Goal: Task Accomplishment & Management: Manage account settings

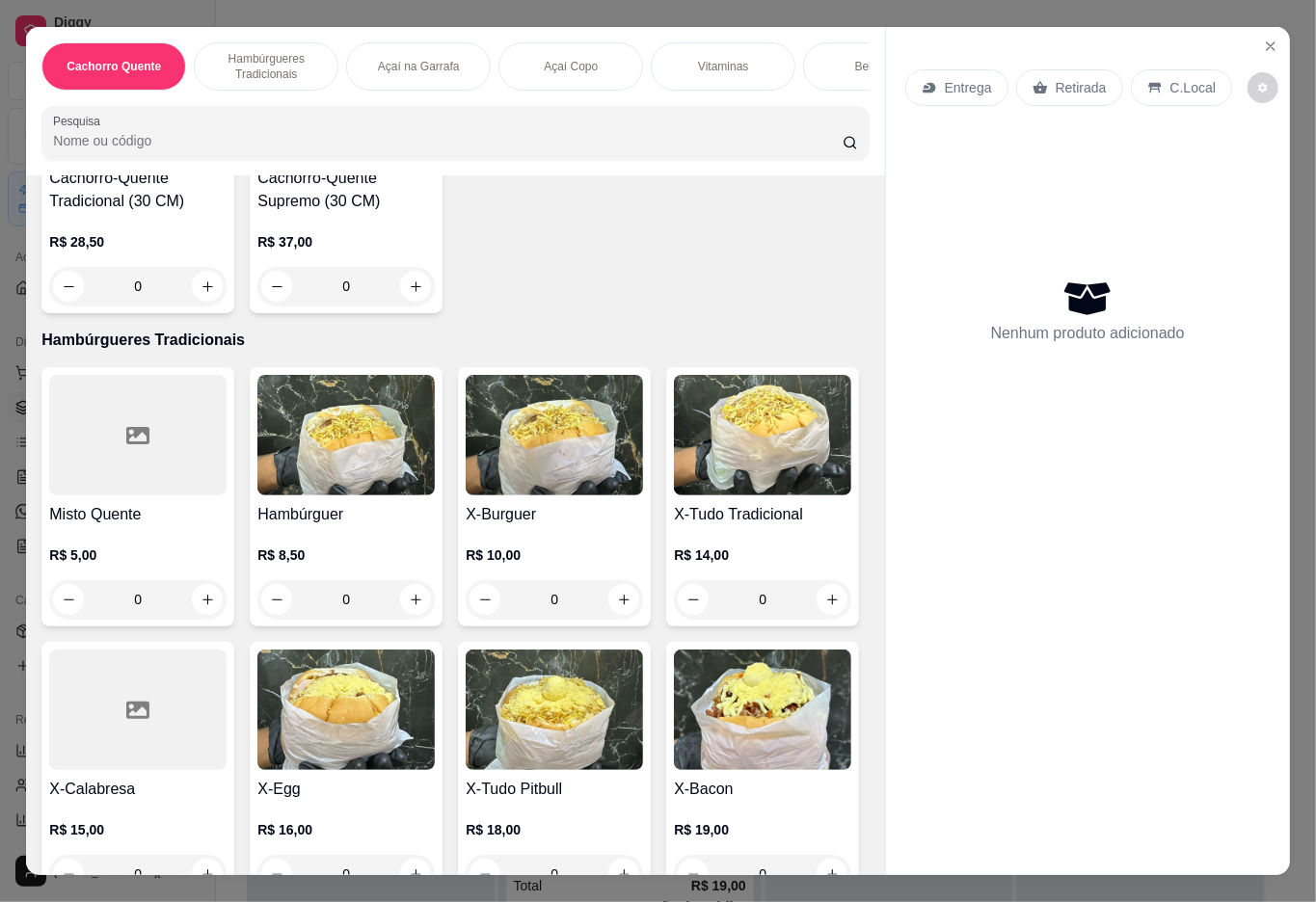
scroll to position [602, 0]
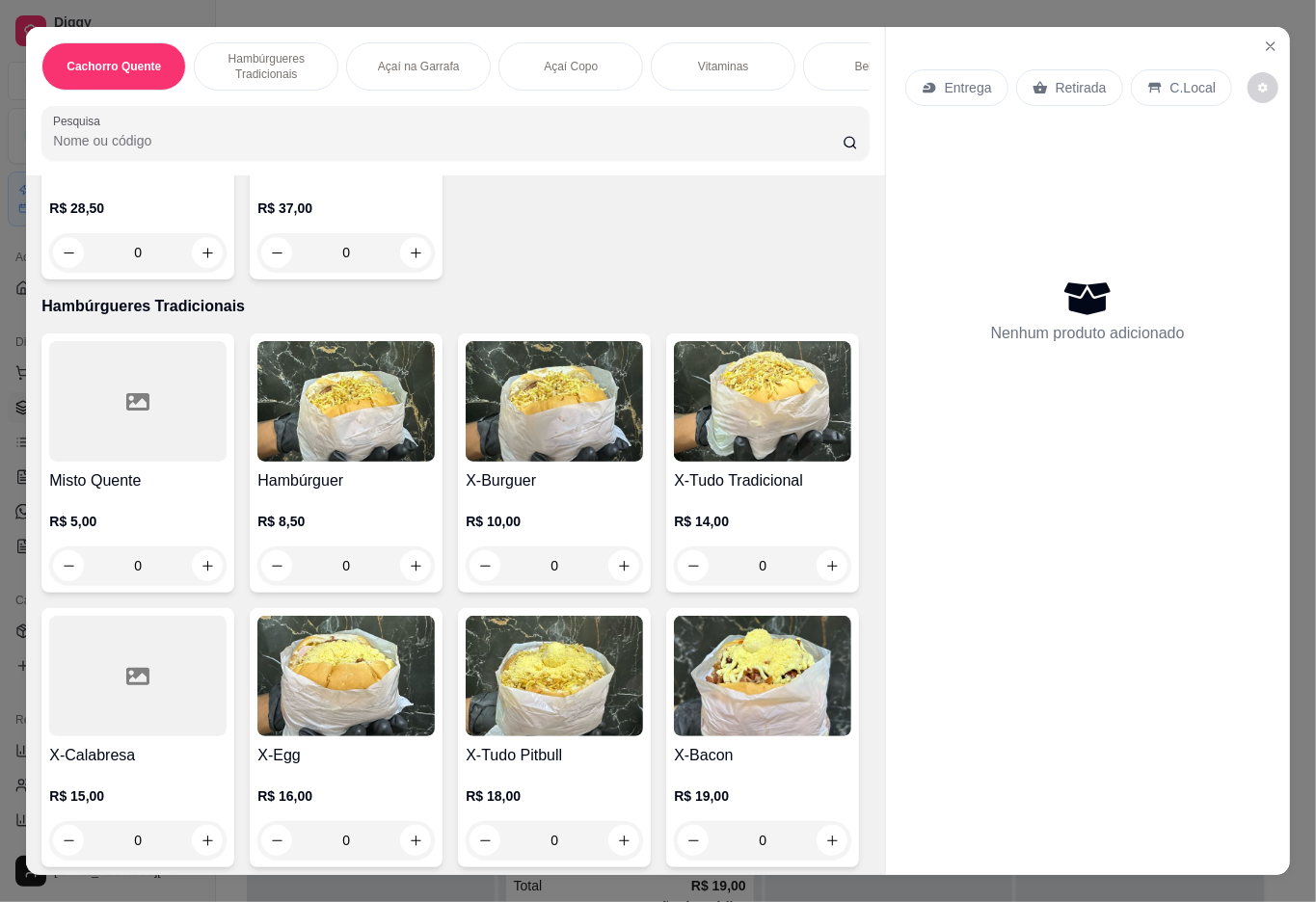
click at [435, 699] on img at bounding box center [346, 676] width 177 height 120
click at [591, 759] on input "1" at bounding box center [528, 757] width 180 height 38
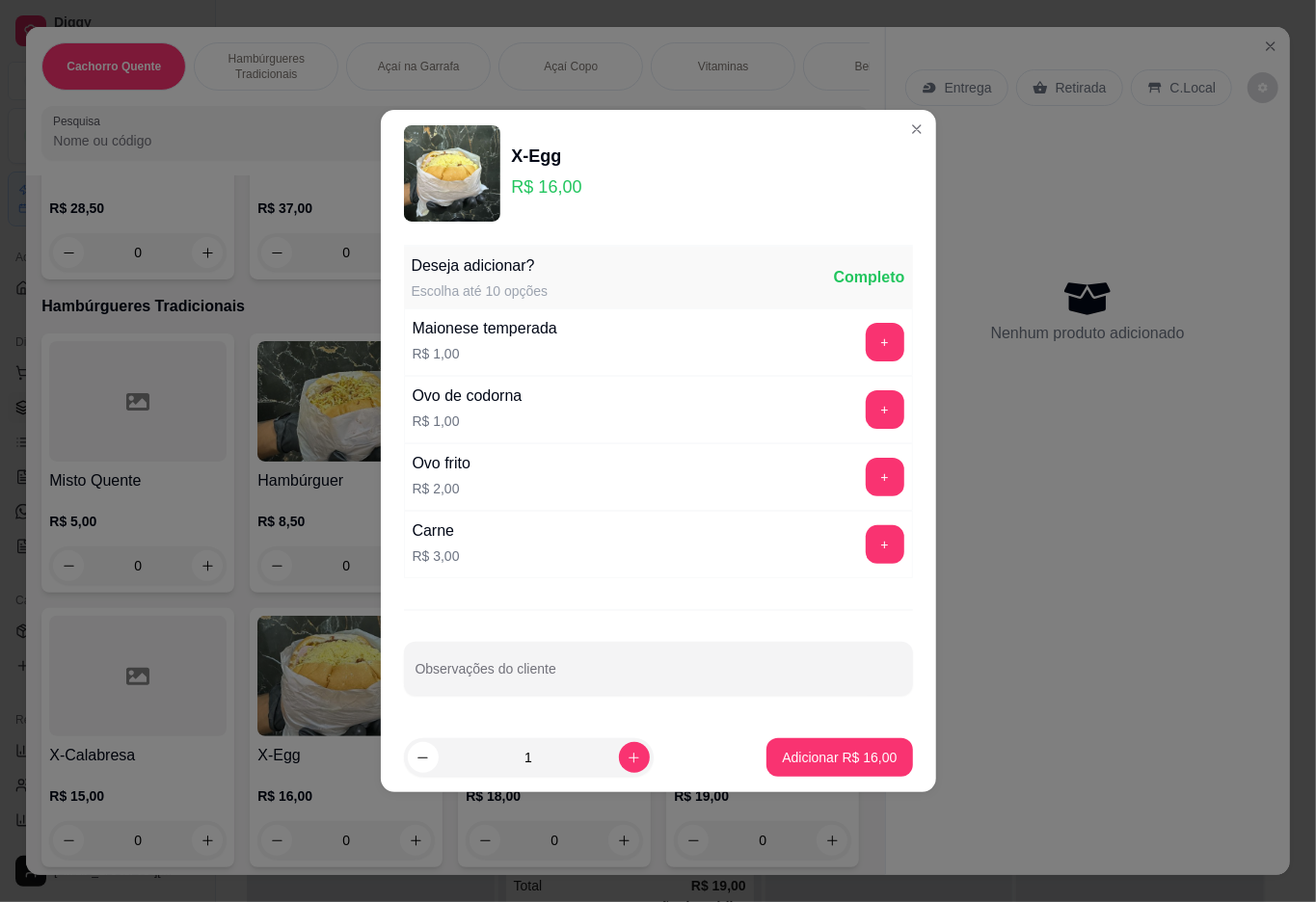
click at [626, 761] on icon "increase-product-quantity" at bounding box center [633, 758] width 15 height 15
type input "2"
click at [766, 760] on button "Adicionar R$ 32,00" at bounding box center [839, 757] width 146 height 38
type input "2"
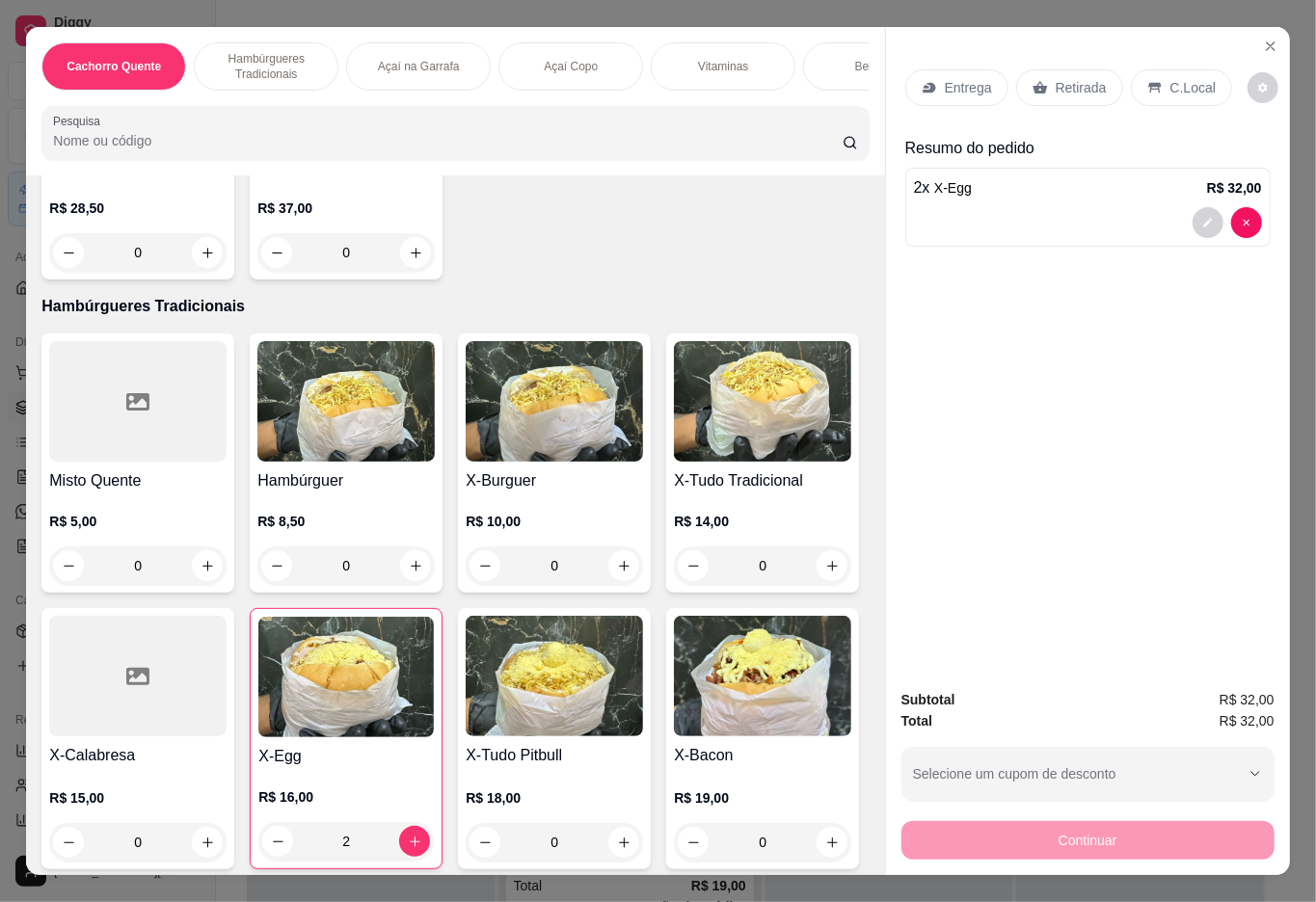
click at [1035, 81] on icon at bounding box center [1040, 87] width 15 height 13
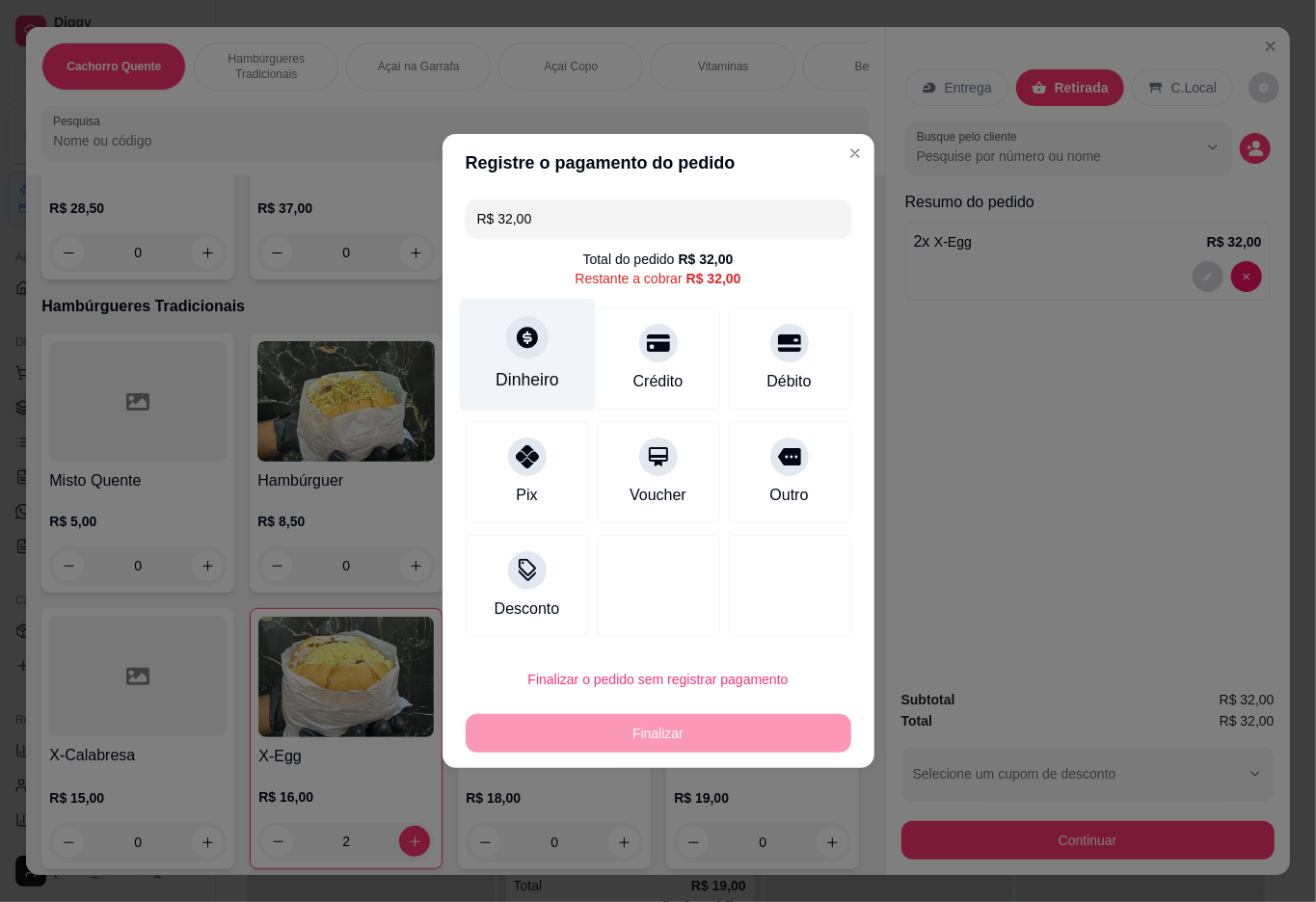
click at [506, 338] on div at bounding box center [527, 337] width 42 height 42
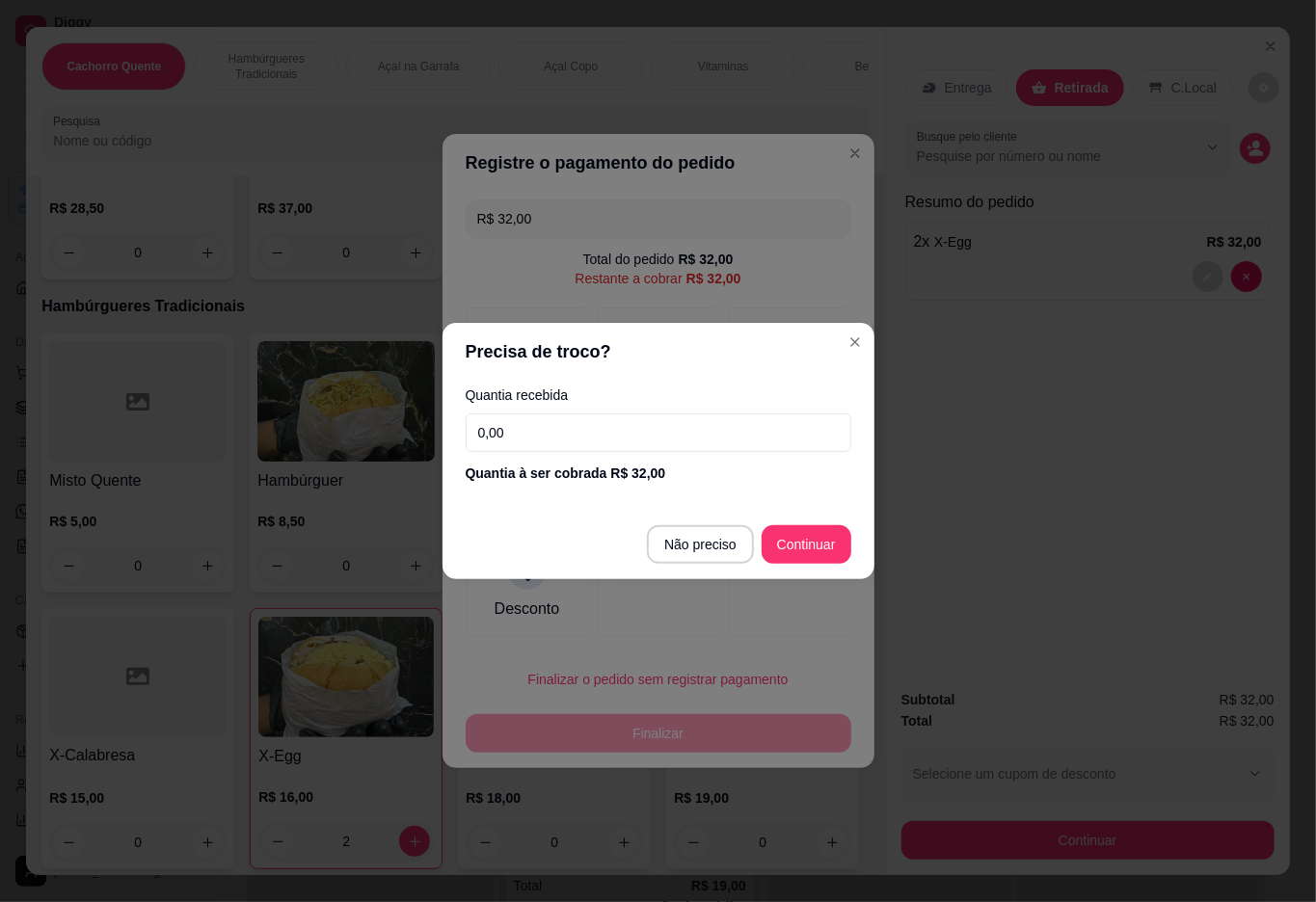
click at [723, 433] on input "0,00" at bounding box center [659, 432] width 386 height 38
type input "40,00"
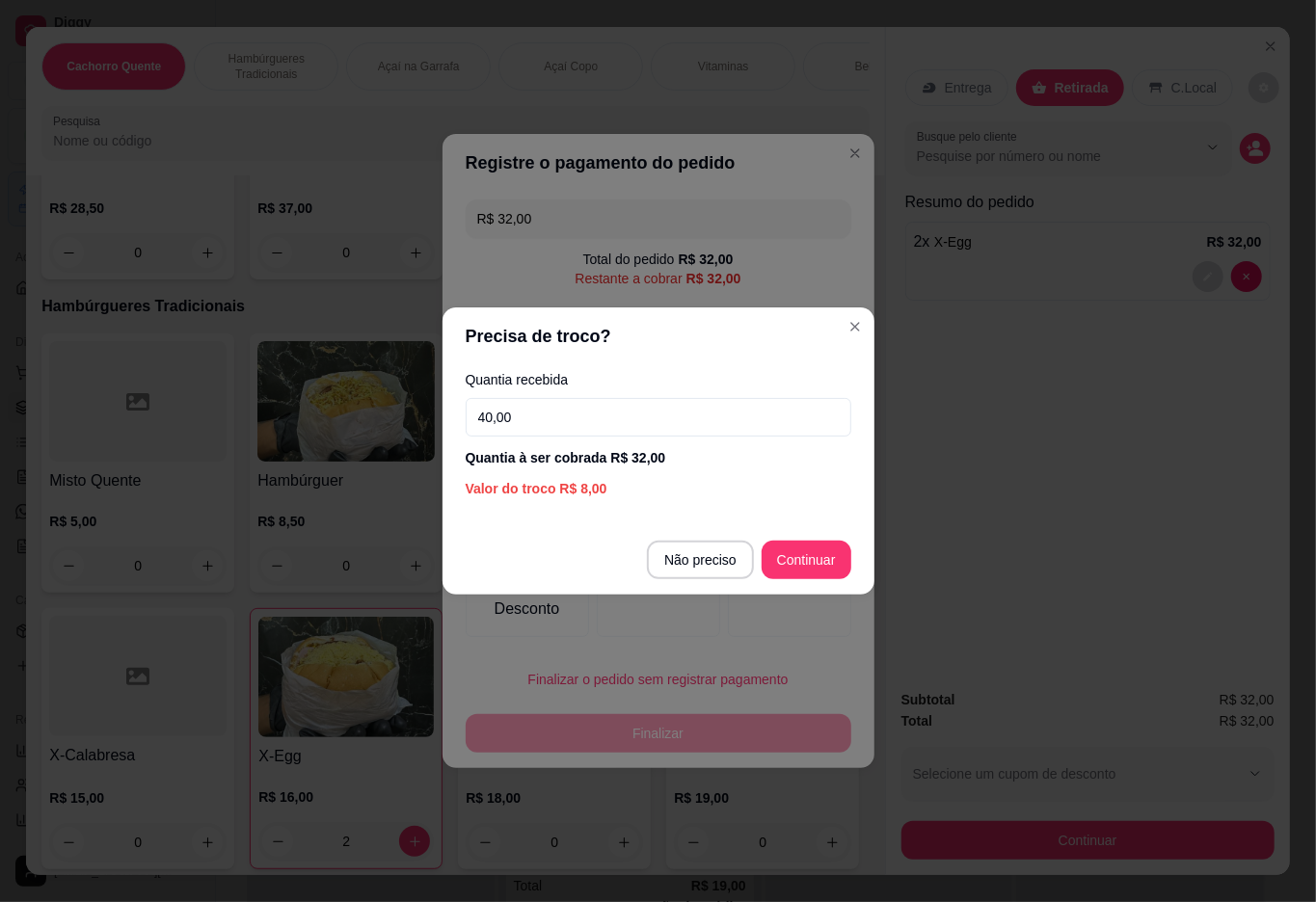
click at [807, 561] on div at bounding box center [789, 586] width 123 height 102
type input "R$ 0,00"
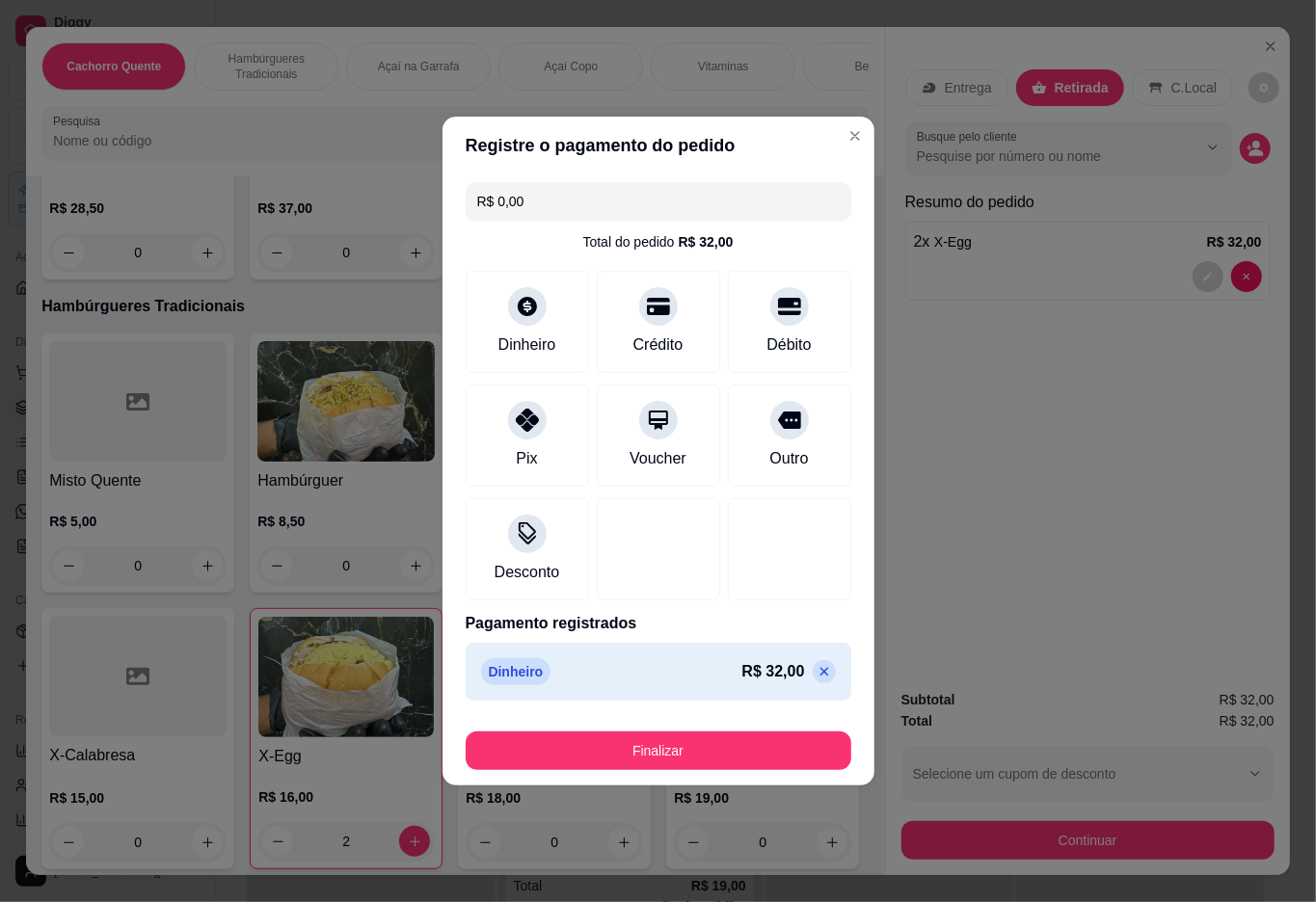
click at [715, 754] on button "Finalizar" at bounding box center [659, 750] width 386 height 38
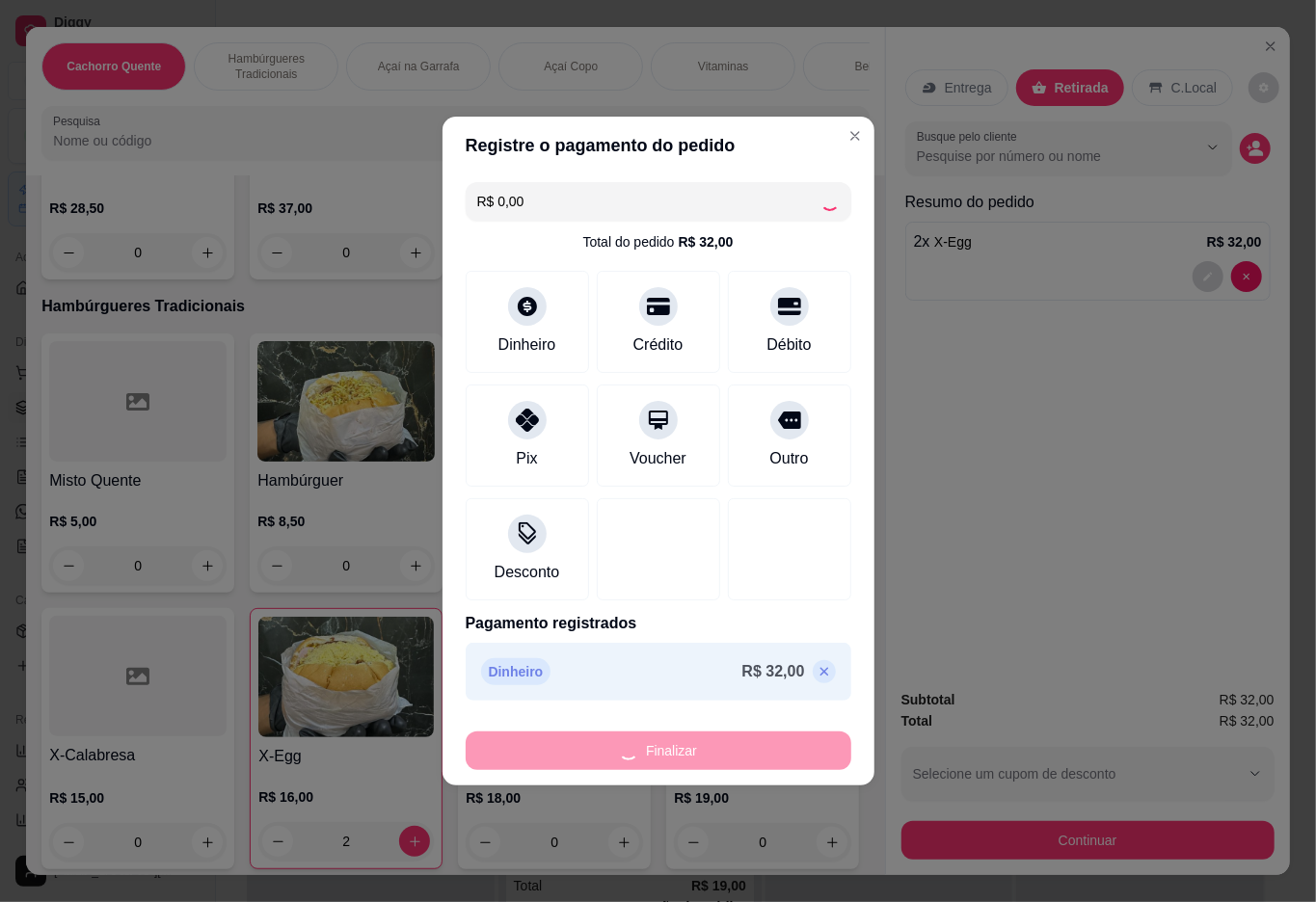
type input "0"
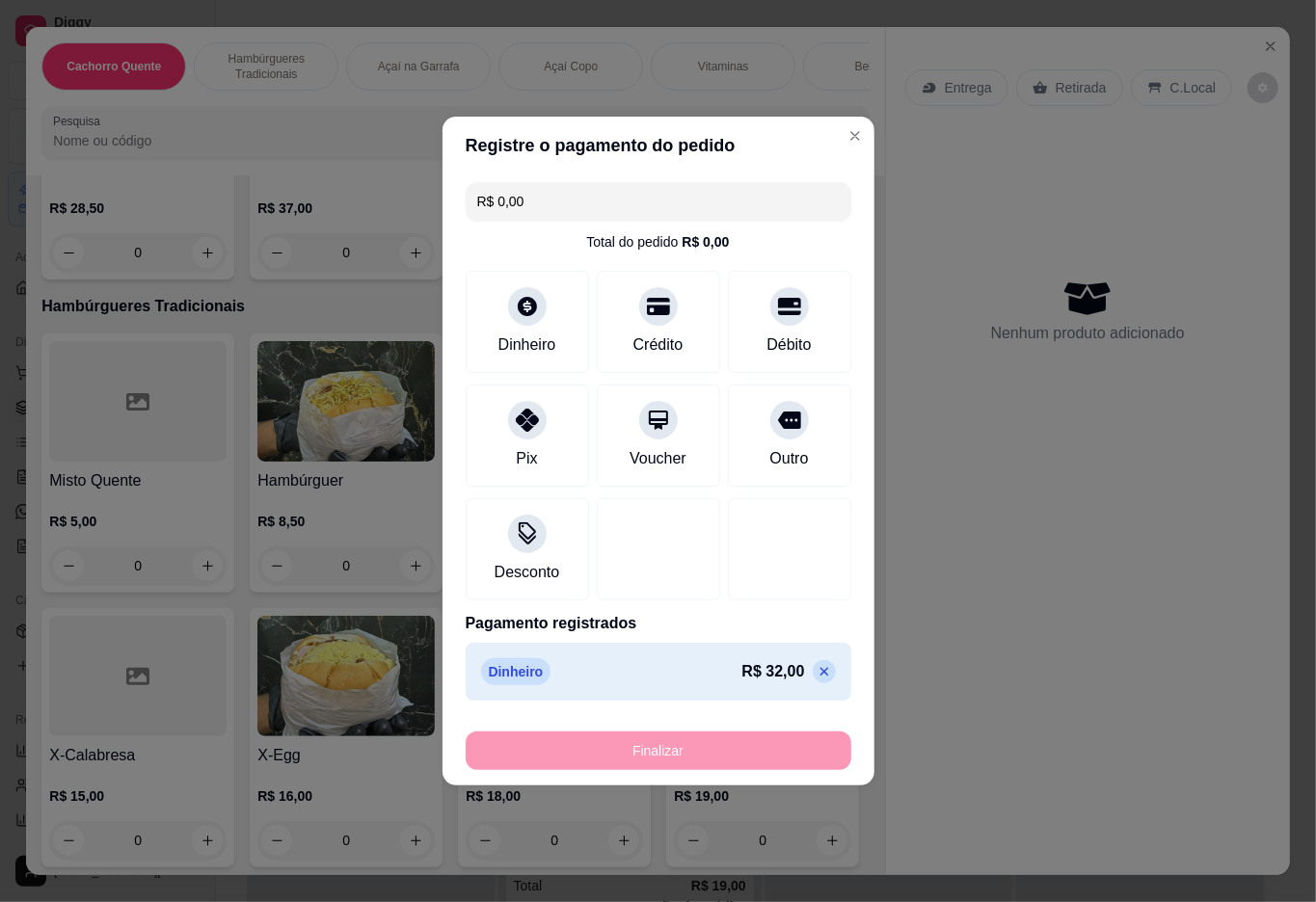
type input "-R$ 32,00"
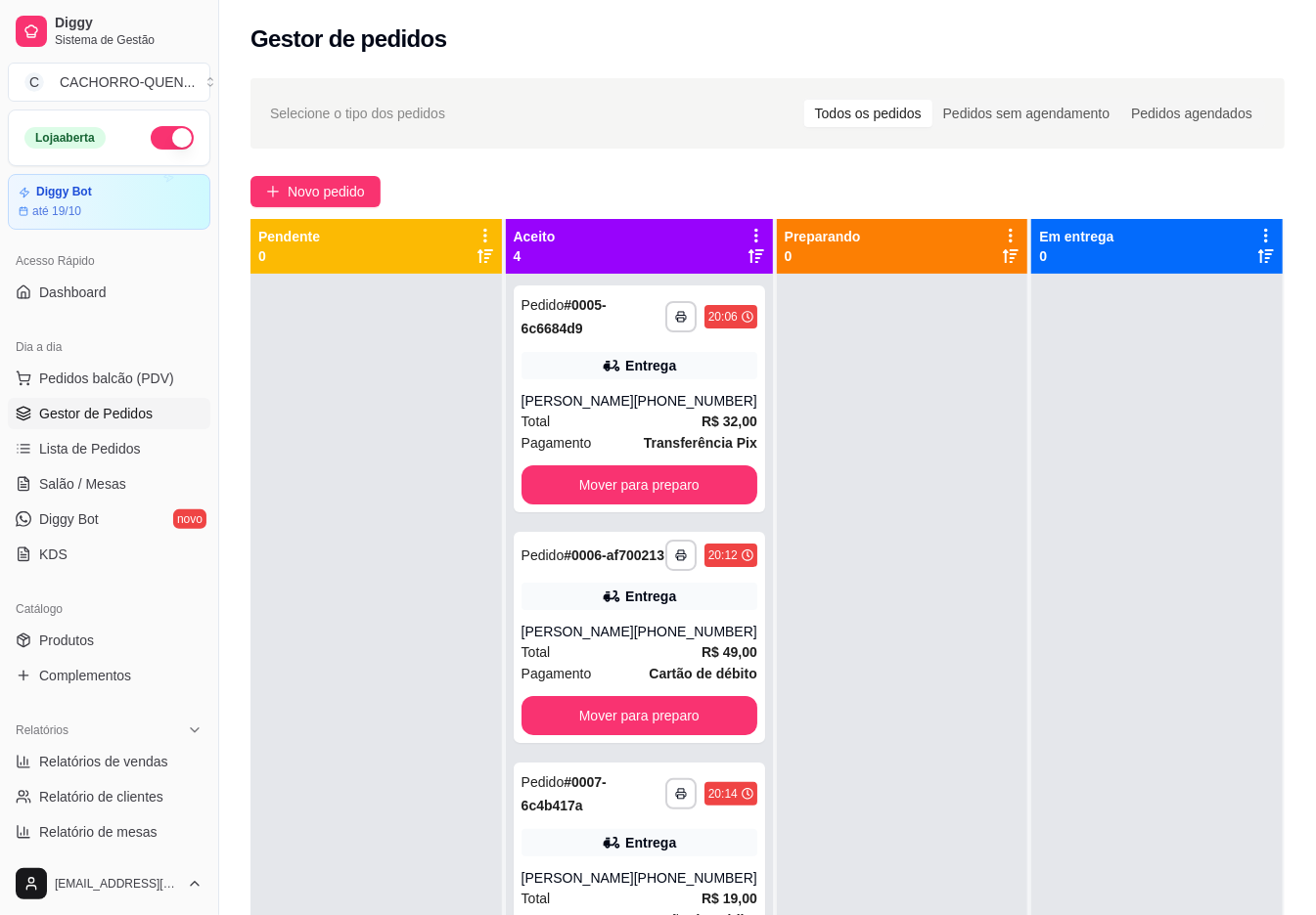
click at [665, 502] on button "Mover para preparo" at bounding box center [640, 484] width 236 height 39
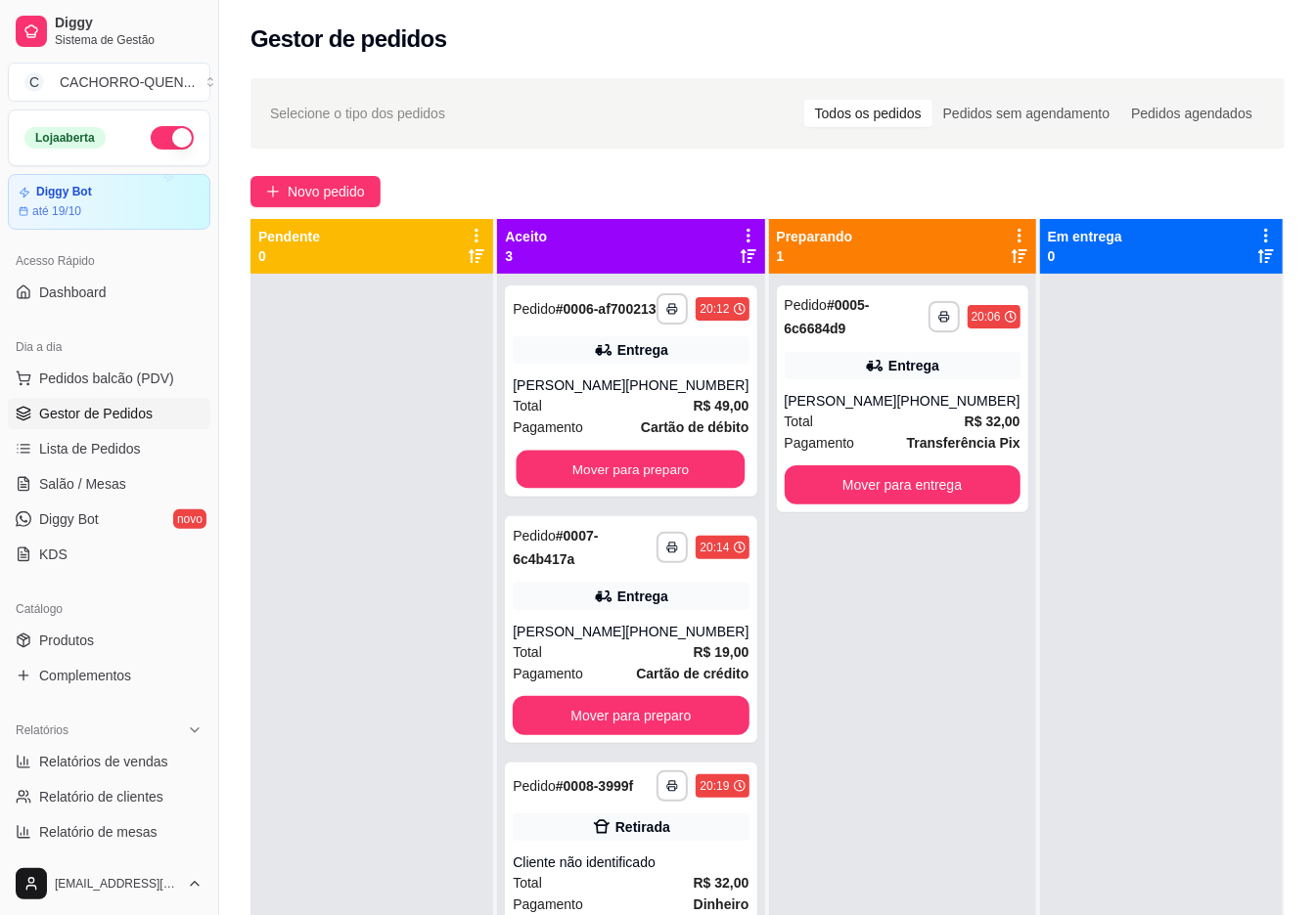
click at [647, 478] on button "Mover para preparo" at bounding box center [631, 469] width 229 height 38
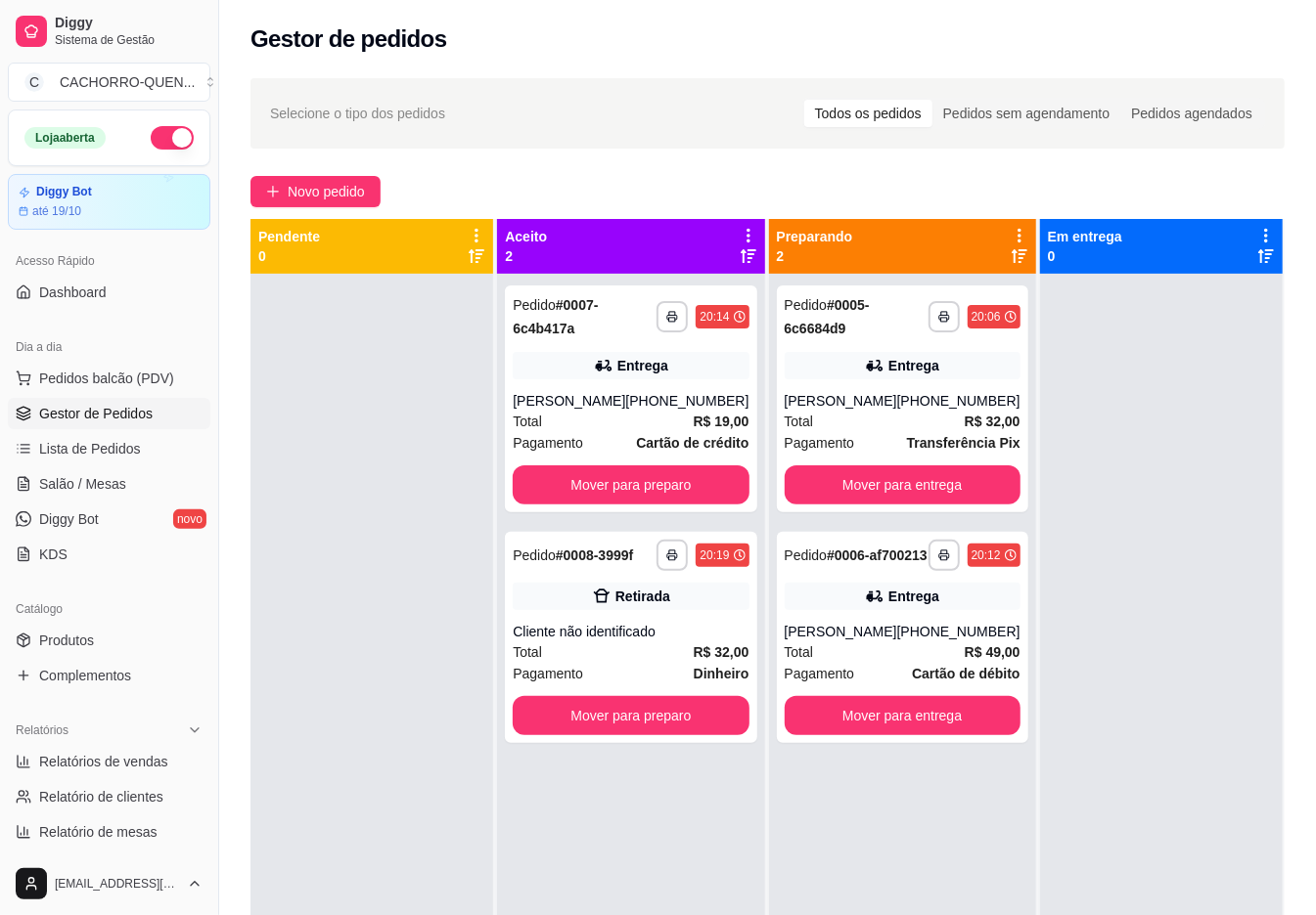
click at [625, 485] on button "Mover para preparo" at bounding box center [631, 484] width 236 height 39
click at [585, 492] on button "Mover para preparo" at bounding box center [631, 484] width 236 height 39
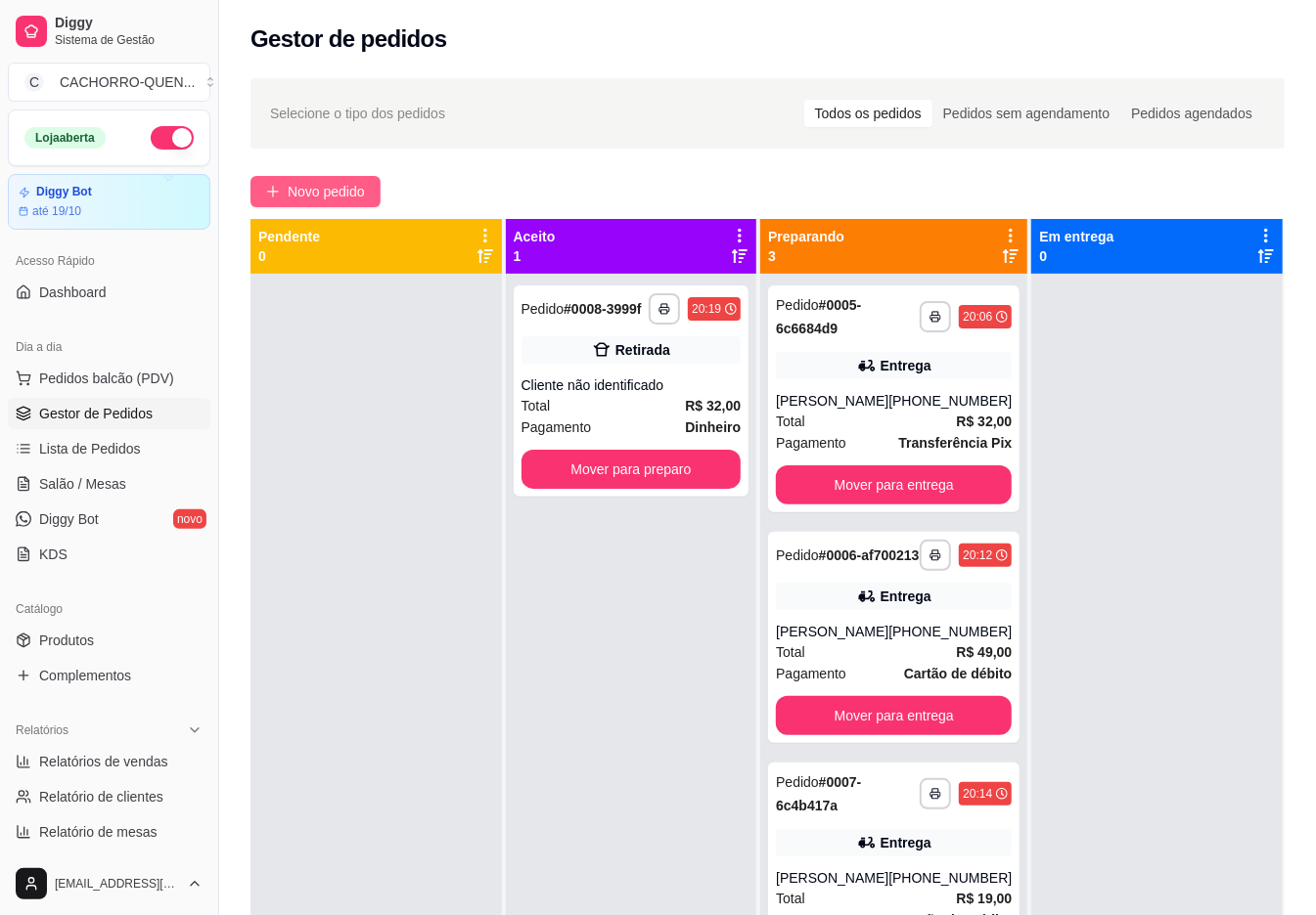
click at [353, 190] on span "Novo pedido" at bounding box center [326, 192] width 77 height 22
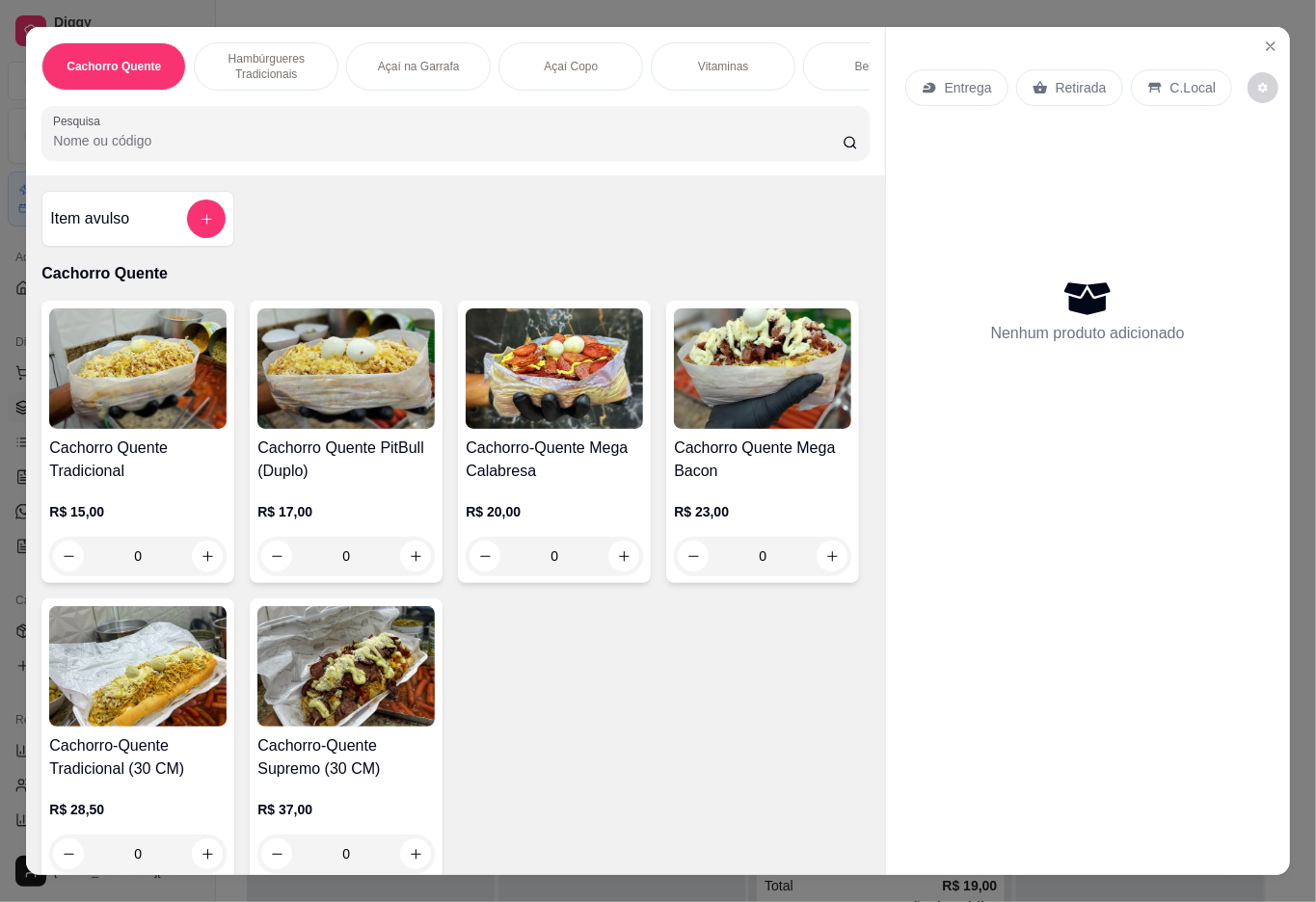
click at [567, 59] on p "Açaí Copo" at bounding box center [570, 67] width 54 height 16
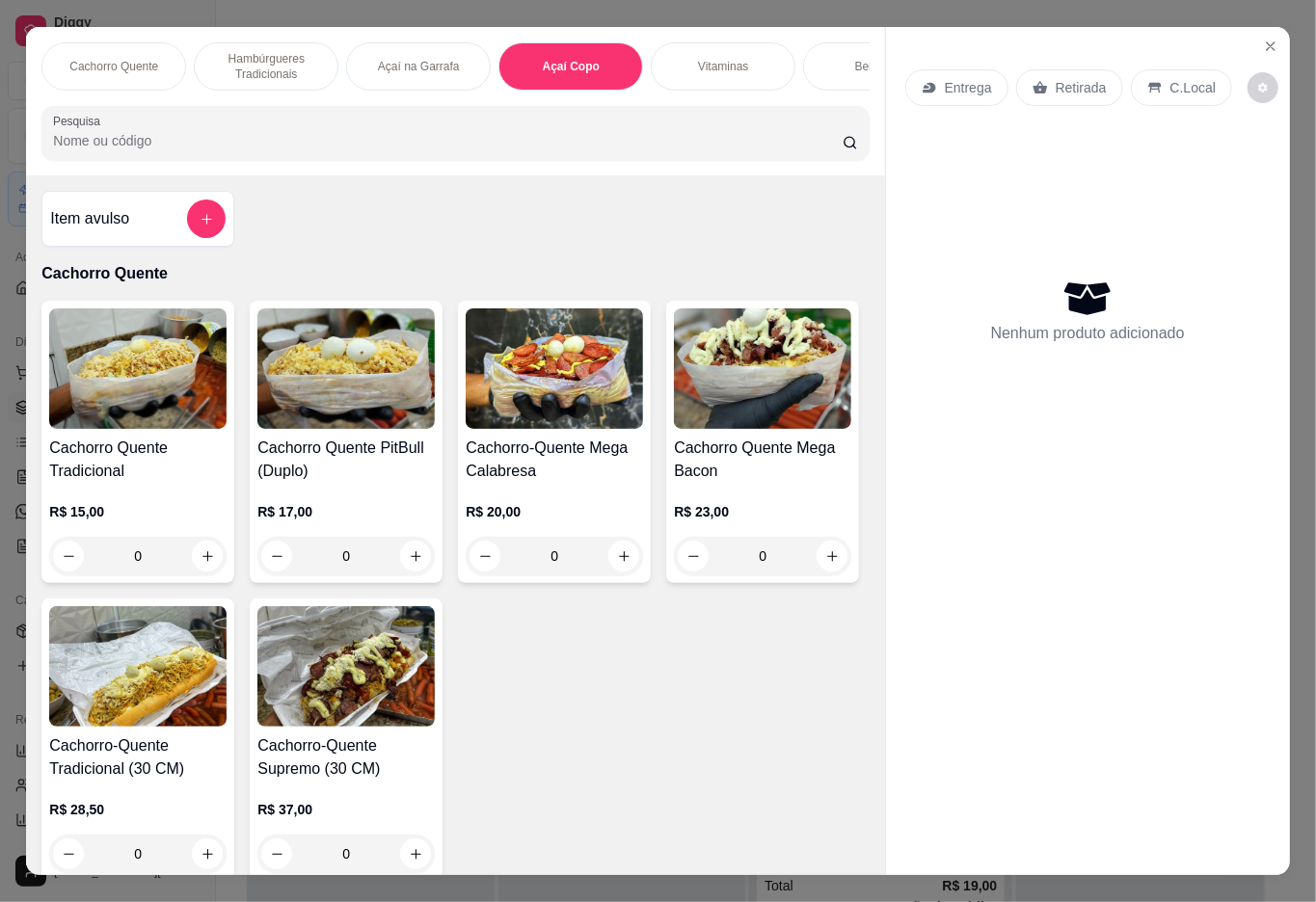
scroll to position [43, 0]
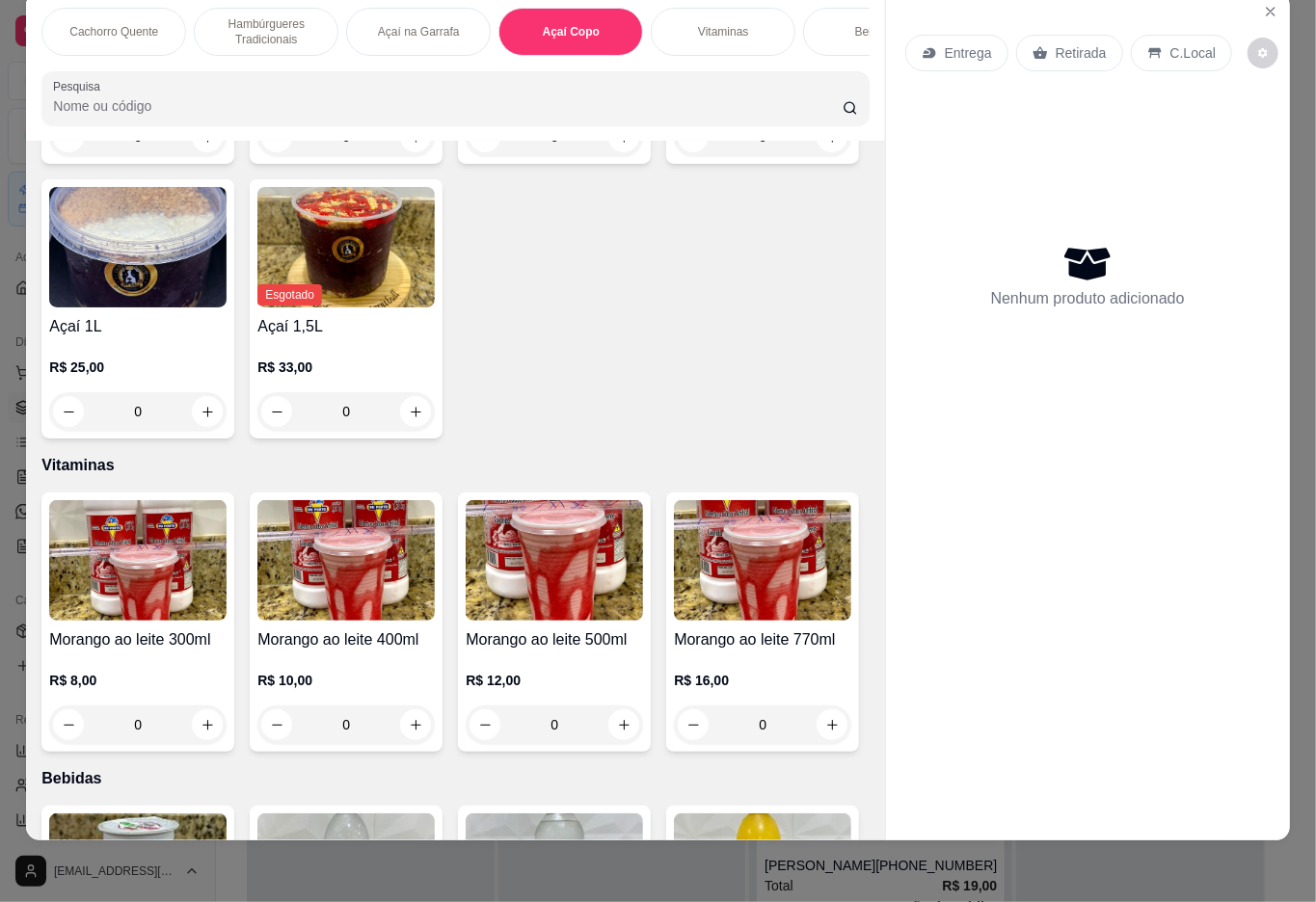
click at [322, 163] on div "Açaí 400ml R$ 11,00 0" at bounding box center [347, 33] width 193 height 259
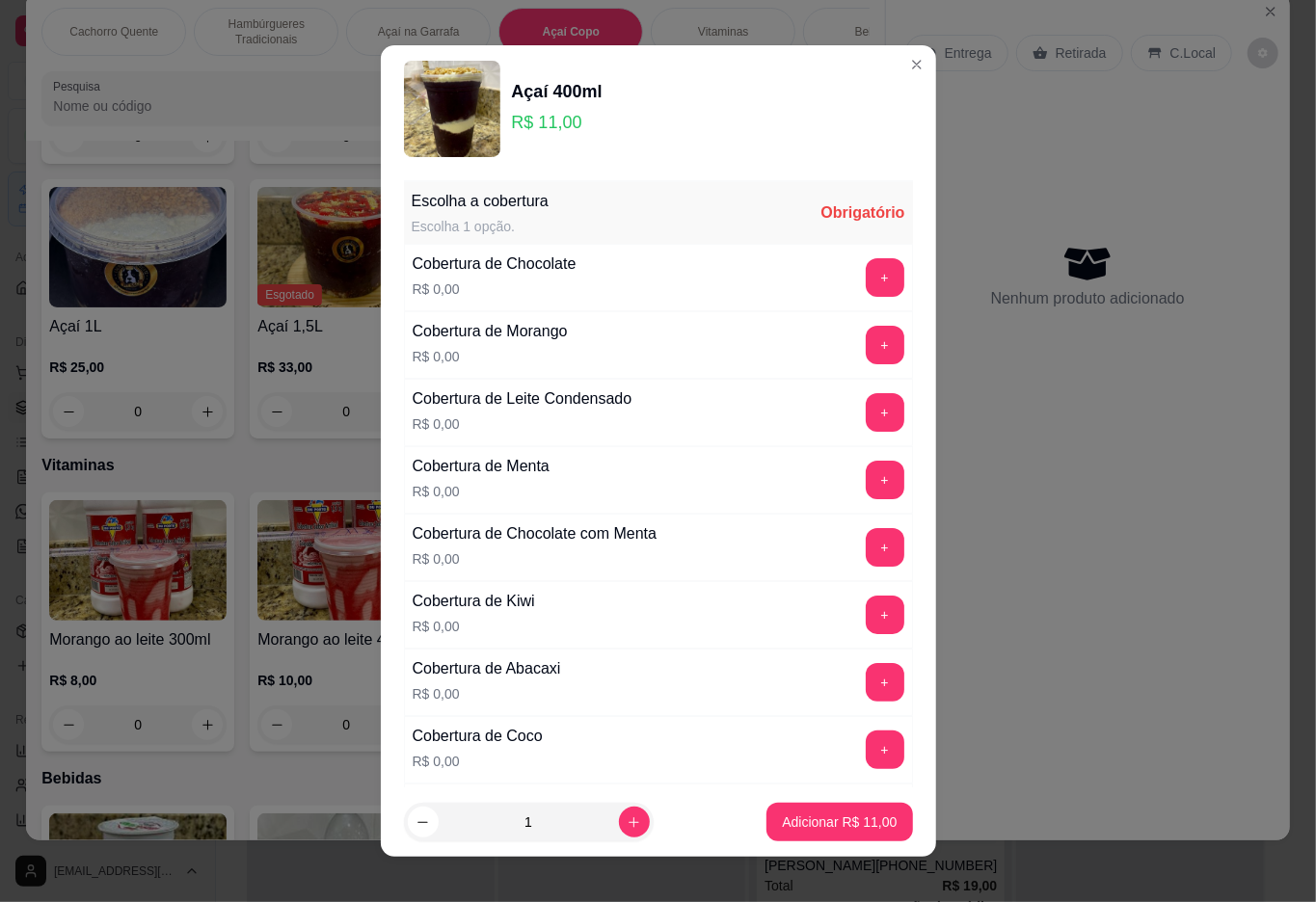
click at [866, 264] on button "+" at bounding box center [885, 277] width 38 height 38
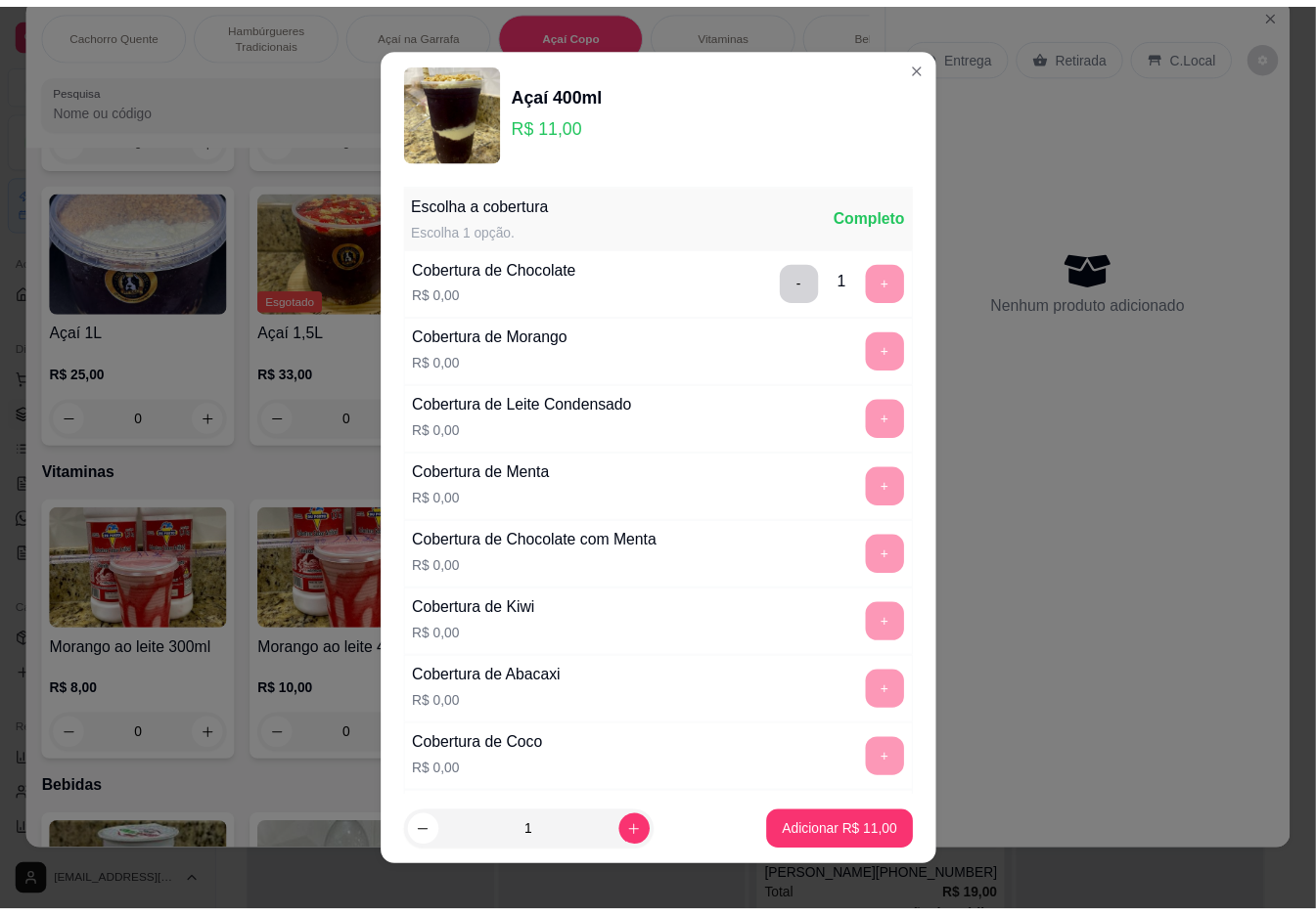
scroll to position [17, 0]
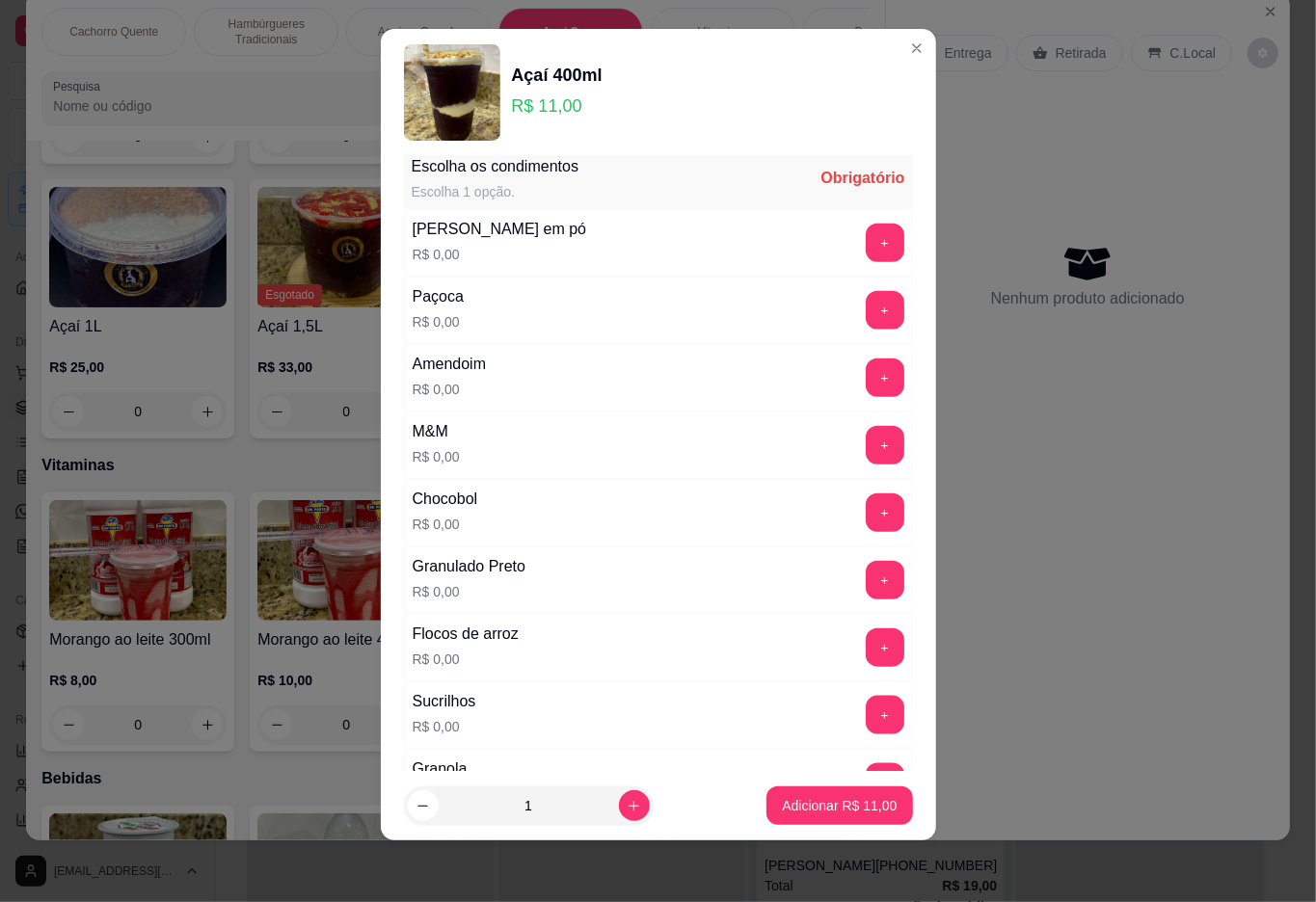
click at [866, 726] on button "+" at bounding box center [885, 715] width 38 height 38
click at [838, 805] on p "Adicionar R$ 11,00" at bounding box center [839, 806] width 115 height 20
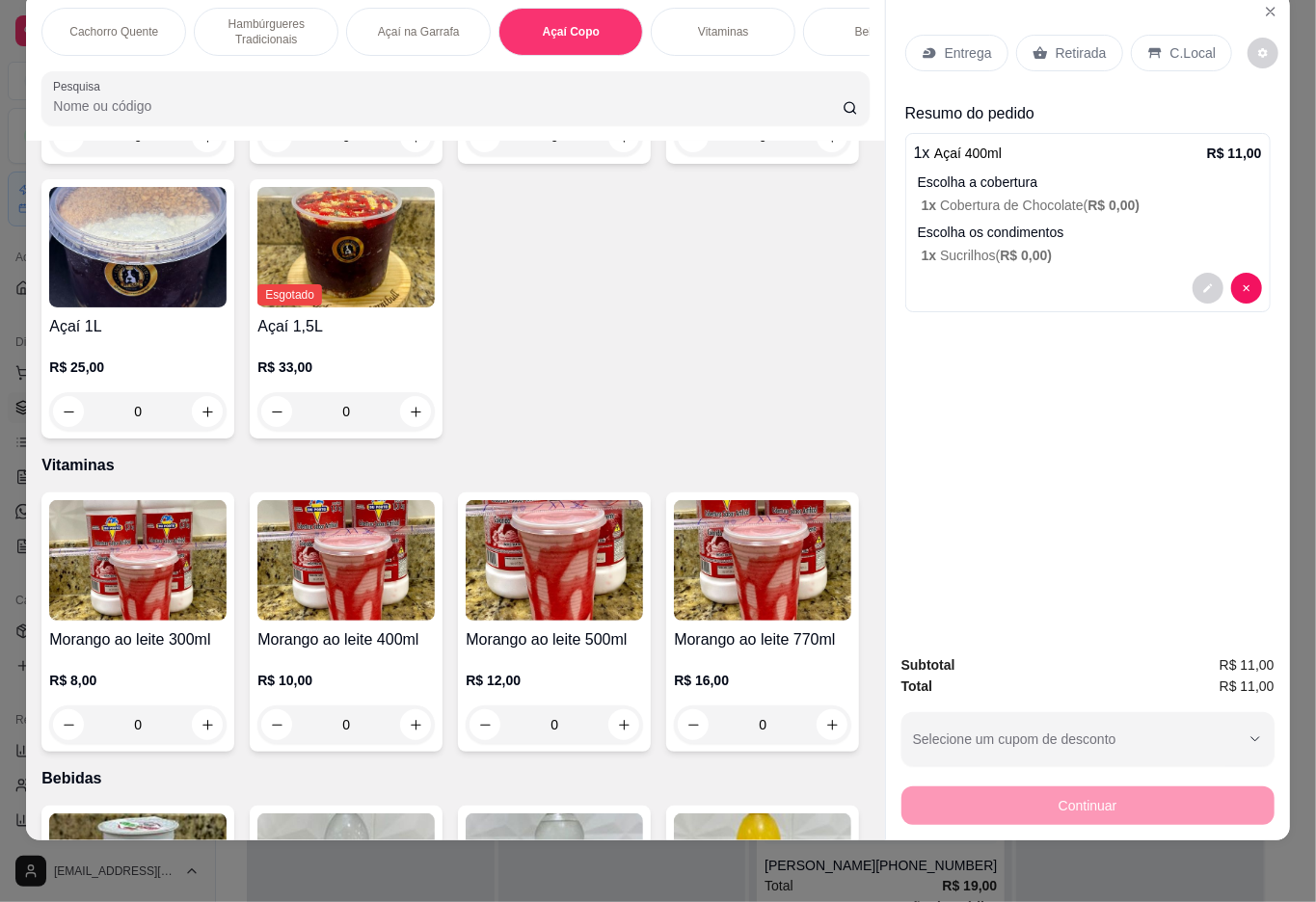
click at [1073, 861] on div "Cachorro Quente Hambúrgueres Tradicionais Açaí na Garrafa Açaí Copo Vitaminas B…" at bounding box center [658, 451] width 1316 height 902
click at [1071, 43] on p "Retirada" at bounding box center [1082, 53] width 51 height 20
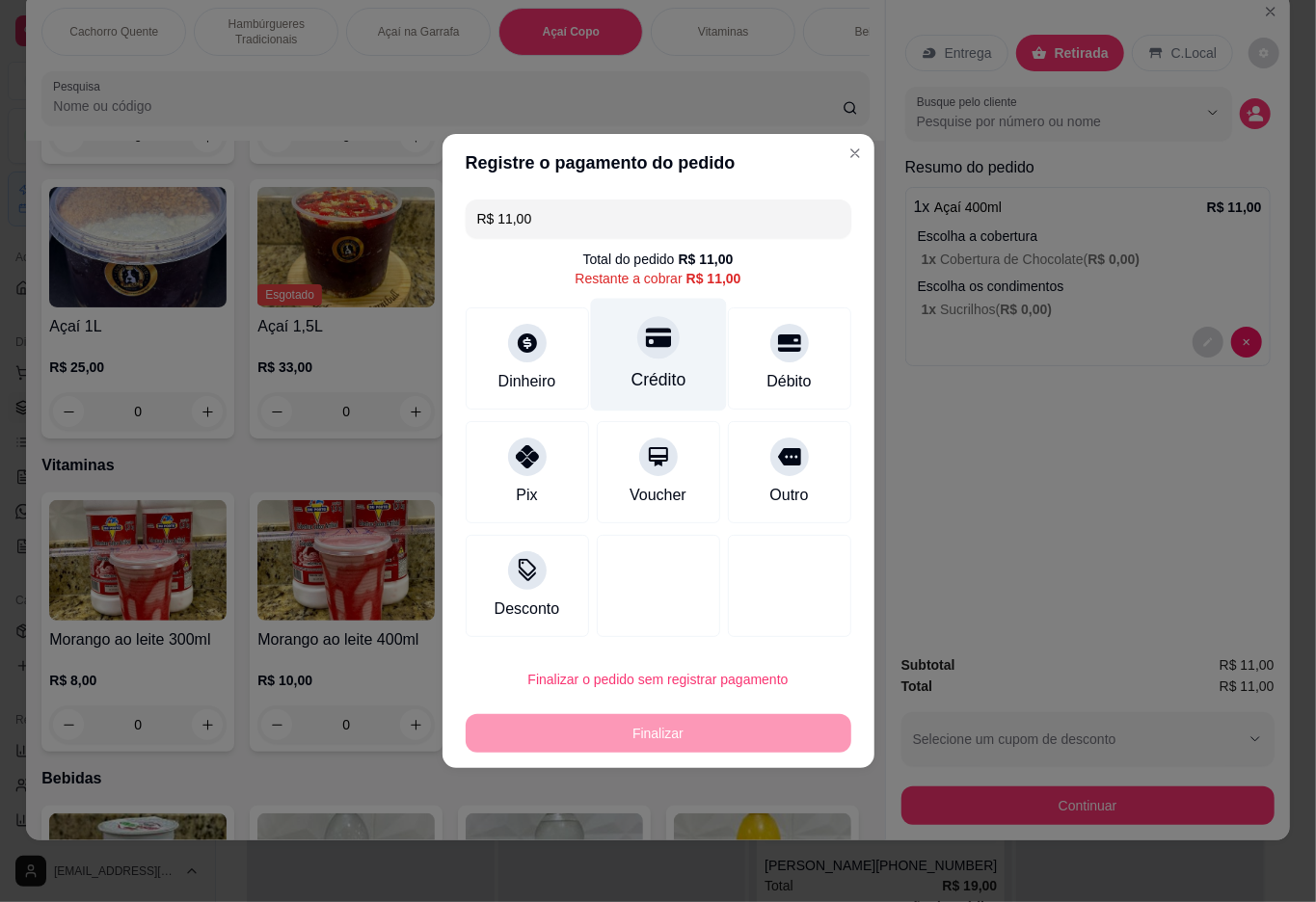
click at [629, 352] on div "Crédito" at bounding box center [658, 355] width 136 height 113
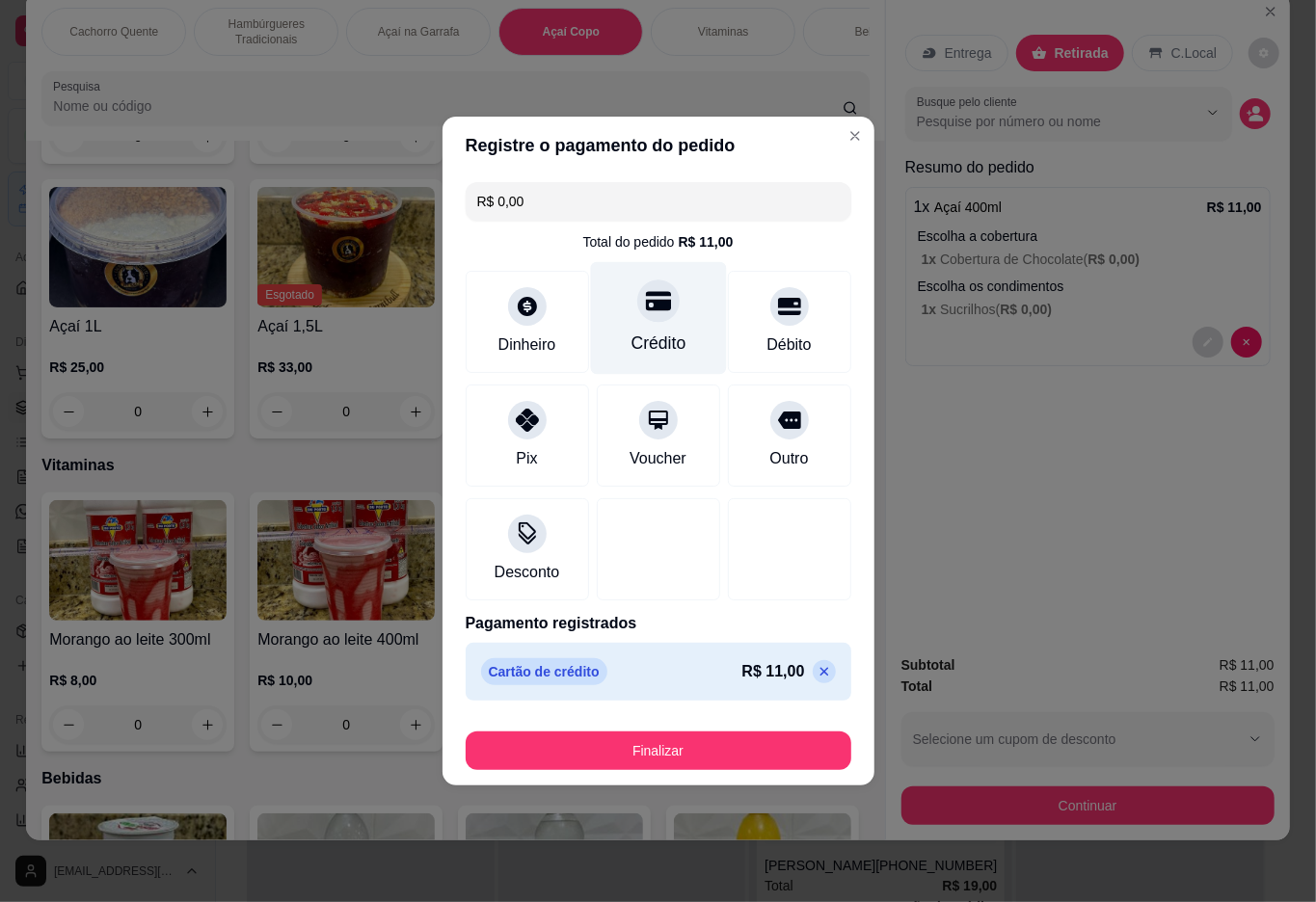
click at [706, 765] on button "Finalizar" at bounding box center [659, 750] width 386 height 38
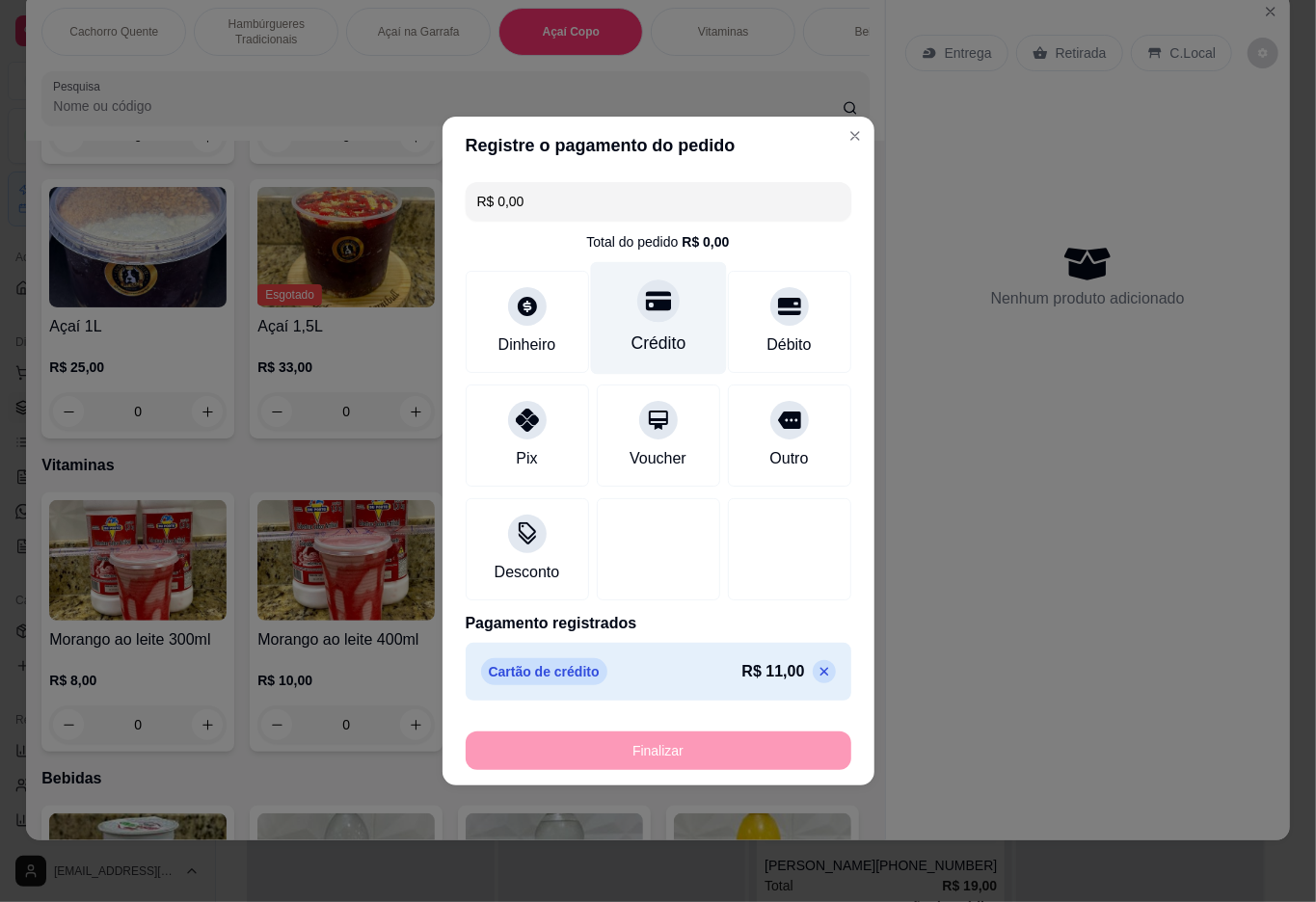
type input "-R$ 11,00"
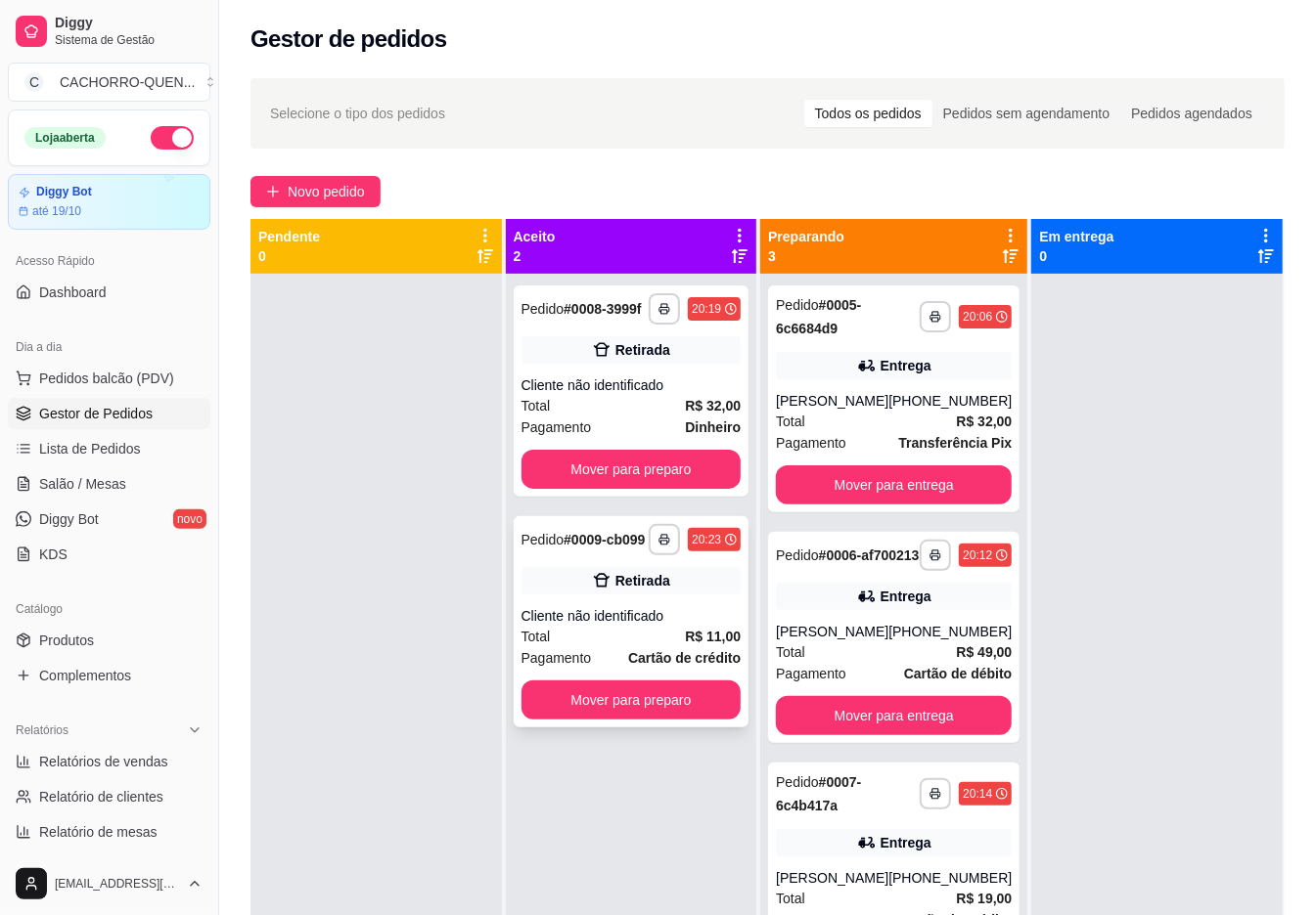
click at [574, 634] on div "**********" at bounding box center [632, 621] width 236 height 211
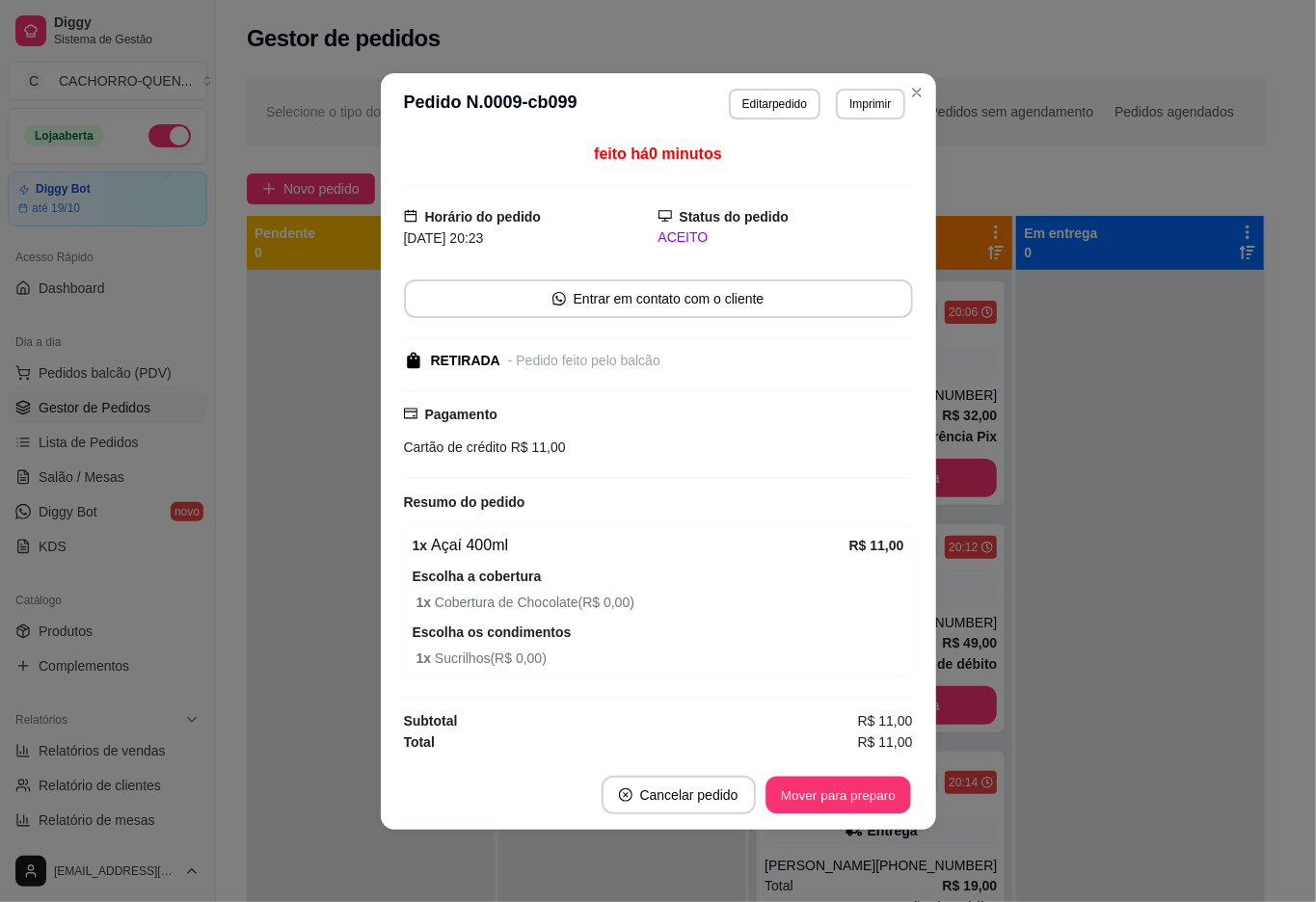
click at [804, 789] on button "Mover para preparo" at bounding box center [837, 795] width 145 height 37
click at [801, 784] on div "Mover para preparo" at bounding box center [838, 795] width 150 height 38
click at [789, 797] on button "Mover para preparo" at bounding box center [824, 795] width 176 height 38
click at [807, 777] on button "Mover para retirada disponível" at bounding box center [806, 795] width 213 height 38
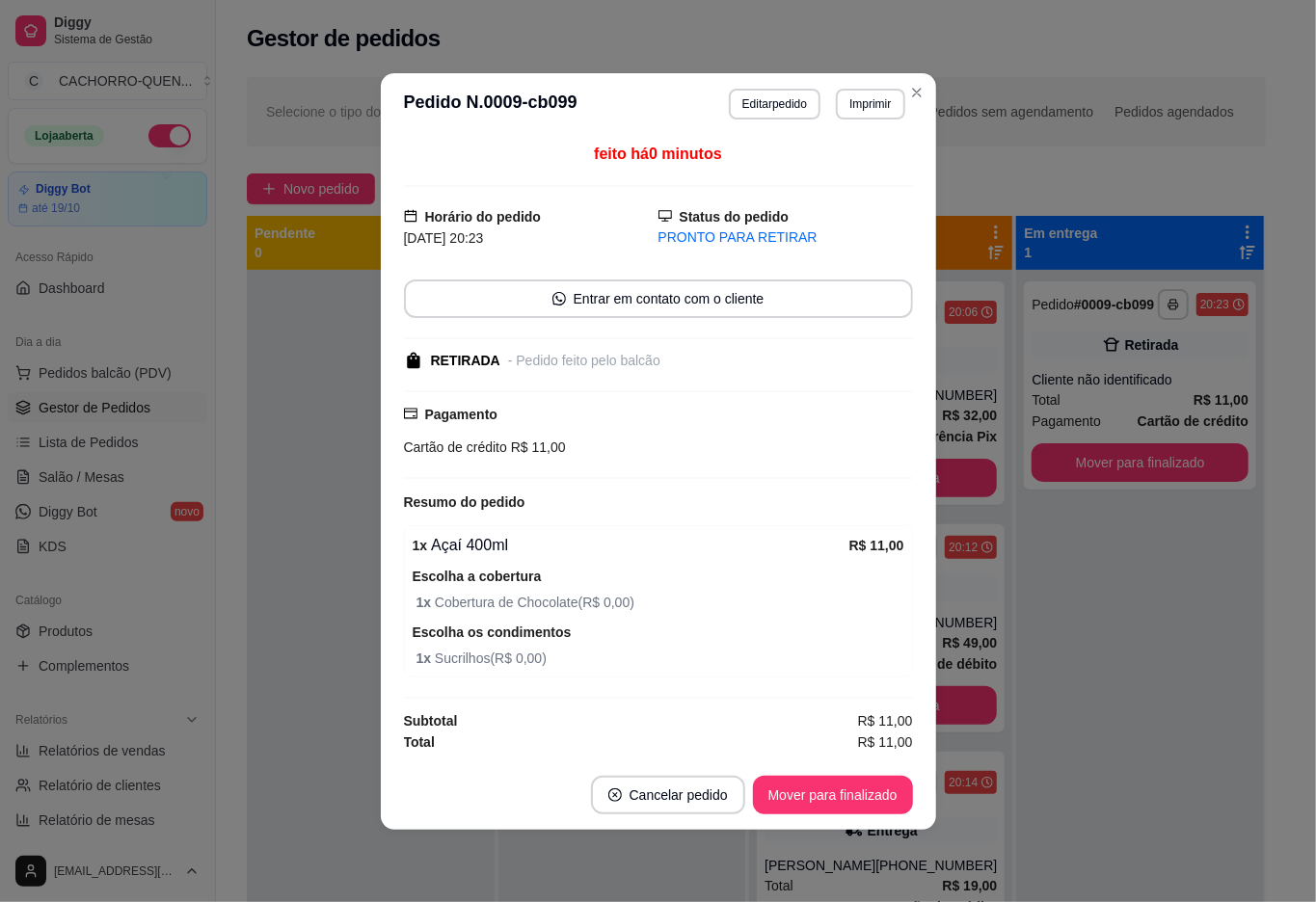
click at [847, 793] on button "Mover para finalizado" at bounding box center [833, 795] width 161 height 38
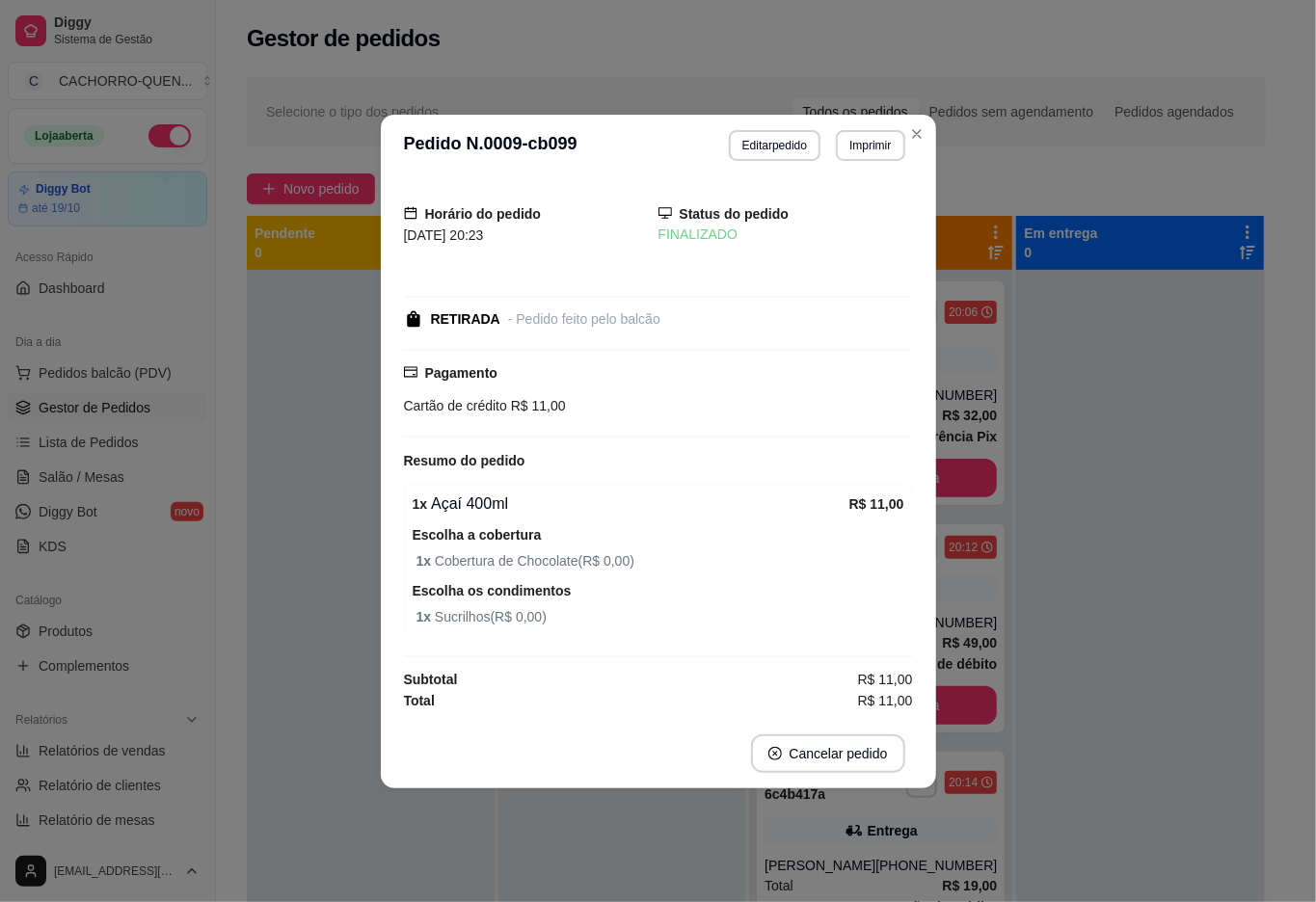
click at [1169, 650] on div at bounding box center [1141, 721] width 248 height 902
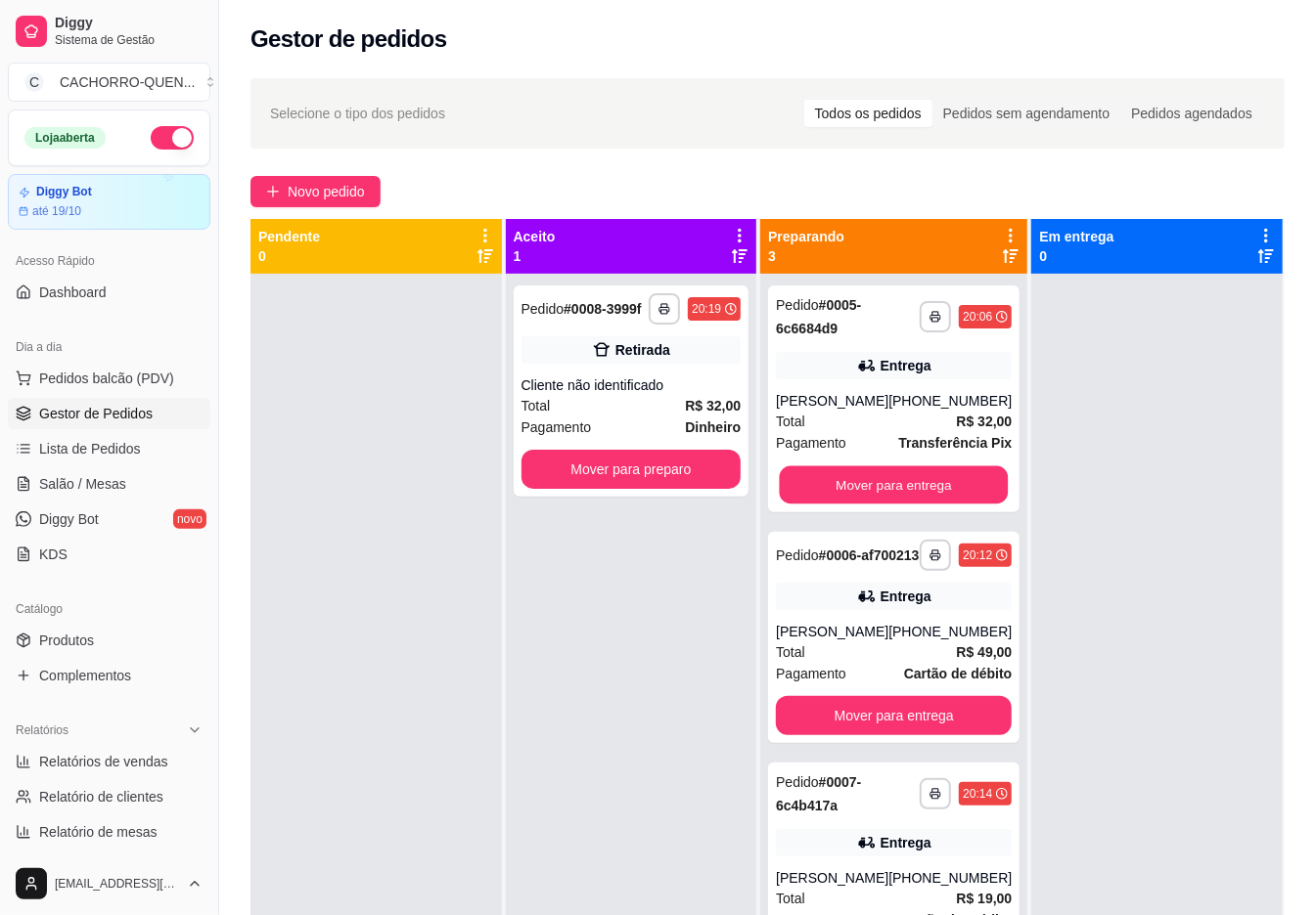
click at [937, 479] on button "Mover para entrega" at bounding box center [893, 485] width 229 height 38
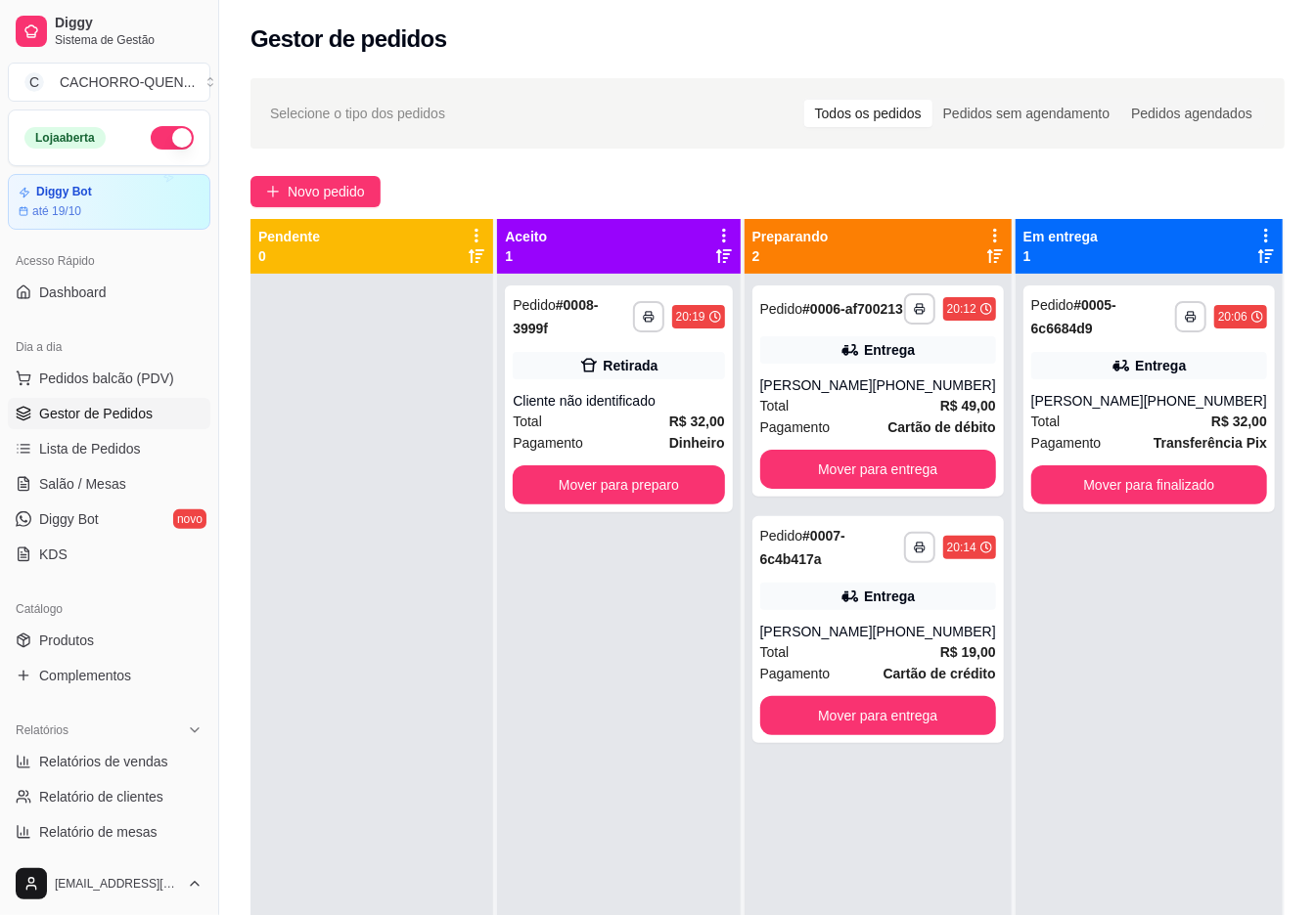
click at [889, 483] on button "Mover para entrega" at bounding box center [878, 468] width 236 height 39
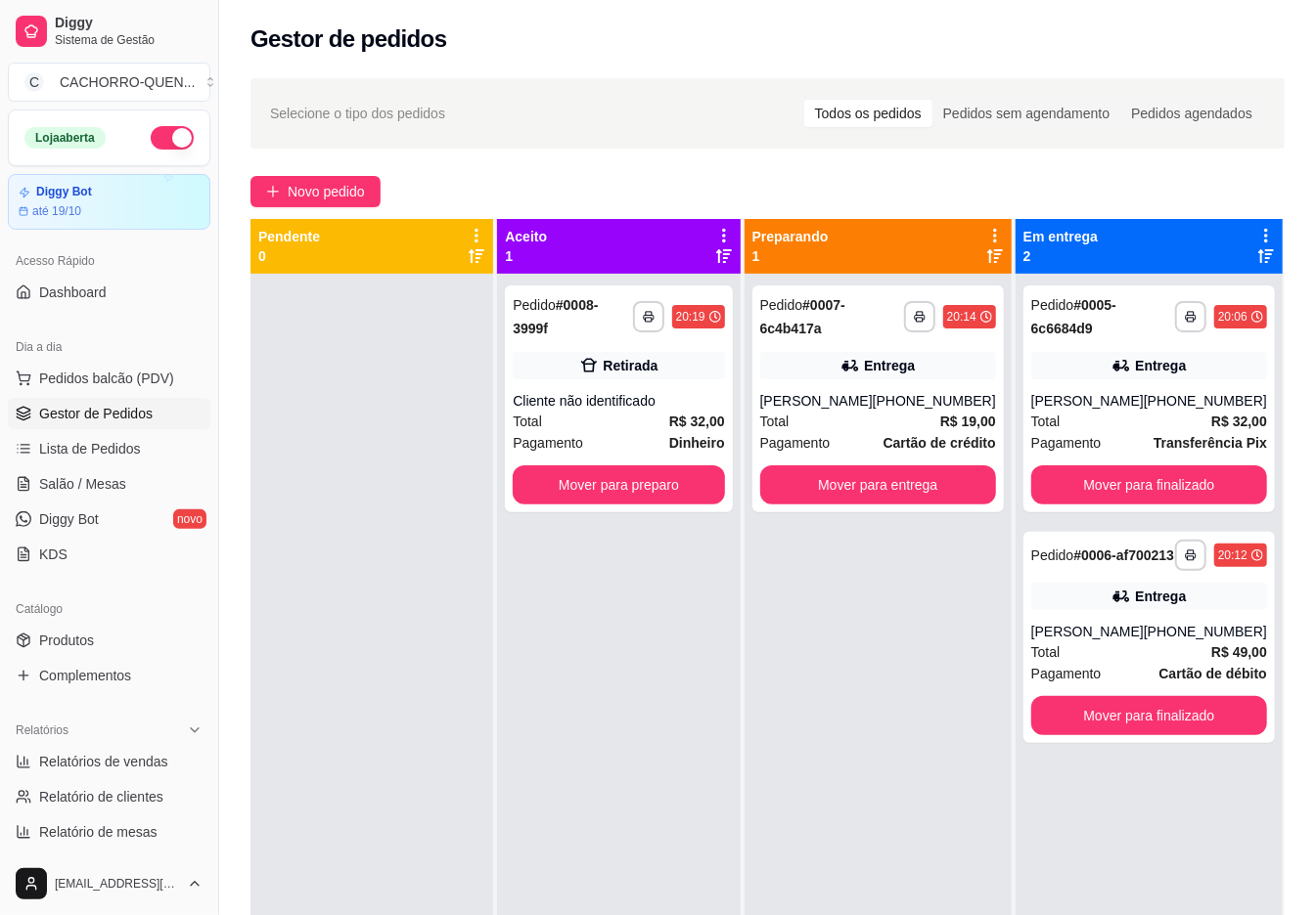
click at [902, 470] on button "Mover para entrega" at bounding box center [878, 484] width 236 height 39
click at [904, 498] on button "Mover para entrega" at bounding box center [878, 484] width 236 height 39
click at [912, 483] on button "Mover para entrega" at bounding box center [877, 485] width 229 height 38
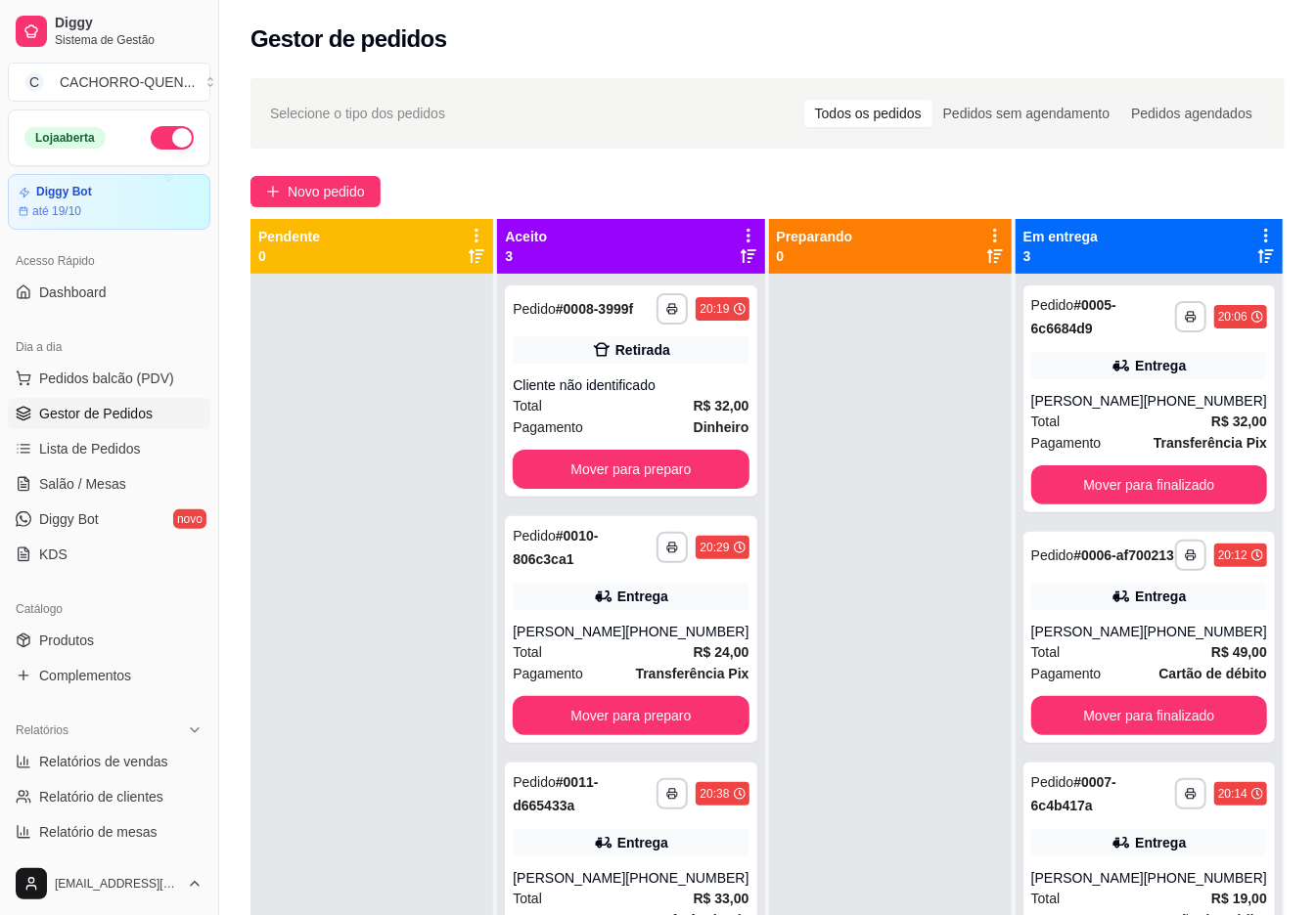
click at [1180, 483] on button "Mover para finalizado" at bounding box center [1149, 484] width 236 height 39
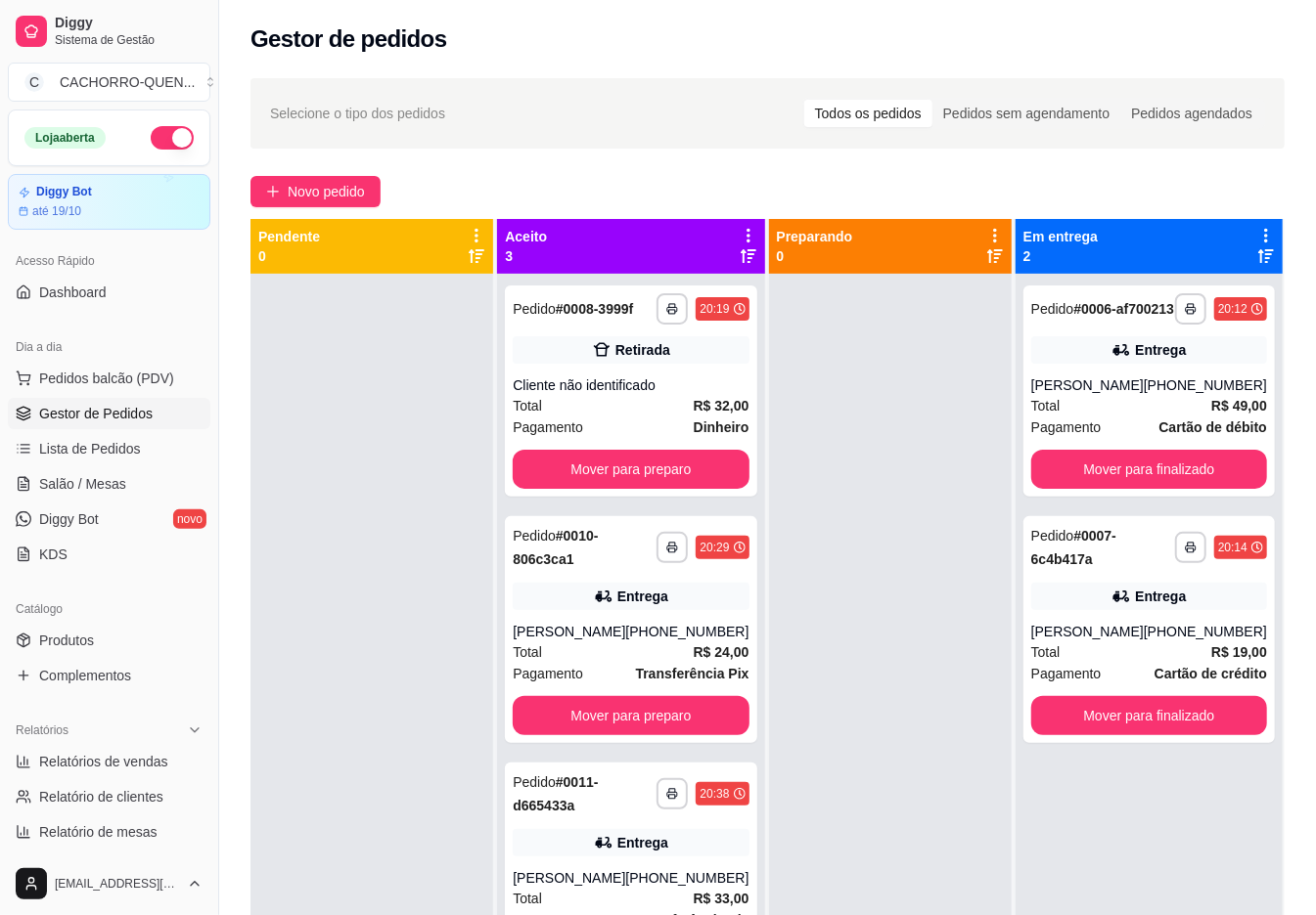
click at [1171, 489] on button "Mover para finalizado" at bounding box center [1149, 468] width 236 height 39
click at [1164, 487] on button "Mover para finalizado" at bounding box center [1149, 468] width 236 height 39
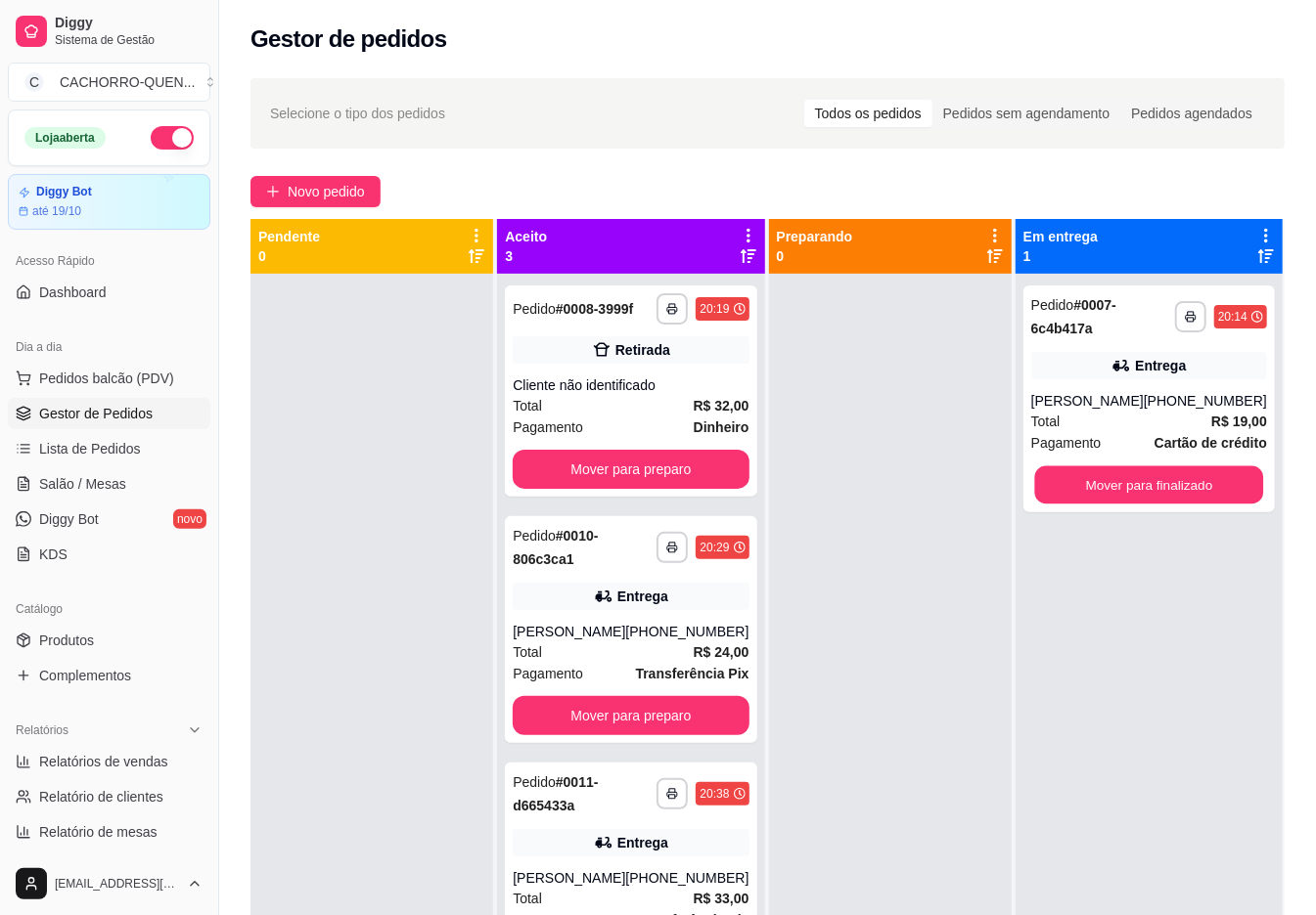
click at [1143, 490] on button "Mover para finalizado" at bounding box center [1148, 485] width 229 height 38
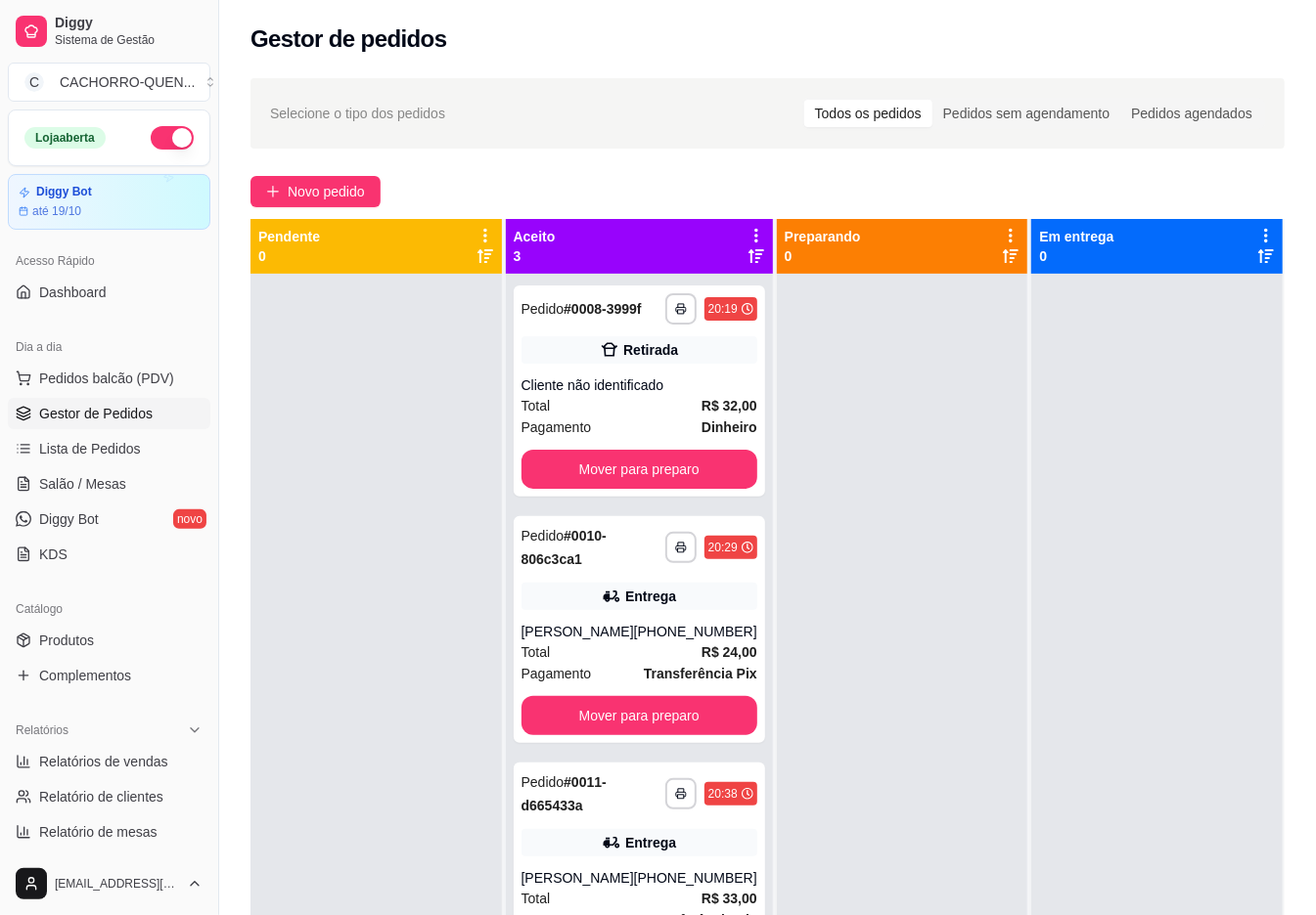
click at [720, 489] on button "Mover para preparo" at bounding box center [640, 468] width 236 height 39
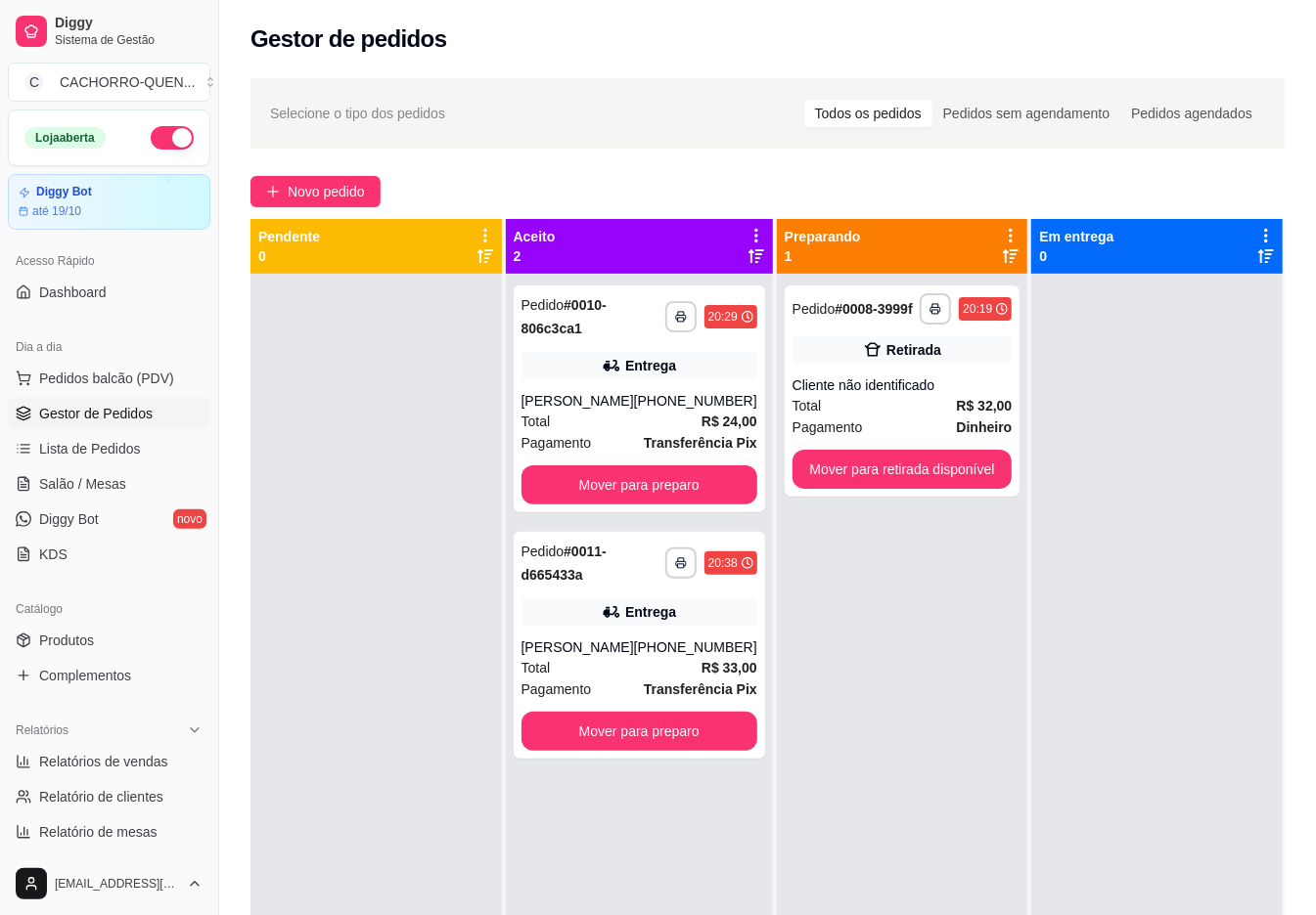
click at [888, 479] on button "Mover para retirada disponível" at bounding box center [902, 468] width 220 height 39
click at [920, 470] on button "Mover para retirada disponível" at bounding box center [902, 468] width 220 height 39
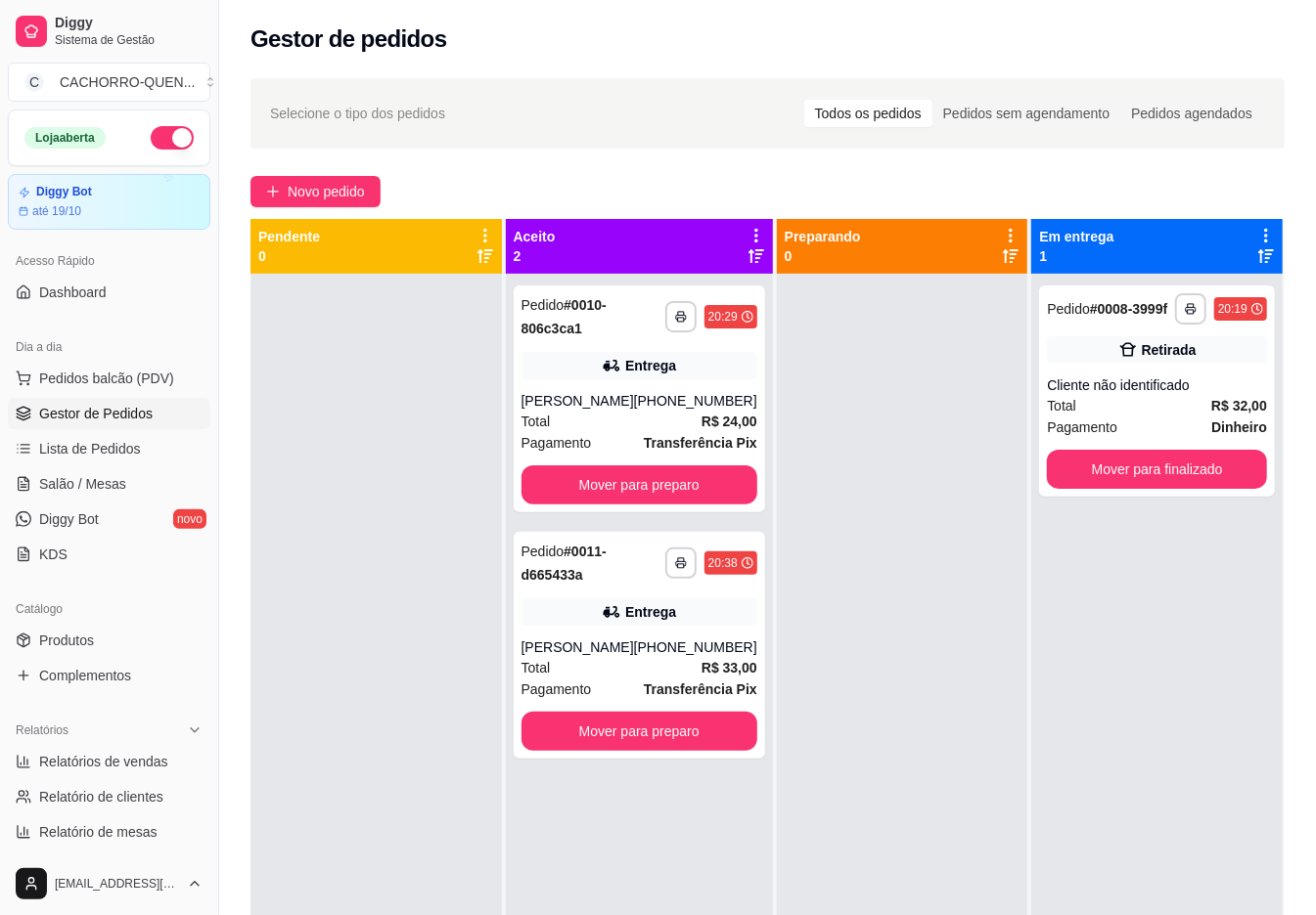
click at [1217, 489] on button "Mover para finalizado" at bounding box center [1157, 468] width 220 height 39
click at [1195, 489] on button "Mover para finalizado" at bounding box center [1156, 469] width 213 height 38
click at [1135, 489] on button "Mover para finalizado" at bounding box center [1157, 468] width 220 height 39
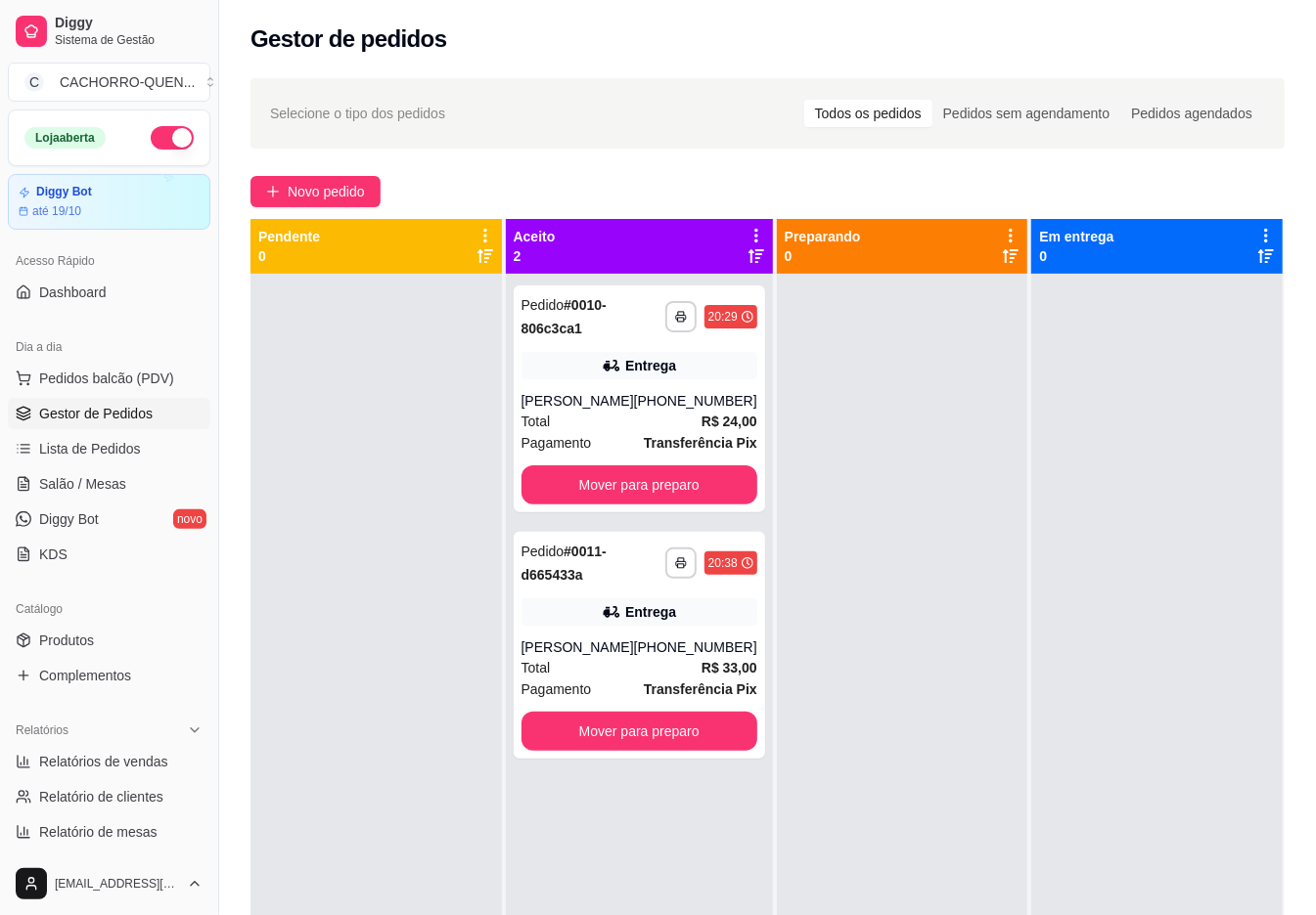
click at [642, 479] on button "Mover para preparo" at bounding box center [640, 484] width 236 height 39
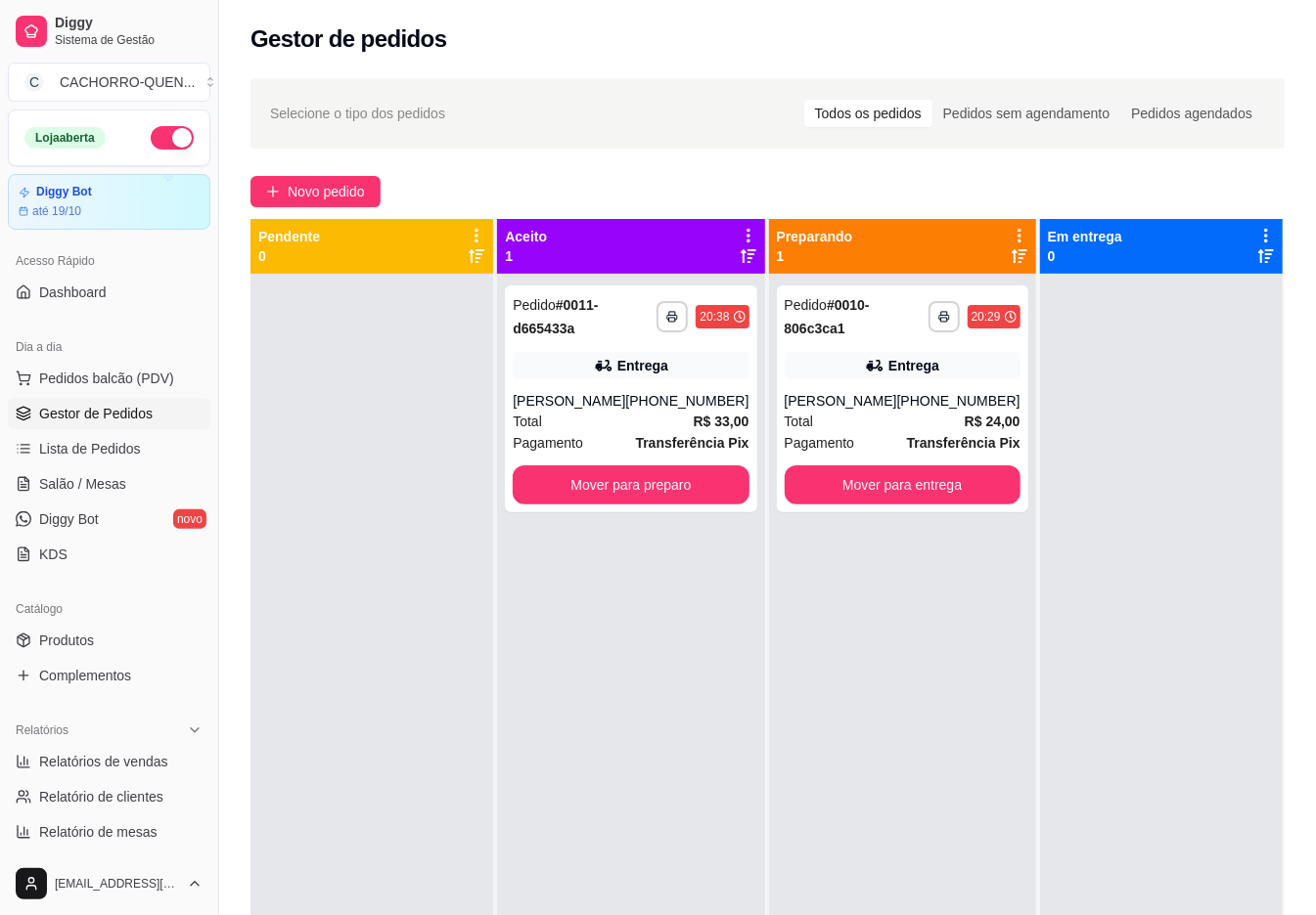
click at [640, 482] on button "Mover para preparo" at bounding box center [631, 484] width 236 height 39
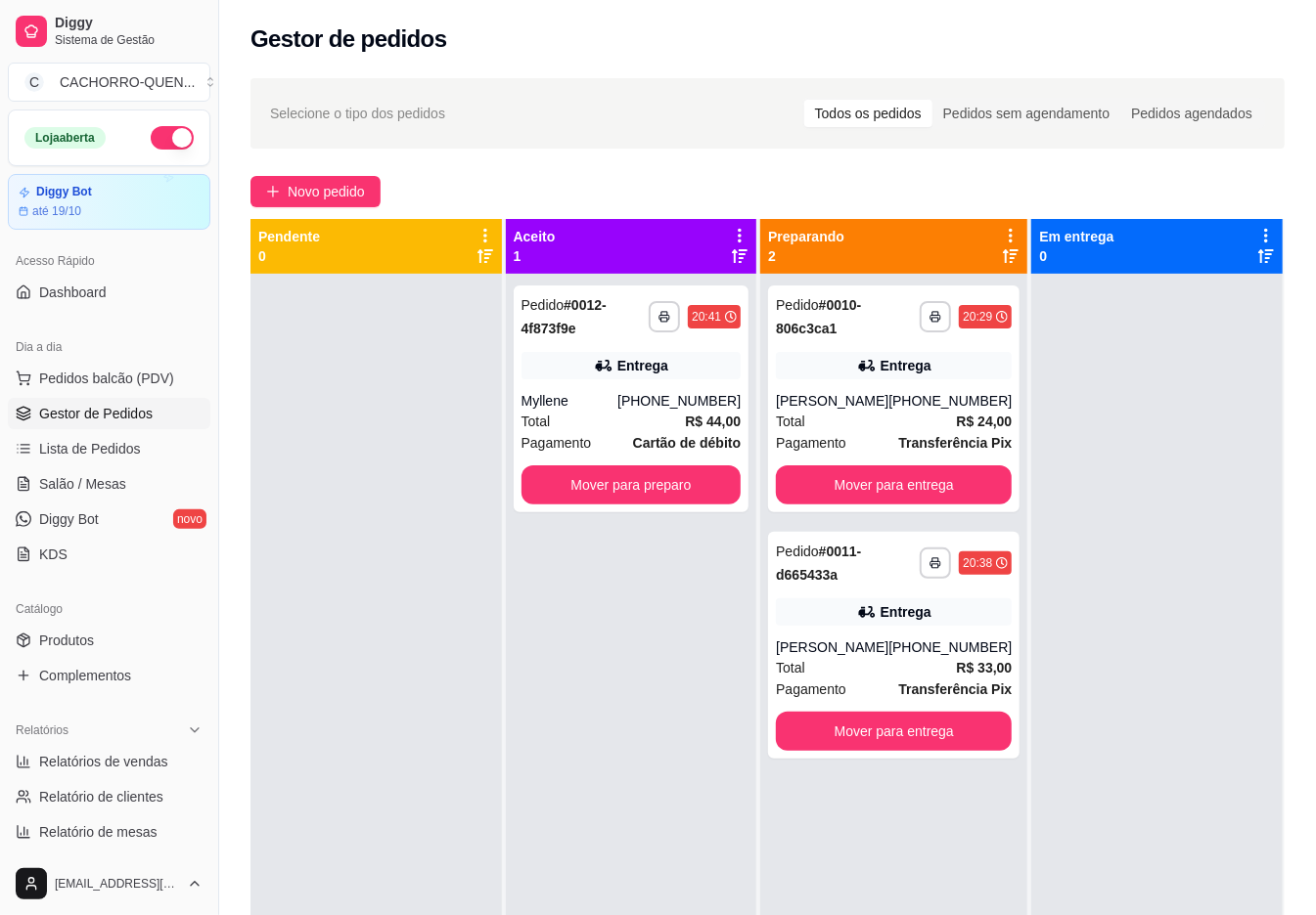
click at [931, 483] on button "Mover para entrega" at bounding box center [893, 484] width 236 height 39
click at [880, 490] on button "Mover para entrega" at bounding box center [893, 485] width 229 height 38
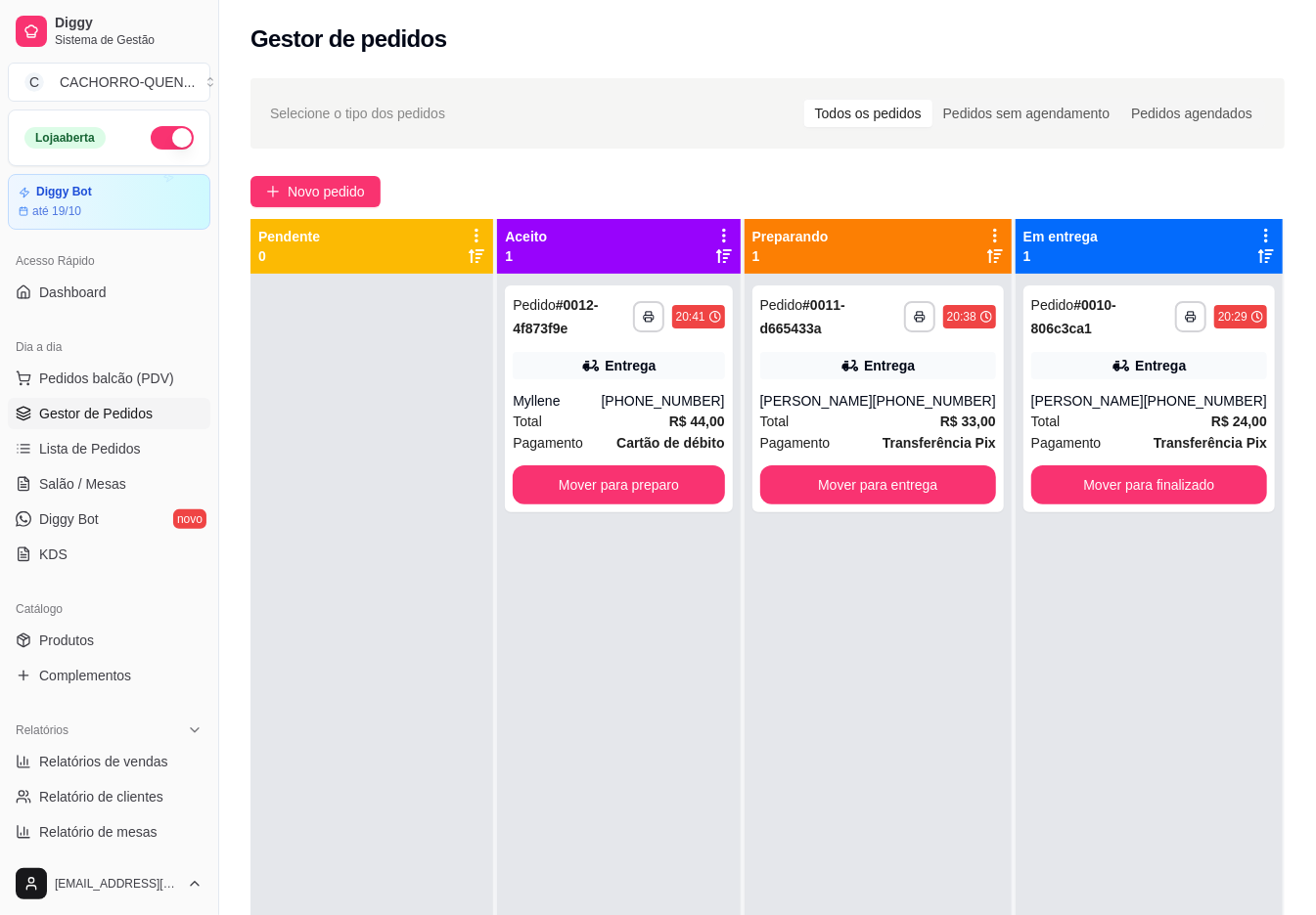
click at [886, 486] on button "Mover para entrega" at bounding box center [878, 484] width 236 height 39
click at [671, 485] on button "Mover para preparo" at bounding box center [618, 484] width 211 height 39
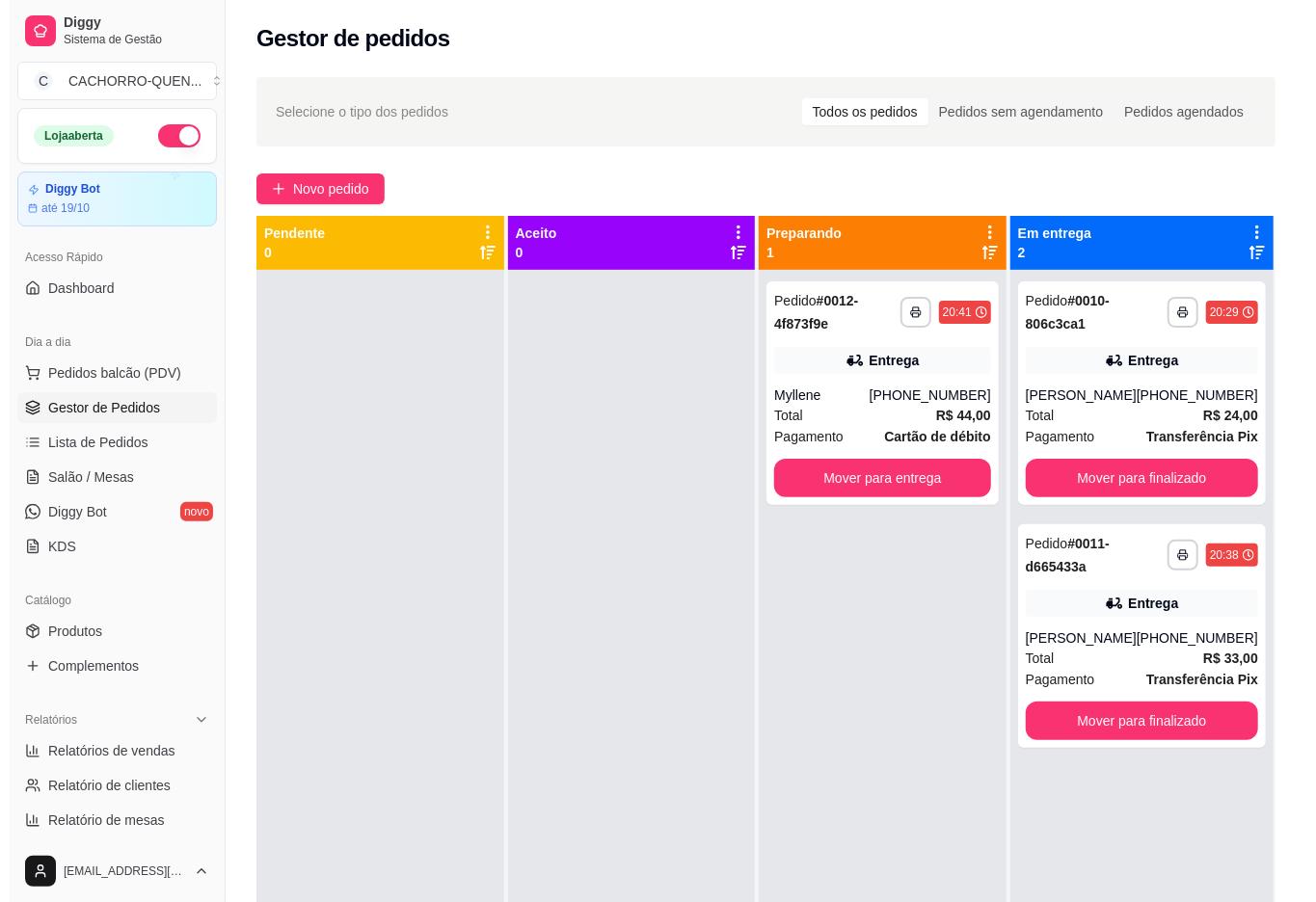
scroll to position [10, 0]
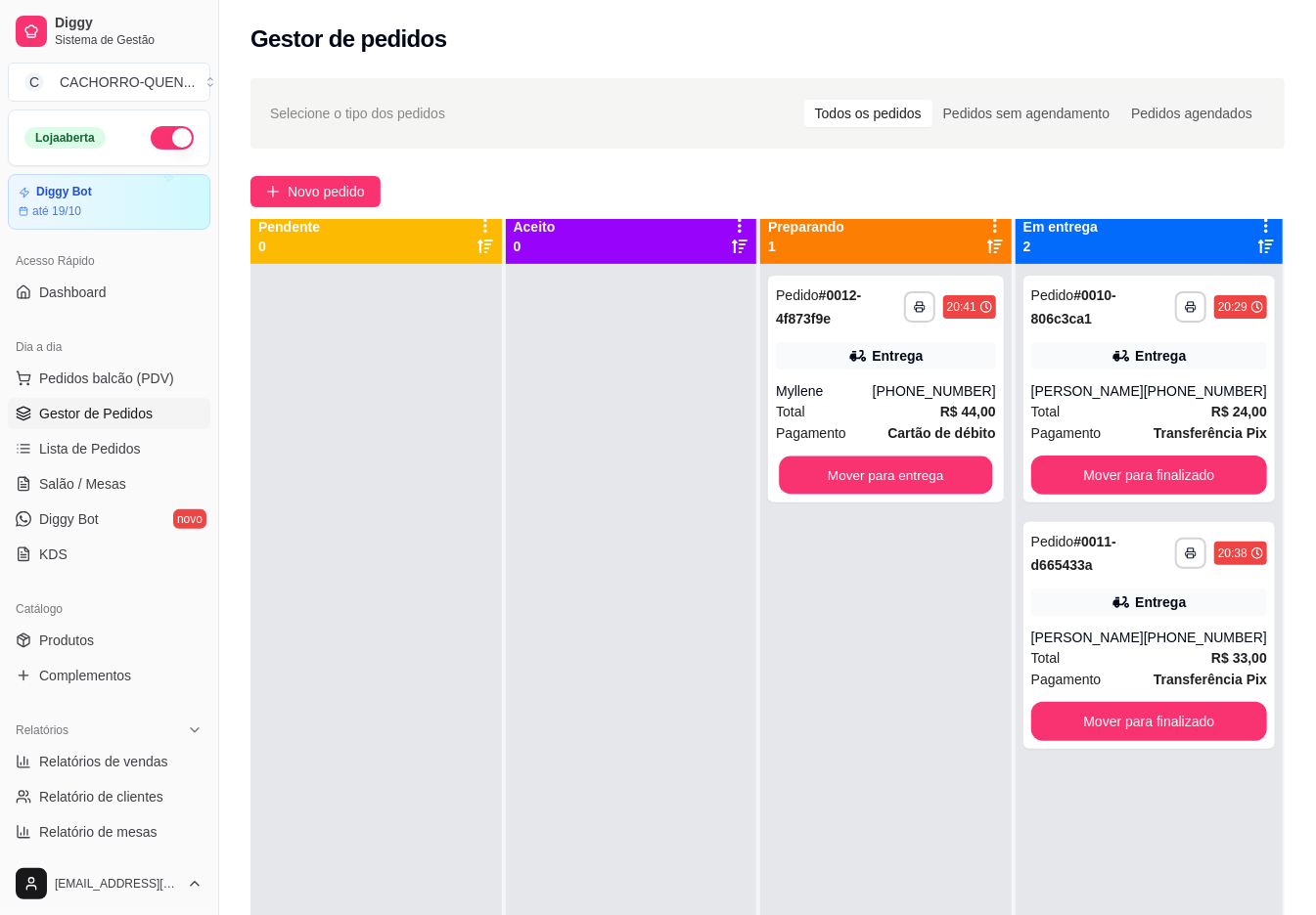
click at [920, 474] on button "Mover para entrega" at bounding box center [885, 475] width 213 height 38
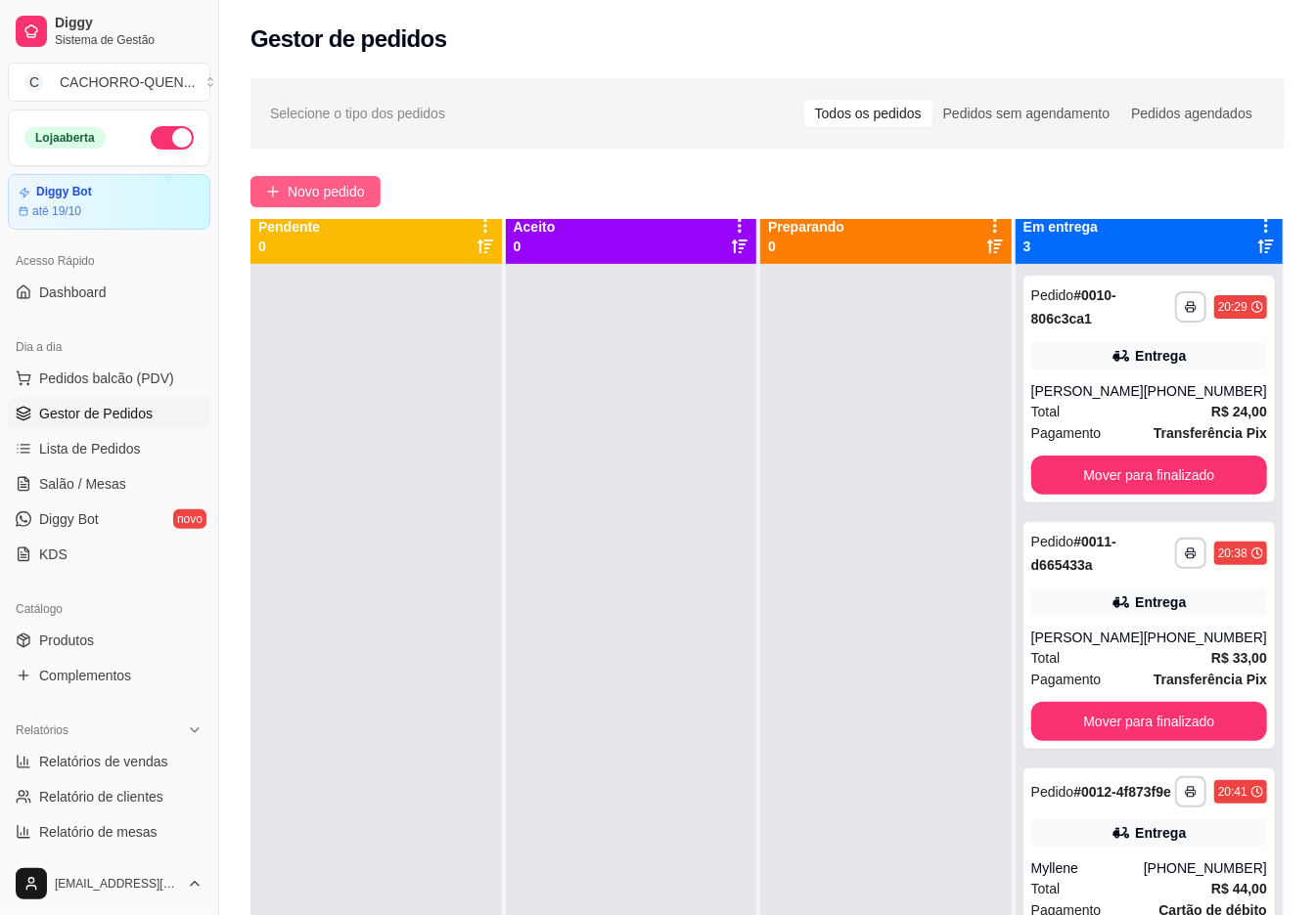
click at [326, 193] on span "Novo pedido" at bounding box center [326, 192] width 77 height 22
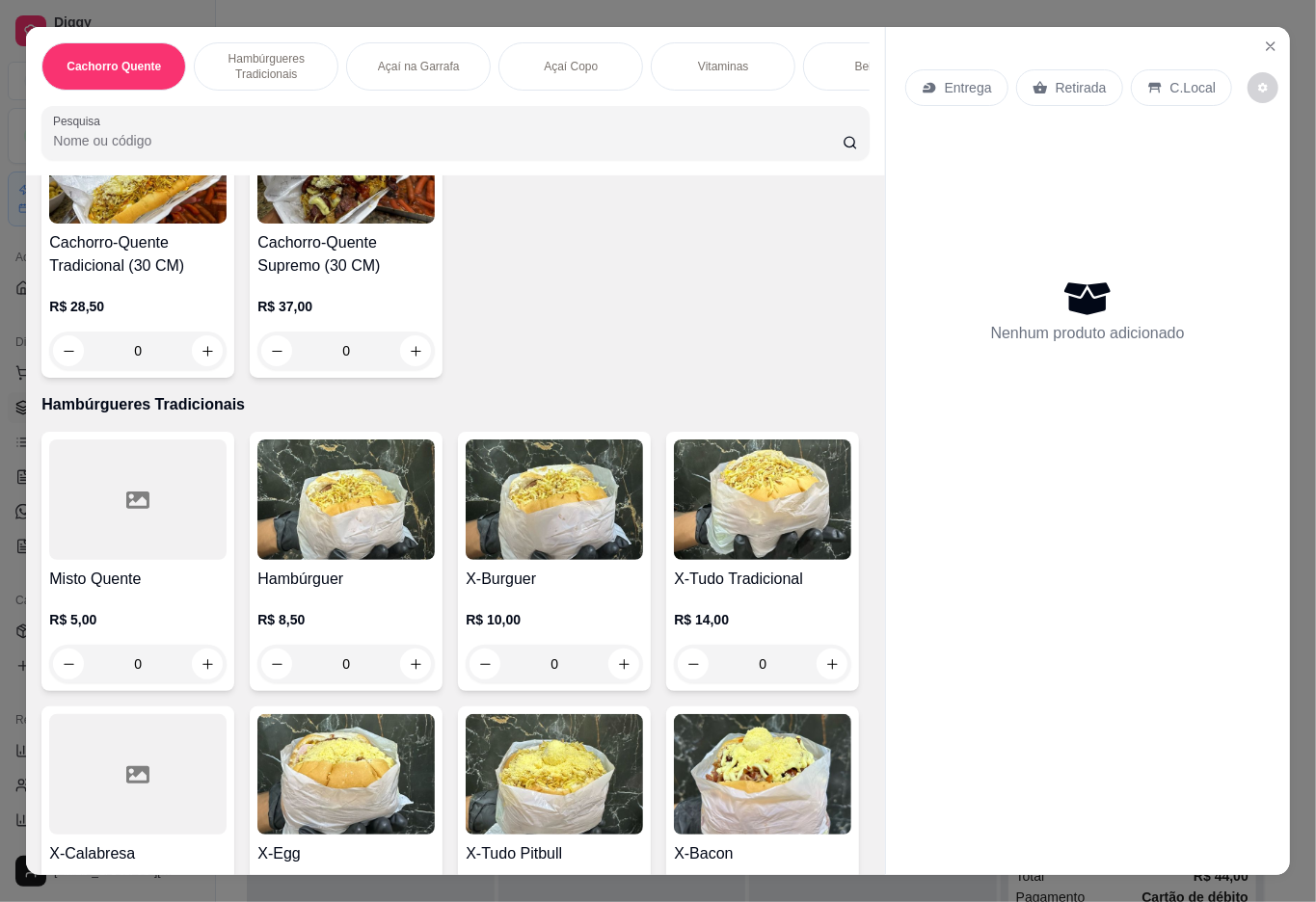
scroll to position [826, 0]
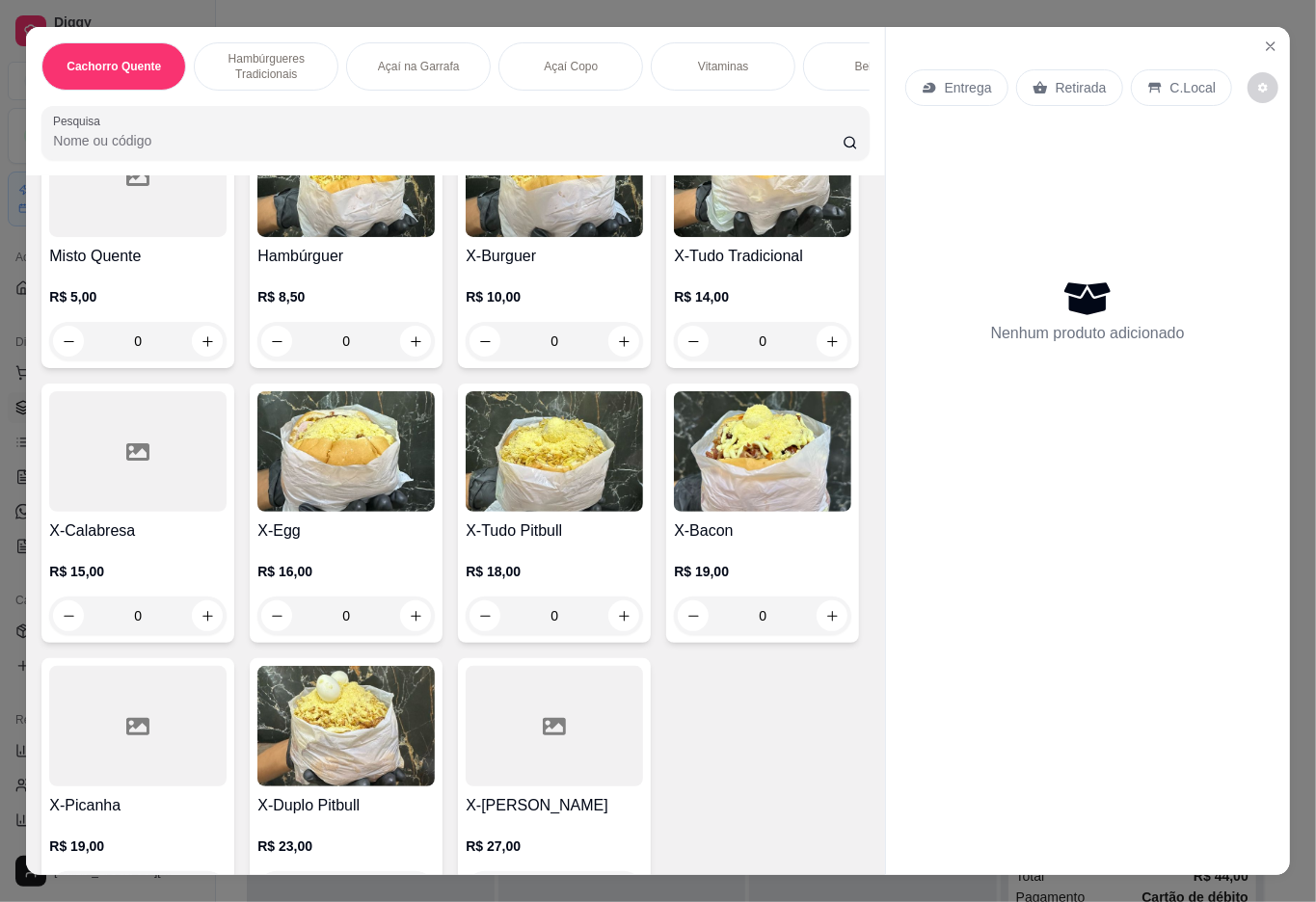
click at [549, 290] on div "R$ 10,00 0" at bounding box center [555, 314] width 177 height 93
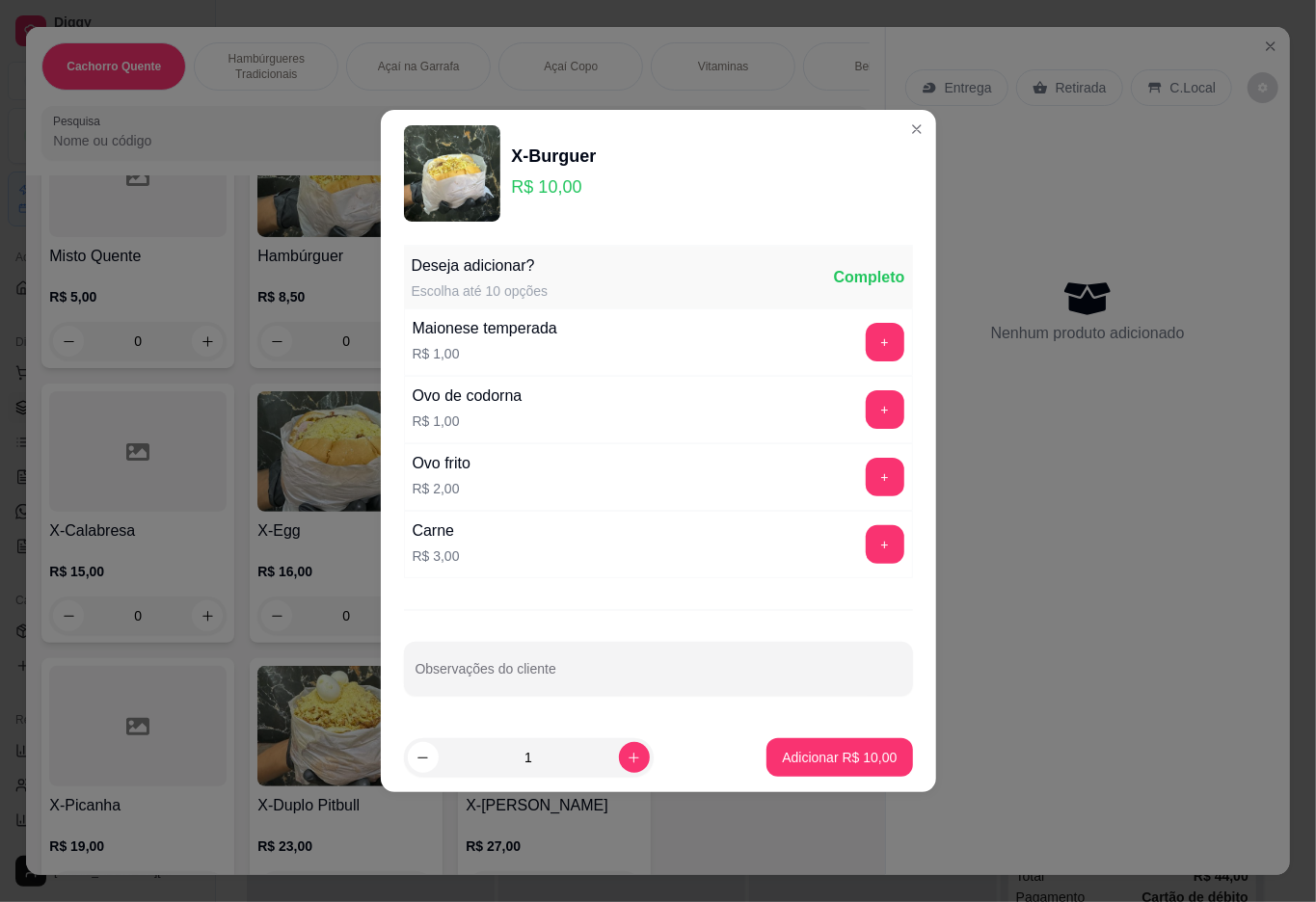
click at [793, 759] on p "Adicionar R$ 10,00" at bounding box center [839, 758] width 115 height 20
type input "1"
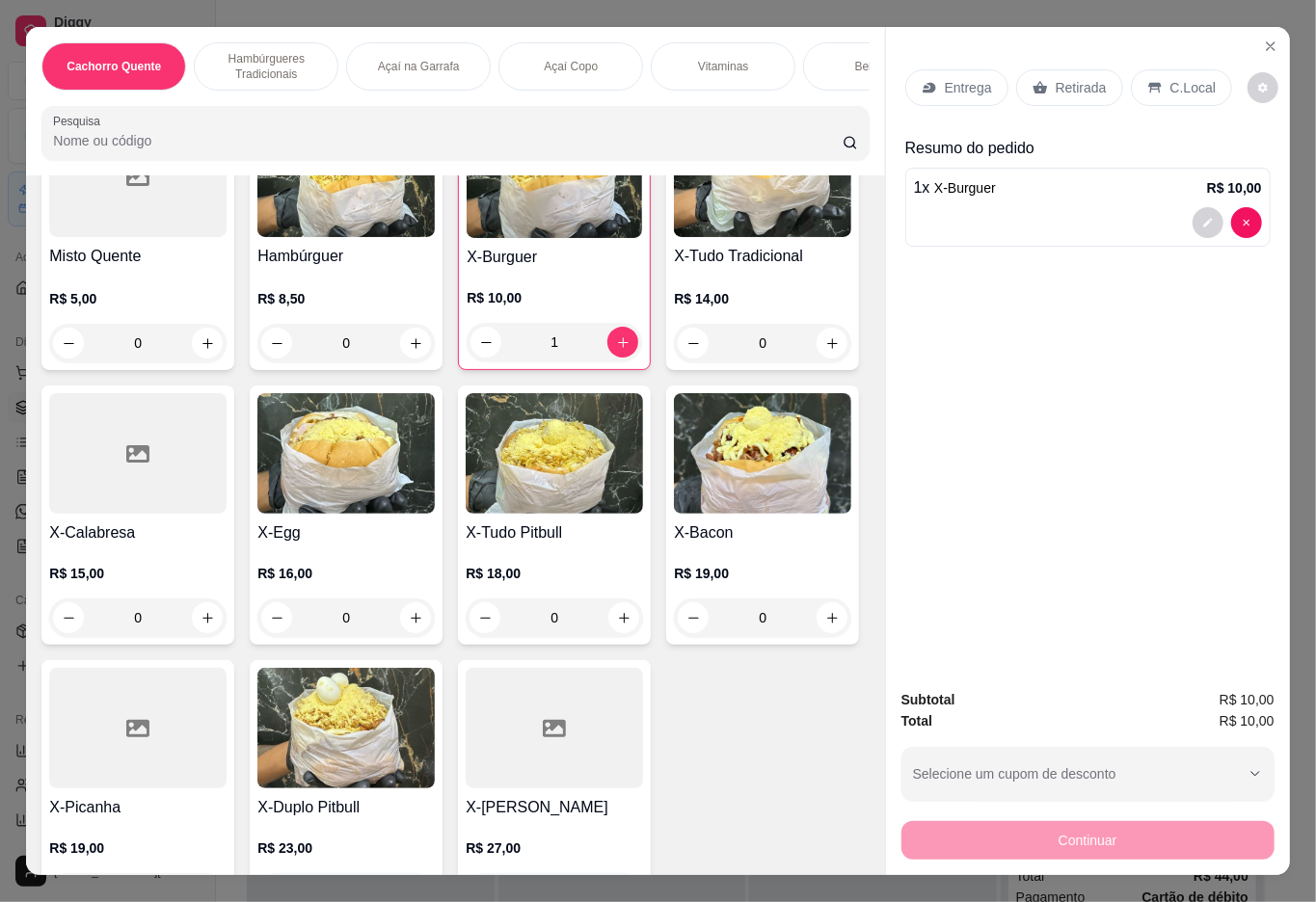
scroll to position [0, 0]
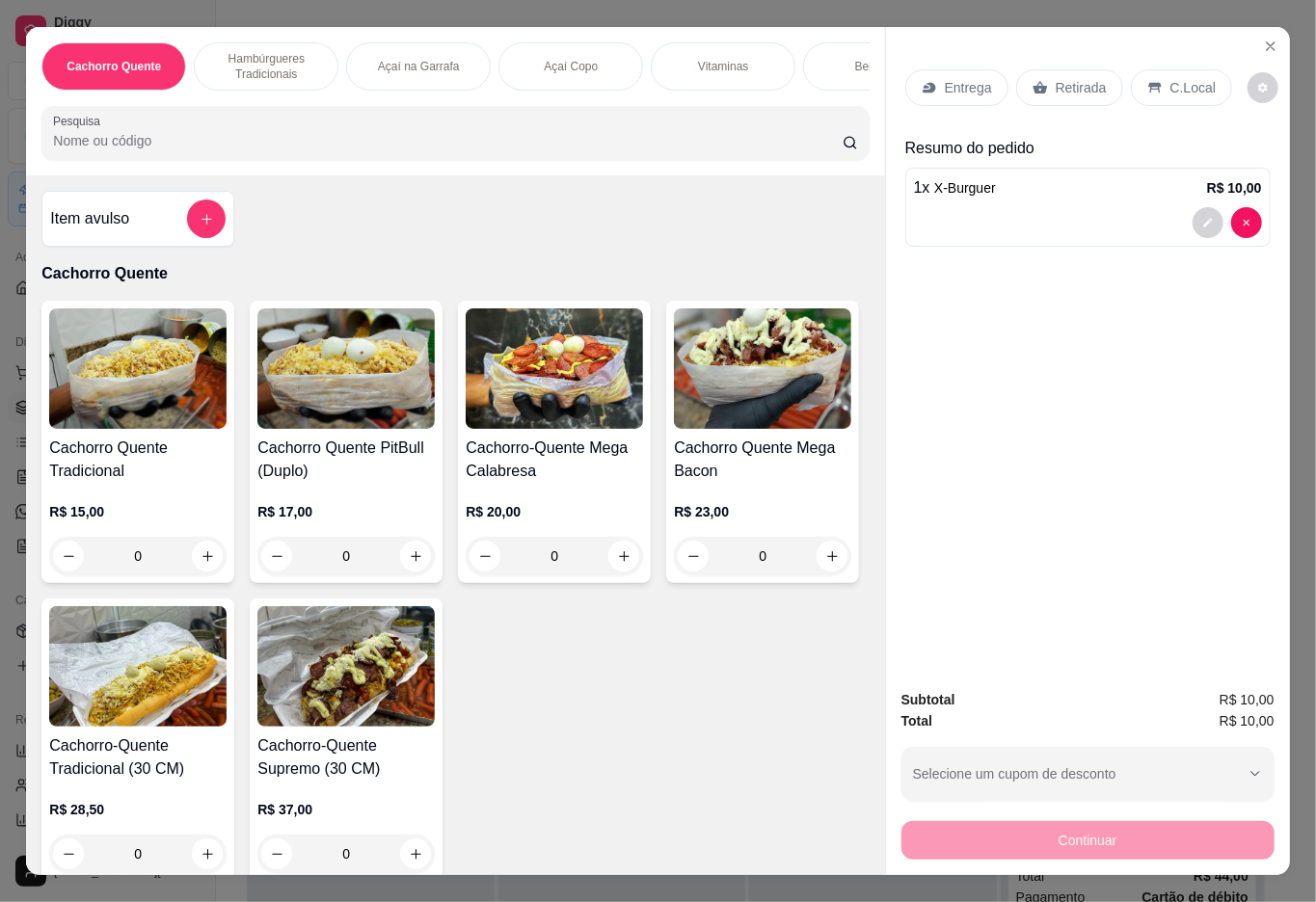
click at [83, 483] on h4 "Cachorro Quente Tradicional" at bounding box center [138, 460] width 177 height 46
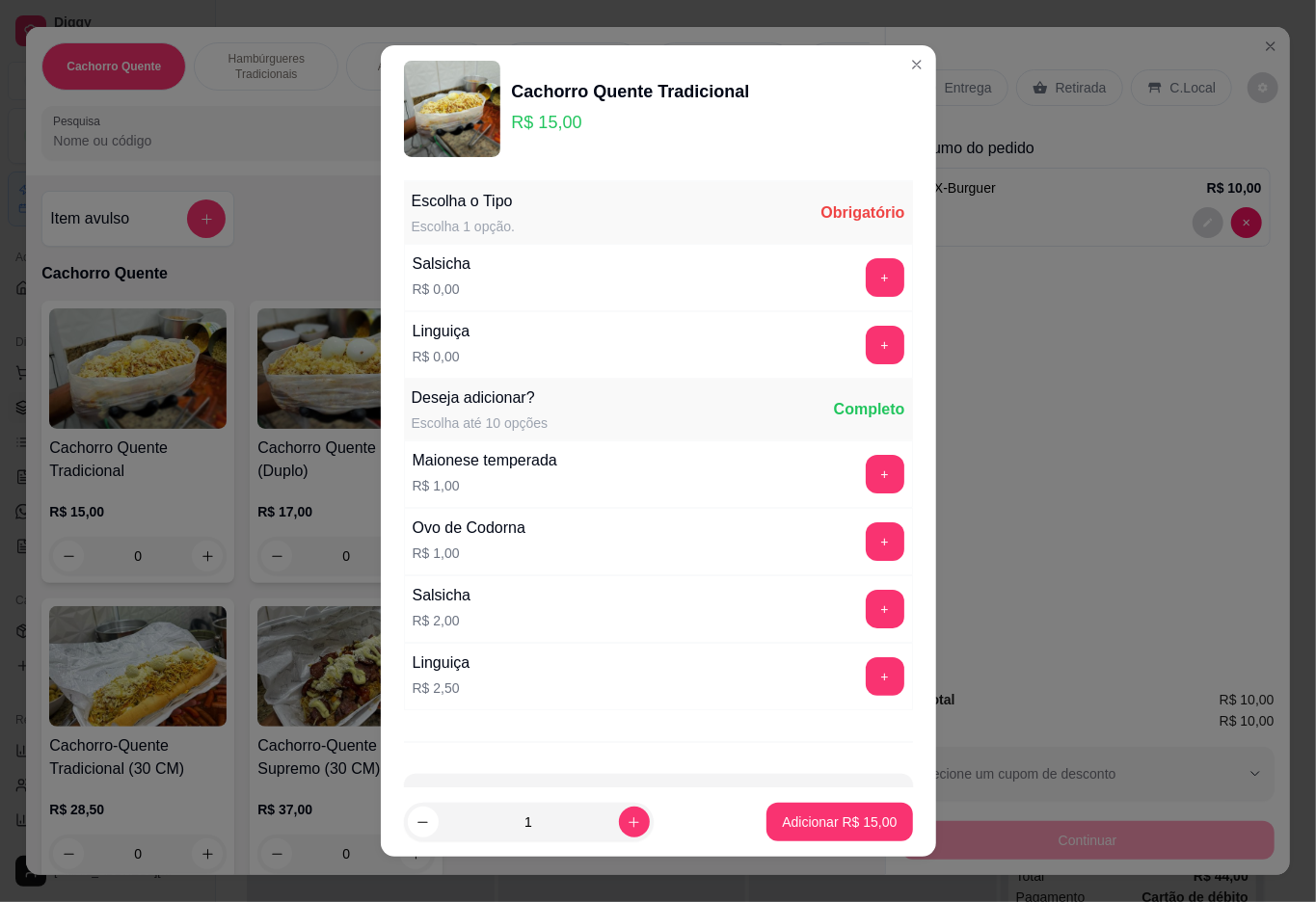
click at [866, 348] on button "+" at bounding box center [885, 345] width 38 height 38
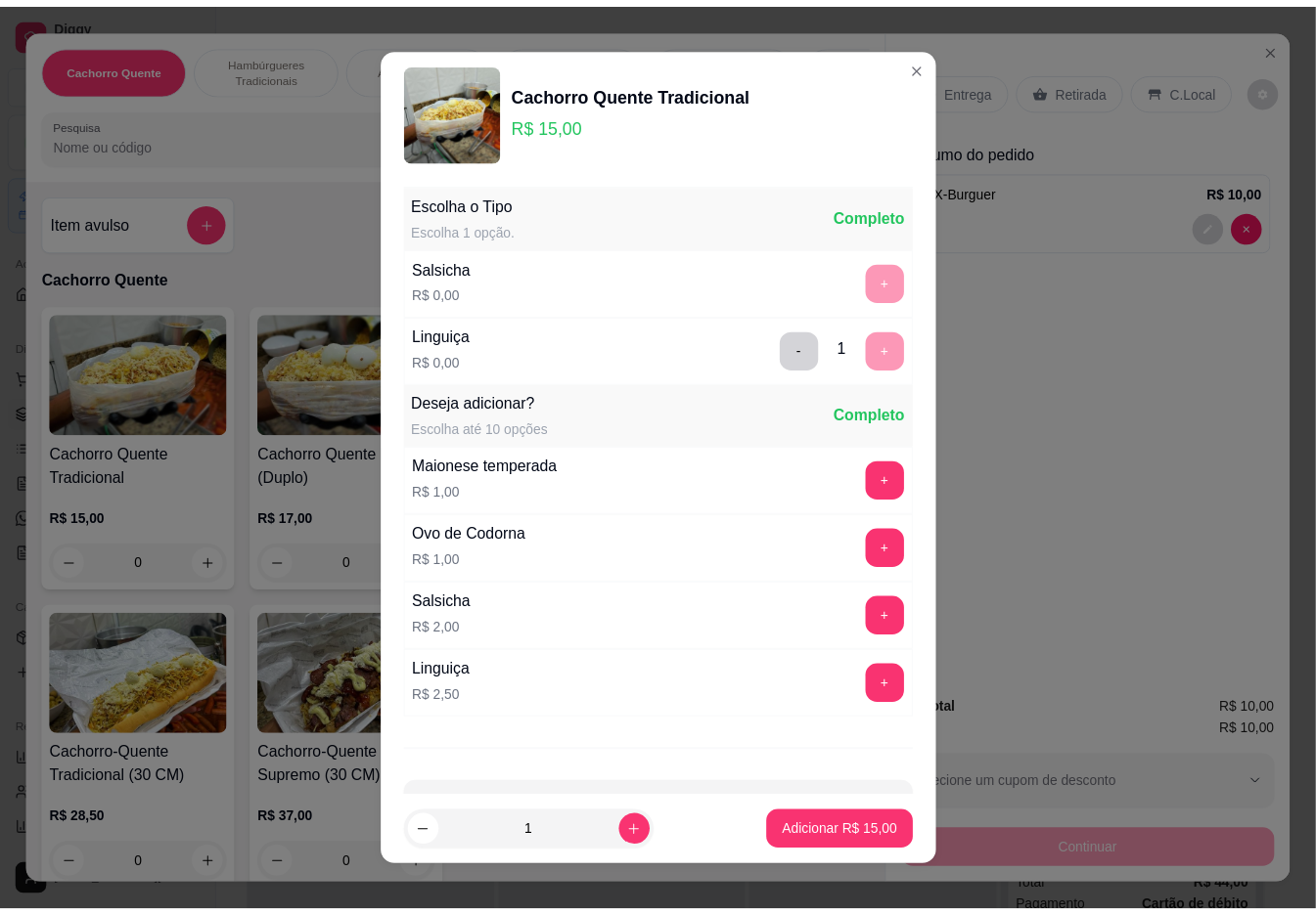
scroll to position [17, 0]
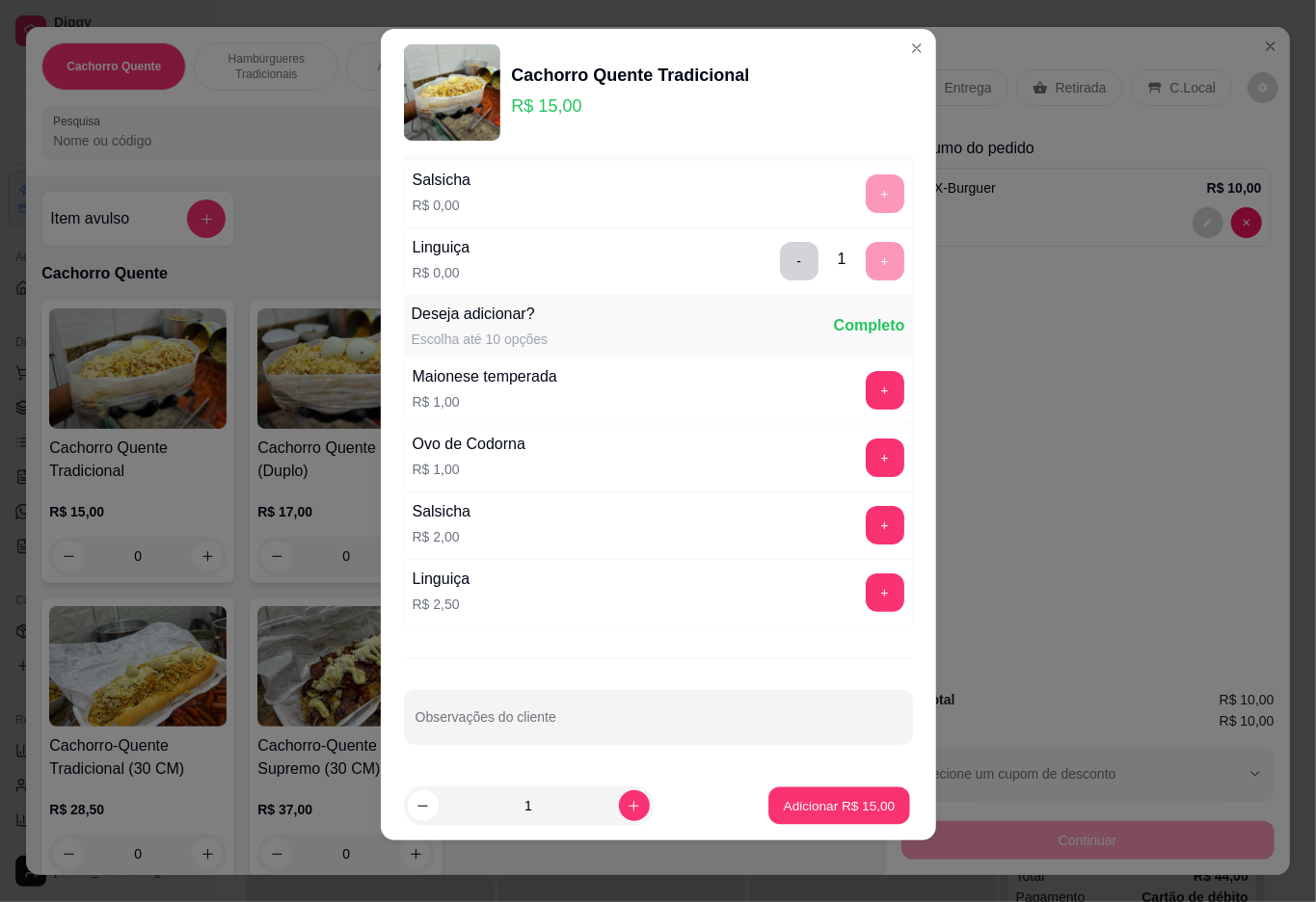
click at [769, 815] on button "Adicionar R$ 15,00" at bounding box center [840, 806] width 142 height 37
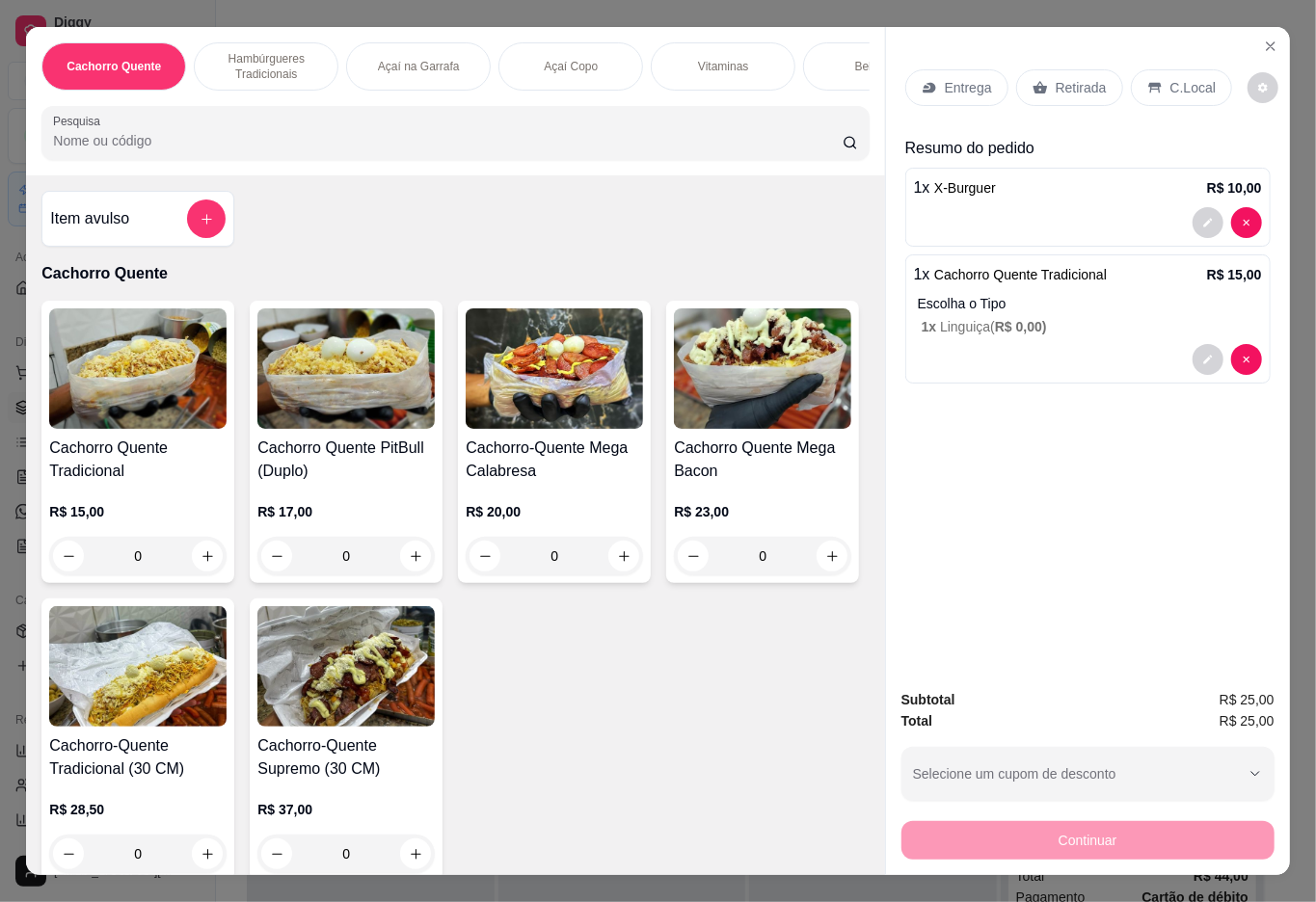
click at [1049, 89] on div "Retirada" at bounding box center [1070, 87] width 107 height 36
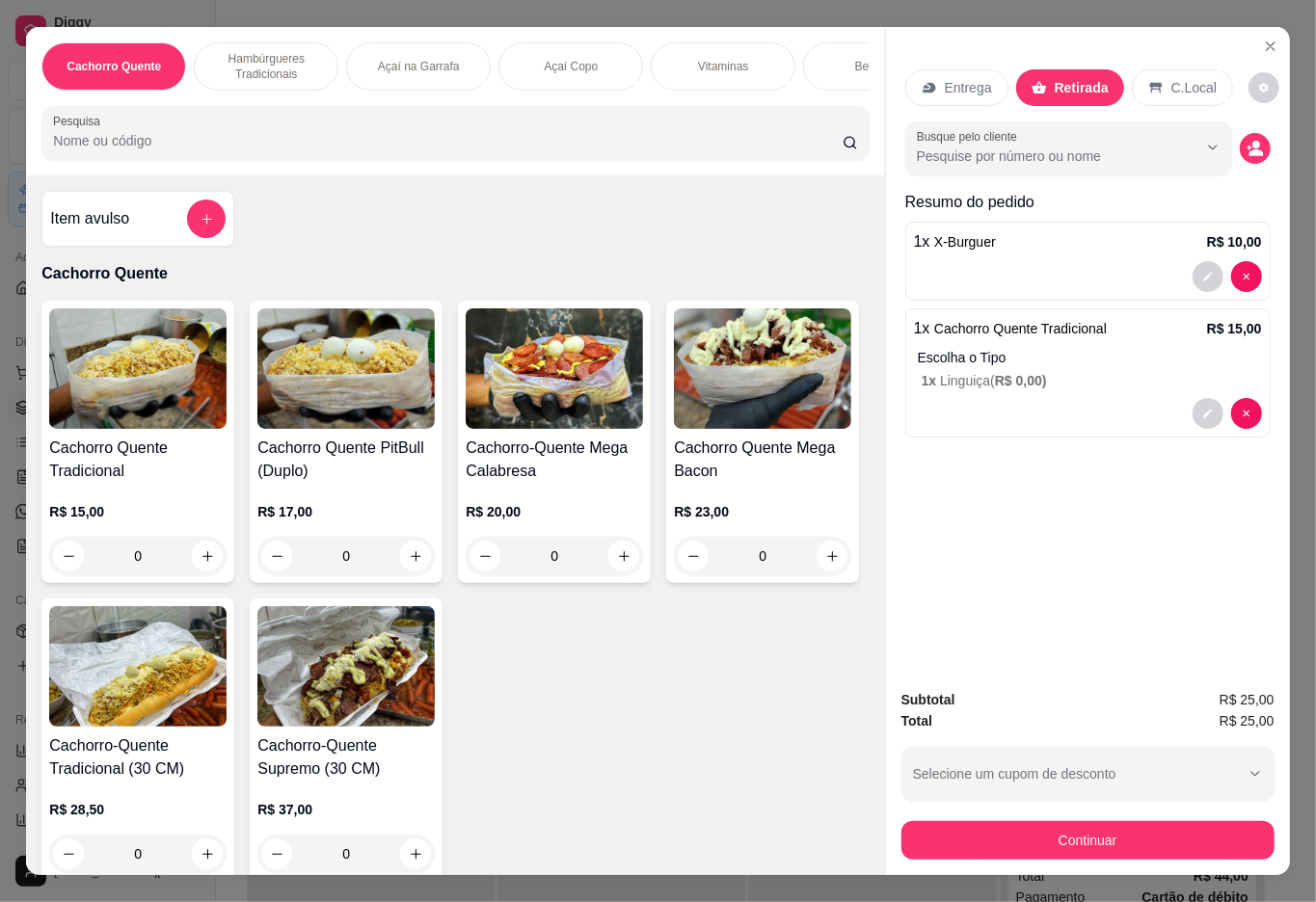
click at [1113, 845] on button "Continuar" at bounding box center [1087, 840] width 373 height 38
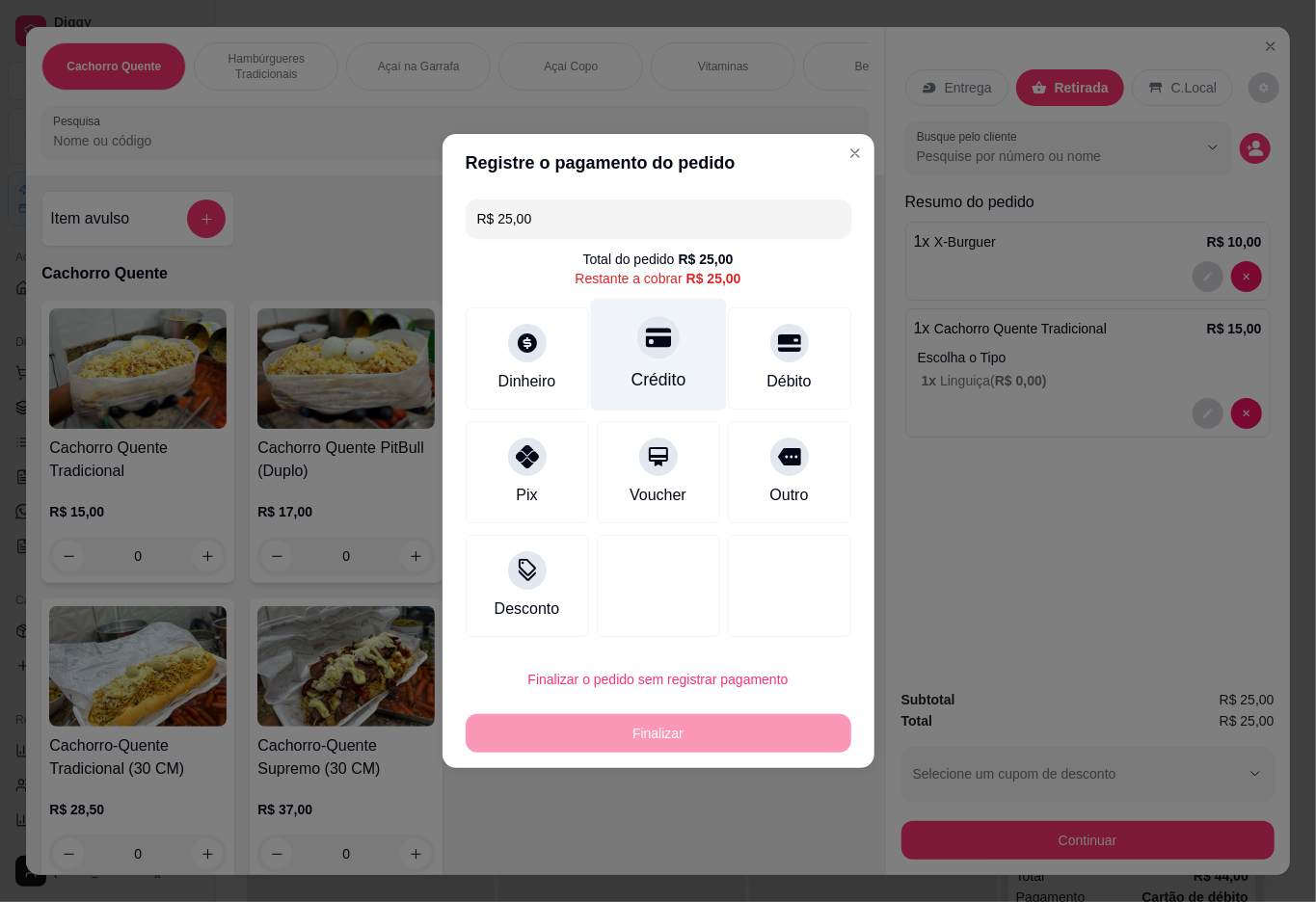
click at [645, 348] on icon at bounding box center [657, 339] width 25 height 20
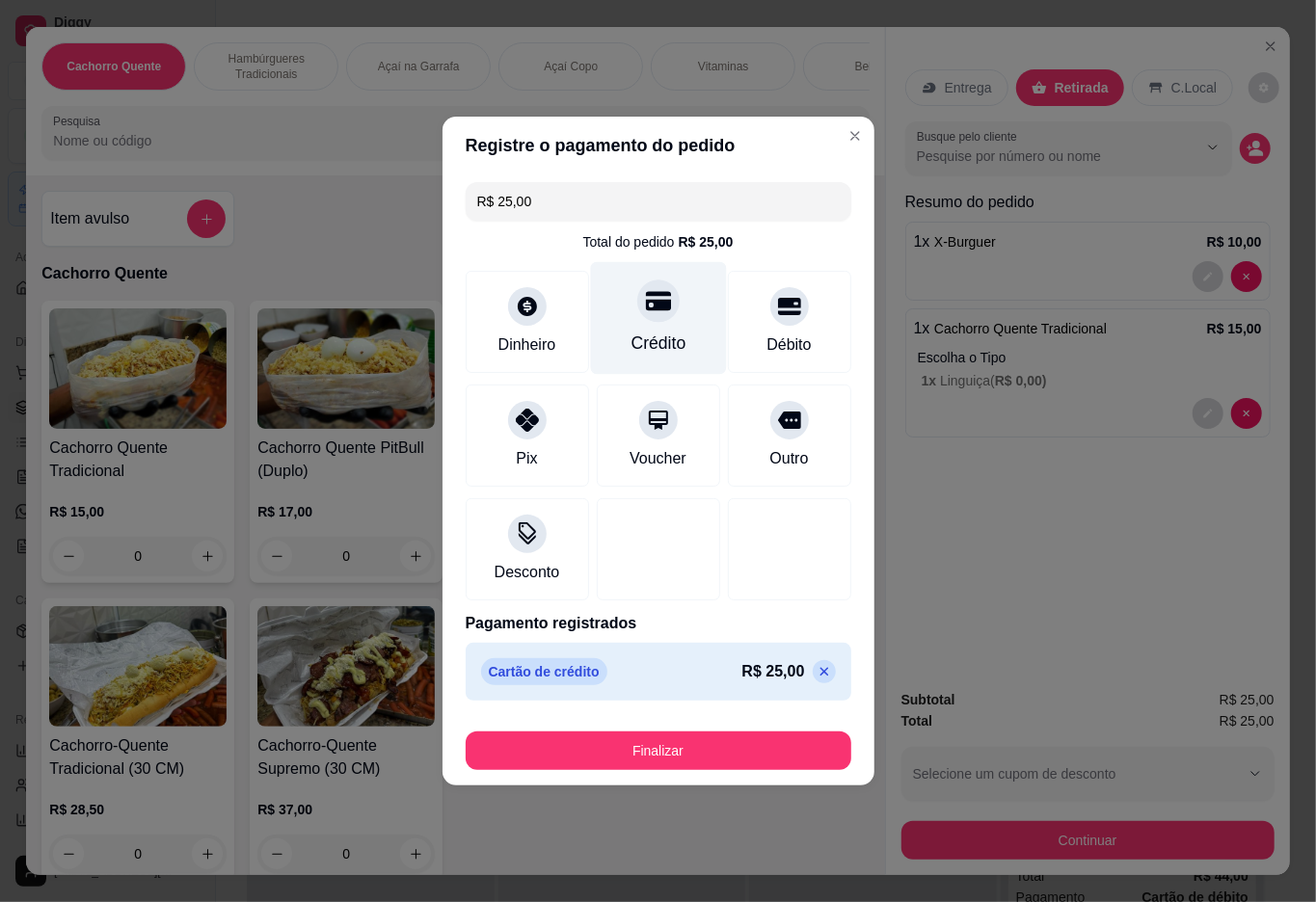
type input "R$ 0,00"
click at [641, 750] on button "Finalizar" at bounding box center [659, 750] width 386 height 38
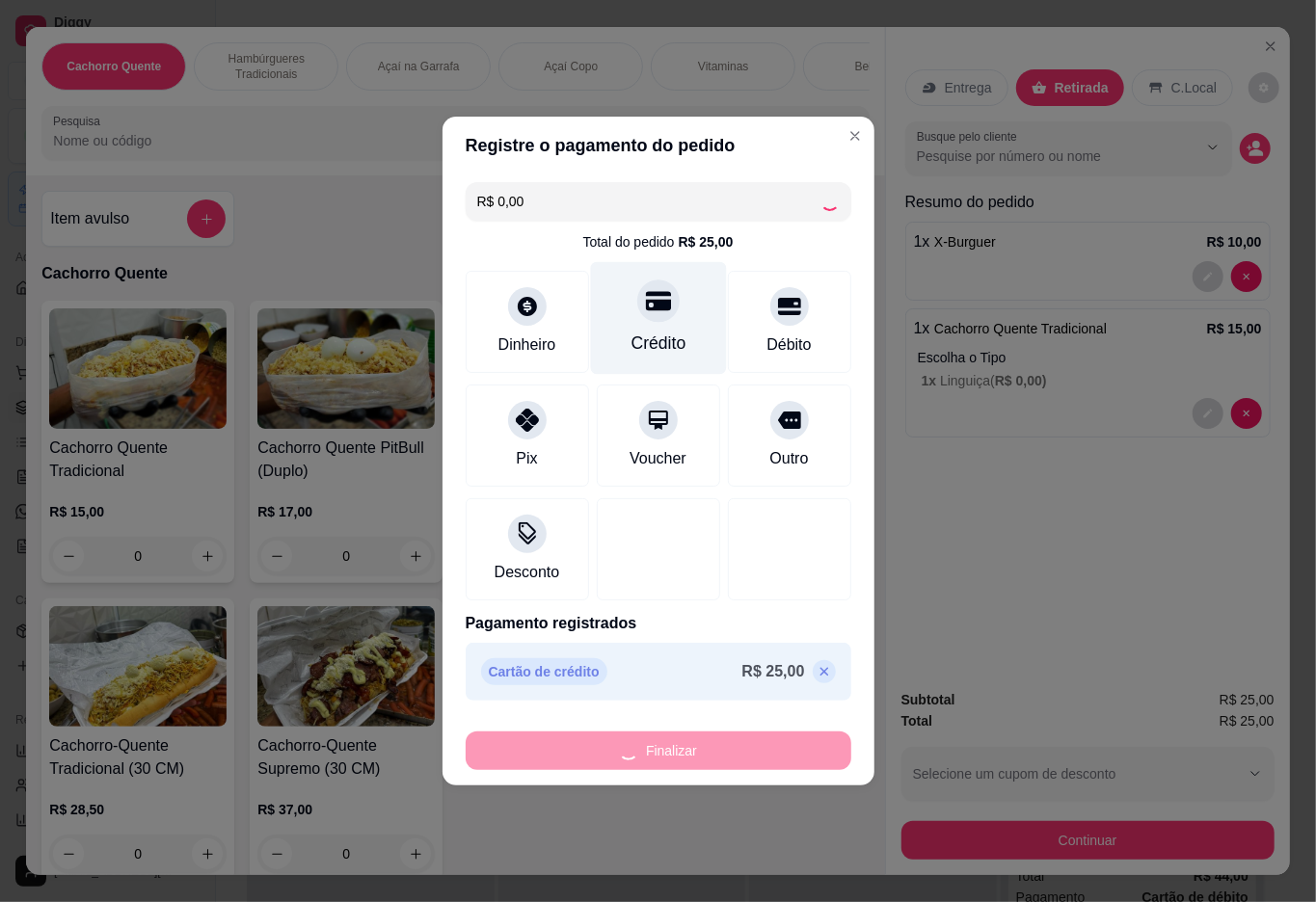
type input "0"
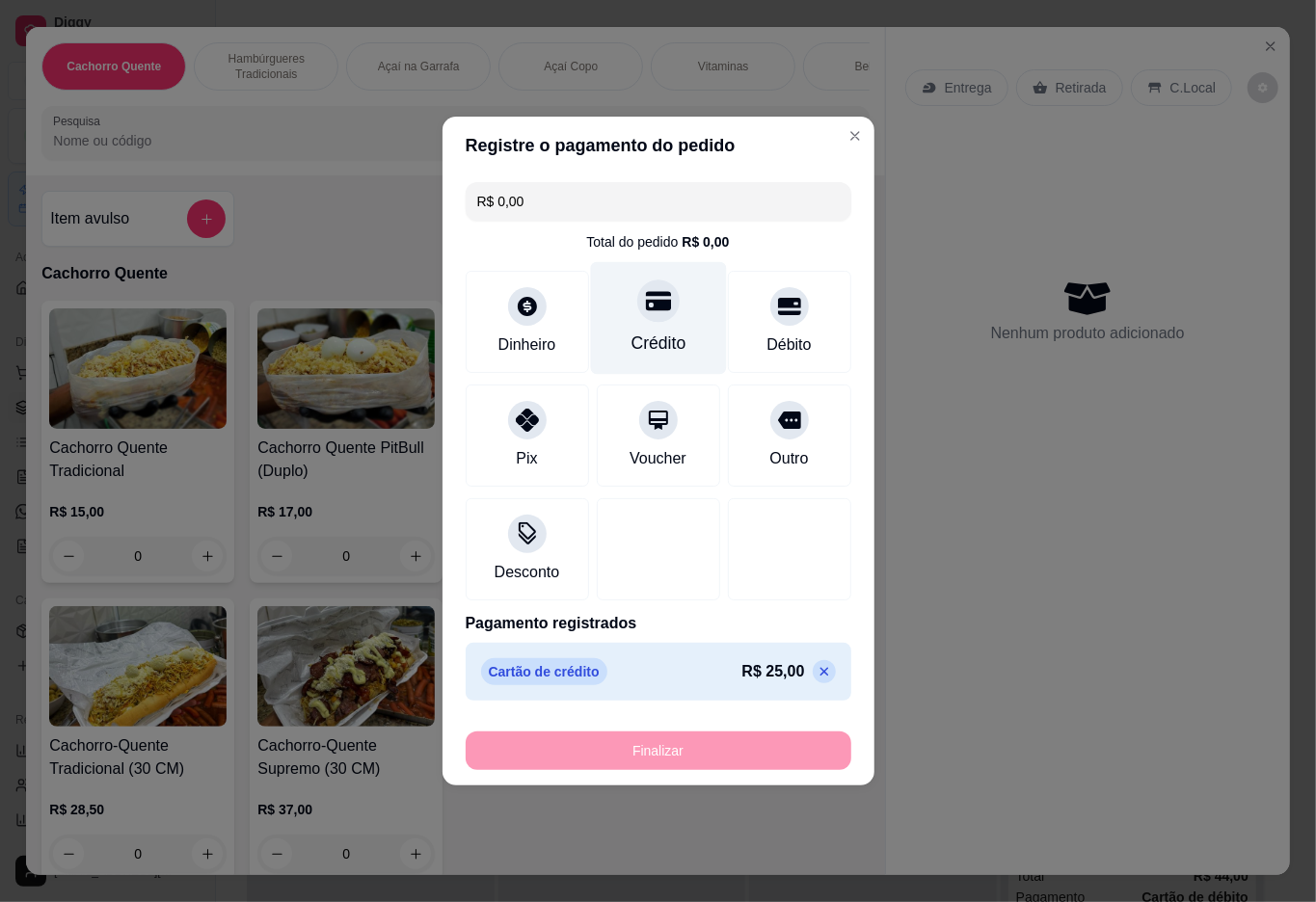
type input "-R$ 25,00"
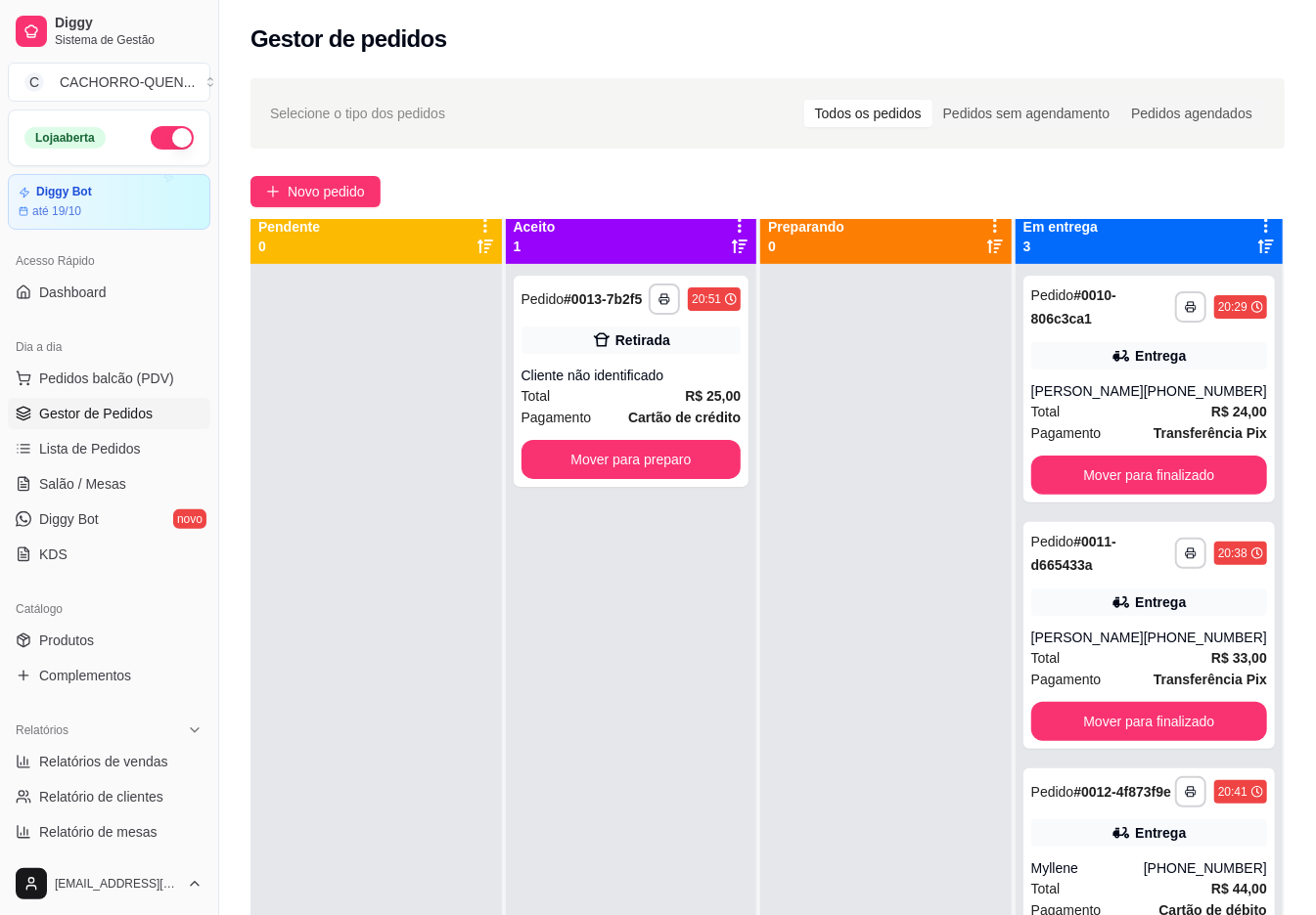
click at [886, 841] on div at bounding box center [886, 721] width 252 height 915
click at [616, 380] on div "**********" at bounding box center [632, 381] width 236 height 211
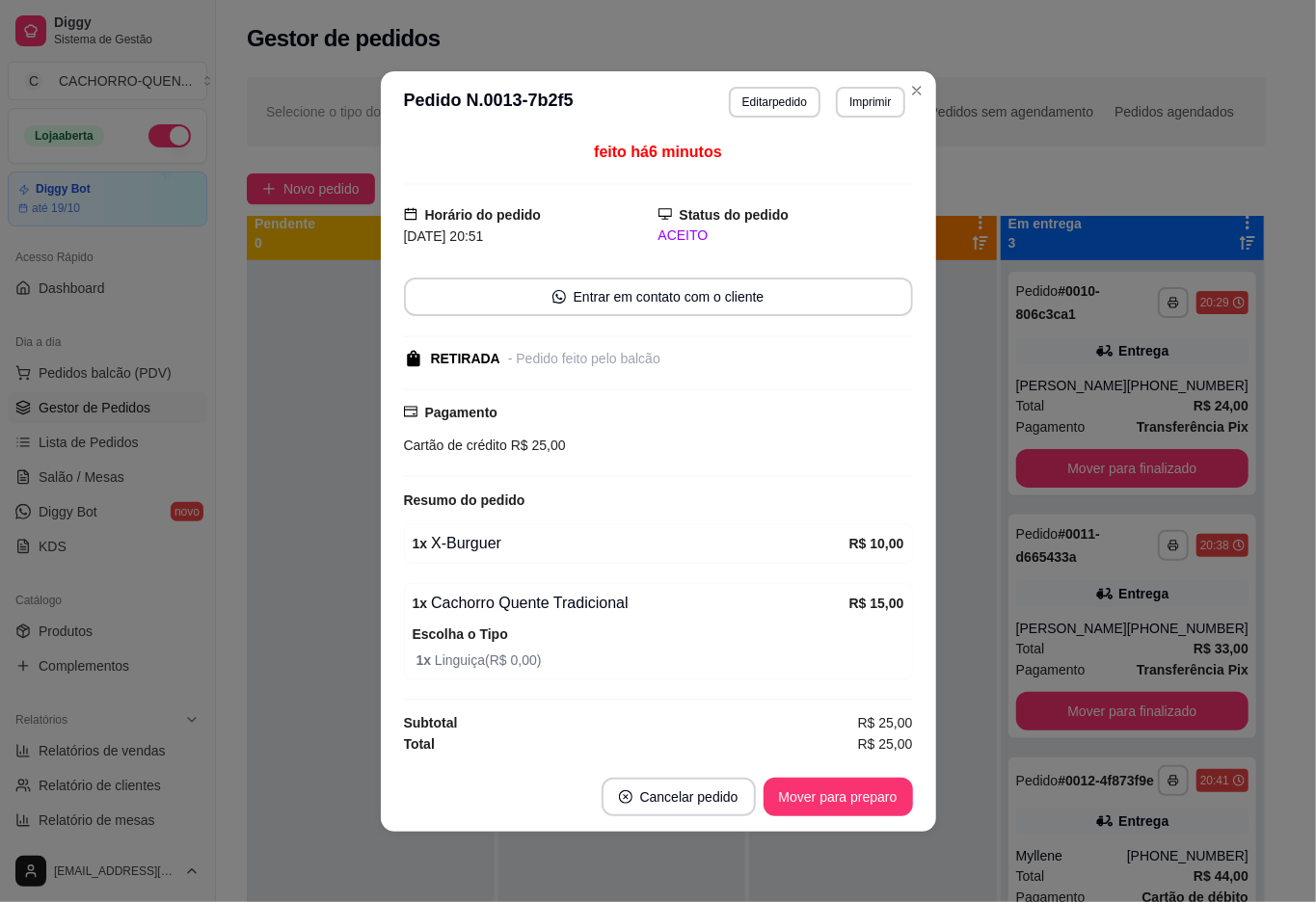
click at [835, 800] on button "Mover para preparo" at bounding box center [838, 797] width 150 height 38
click at [856, 814] on div "Mover para preparo" at bounding box center [824, 797] width 176 height 38
click at [866, 814] on div "Mover para preparo" at bounding box center [824, 797] width 176 height 38
click at [866, 797] on button "Mover para preparo" at bounding box center [824, 797] width 176 height 38
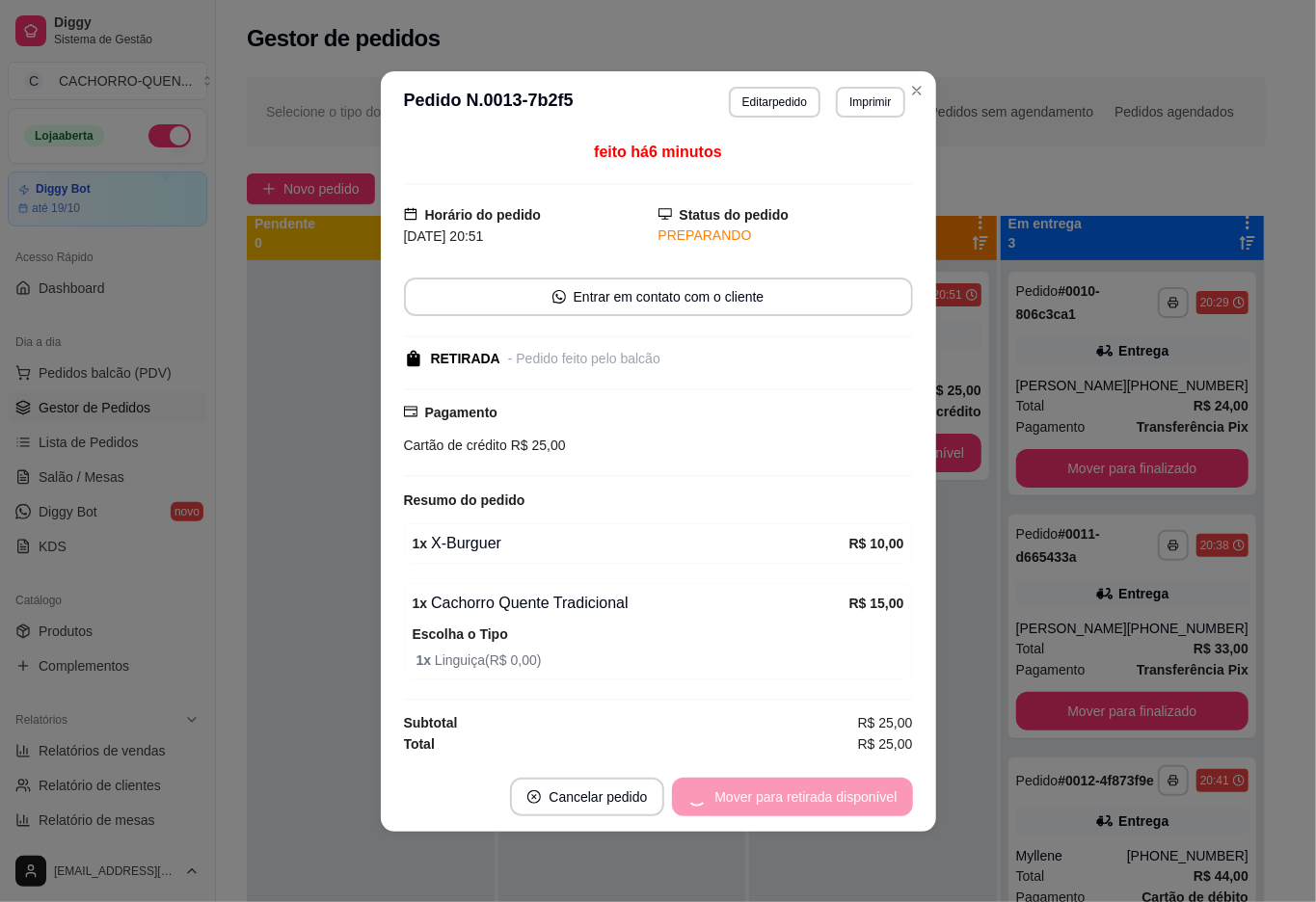
click at [869, 797] on div "Mover para retirada disponível" at bounding box center [792, 797] width 240 height 38
click at [861, 811] on div "Mover para retirada disponível" at bounding box center [792, 797] width 240 height 38
click at [851, 807] on button "Mover para retirada disponível" at bounding box center [792, 797] width 240 height 38
click at [841, 815] on button "Mover para retirada disponível" at bounding box center [806, 797] width 213 height 38
click at [868, 797] on button "Mover para retirada disponível" at bounding box center [806, 797] width 213 height 38
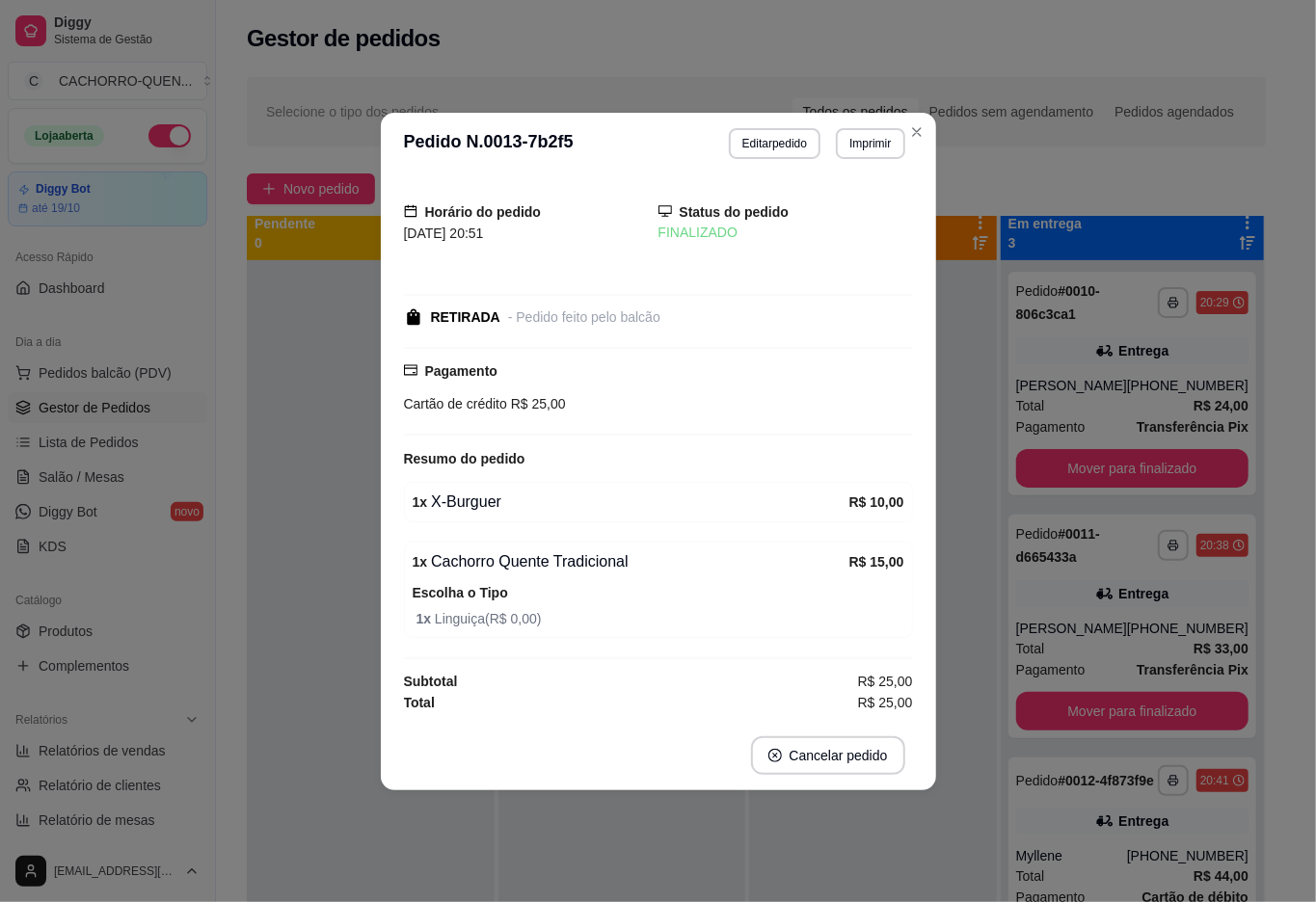
click at [685, 860] on div at bounding box center [623, 711] width 248 height 902
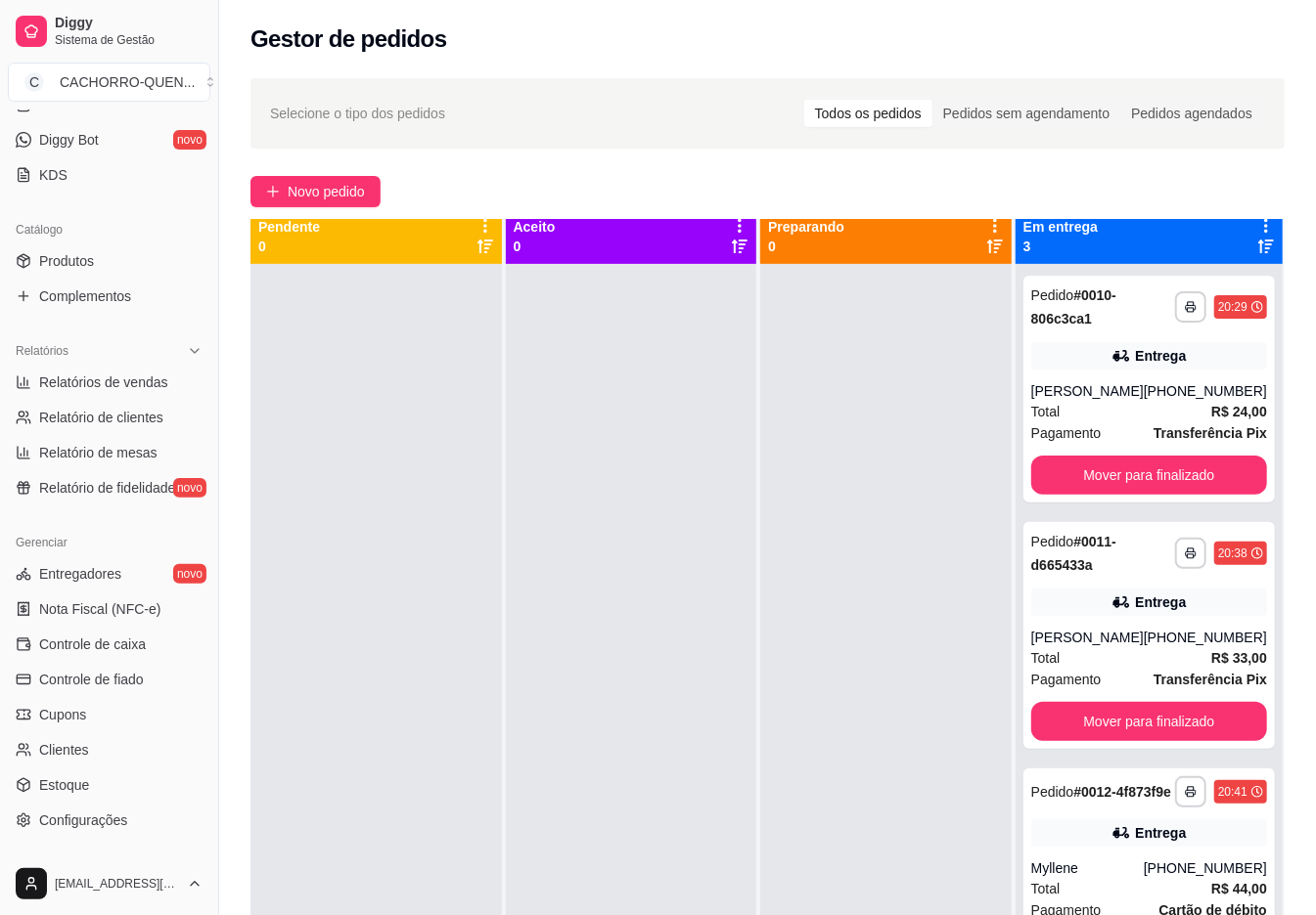
scroll to position [492, 0]
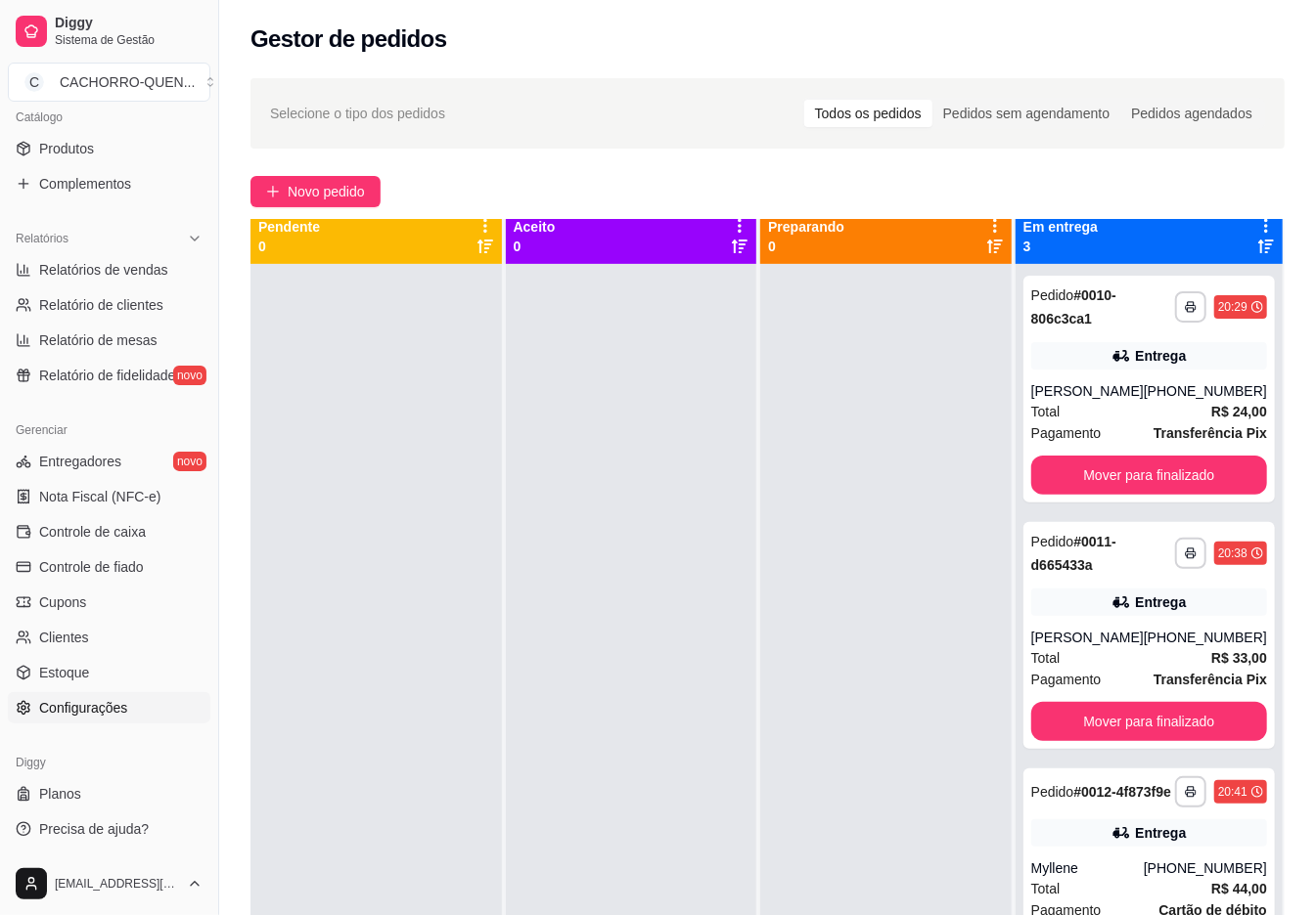
click at [139, 696] on link "Configurações" at bounding box center [109, 707] width 203 height 31
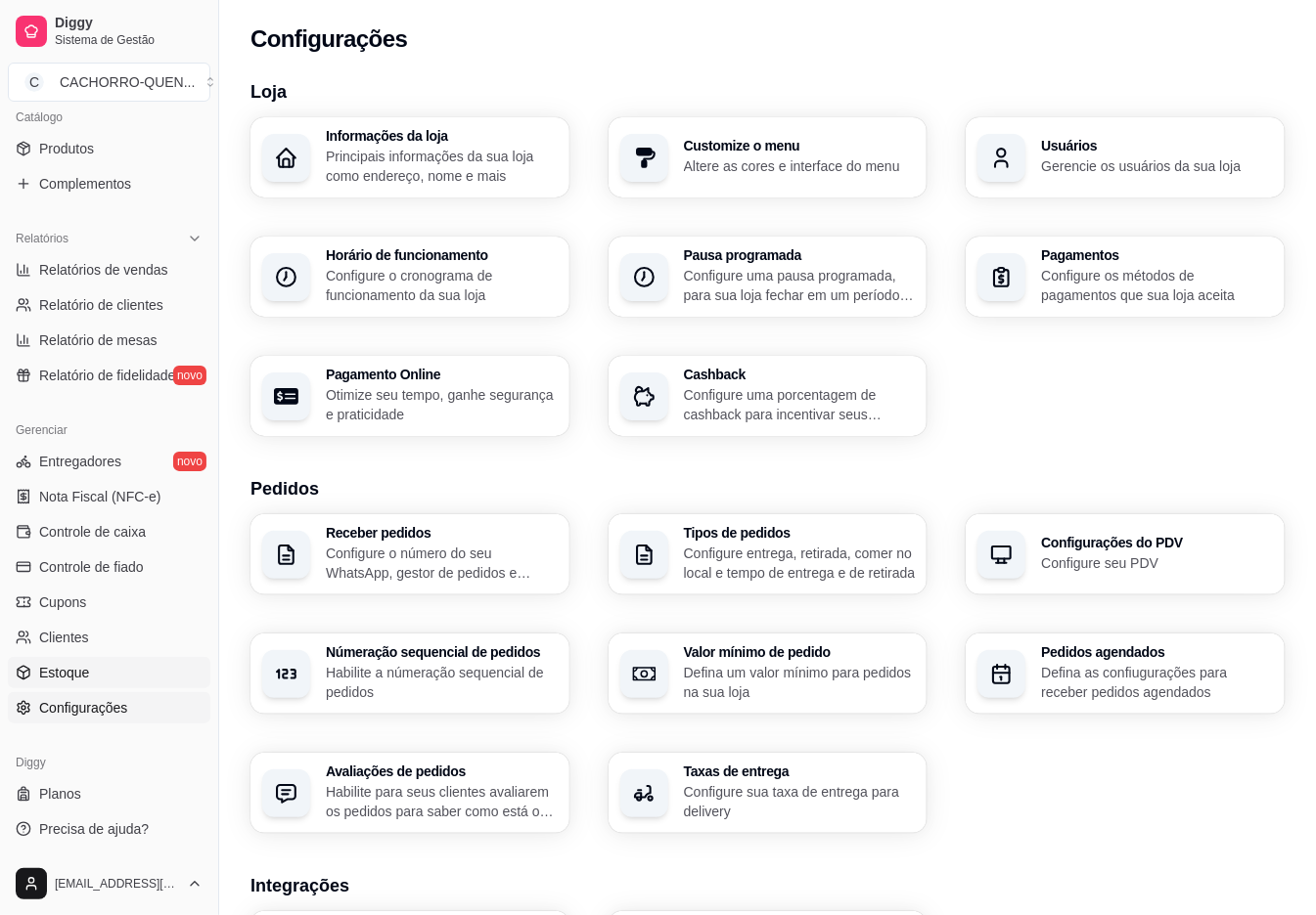
click at [121, 670] on link "Estoque" at bounding box center [109, 672] width 203 height 31
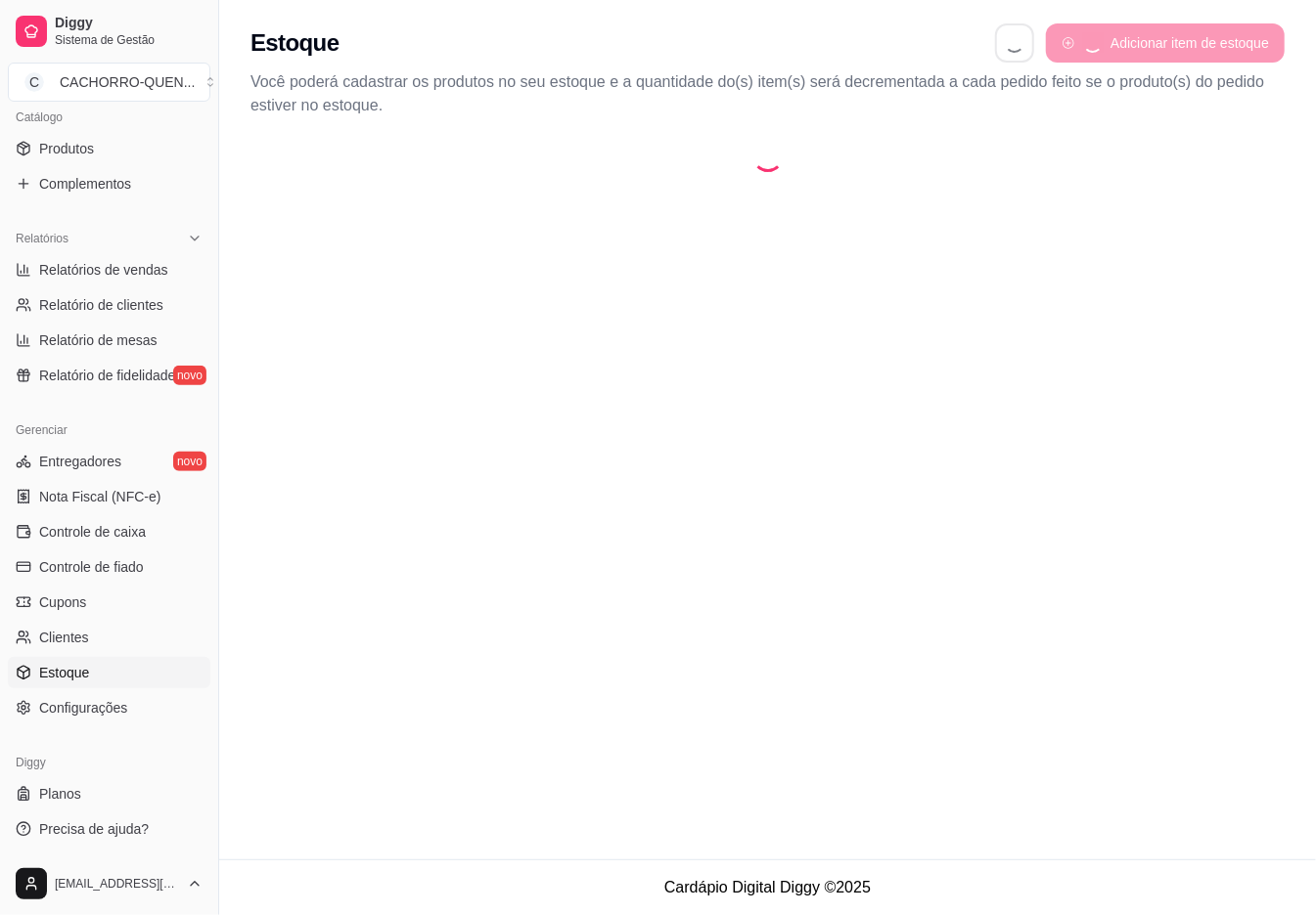
select select "QUANTITY_ORDER"
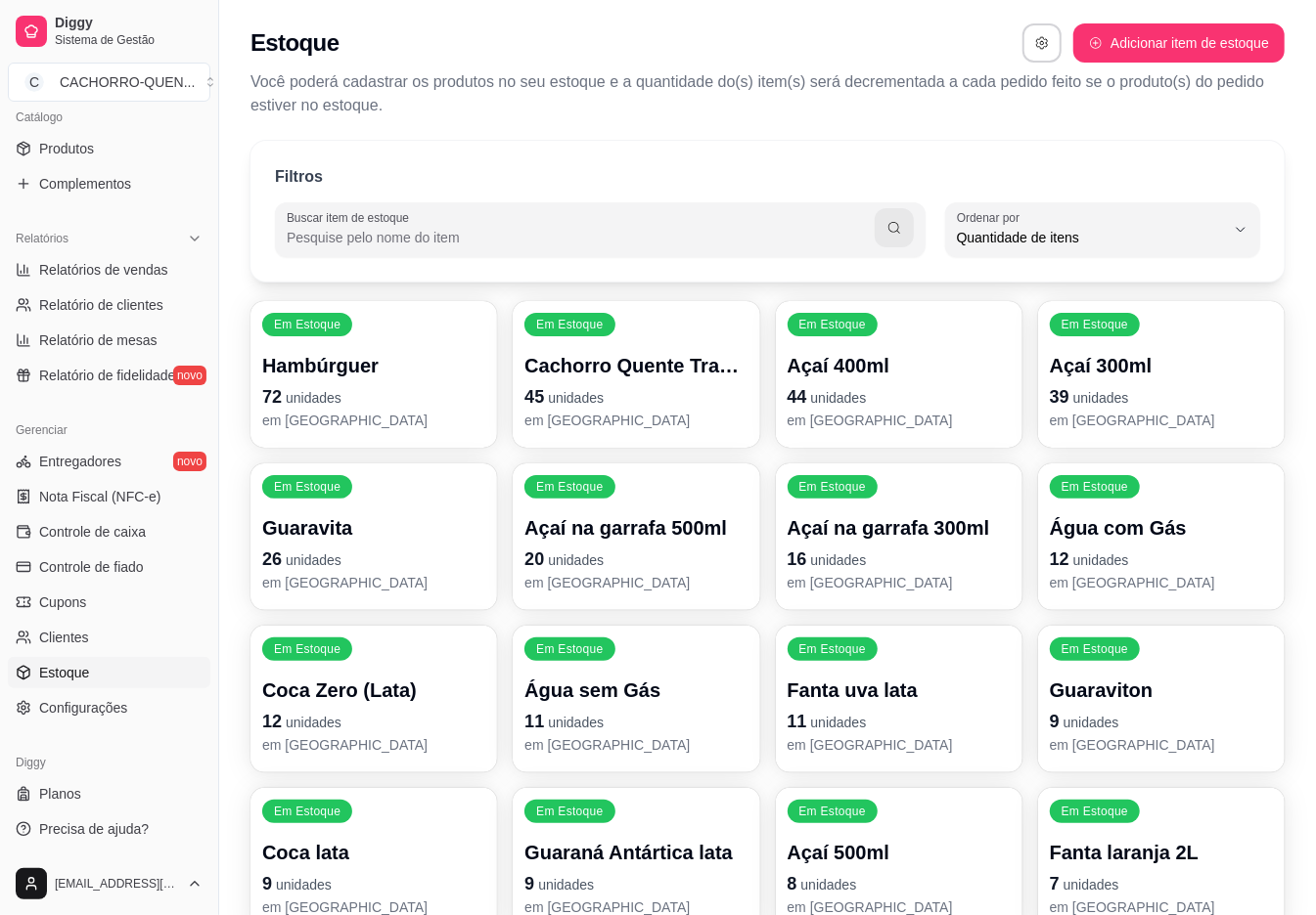
scroll to position [18, 0]
click at [1132, 239] on span "Quantidade de itens" at bounding box center [1090, 238] width 268 height 20
click at [1104, 315] on span "Quantidade de itens" at bounding box center [1092, 319] width 264 height 20
click at [1136, 292] on span "Ordem alfabética" at bounding box center [1093, 284] width 254 height 19
type input "ALPHABETICAL_ORDER"
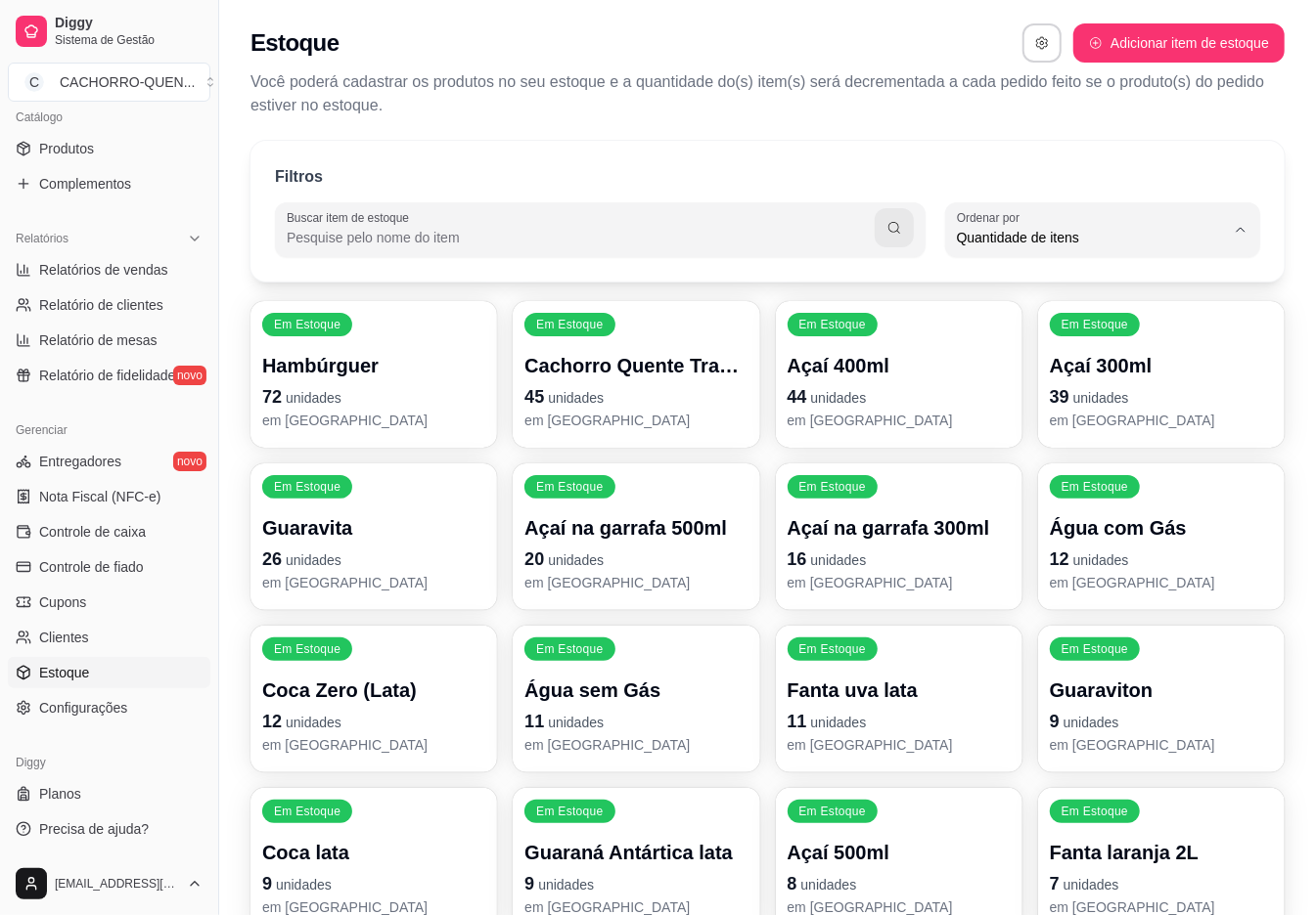
select select "ALPHABETICAL_ORDER"
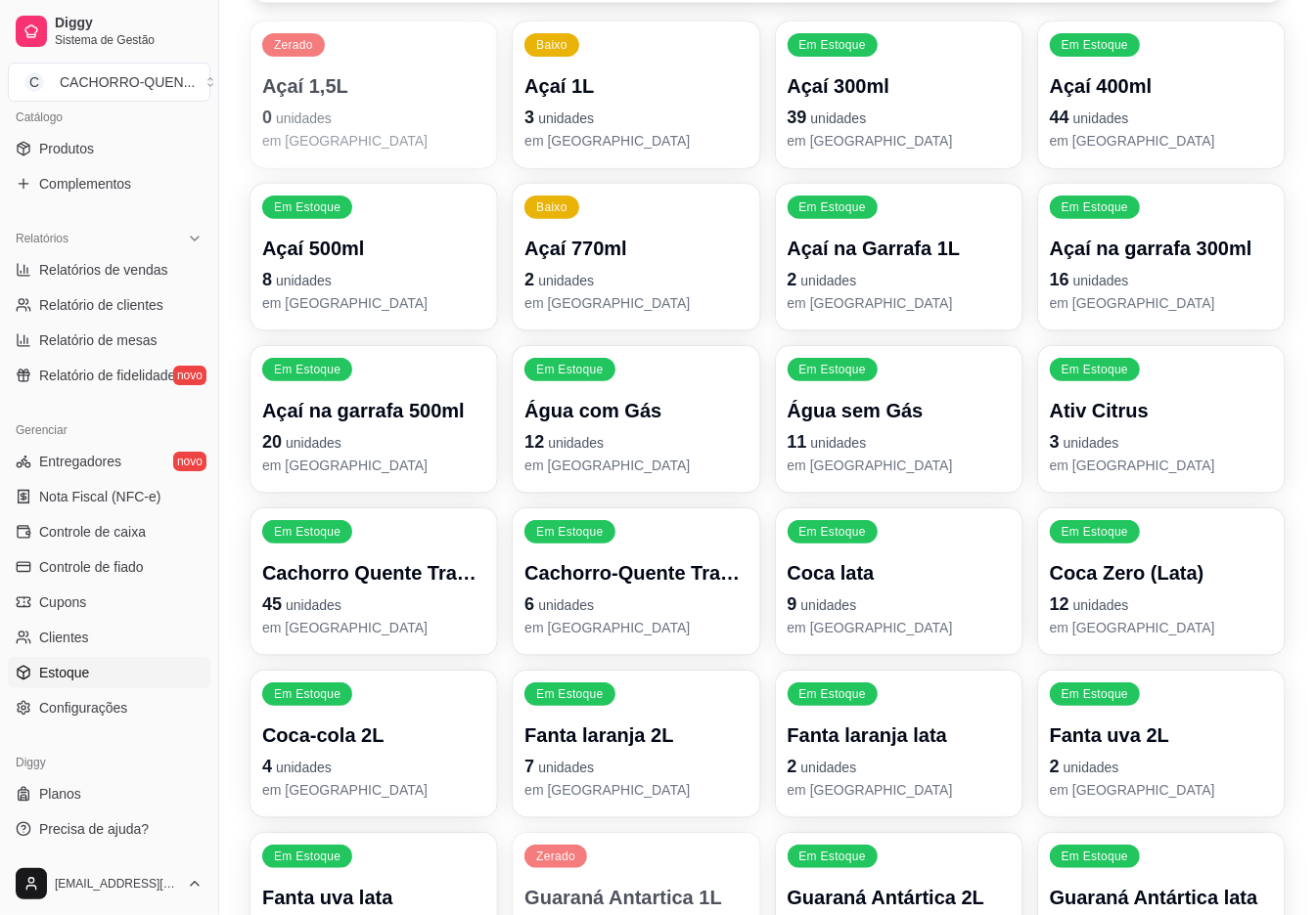
scroll to position [586, 0]
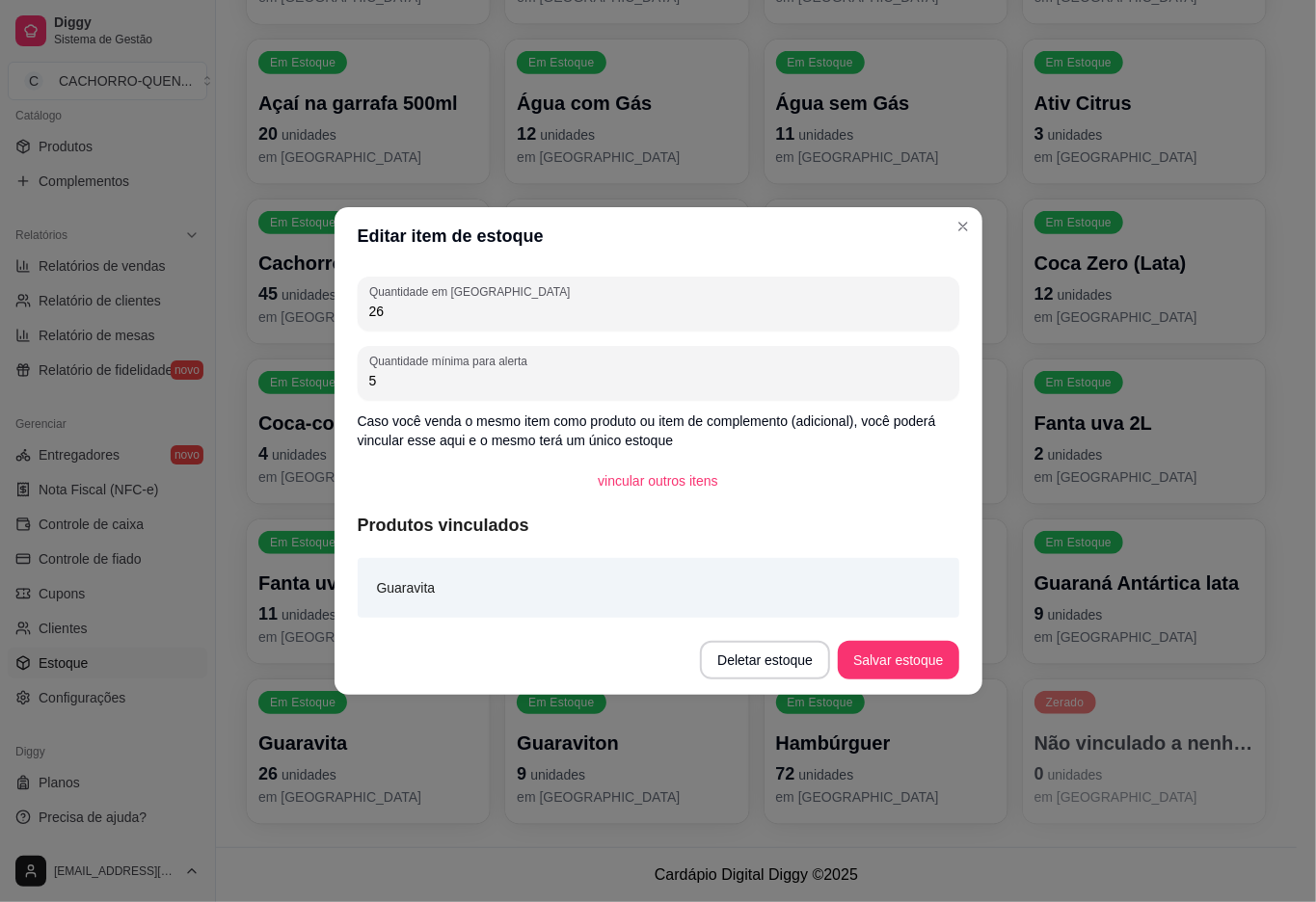
click at [525, 314] on input "26" at bounding box center [658, 311] width 578 height 20
type input "25"
click at [873, 642] on button "Salvar estoque" at bounding box center [898, 661] width 117 height 37
click at [1000, 870] on footer "Cardápio Digital Diggy © 2025" at bounding box center [757, 875] width 1082 height 55
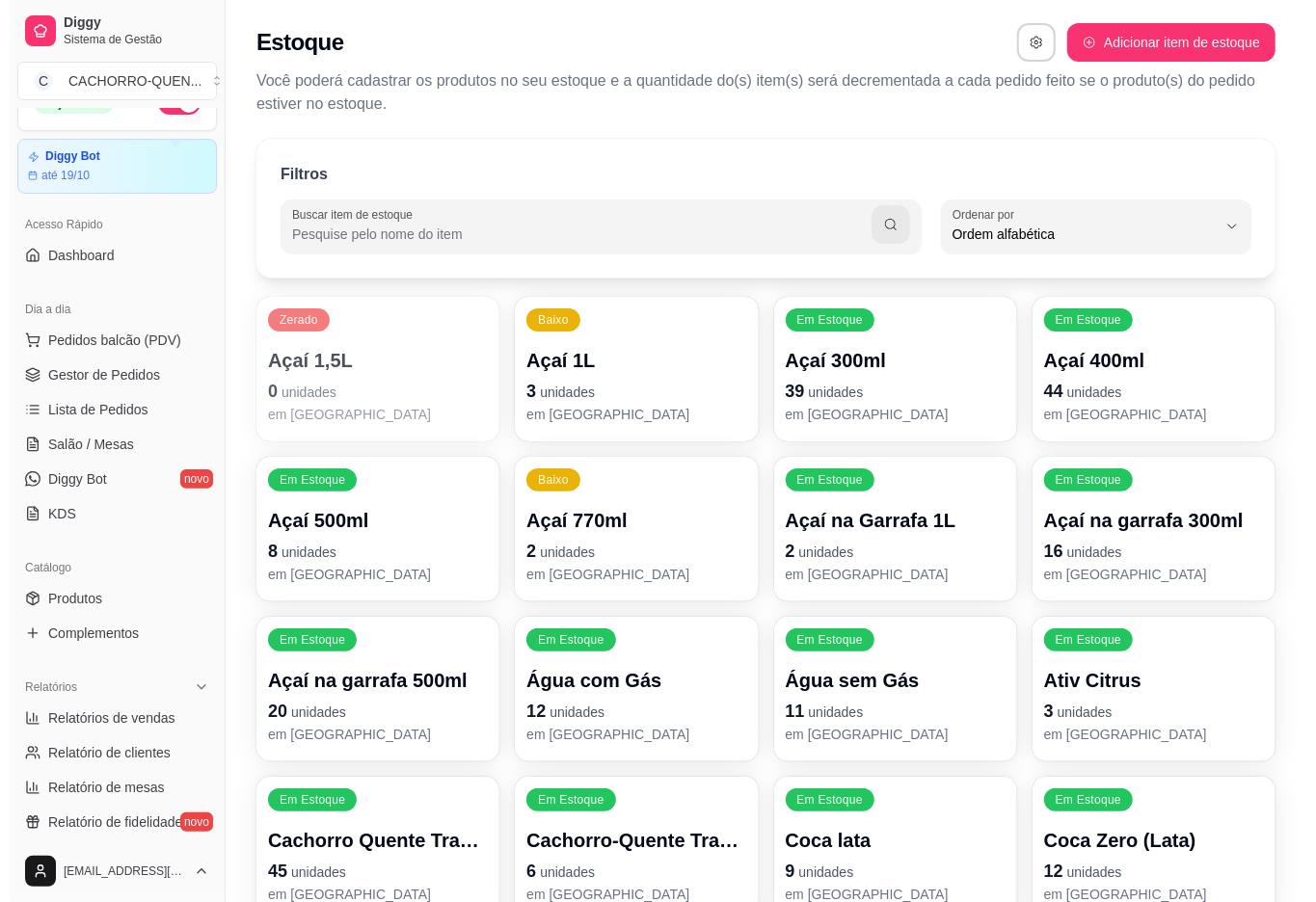
scroll to position [0, 0]
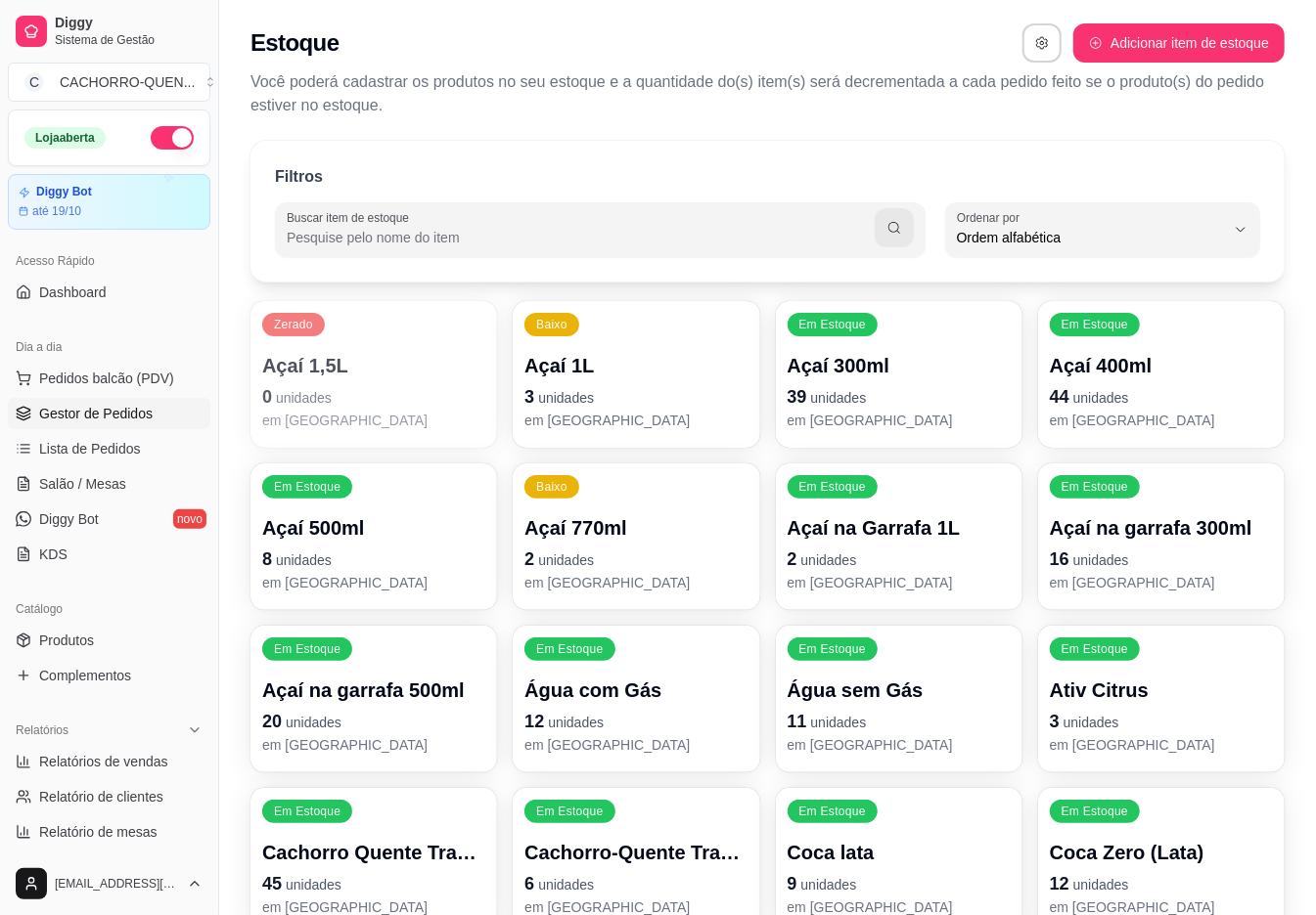
click at [59, 415] on span "Gestor de Pedidos" at bounding box center [96, 414] width 114 height 20
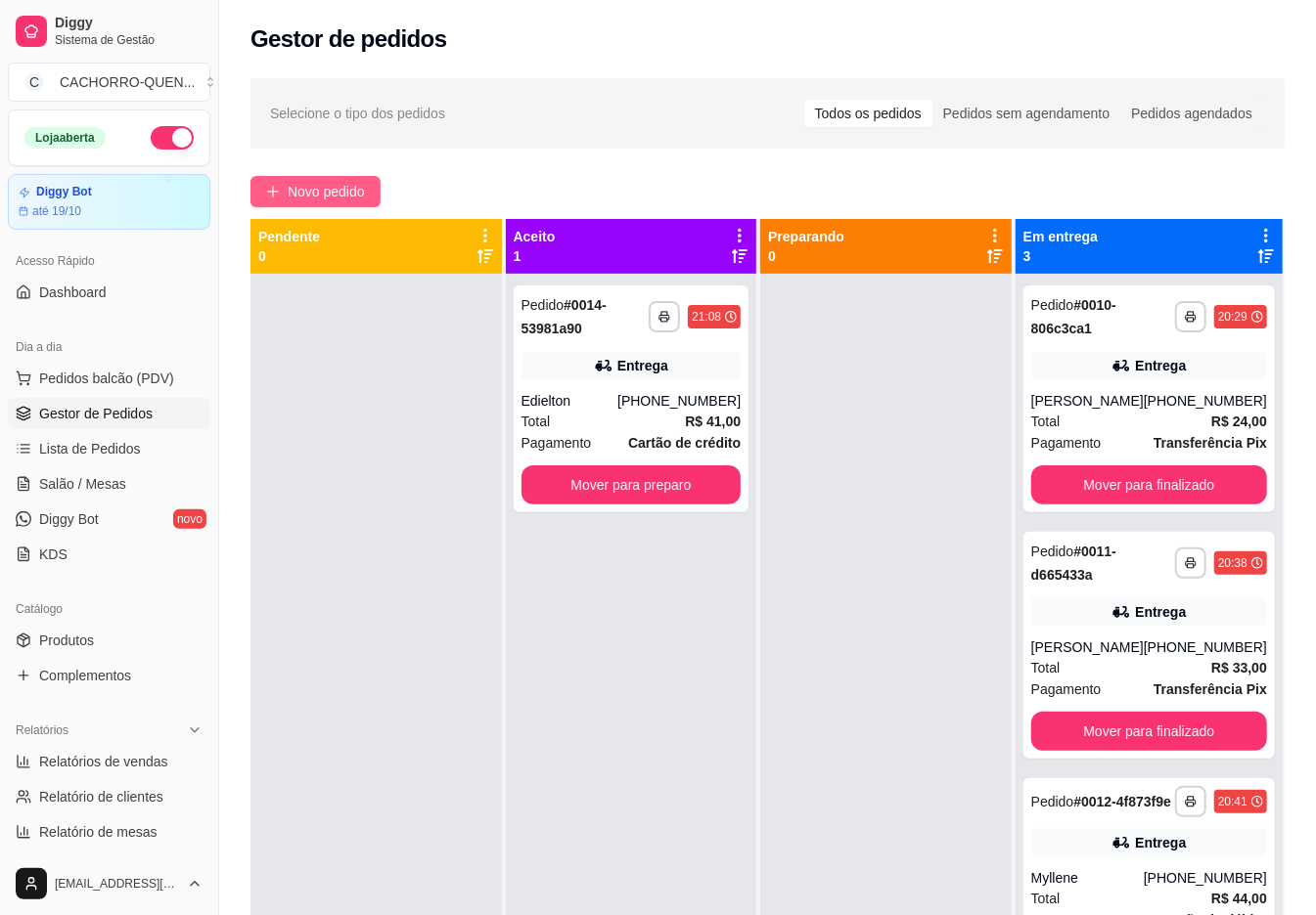
click at [333, 202] on span "Novo pedido" at bounding box center [326, 192] width 77 height 22
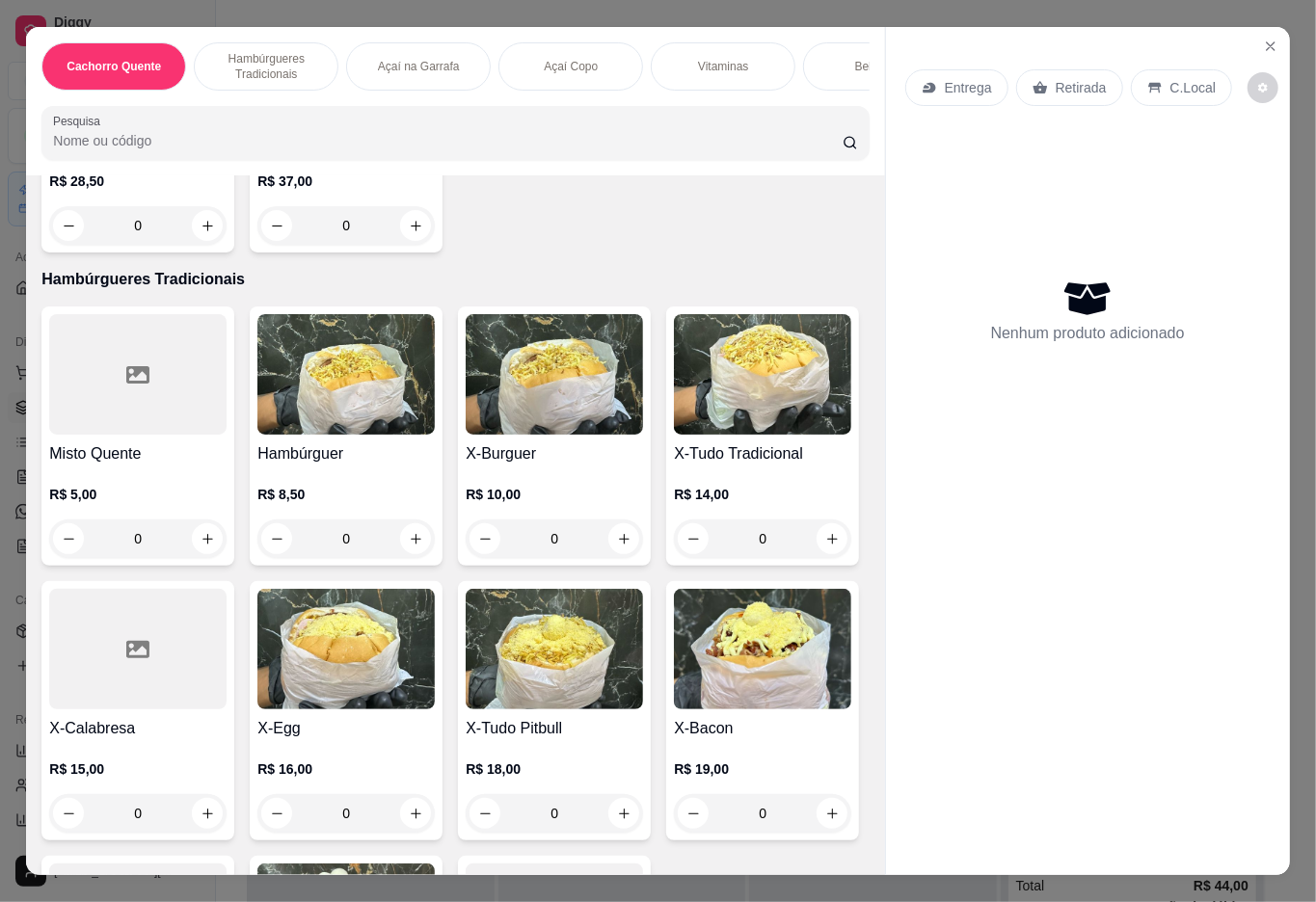
scroll to position [708, 0]
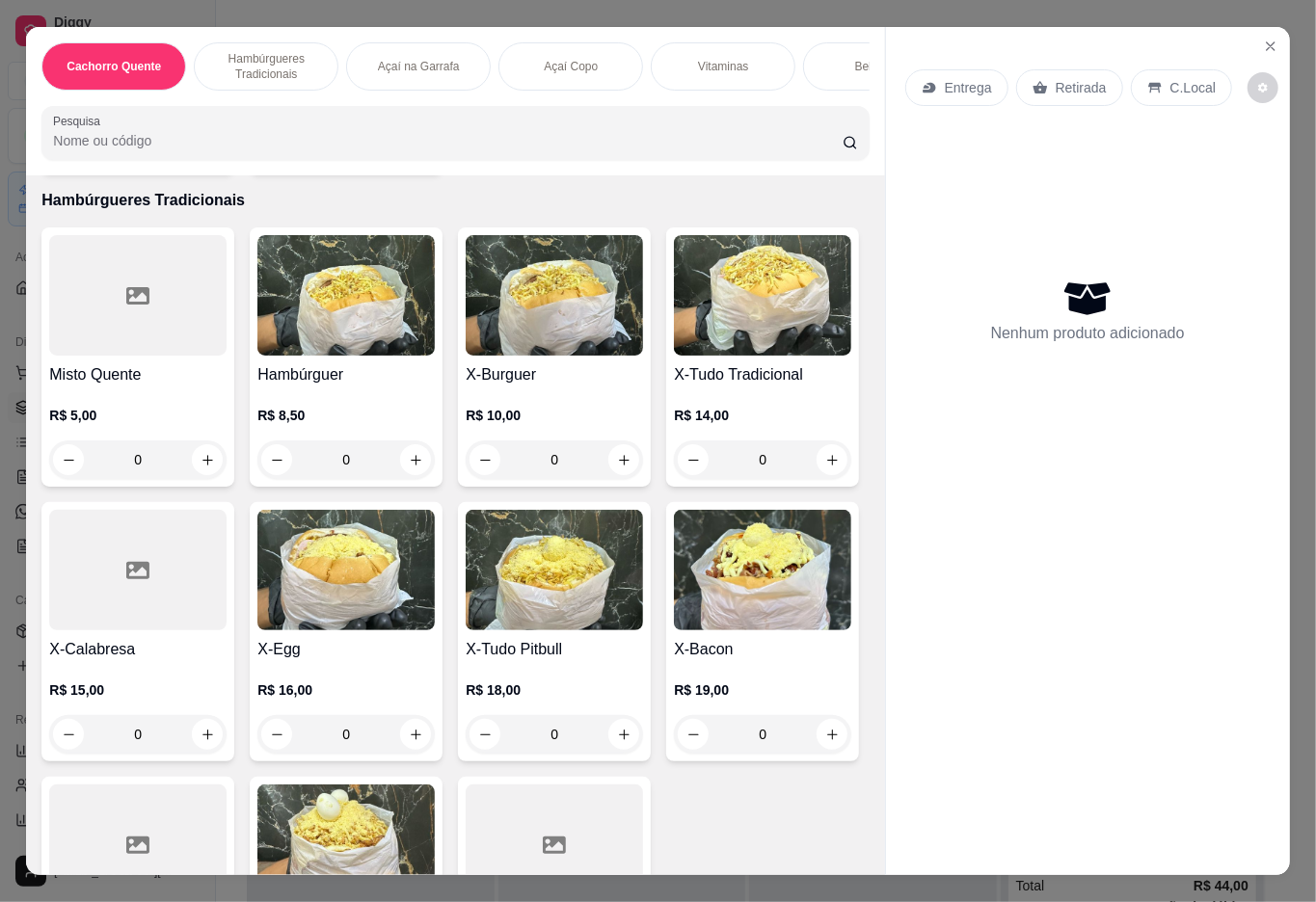
click at [674, 355] on img at bounding box center [762, 295] width 177 height 120
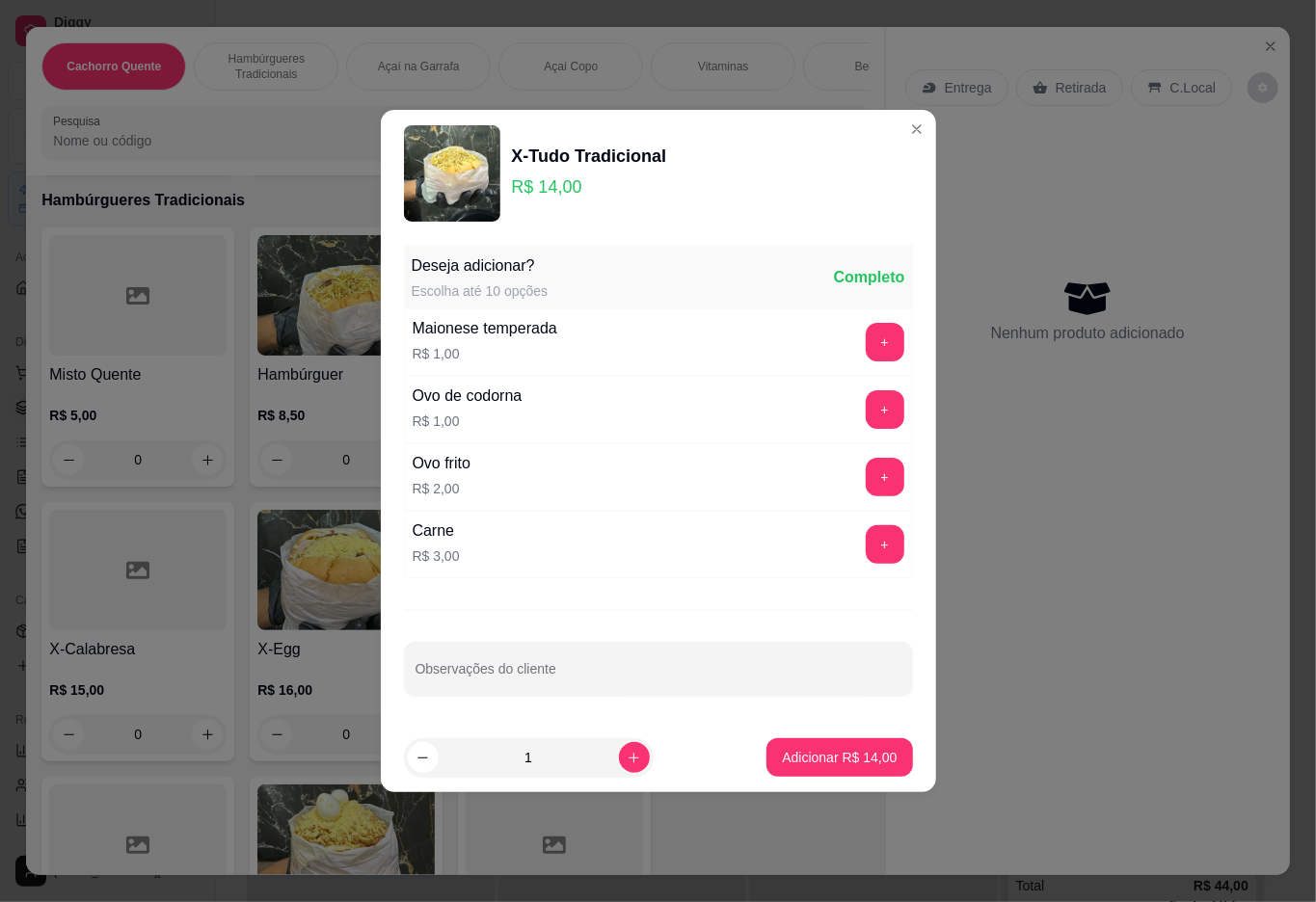
click at [628, 759] on icon "increase-product-quantity" at bounding box center [633, 758] width 11 height 11
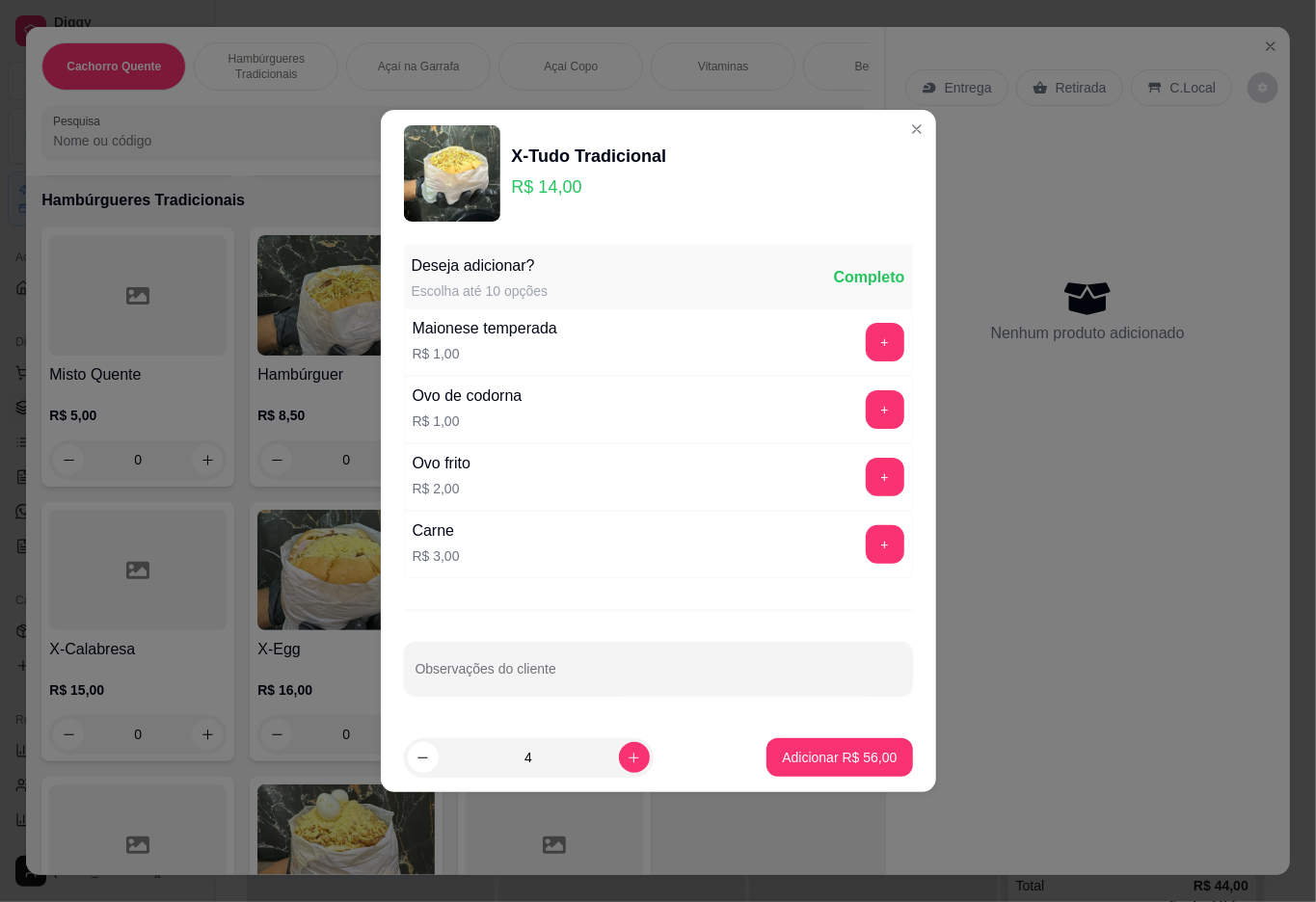
click at [628, 759] on icon "increase-product-quantity" at bounding box center [633, 758] width 11 height 11
type input "5"
click at [784, 752] on p "Adicionar R$ 70,00" at bounding box center [840, 757] width 112 height 19
type input "5"
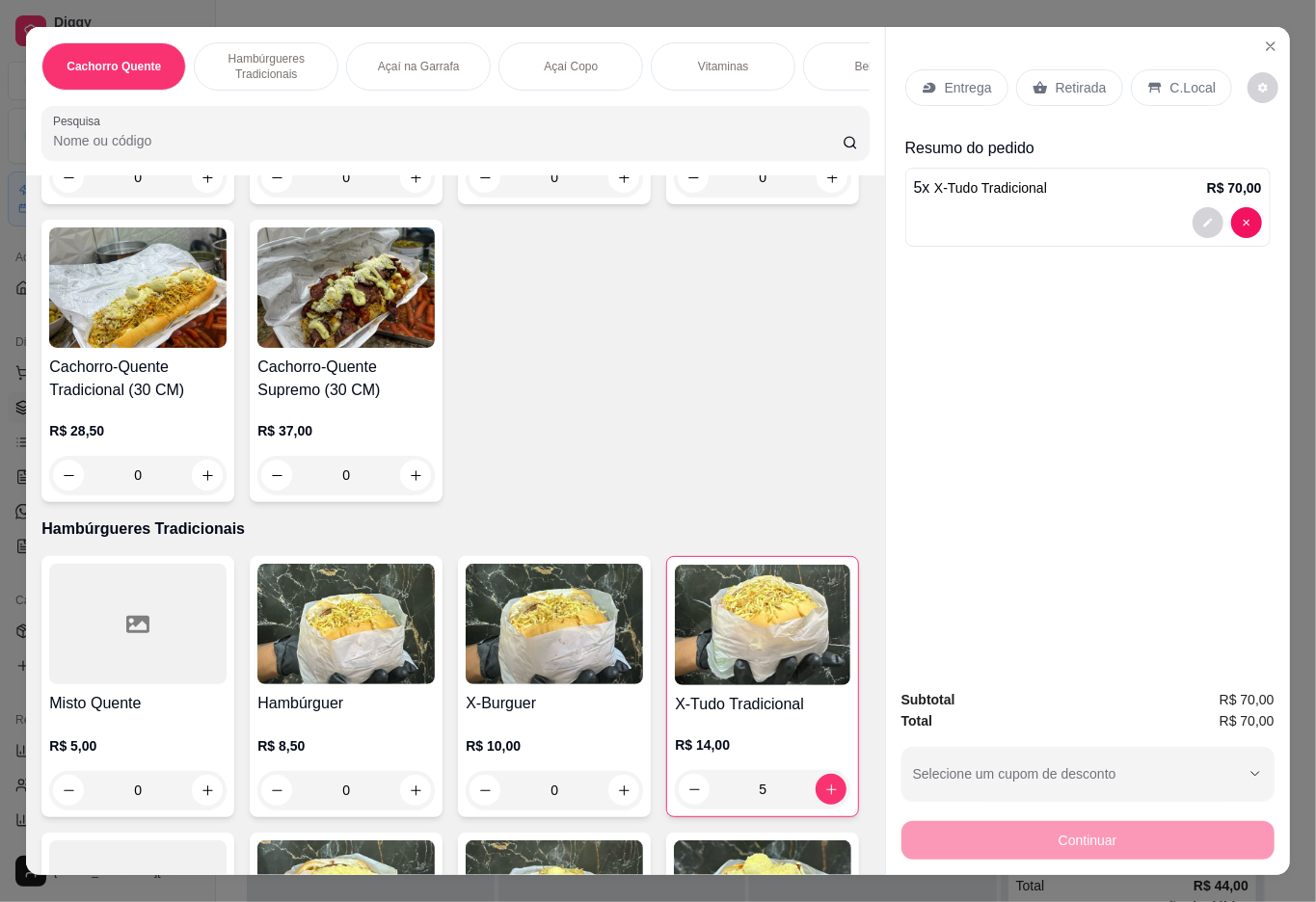
scroll to position [0, 0]
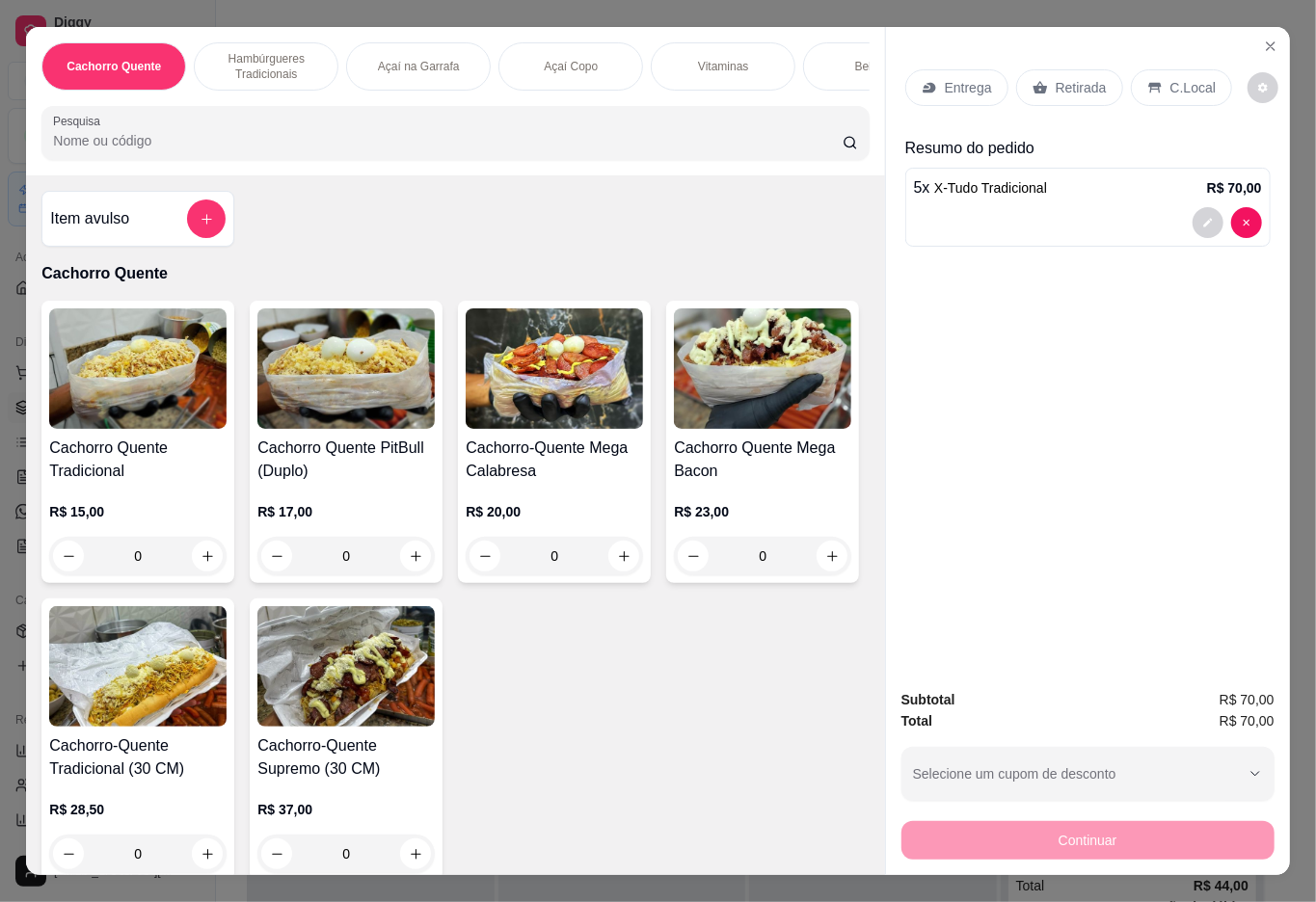
click at [737, 544] on div "Cachorro Quente Tradicional R$ 15,00 0 Cachorro Quente PitBull (Duplo) R$ 17,00…" at bounding box center [455, 590] width 827 height 580
click at [992, 231] on div "5 x X-Tudo Tradicional R$ 70,00" at bounding box center [1087, 207] width 365 height 79
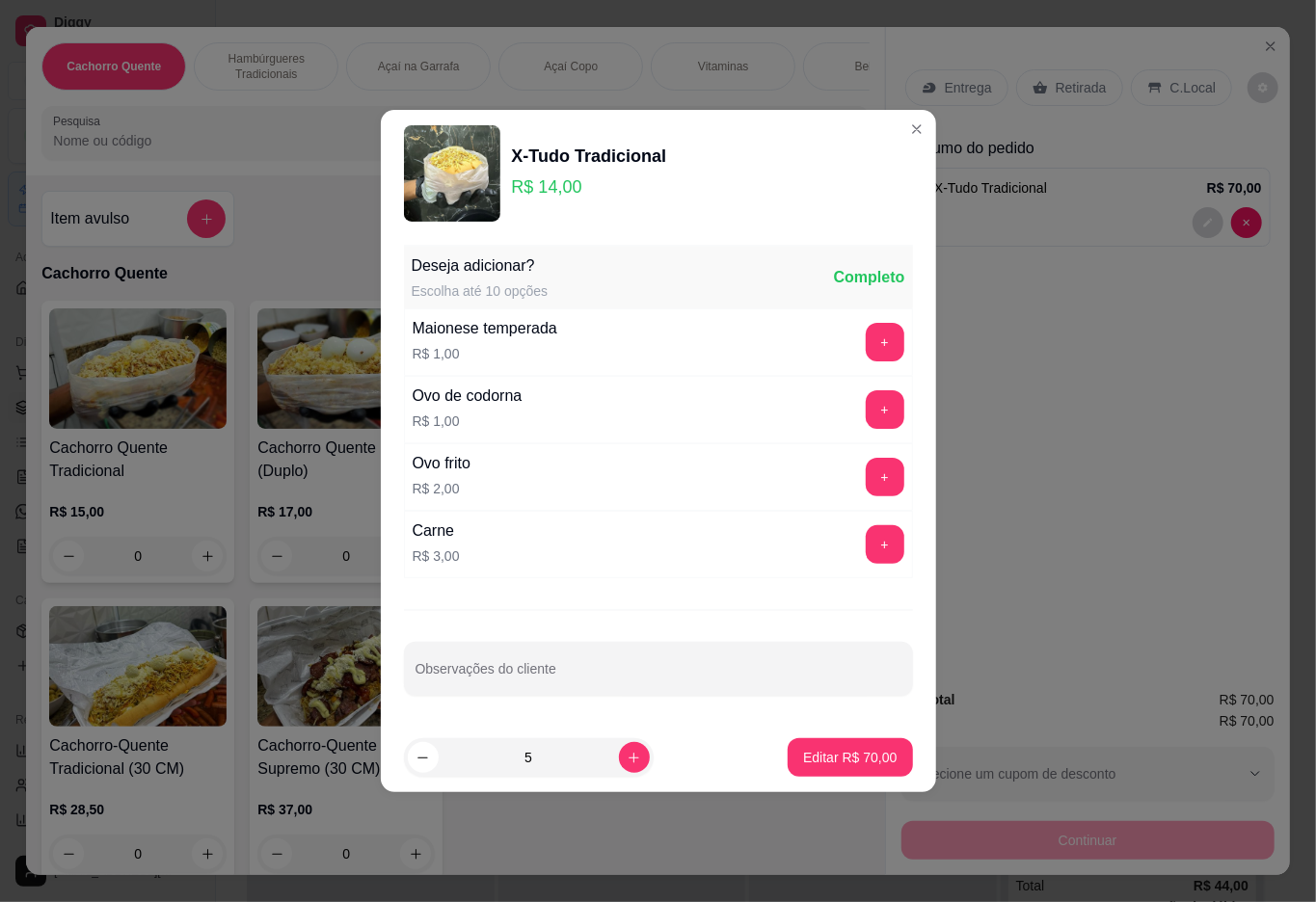
click at [625, 741] on div "5" at bounding box center [529, 757] width 242 height 38
type input "5"
click at [723, 672] on input "Observações do cliente" at bounding box center [658, 676] width 486 height 20
type input "sem molho"
click at [804, 759] on p "Editar R$ 70,00" at bounding box center [850, 758] width 94 height 20
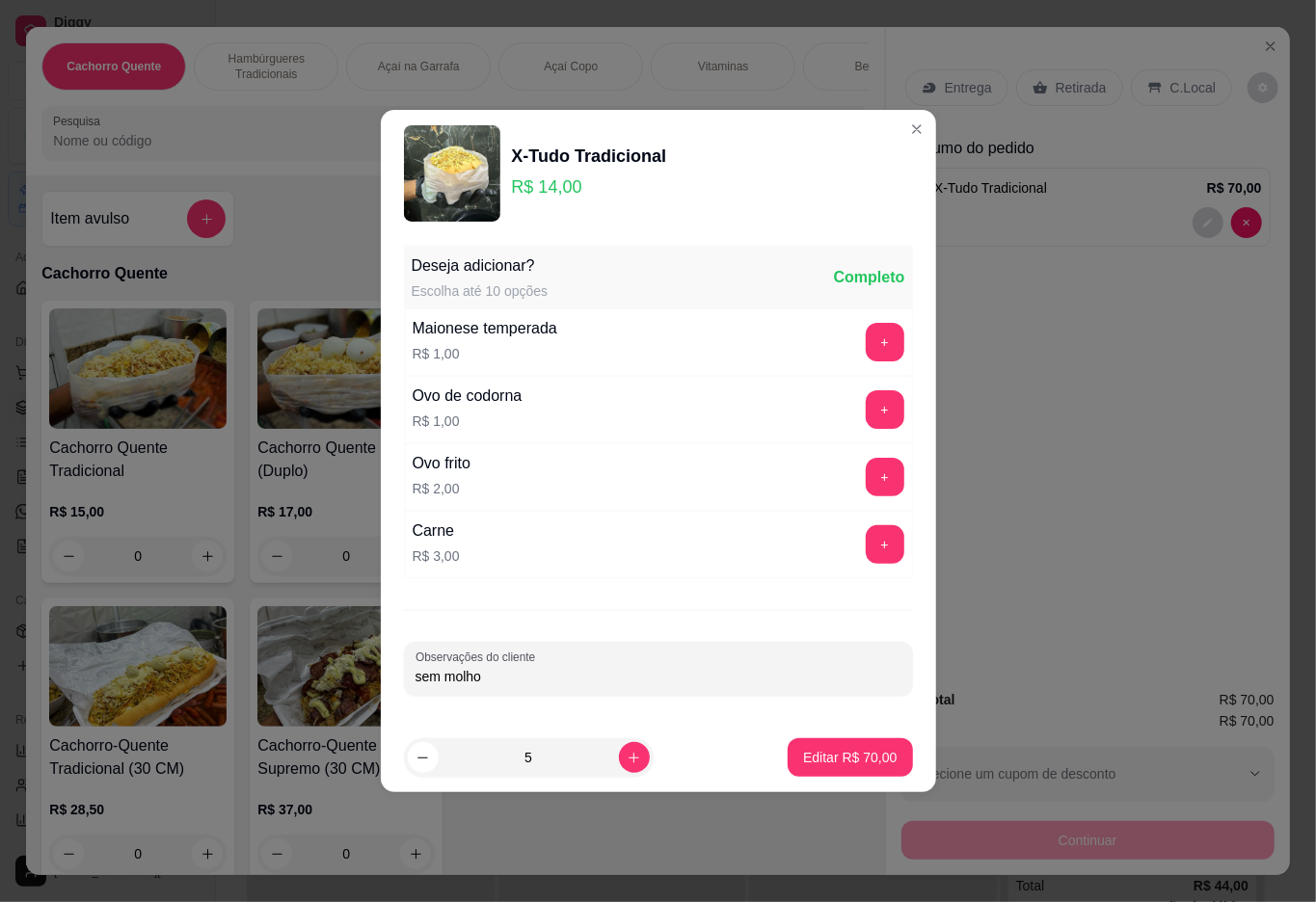
type input "0"
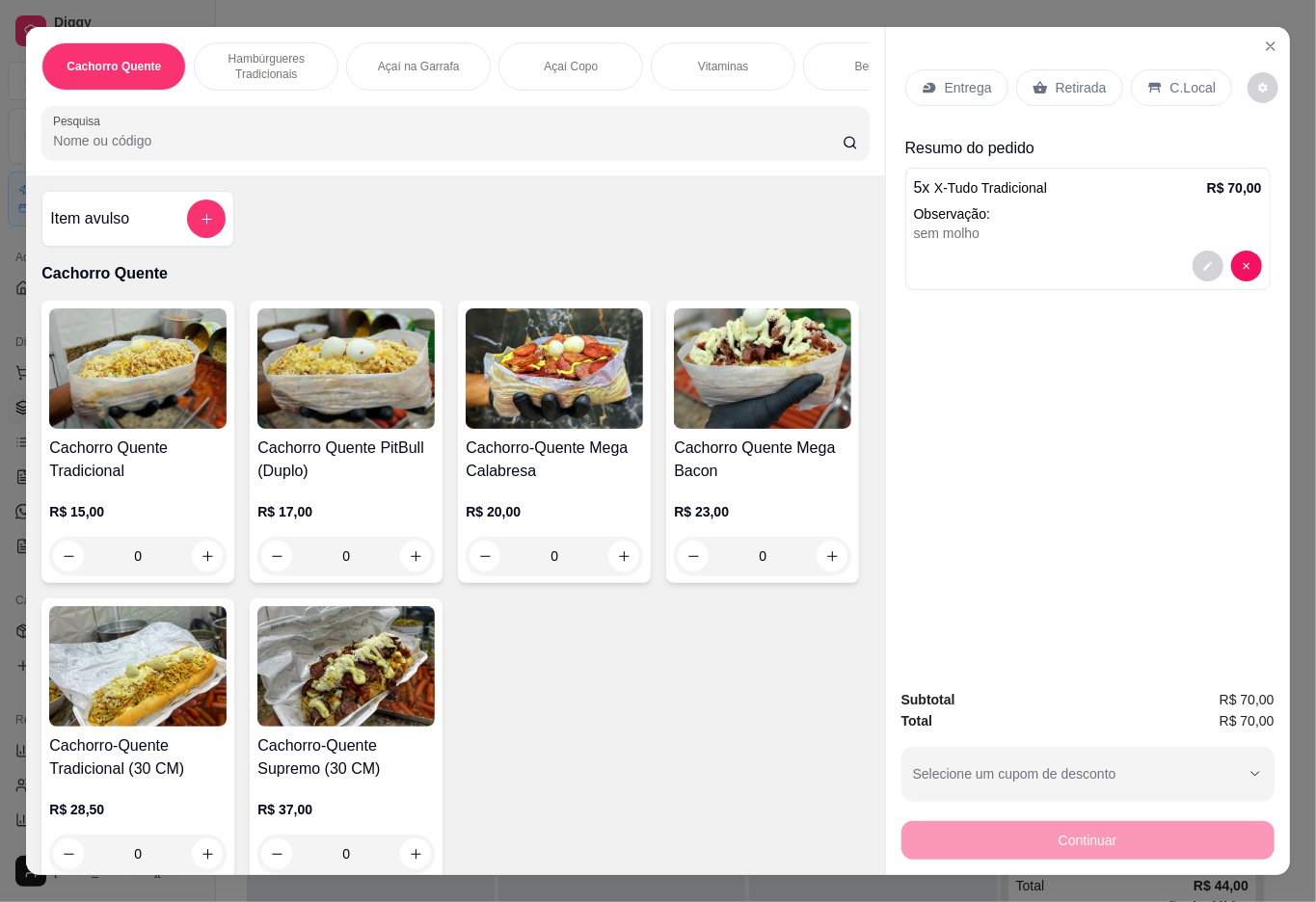
click at [135, 483] on h4 "Cachorro Quente Tradicional" at bounding box center [138, 460] width 177 height 46
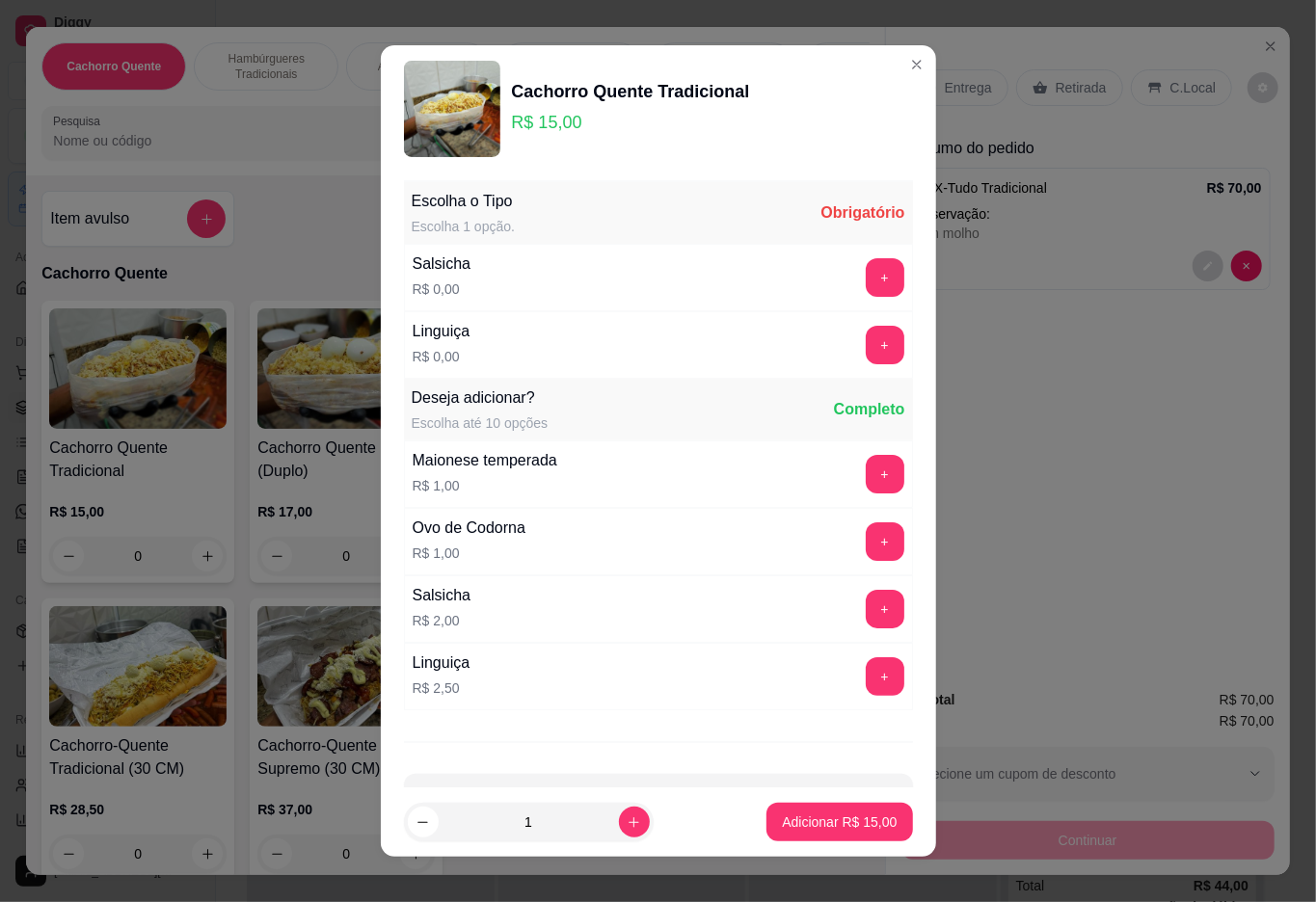
click at [866, 347] on button "+" at bounding box center [885, 345] width 38 height 38
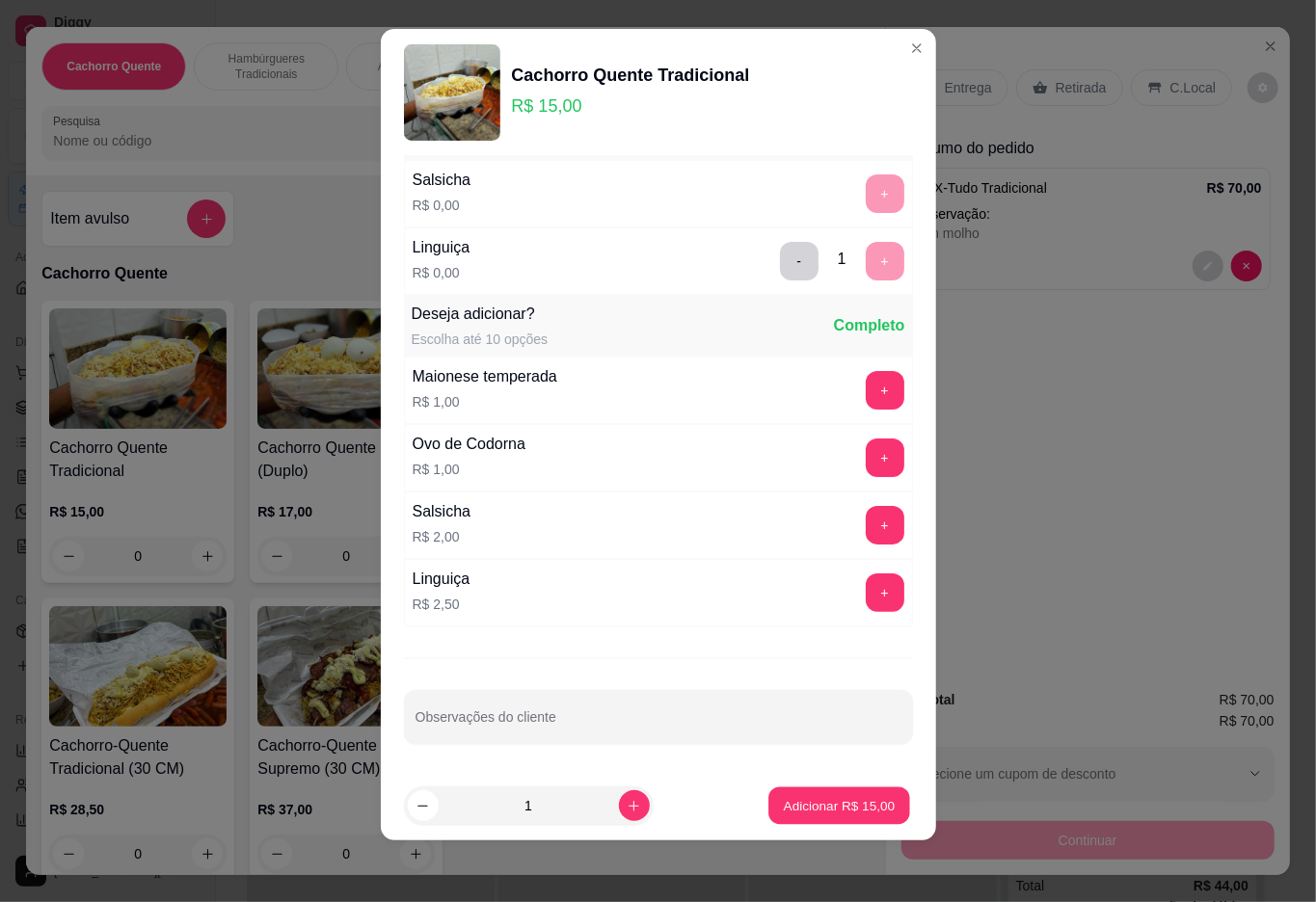
click at [769, 795] on button "Adicionar R$ 15,00" at bounding box center [840, 806] width 142 height 37
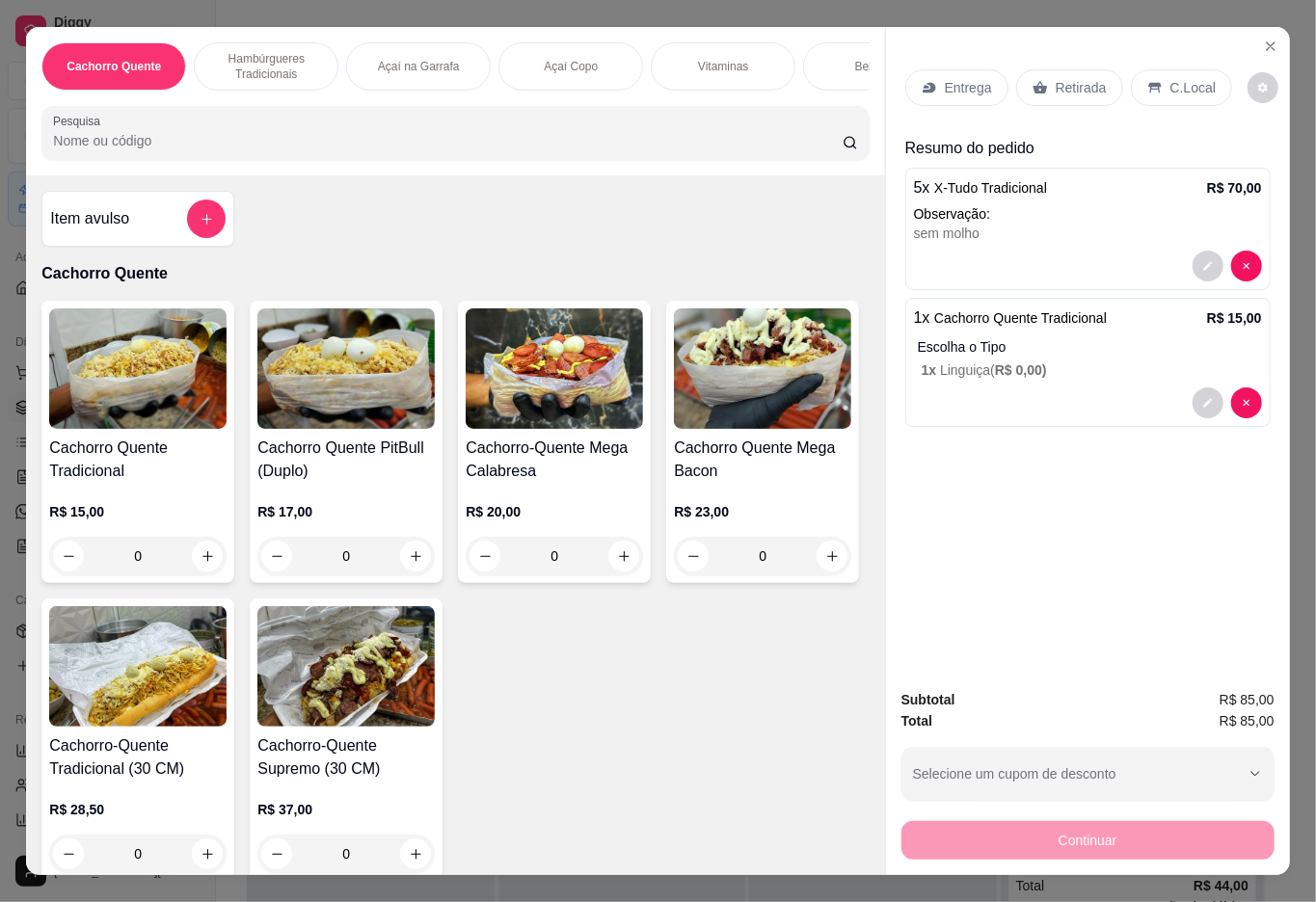
click at [1071, 69] on div "Retirada" at bounding box center [1070, 87] width 107 height 36
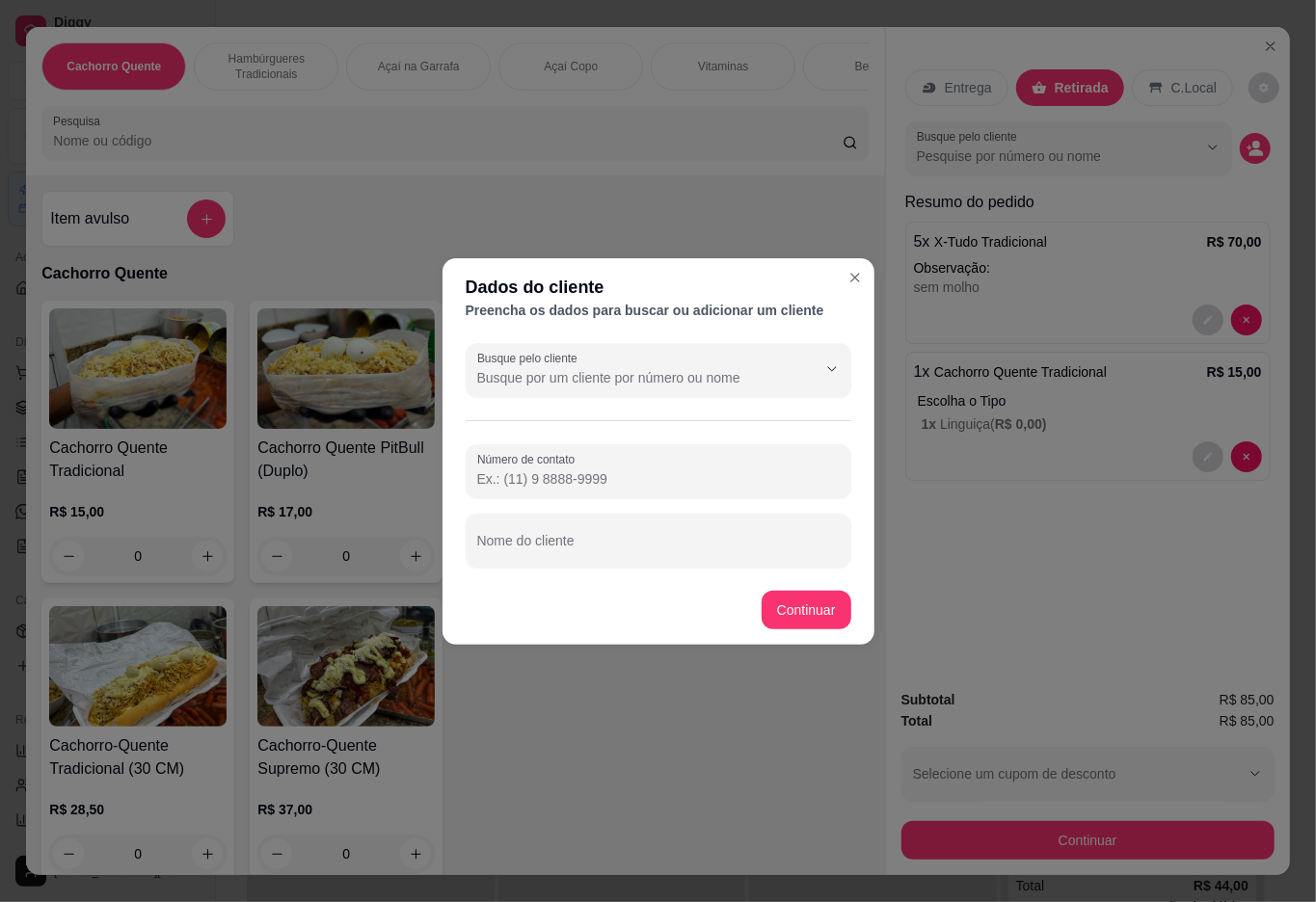
click at [571, 556] on input "Nome do cliente" at bounding box center [659, 548] width 362 height 20
type input "aniele"
click at [773, 625] on button "Continuar" at bounding box center [806, 610] width 90 height 38
click at [810, 611] on div "Cachorro Quente Tradicional R$ 15,00 0 Cachorro Quente PitBull (Duplo) R$ 17,00…" at bounding box center [455, 590] width 827 height 580
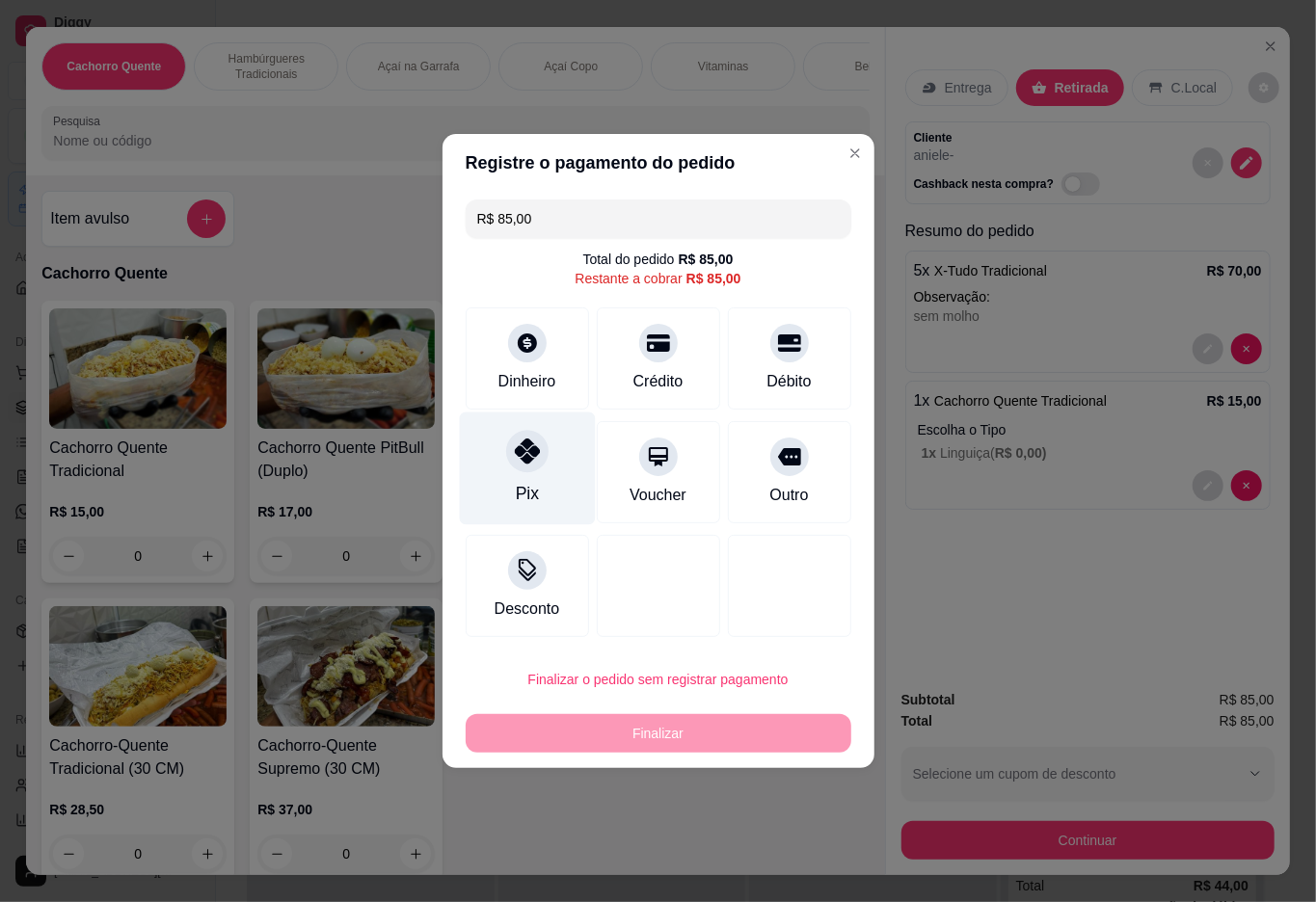
click at [518, 501] on div "Pix" at bounding box center [526, 493] width 23 height 25
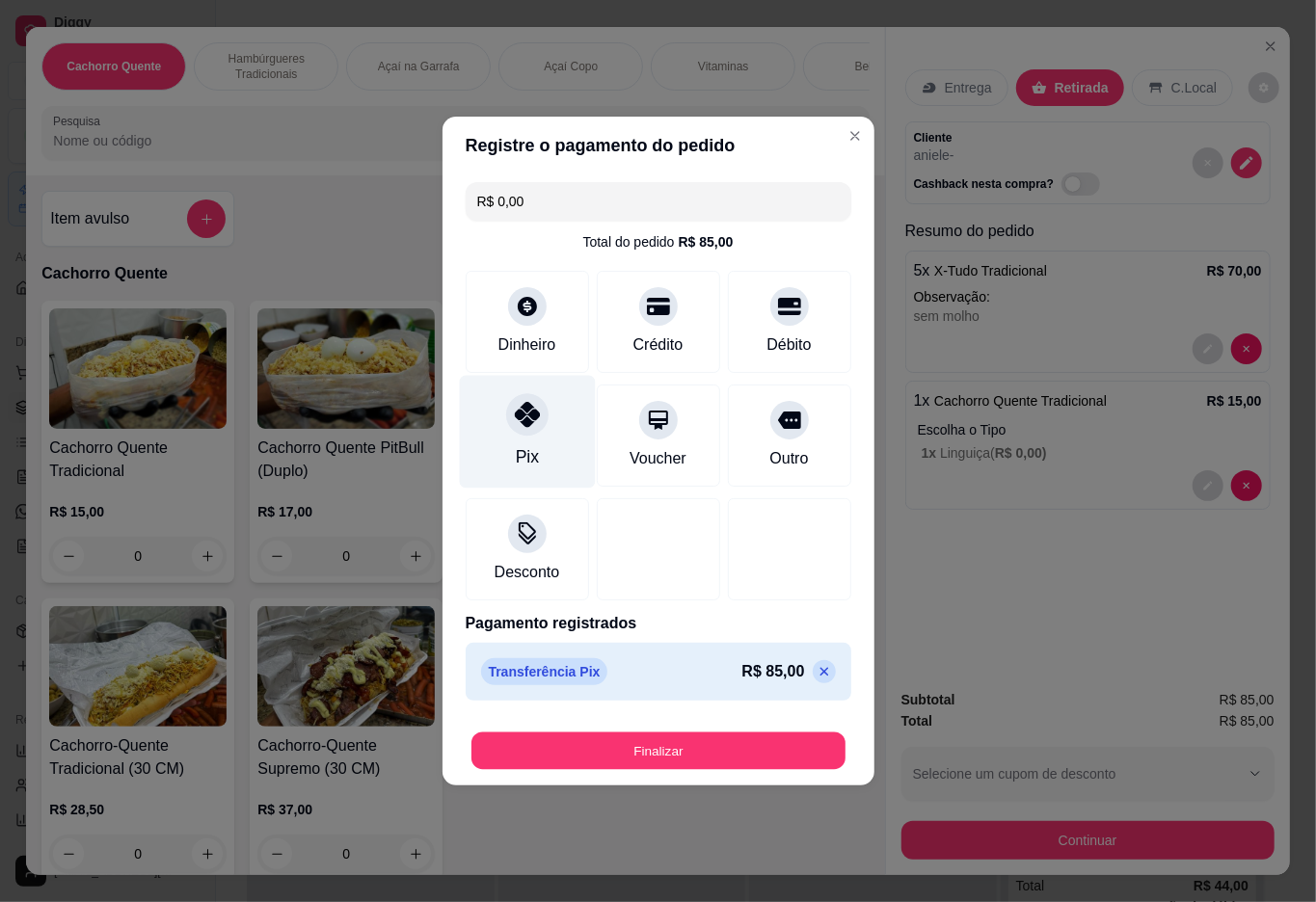
click at [616, 748] on button "Finalizar" at bounding box center [659, 751] width 374 height 37
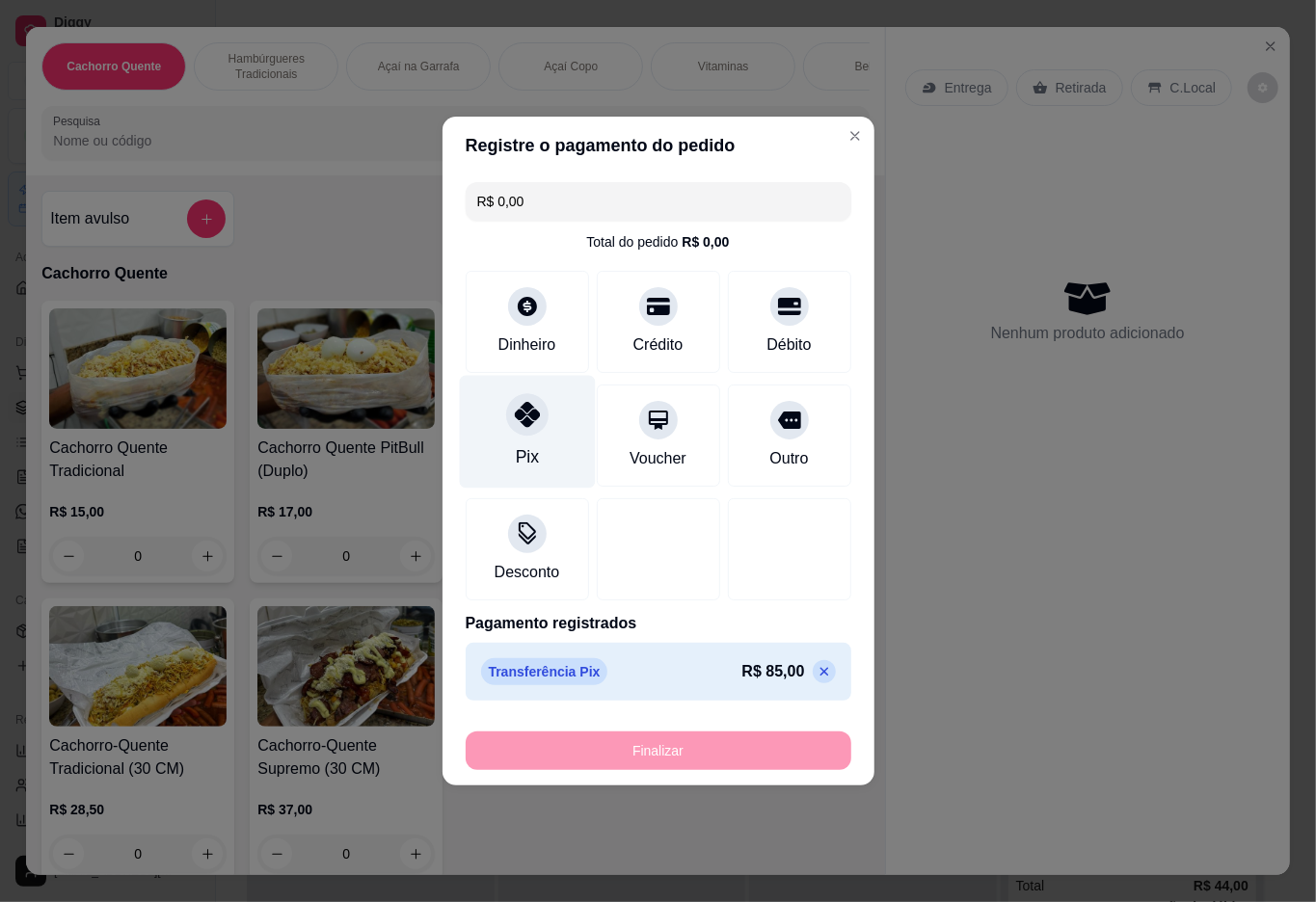
type input "-R$ 85,00"
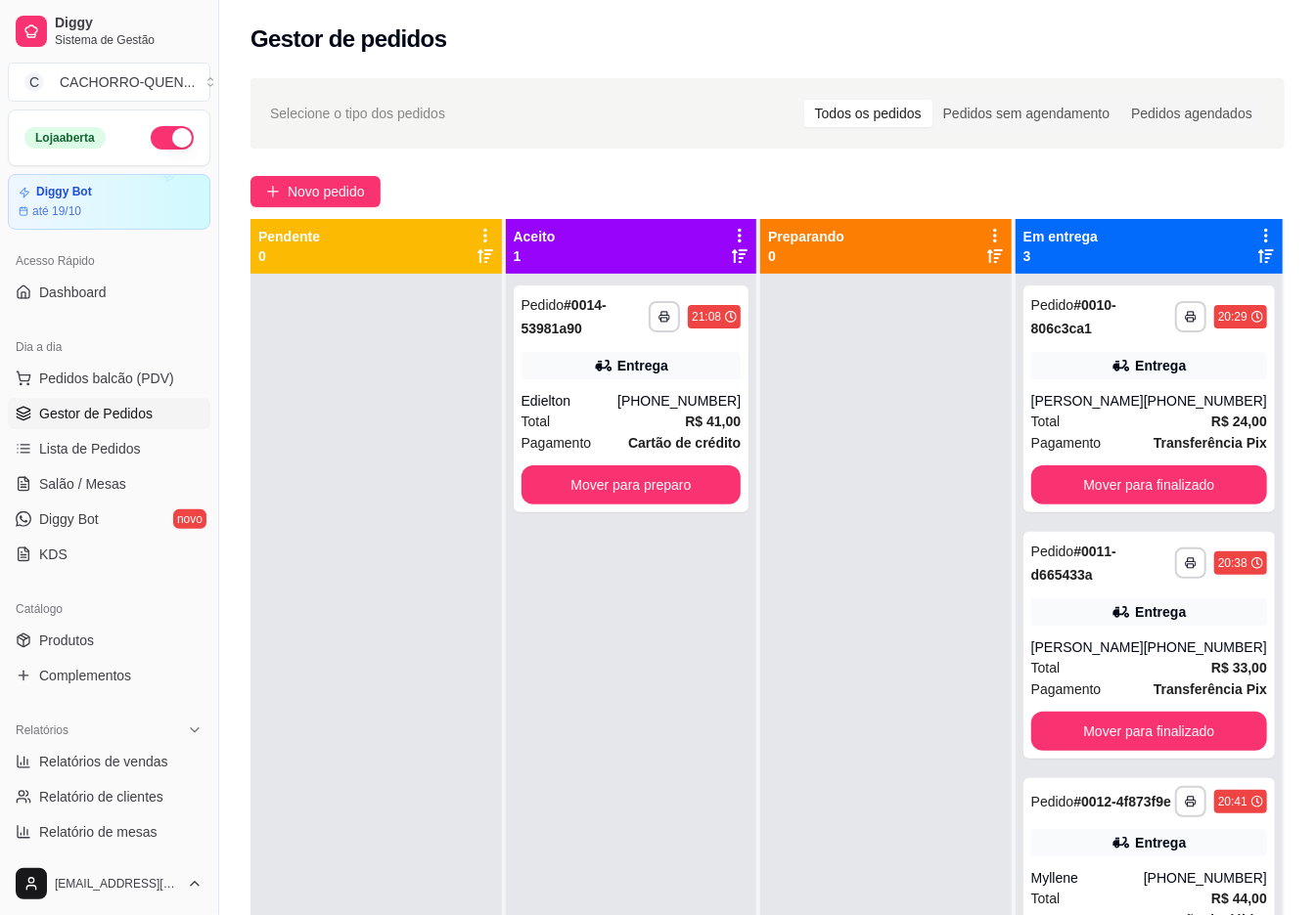
click at [1117, 478] on button "Mover para finalizado" at bounding box center [1149, 484] width 236 height 39
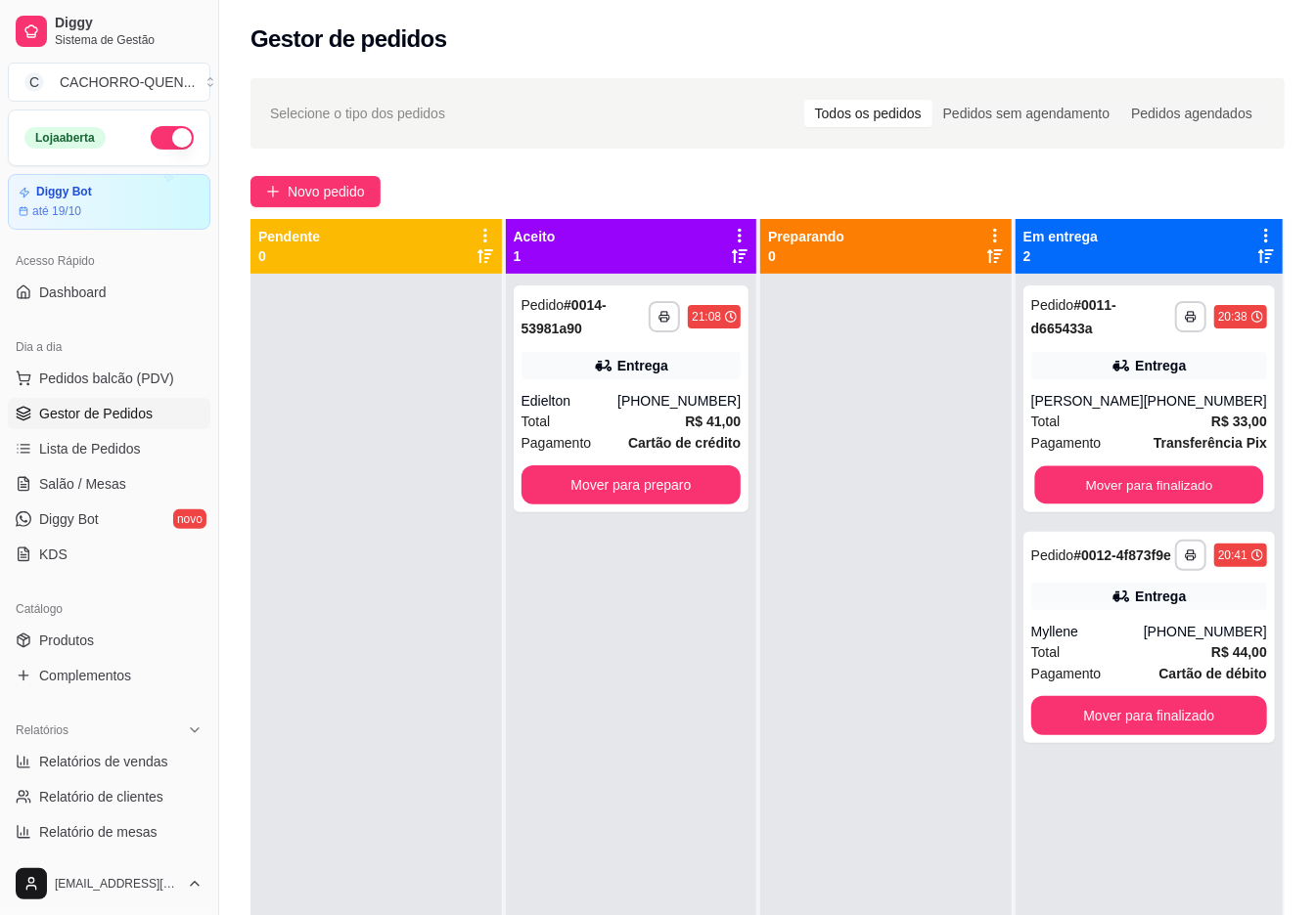
click at [1146, 475] on button "Mover para finalizado" at bounding box center [1148, 485] width 229 height 38
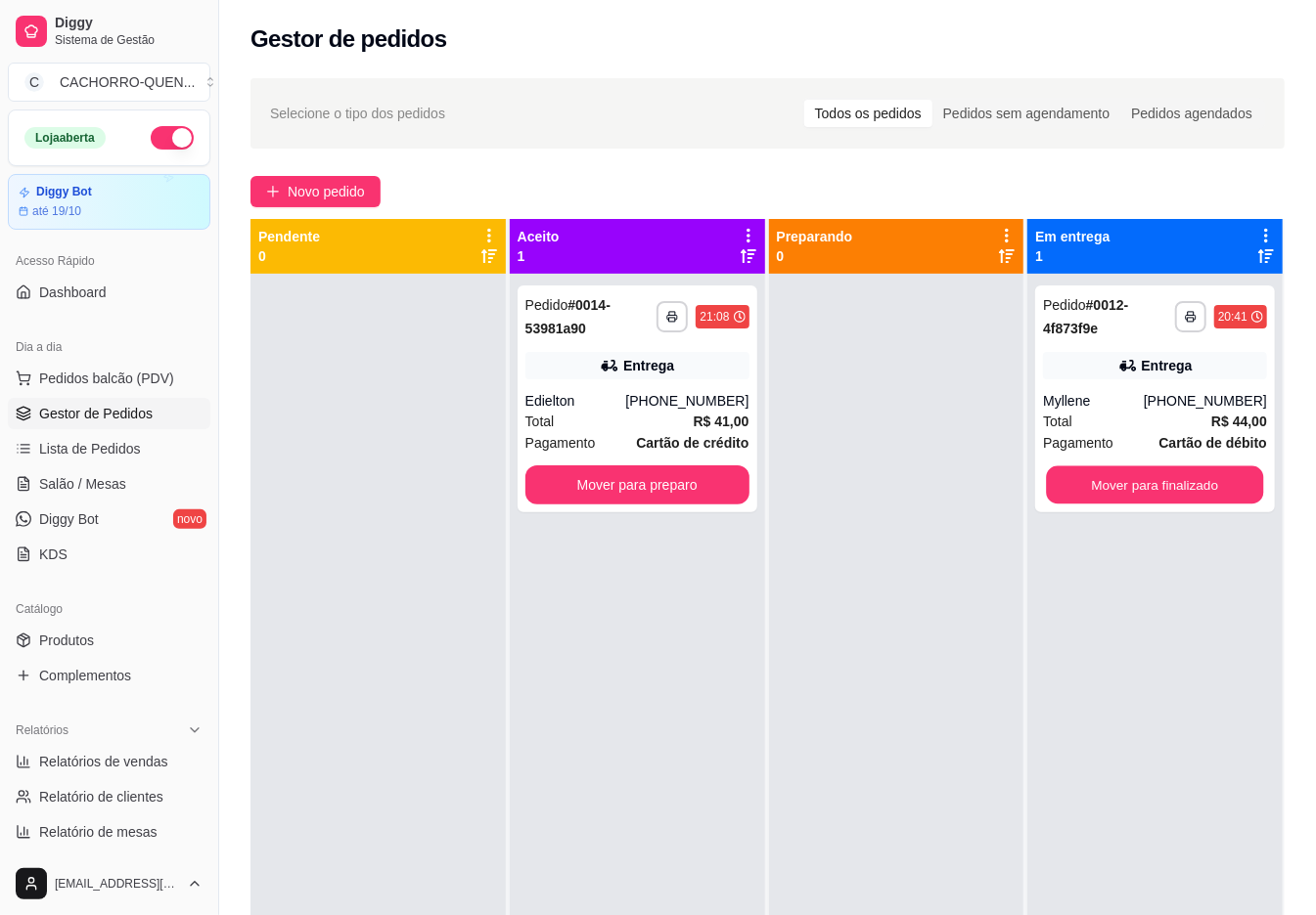
click at [1148, 482] on button "Mover para finalizado" at bounding box center [1155, 485] width 217 height 38
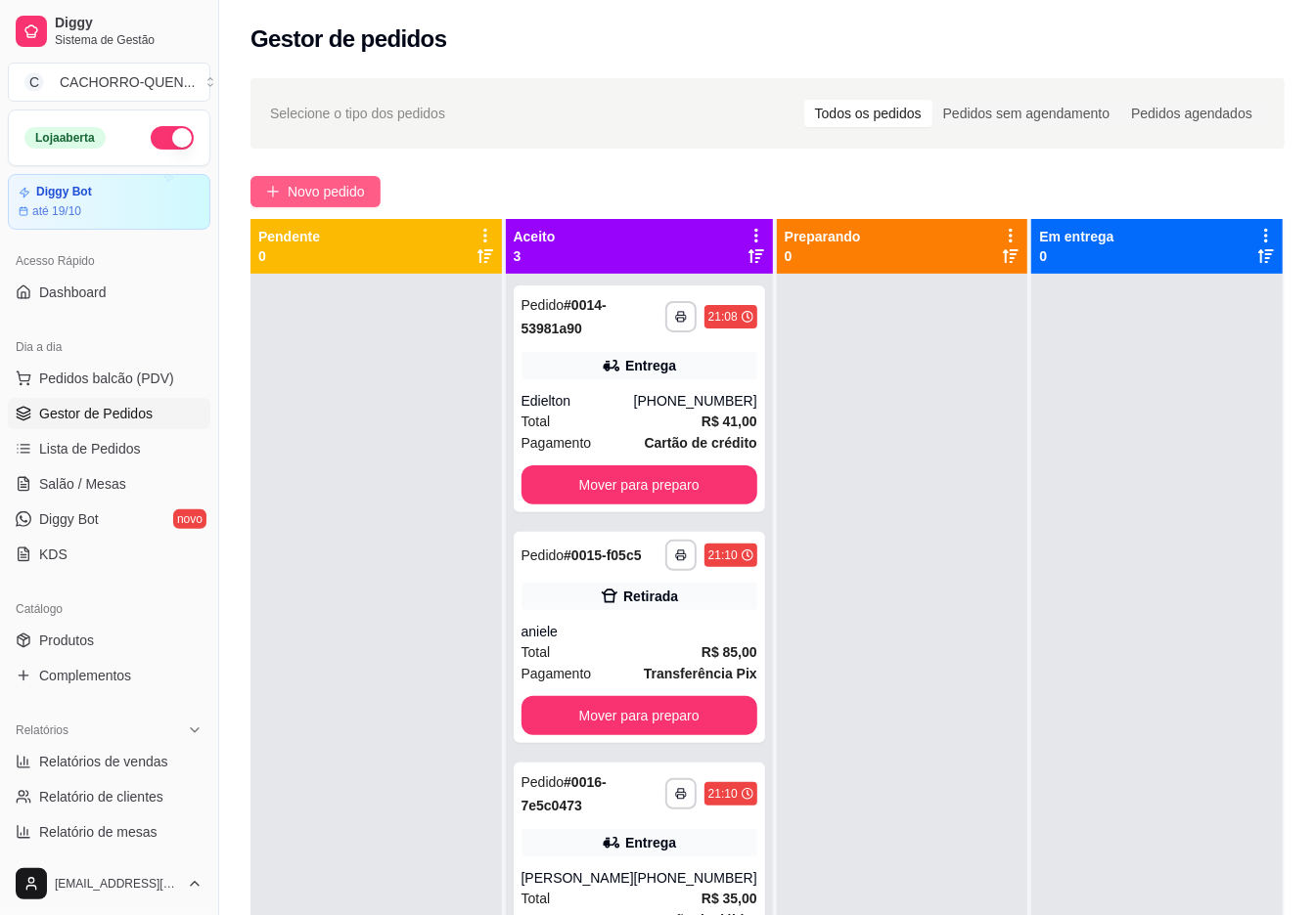
click at [299, 198] on span "Novo pedido" at bounding box center [326, 192] width 77 height 22
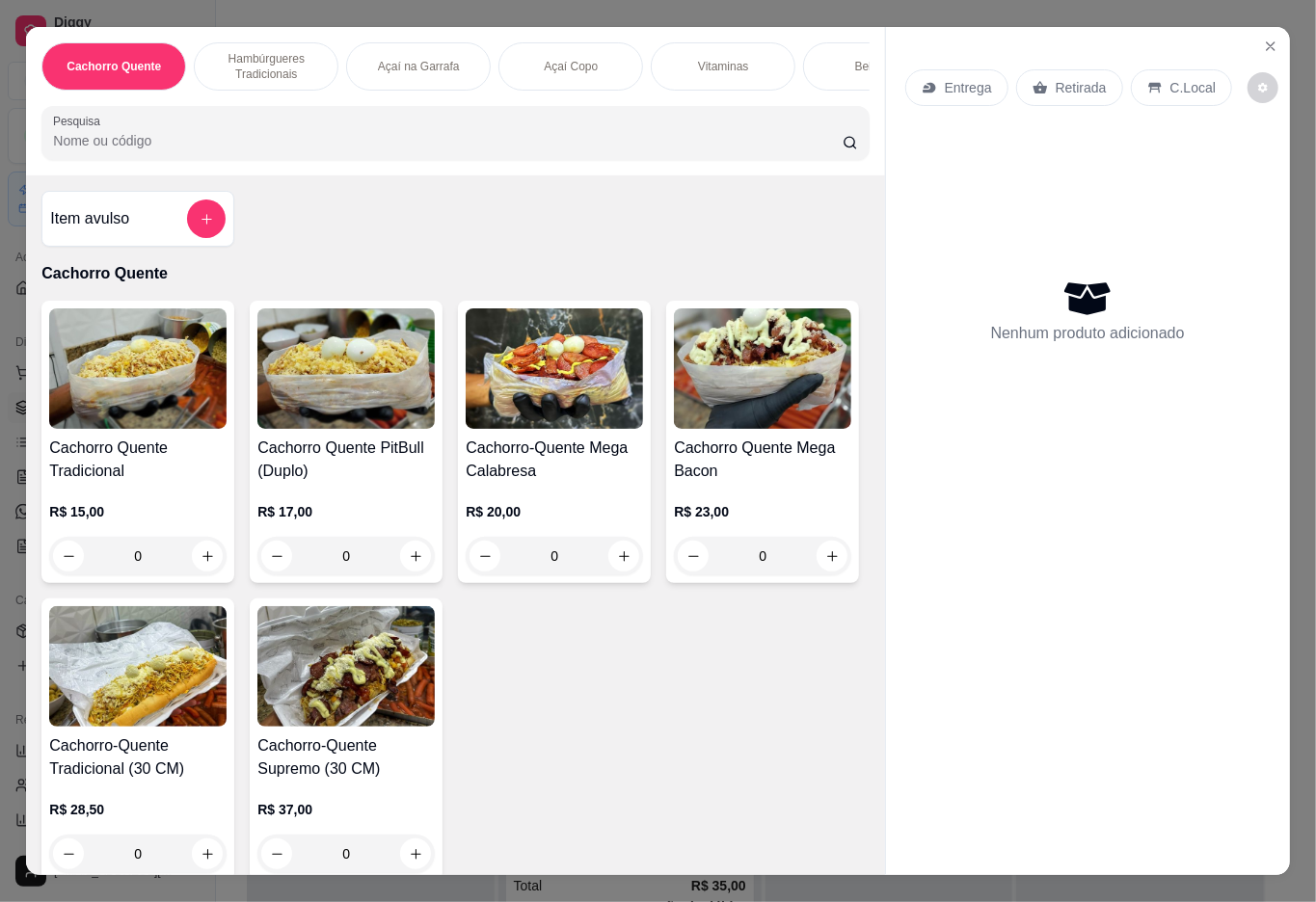
click at [139, 505] on div "R$ 15,00 0" at bounding box center [138, 529] width 177 height 93
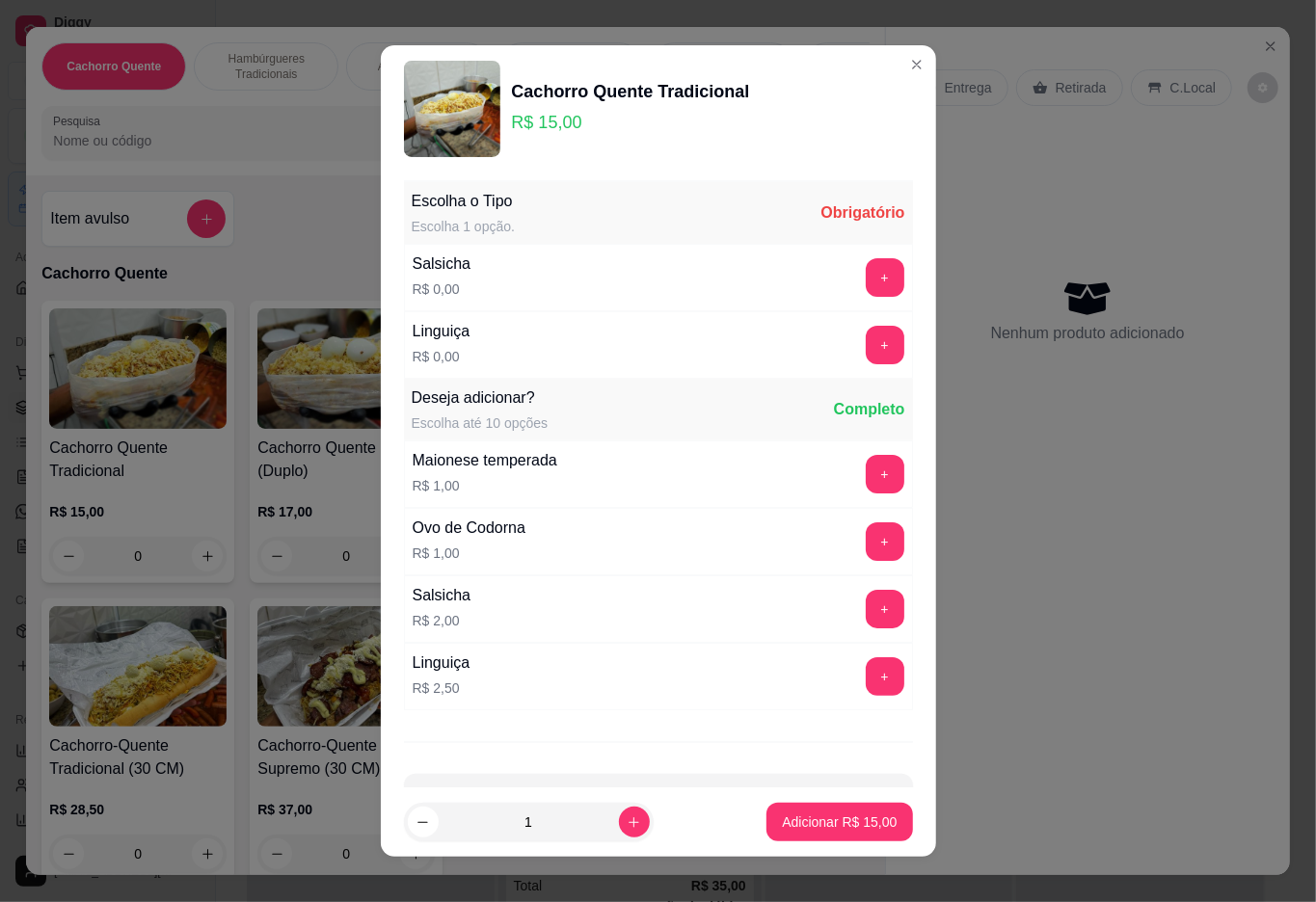
click at [866, 282] on button "+" at bounding box center [885, 277] width 38 height 38
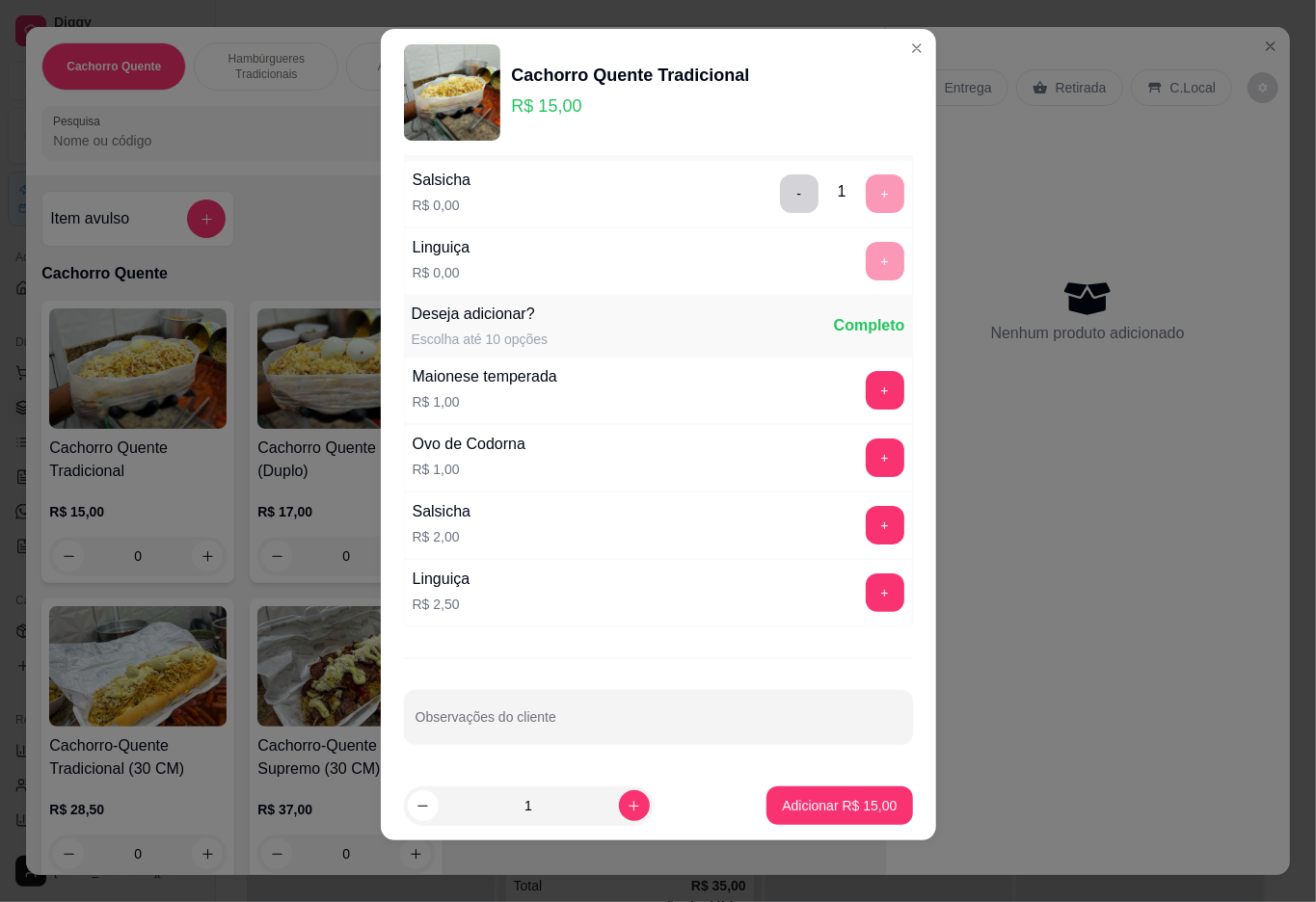
click at [599, 730] on input "Observações do cliente" at bounding box center [658, 725] width 486 height 20
type input "sem queijo ralado"
click at [835, 805] on p "Adicionar R$ 15,00" at bounding box center [839, 806] width 115 height 20
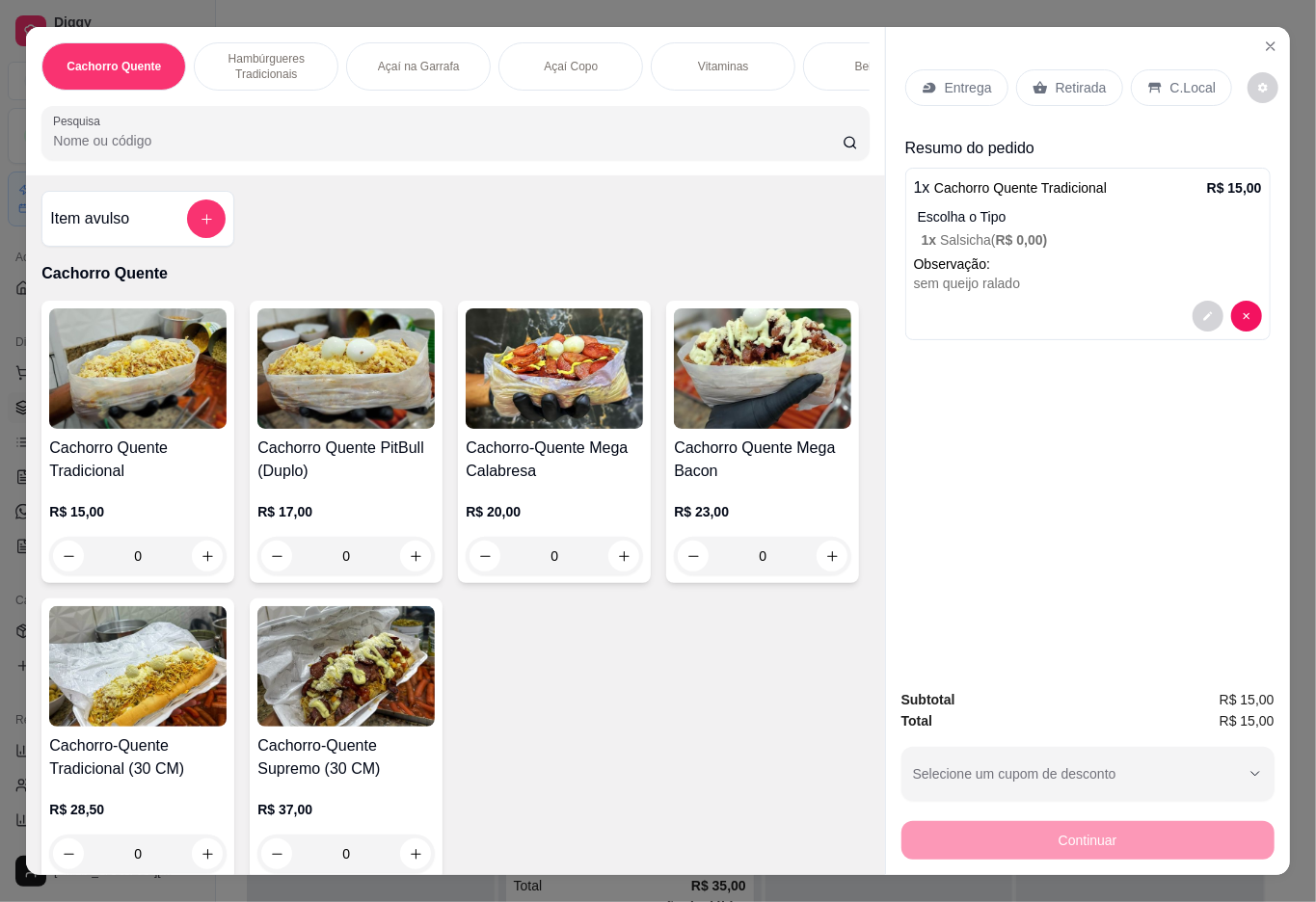
click at [842, 73] on div "Bebidas" at bounding box center [876, 66] width 145 height 48
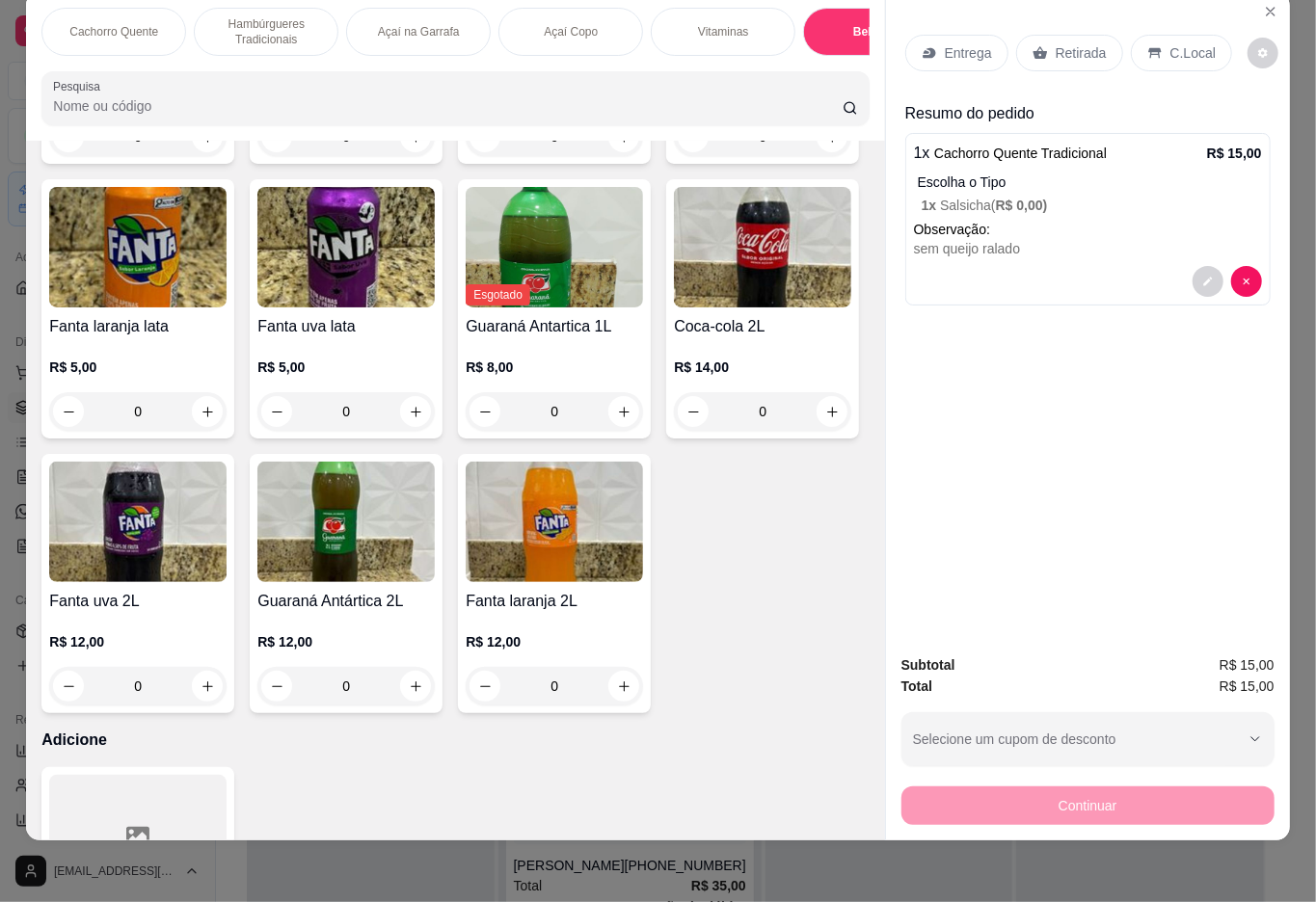
type input "1"
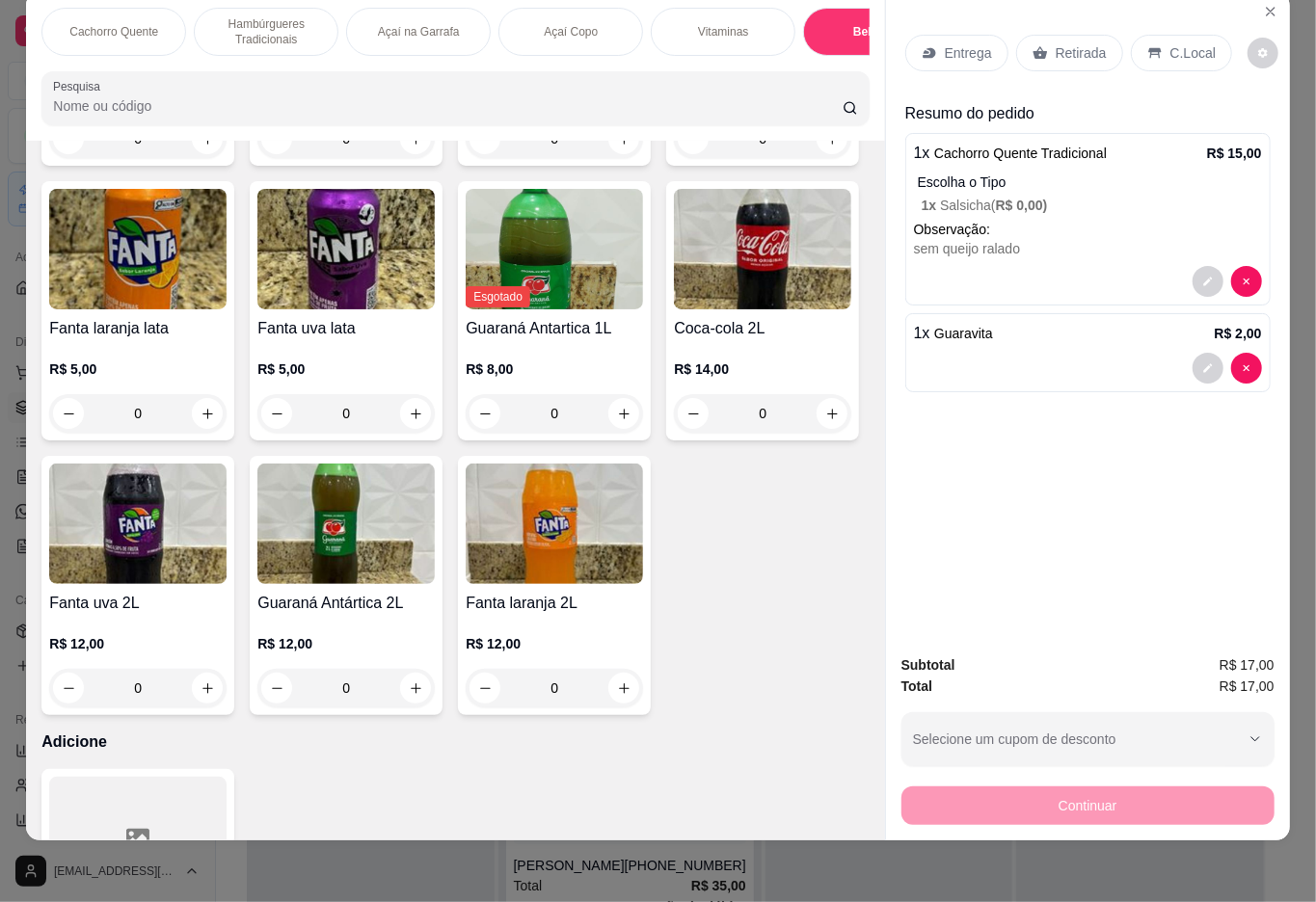
click at [934, 46] on div "Entrega" at bounding box center [956, 52] width 103 height 36
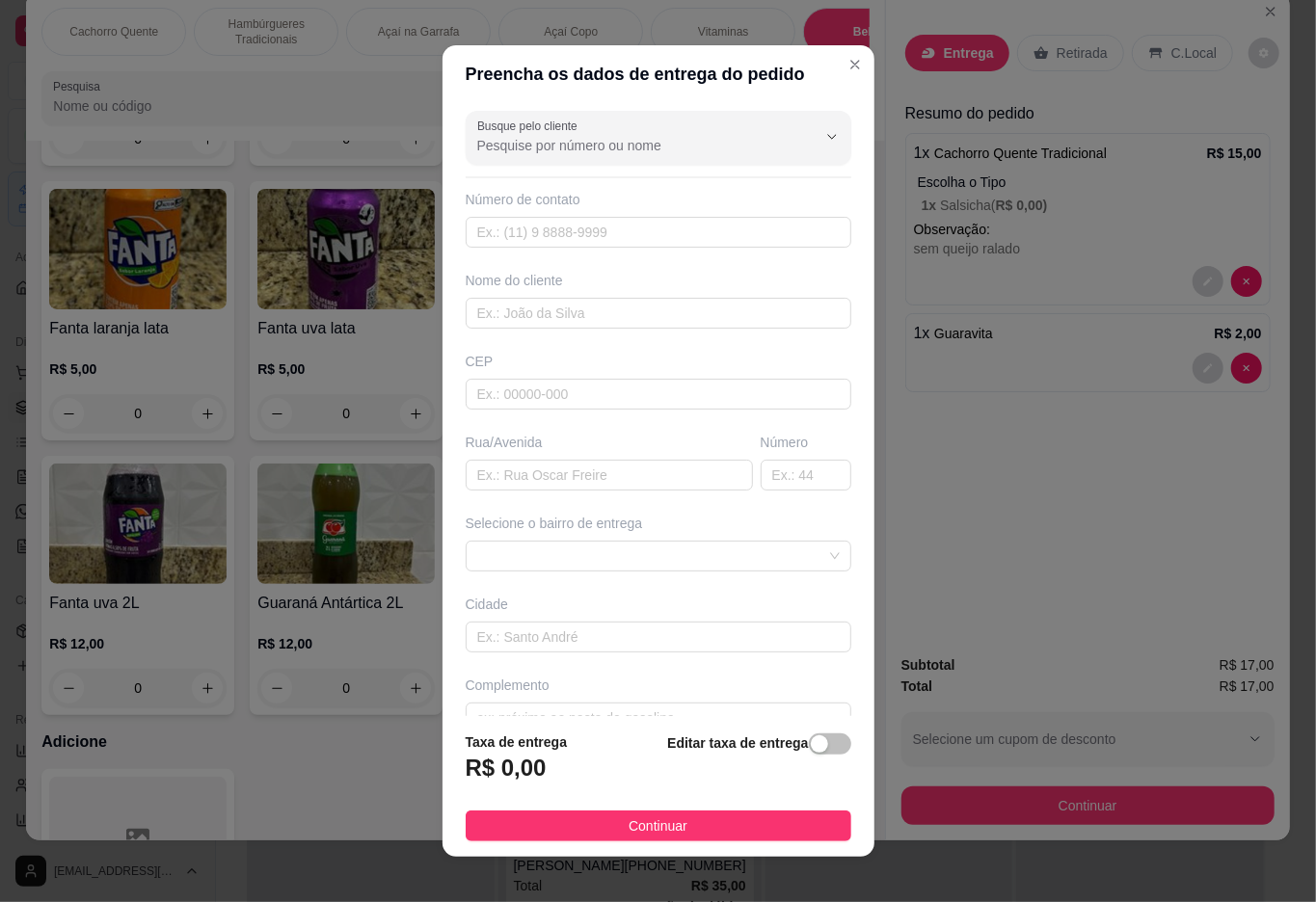
click at [802, 136] on icon "Show suggestions" at bounding box center [806, 137] width 8 height 8
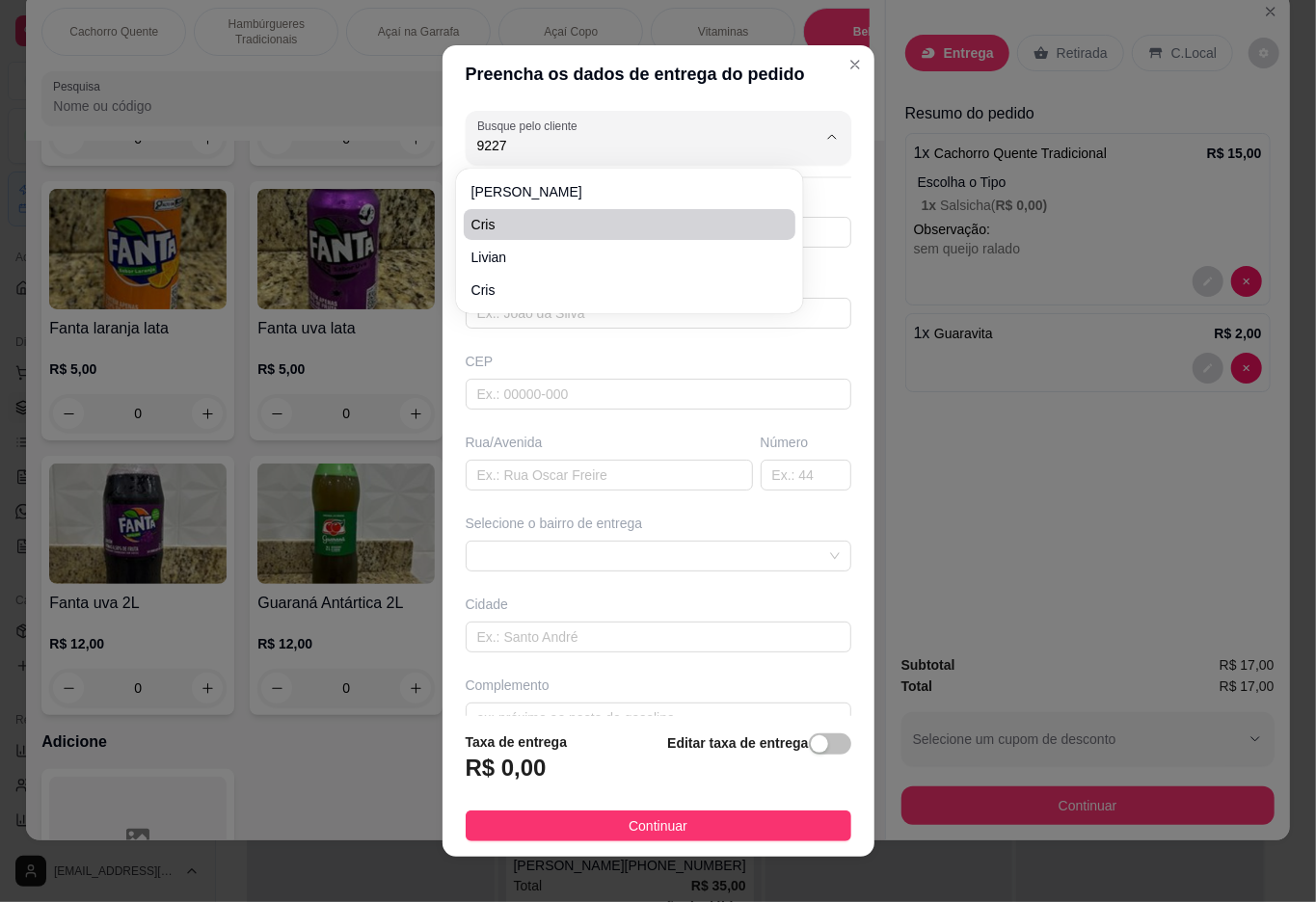
type input "Cris"
type input "5521980829227"
type input "Cris"
type input "Bar do limão"
type input "Duque de Caxias"
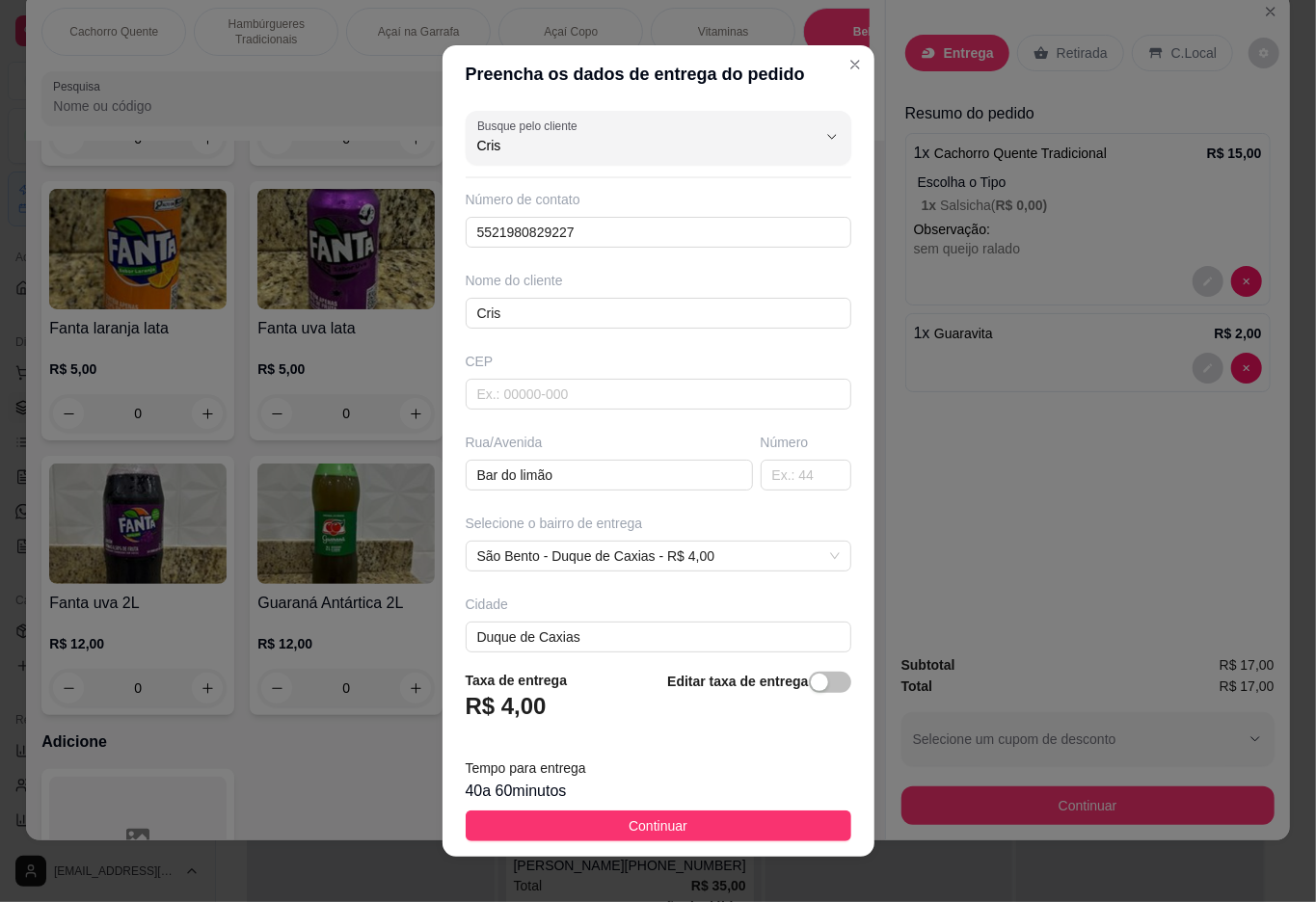
click at [681, 149] on input "Cris" at bounding box center [631, 146] width 308 height 20
type input "Cris"
click at [817, 136] on button "Show suggestions" at bounding box center [831, 136] width 31 height 31
click at [790, 124] on button "Show suggestions" at bounding box center [805, 136] width 31 height 31
click at [802, 136] on icon "Show suggestions" at bounding box center [806, 137] width 8 height 8
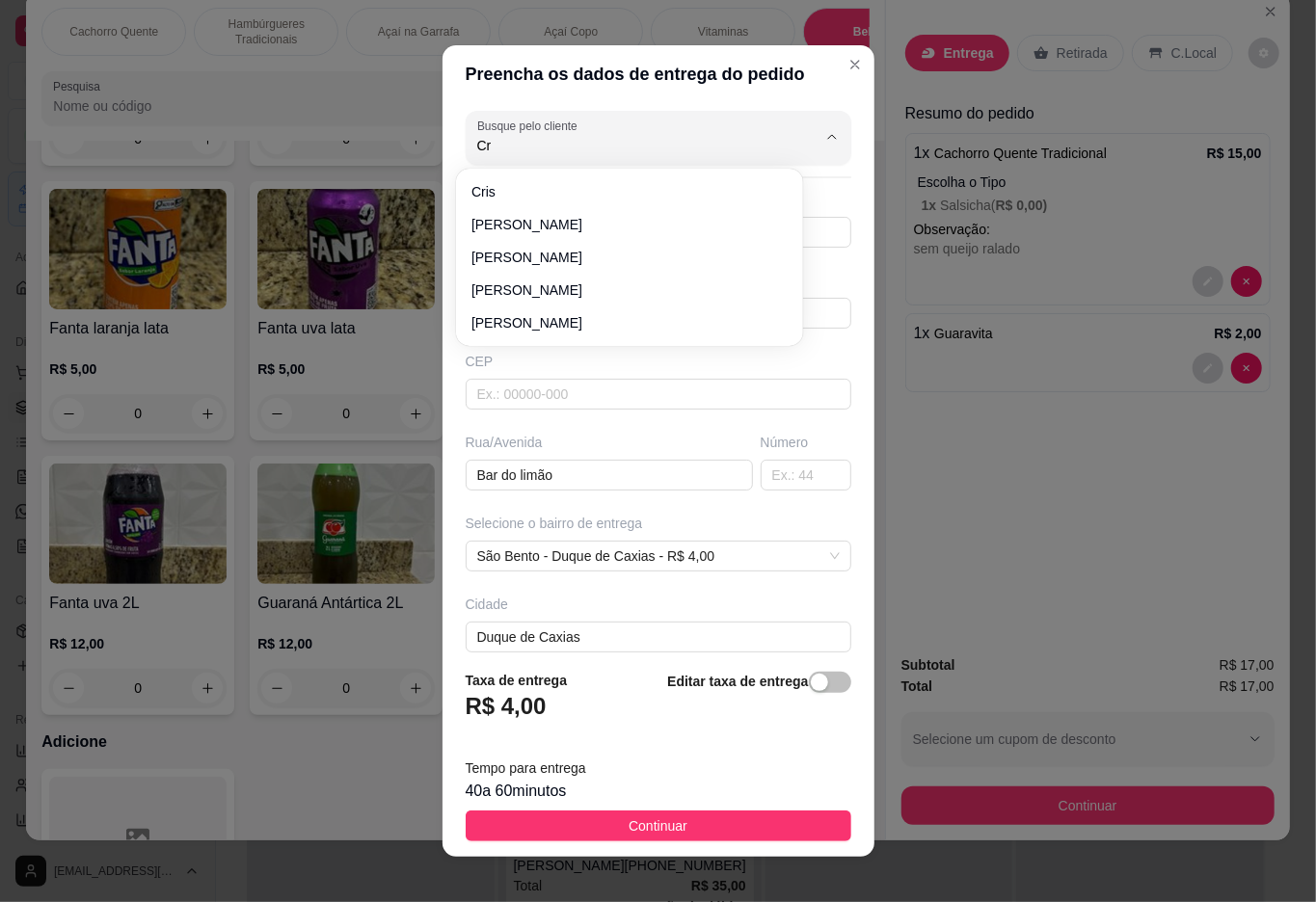
type input "C"
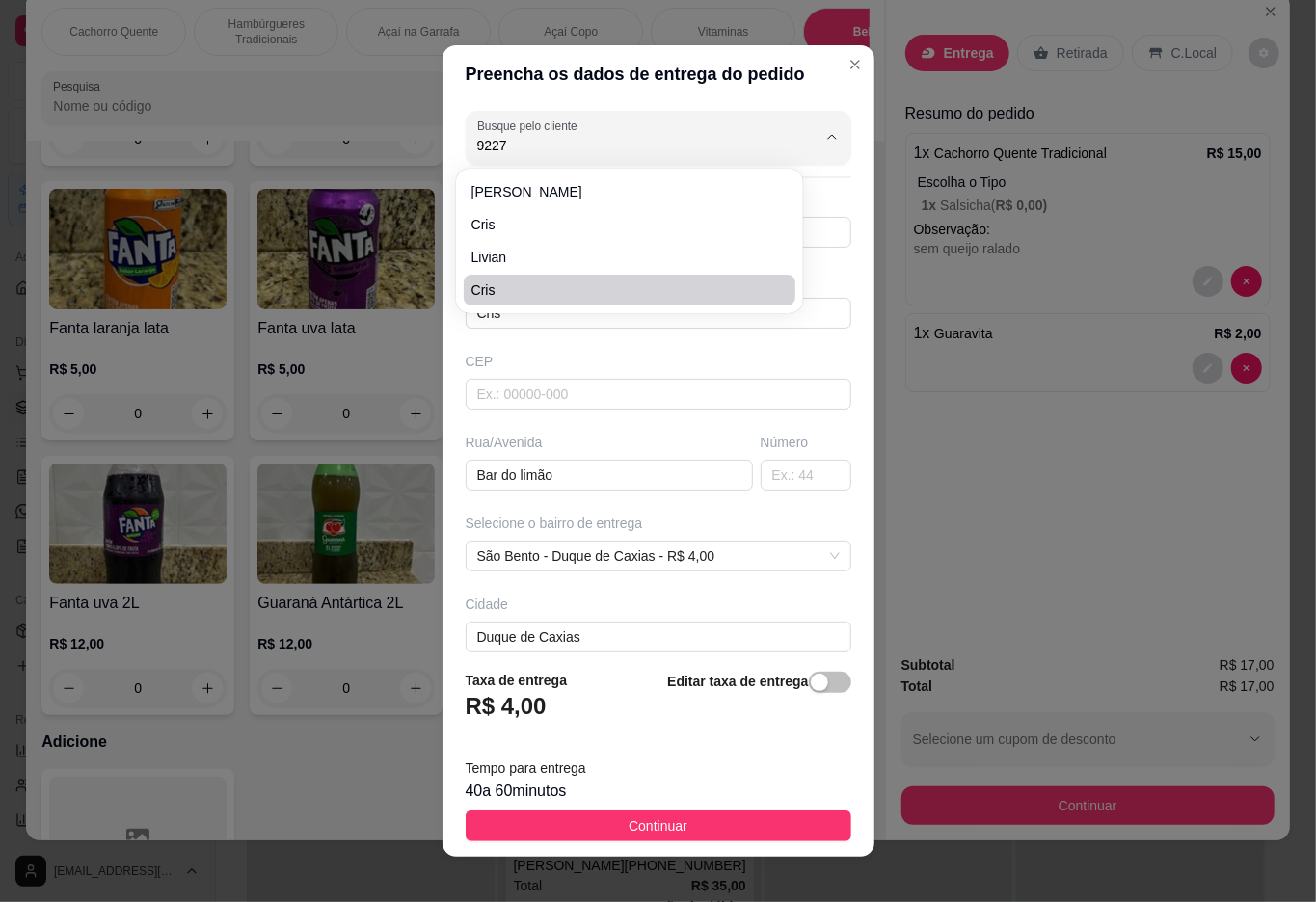
type input "cris"
type input "21980829227"
type input "cris"
type input "[PERSON_NAME] guardene 20 lado esquerdo no beco"
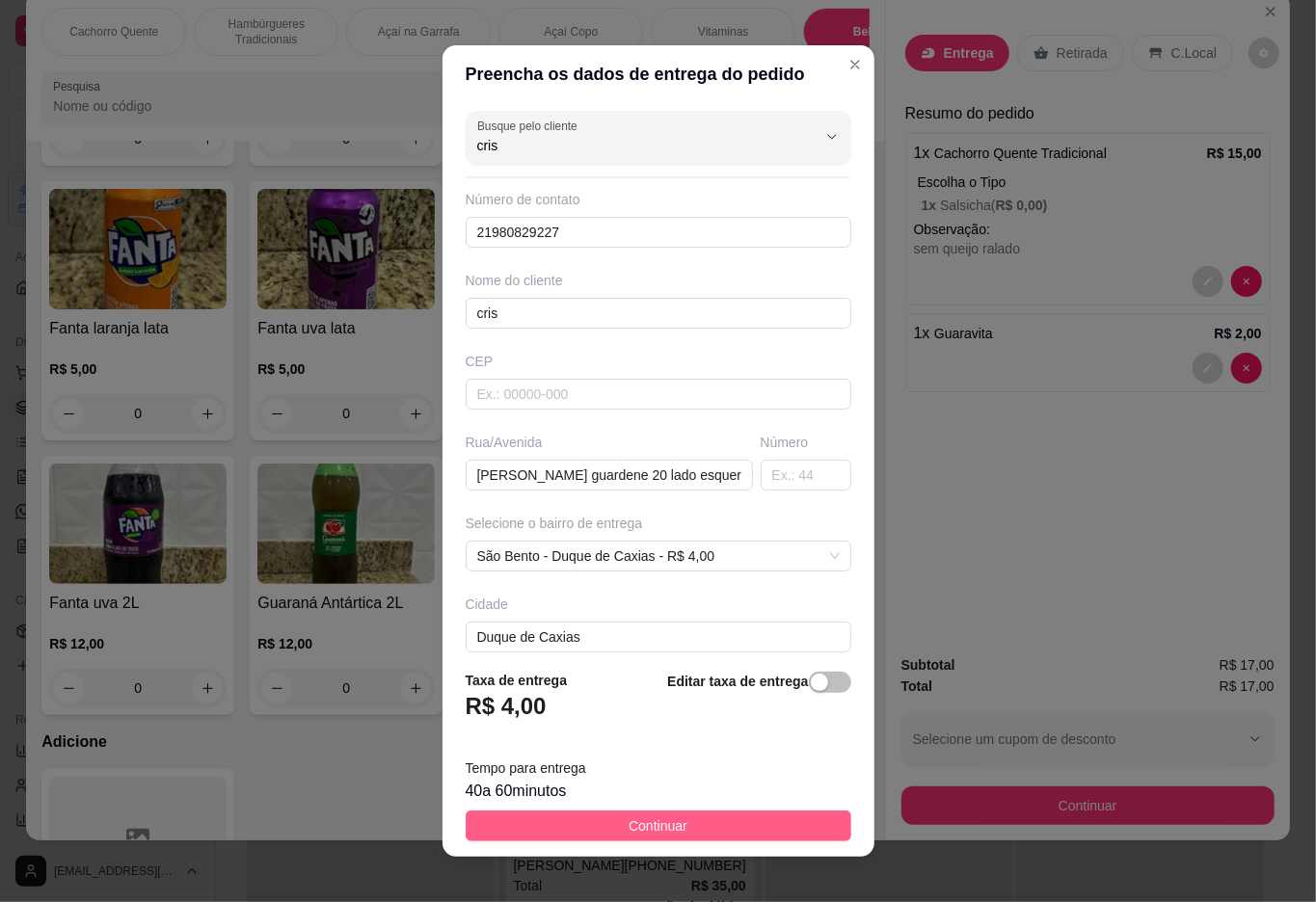
click at [556, 831] on button "Continuar" at bounding box center [659, 825] width 386 height 31
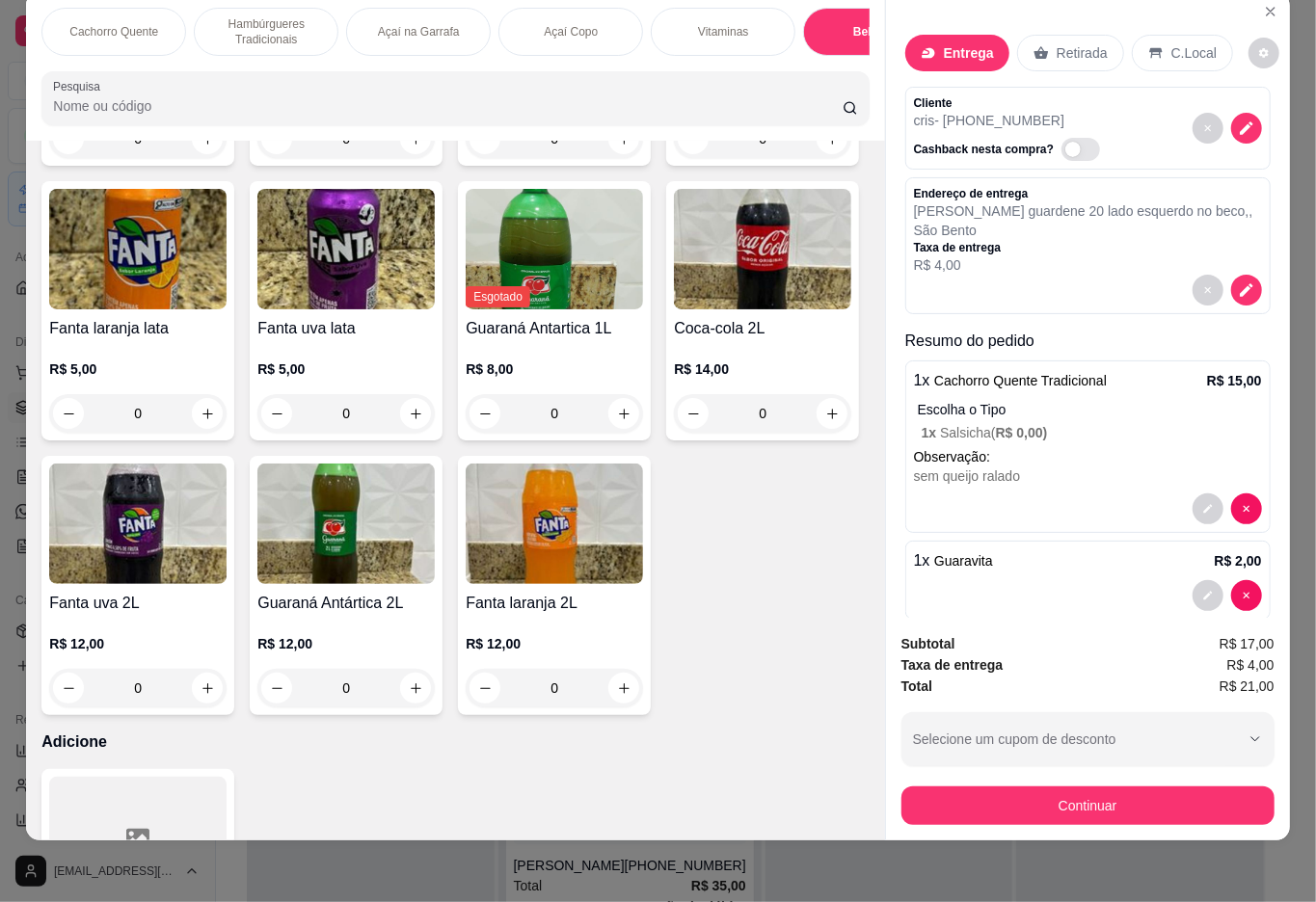
click at [1088, 467] on div "sem queijo ralado" at bounding box center [1087, 477] width 348 height 20
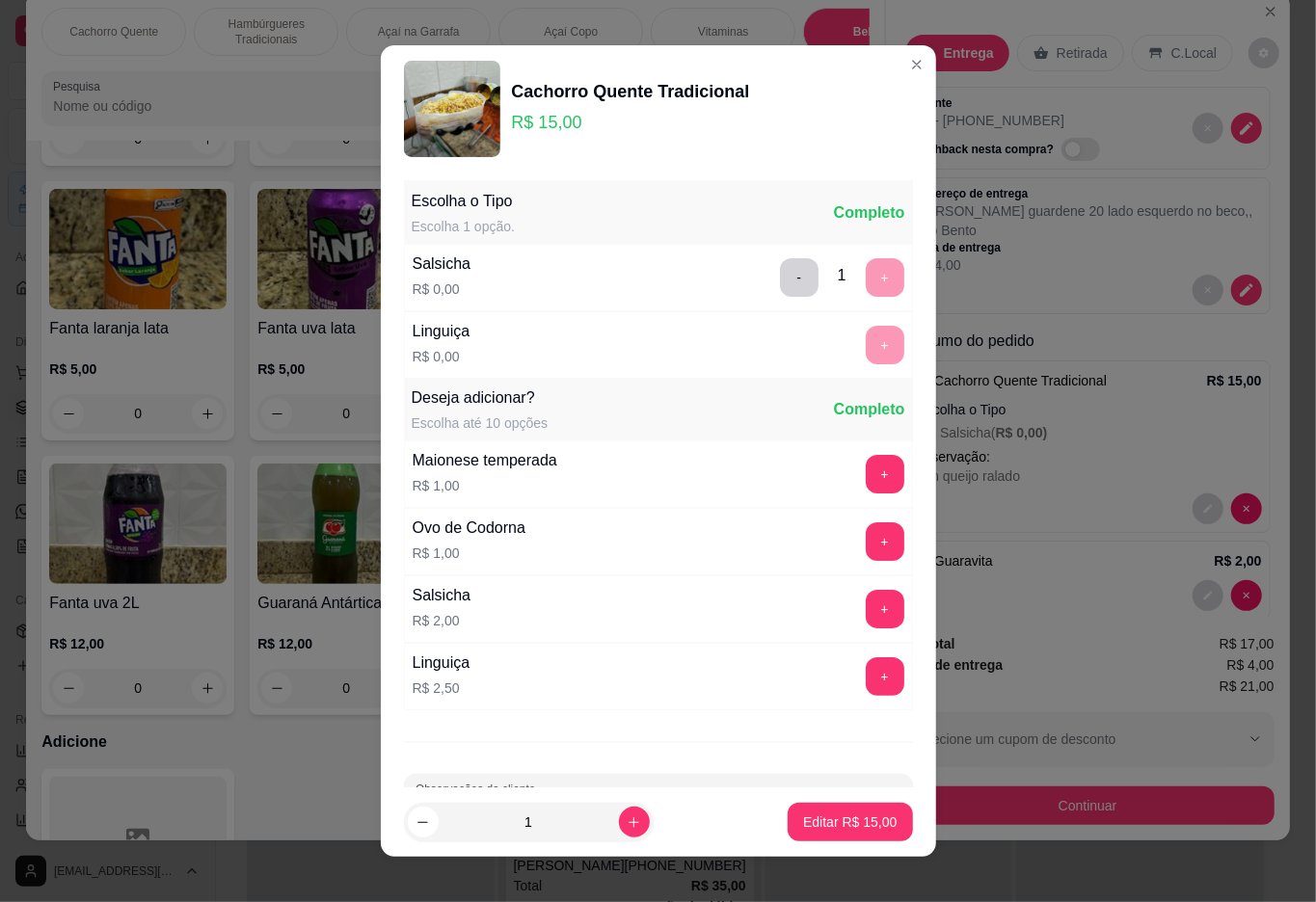
scroll to position [71, 0]
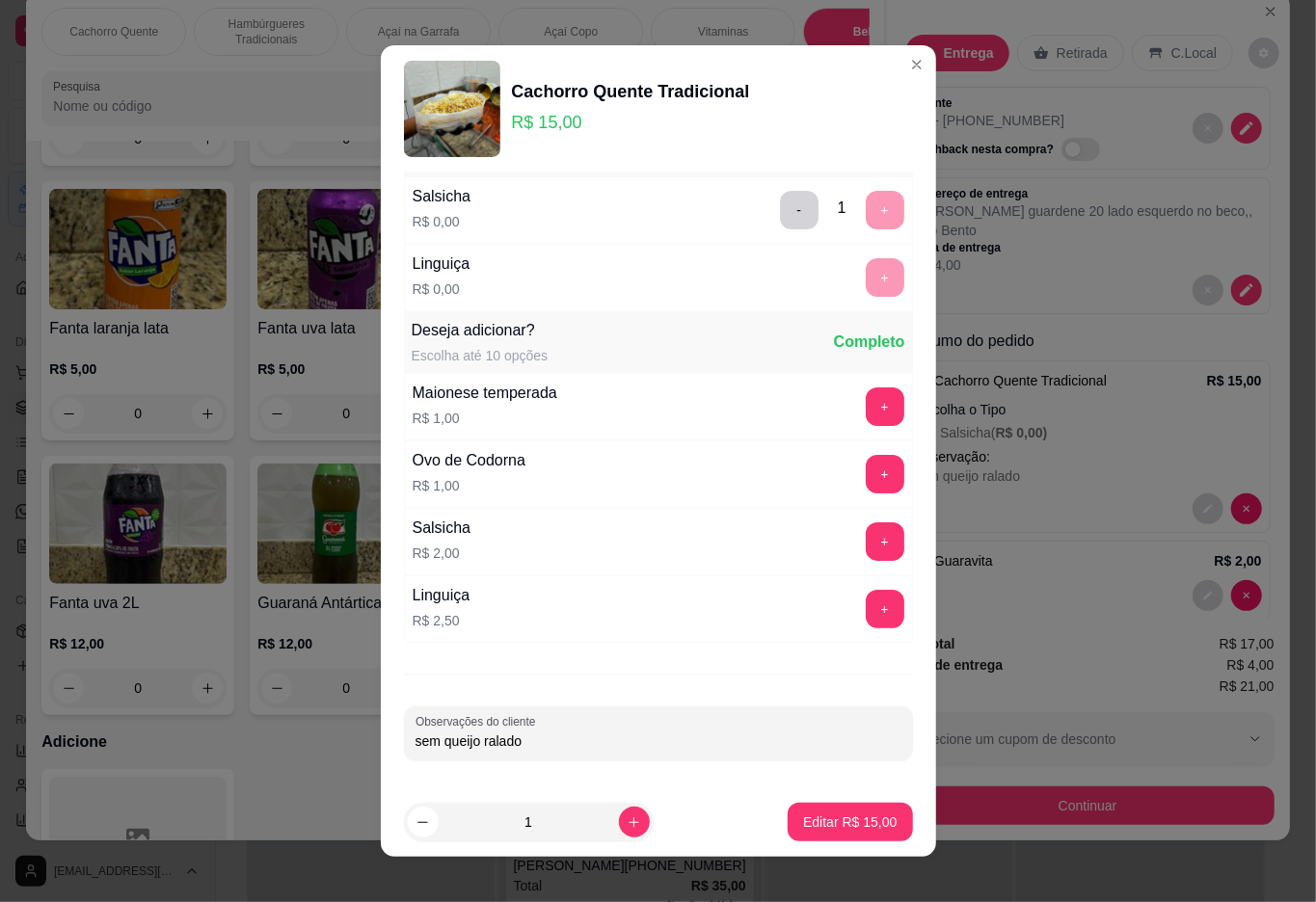
click at [650, 745] on input "sem queijo ralado" at bounding box center [658, 741] width 486 height 20
type input "sem queijo ralado, bastante maionese"
click at [810, 834] on button "Editar R$ 15,00" at bounding box center [850, 822] width 124 height 38
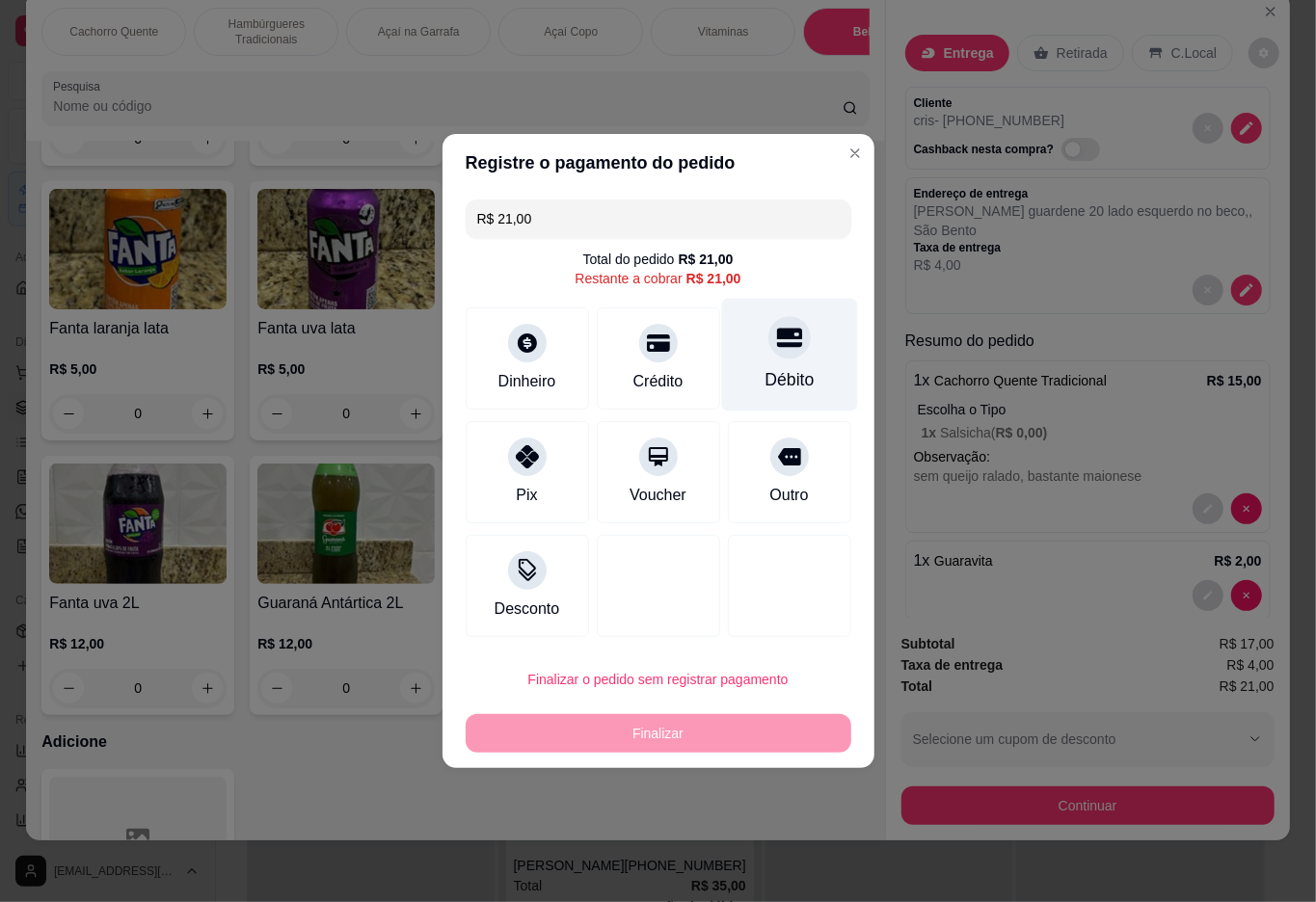
click at [768, 345] on div at bounding box center [789, 337] width 42 height 42
type input "R$ 0,00"
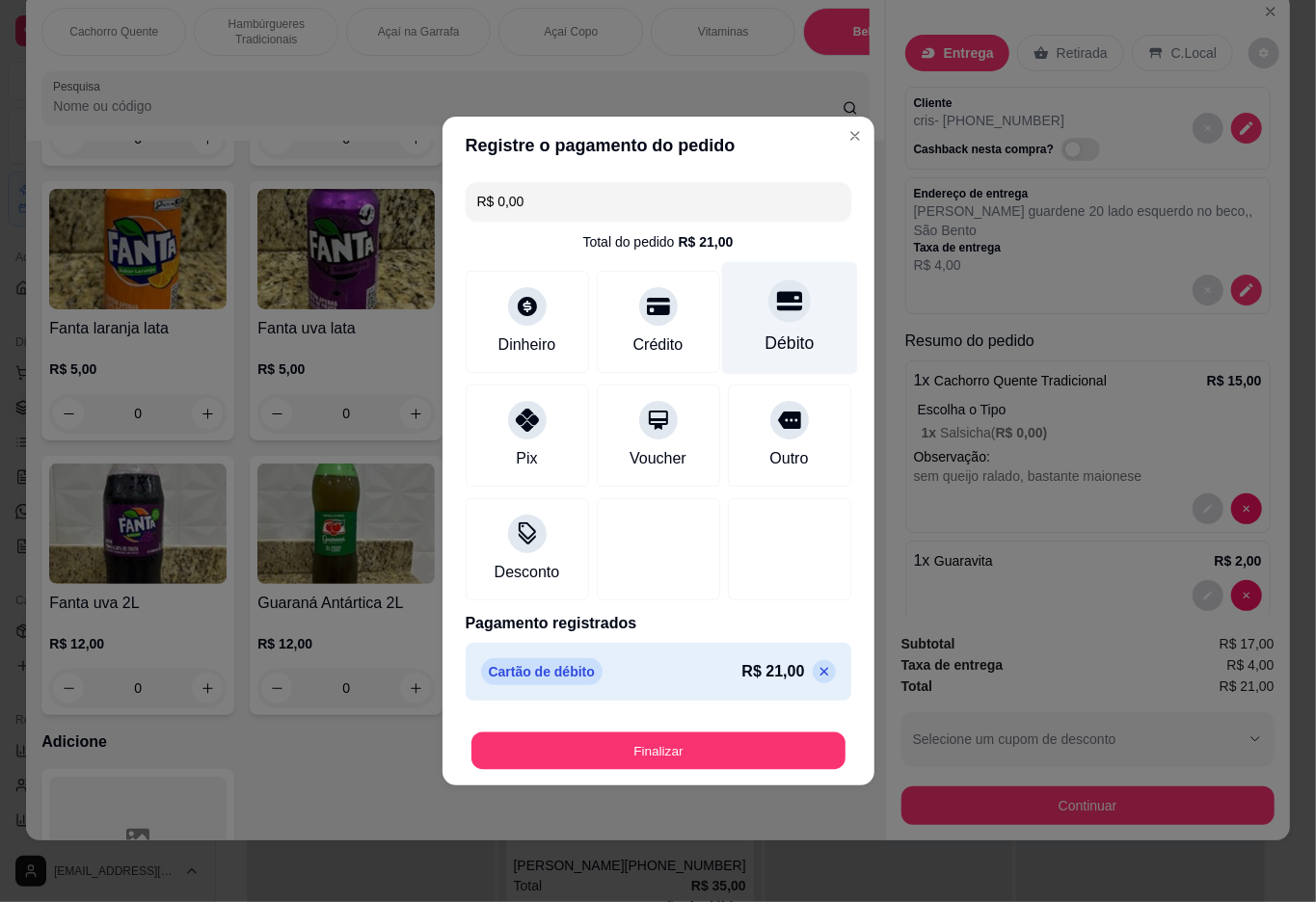
click at [616, 744] on button "Finalizar" at bounding box center [659, 751] width 374 height 37
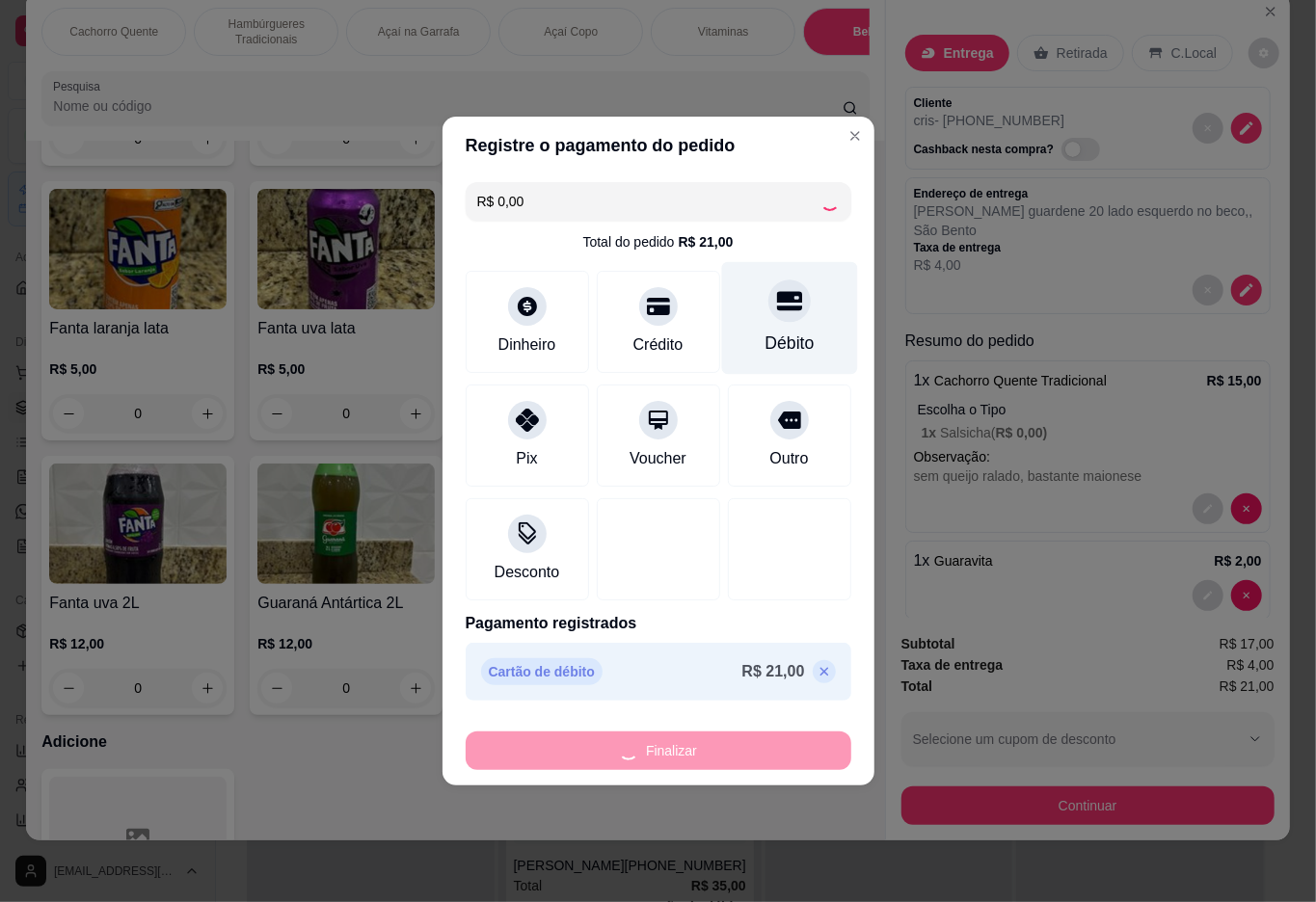
type input "0"
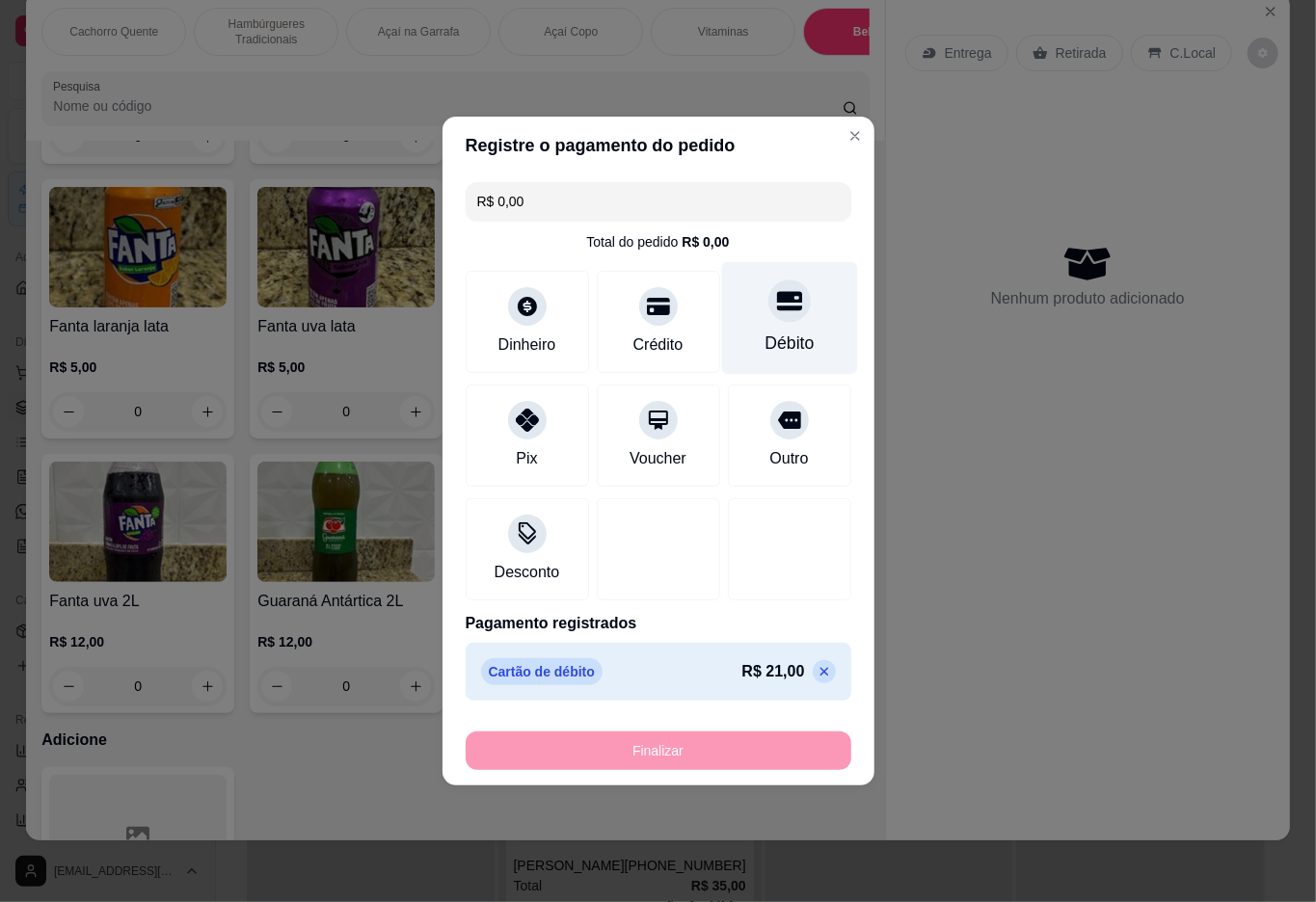
type input "-R$ 21,00"
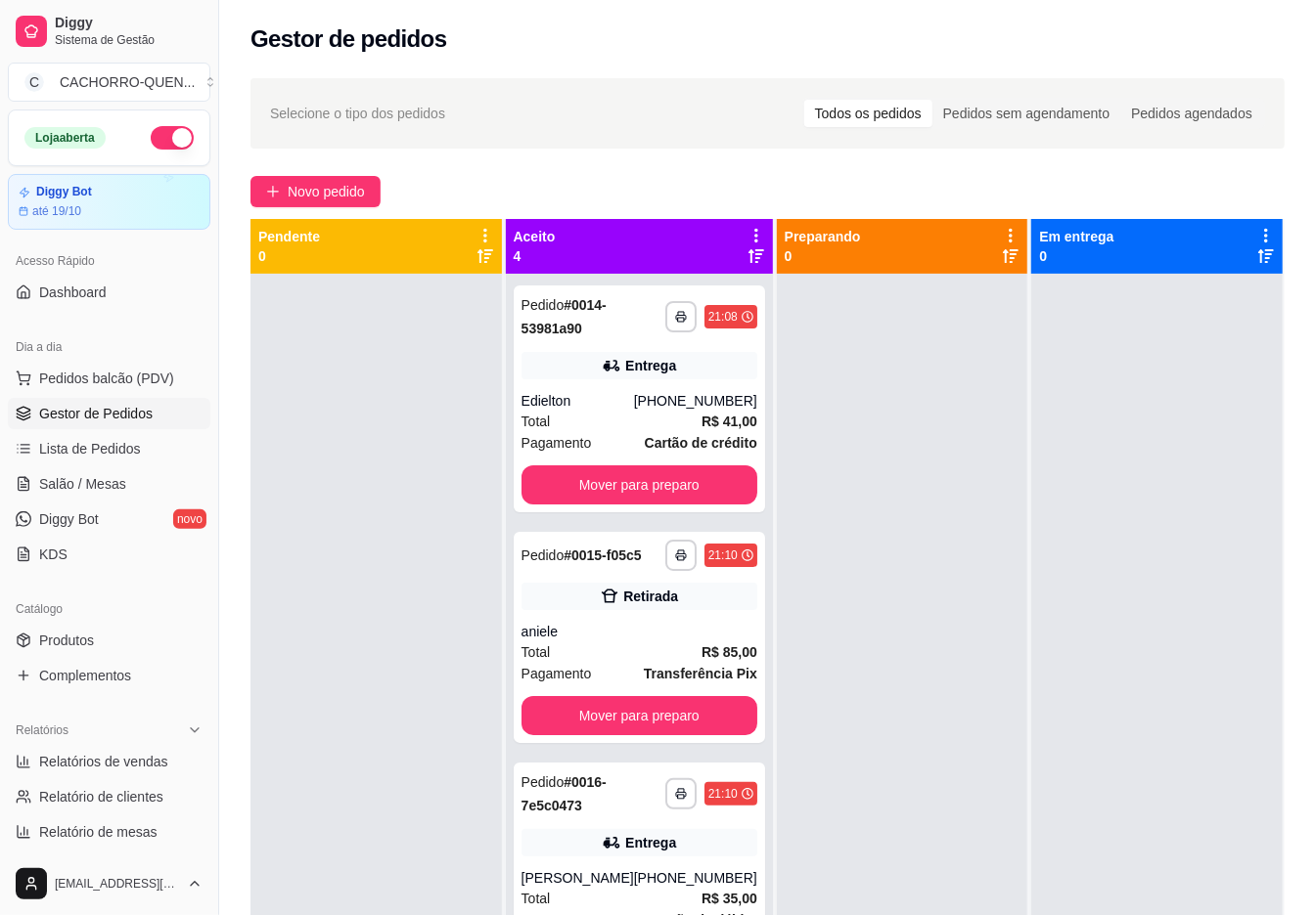
click at [690, 487] on button "Mover para preparo" at bounding box center [640, 484] width 236 height 39
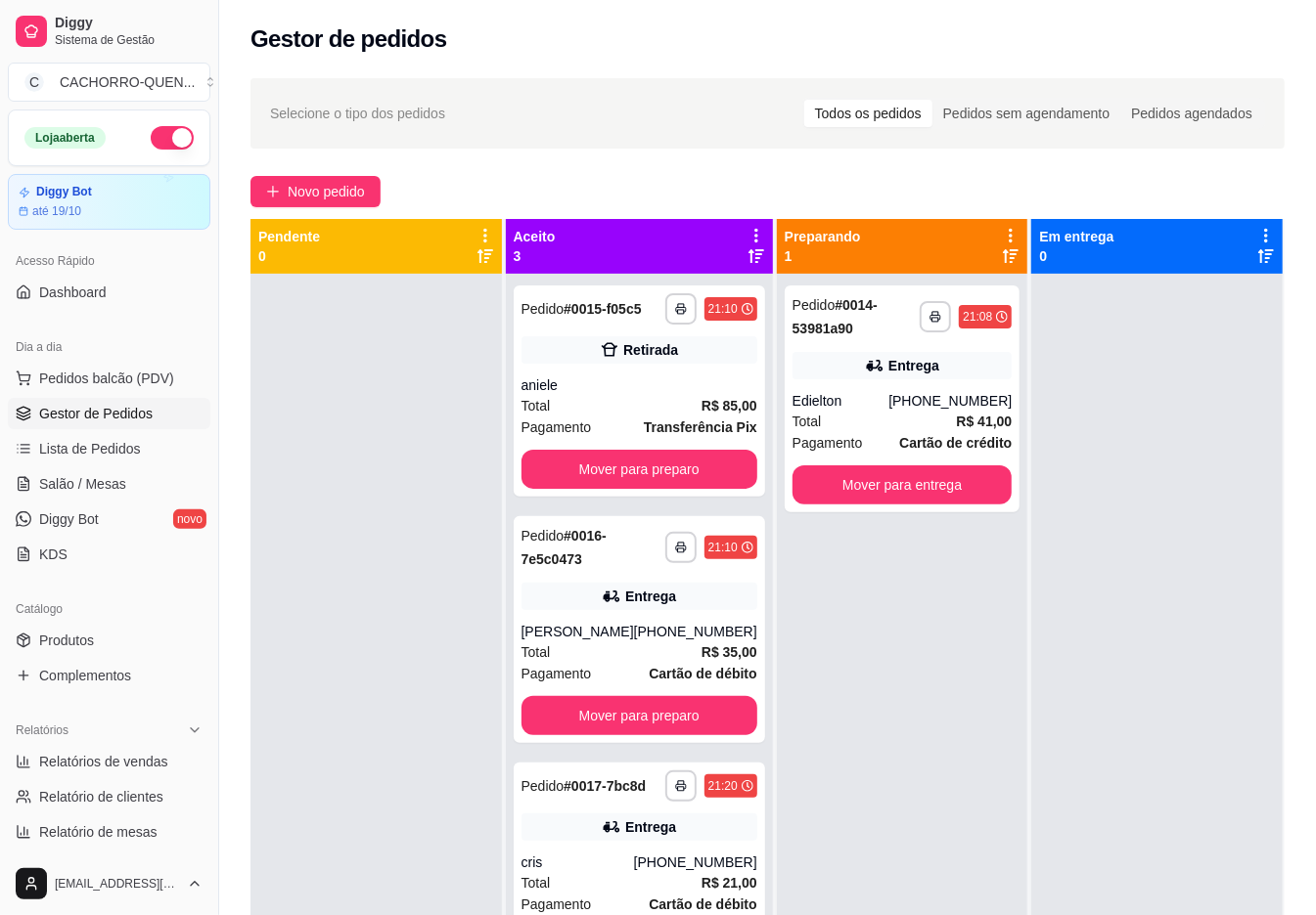
click at [885, 474] on button "Mover para entrega" at bounding box center [902, 484] width 220 height 39
click at [854, 485] on button "Mover para entrega" at bounding box center [902, 484] width 220 height 39
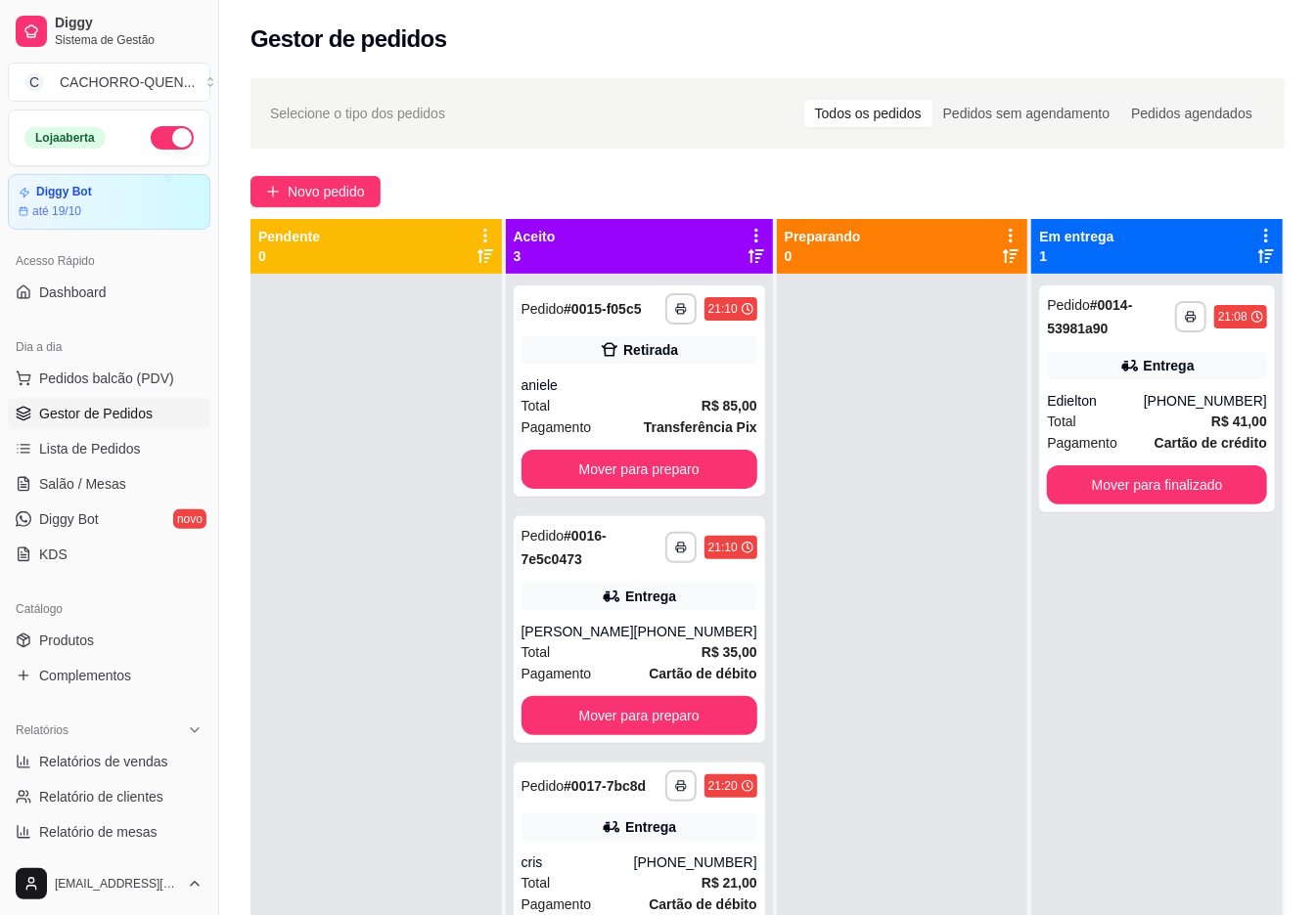
click at [617, 483] on button "Mover para preparo" at bounding box center [640, 468] width 236 height 39
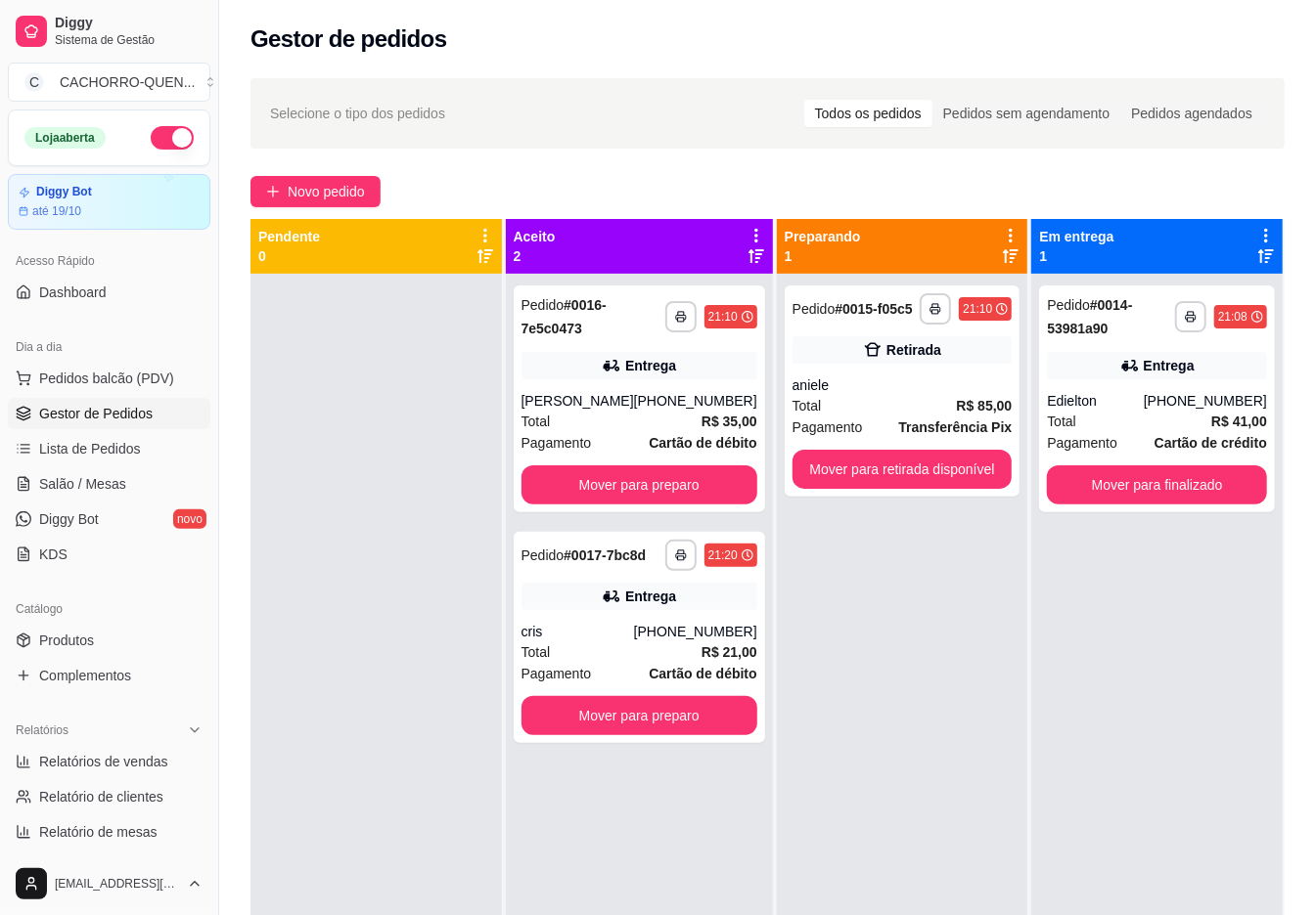
click at [627, 498] on button "Mover para preparo" at bounding box center [640, 484] width 236 height 39
click at [629, 481] on button "Mover para preparo" at bounding box center [639, 485] width 229 height 38
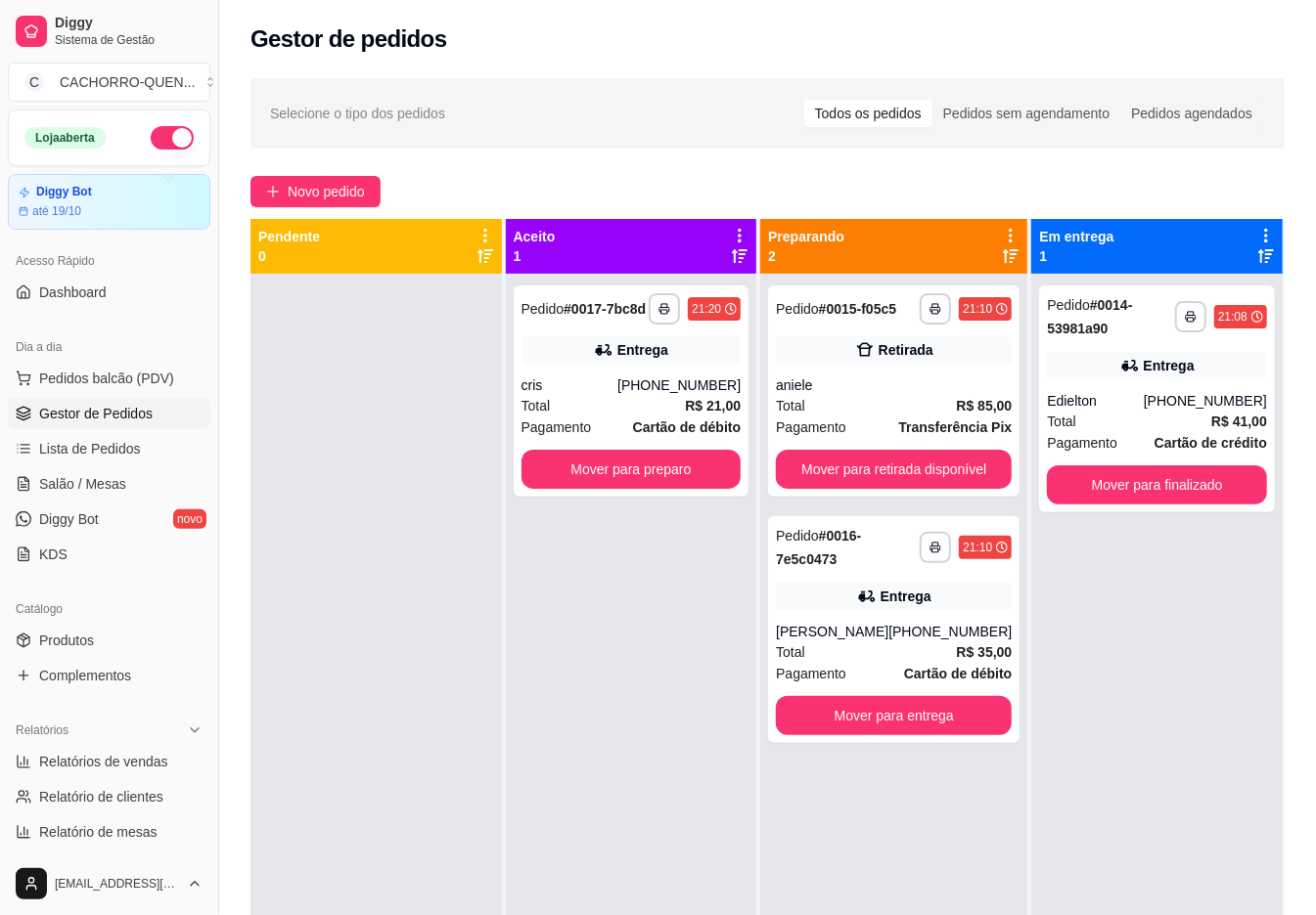
click at [593, 477] on button "Mover para preparo" at bounding box center [632, 468] width 220 height 39
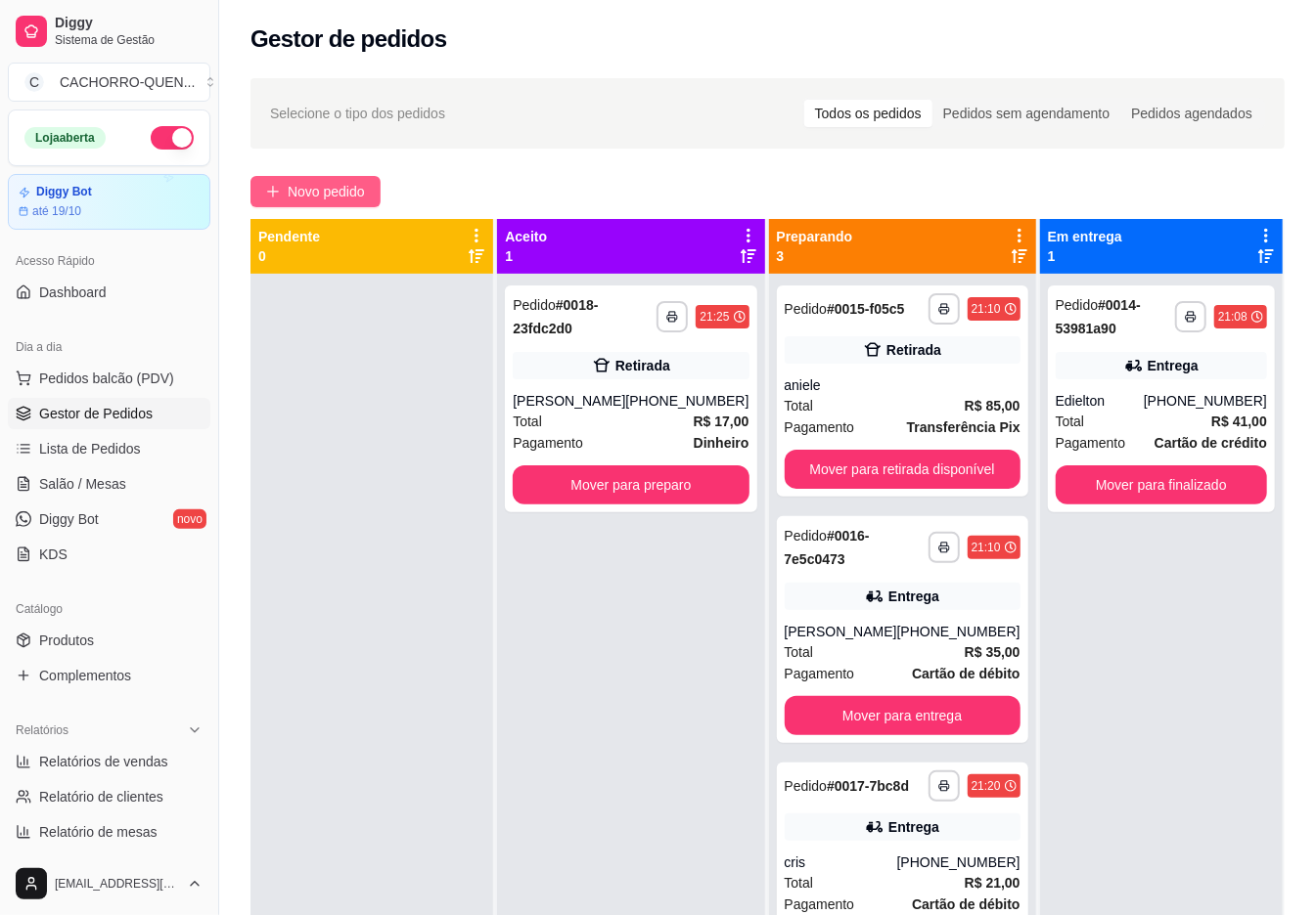
click at [329, 197] on span "Novo pedido" at bounding box center [326, 192] width 77 height 22
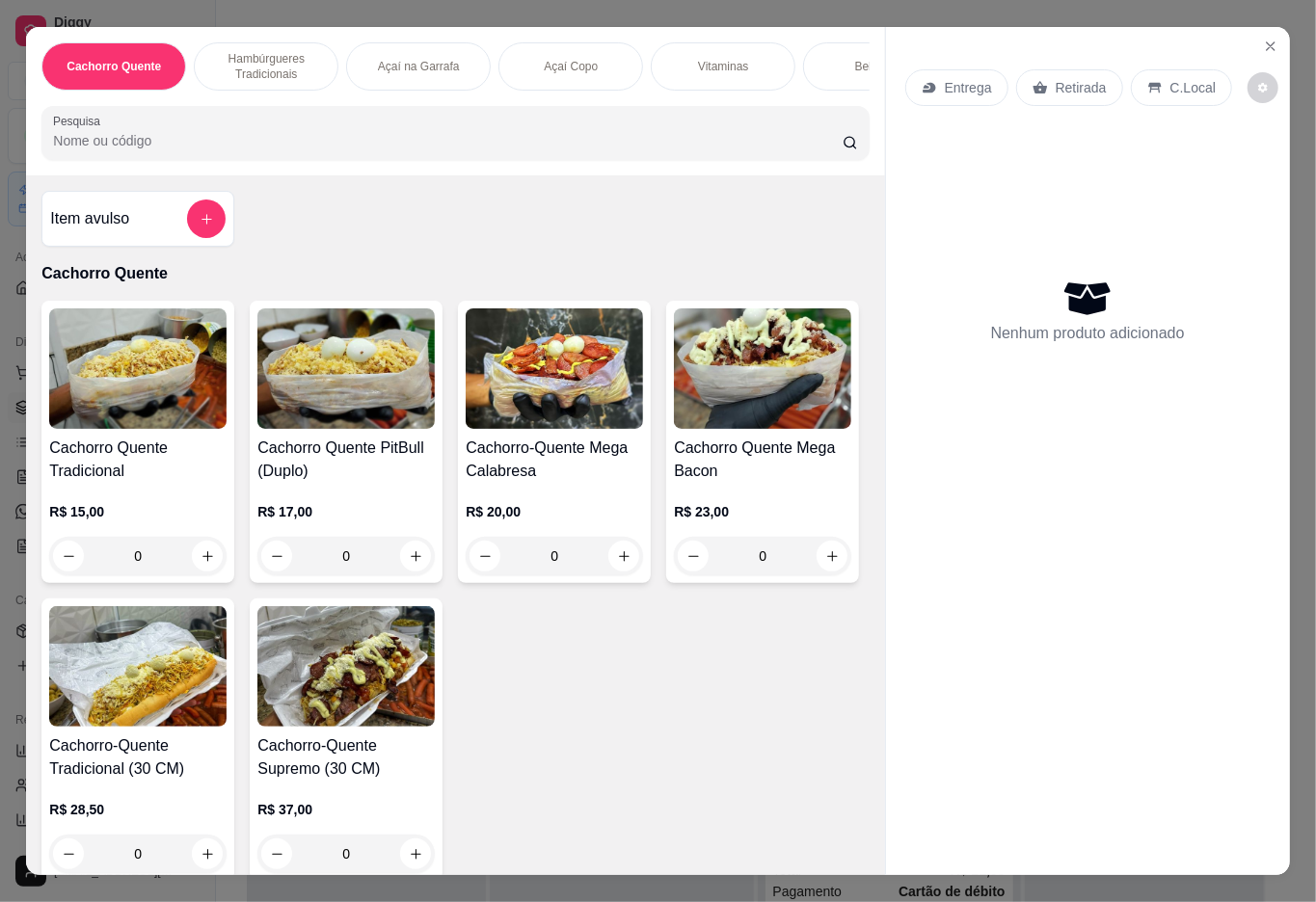
click at [109, 480] on h4 "Cachorro Quente Tradicional" at bounding box center [138, 460] width 177 height 46
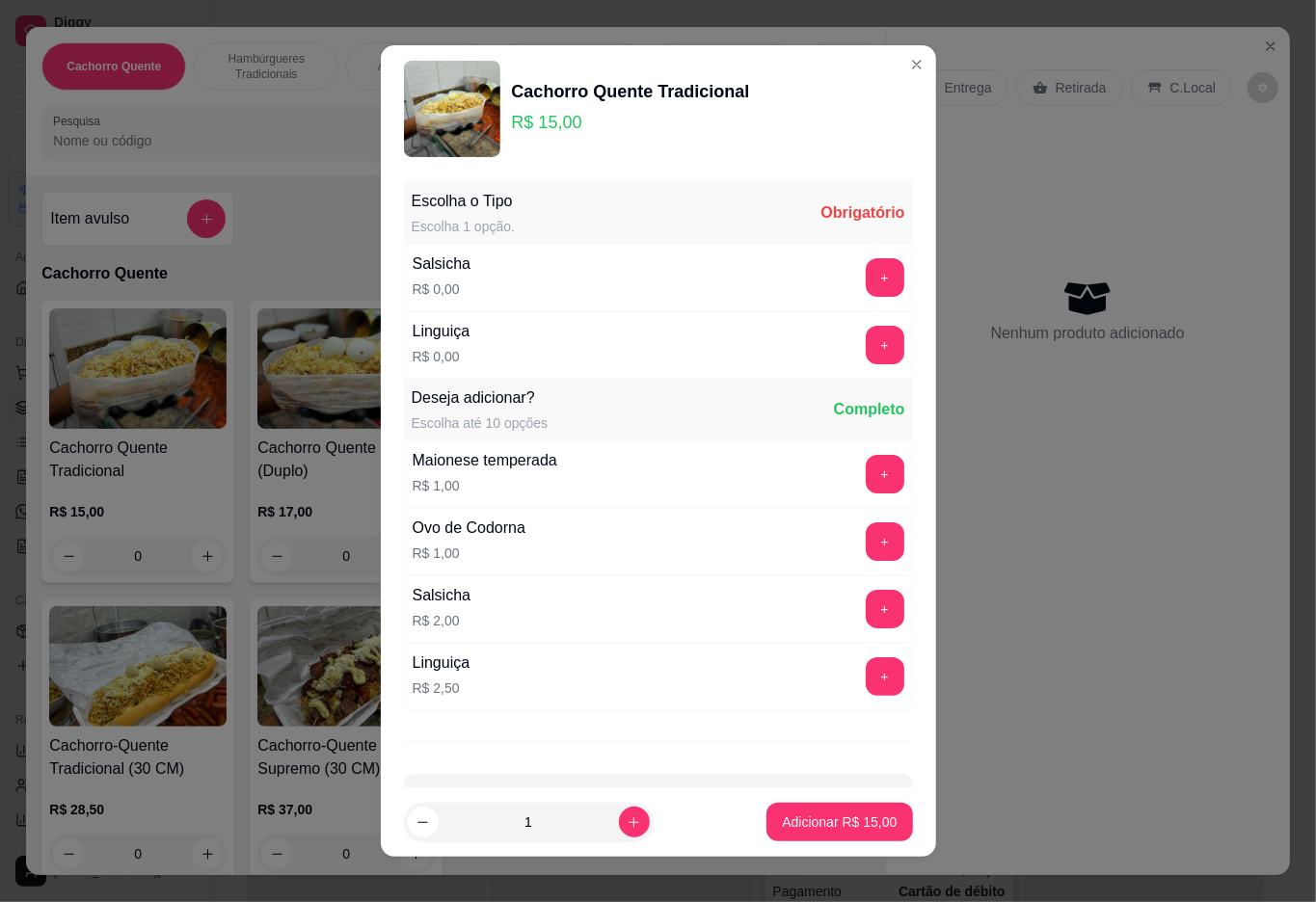
click at [866, 345] on button "+" at bounding box center [885, 345] width 38 height 38
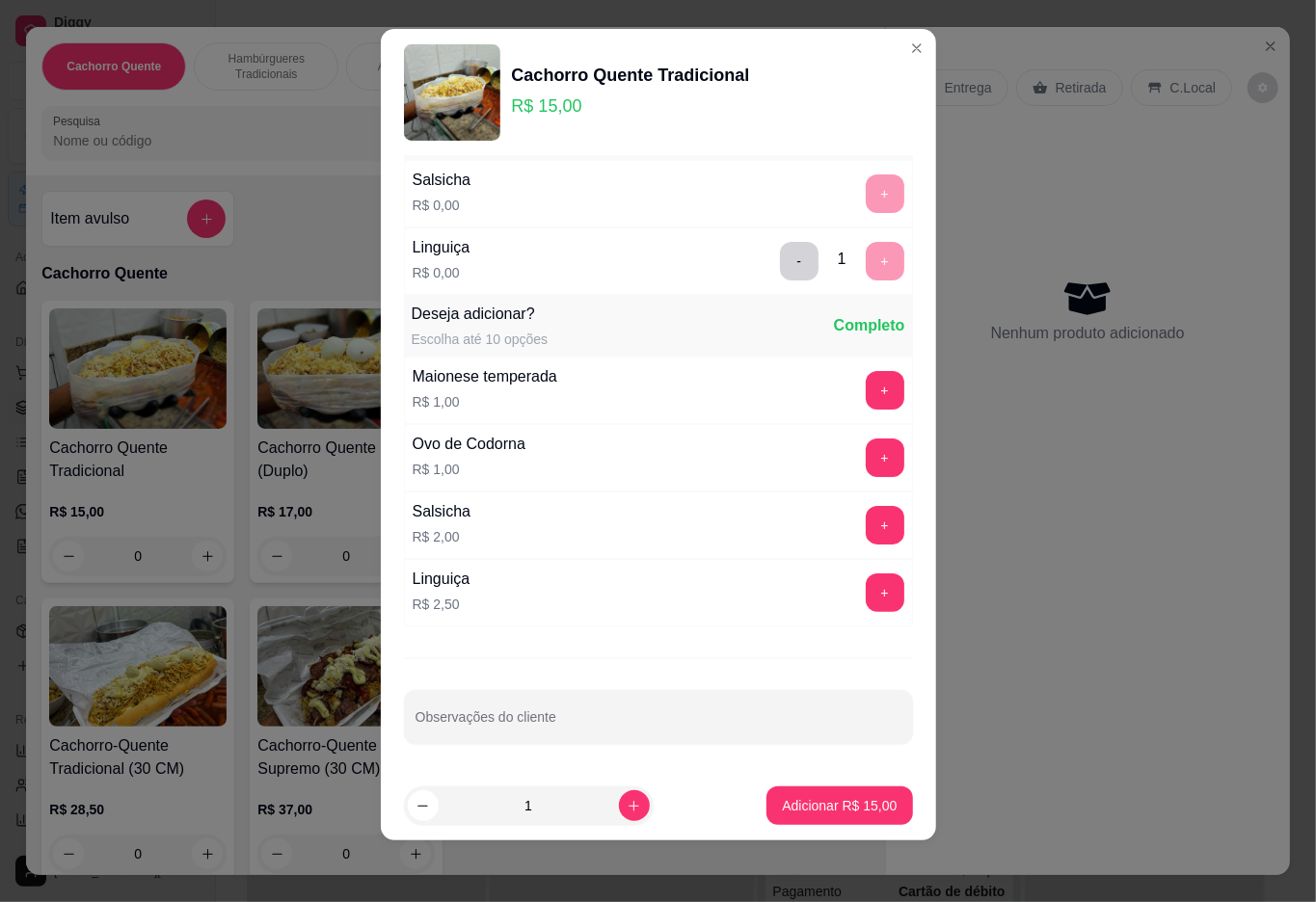
click at [782, 805] on p "Adicionar R$ 15,00" at bounding box center [839, 806] width 115 height 20
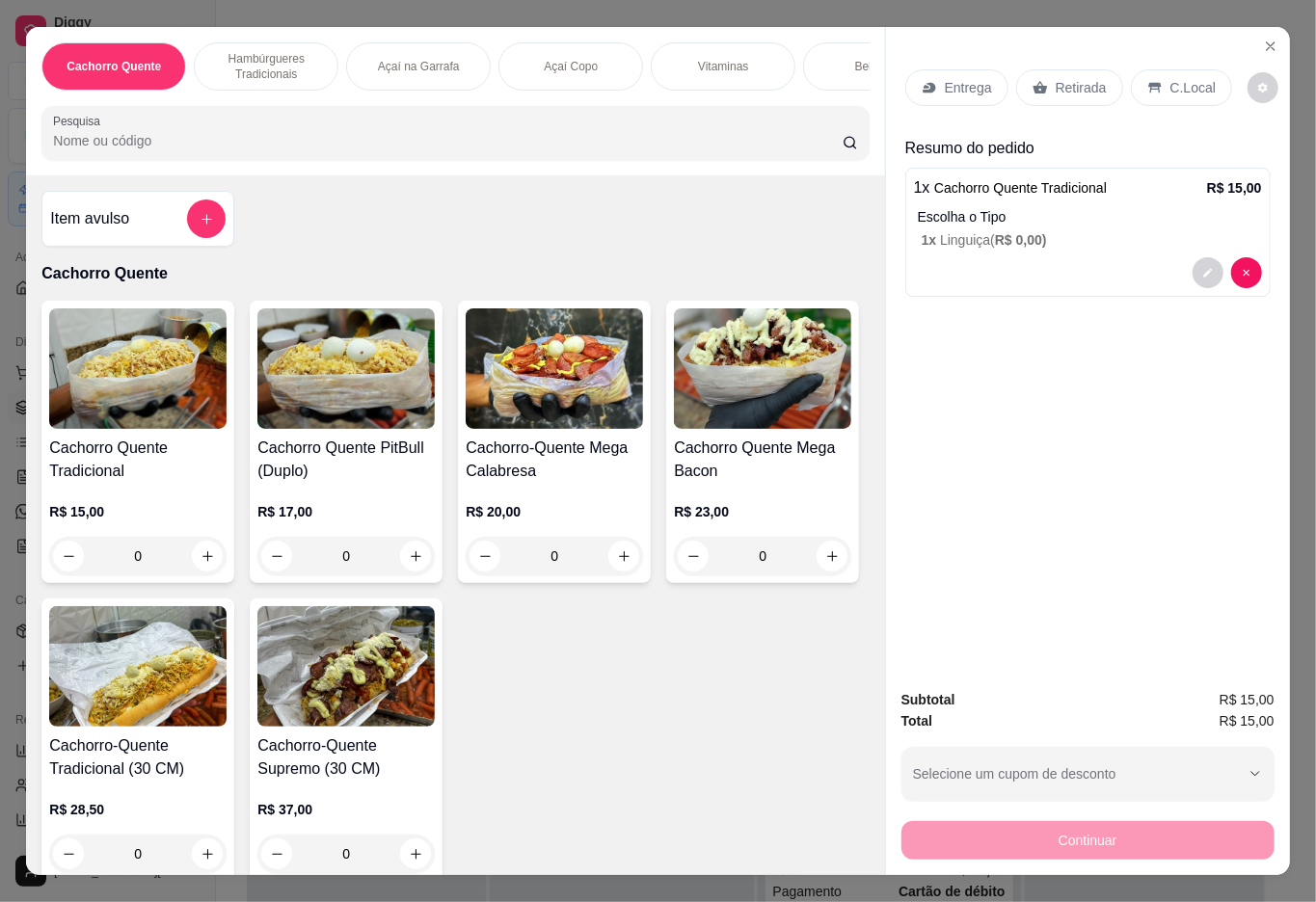
click at [1073, 91] on div "Retirada" at bounding box center [1070, 87] width 107 height 36
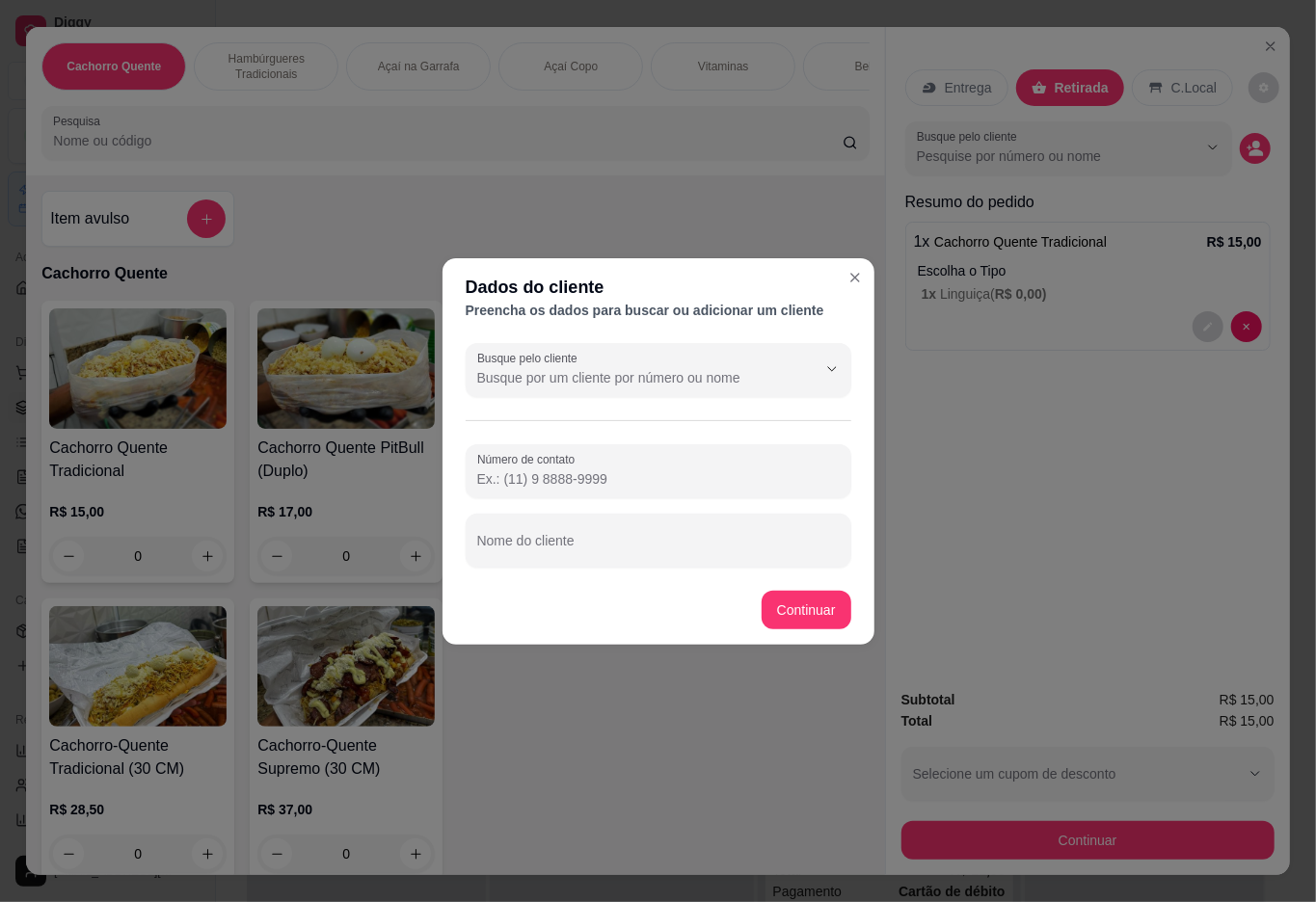
click at [673, 382] on input "Busque pelo cliente" at bounding box center [631, 378] width 308 height 20
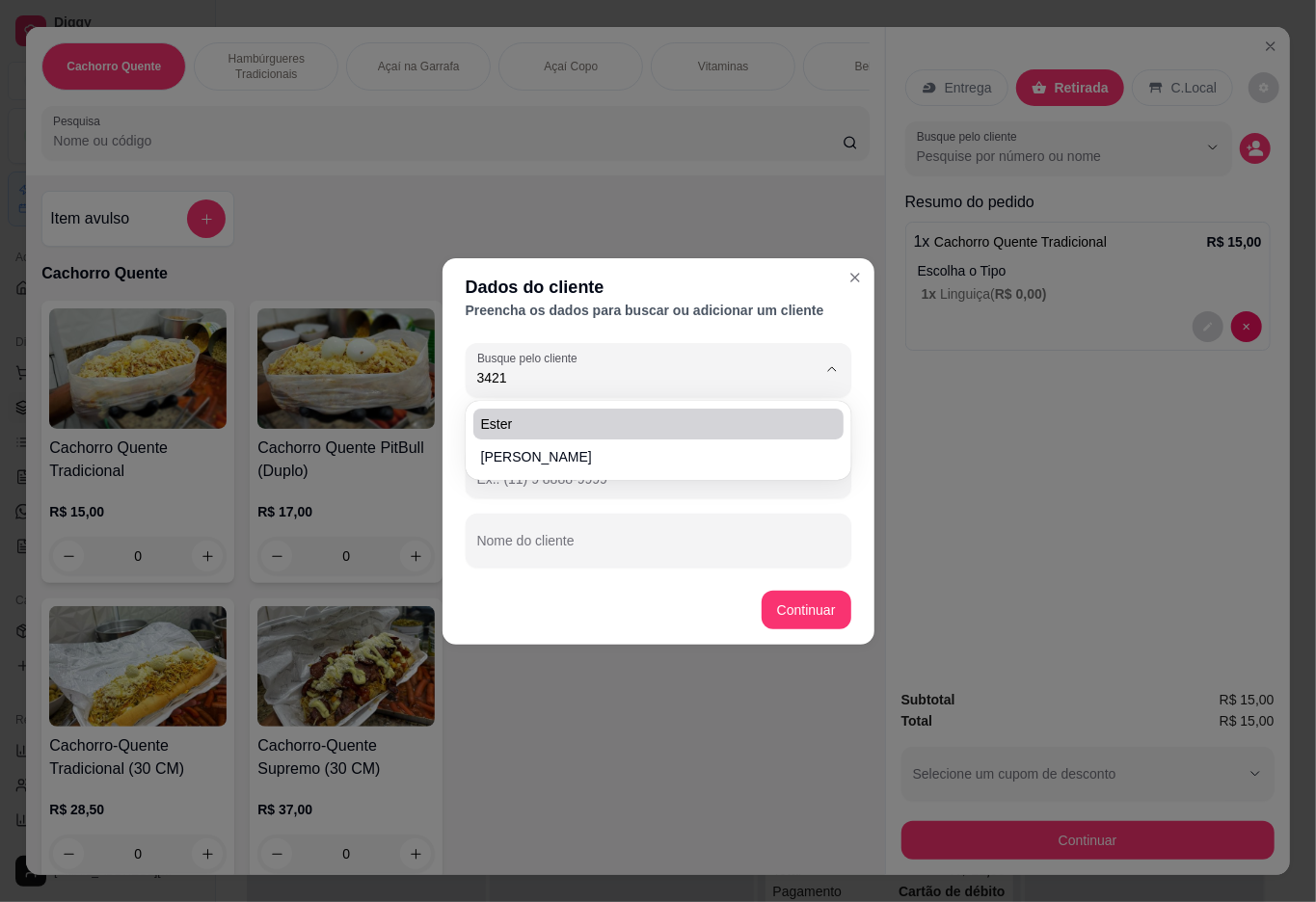
type input "ester"
type input "[PHONE_NUMBER][DATE]"
type input "ester"
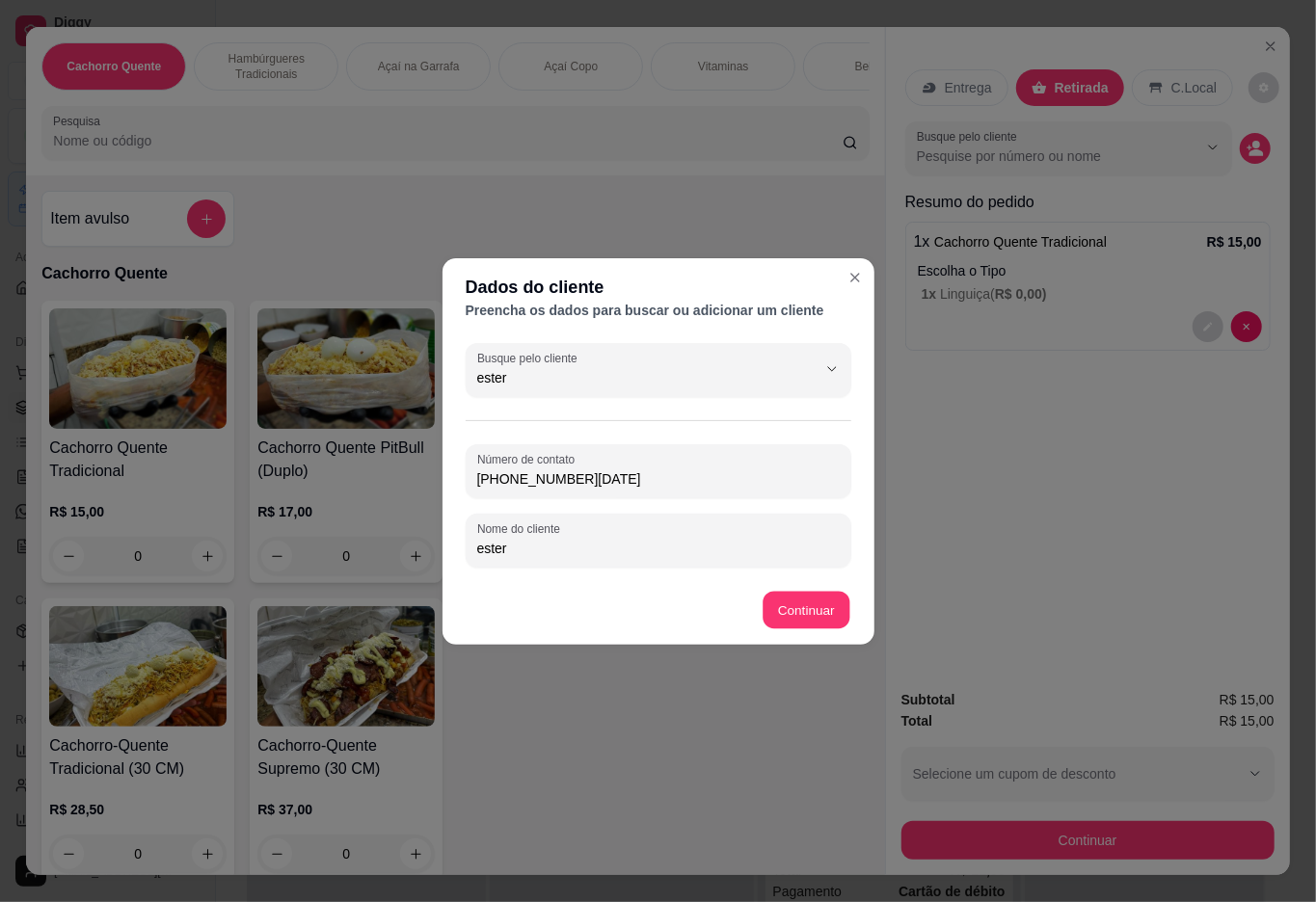
click at [829, 619] on div "Cachorro Quente Tradicional R$ 15,00 0 Cachorro Quente PitBull (Duplo) R$ 17,00…" at bounding box center [455, 590] width 827 height 580
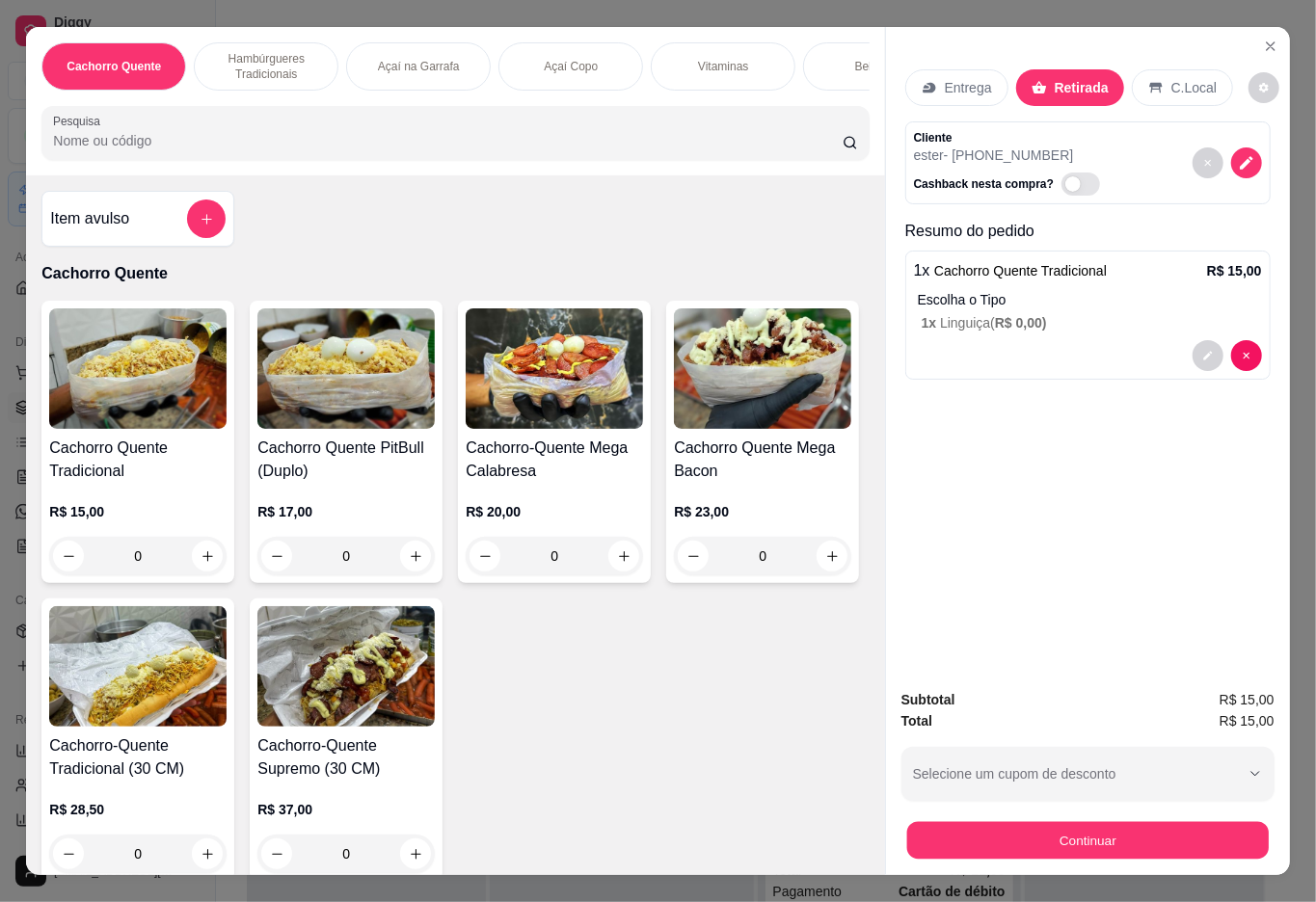
click at [977, 841] on button "Continuar" at bounding box center [1086, 841] width 362 height 37
click at [978, 843] on button "Continuar" at bounding box center [1086, 841] width 362 height 37
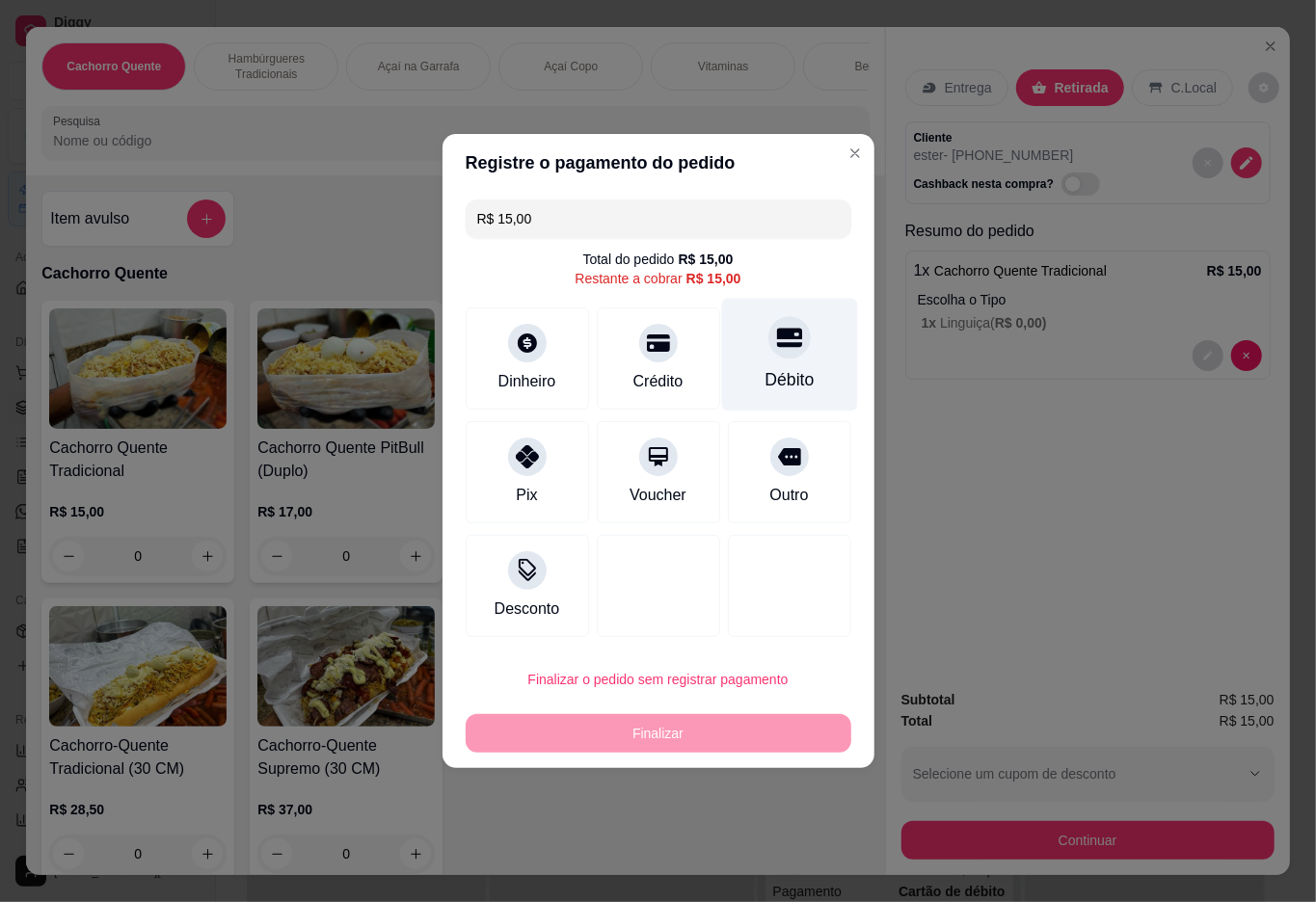
click at [800, 352] on div "Débito" at bounding box center [789, 355] width 136 height 113
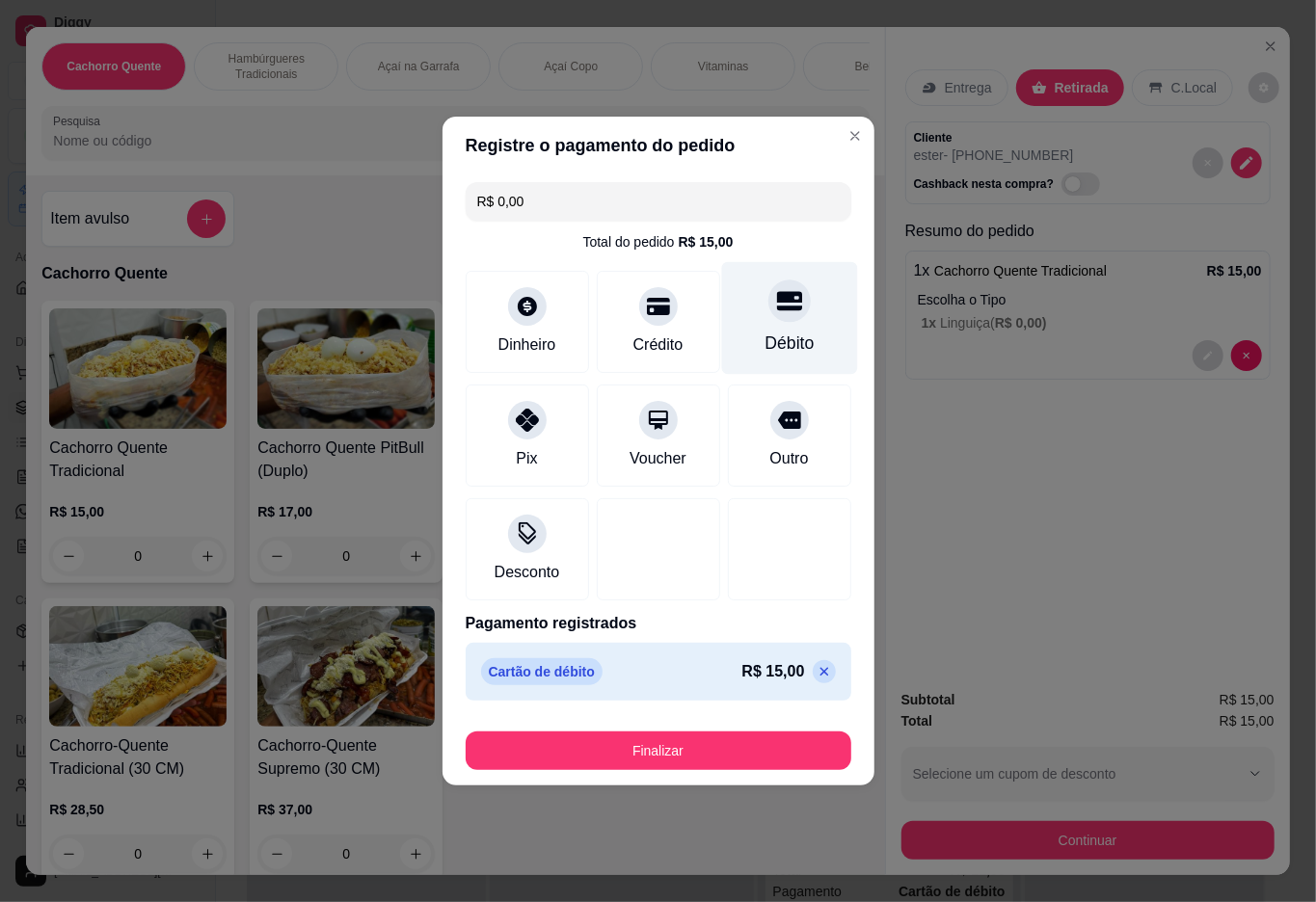
click at [737, 741] on button "Finalizar" at bounding box center [659, 750] width 386 height 38
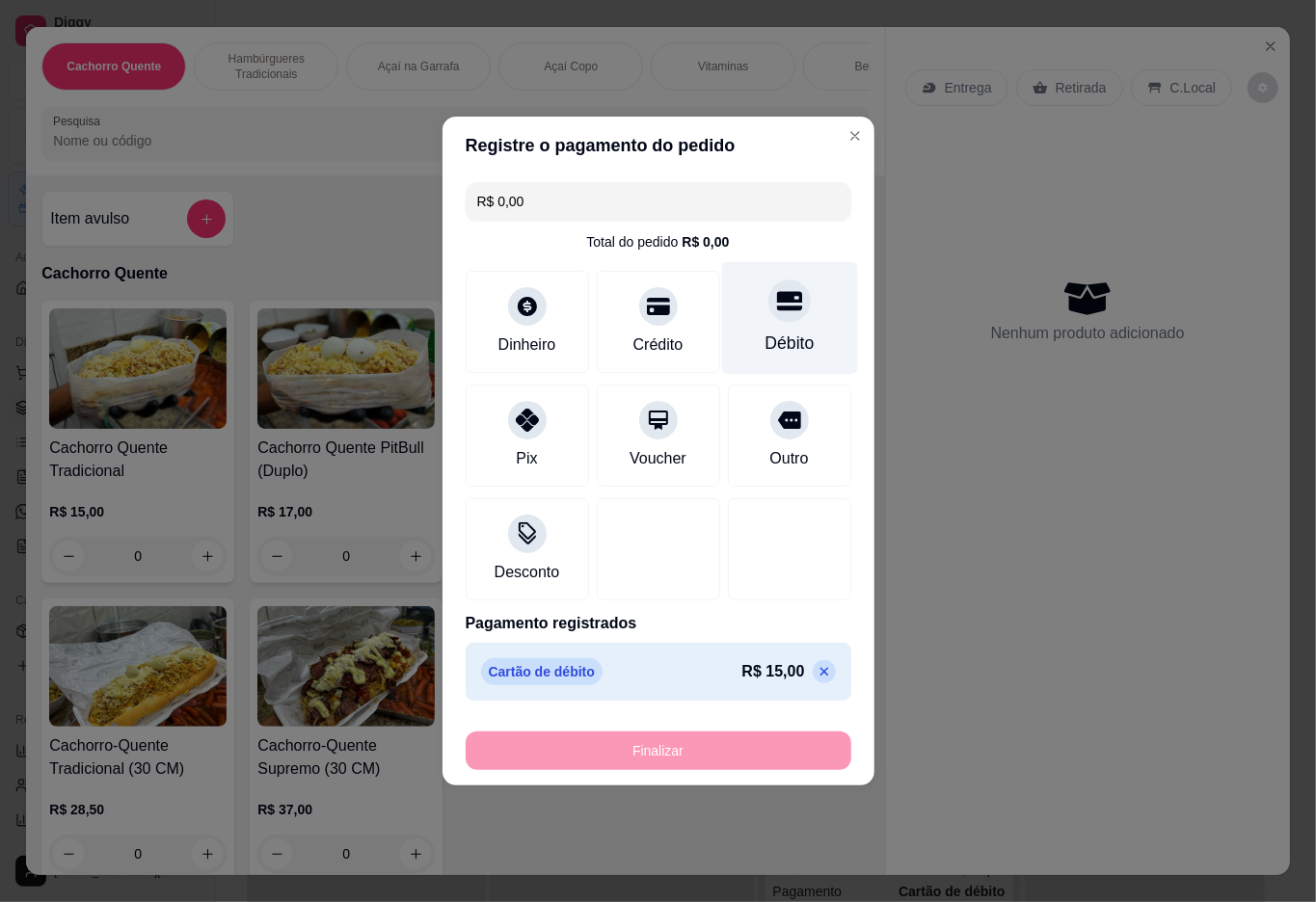
type input "-R$ 15,00"
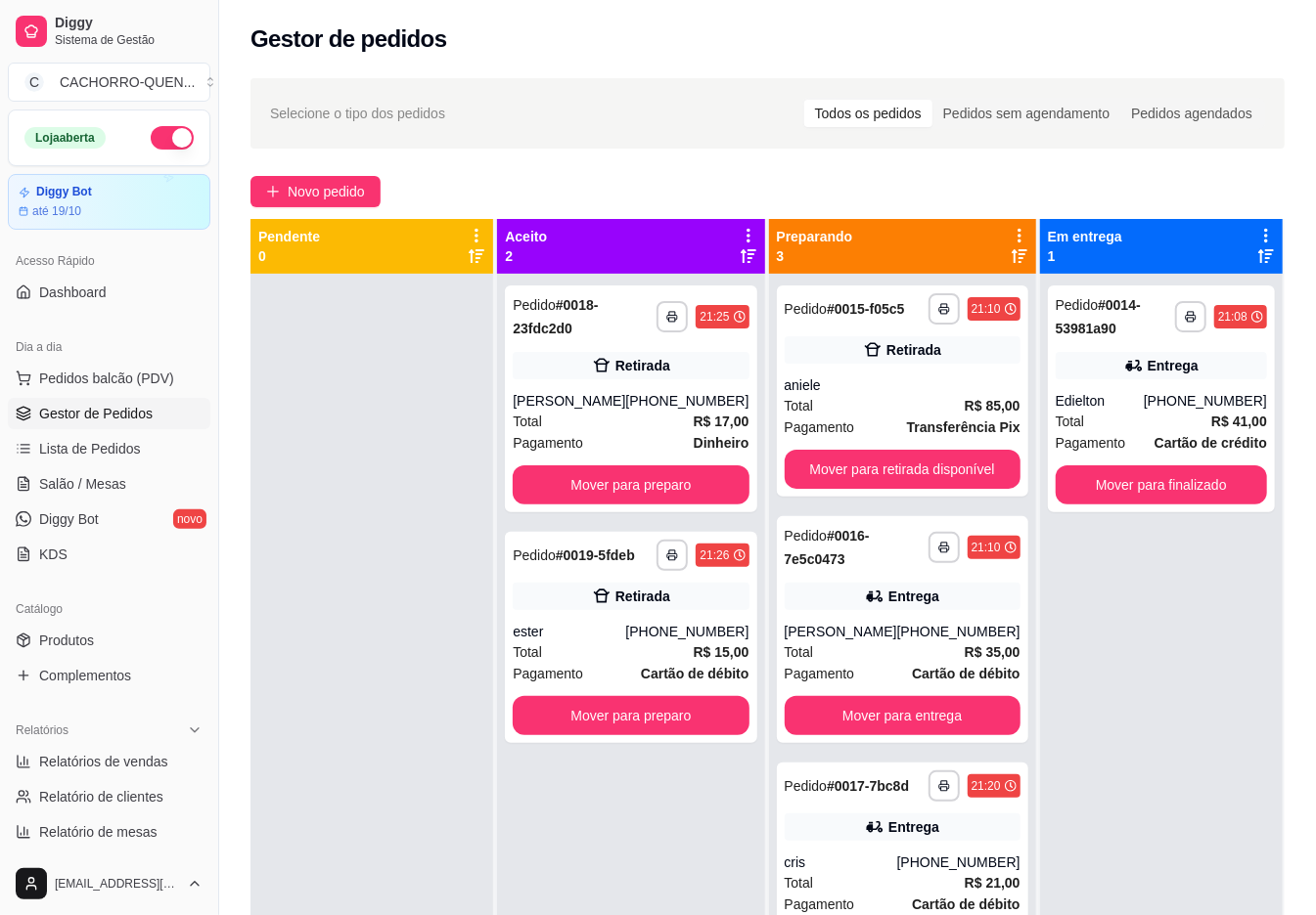
click at [906, 481] on button "Mover para retirada disponível" at bounding box center [902, 468] width 236 height 39
click at [910, 478] on button "Mover para retirada disponível" at bounding box center [902, 468] width 236 height 39
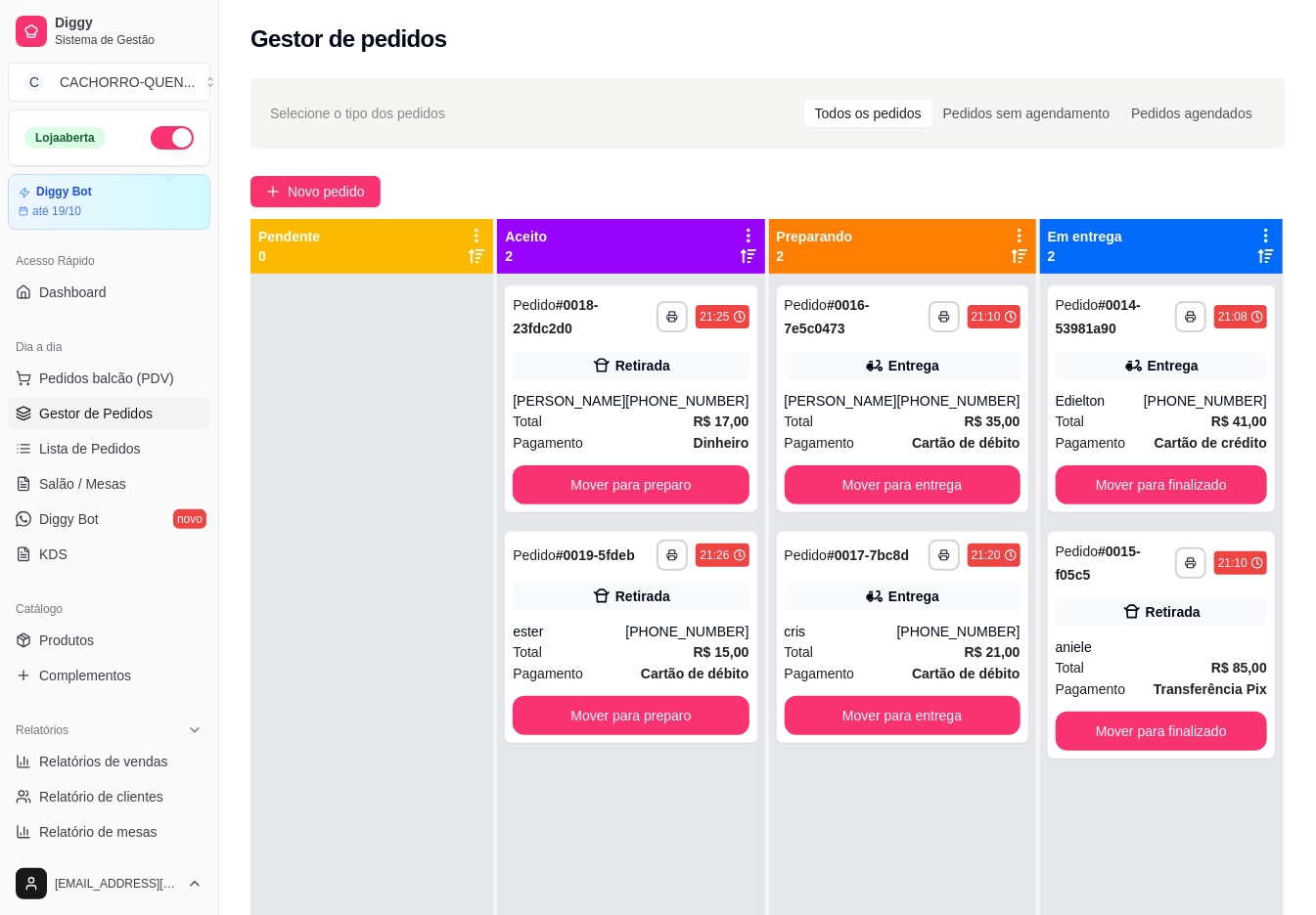
click at [1171, 735] on button "Mover para finalizado" at bounding box center [1160, 731] width 211 height 39
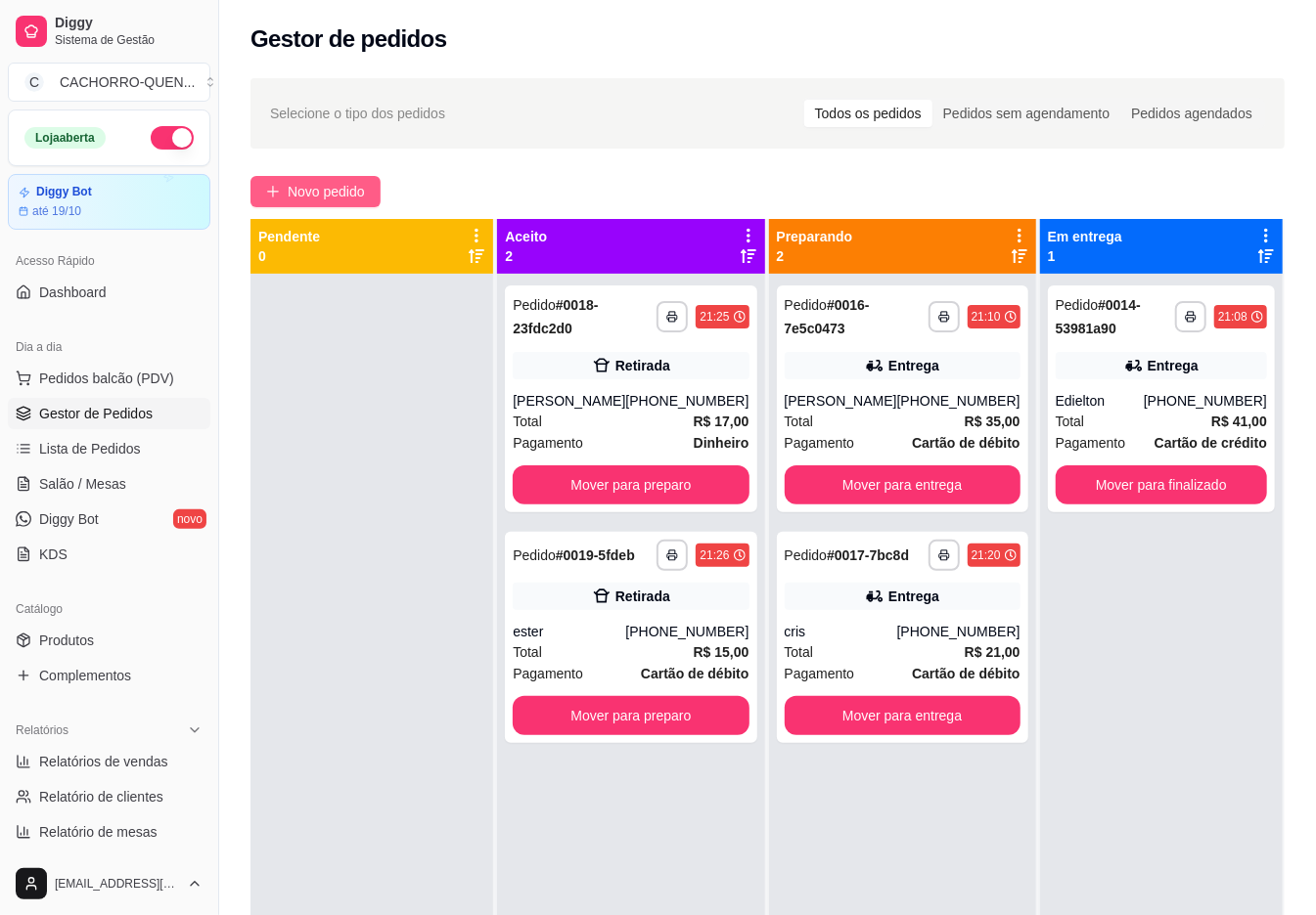
click at [299, 182] on span "Novo pedido" at bounding box center [326, 192] width 77 height 22
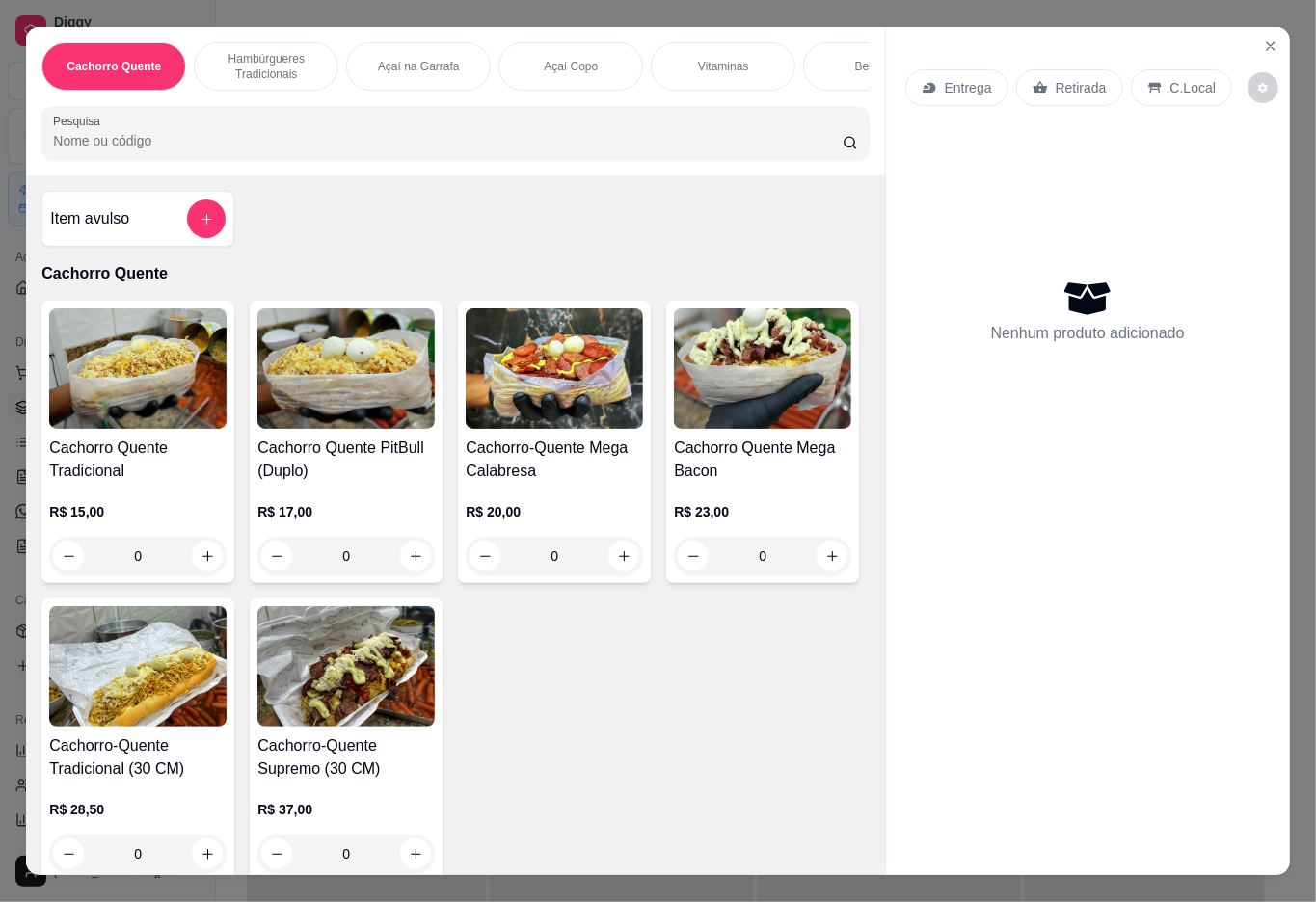
click at [579, 59] on p "Açaí Copo" at bounding box center [570, 67] width 54 height 16
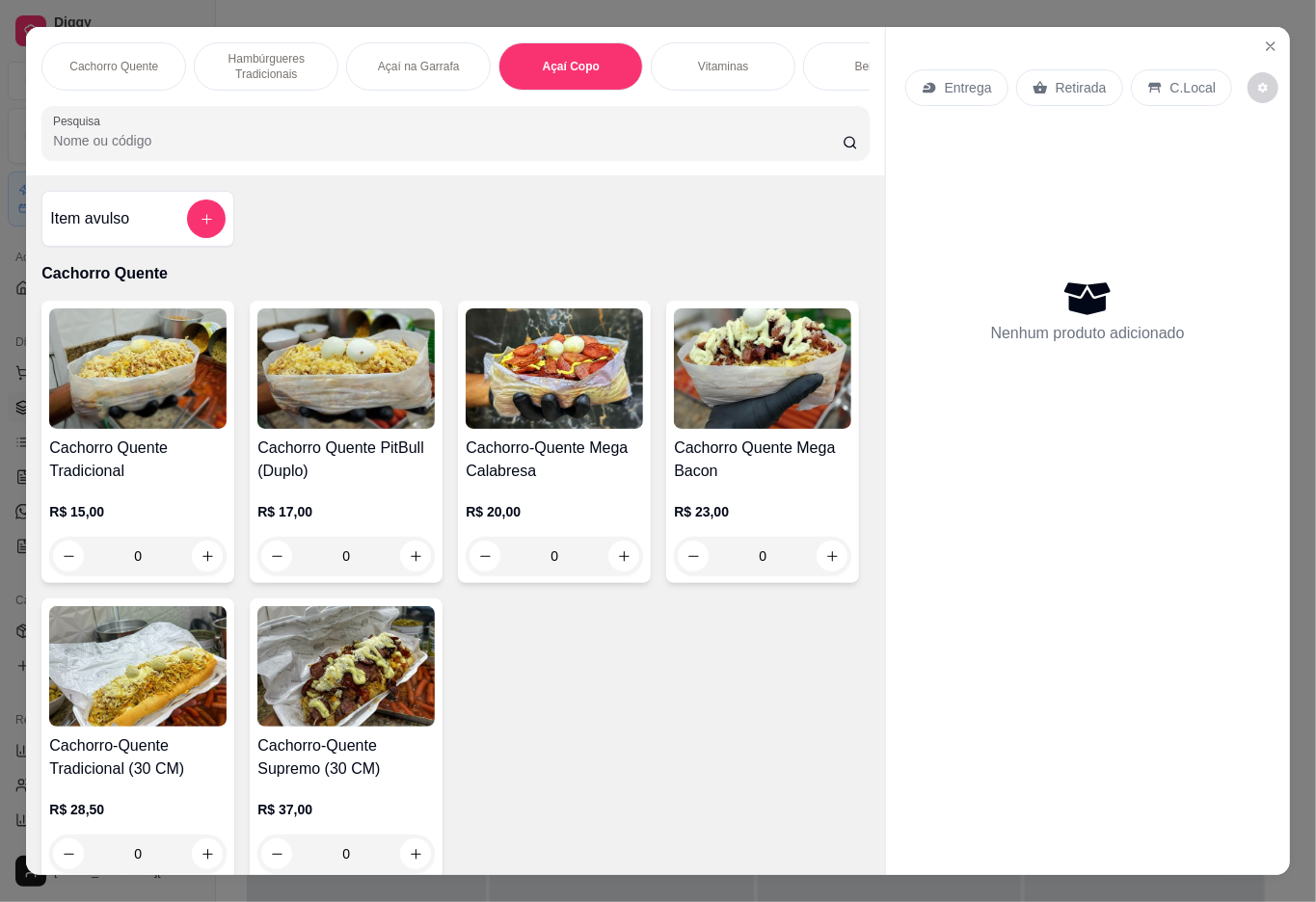
scroll to position [43, 0]
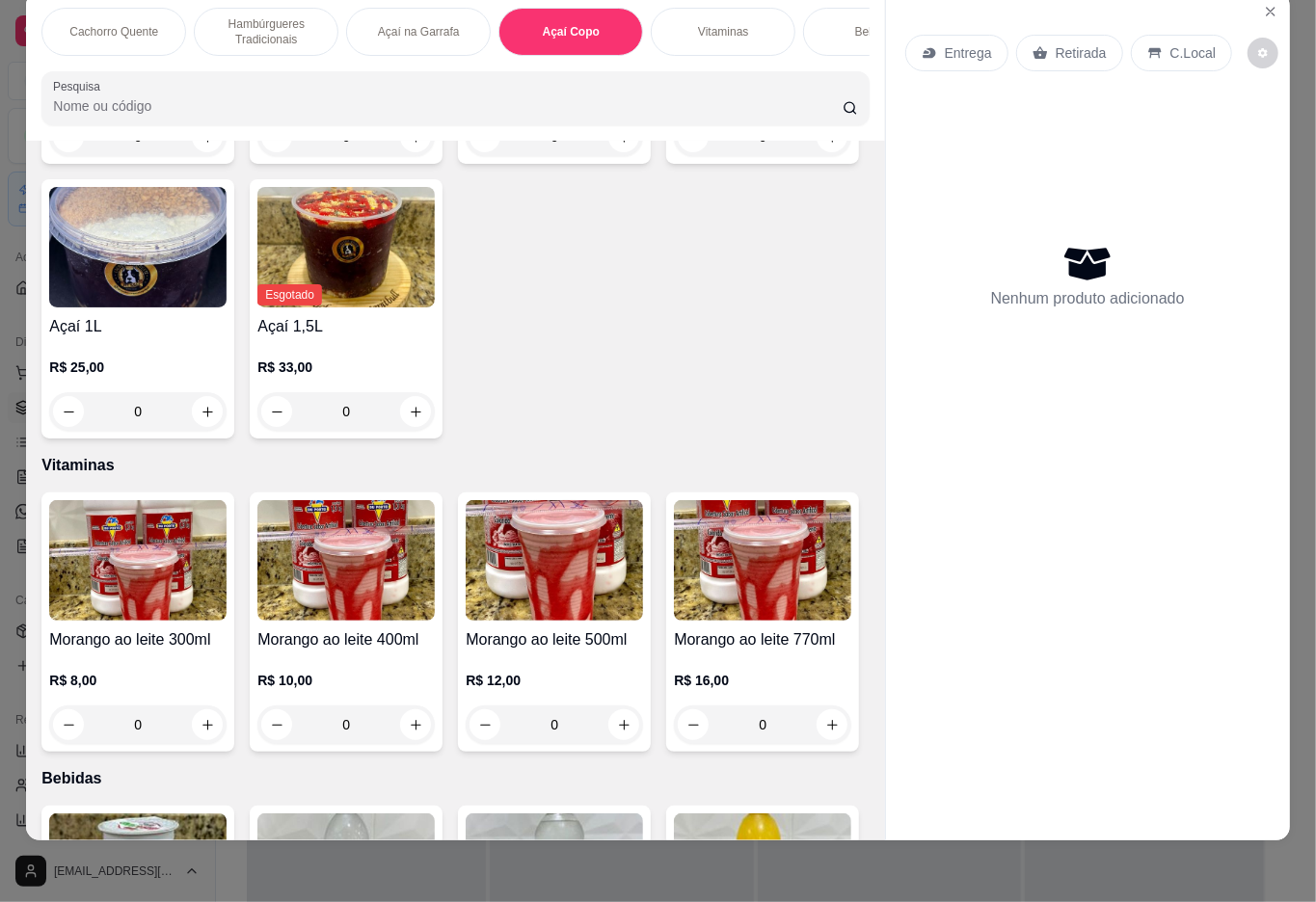
click at [86, 163] on div "Açaí 300ml R$ 9,00 0" at bounding box center [138, 33] width 193 height 259
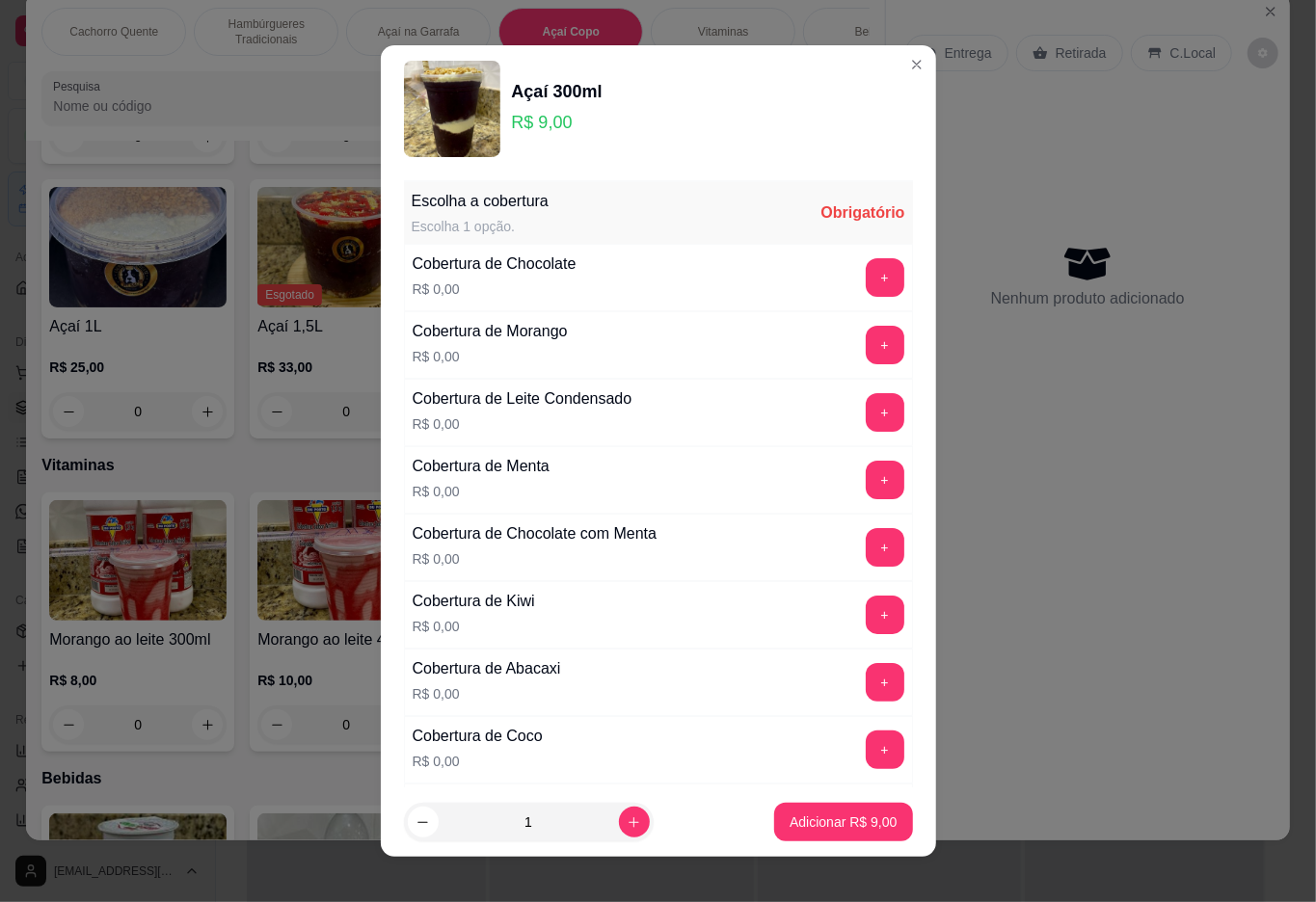
click at [866, 279] on button "+" at bounding box center [885, 277] width 38 height 38
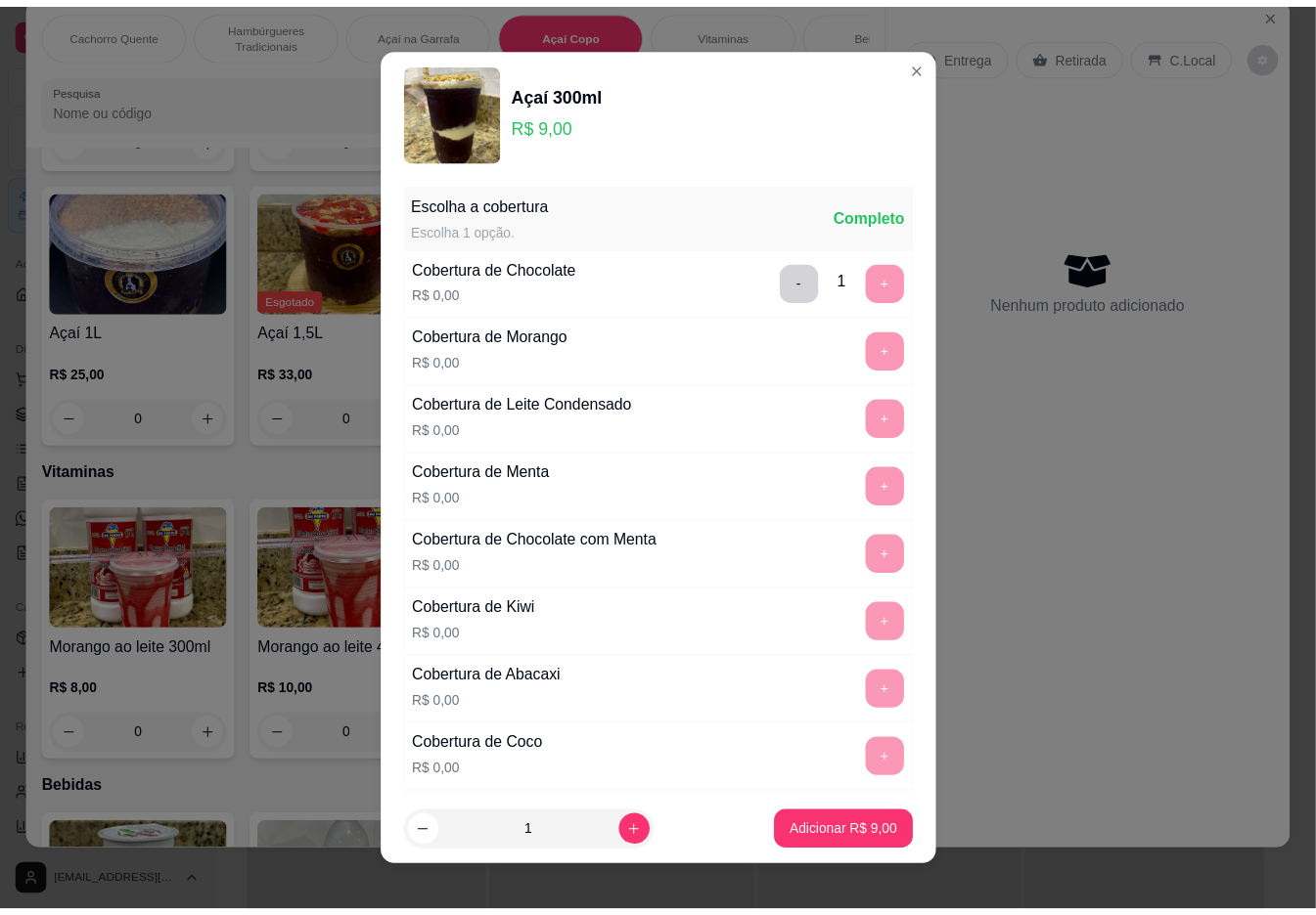
scroll to position [17, 0]
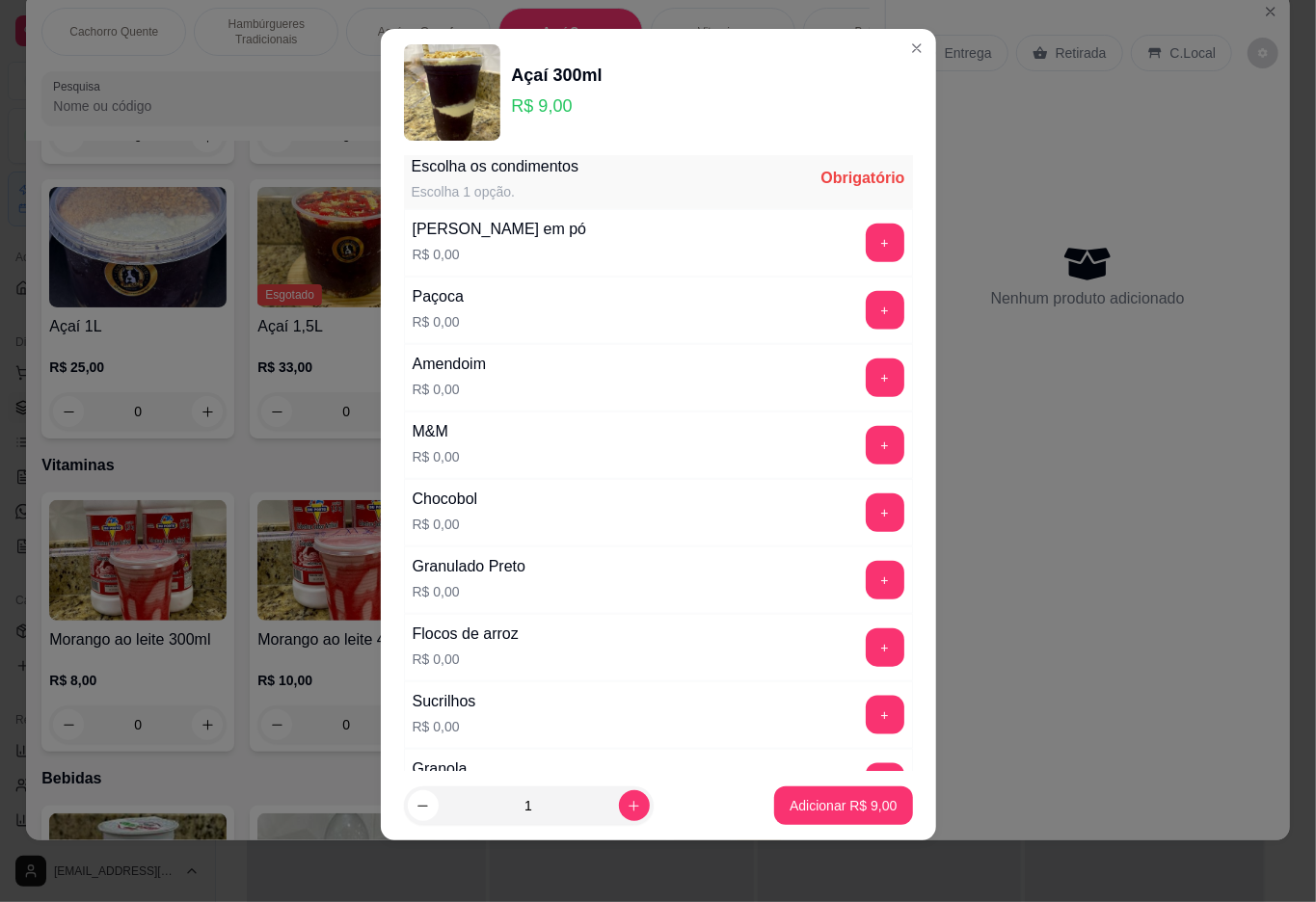
click at [866, 729] on button "+" at bounding box center [885, 715] width 38 height 38
click at [628, 805] on icon "increase-product-quantity" at bounding box center [633, 806] width 11 height 11
type input "2"
click at [784, 814] on p "Adicionar R$ 18,00" at bounding box center [840, 806] width 112 height 19
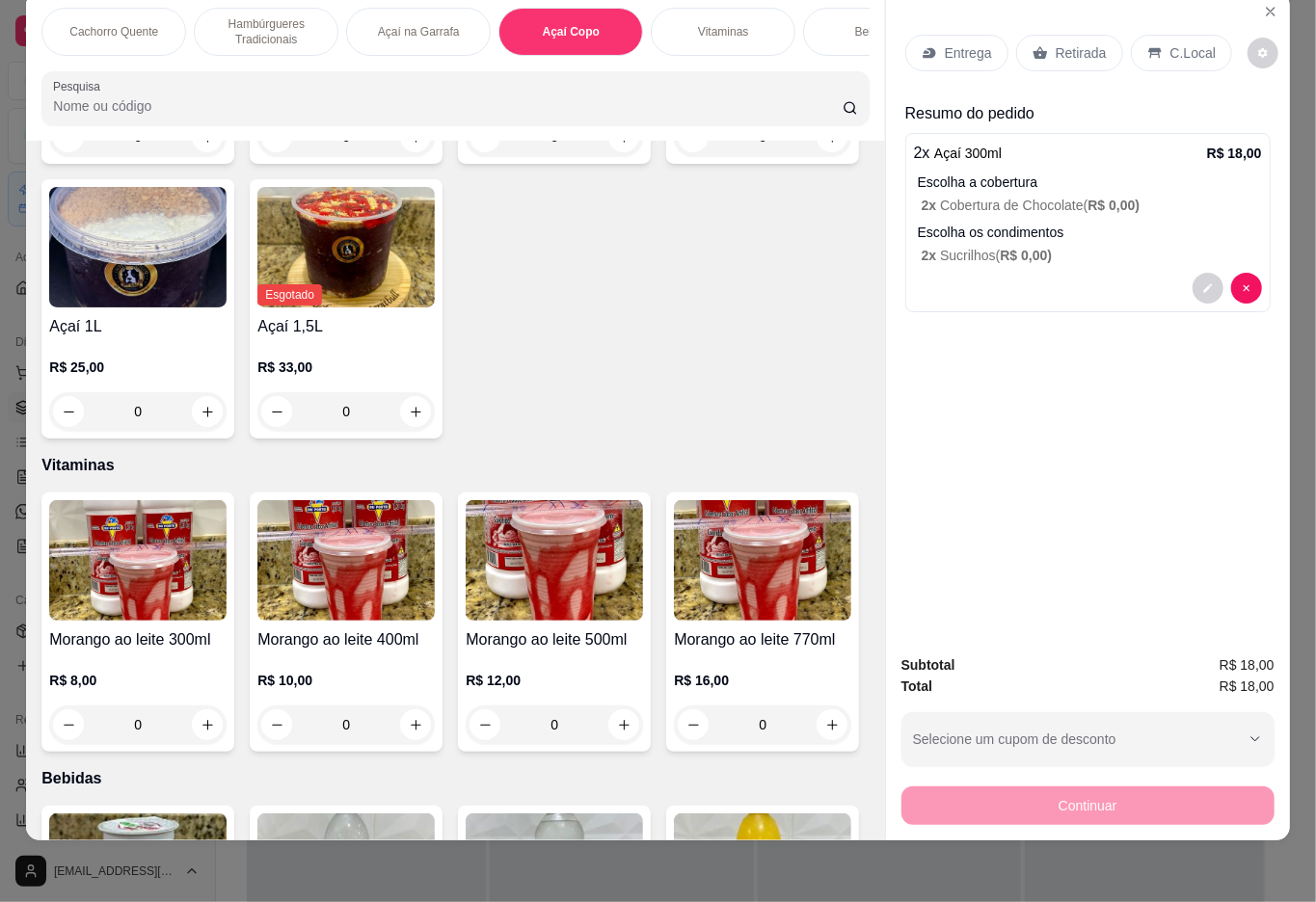
click at [1058, 43] on p "Retirada" at bounding box center [1082, 53] width 51 height 20
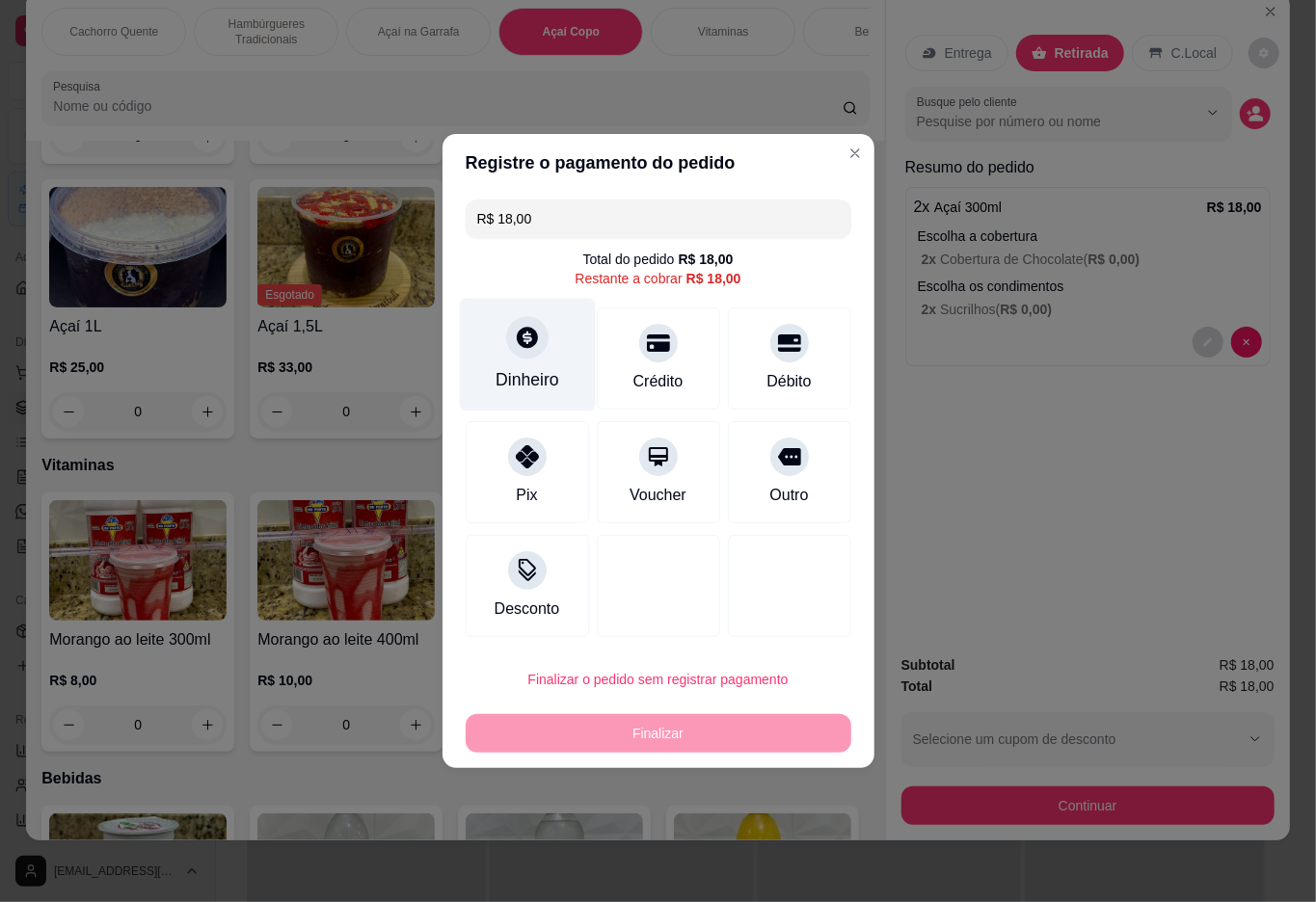
click at [498, 358] on div "Dinheiro" at bounding box center [527, 355] width 136 height 113
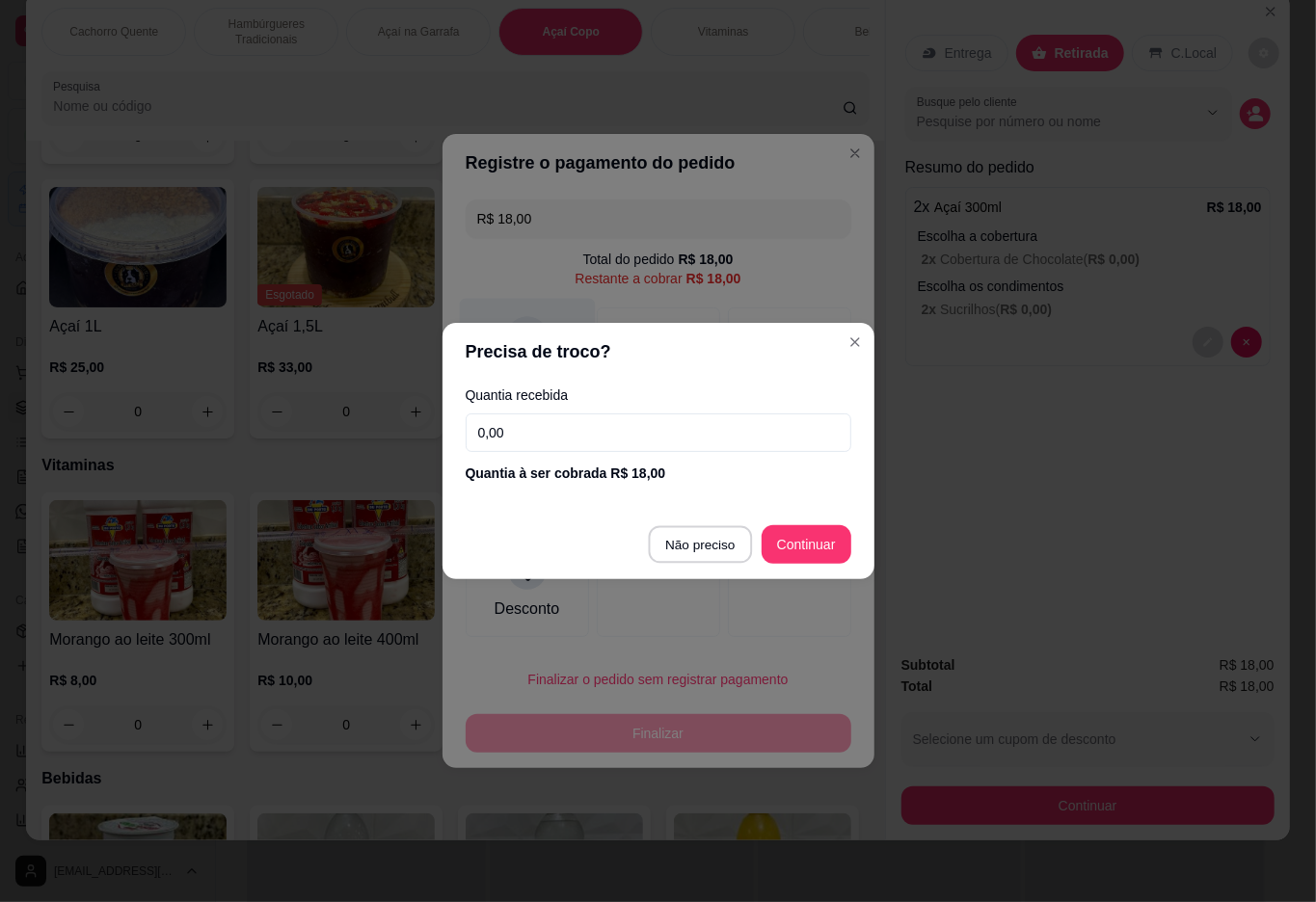
click at [677, 545] on div at bounding box center [658, 586] width 123 height 102
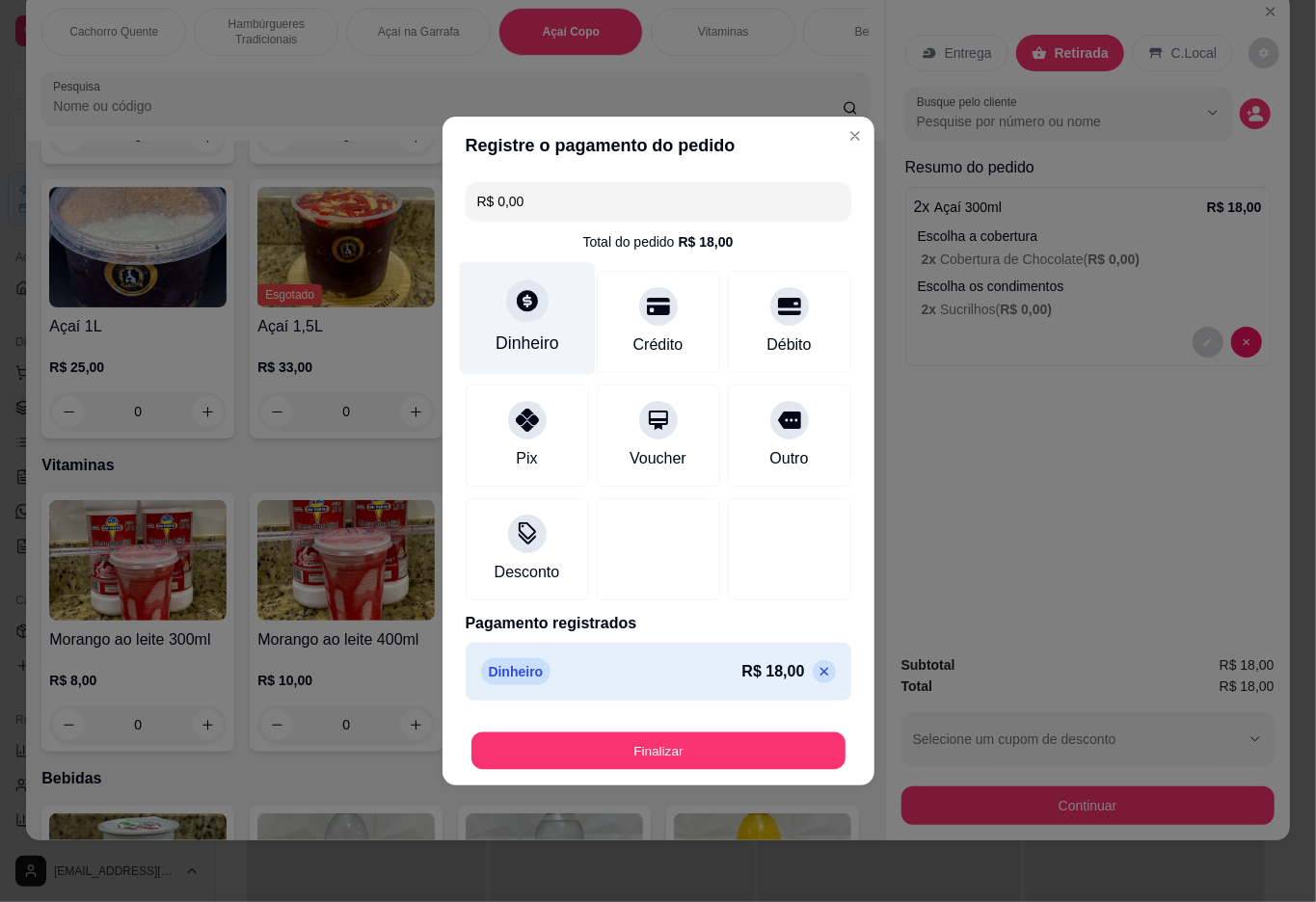
click at [654, 769] on button "Finalizar" at bounding box center [659, 751] width 374 height 37
click at [699, 760] on button "Finalizar" at bounding box center [659, 750] width 386 height 38
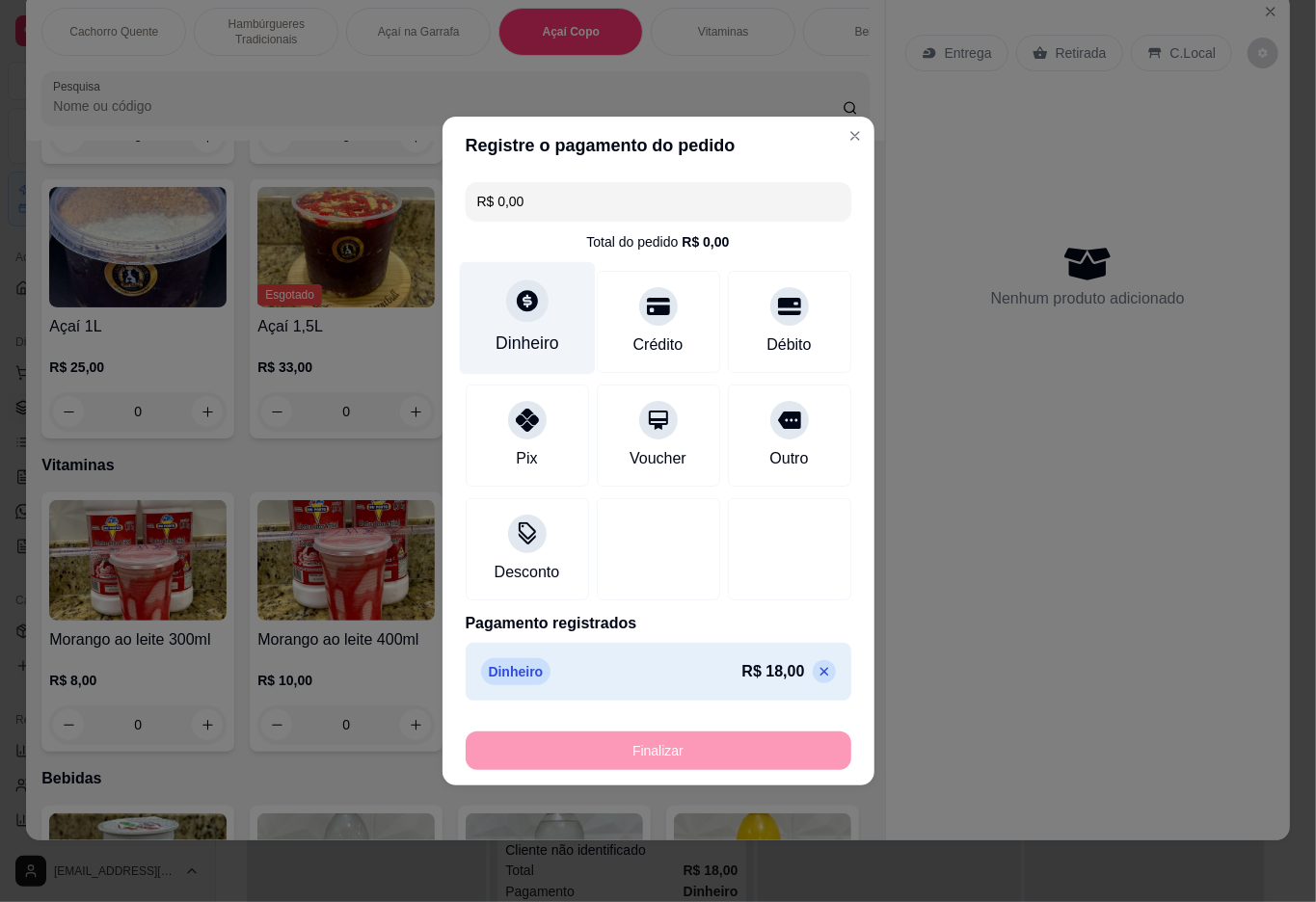
type input "-R$ 18,00"
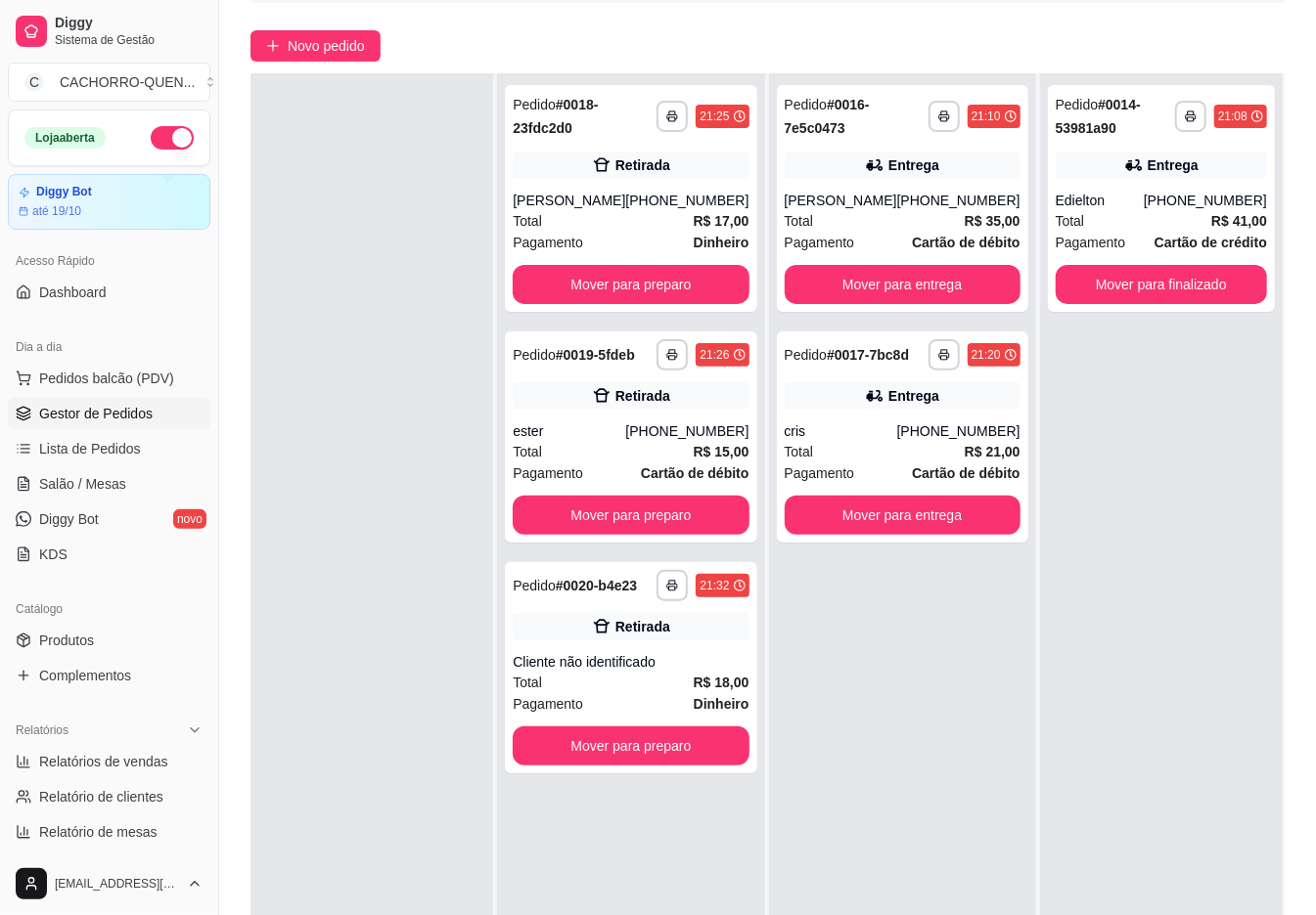
scroll to position [299, 0]
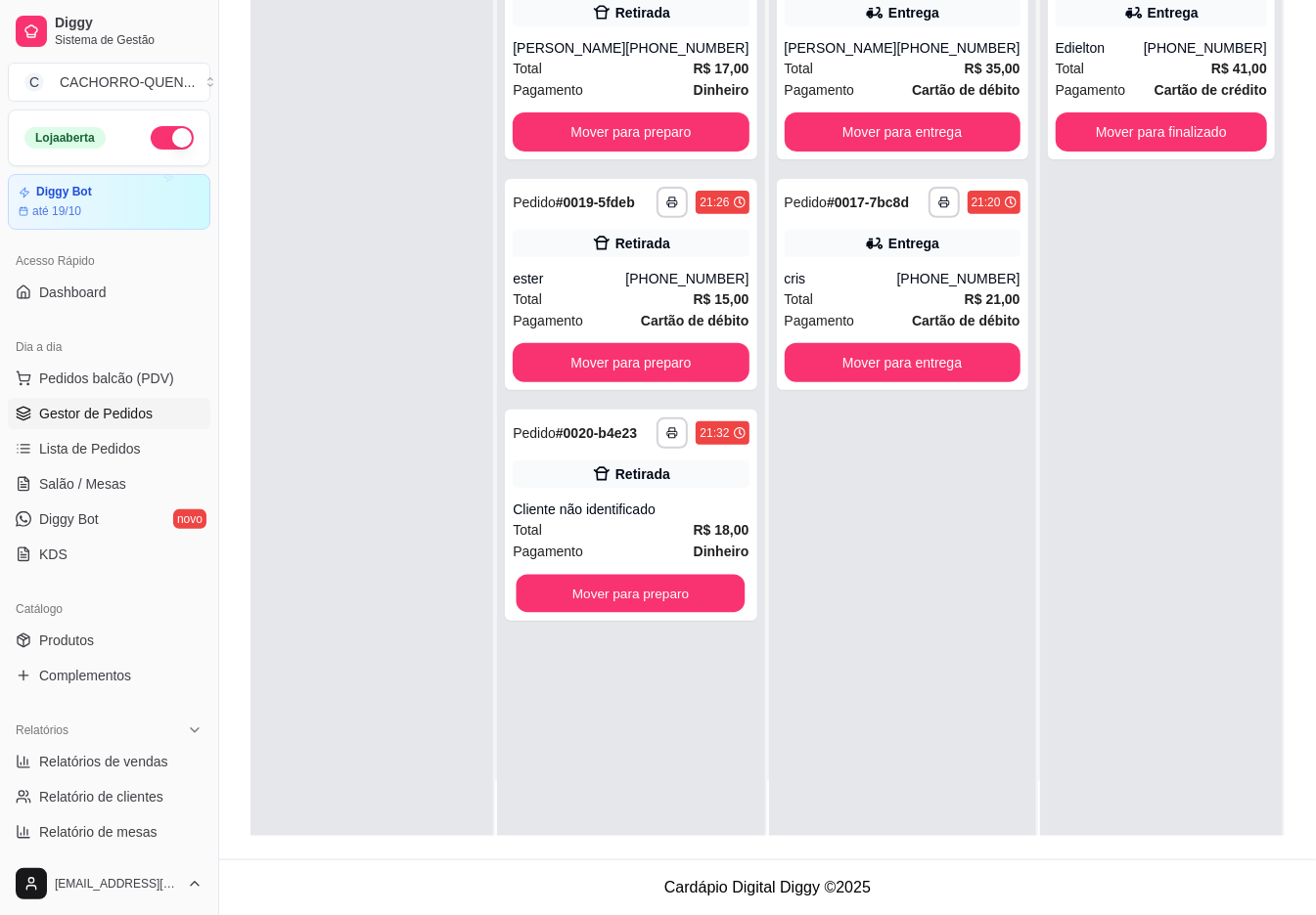
click at [689, 612] on button "Mover para preparo" at bounding box center [631, 594] width 229 height 38
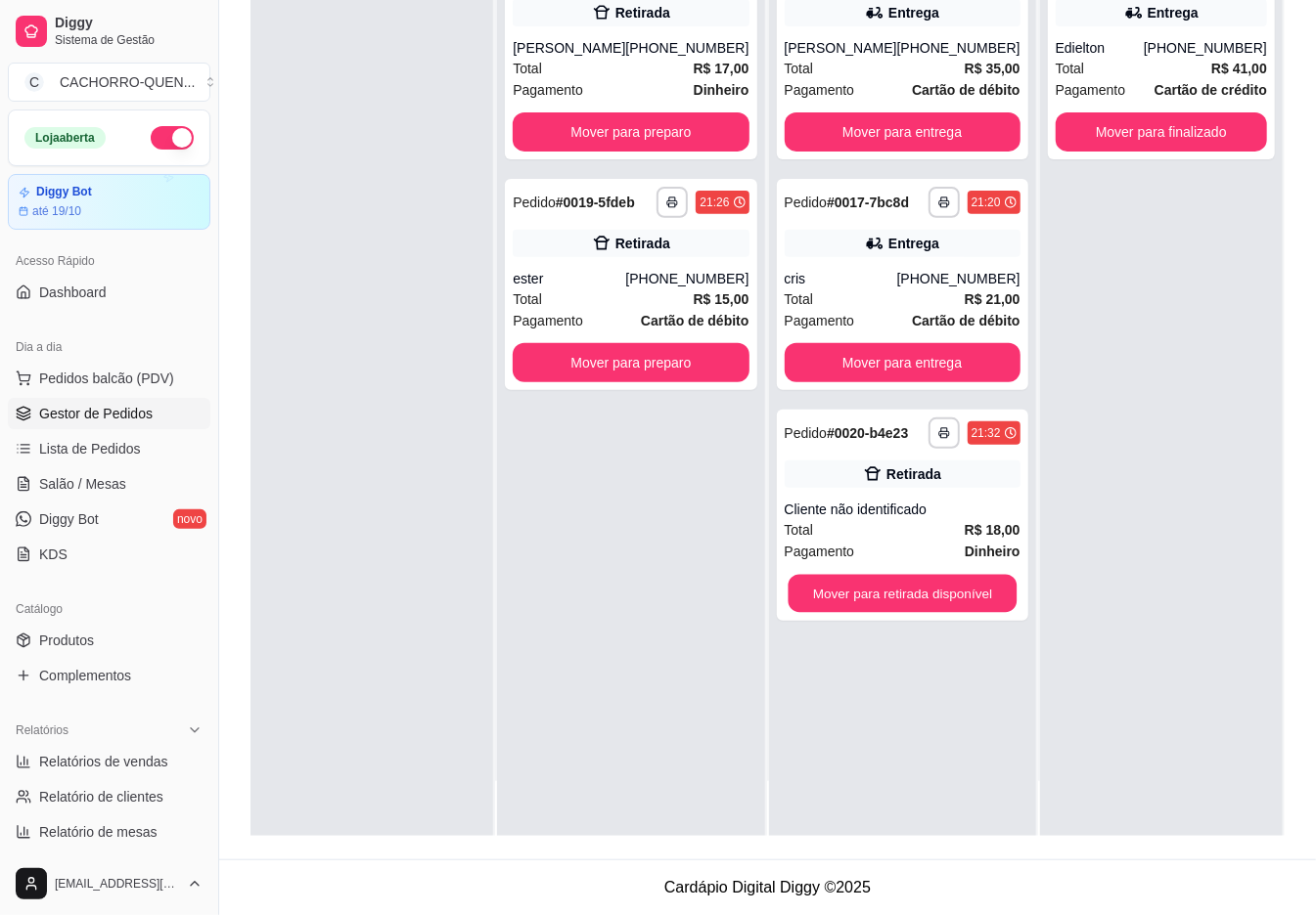
click at [917, 584] on button "Mover para retirada disponível" at bounding box center [901, 594] width 229 height 38
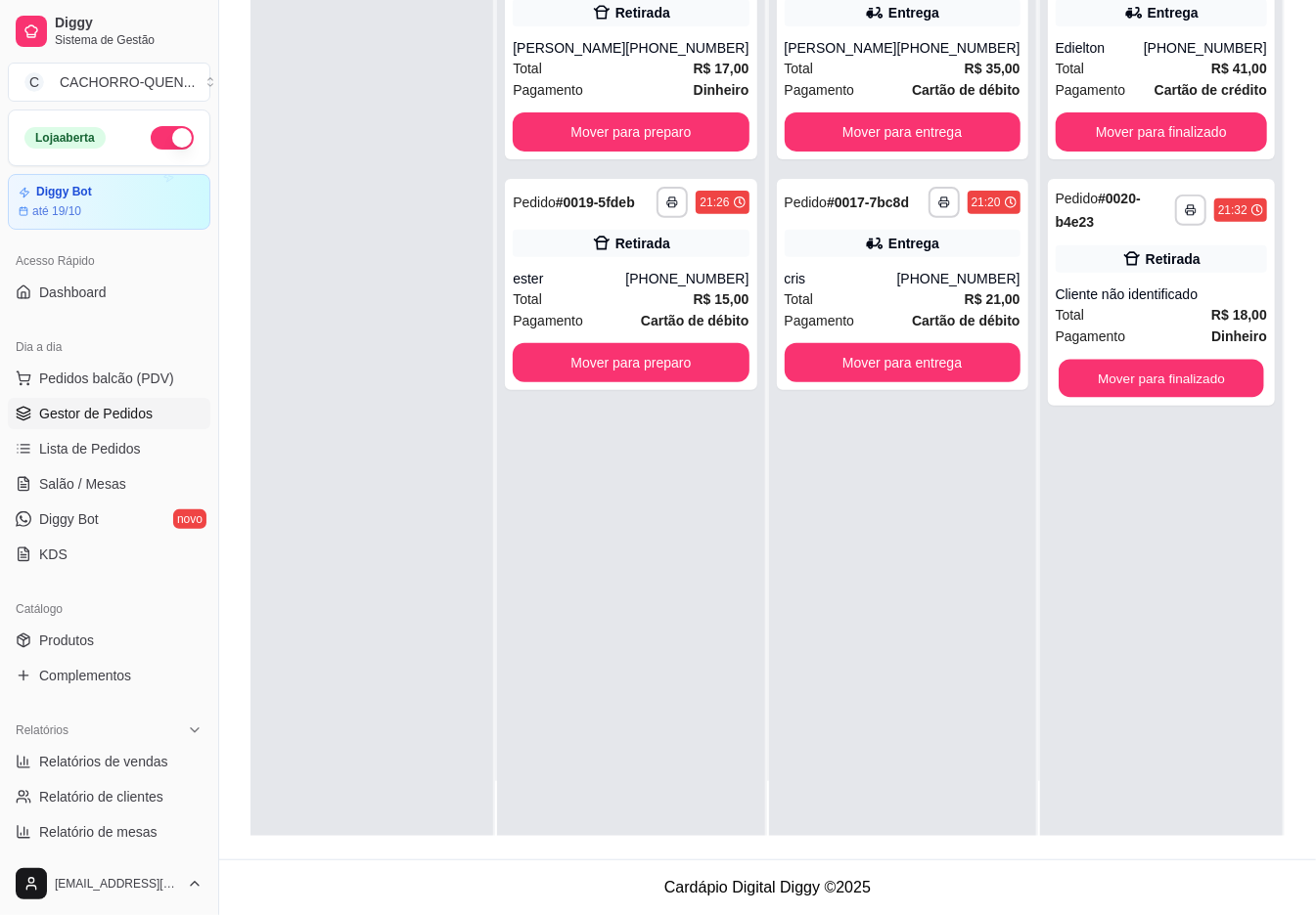
click at [1143, 370] on button "Mover para finalizado" at bounding box center [1161, 379] width 206 height 38
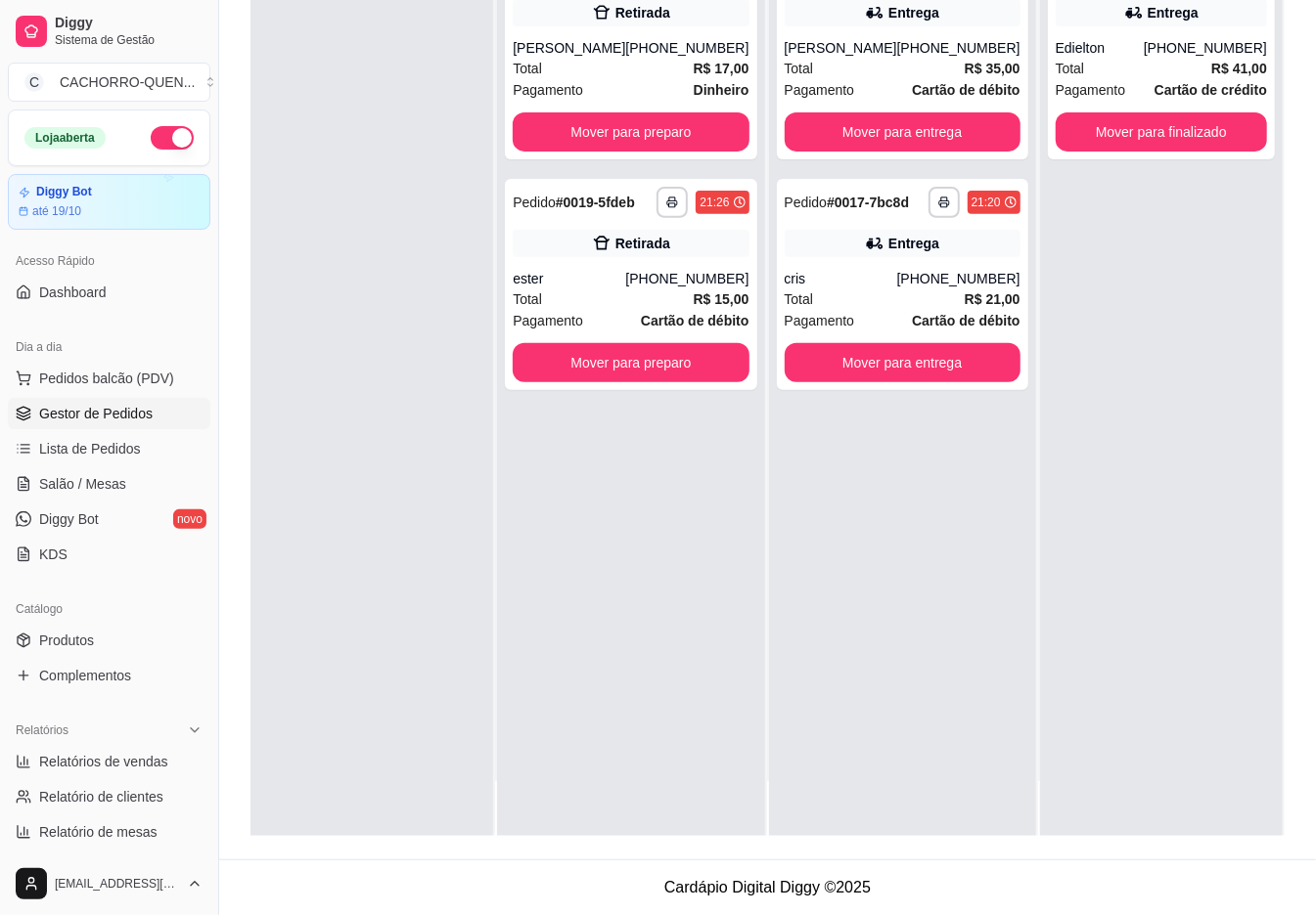
click at [1144, 114] on button "Mover para finalizado" at bounding box center [1160, 132] width 211 height 39
click at [1191, 150] on button "Mover para finalizado" at bounding box center [1160, 132] width 211 height 39
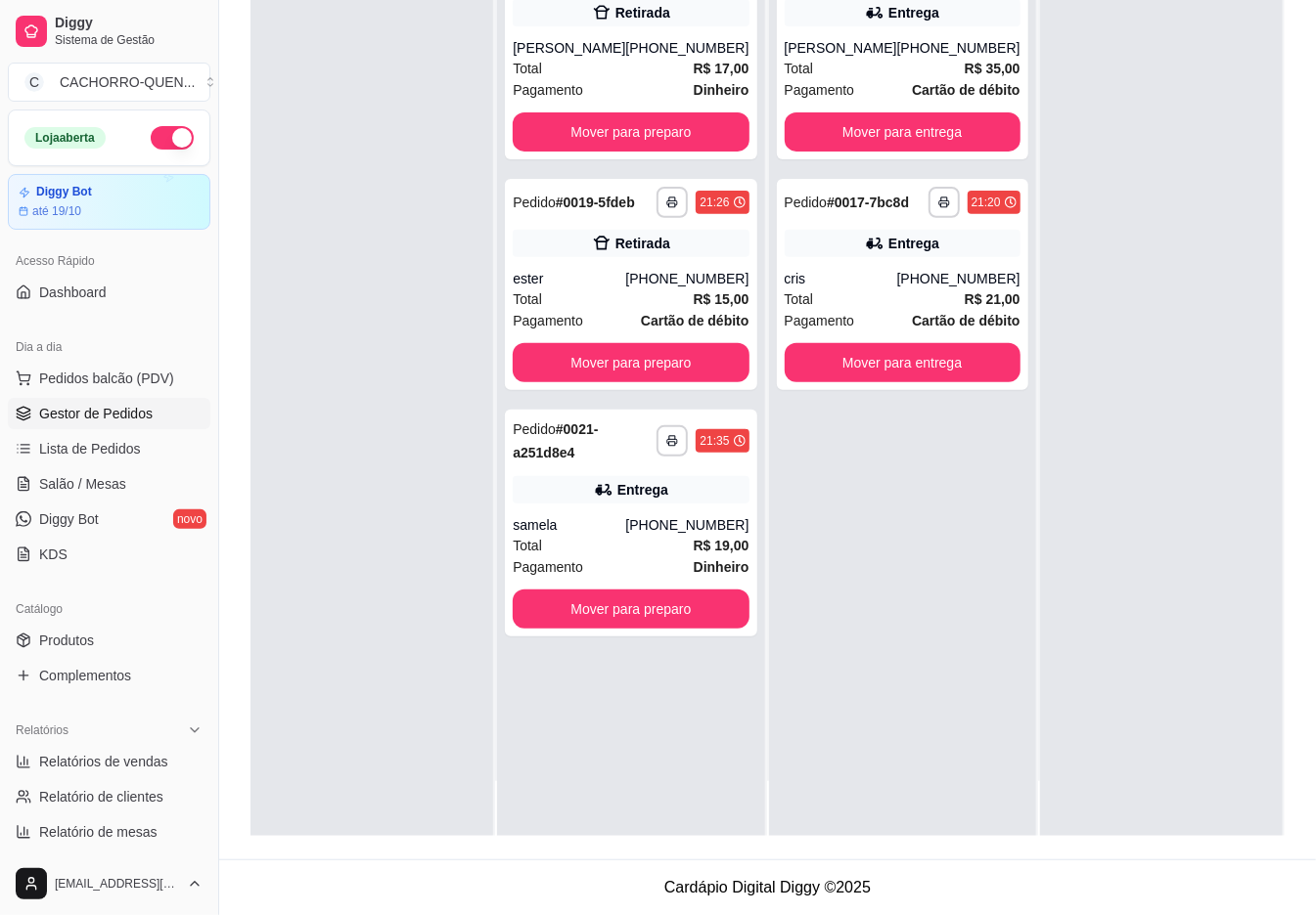
click at [945, 135] on button "Mover para entrega" at bounding box center [902, 132] width 236 height 39
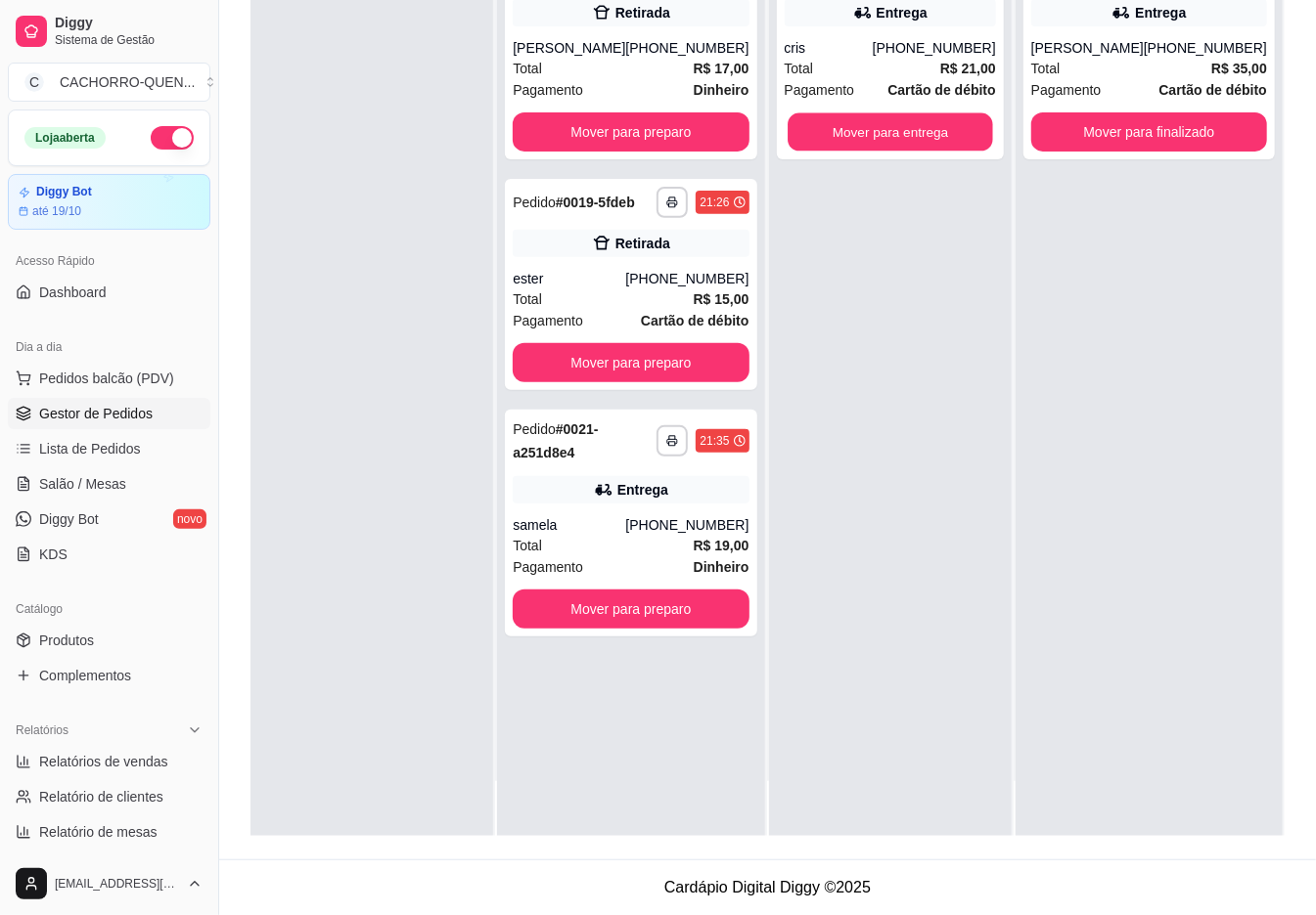
click at [886, 133] on button "Mover para entrega" at bounding box center [890, 133] width 206 height 38
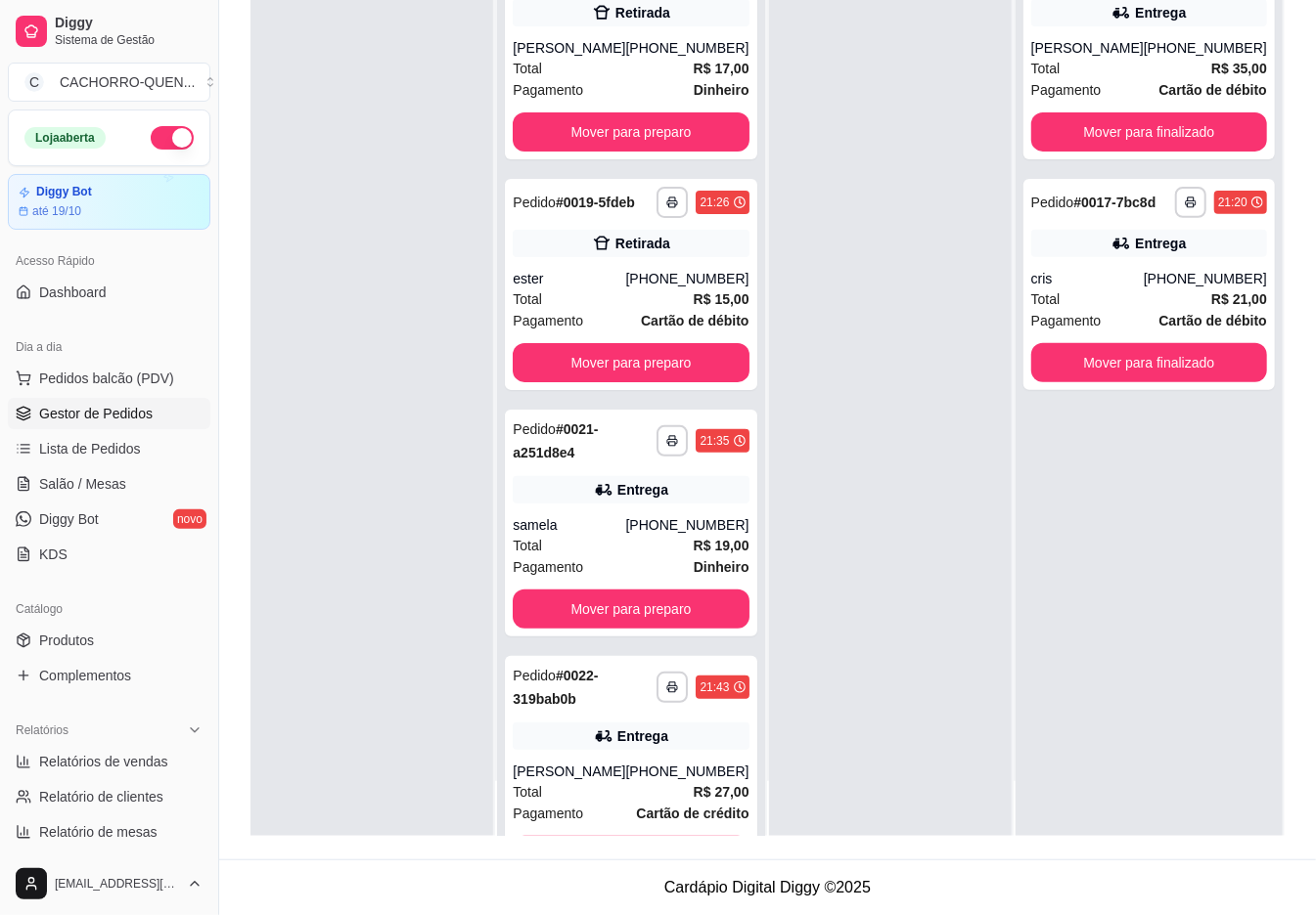
scroll to position [0, 0]
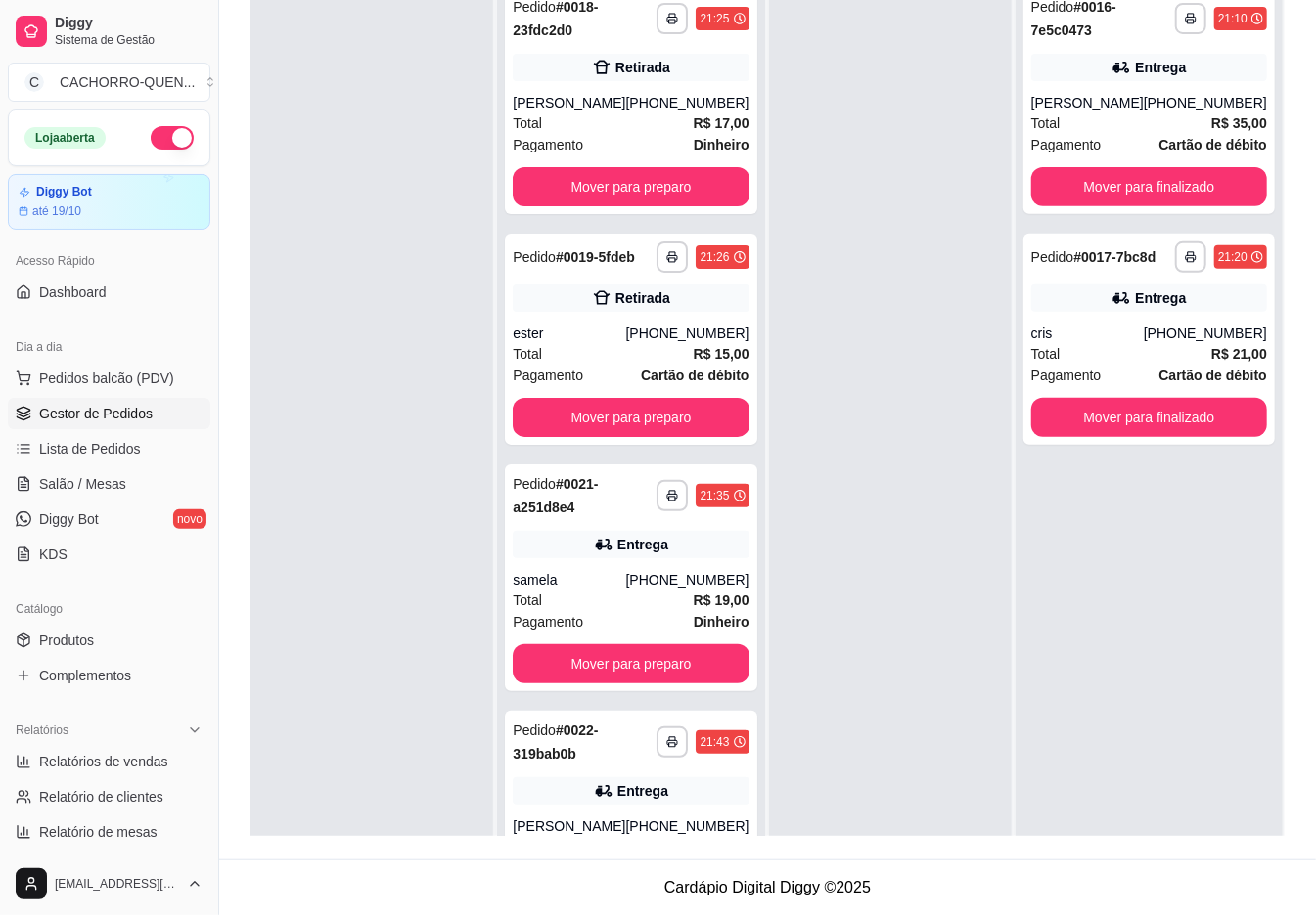
click at [661, 186] on button "Mover para preparo" at bounding box center [631, 186] width 236 height 39
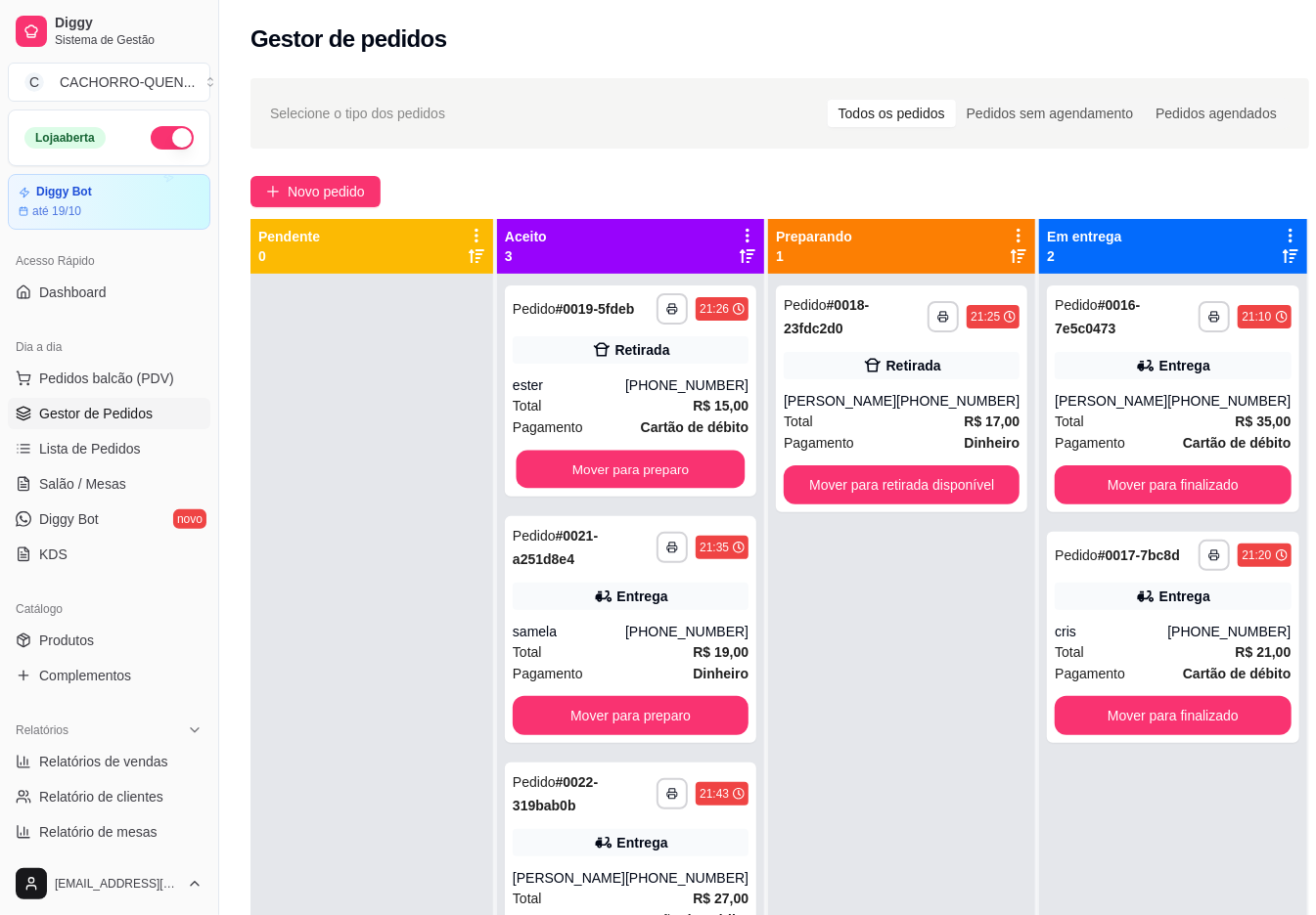
click at [646, 485] on button "Mover para preparo" at bounding box center [631, 469] width 229 height 38
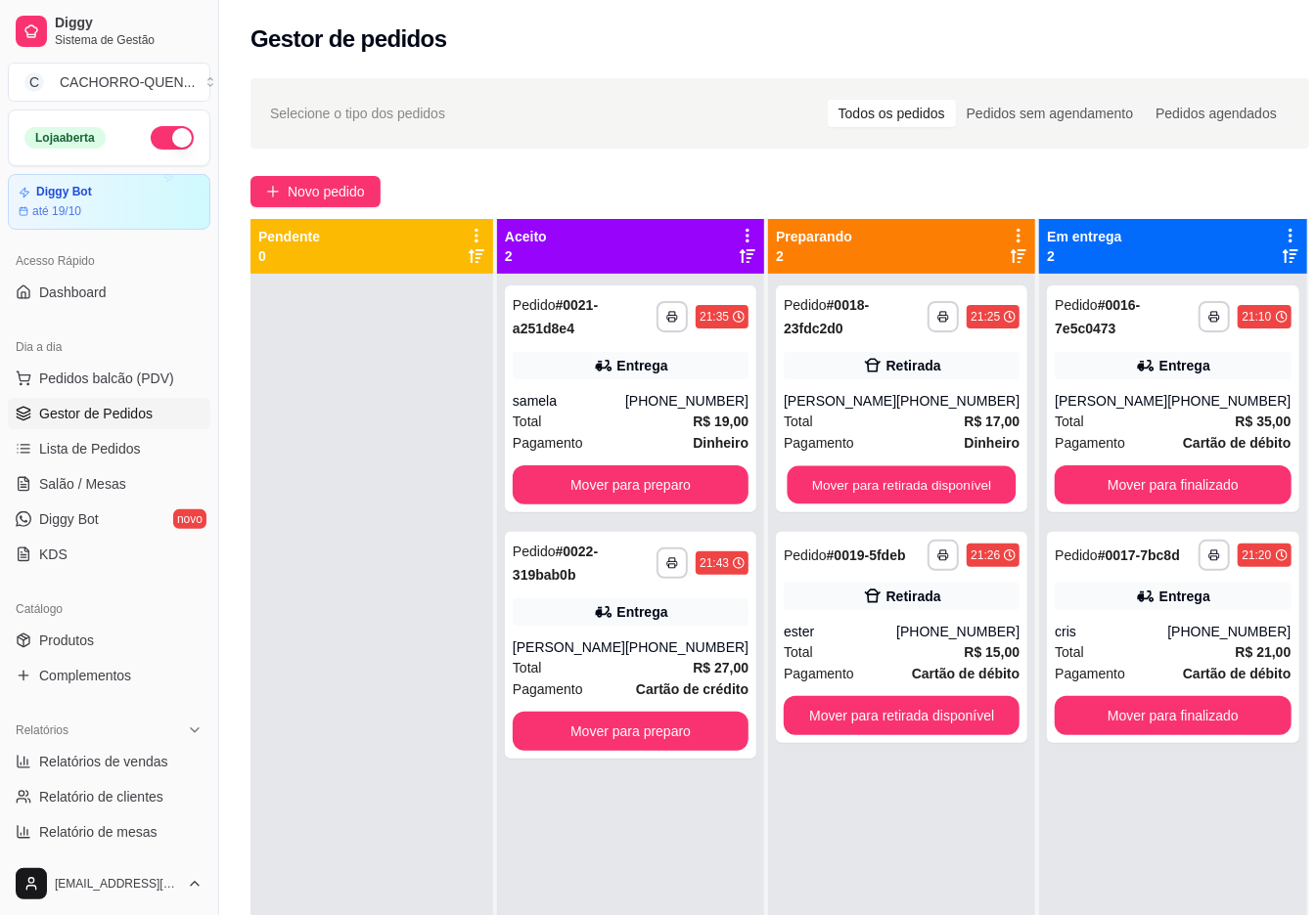
click at [872, 466] on button "Mover para retirada disponível" at bounding box center [901, 485] width 229 height 38
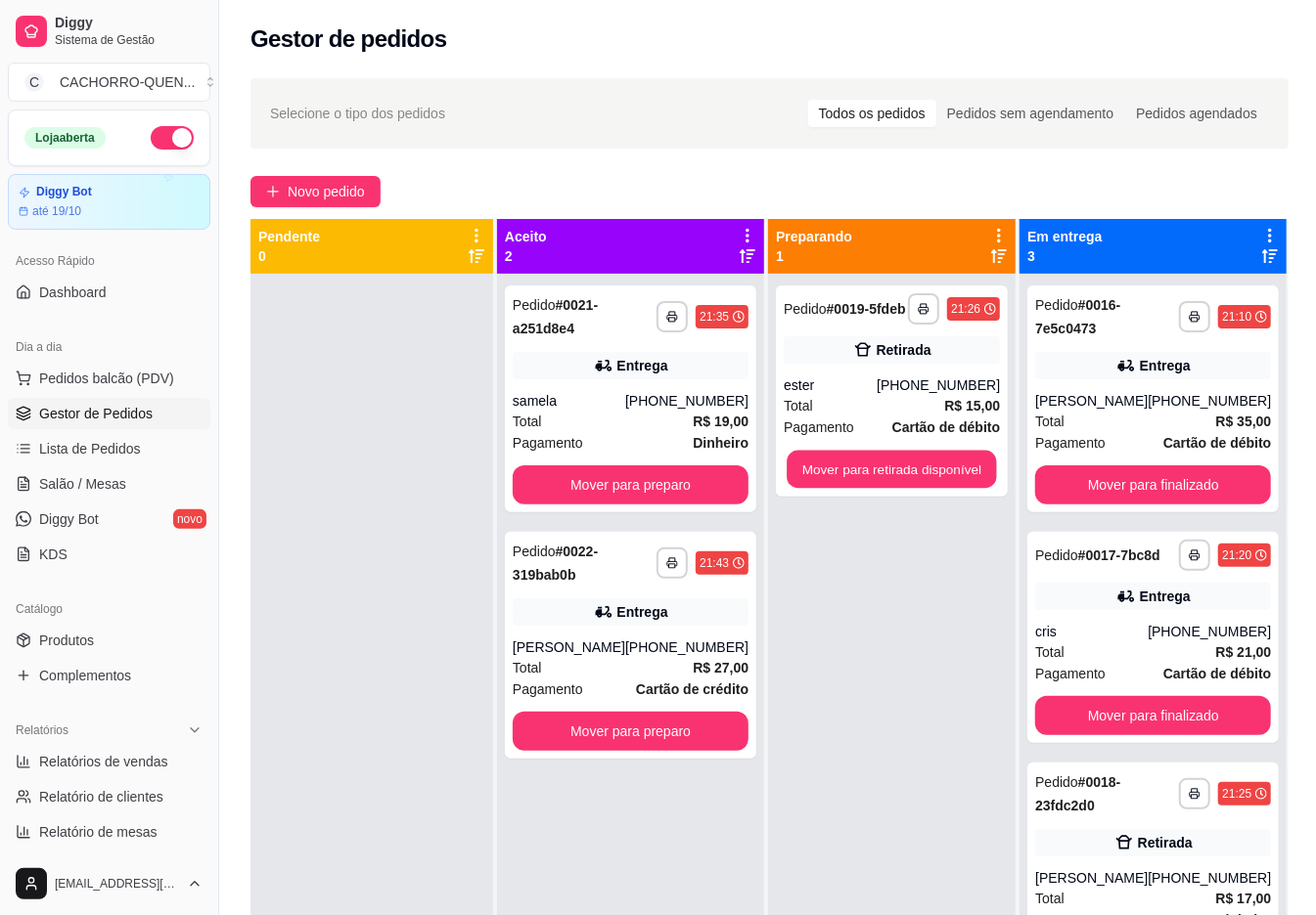
click at [885, 463] on button "Mover para retirada disponível" at bounding box center [891, 469] width 210 height 38
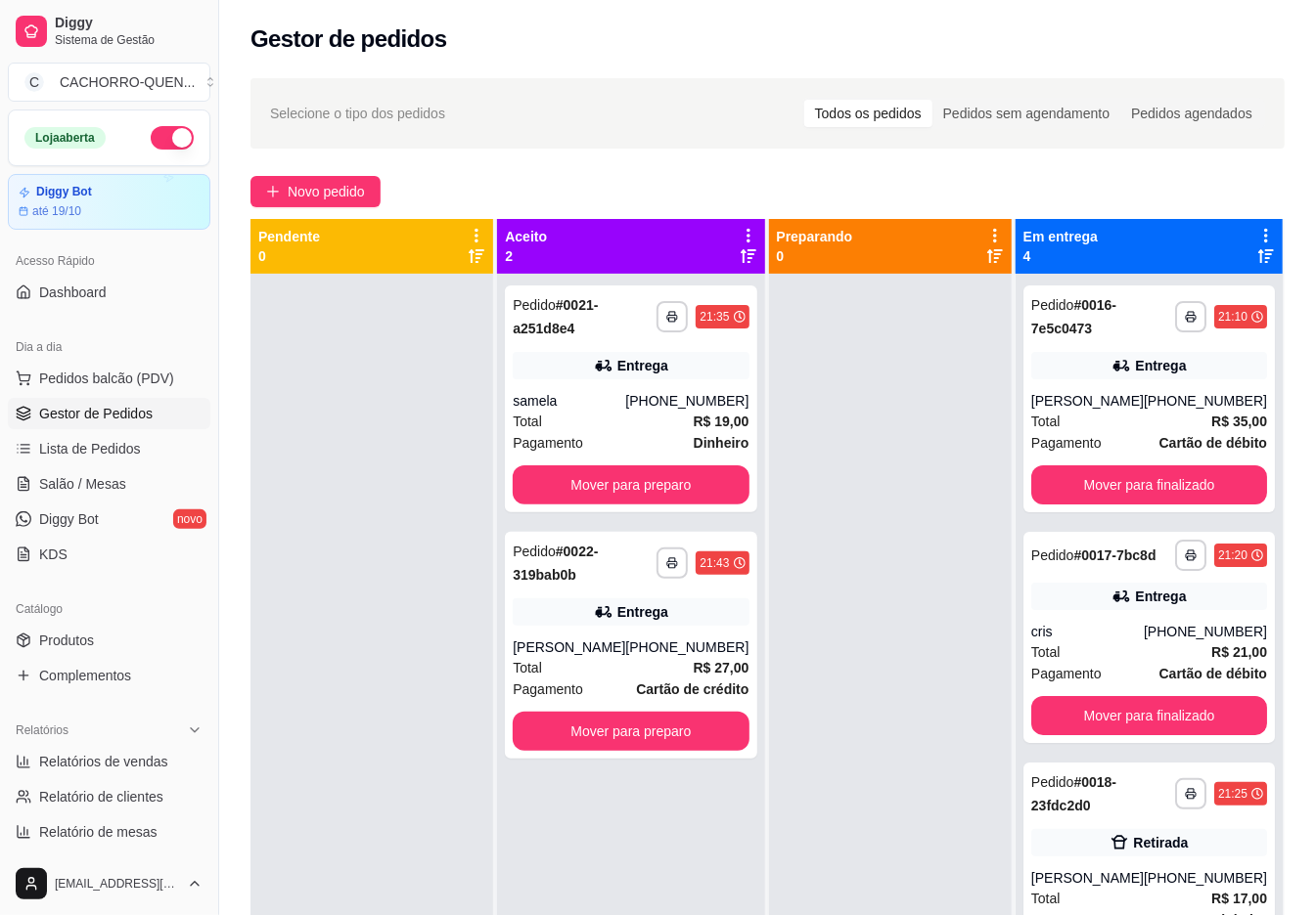
click at [692, 500] on button "Mover para preparo" at bounding box center [631, 484] width 236 height 39
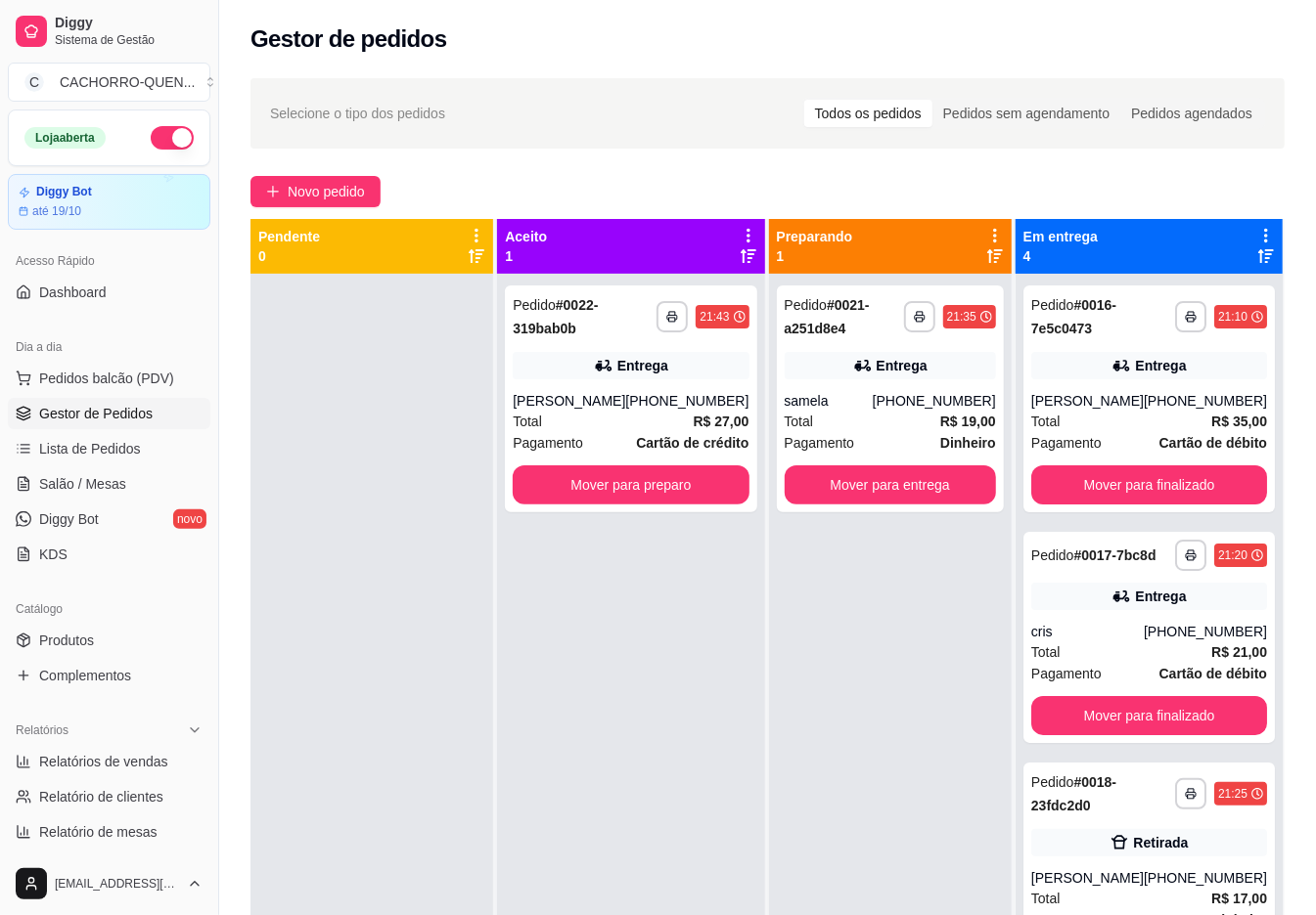
click at [644, 486] on button "Mover para preparo" at bounding box center [631, 484] width 236 height 39
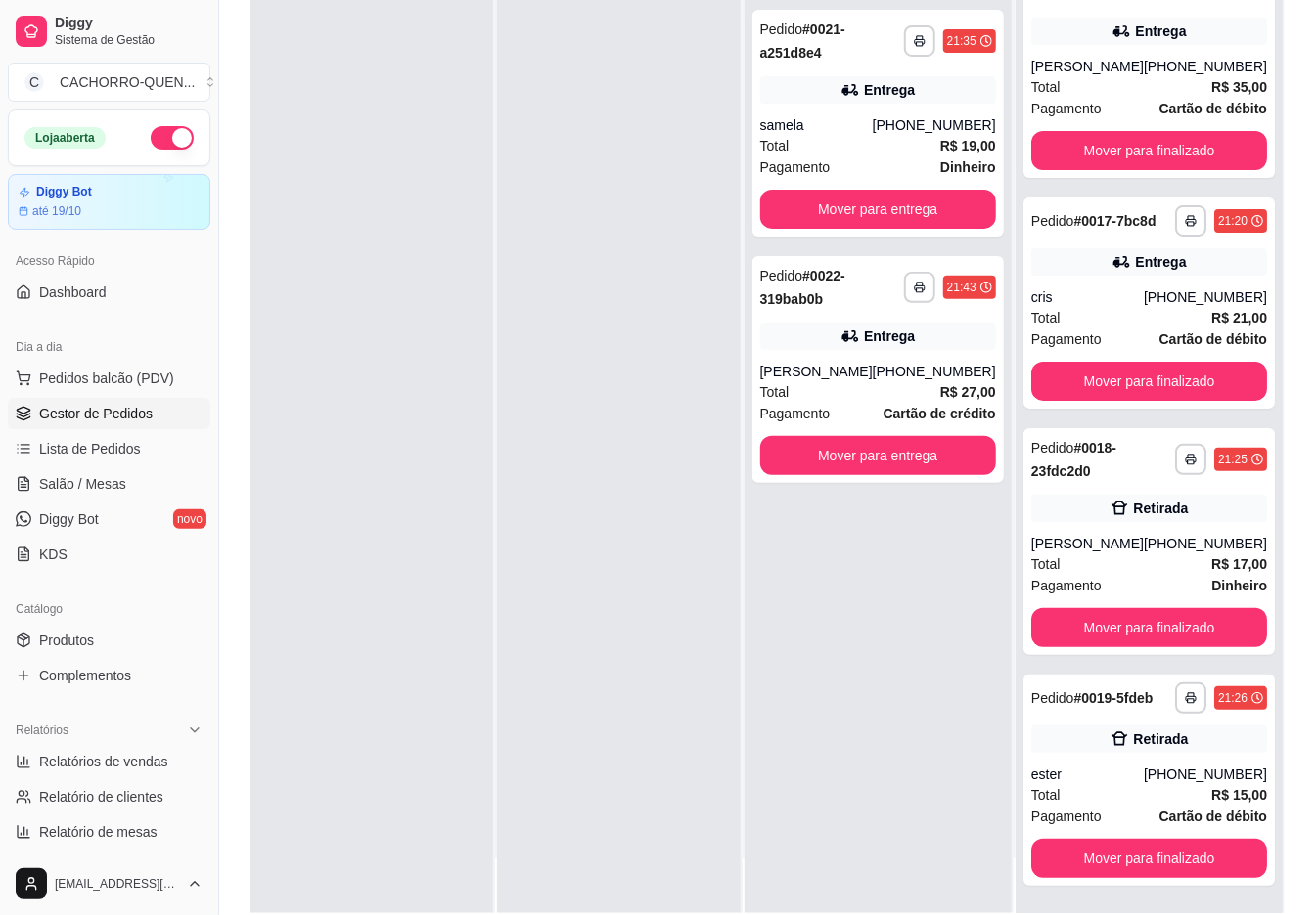
scroll to position [299, 0]
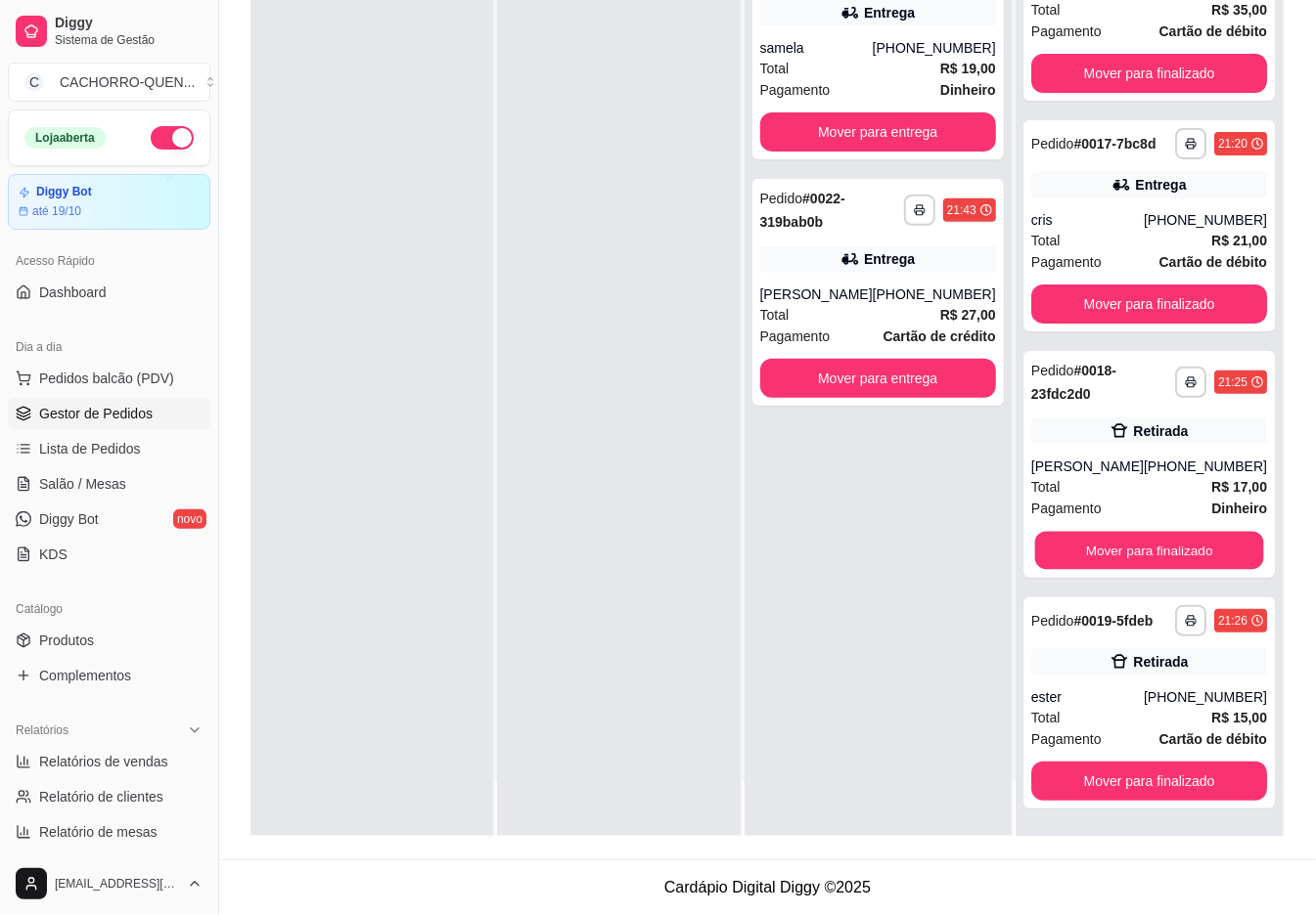
click at [1147, 534] on button "Mover para finalizado" at bounding box center [1148, 551] width 229 height 38
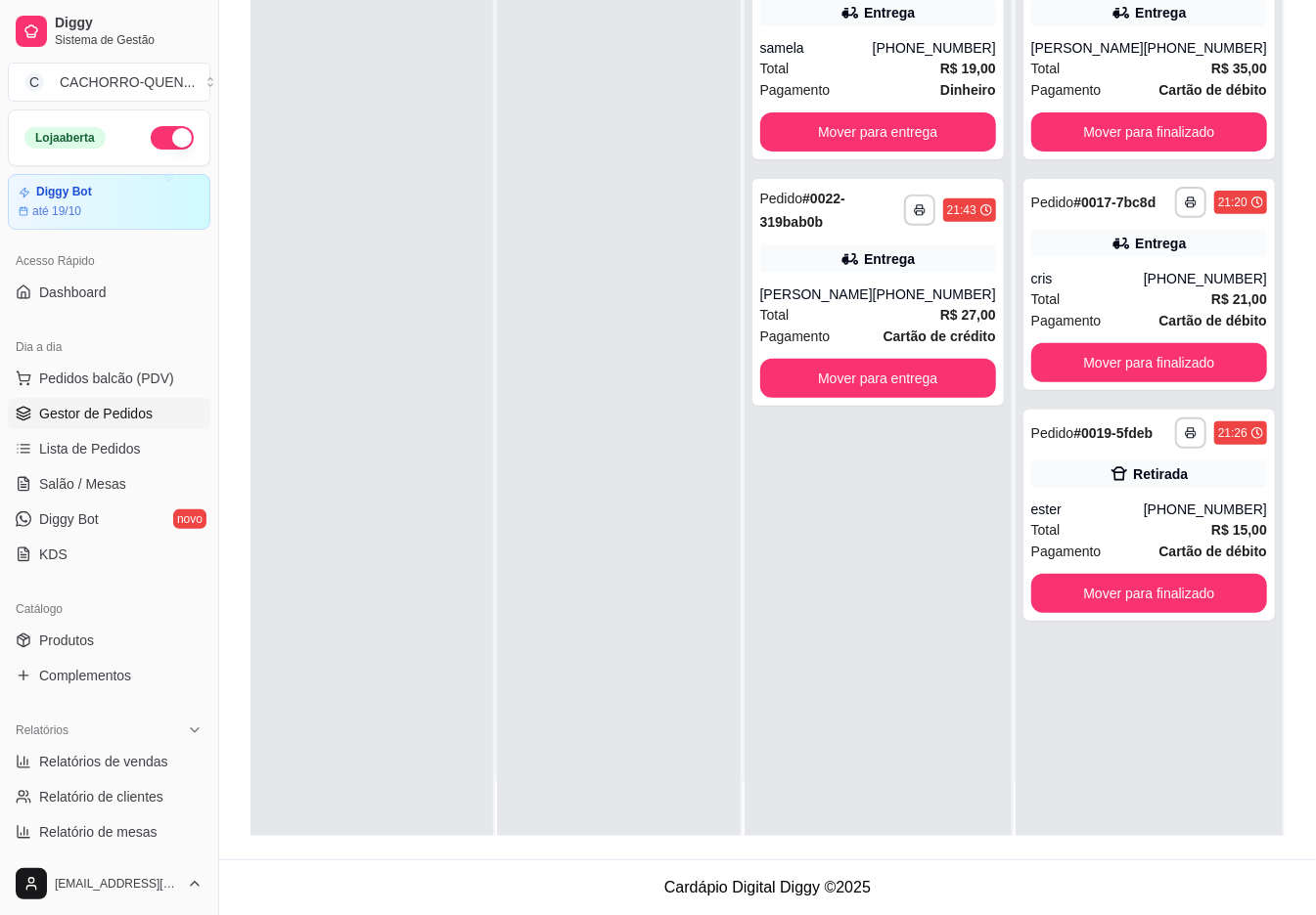
scroll to position [0, 0]
click at [1137, 613] on button "Mover para finalizado" at bounding box center [1149, 593] width 236 height 39
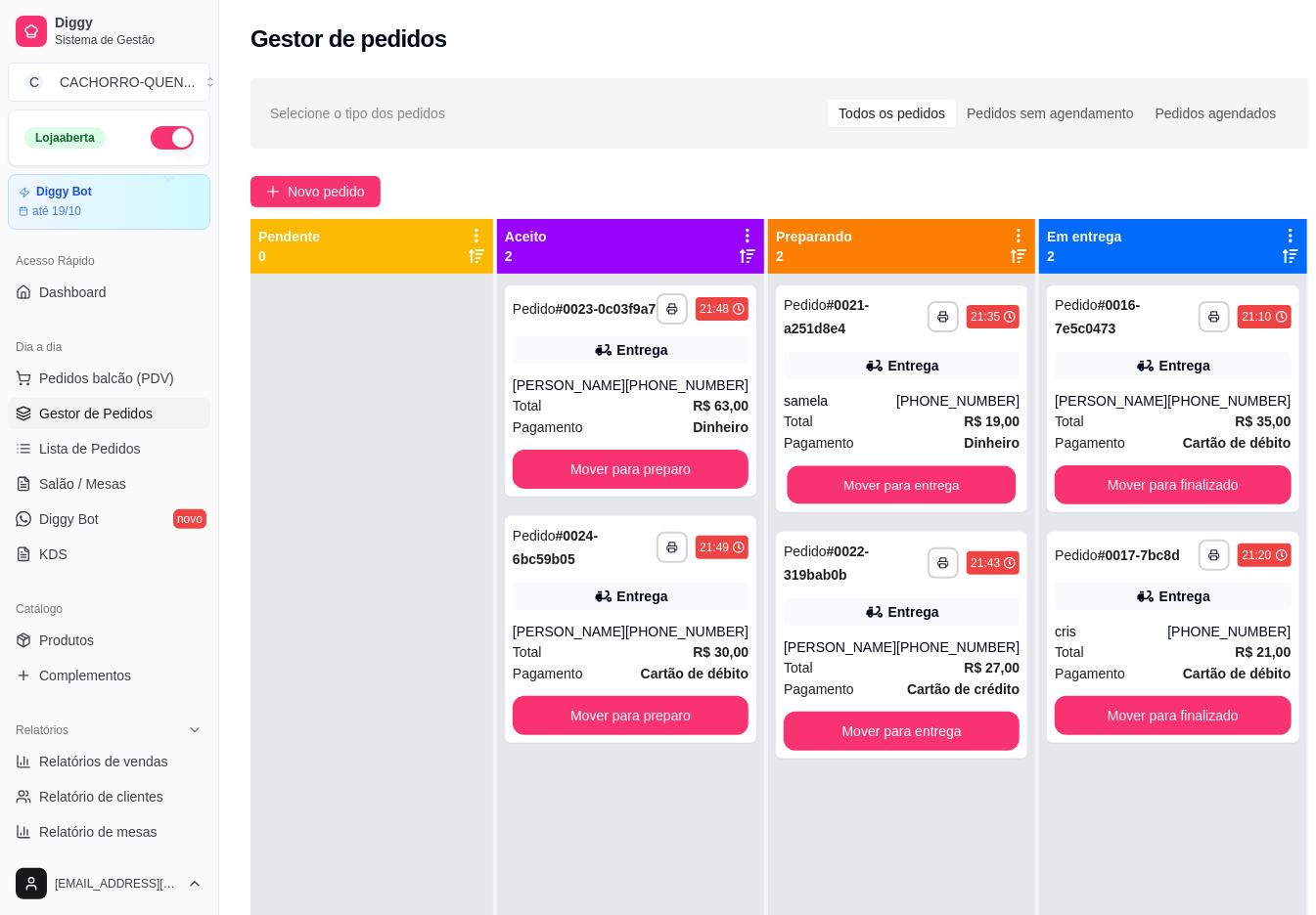
click at [851, 479] on button "Mover para entrega" at bounding box center [901, 485] width 229 height 38
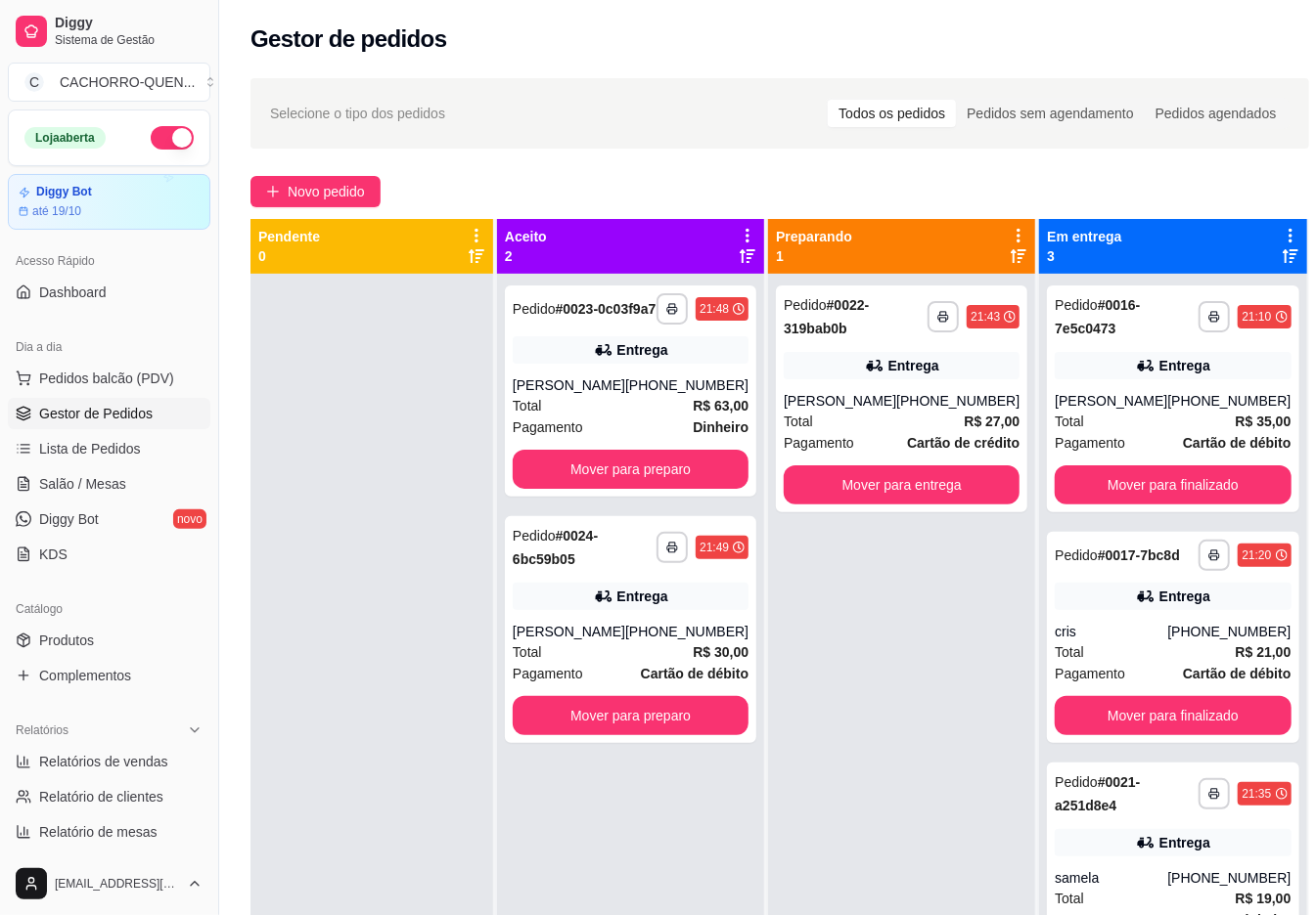
click at [843, 477] on button "Mover para entrega" at bounding box center [901, 484] width 236 height 39
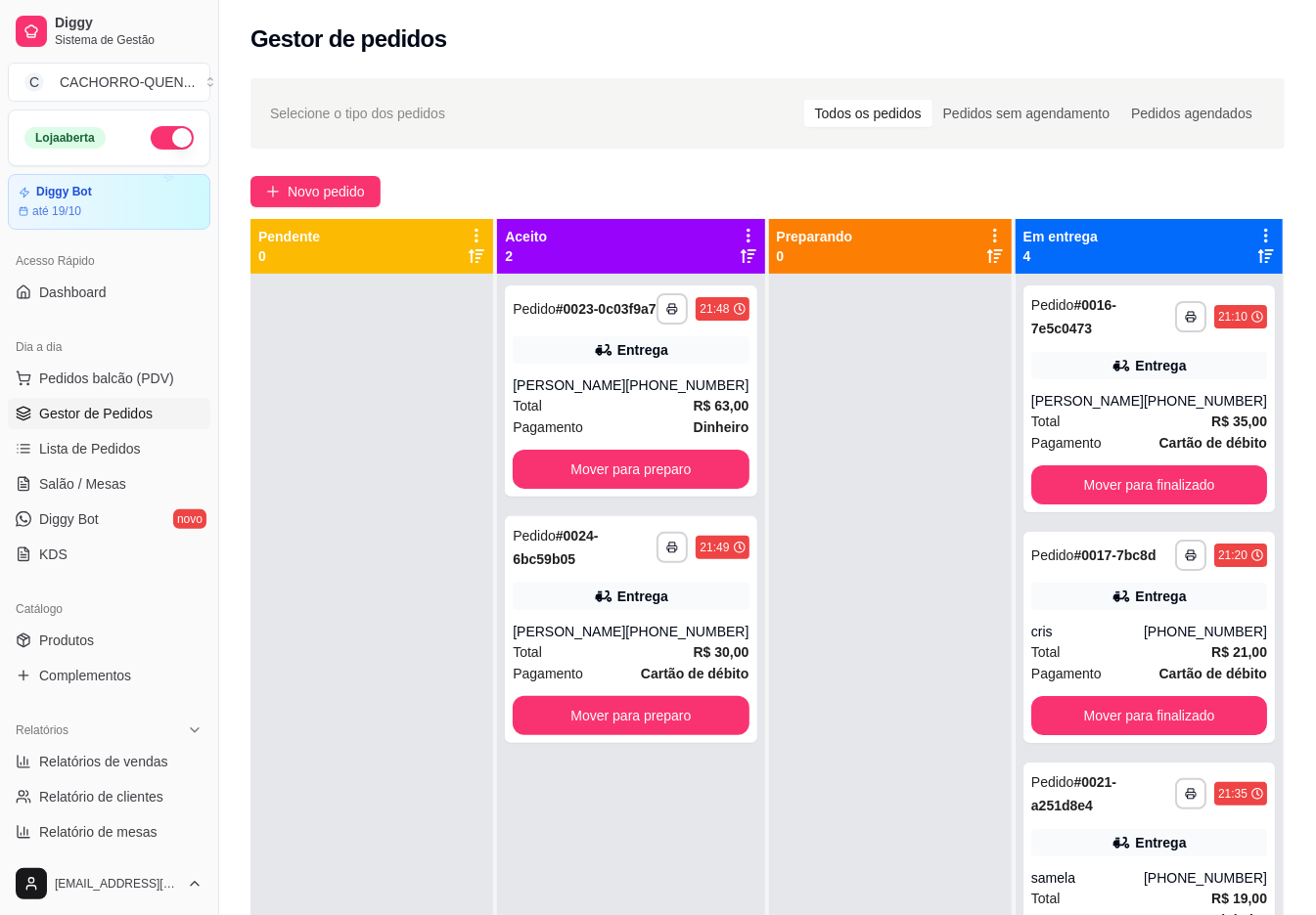
click at [1168, 487] on button "Mover para finalizado" at bounding box center [1149, 484] width 236 height 39
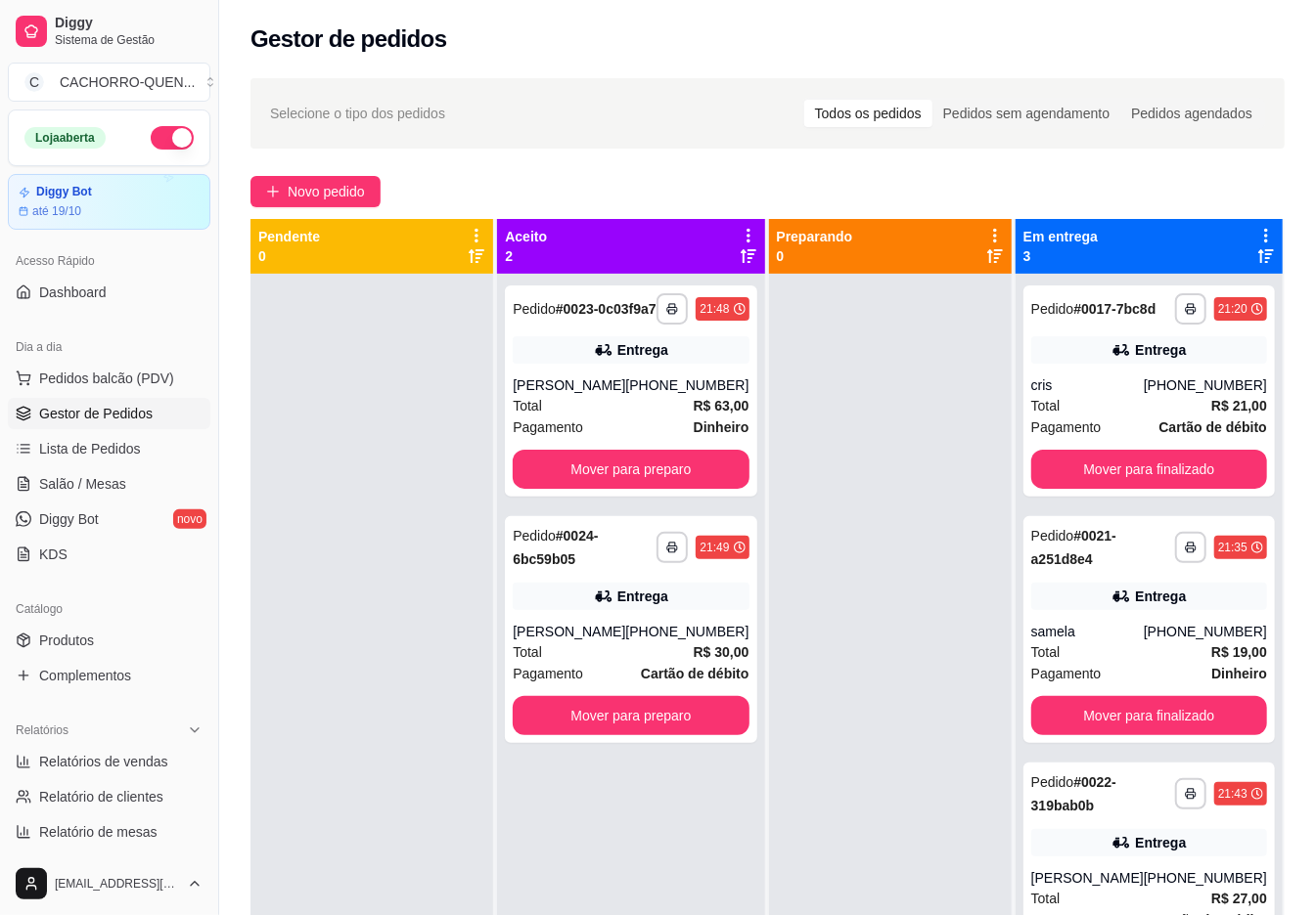
click at [1163, 485] on button "Mover para finalizado" at bounding box center [1149, 468] width 236 height 39
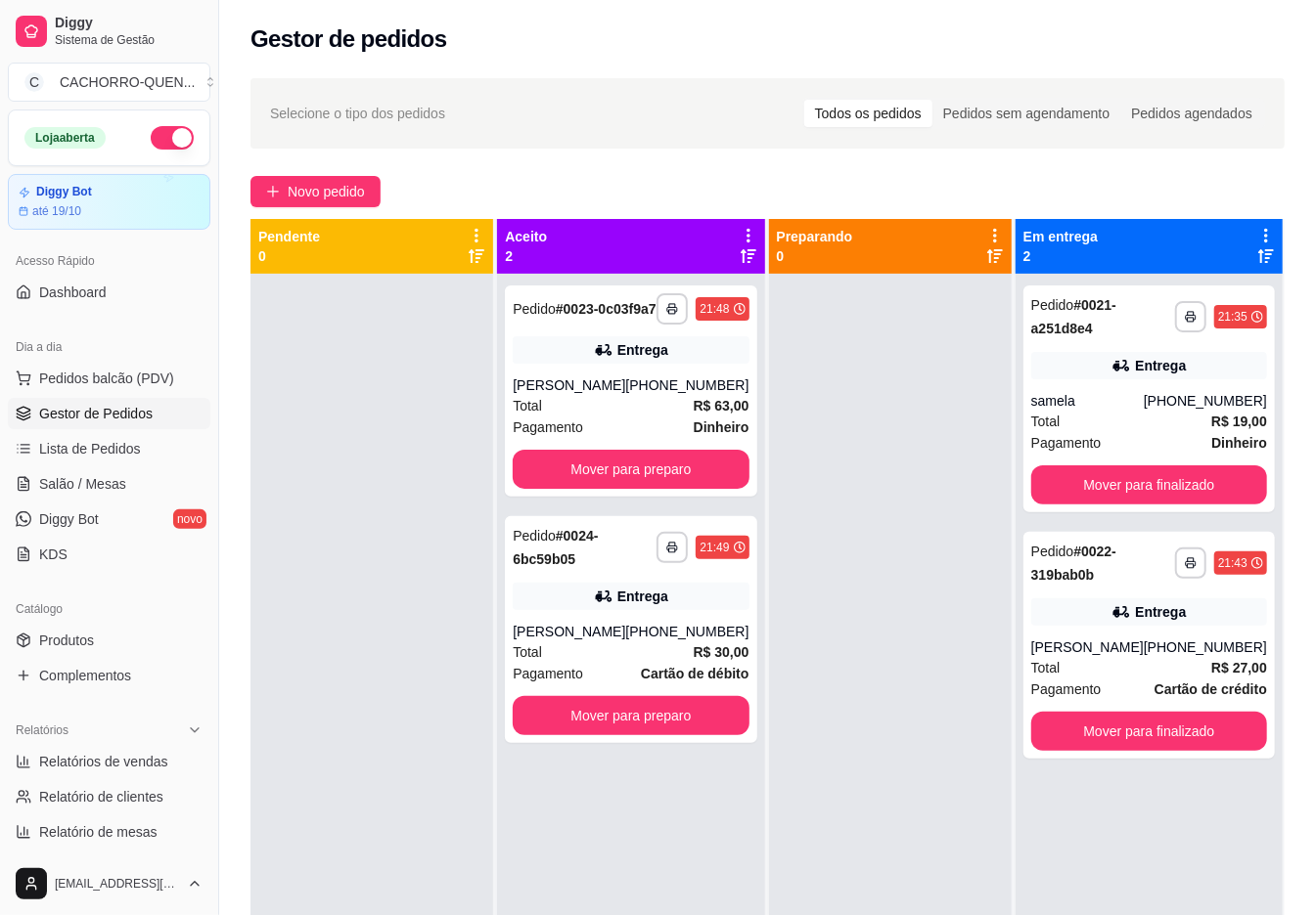
click at [694, 471] on button "Mover para preparo" at bounding box center [631, 468] width 236 height 39
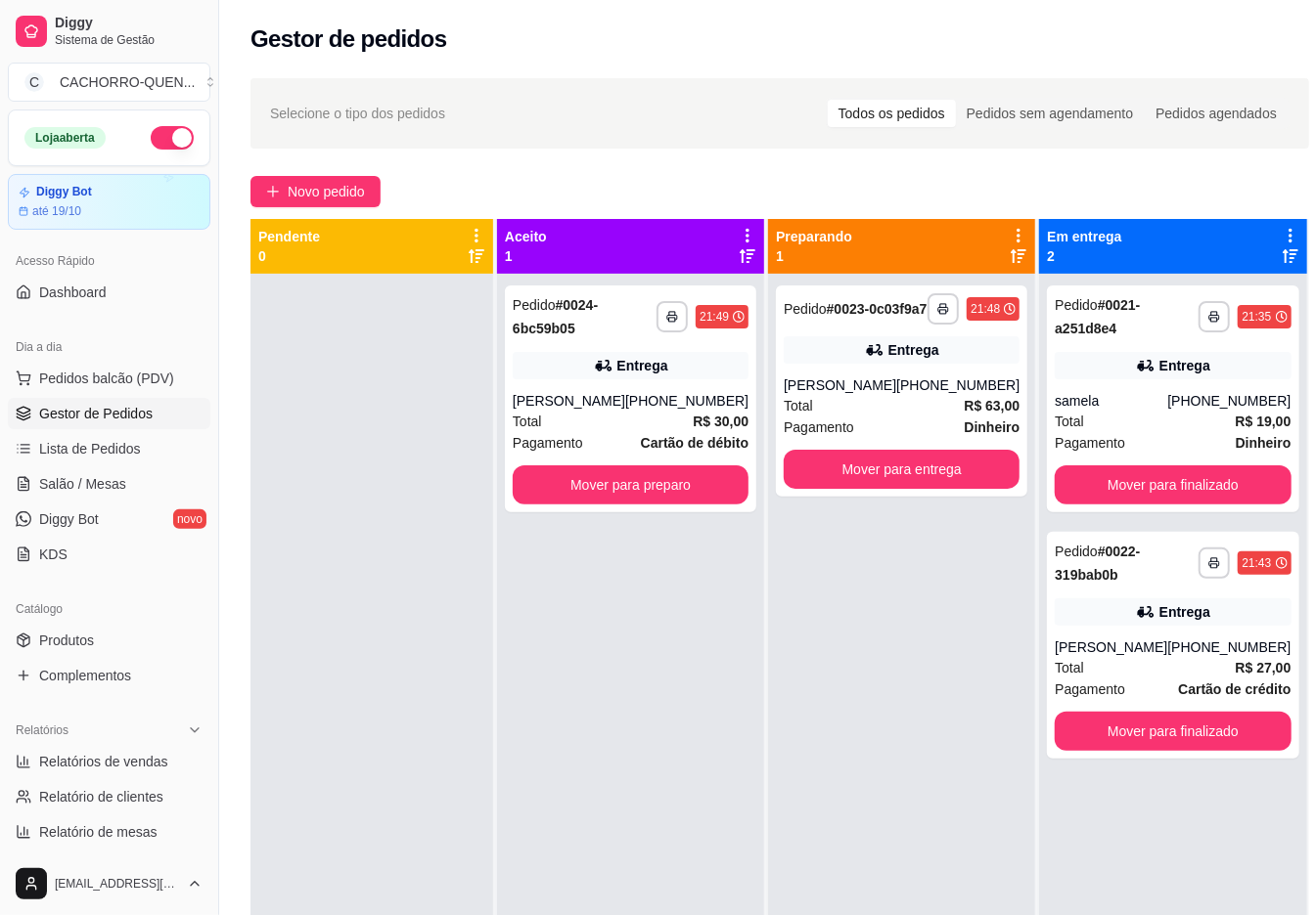
click at [609, 466] on button "Mover para preparo" at bounding box center [631, 484] width 236 height 39
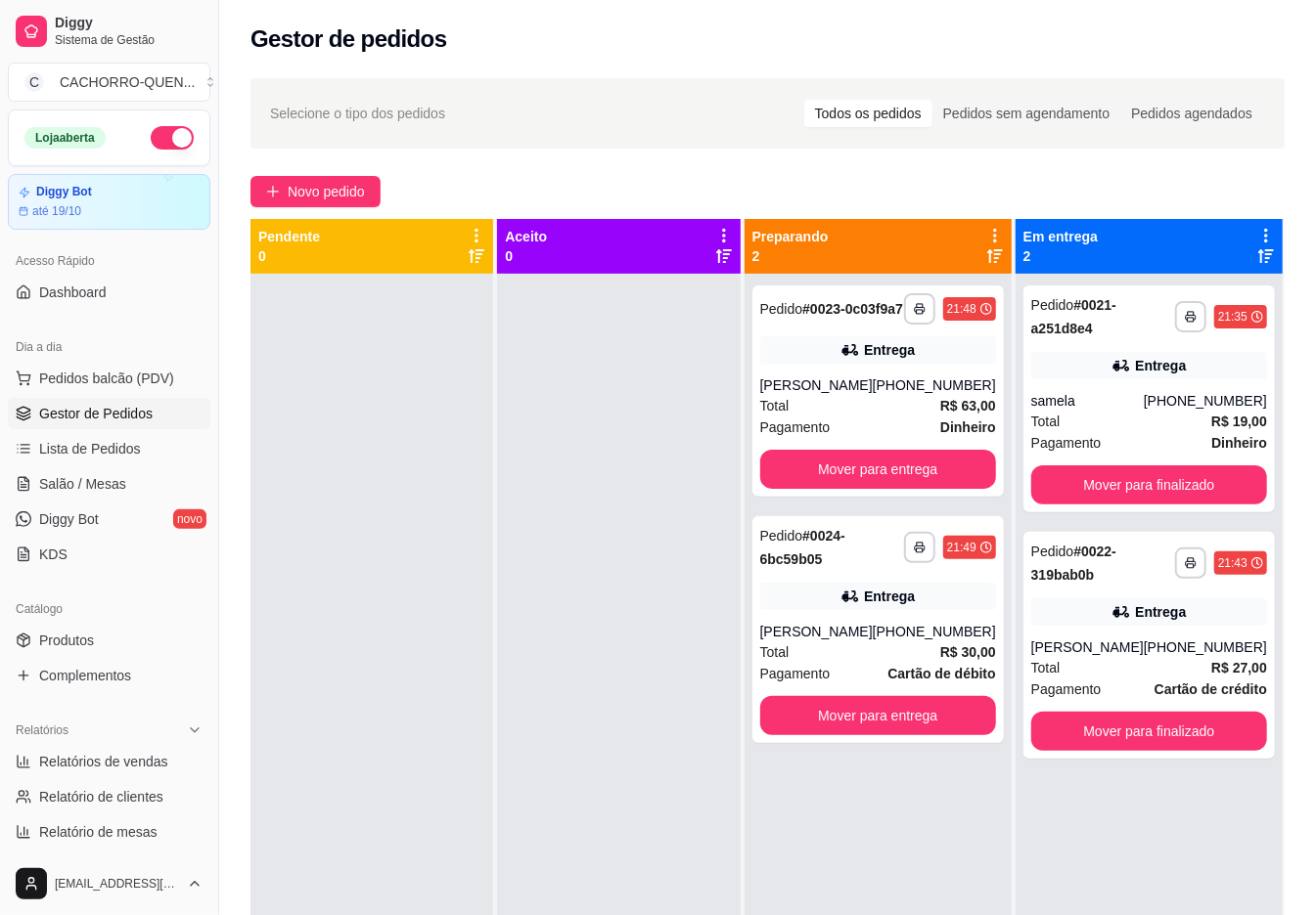
click at [1194, 723] on button "Mover para finalizado" at bounding box center [1149, 731] width 236 height 39
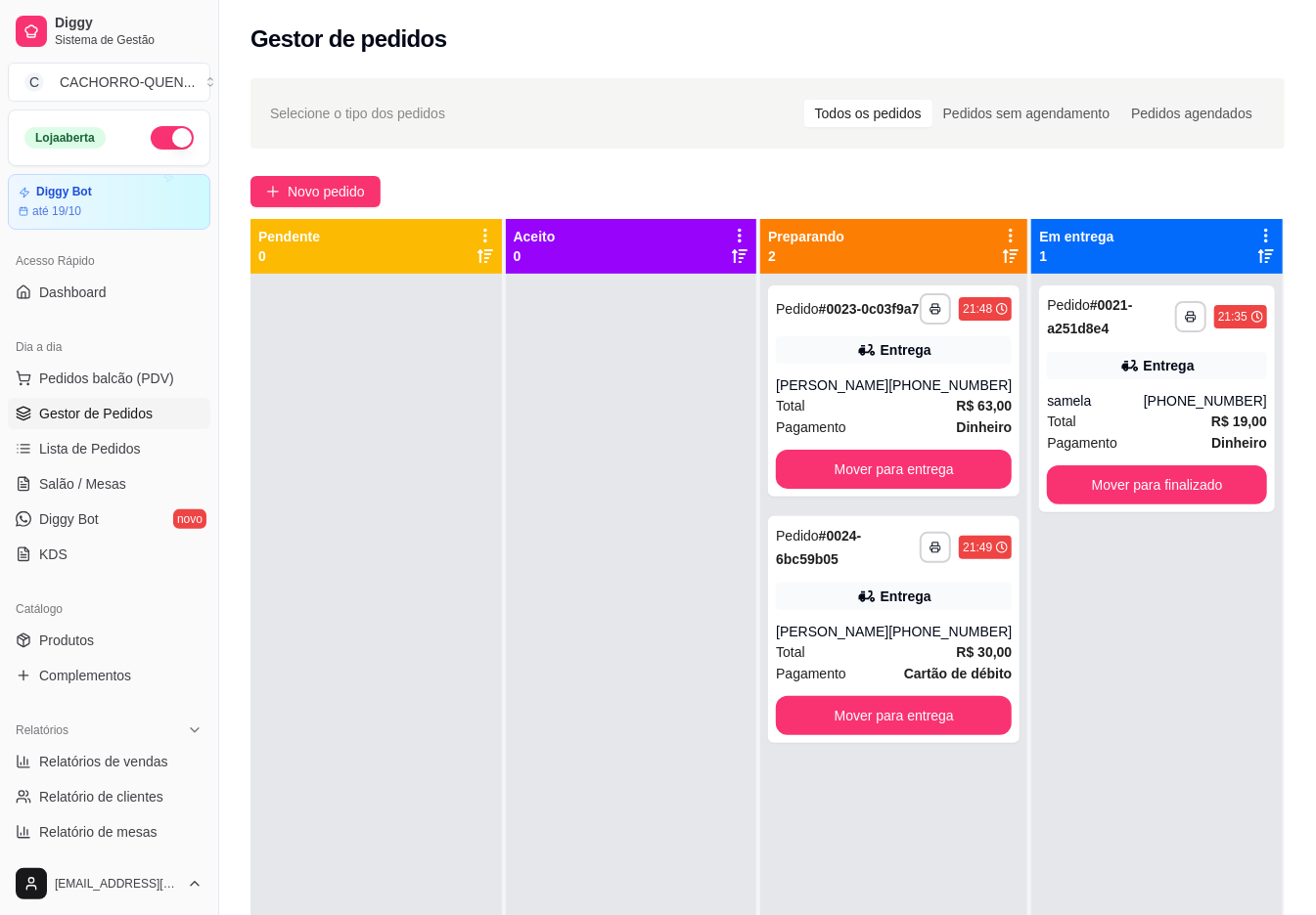
click at [1154, 478] on button "Mover para finalizado" at bounding box center [1157, 484] width 220 height 39
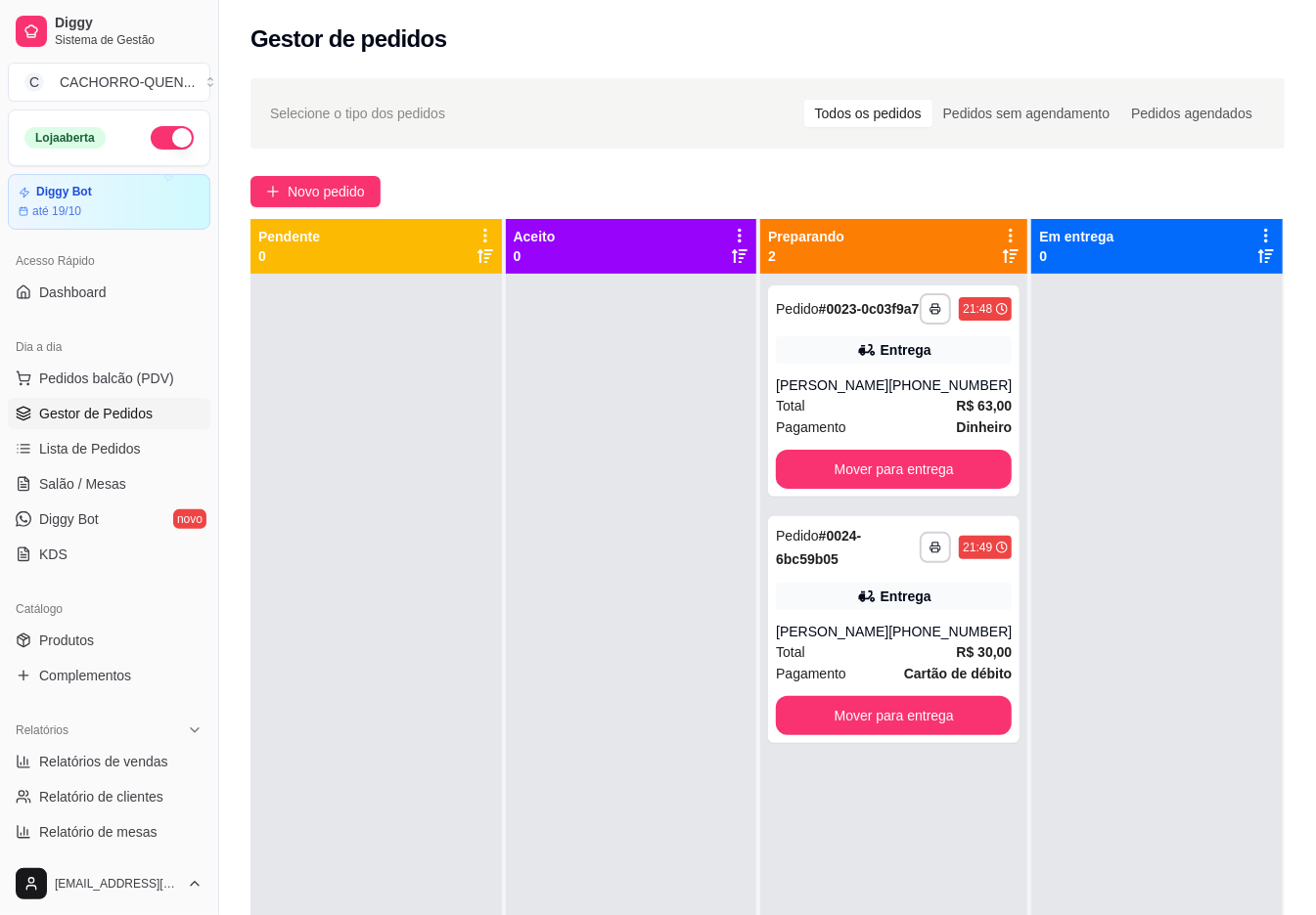
click at [966, 732] on button "Mover para entrega" at bounding box center [893, 715] width 236 height 39
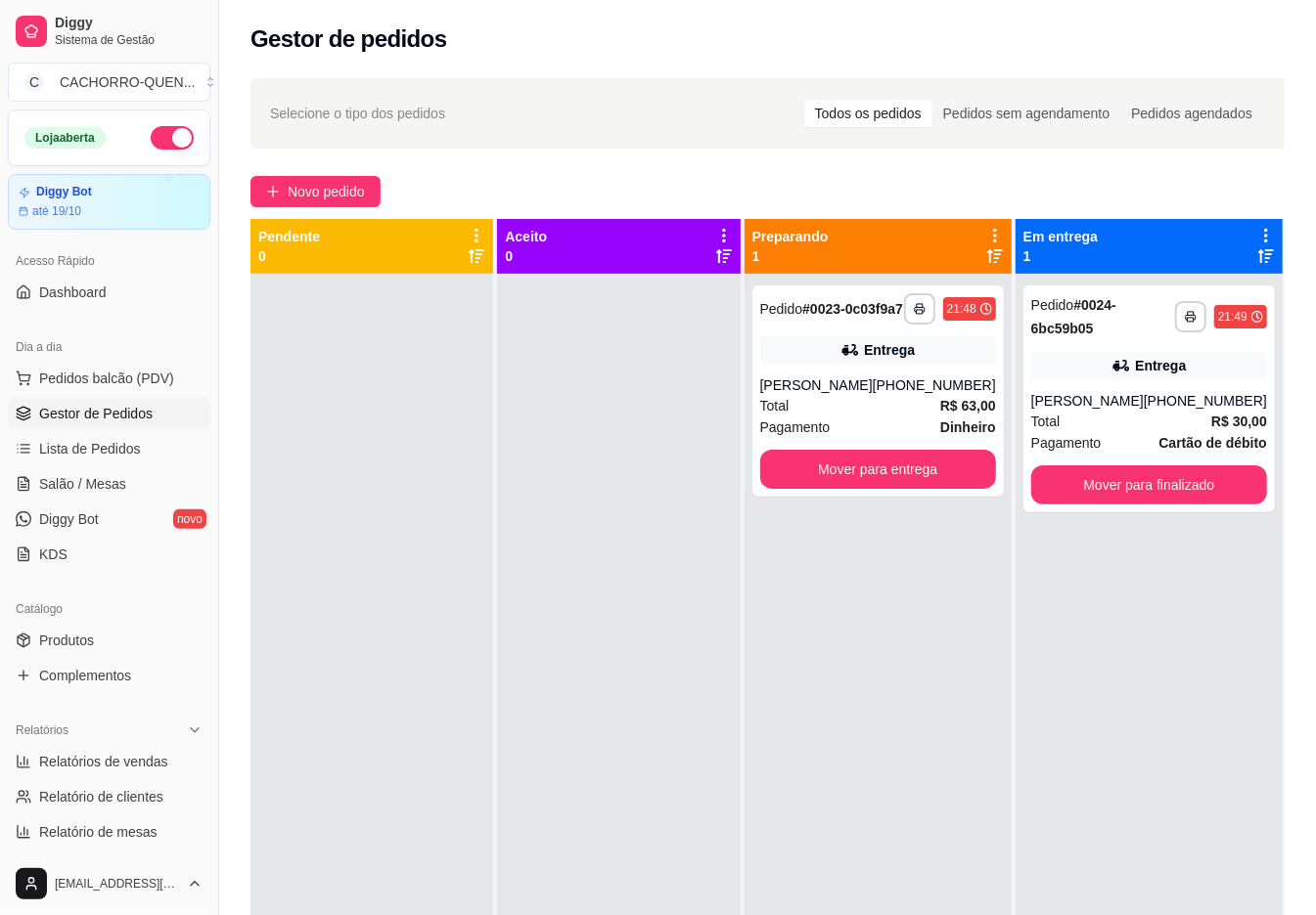
click at [917, 474] on button "Mover para entrega" at bounding box center [878, 468] width 236 height 39
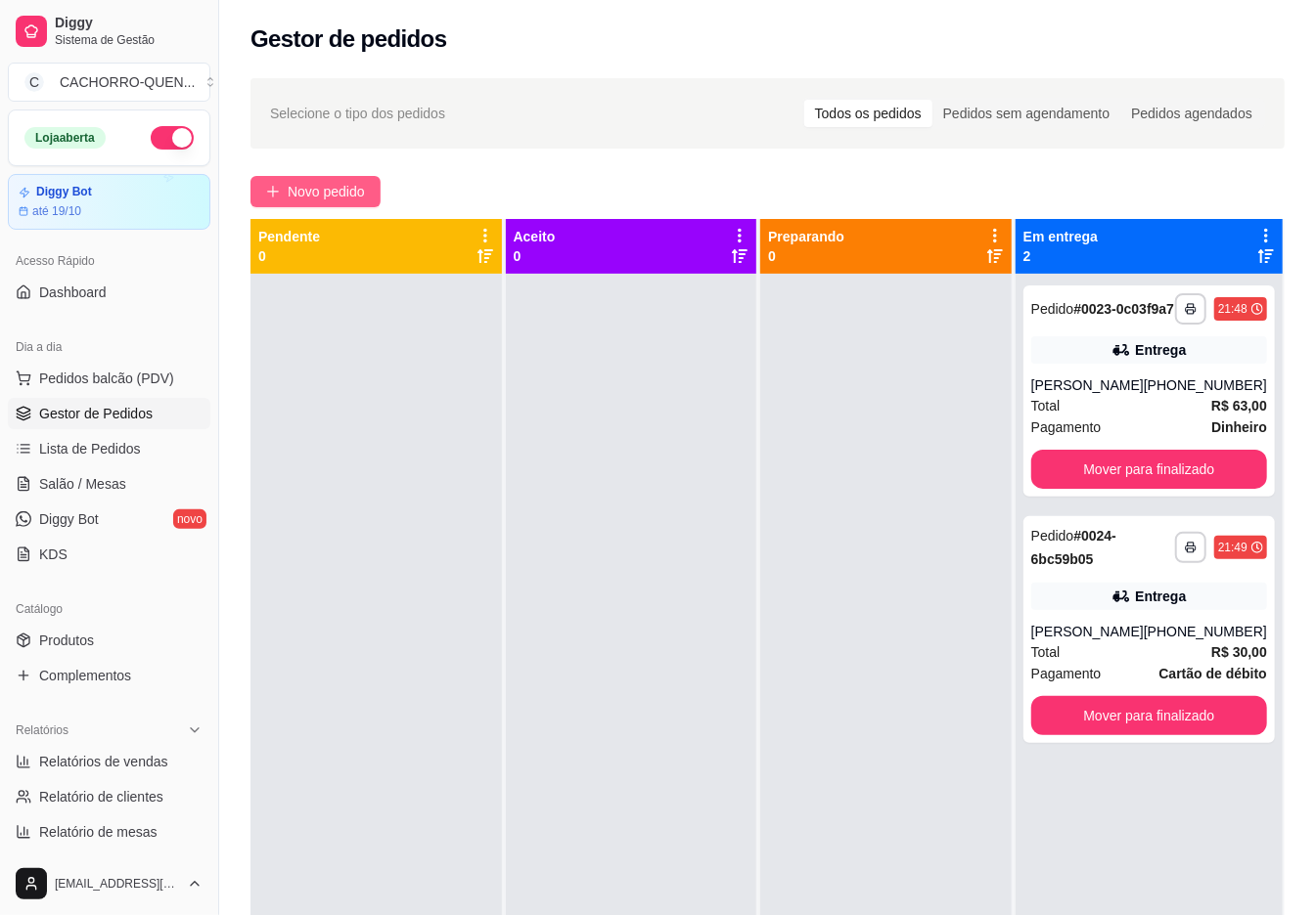
click at [334, 201] on span "Novo pedido" at bounding box center [326, 192] width 77 height 22
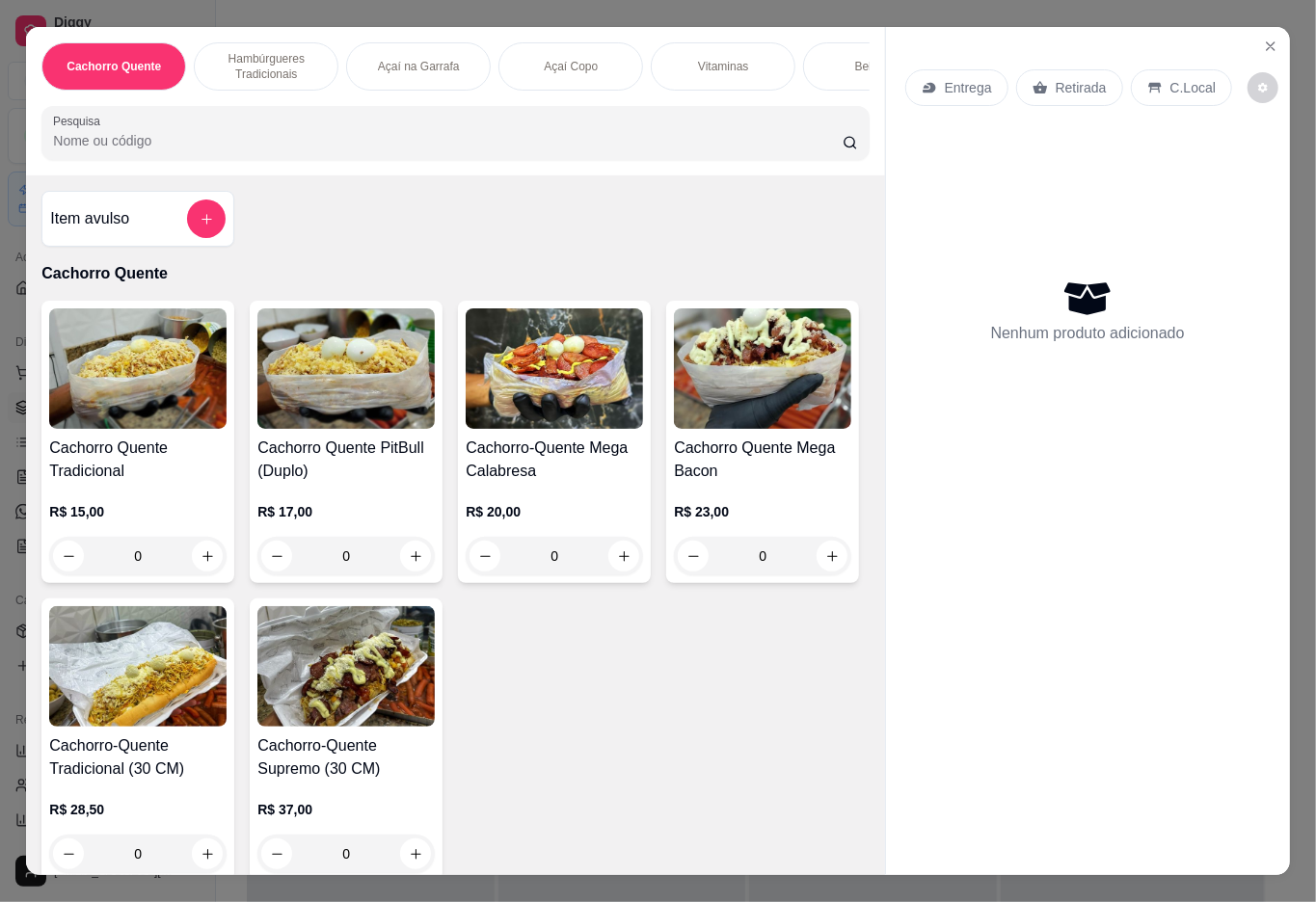
click at [321, 451] on h4 "Cachorro Quente PitBull (Duplo)" at bounding box center [346, 460] width 177 height 46
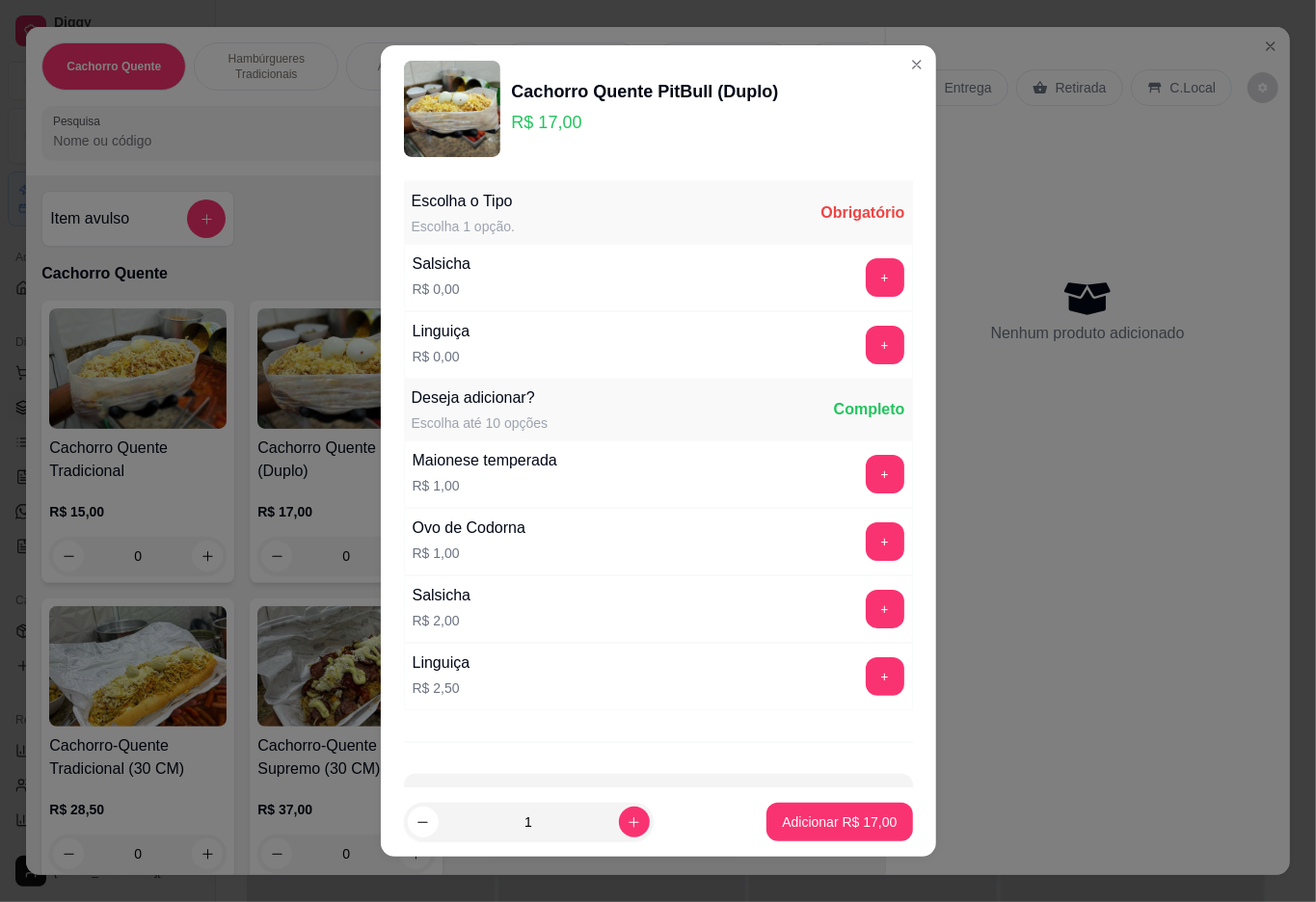
click at [866, 356] on button "+" at bounding box center [885, 345] width 38 height 38
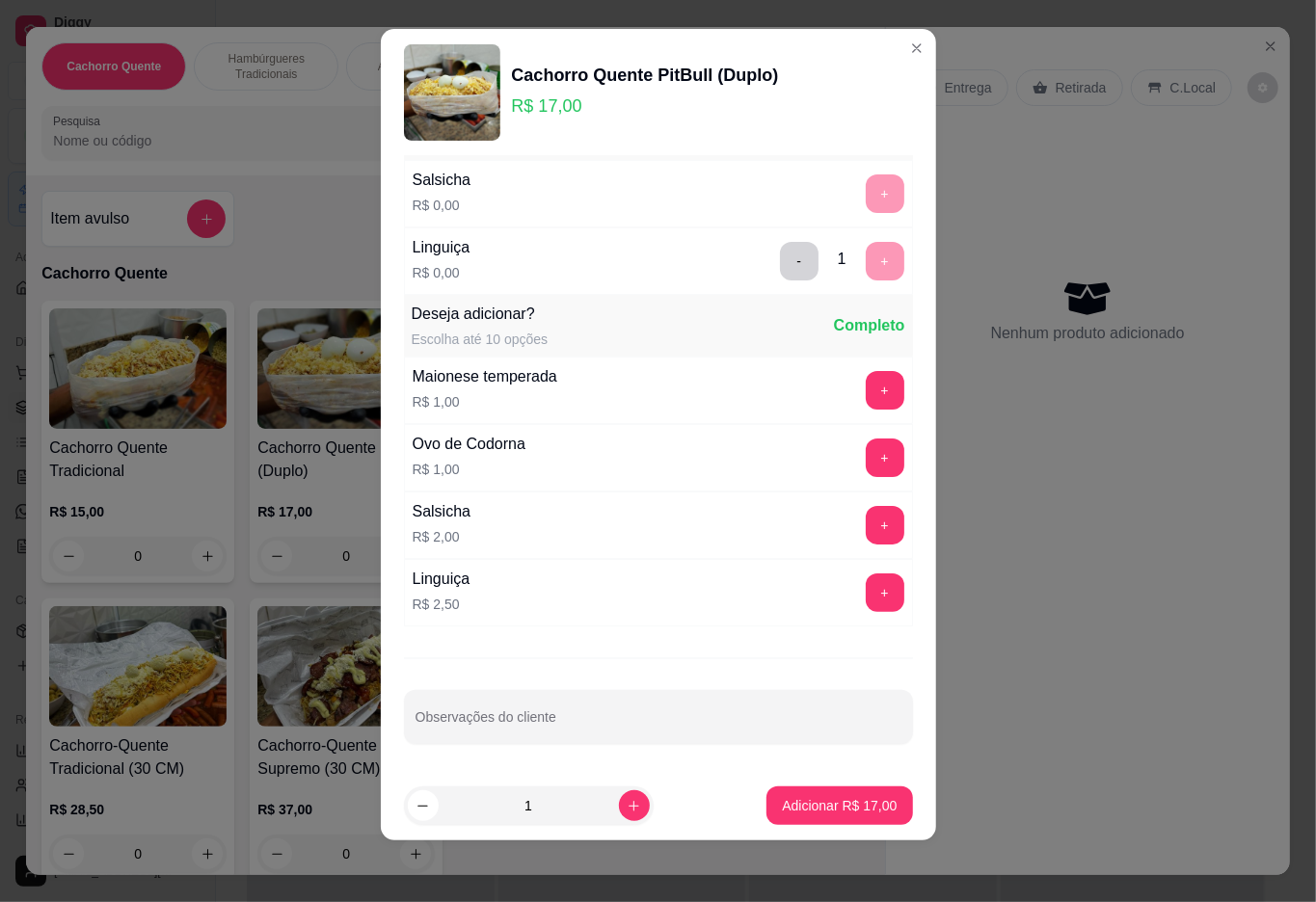
click at [610, 718] on input "Observações do cliente" at bounding box center [658, 725] width 486 height 20
type input "sem ervilha e queijo ralado"
click at [782, 806] on p "Adicionar R$ 17,00" at bounding box center [839, 806] width 115 height 20
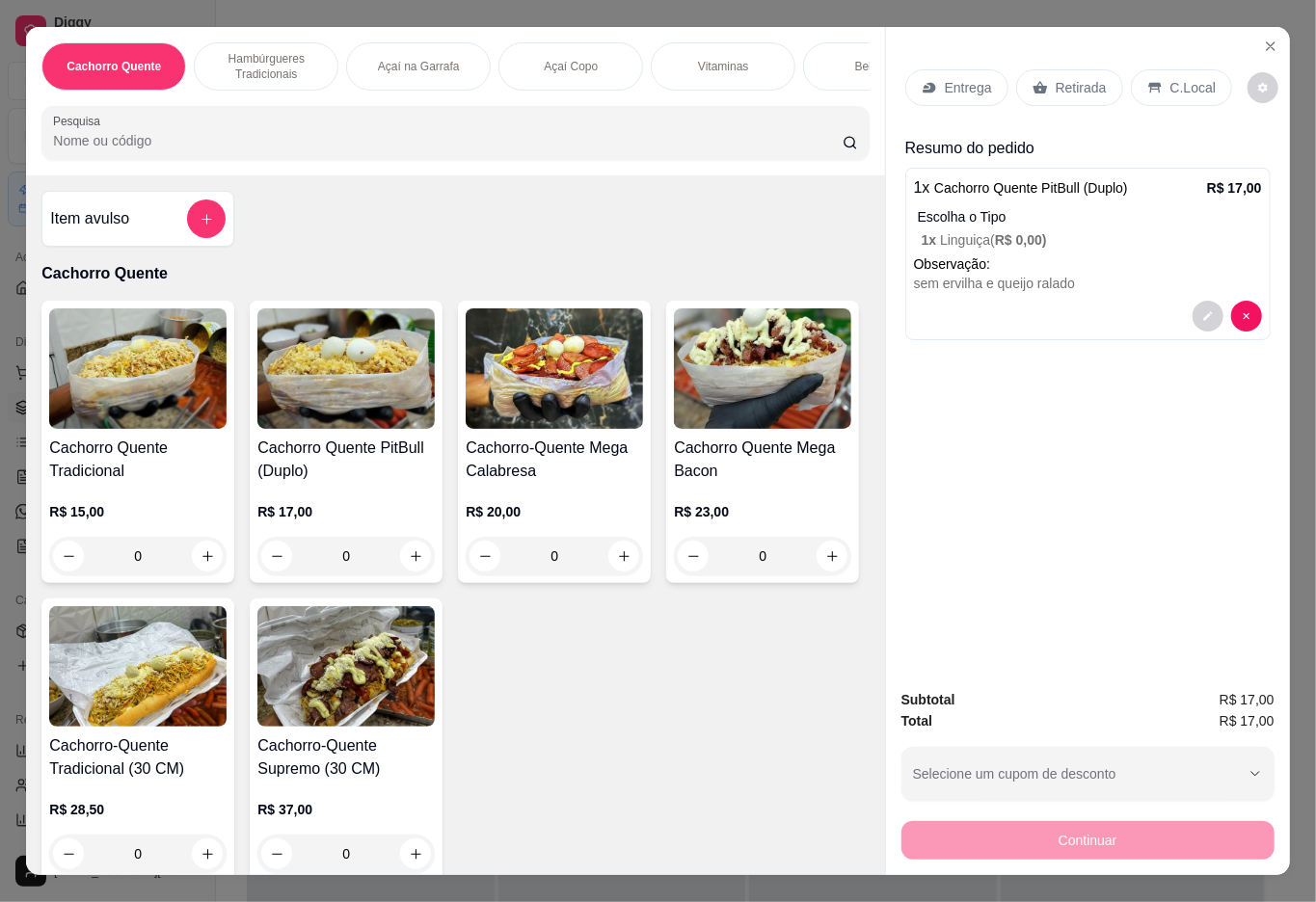
click at [965, 85] on p "Entrega" at bounding box center [968, 88] width 47 height 20
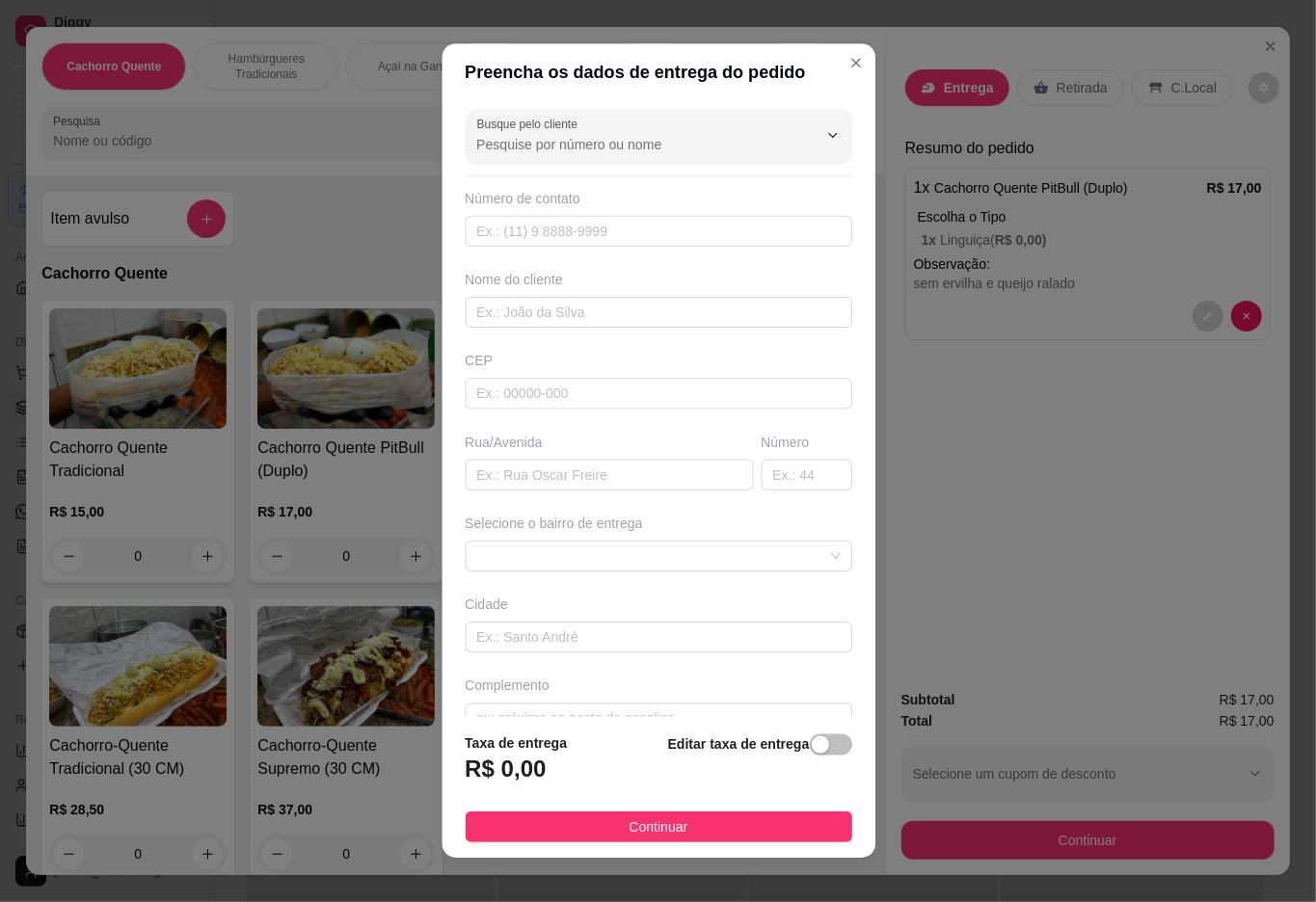
click at [944, 78] on p "Entrega" at bounding box center [968, 88] width 50 height 20
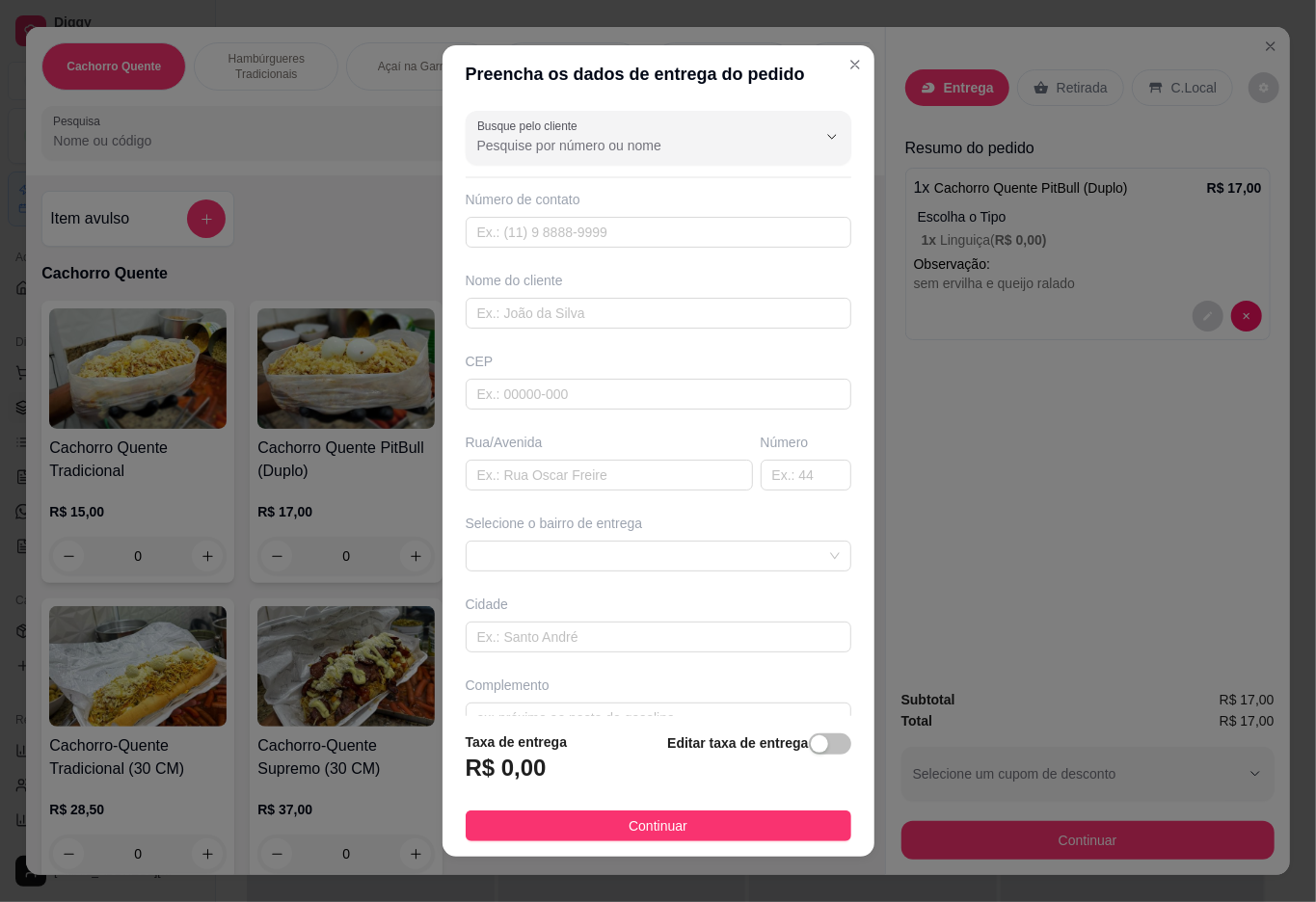
click at [662, 148] on input "Busque pelo cliente" at bounding box center [631, 146] width 308 height 20
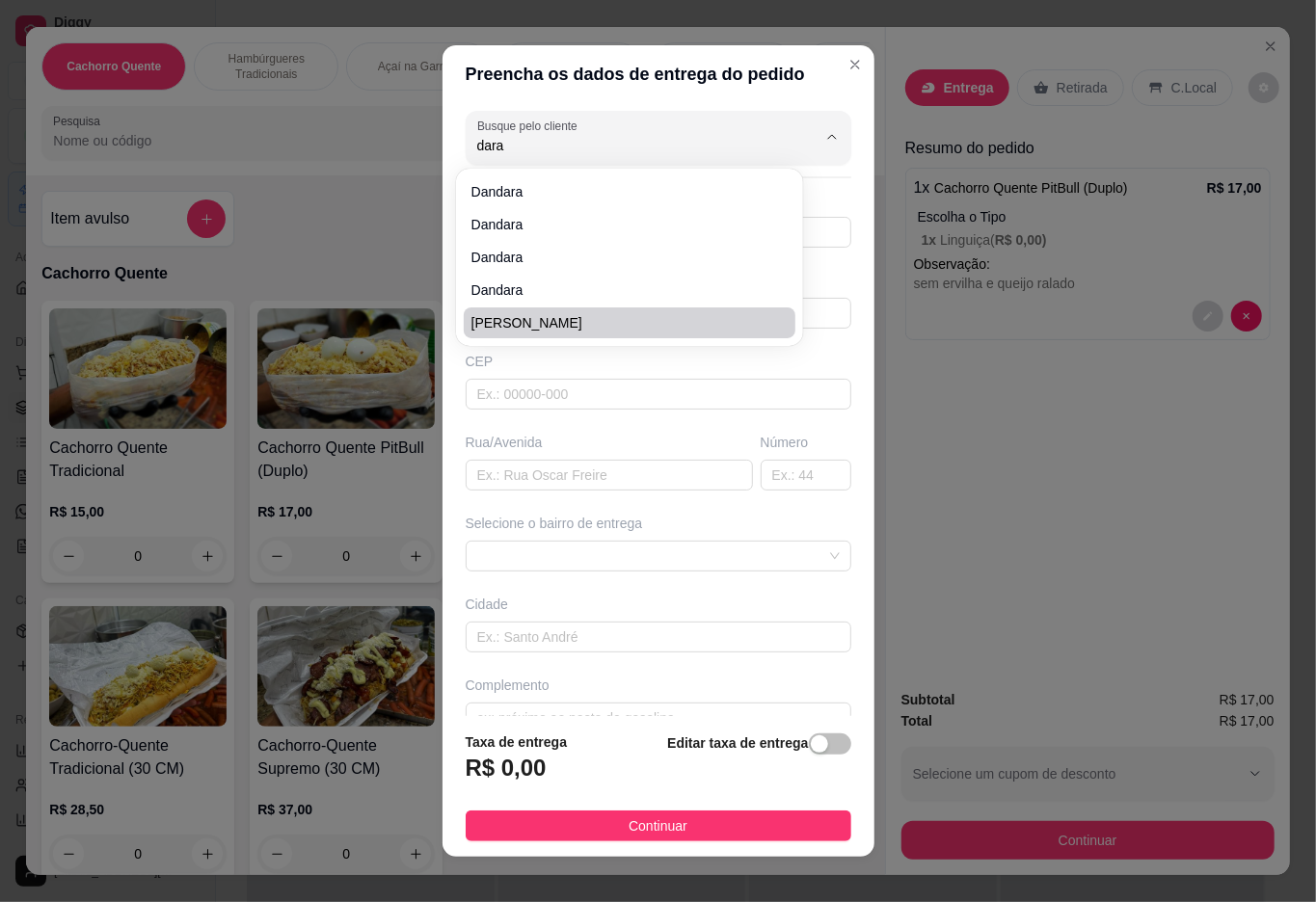
type input "[PERSON_NAME]"
type input "21983555766"
type input "[PERSON_NAME]"
type input "[STREET_ADDRESS][PERSON_NAME]"
type input "Duque de Caxias"
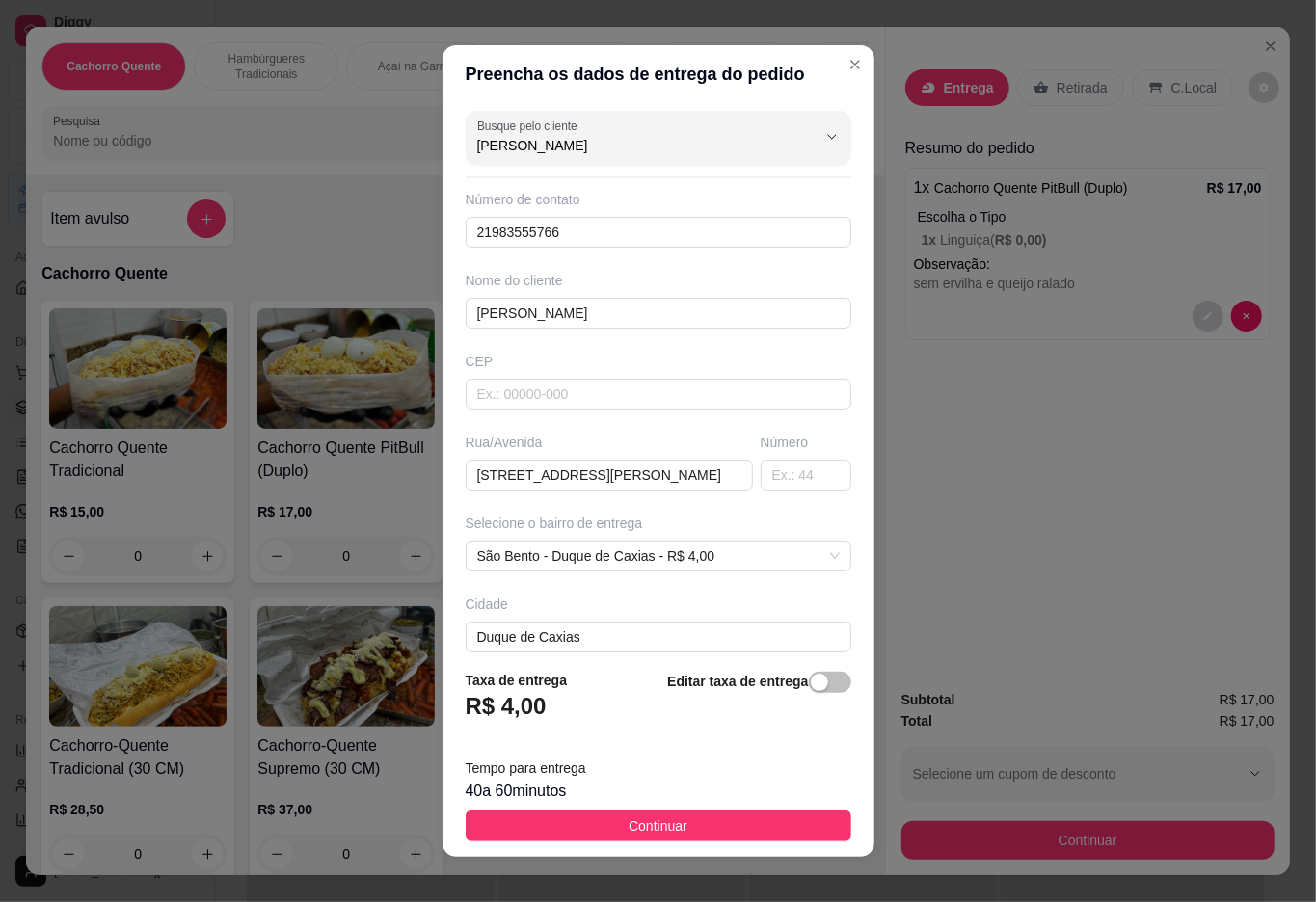
click at [602, 829] on button "Continuar" at bounding box center [659, 825] width 386 height 31
click at [435, 814] on p "R$ 37,00" at bounding box center [346, 810] width 177 height 20
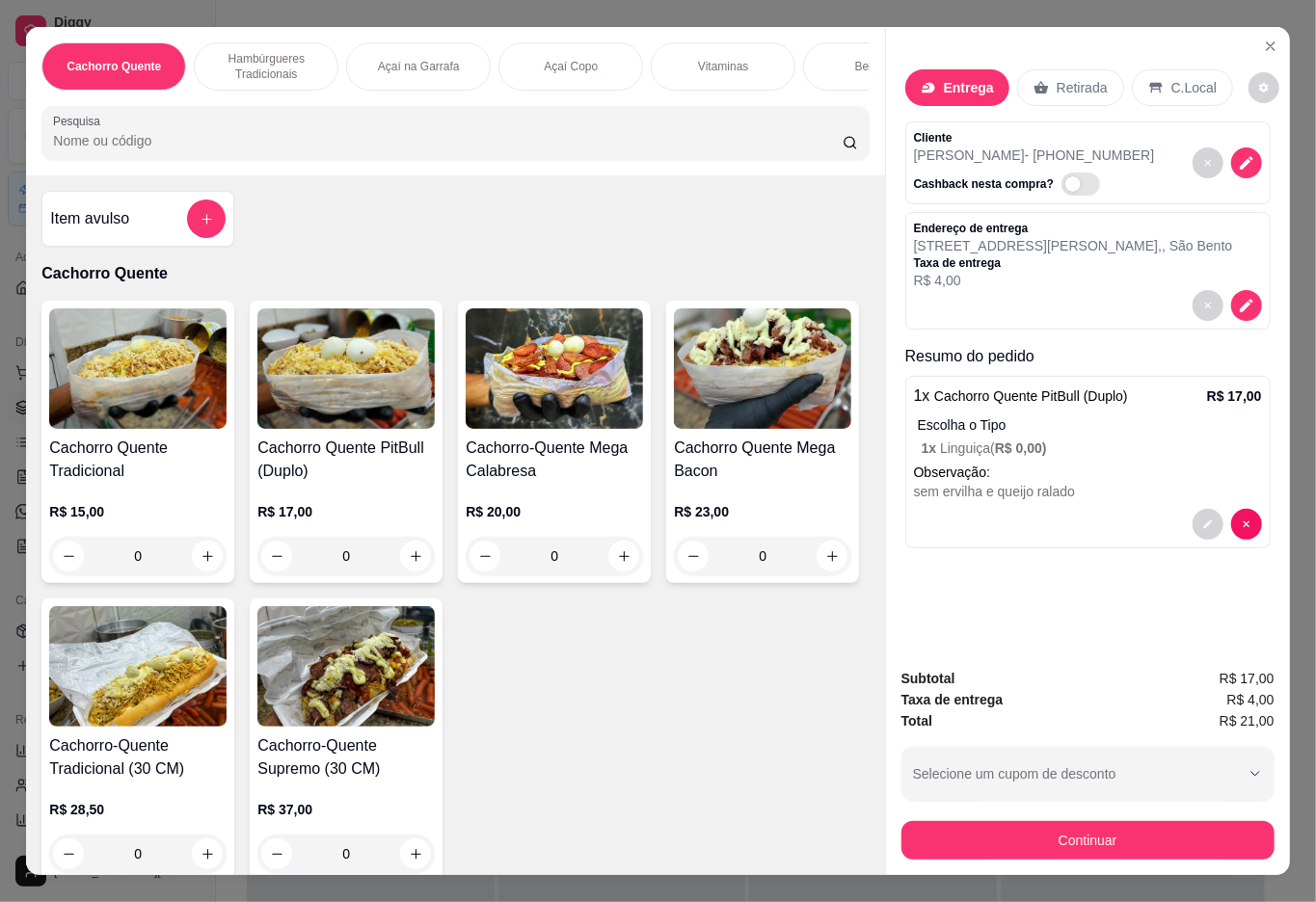
click at [1015, 831] on button "Continuar" at bounding box center [1087, 840] width 373 height 38
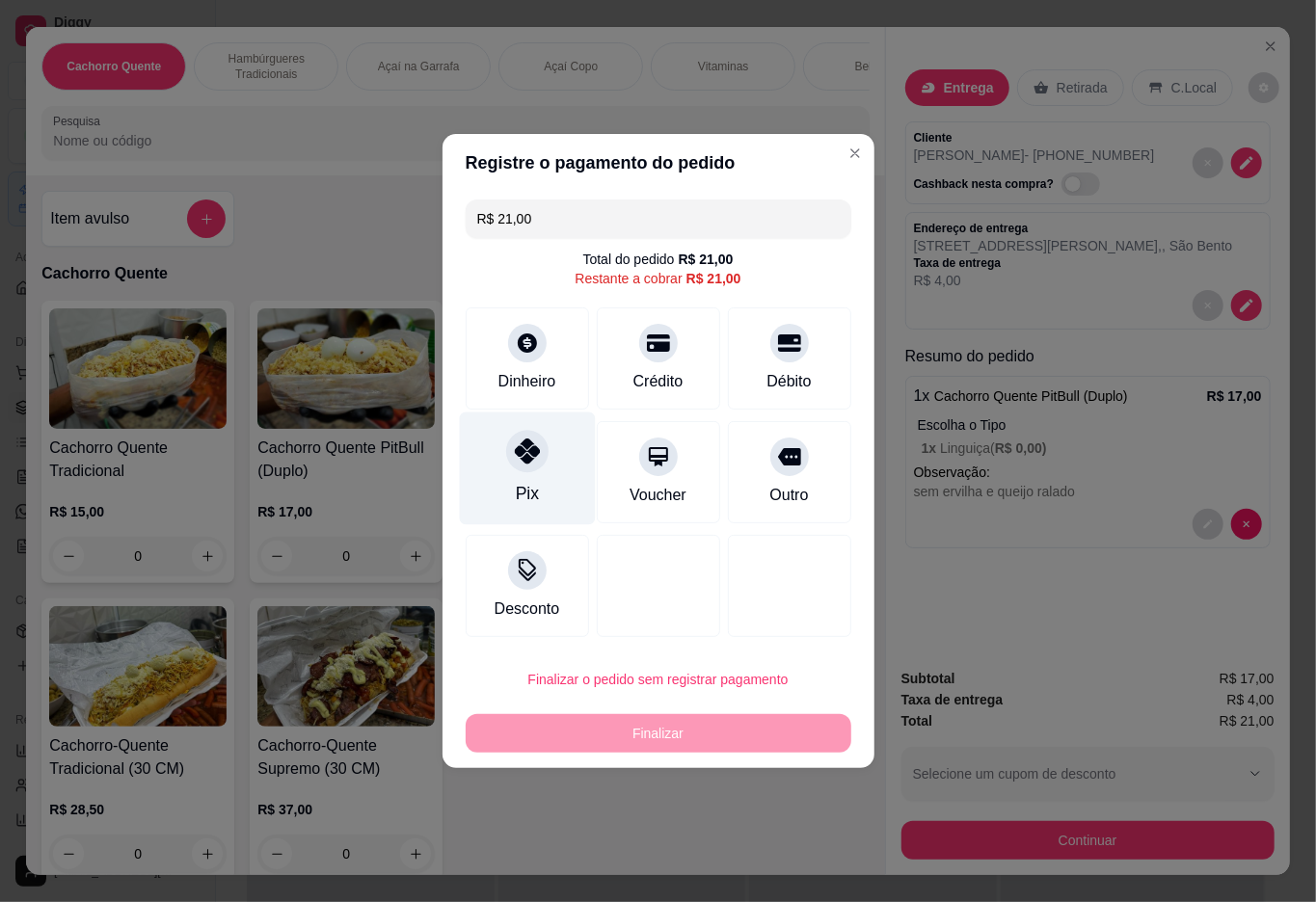
click at [532, 481] on div "Pix" at bounding box center [527, 469] width 136 height 113
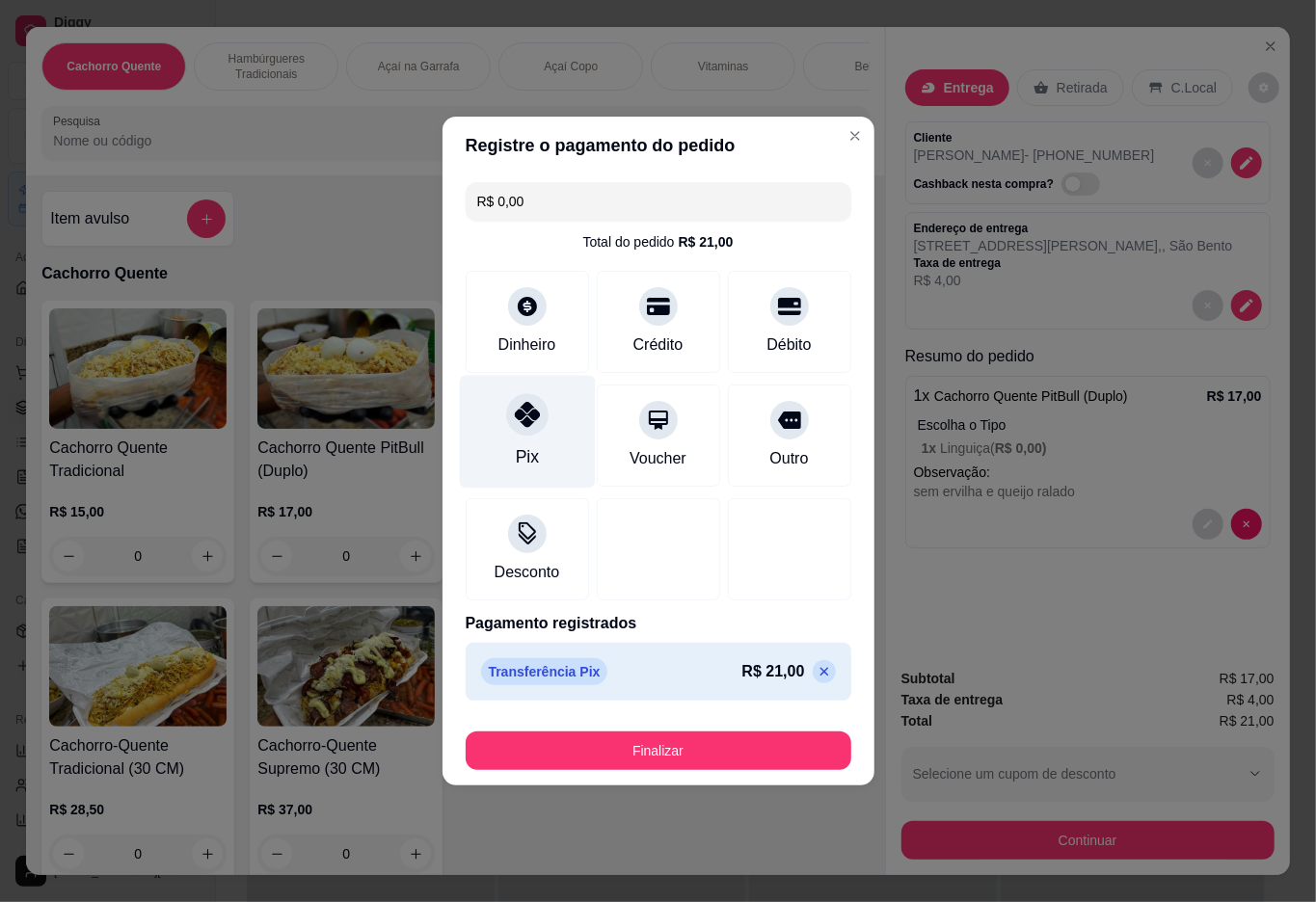
click at [671, 768] on button "Finalizar" at bounding box center [659, 750] width 386 height 38
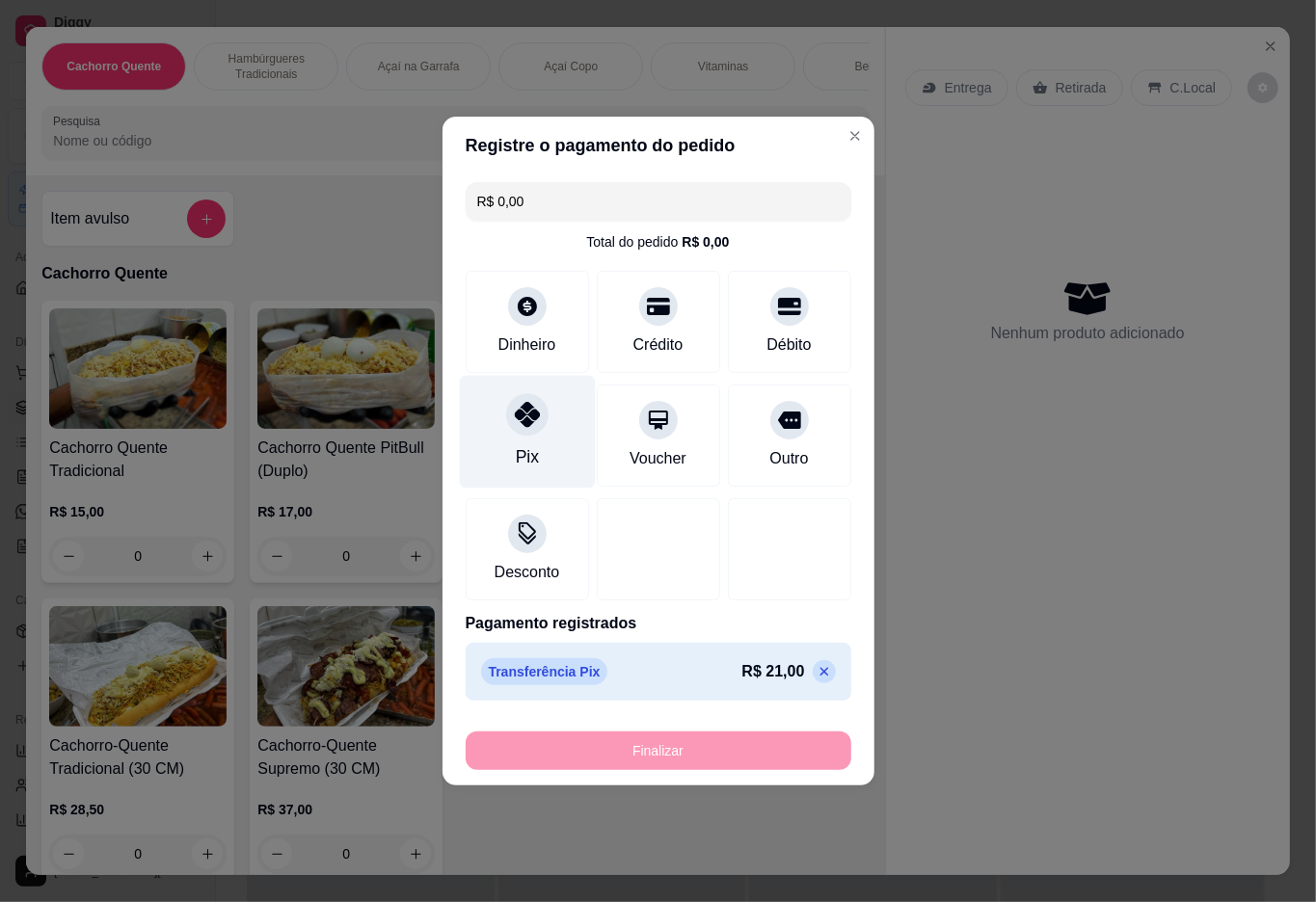
type input "-R$ 21,00"
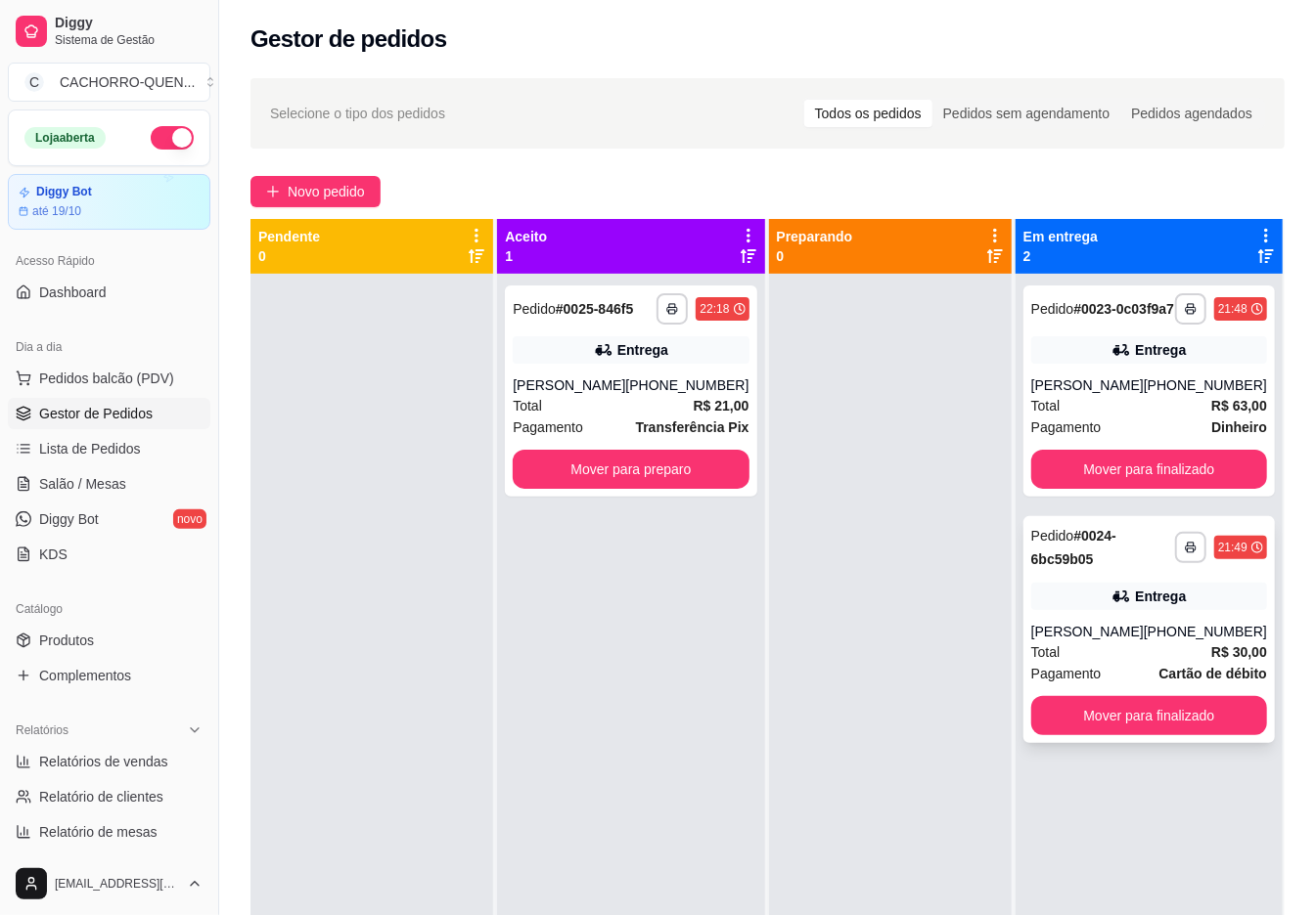
click at [1144, 743] on div "**********" at bounding box center [1149, 629] width 252 height 227
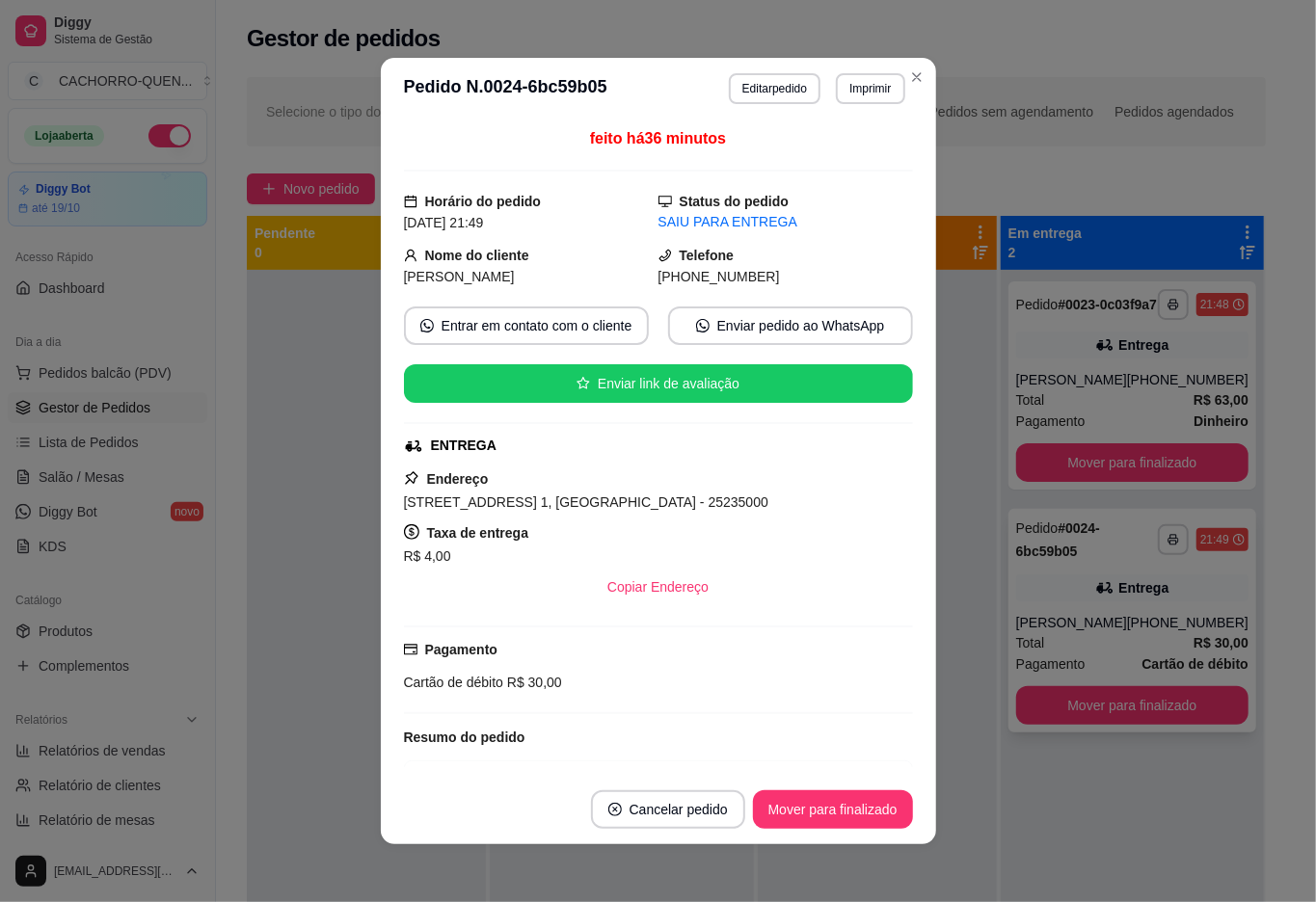
click at [1196, 849] on div "**********" at bounding box center [1132, 721] width 263 height 902
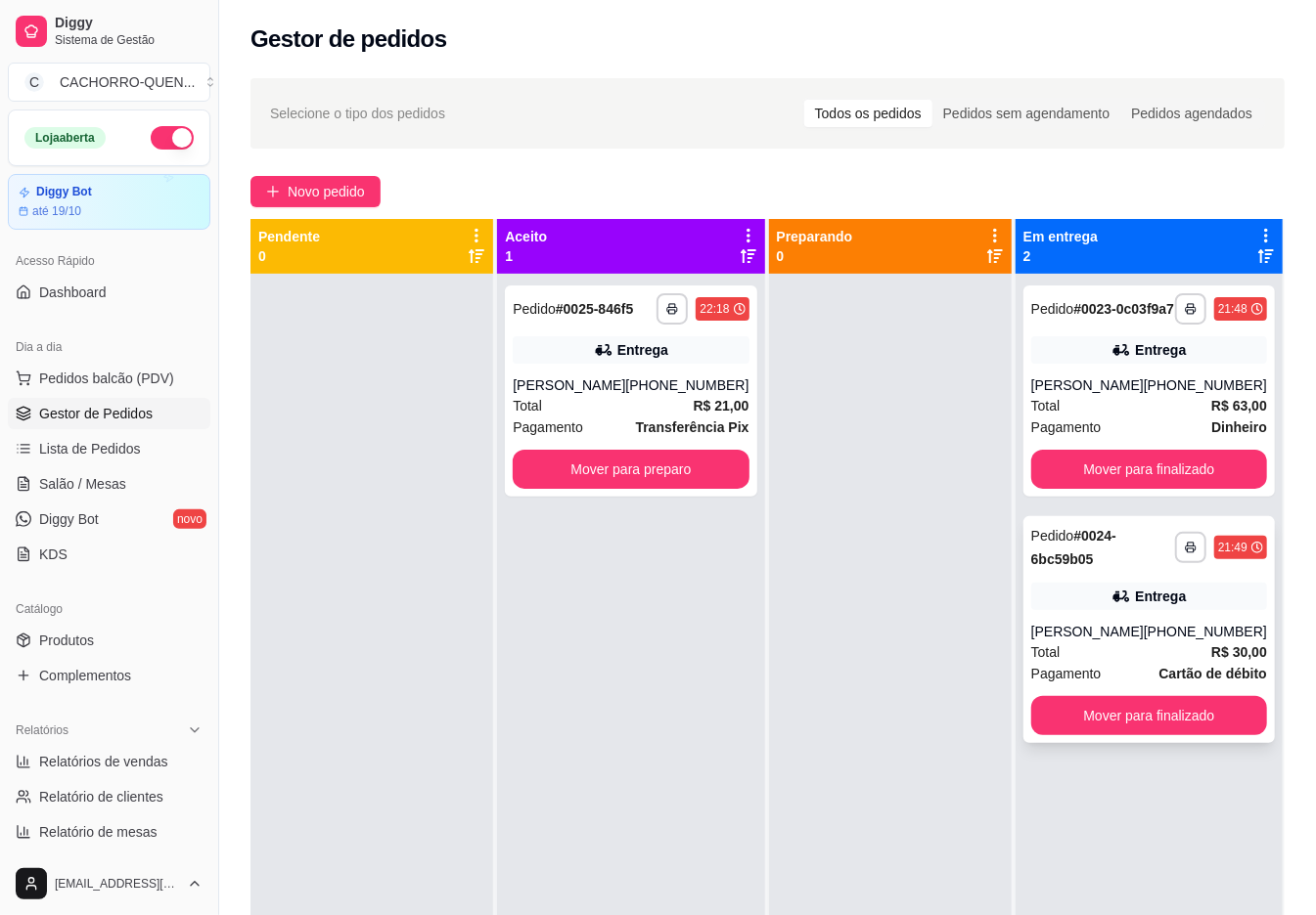
click at [1191, 735] on button "Mover para finalizado" at bounding box center [1149, 715] width 236 height 39
click at [1160, 728] on button "Mover para finalizado" at bounding box center [1148, 716] width 229 height 38
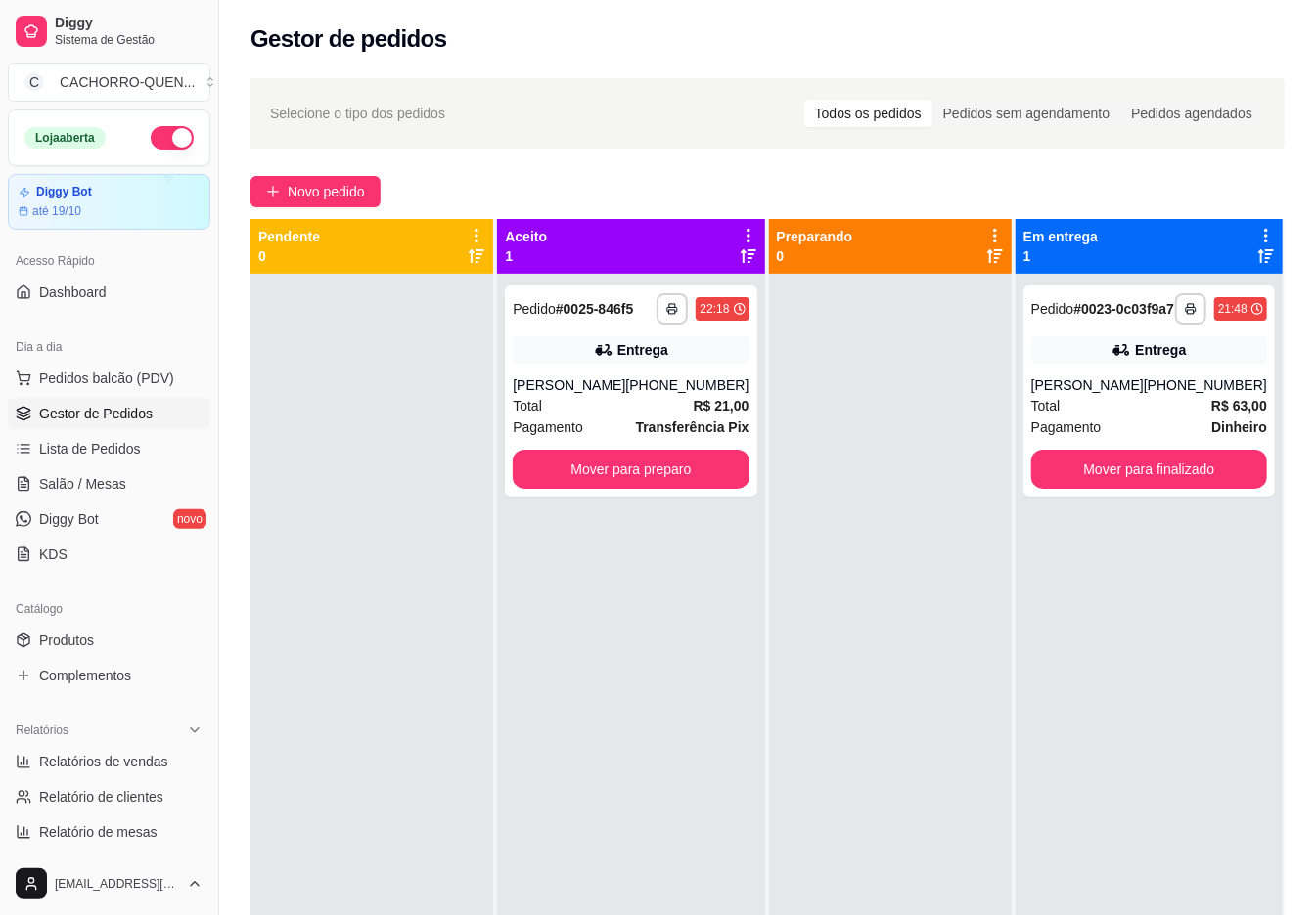
click at [670, 489] on button "Mover para preparo" at bounding box center [631, 468] width 236 height 39
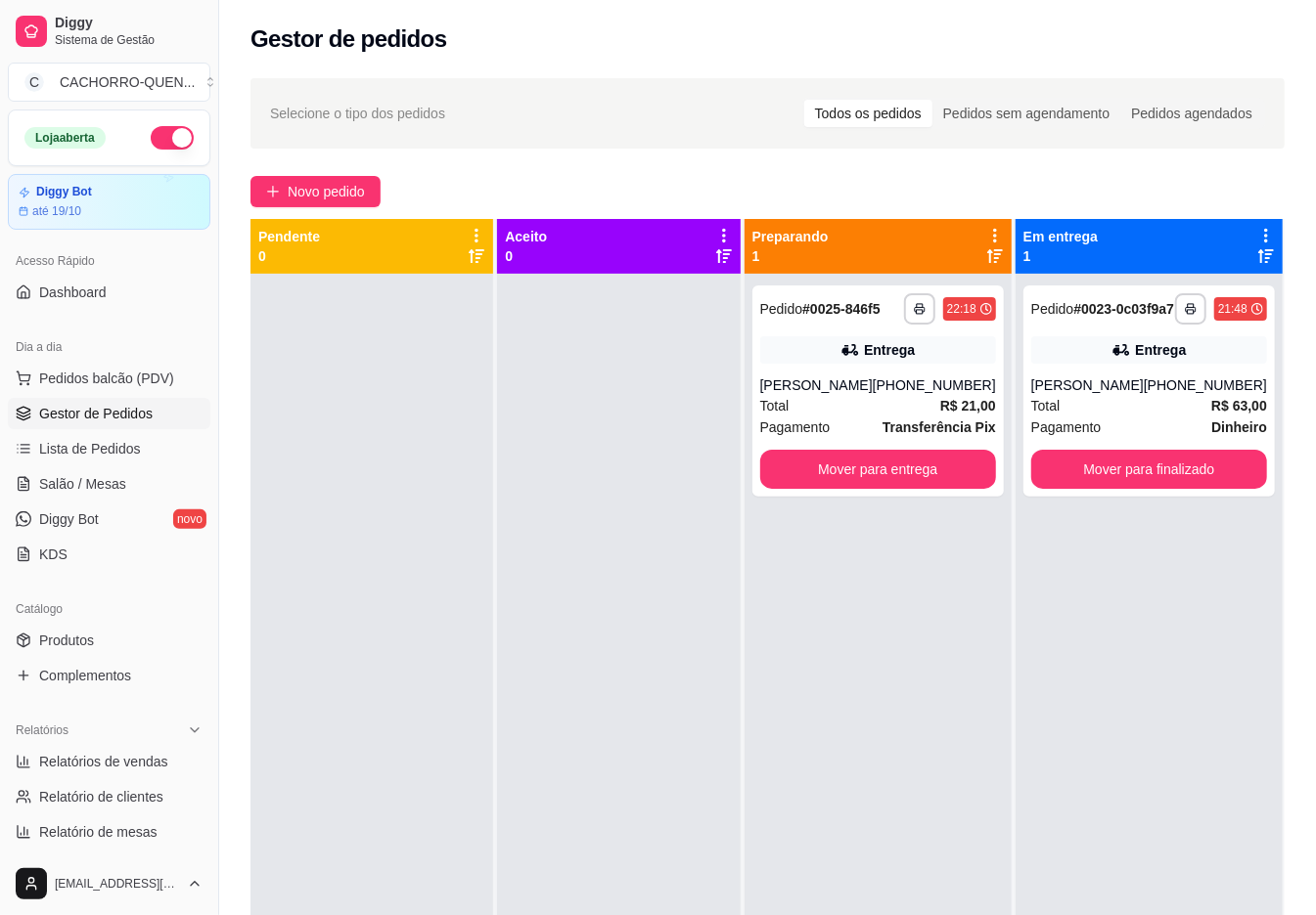
click at [882, 489] on button "Mover para entrega" at bounding box center [878, 468] width 236 height 39
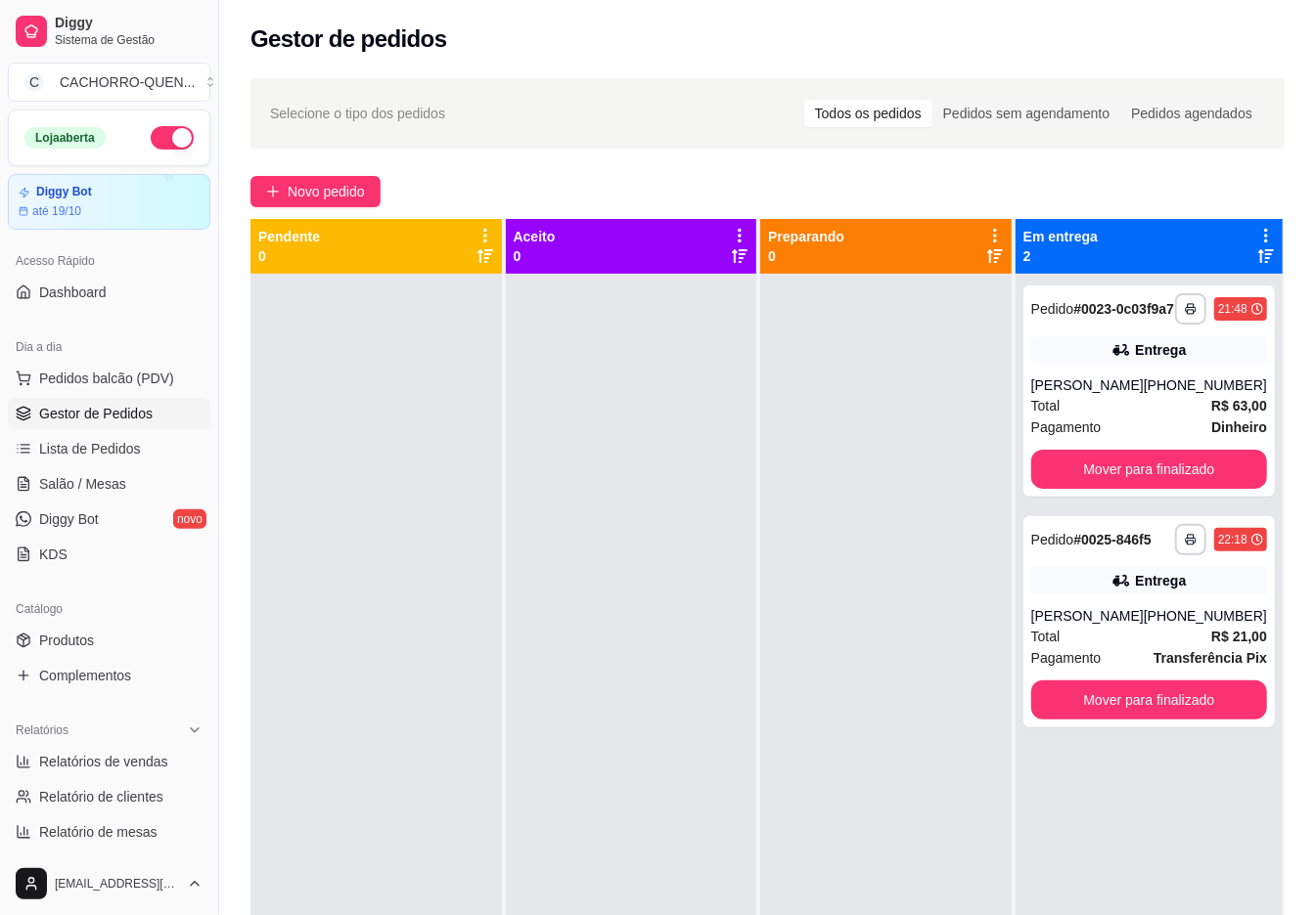
click at [1167, 489] on button "Mover para finalizado" at bounding box center [1149, 468] width 236 height 39
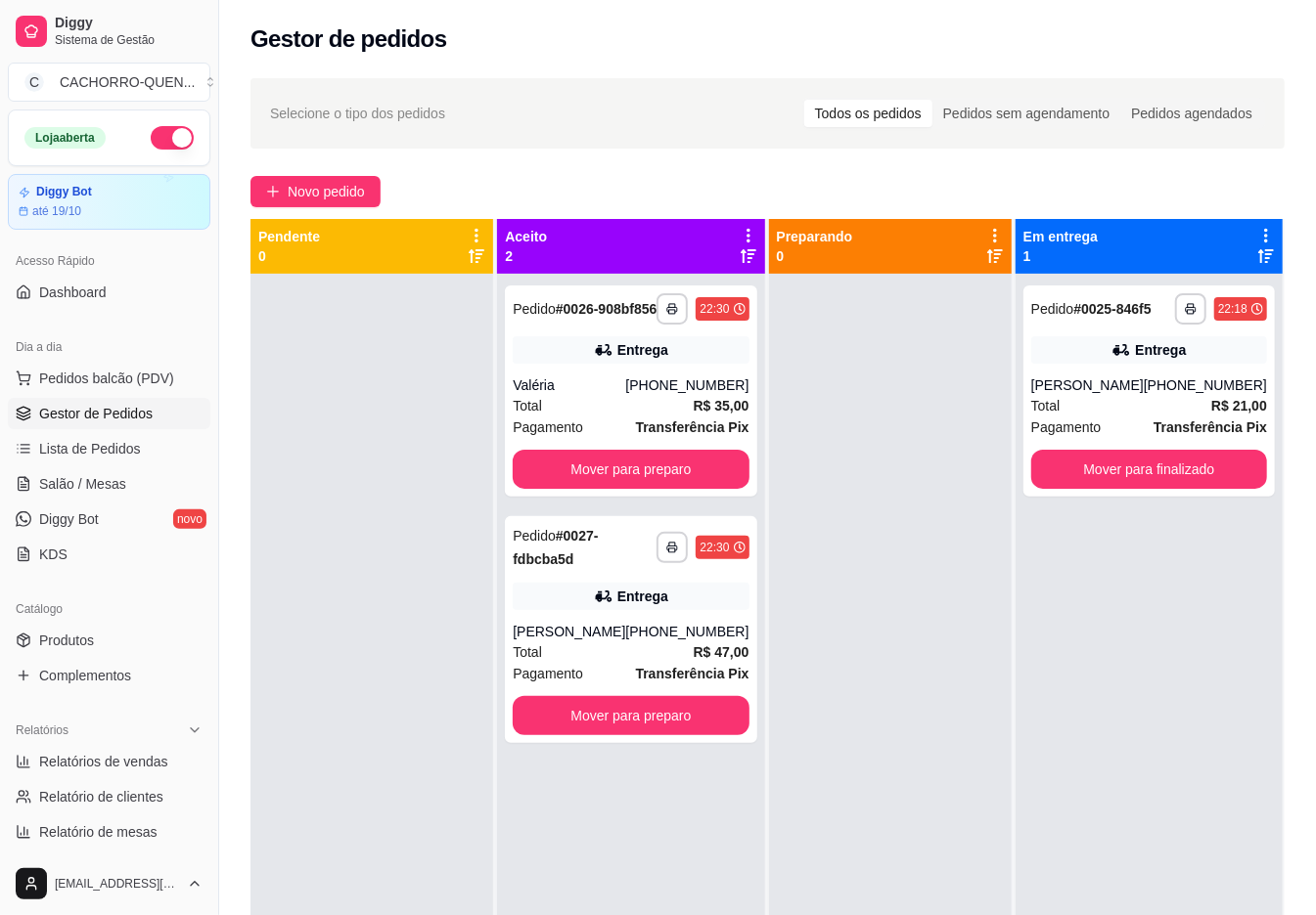
click at [1166, 559] on div "**********" at bounding box center [1148, 731] width 267 height 915
click at [1154, 489] on button "Mover para finalizado" at bounding box center [1149, 468] width 236 height 39
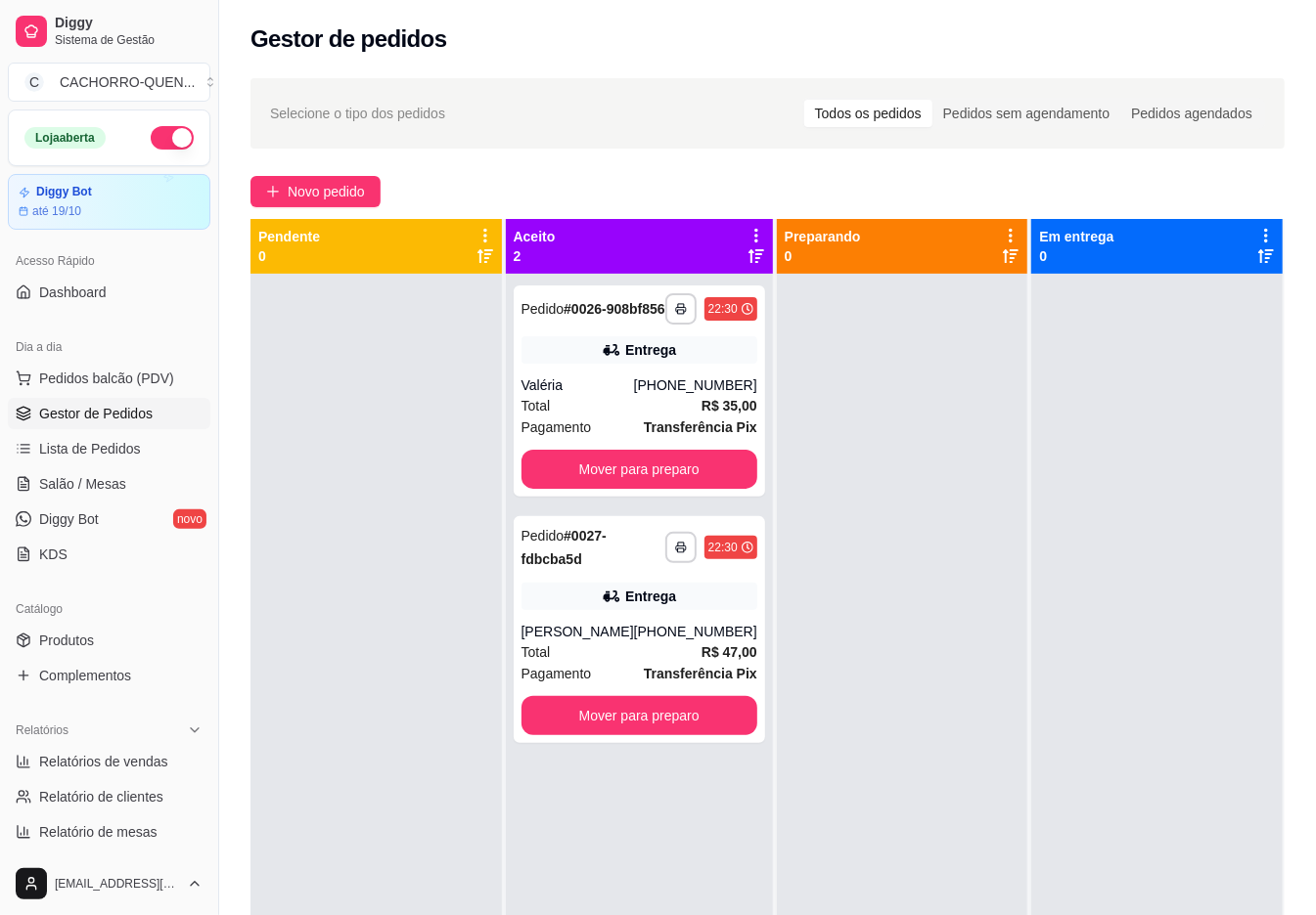
click at [682, 489] on button "Mover para preparo" at bounding box center [640, 468] width 236 height 39
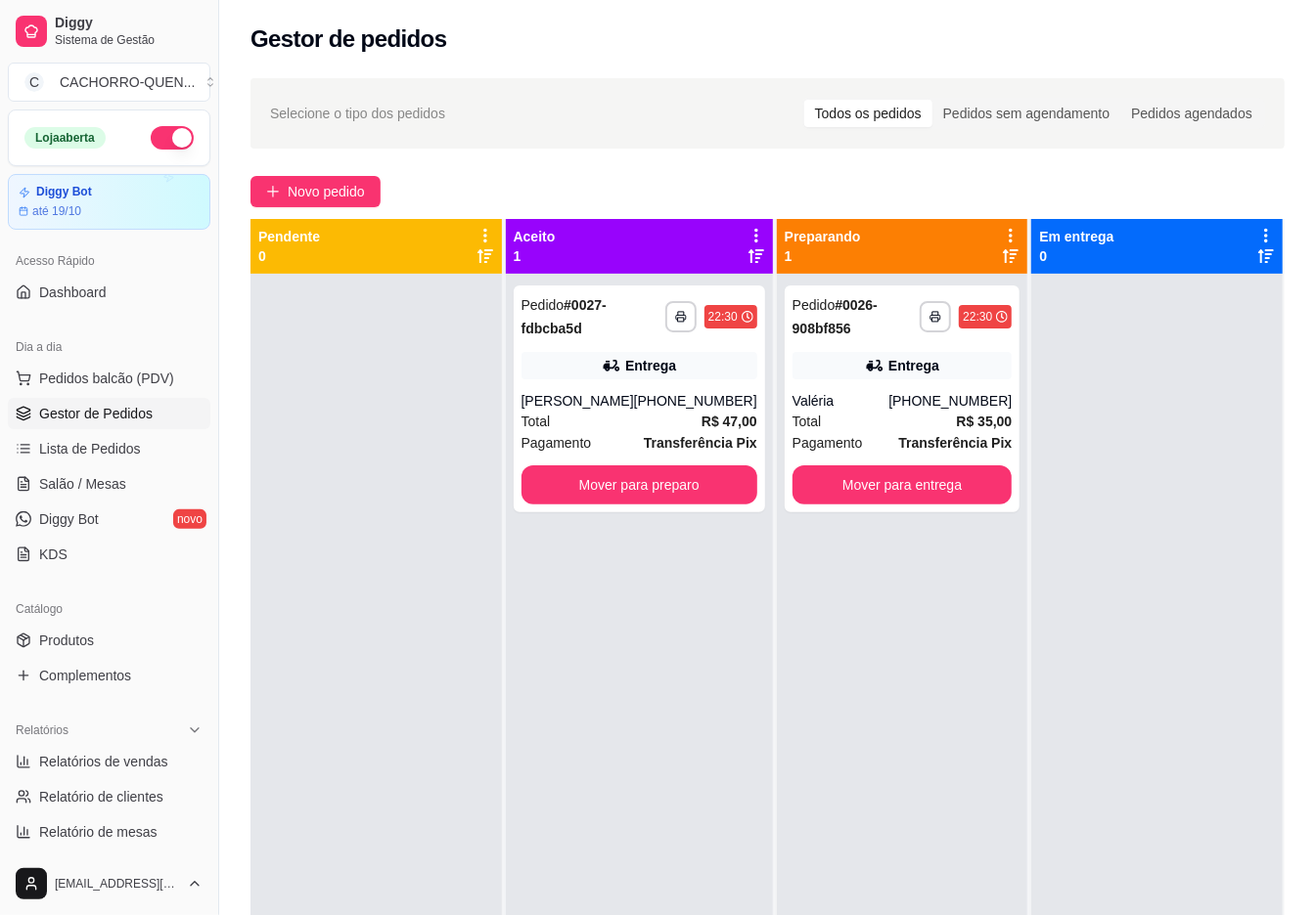
click at [627, 483] on button "Mover para preparo" at bounding box center [640, 484] width 236 height 39
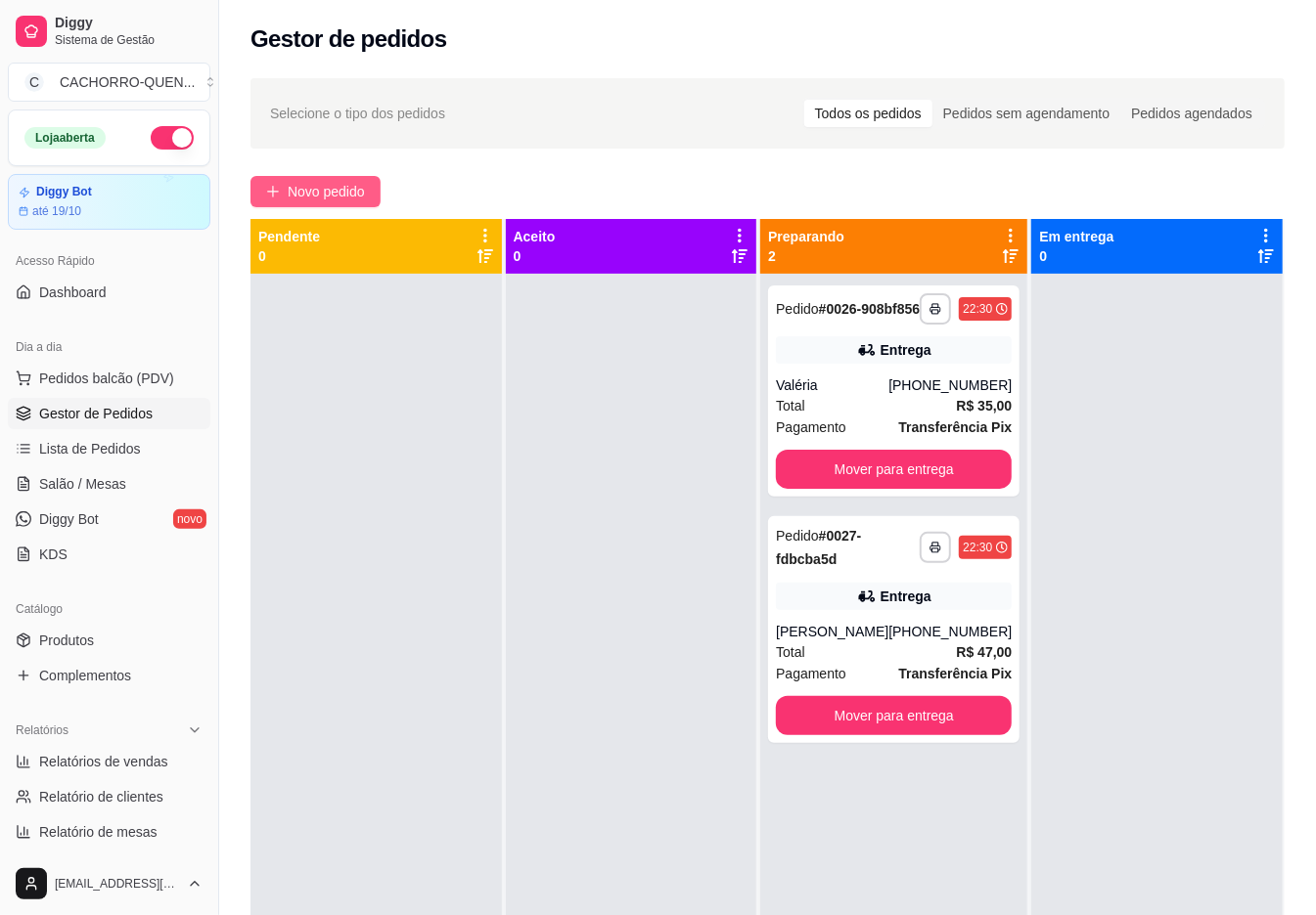
click at [365, 200] on span "Novo pedido" at bounding box center [326, 192] width 77 height 22
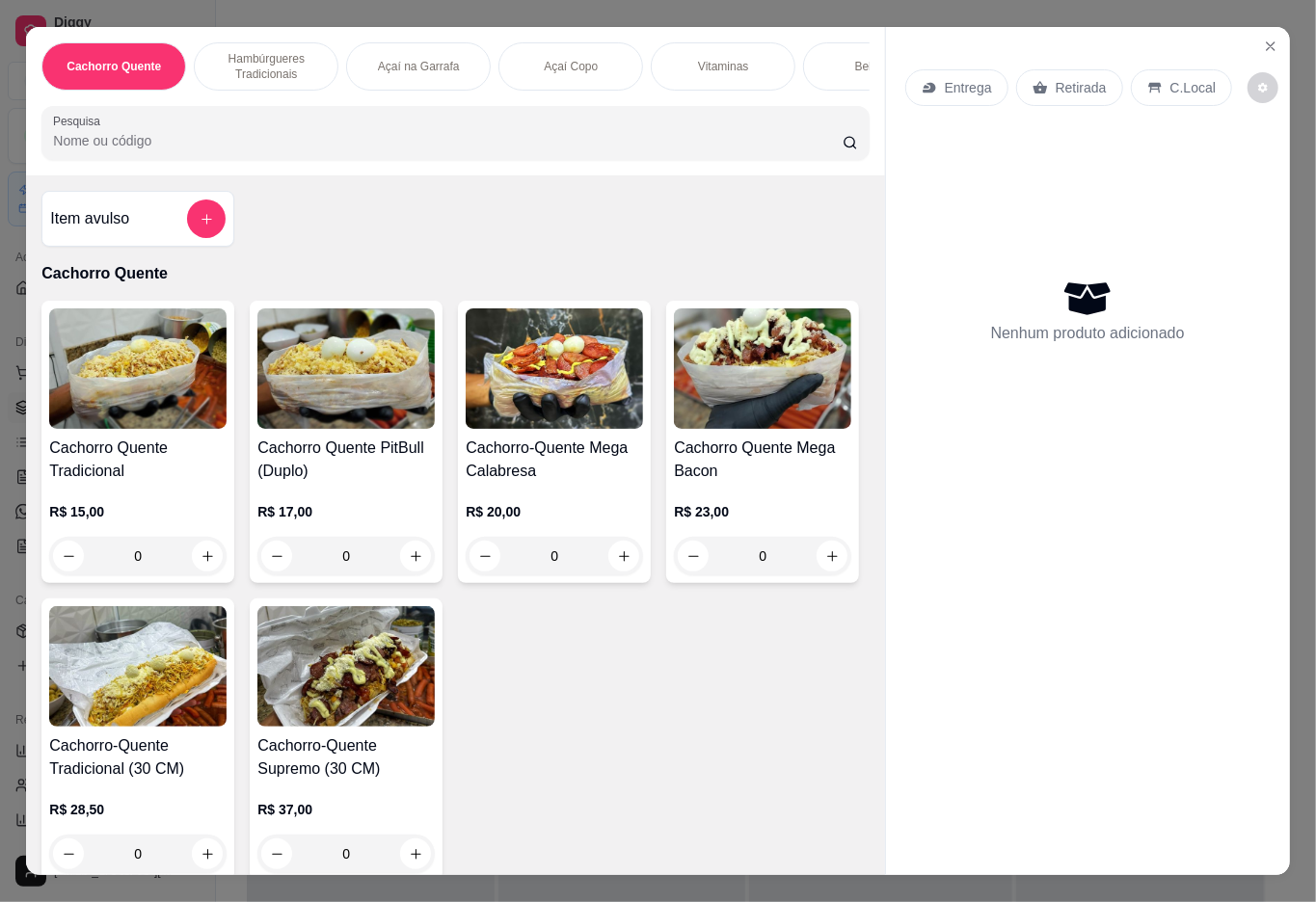
click at [199, 483] on h4 "Cachorro Quente Tradicional" at bounding box center [138, 460] width 177 height 46
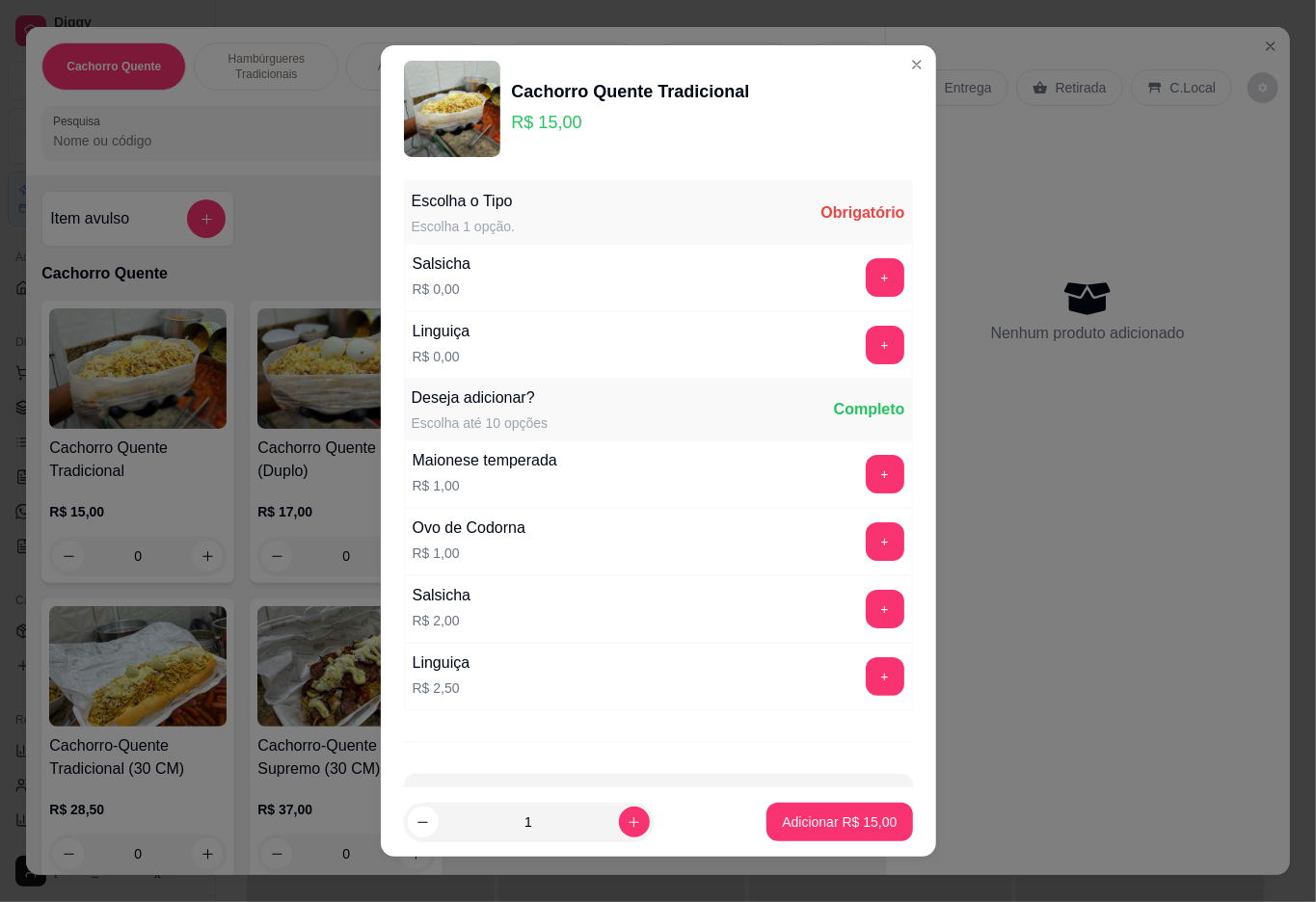
click at [866, 345] on button "+" at bounding box center [885, 345] width 38 height 38
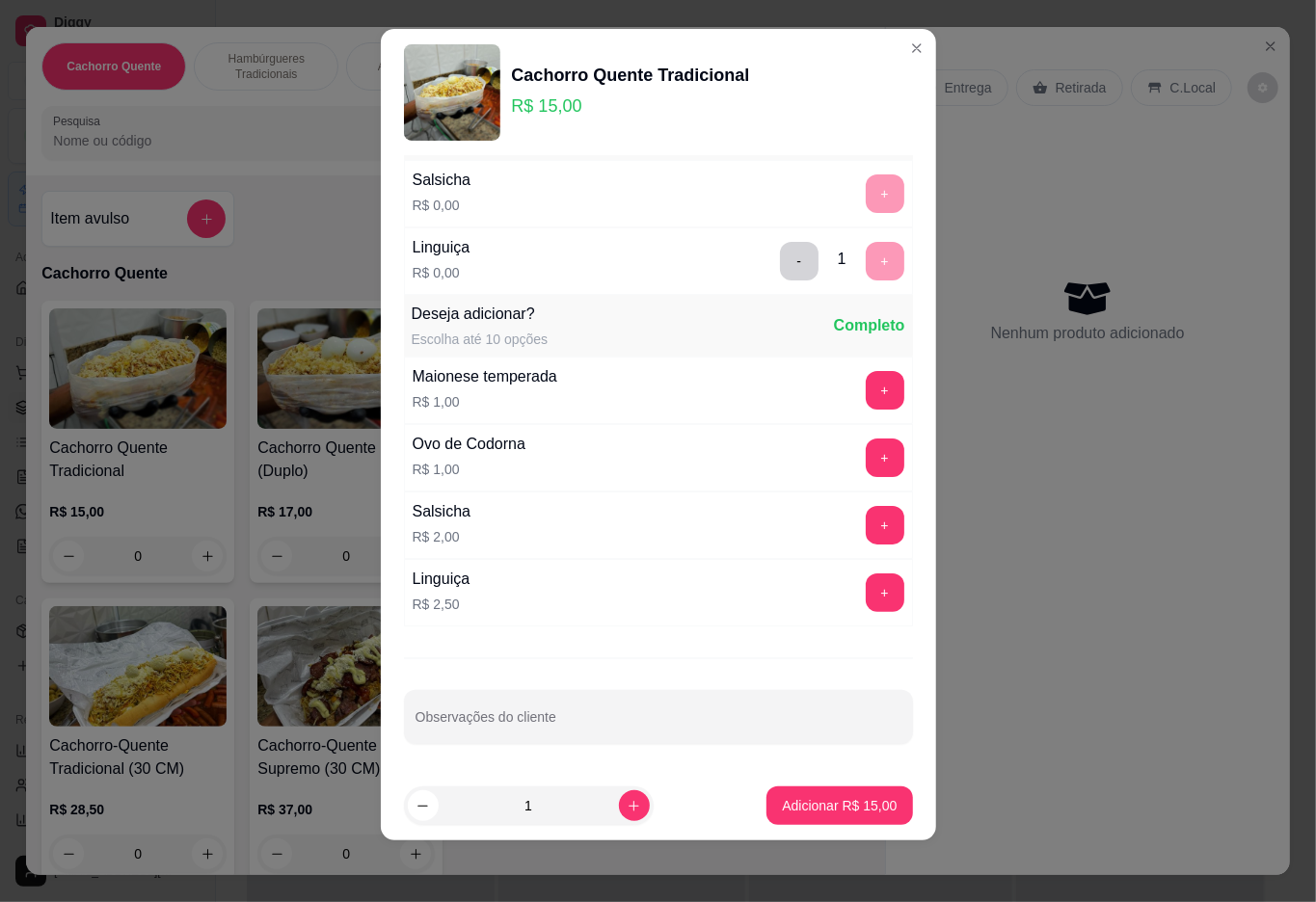
click at [831, 805] on p "Adicionar R$ 15,00" at bounding box center [839, 806] width 115 height 20
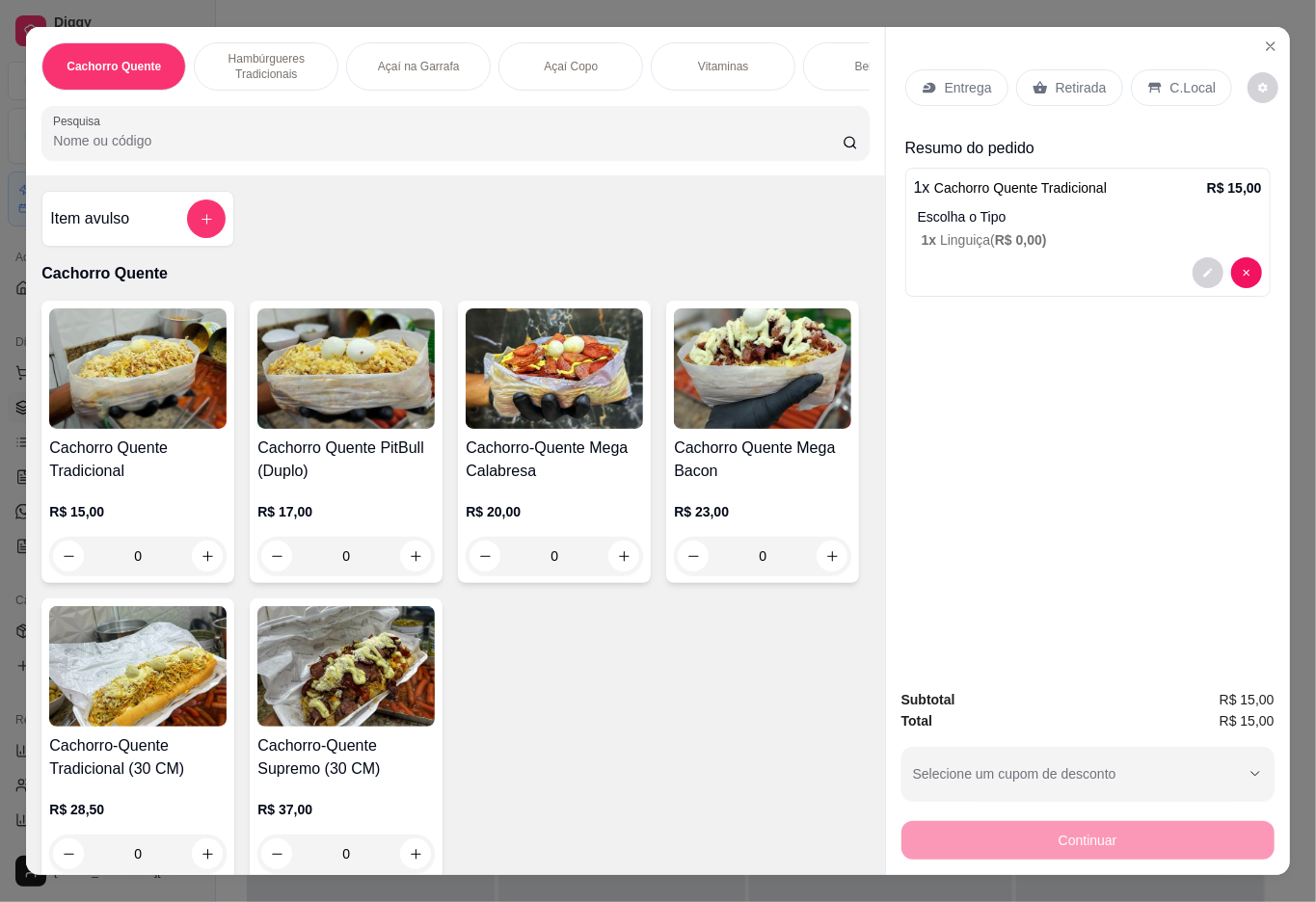
click at [810, 68] on div "Bebidas" at bounding box center [876, 66] width 145 height 48
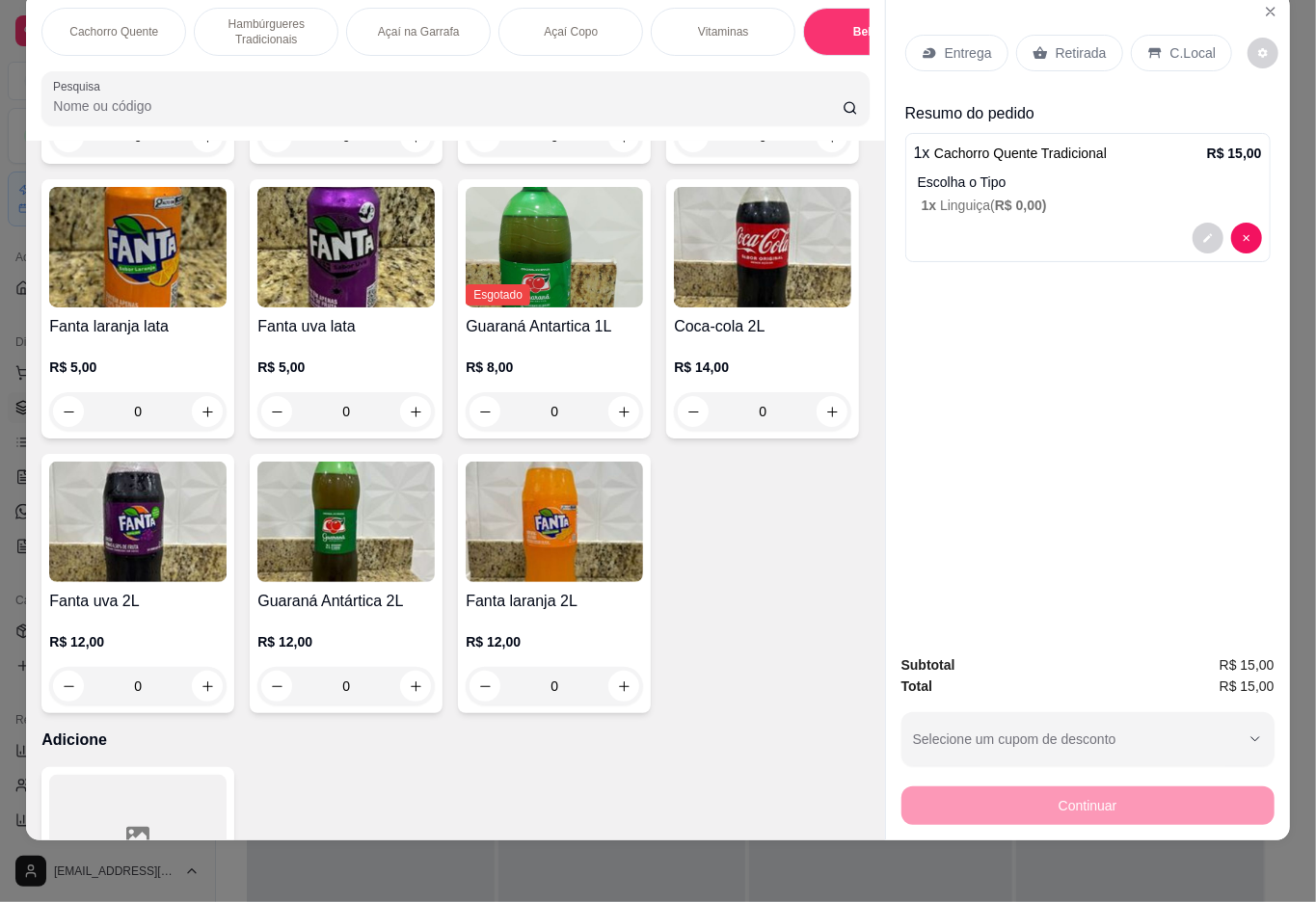
type input "1"
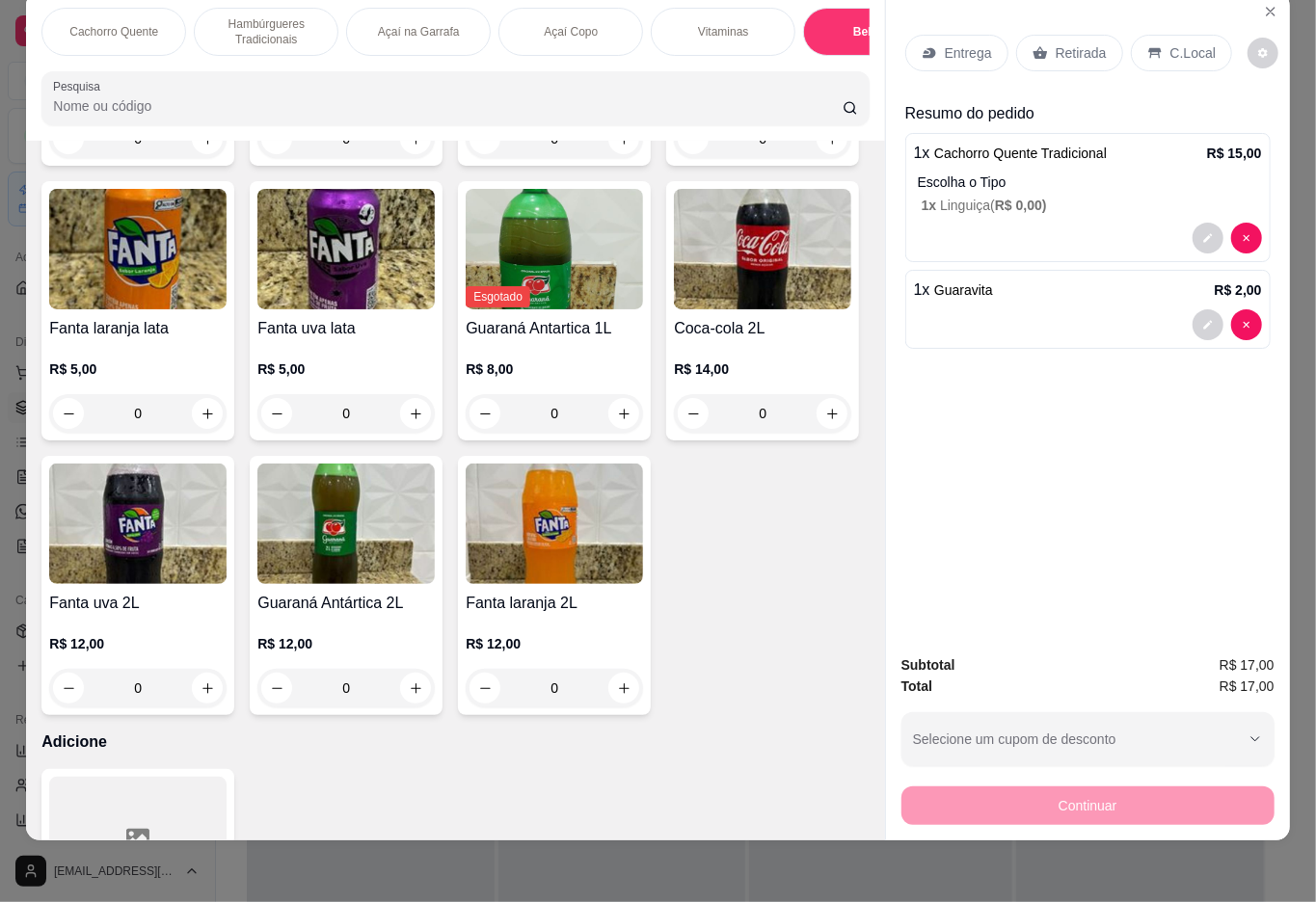
click at [1097, 43] on p "Retirada" at bounding box center [1082, 53] width 51 height 20
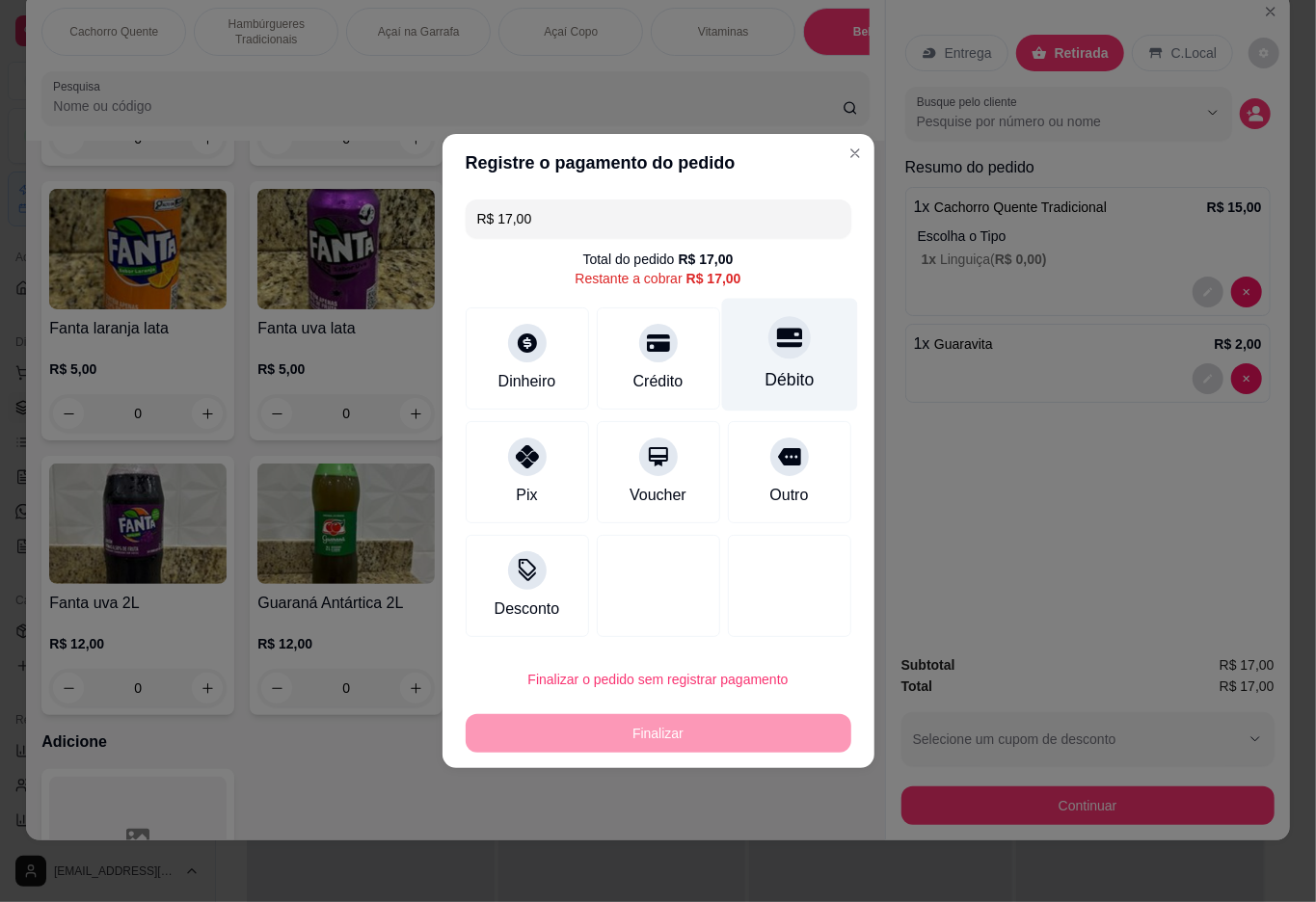
click at [768, 341] on div at bounding box center [789, 337] width 42 height 42
type input "R$ 0,00"
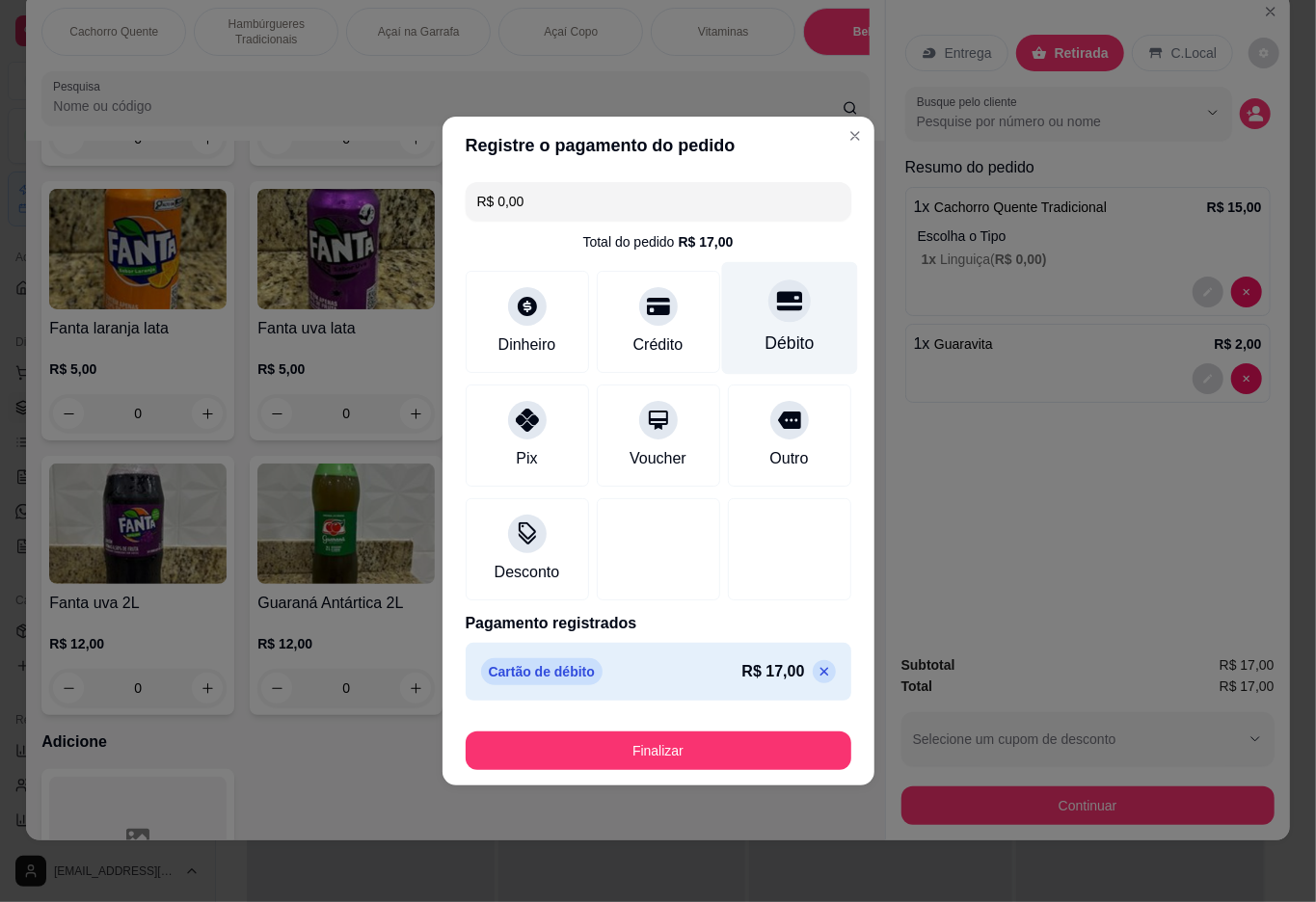
click at [703, 746] on button "Finalizar" at bounding box center [659, 750] width 386 height 38
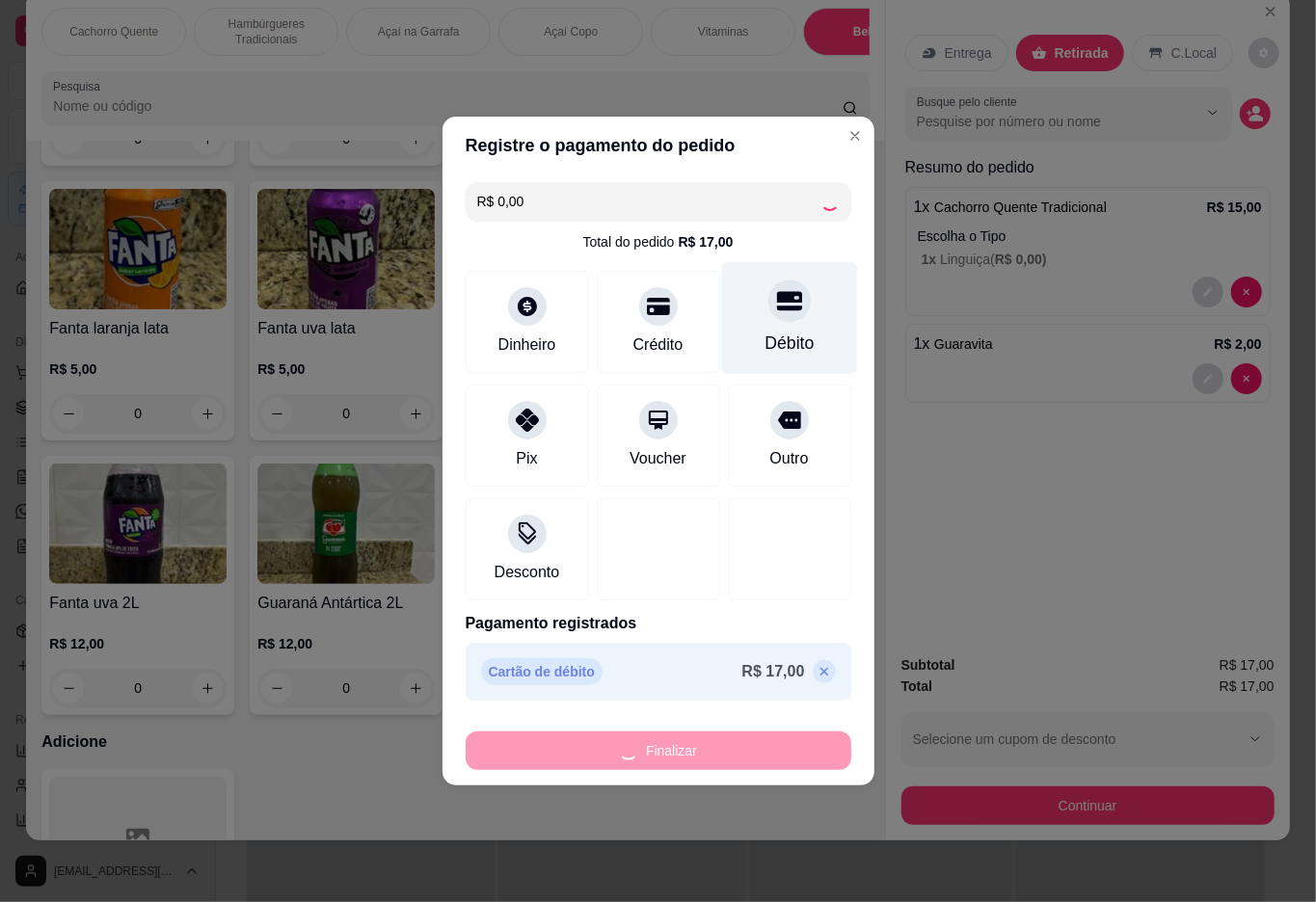
type input "0"
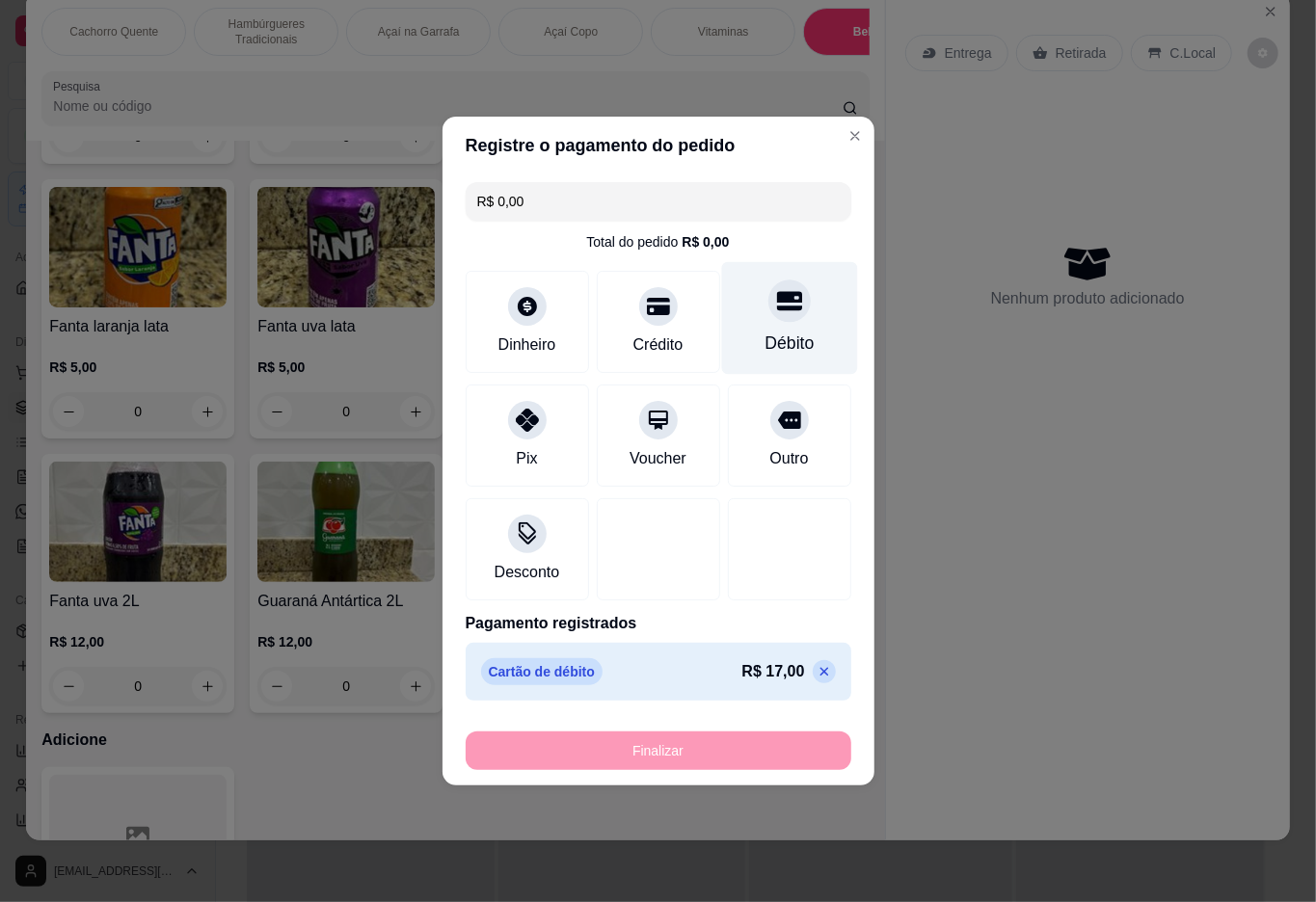
type input "-R$ 17,00"
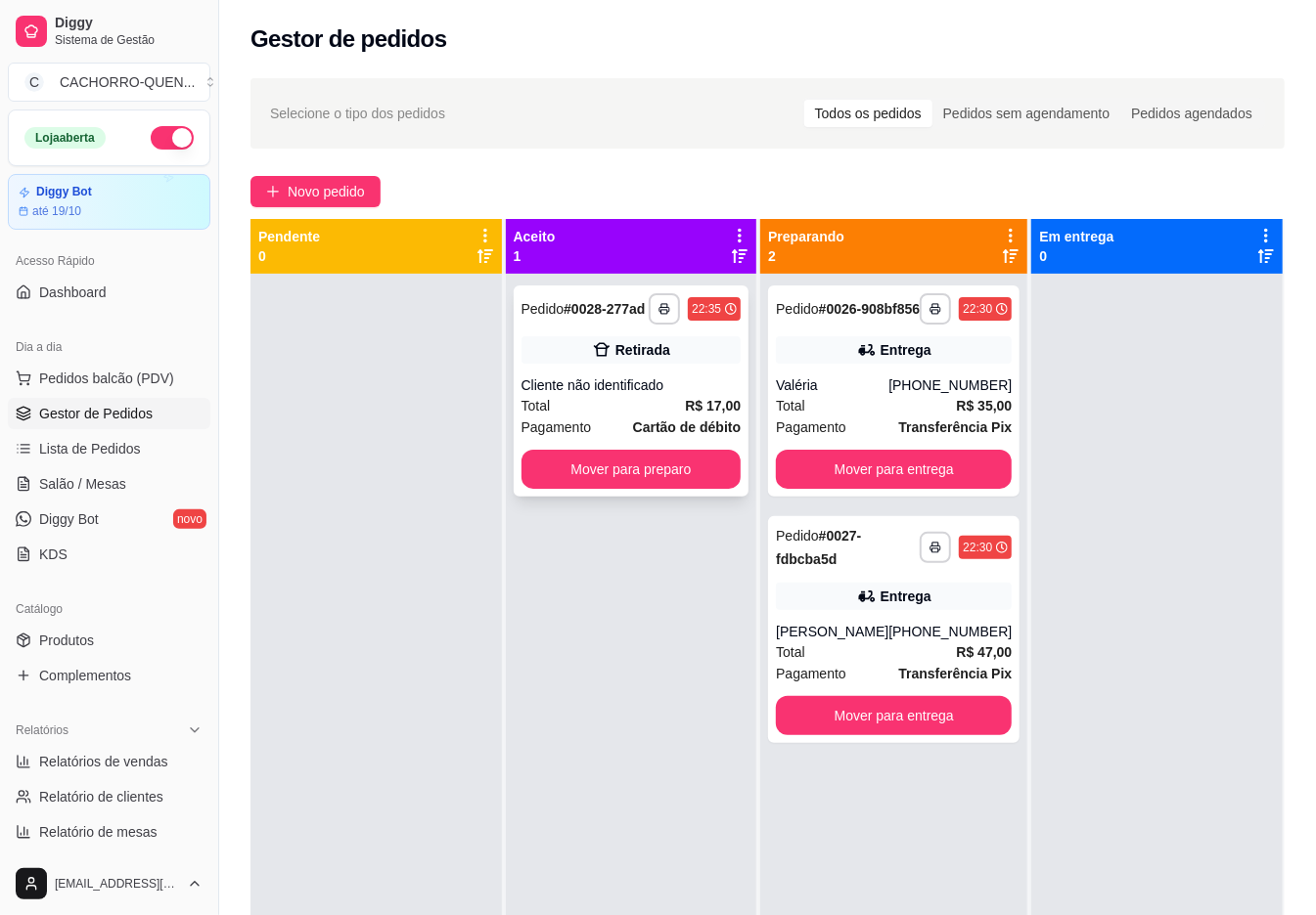
click at [578, 357] on div "Retirada" at bounding box center [632, 350] width 220 height 27
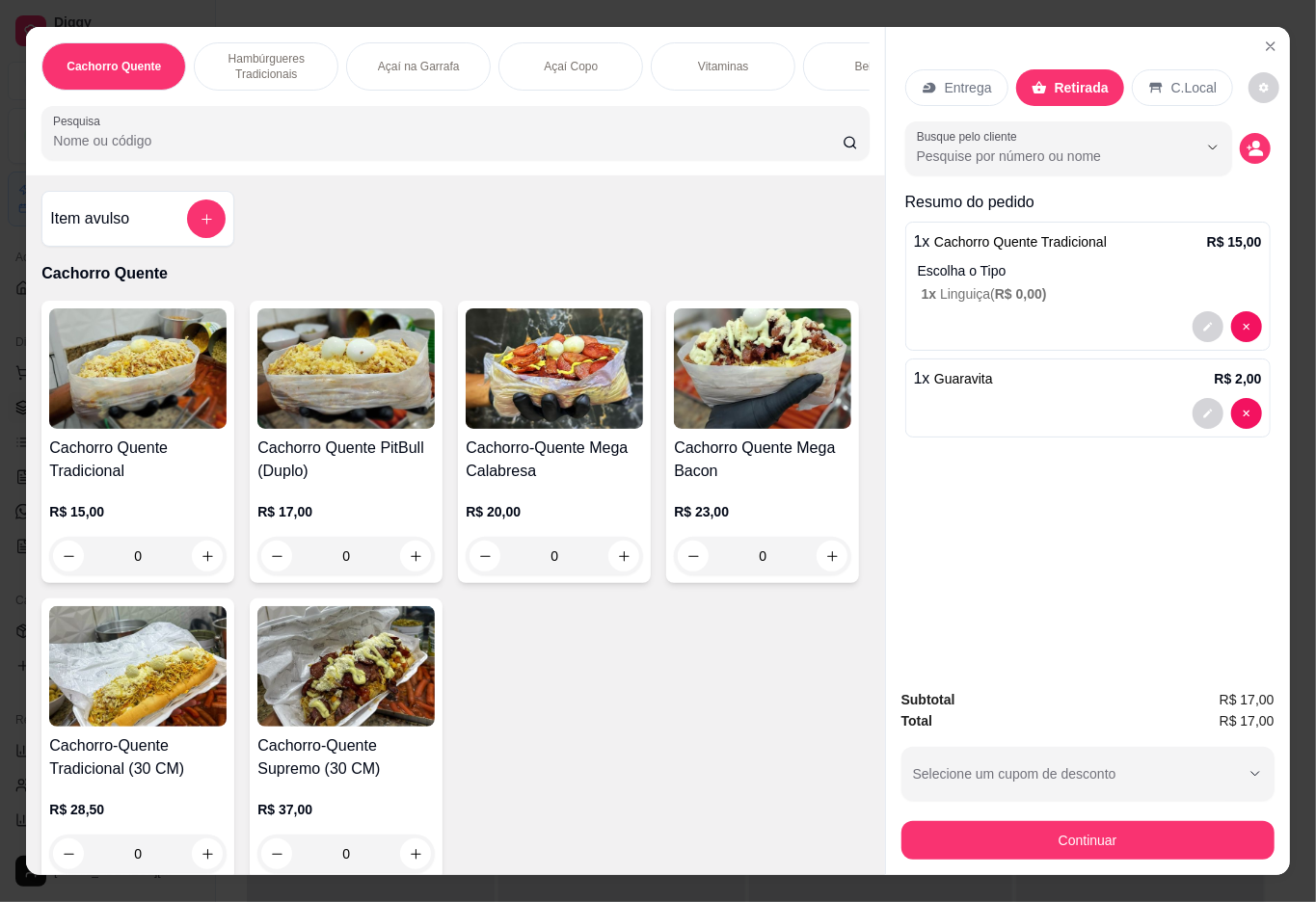
click at [1236, 318] on div "Entrega Retirada C.Local Busque pelo cliente Resumo do pedido 1 x Cachorro Quen…" at bounding box center [1088, 350] width 404 height 647
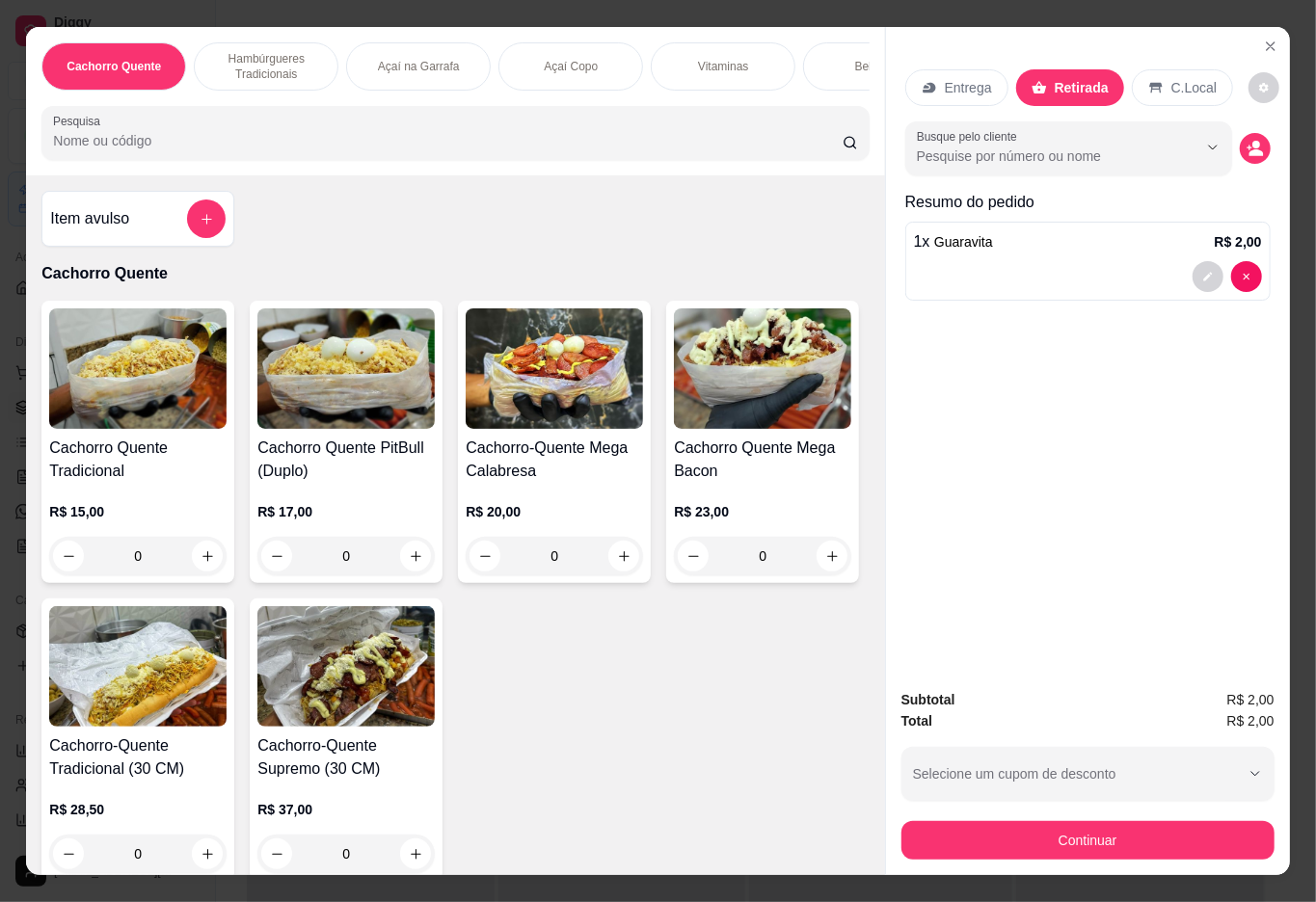
click at [282, 445] on div "Cachorro Quente PitBull (Duplo) R$ 17,00 0" at bounding box center [347, 441] width 193 height 283
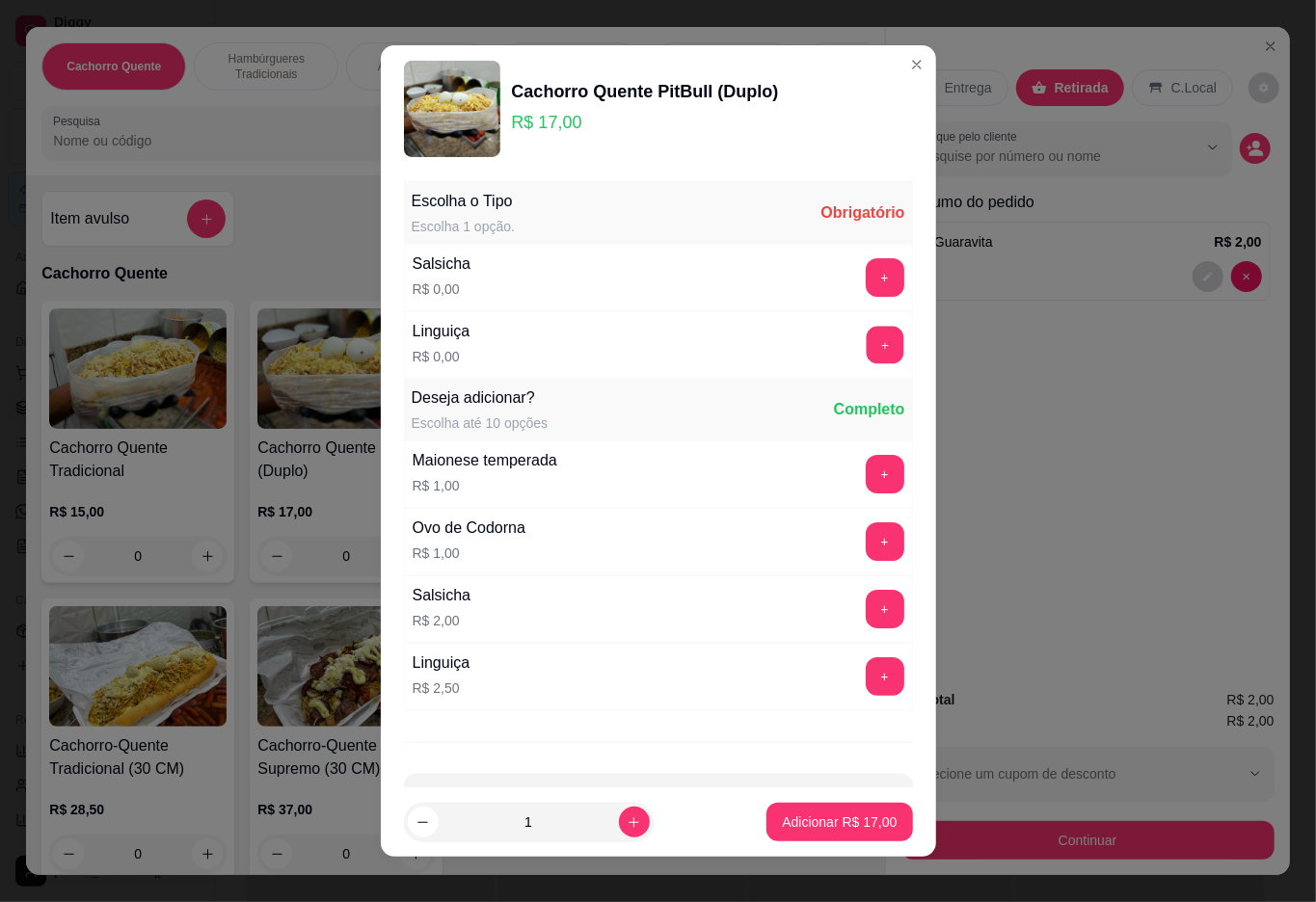
click at [866, 349] on button "+" at bounding box center [885, 345] width 37 height 37
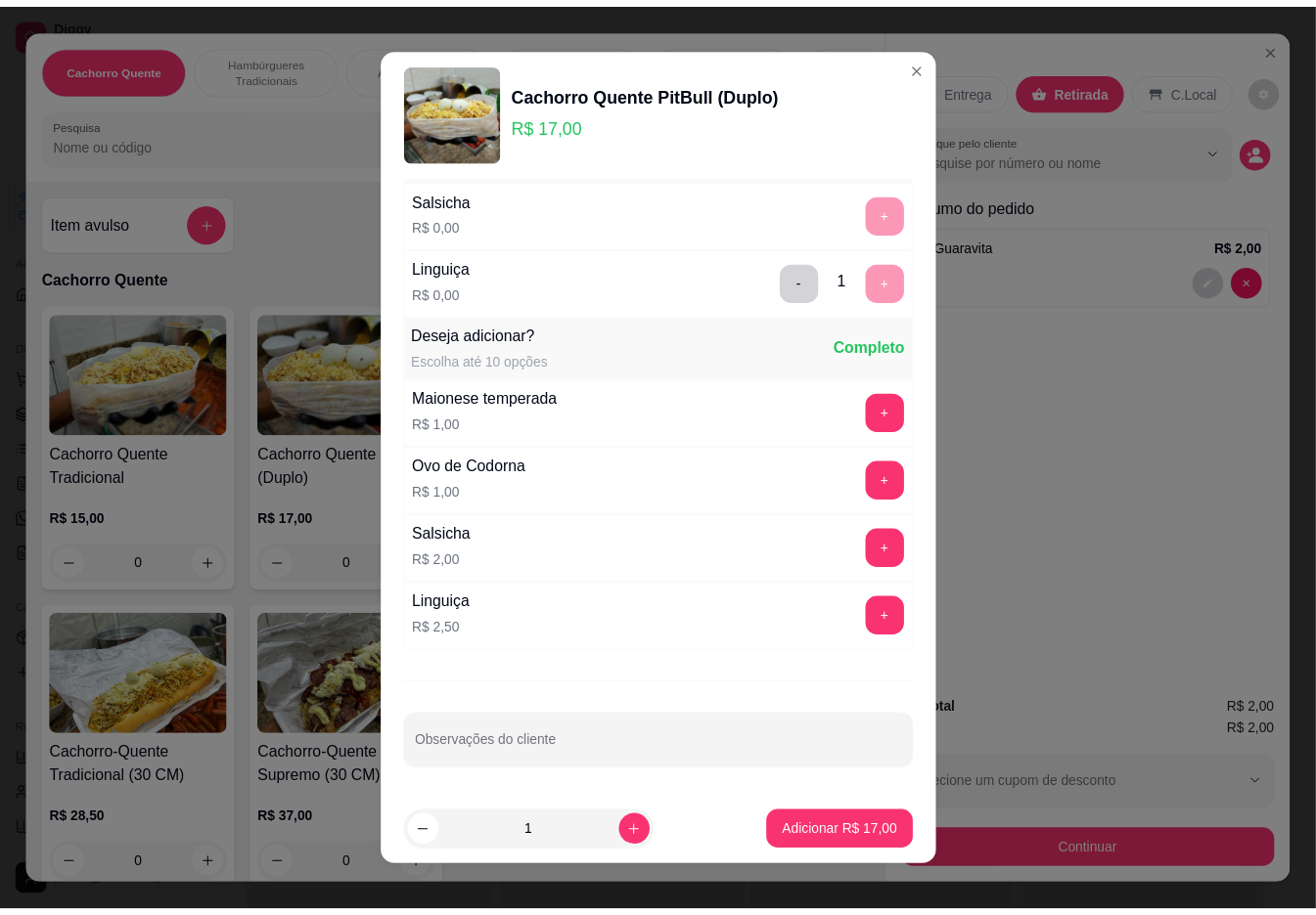
scroll to position [17, 0]
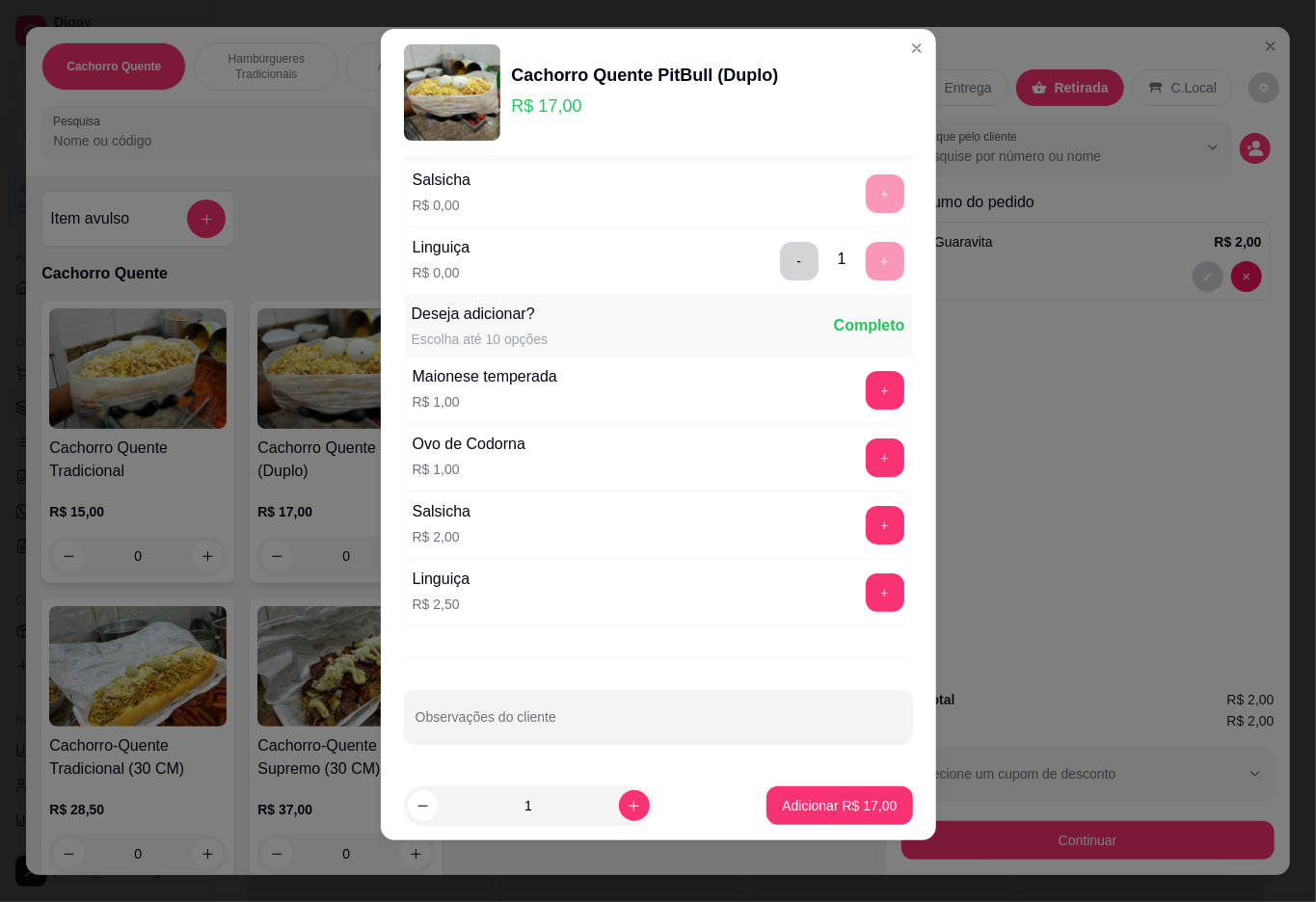
click at [811, 805] on p "Adicionar R$ 17,00" at bounding box center [839, 806] width 115 height 20
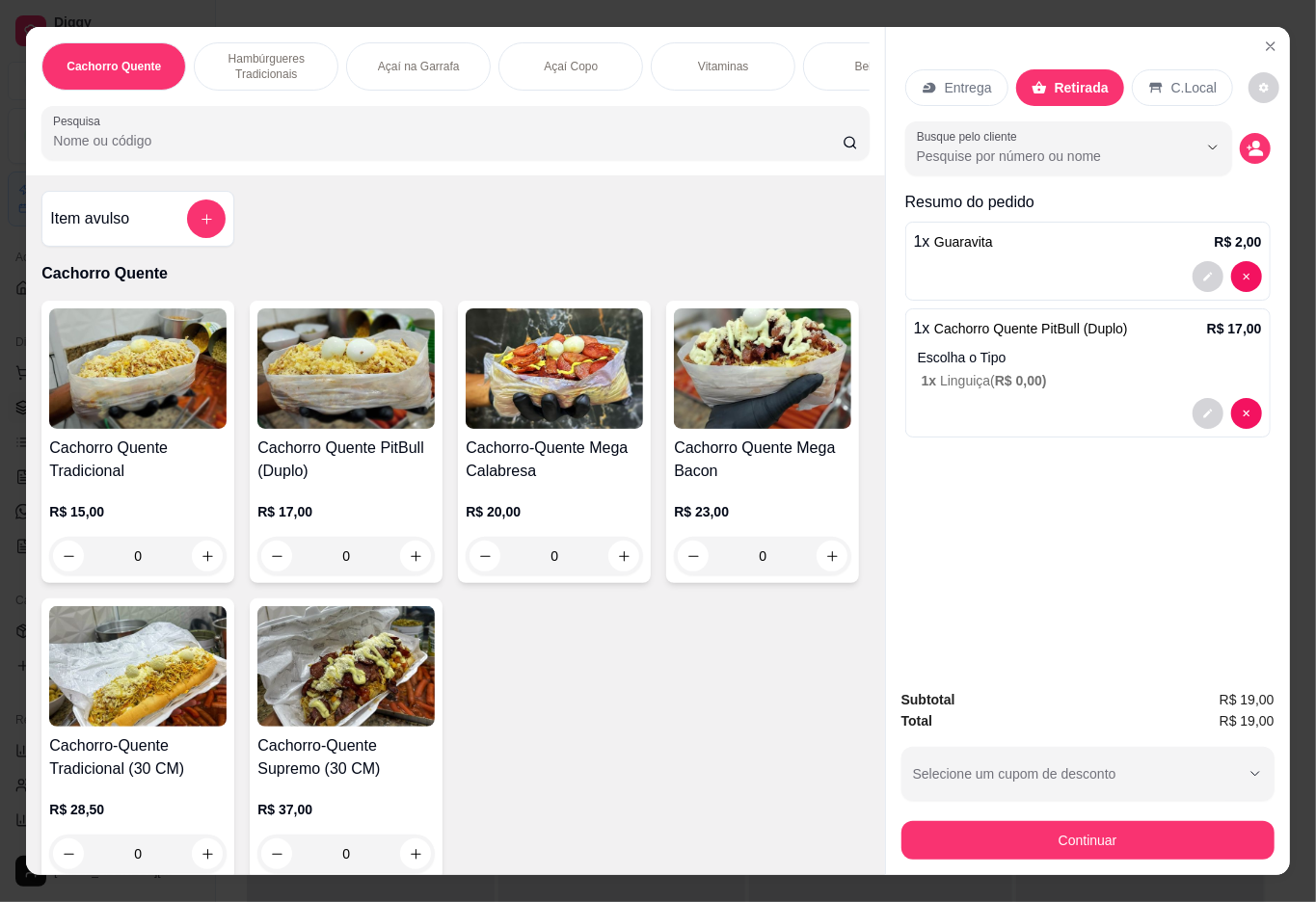
click at [1093, 69] on div "Retirada" at bounding box center [1071, 87] width 108 height 36
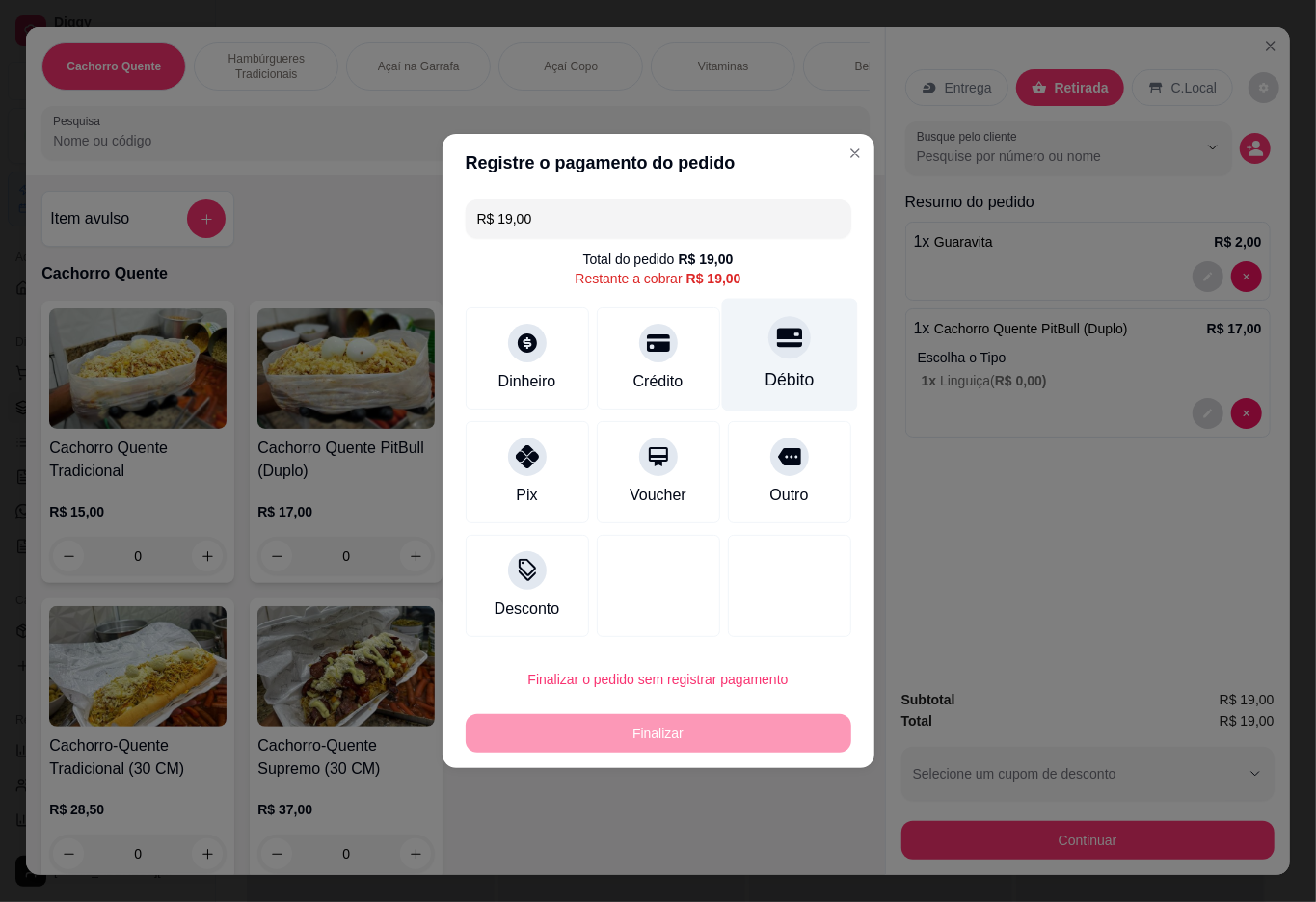
click at [761, 360] on div "Débito" at bounding box center [789, 355] width 136 height 113
type input "R$ 0,00"
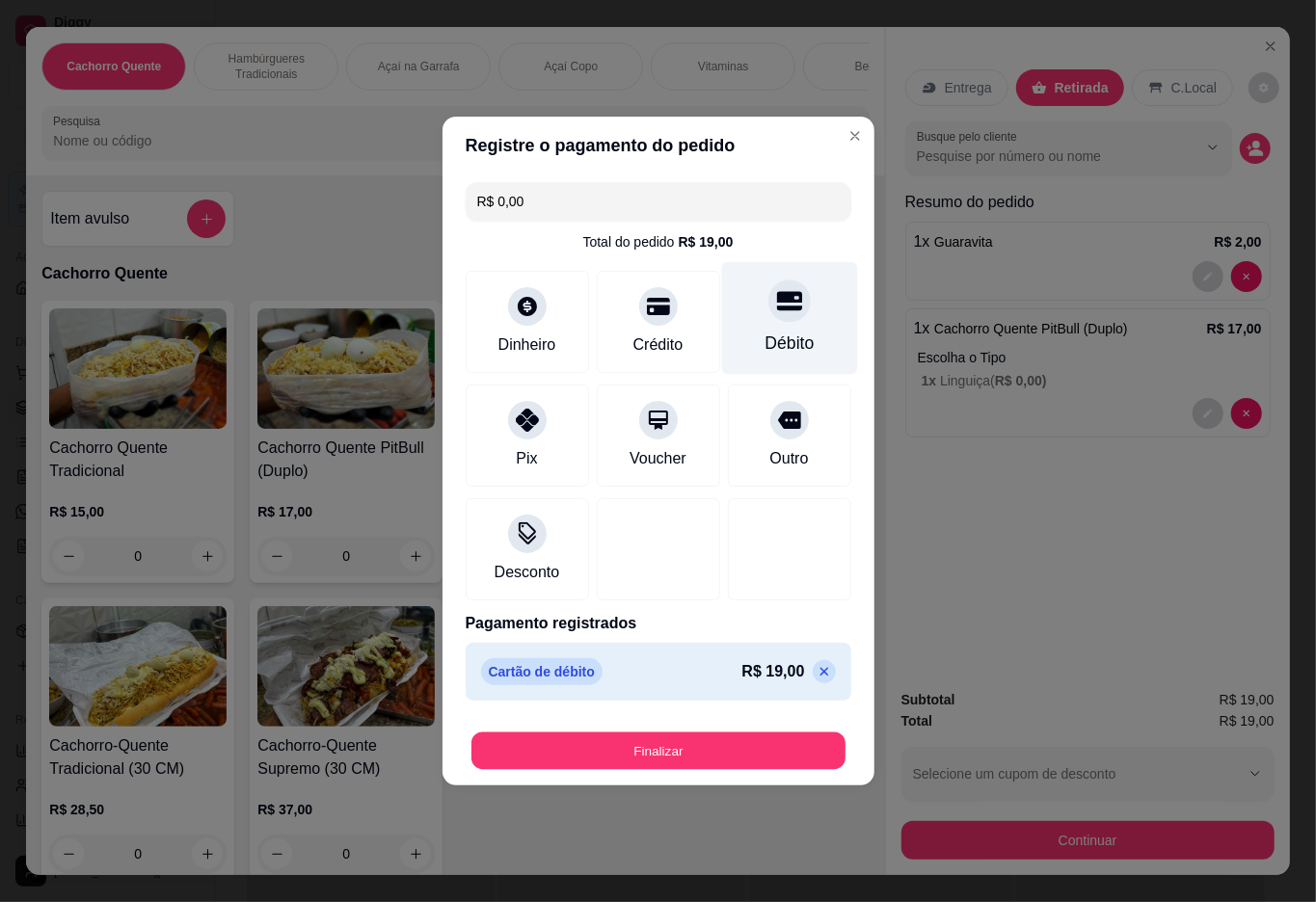
click at [602, 741] on button "Finalizar" at bounding box center [659, 751] width 374 height 37
click at [600, 744] on button "Finalizar" at bounding box center [659, 751] width 374 height 37
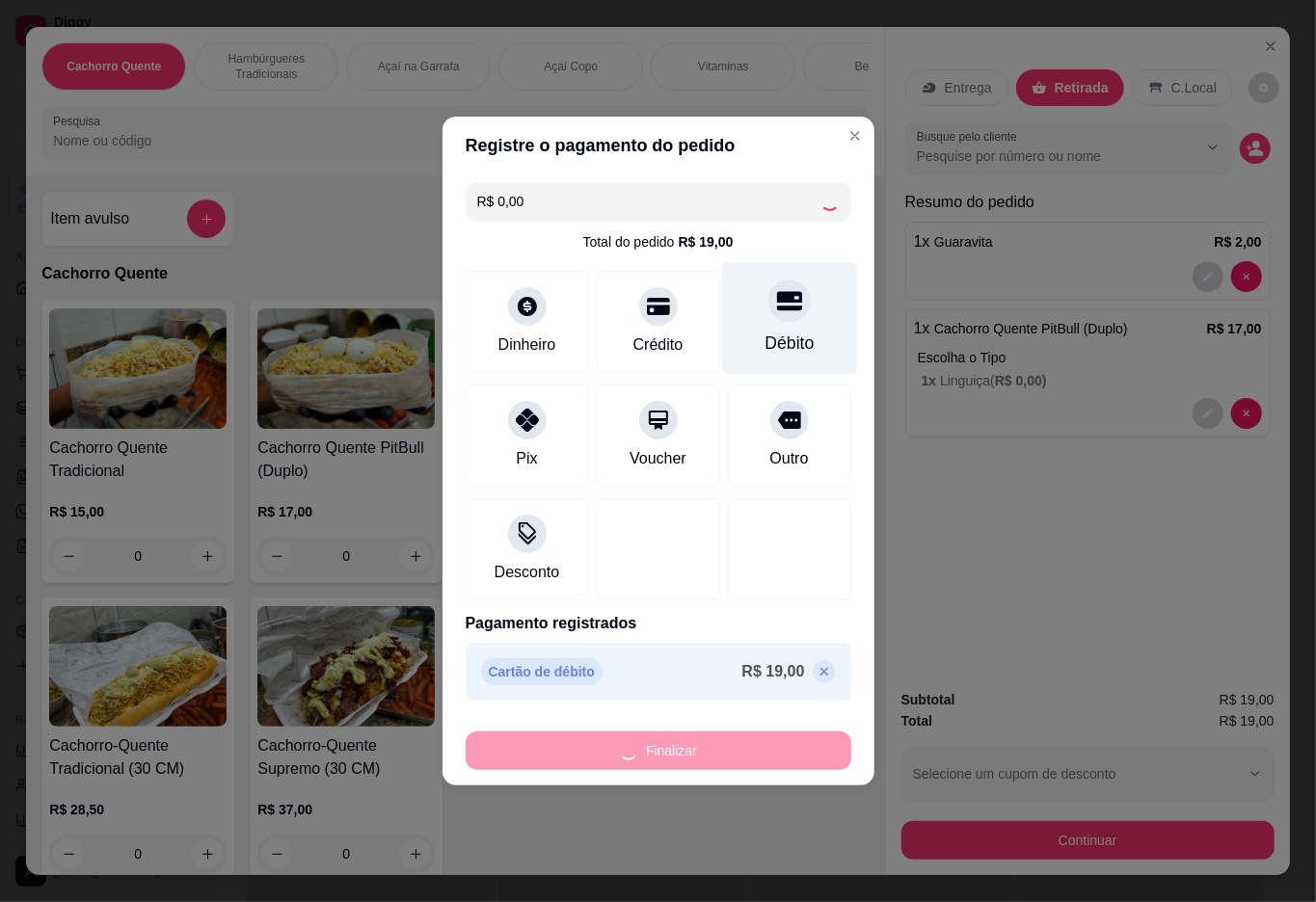
type input "0"
type input "-R$ 19,00"
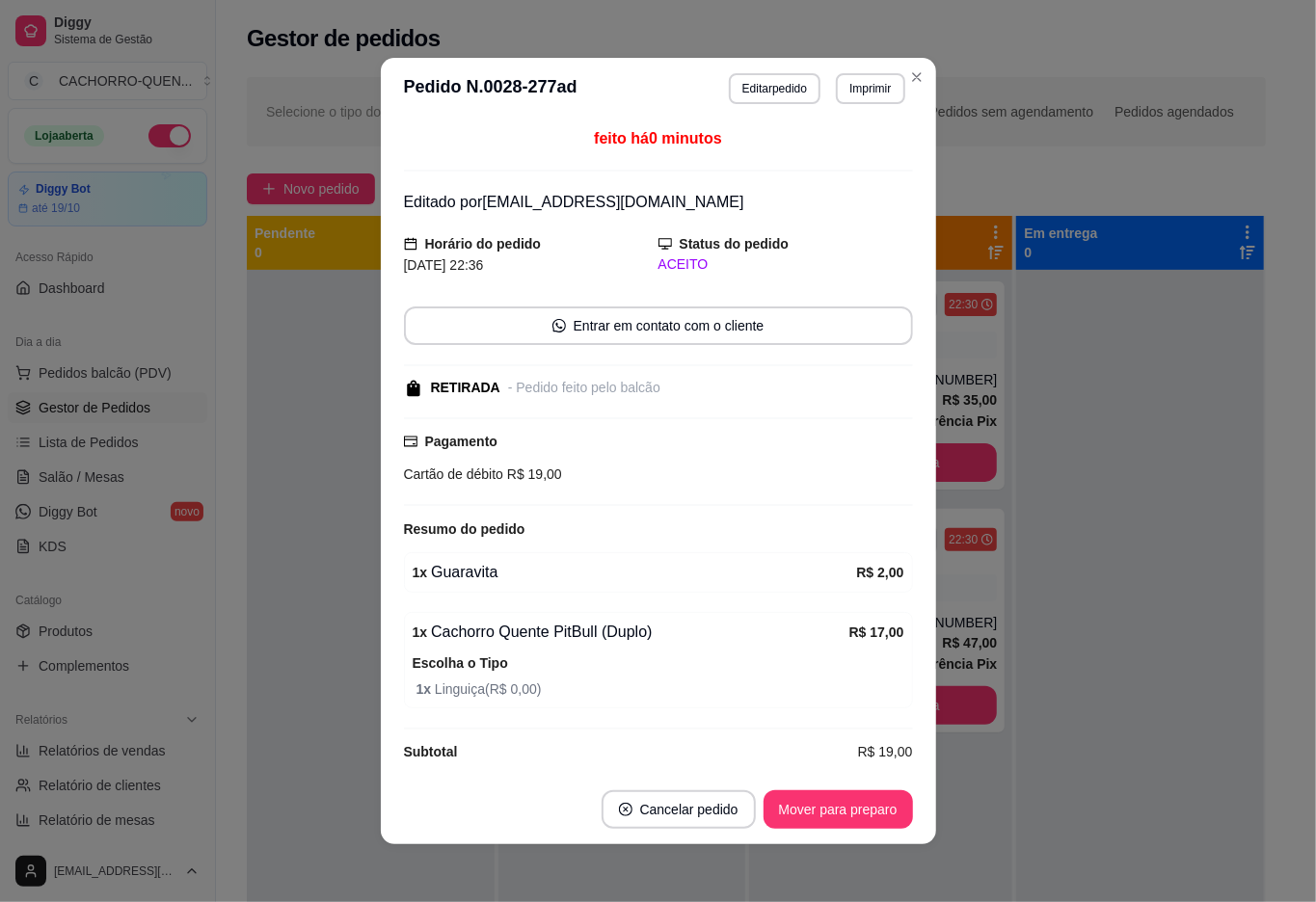
click at [1101, 667] on div at bounding box center [1141, 721] width 248 height 902
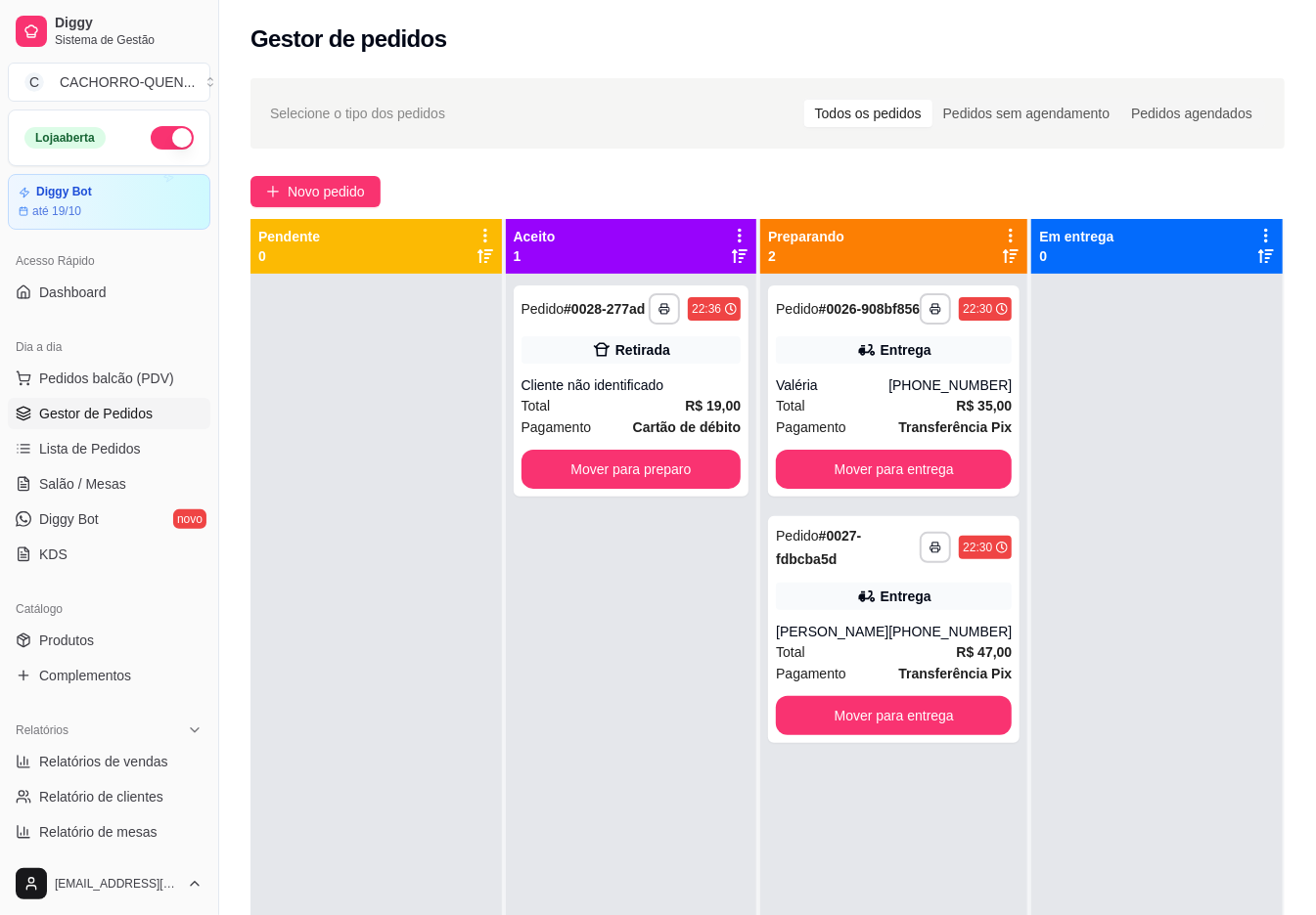
click at [601, 485] on button "Mover para preparo" at bounding box center [632, 468] width 220 height 39
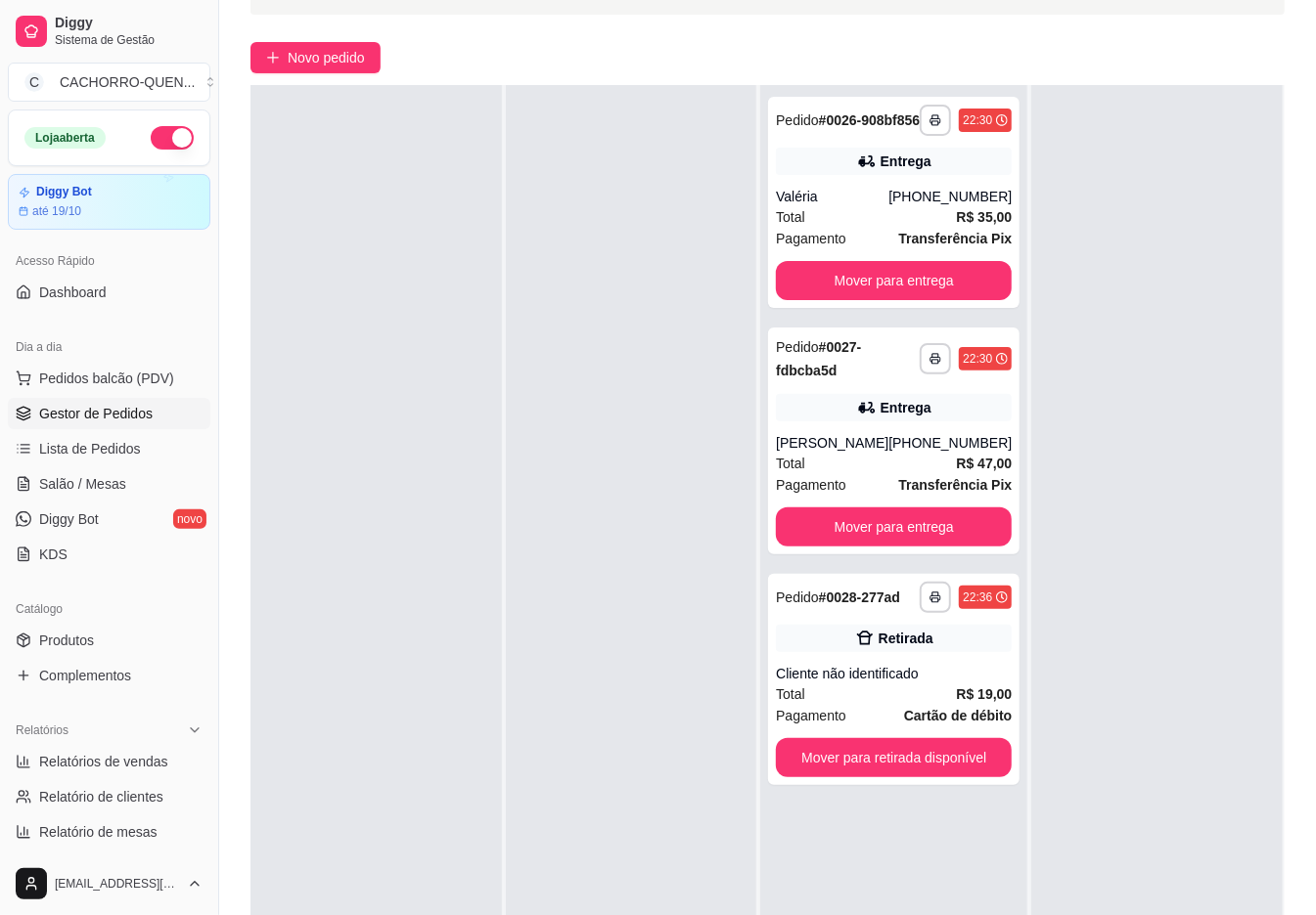
scroll to position [299, 0]
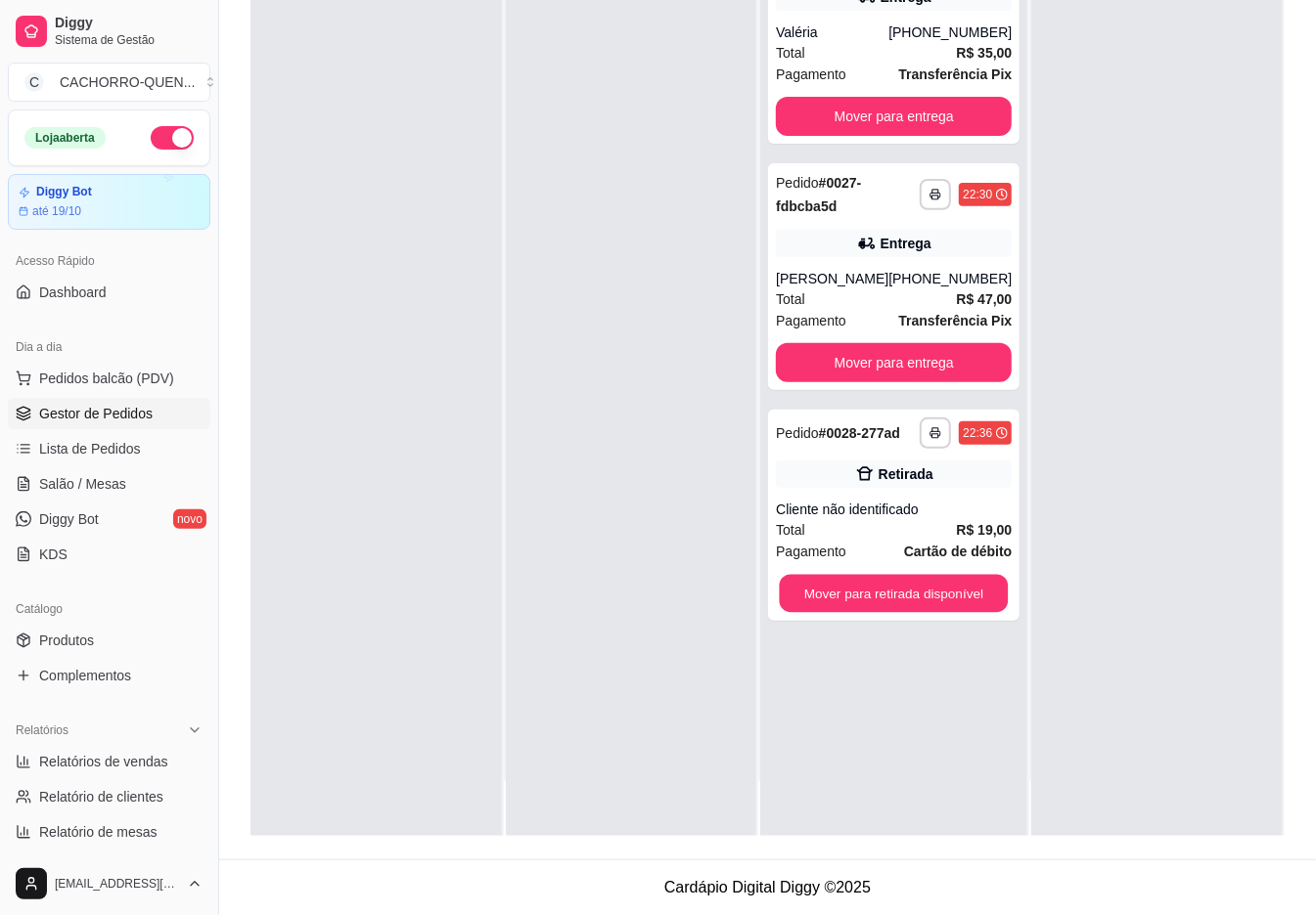
click at [890, 613] on button "Mover para retirada disponível" at bounding box center [893, 594] width 229 height 38
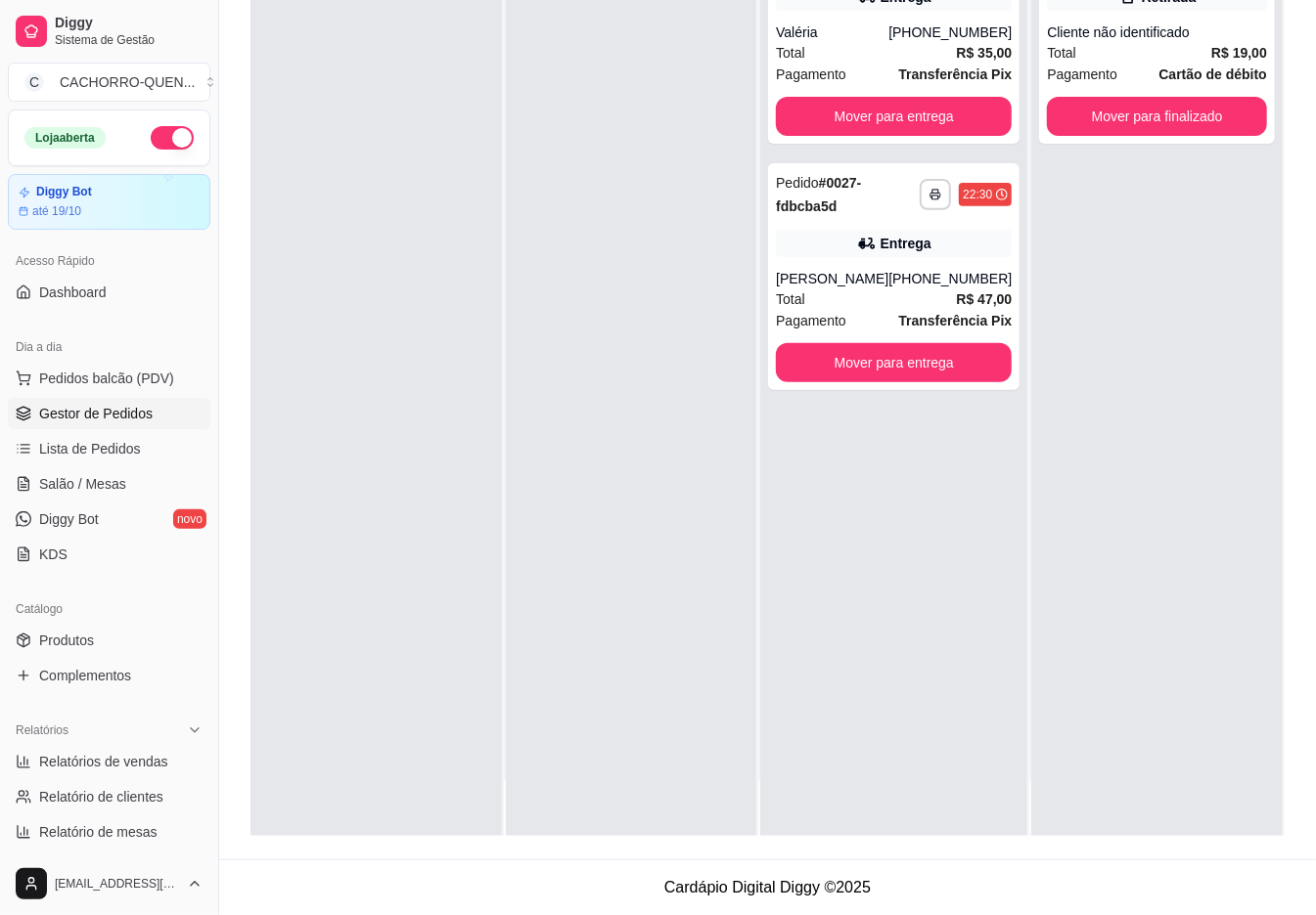
click at [1139, 136] on button "Mover para finalizado" at bounding box center [1157, 116] width 220 height 39
click at [1193, 133] on button "Mover para finalizado" at bounding box center [1157, 116] width 220 height 39
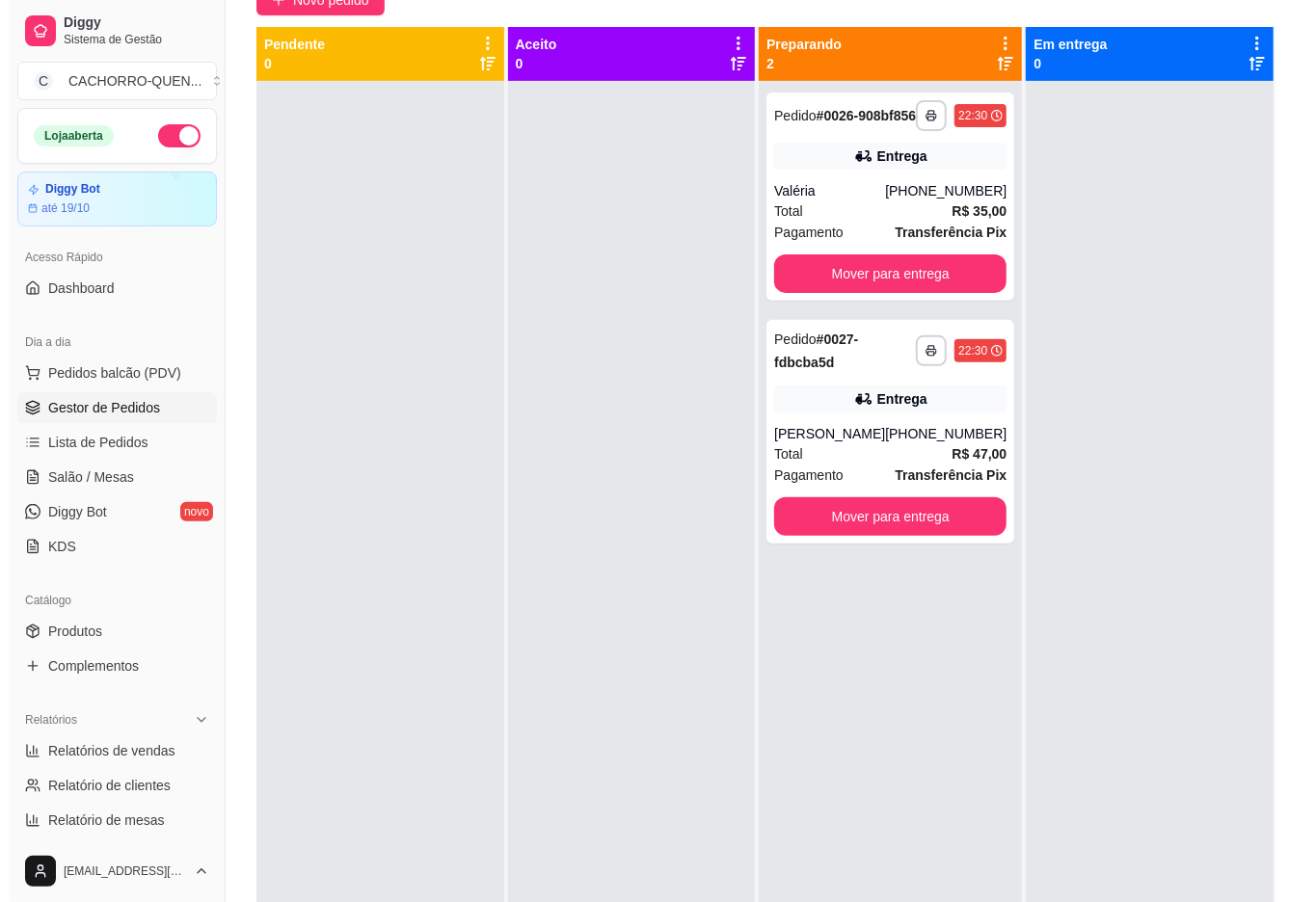
scroll to position [0, 0]
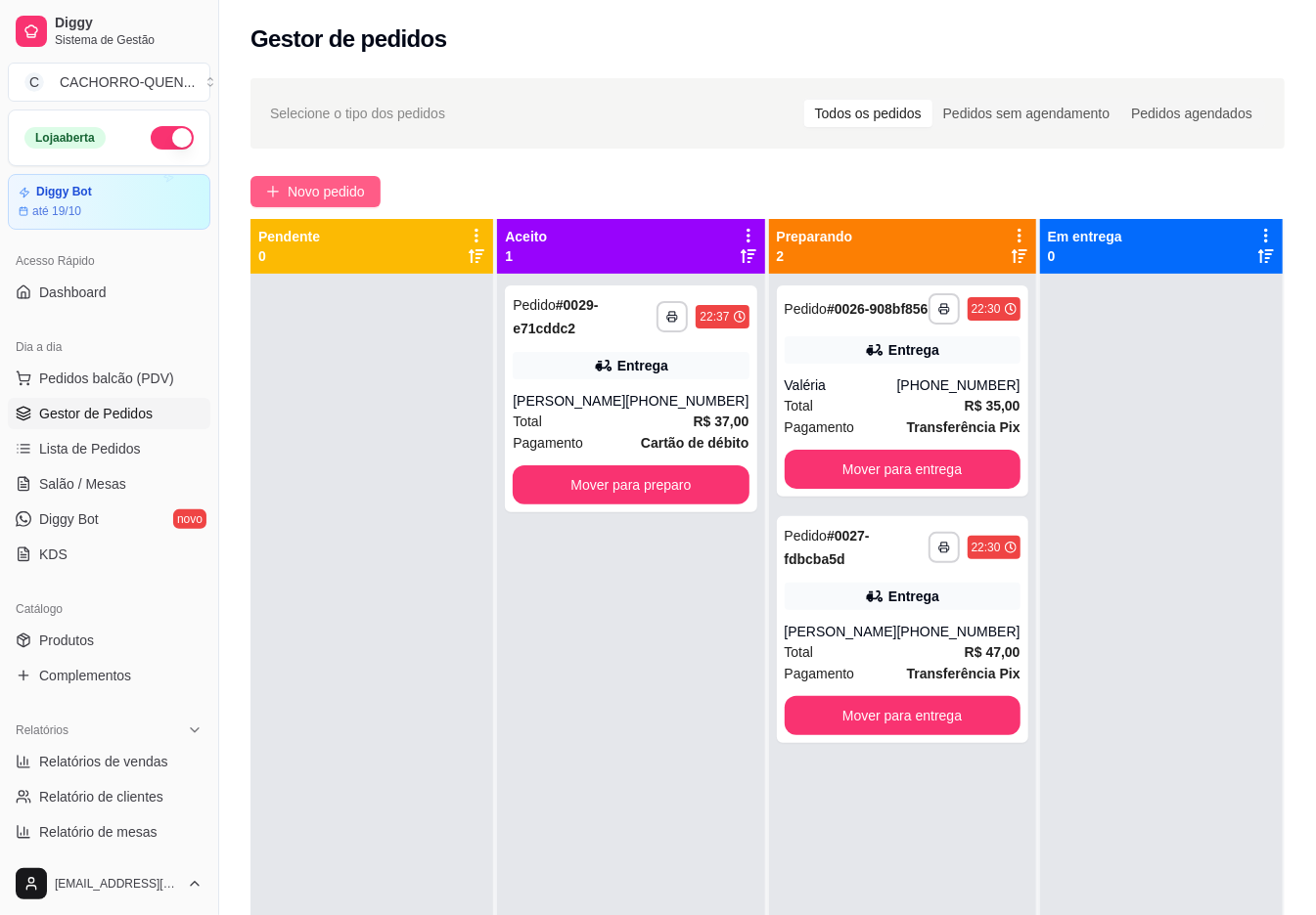
click at [305, 197] on span "Novo pedido" at bounding box center [326, 192] width 77 height 22
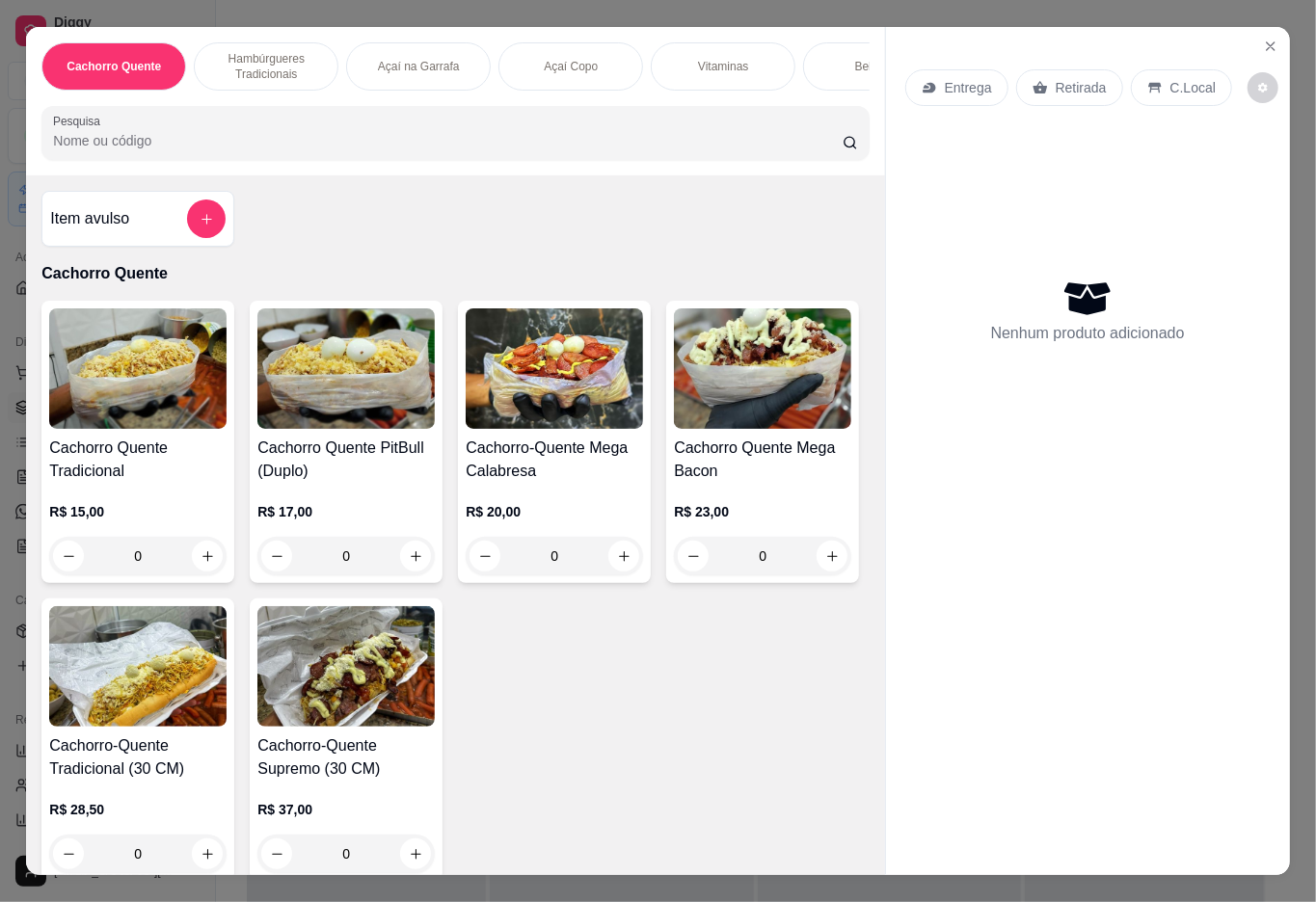
click at [117, 479] on h4 "Cachorro Quente Tradicional" at bounding box center [138, 460] width 177 height 46
click at [1251, 691] on div "Entrega Retirada C.Local Nenhum produto adicionado" at bounding box center [1088, 435] width 404 height 817
click at [846, 42] on div "Bebidas" at bounding box center [876, 66] width 145 height 48
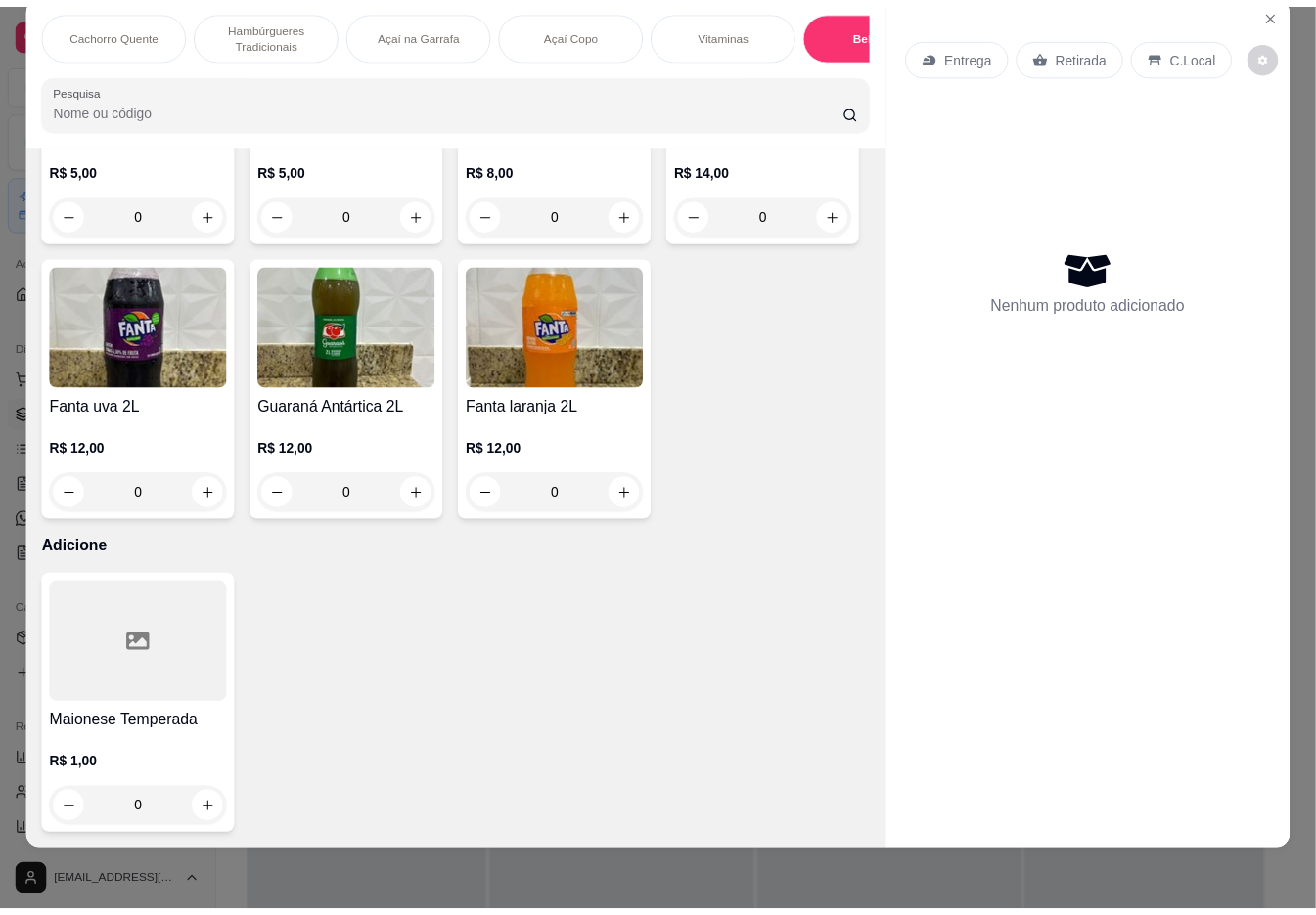
scroll to position [4391, 0]
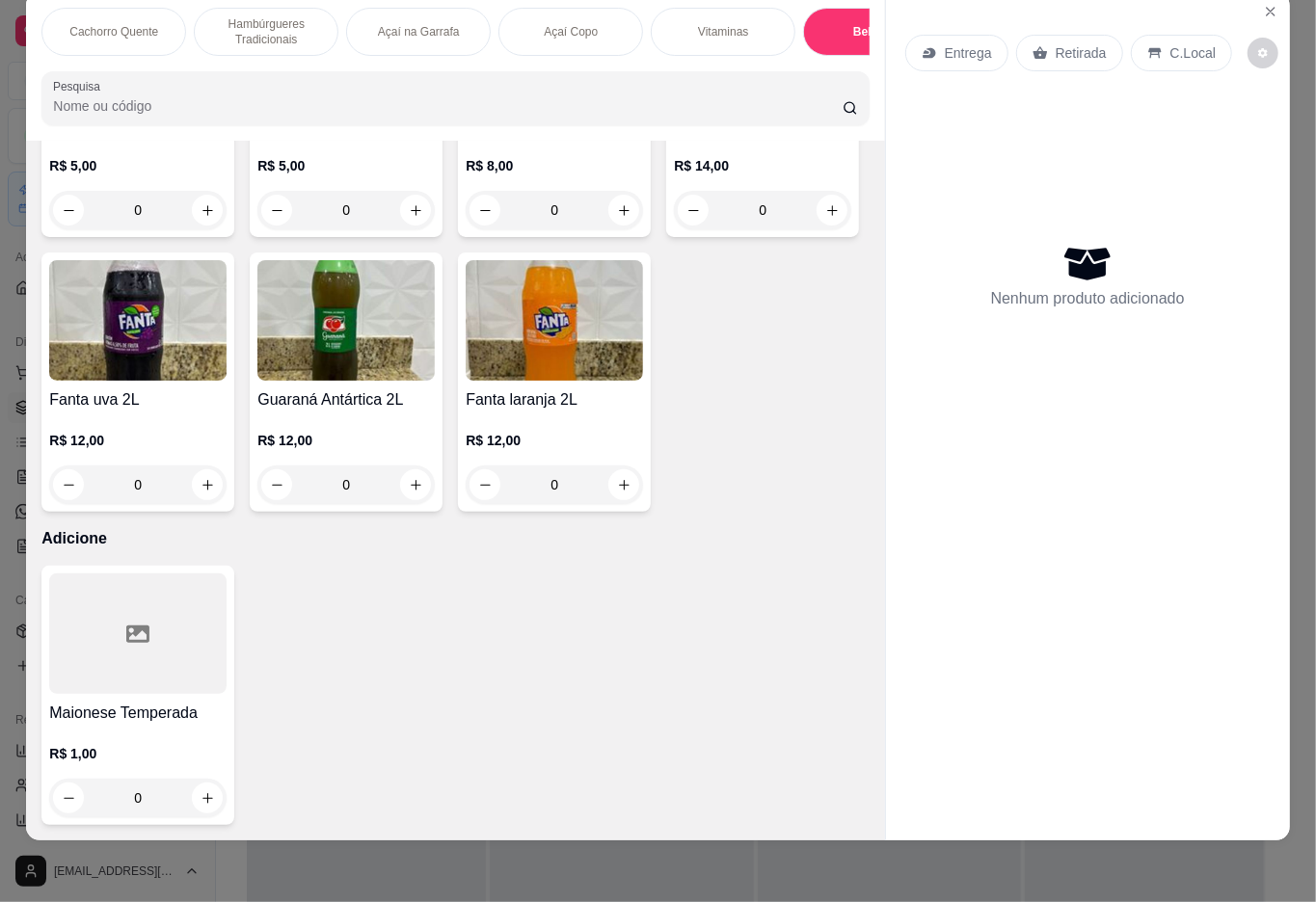
click at [409, 492] on icon "increase-product-quantity" at bounding box center [416, 485] width 15 height 15
type input "1"
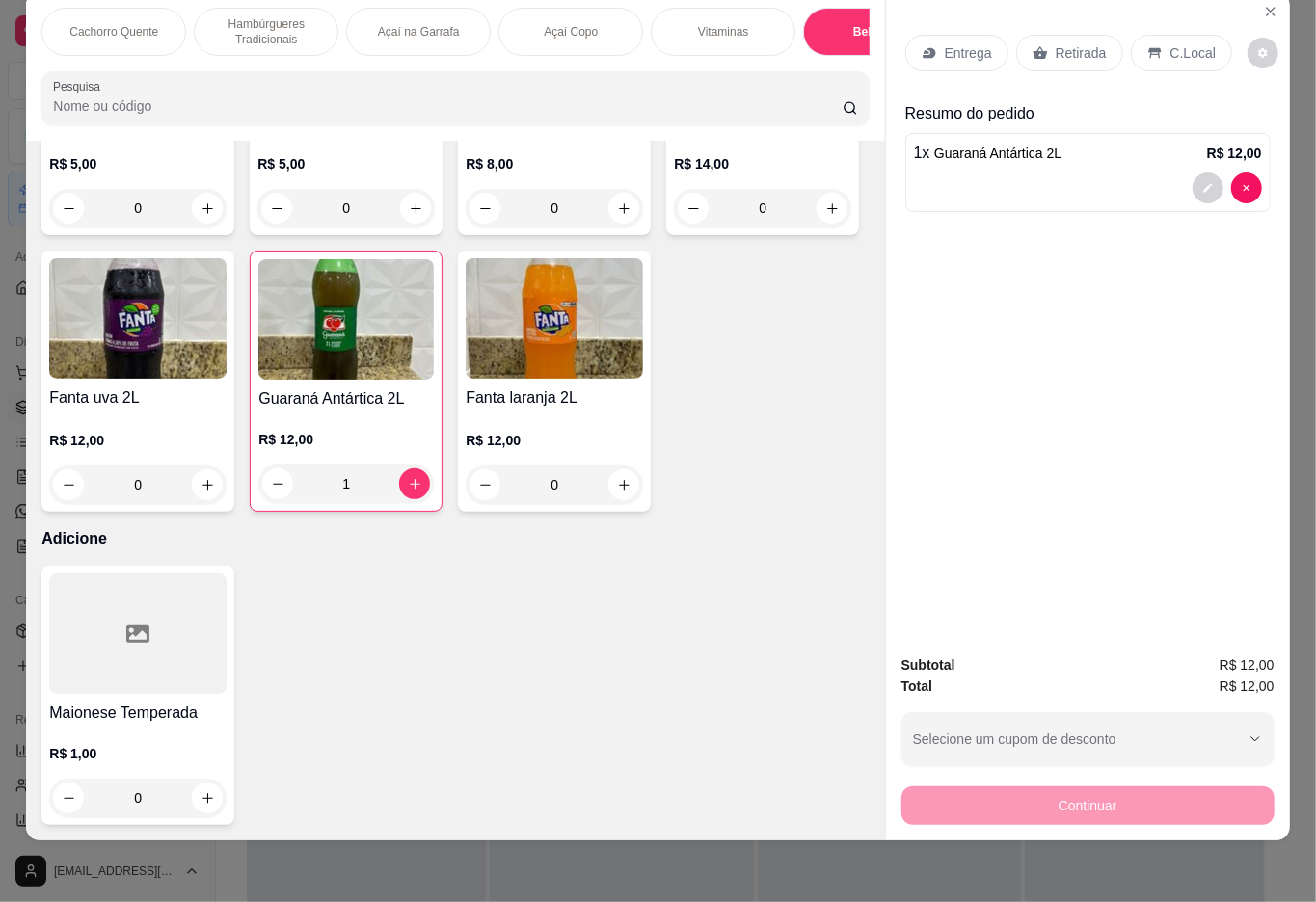
click at [1042, 45] on icon at bounding box center [1041, 53] width 16 height 16
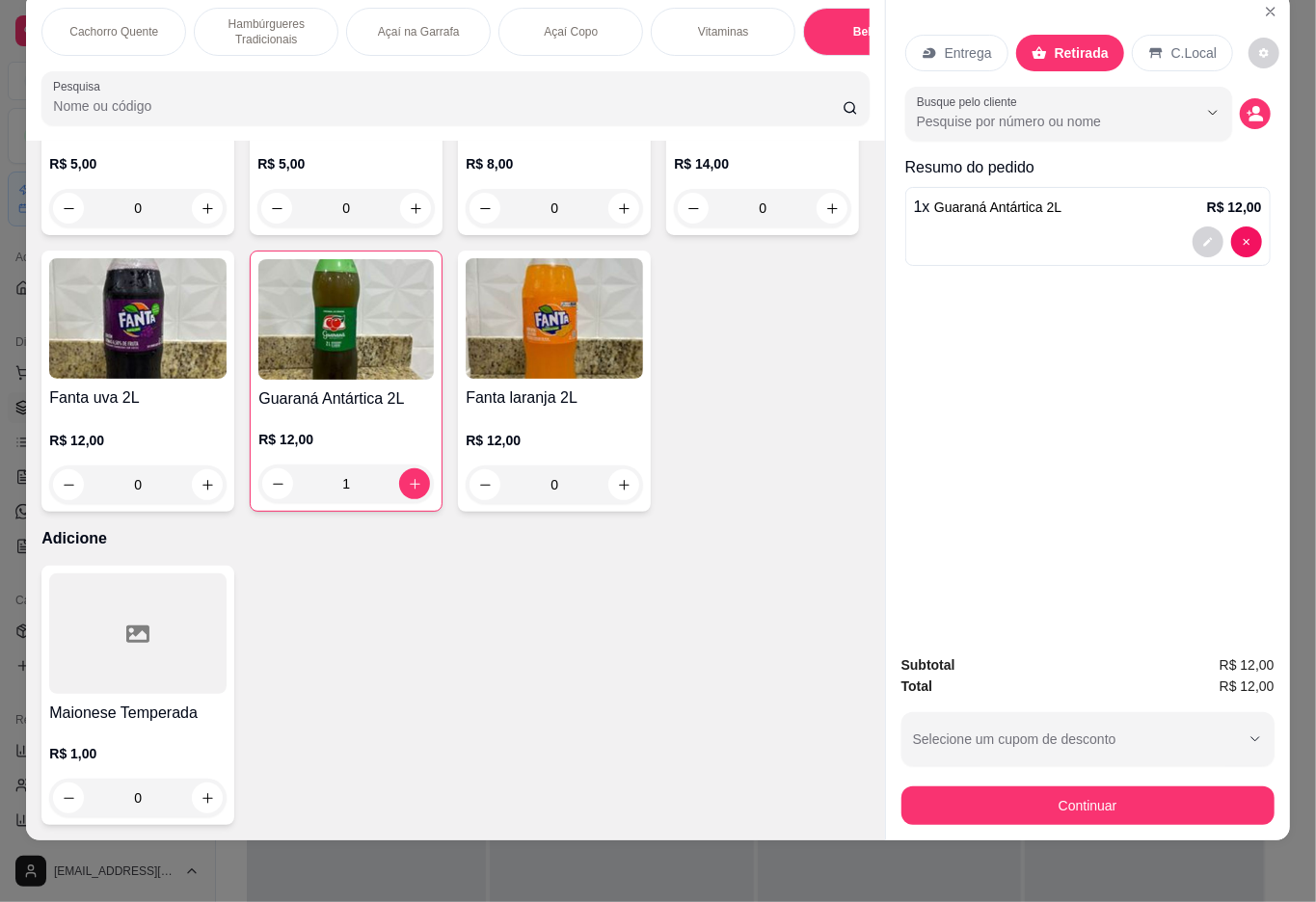
click at [526, 366] on div "Dinheiro" at bounding box center [527, 355] width 136 height 113
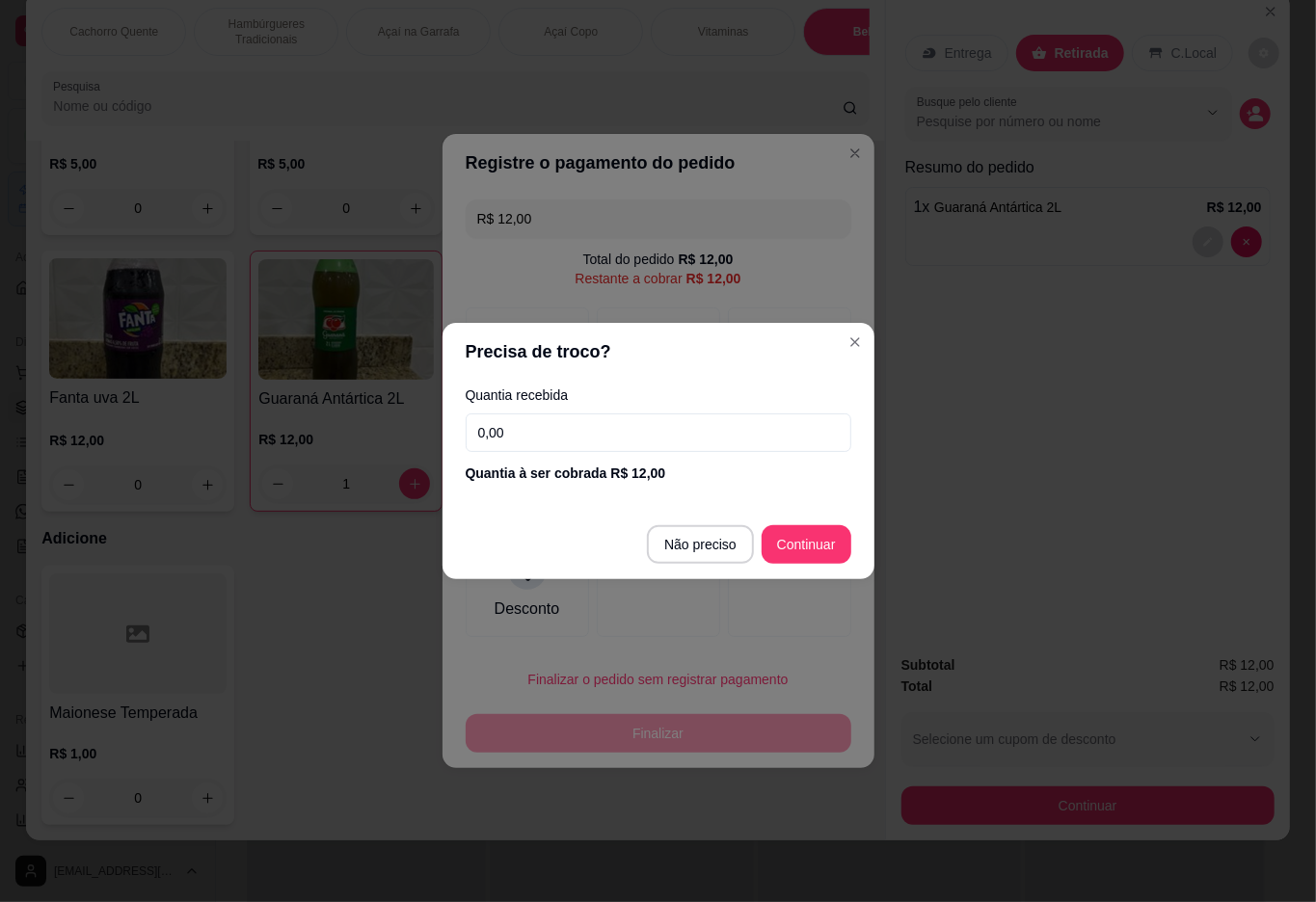
click at [677, 447] on input "0,00" at bounding box center [659, 432] width 386 height 38
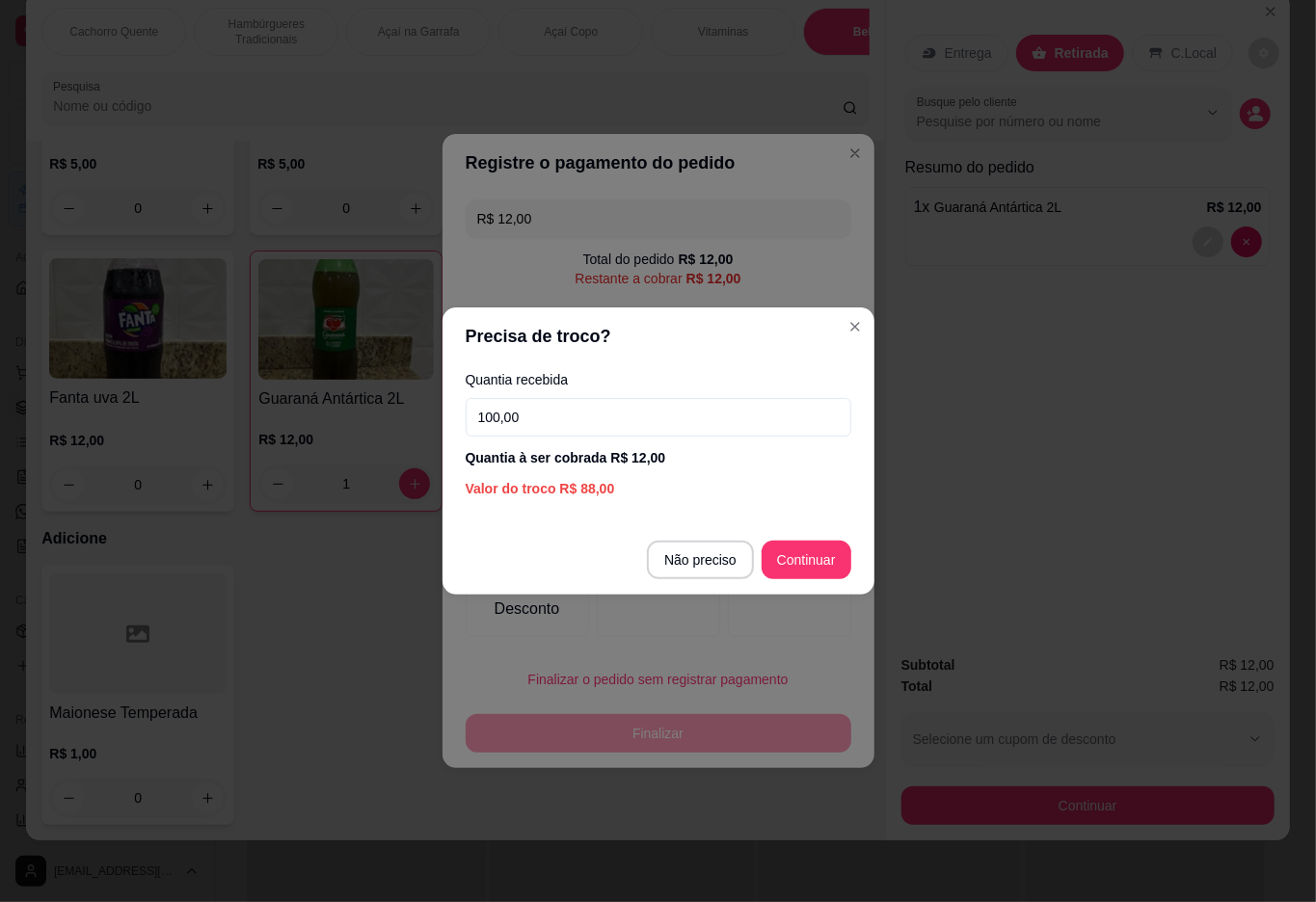
type input "100,00"
click at [788, 557] on div at bounding box center [789, 586] width 123 height 102
type input "R$ 0,00"
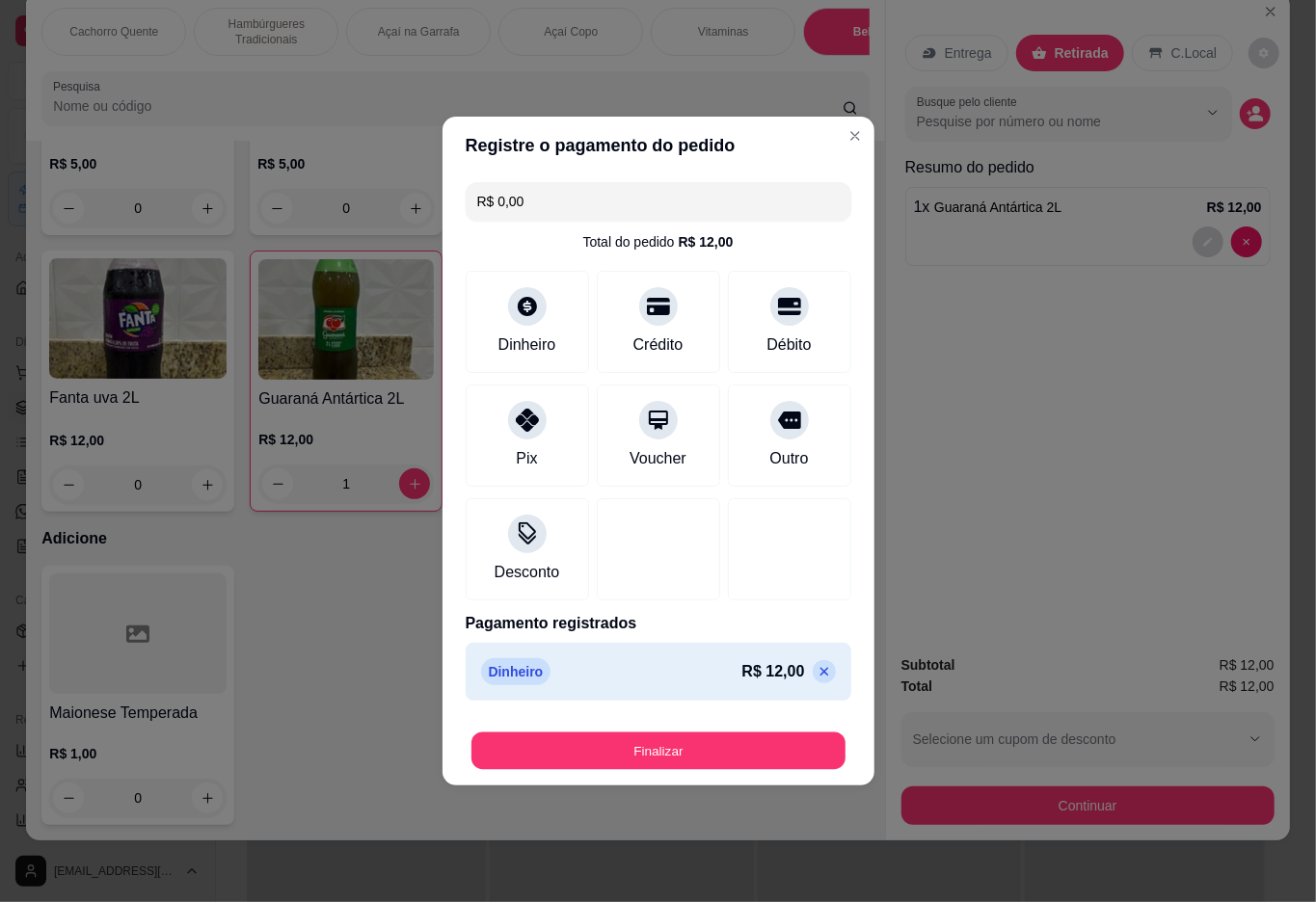
click at [722, 738] on button "Finalizar" at bounding box center [659, 751] width 374 height 37
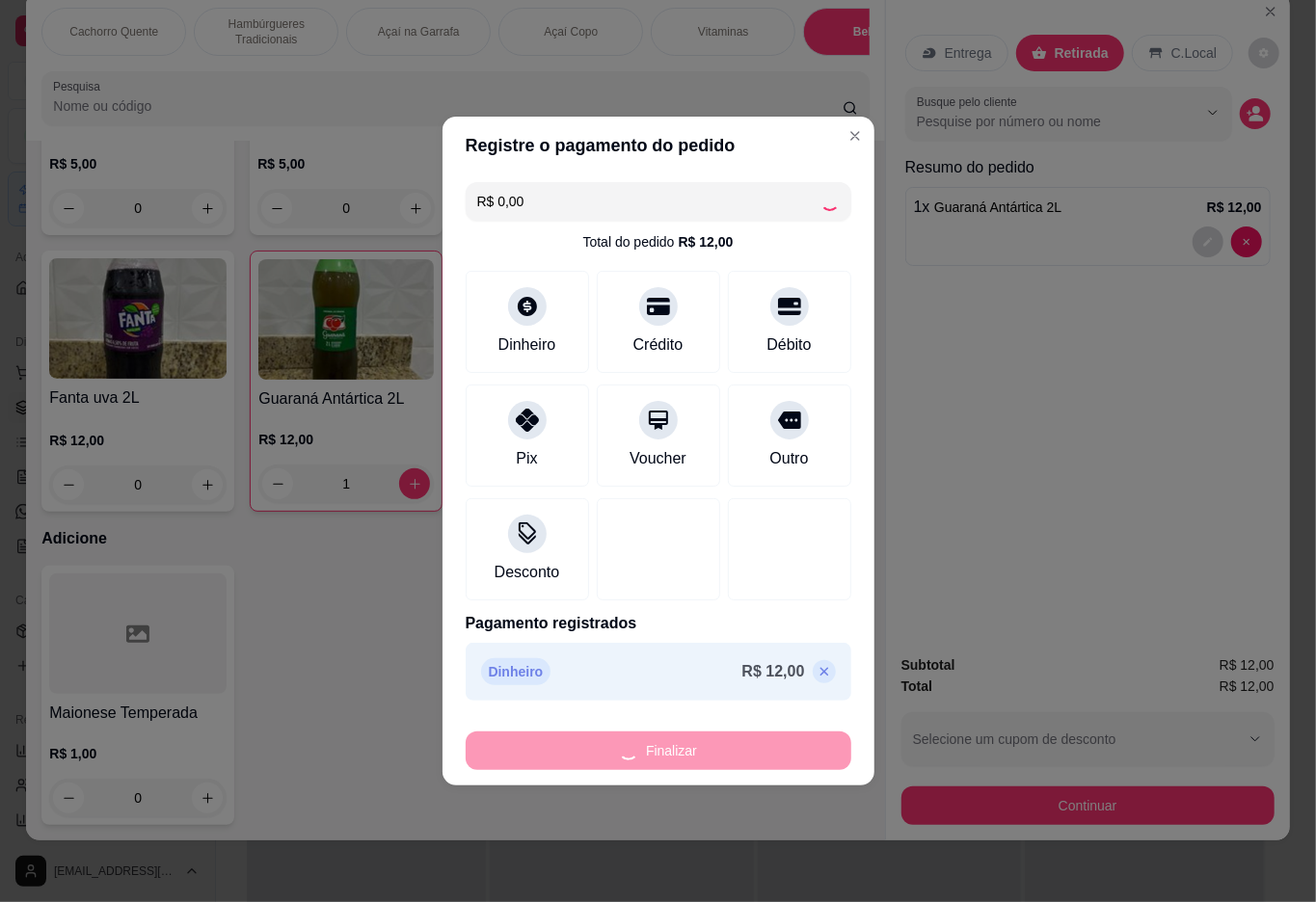
type input "0"
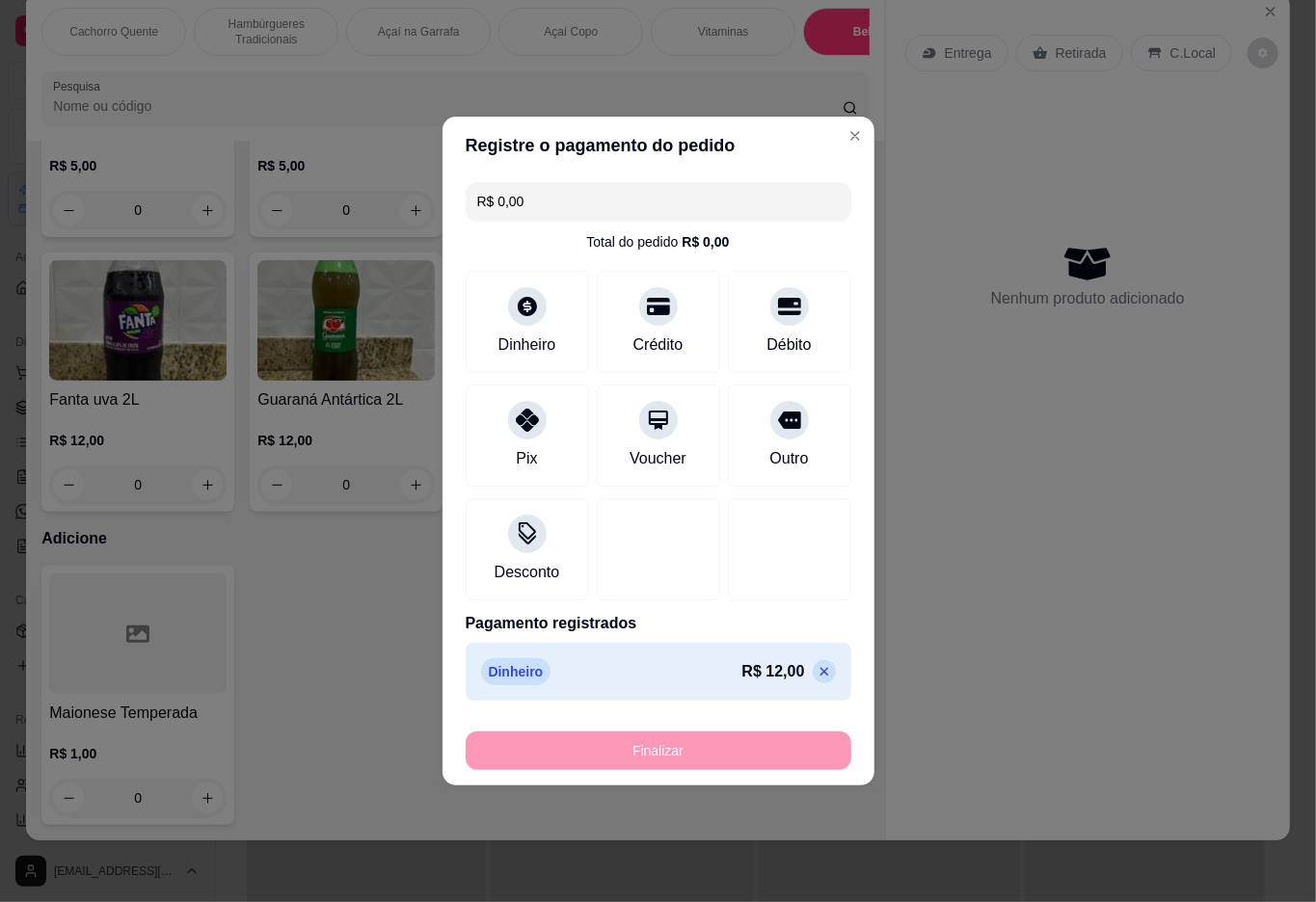
type input "-R$ 12,00"
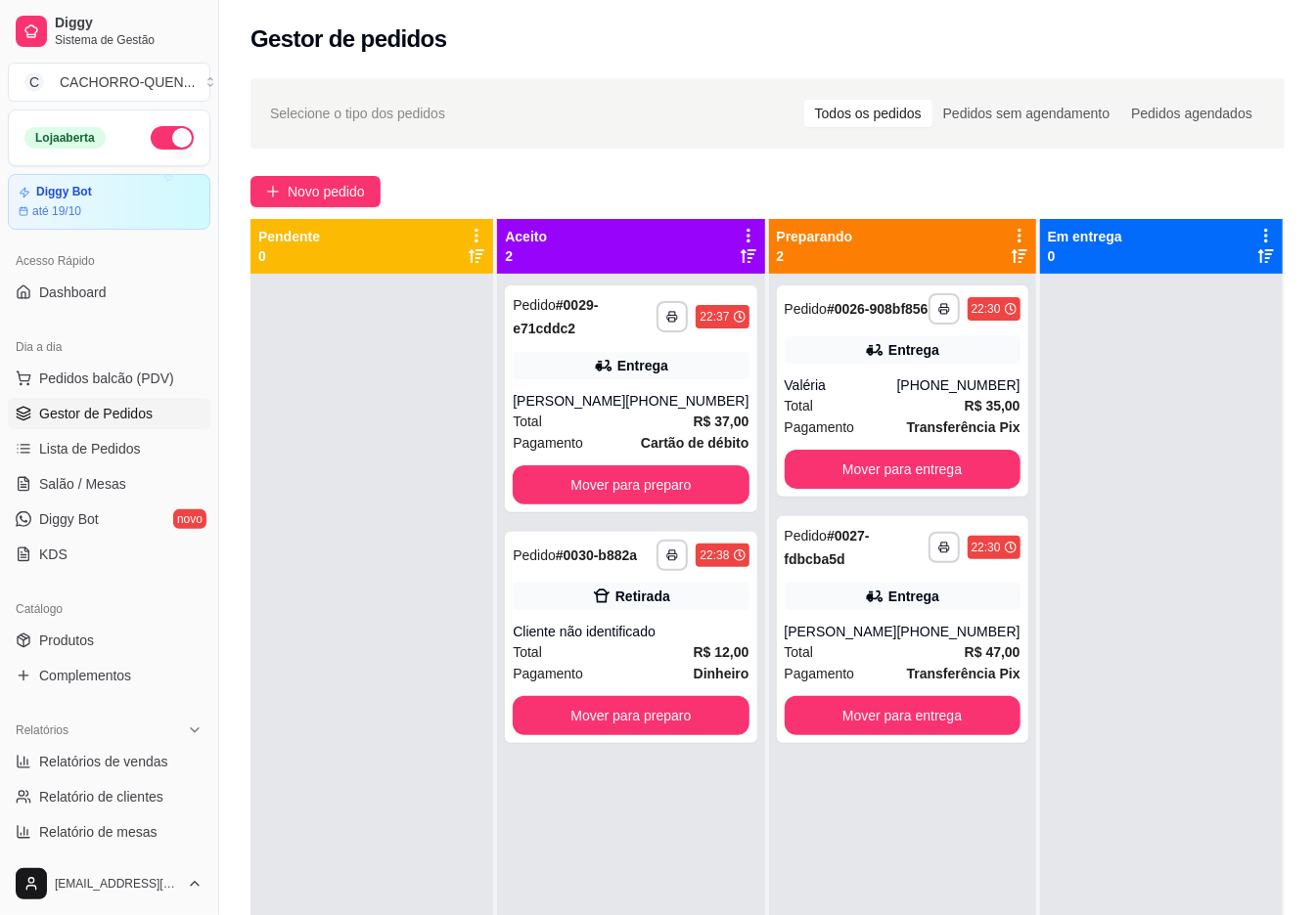
click at [669, 729] on button "Mover para preparo" at bounding box center [631, 715] width 236 height 39
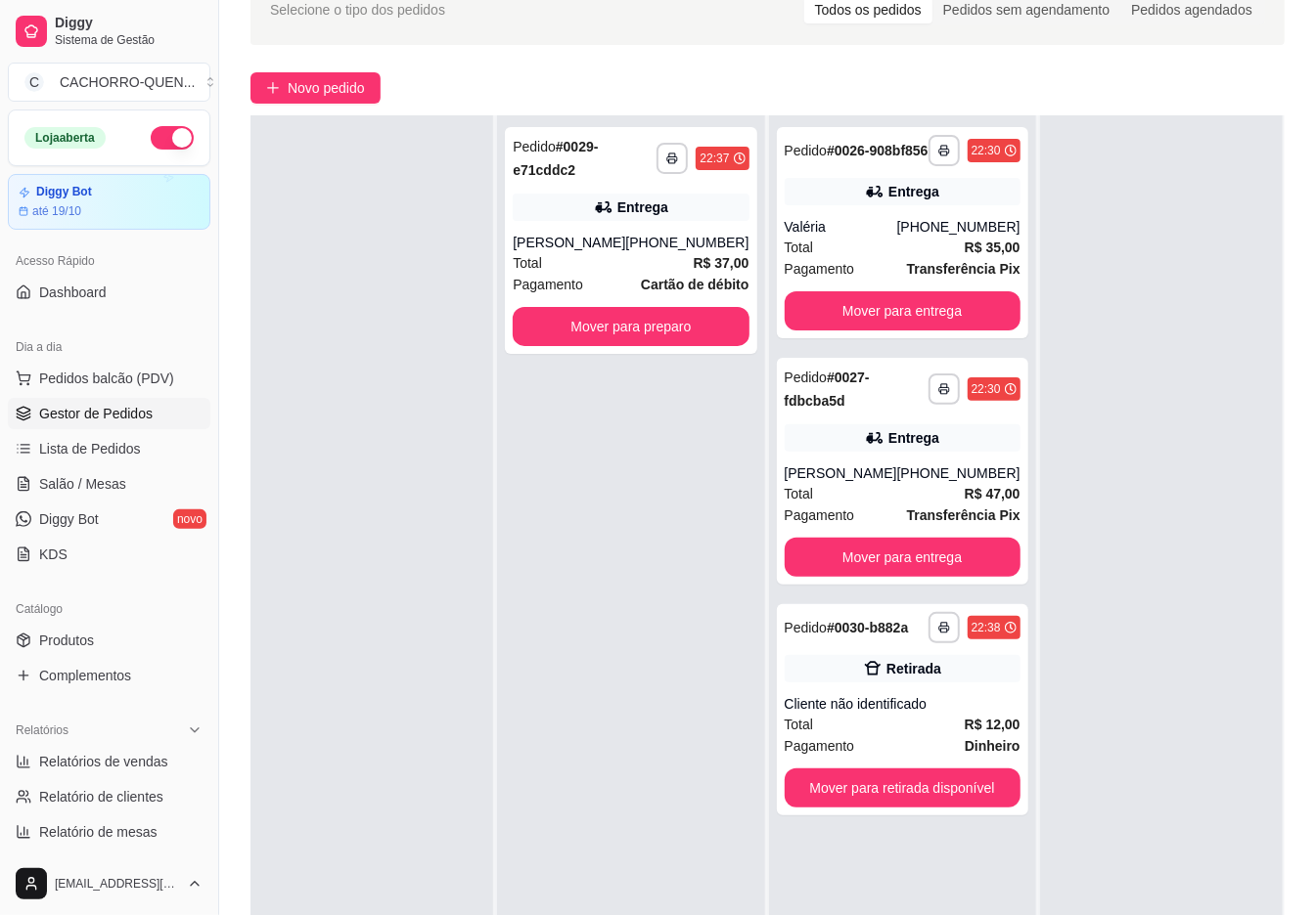
scroll to position [299, 0]
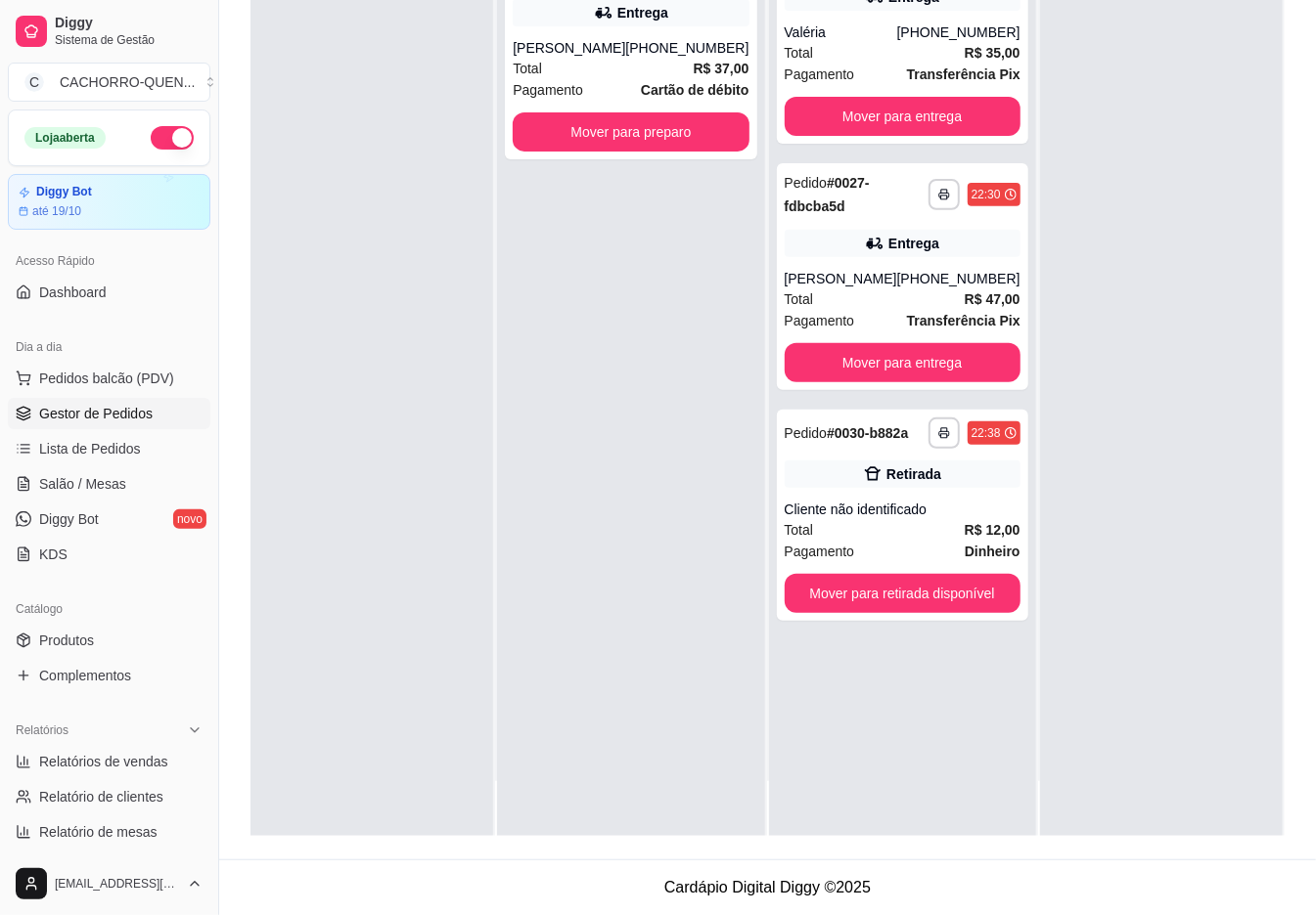
click at [936, 608] on button "Mover para retirada disponível" at bounding box center [902, 593] width 236 height 39
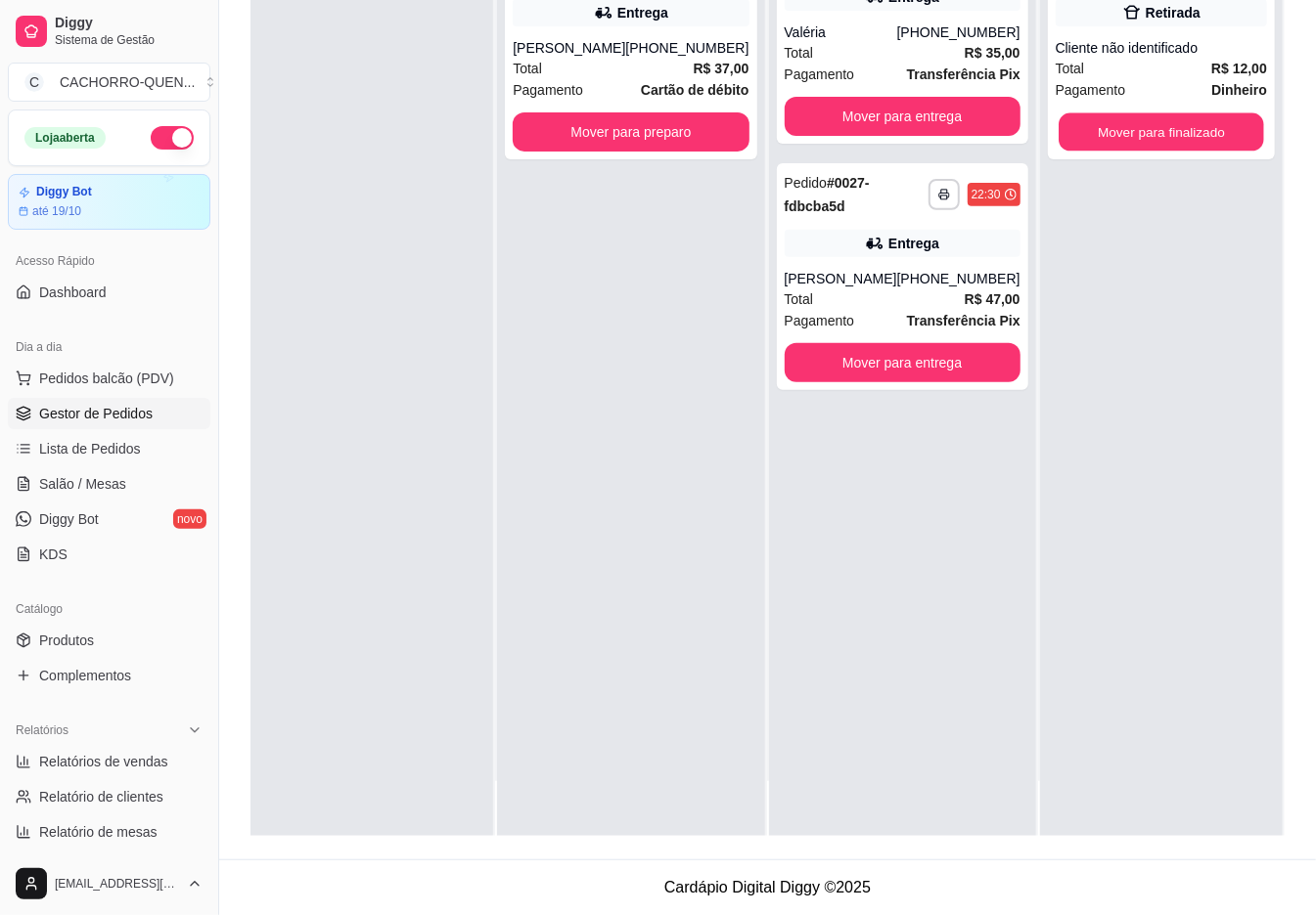
click at [1221, 146] on button "Mover para finalizado" at bounding box center [1161, 133] width 206 height 38
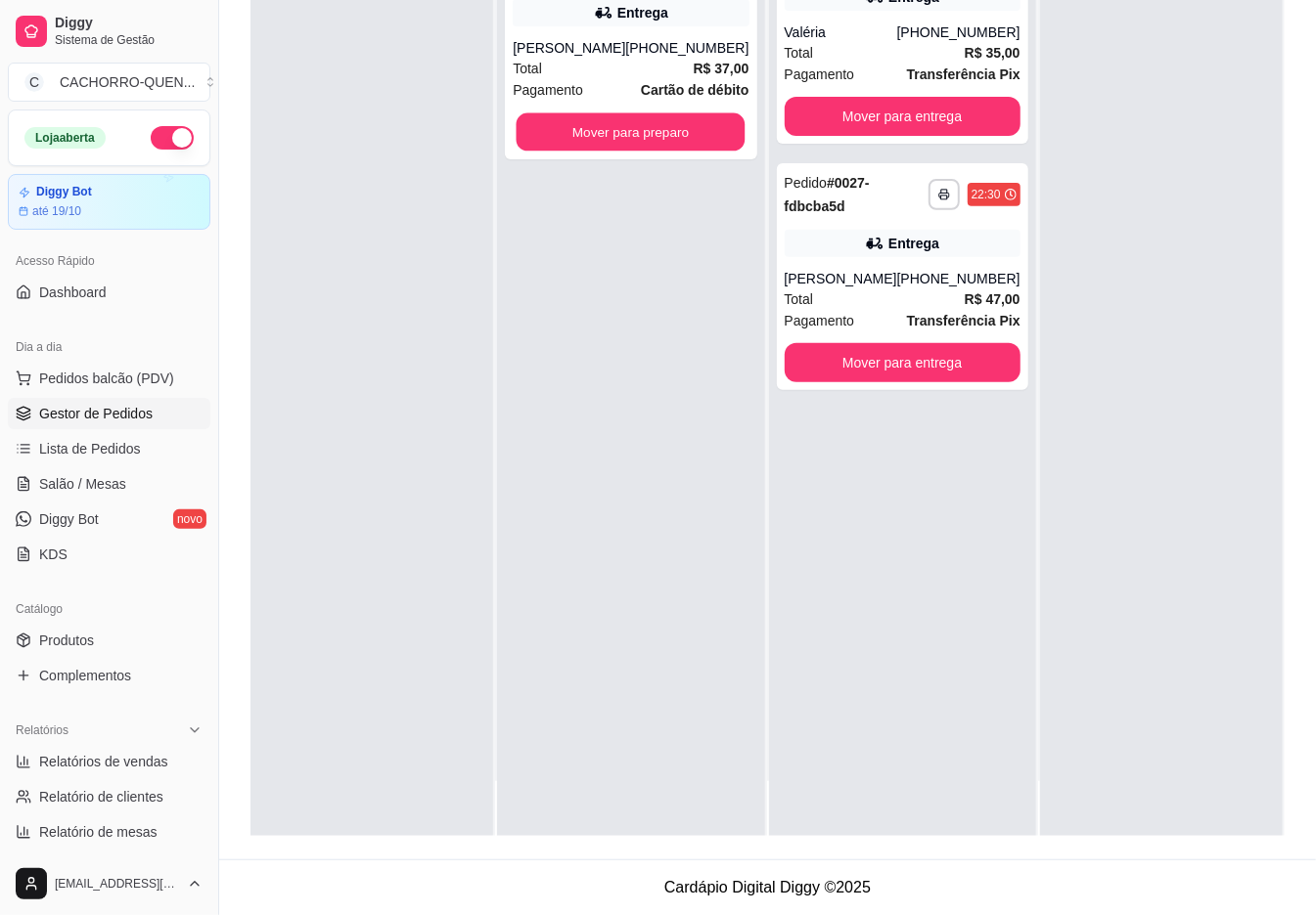
click at [666, 129] on button "Mover para preparo" at bounding box center [631, 133] width 229 height 38
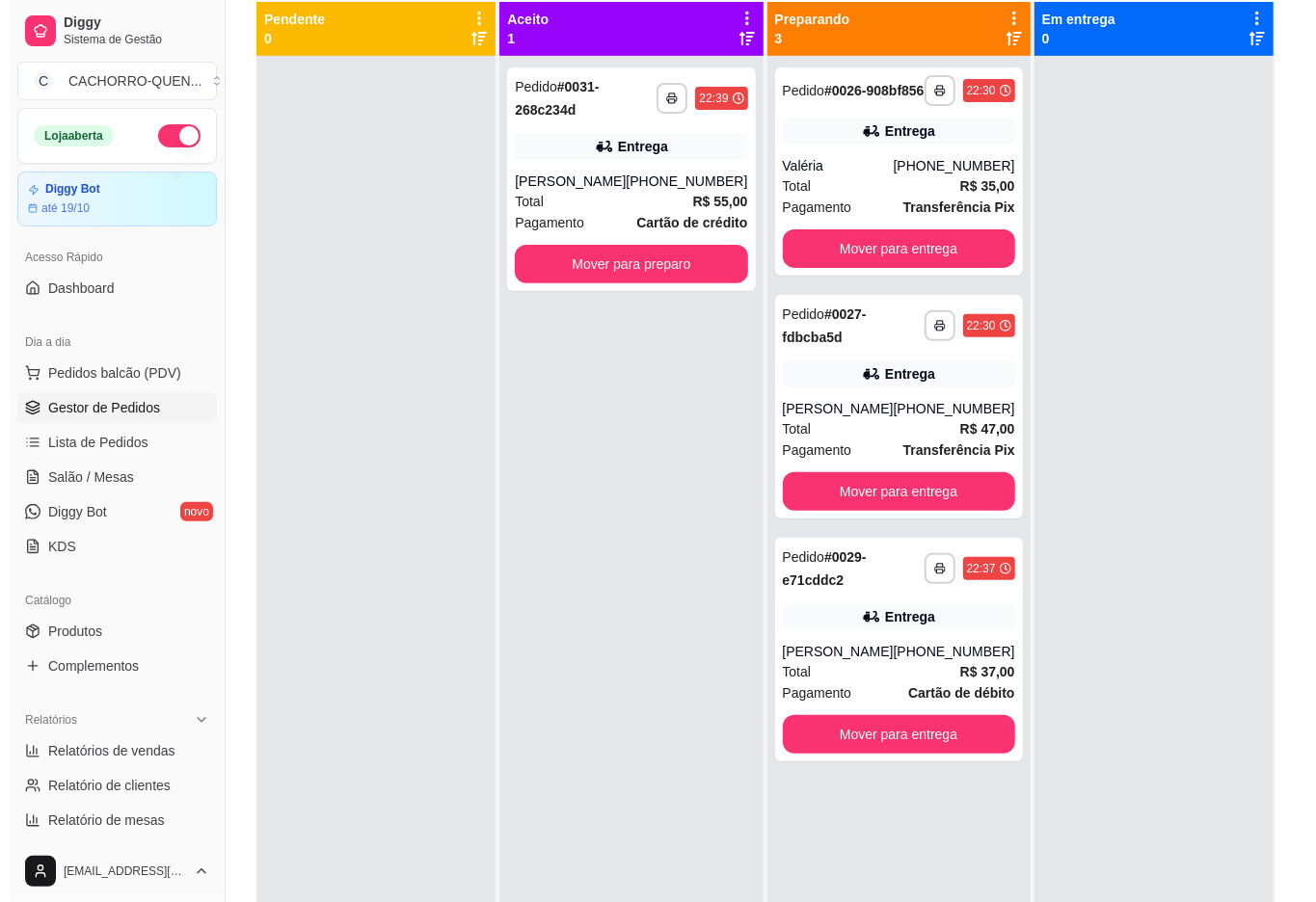
scroll to position [0, 0]
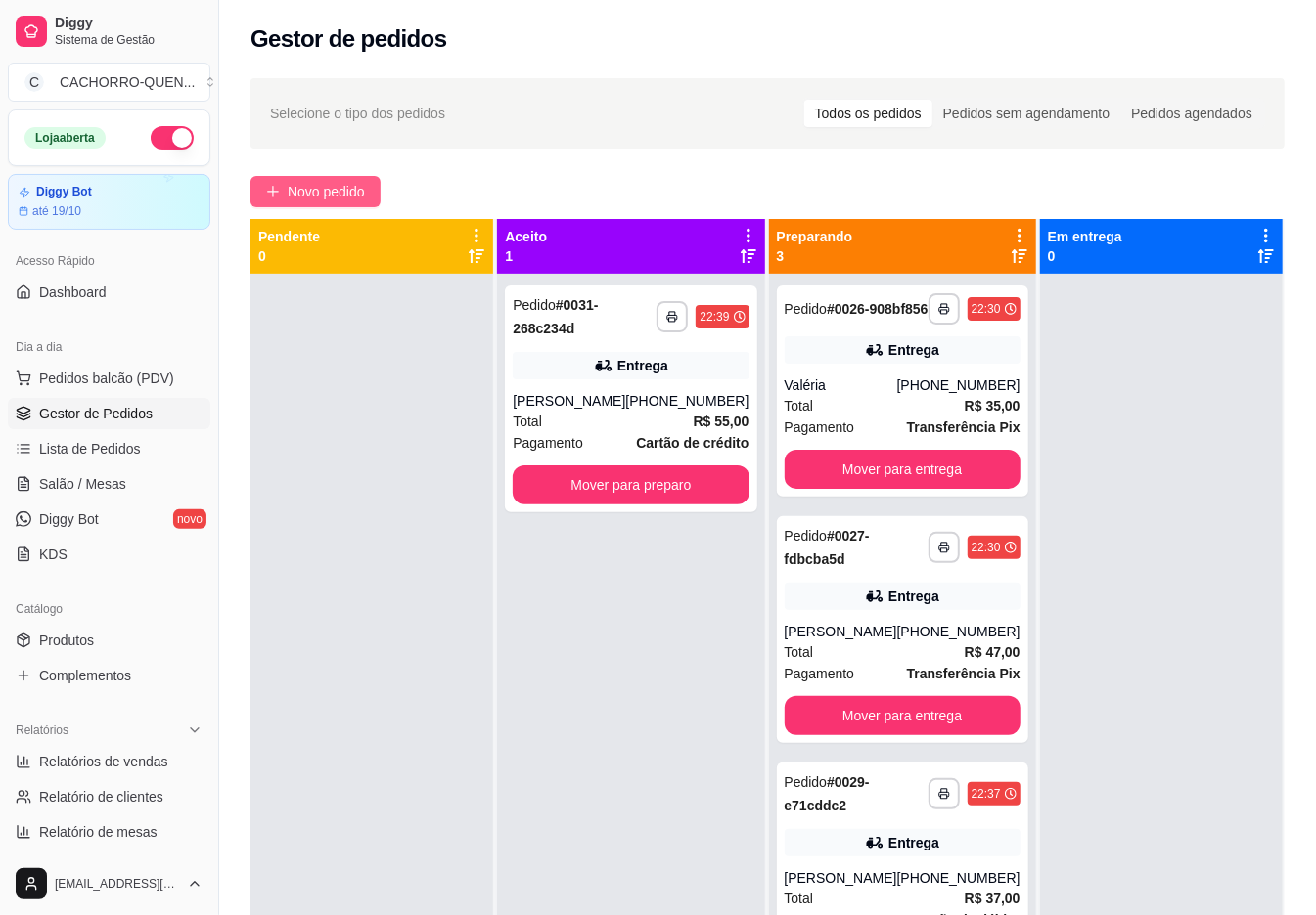
click at [346, 190] on span "Novo pedido" at bounding box center [326, 192] width 77 height 22
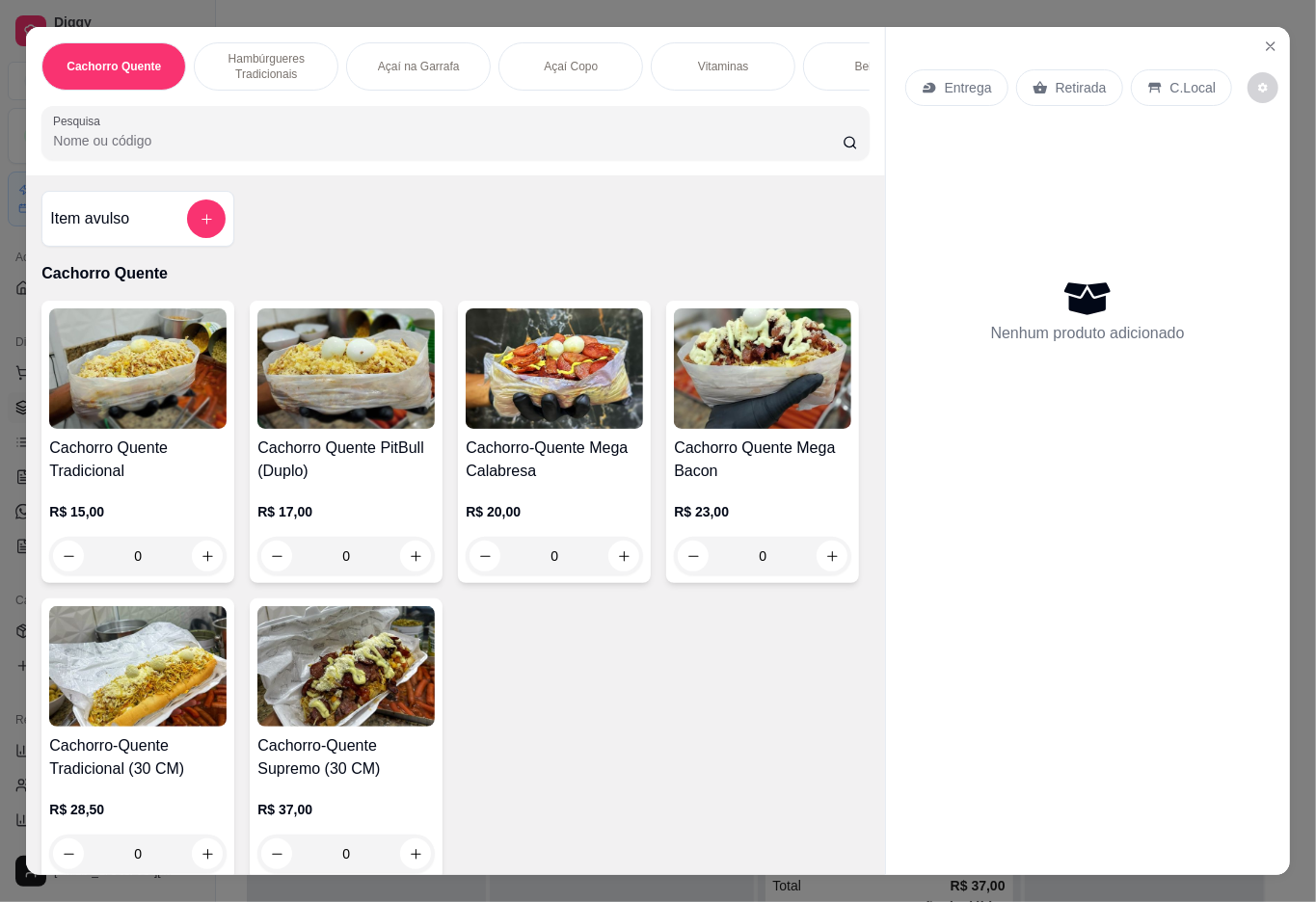
click at [155, 463] on h4 "Cachorro Quente Tradicional" at bounding box center [138, 460] width 177 height 46
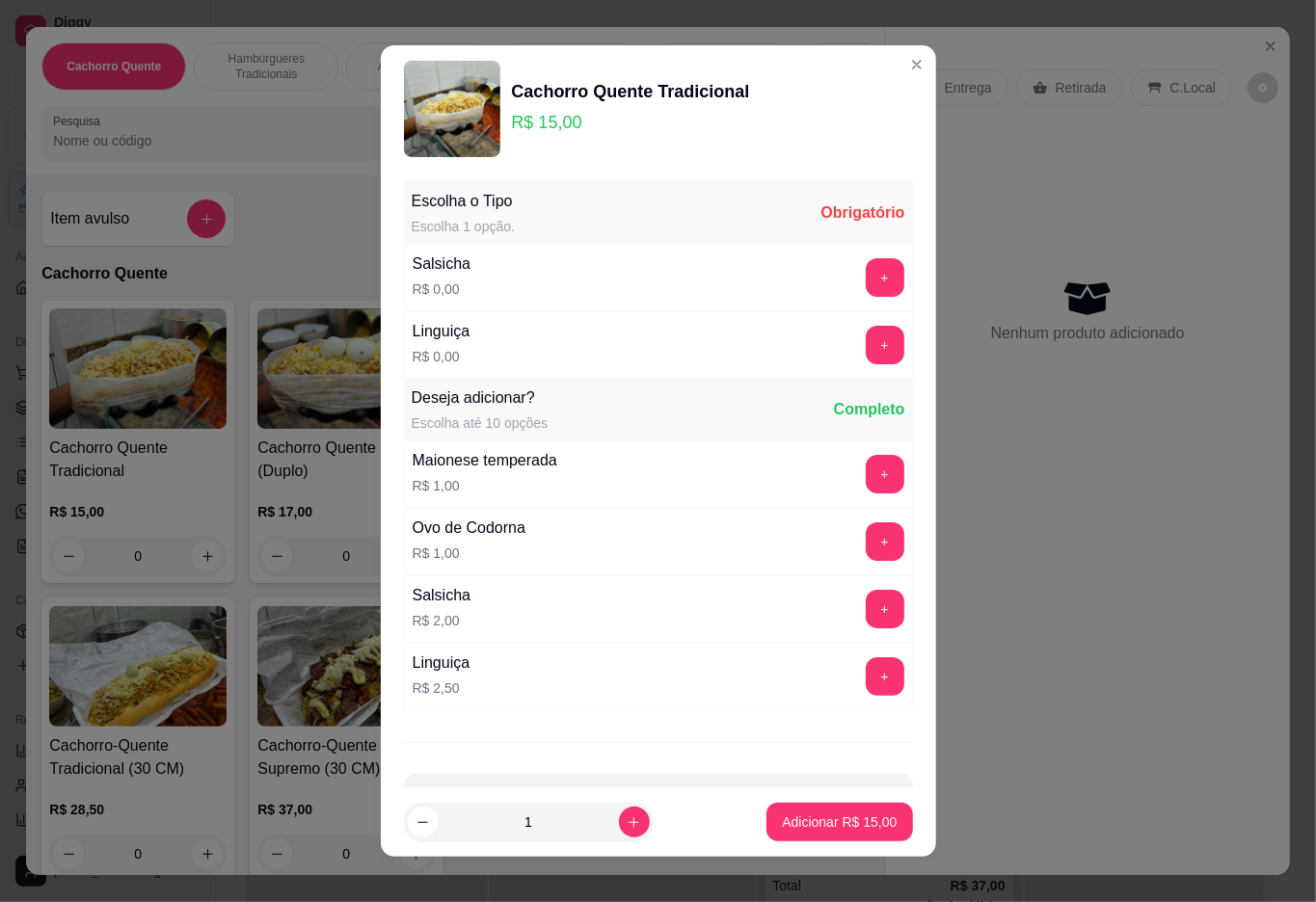
click at [866, 345] on button "+" at bounding box center [885, 345] width 38 height 38
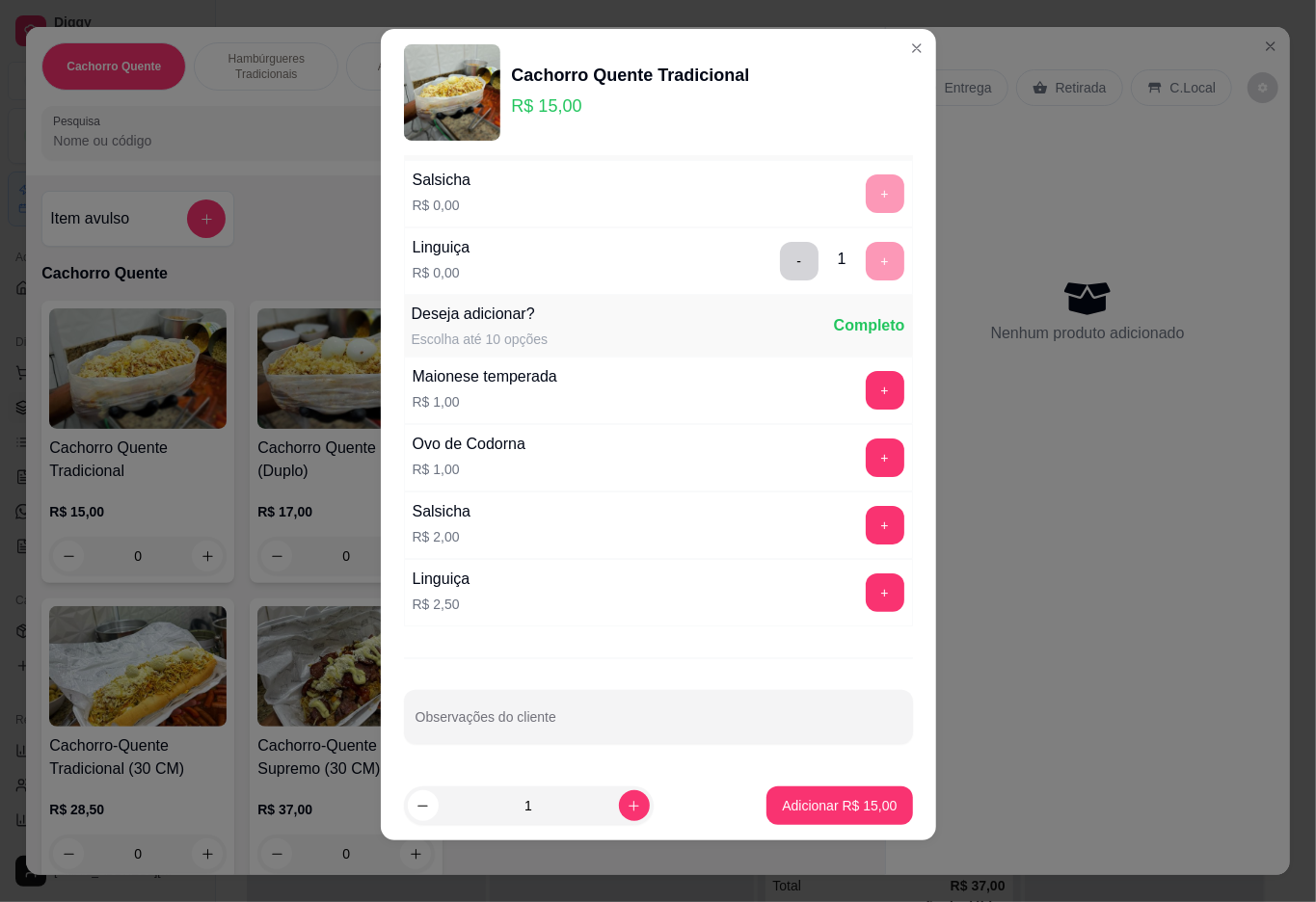
click at [782, 803] on p "Adicionar R$ 15,00" at bounding box center [839, 806] width 115 height 20
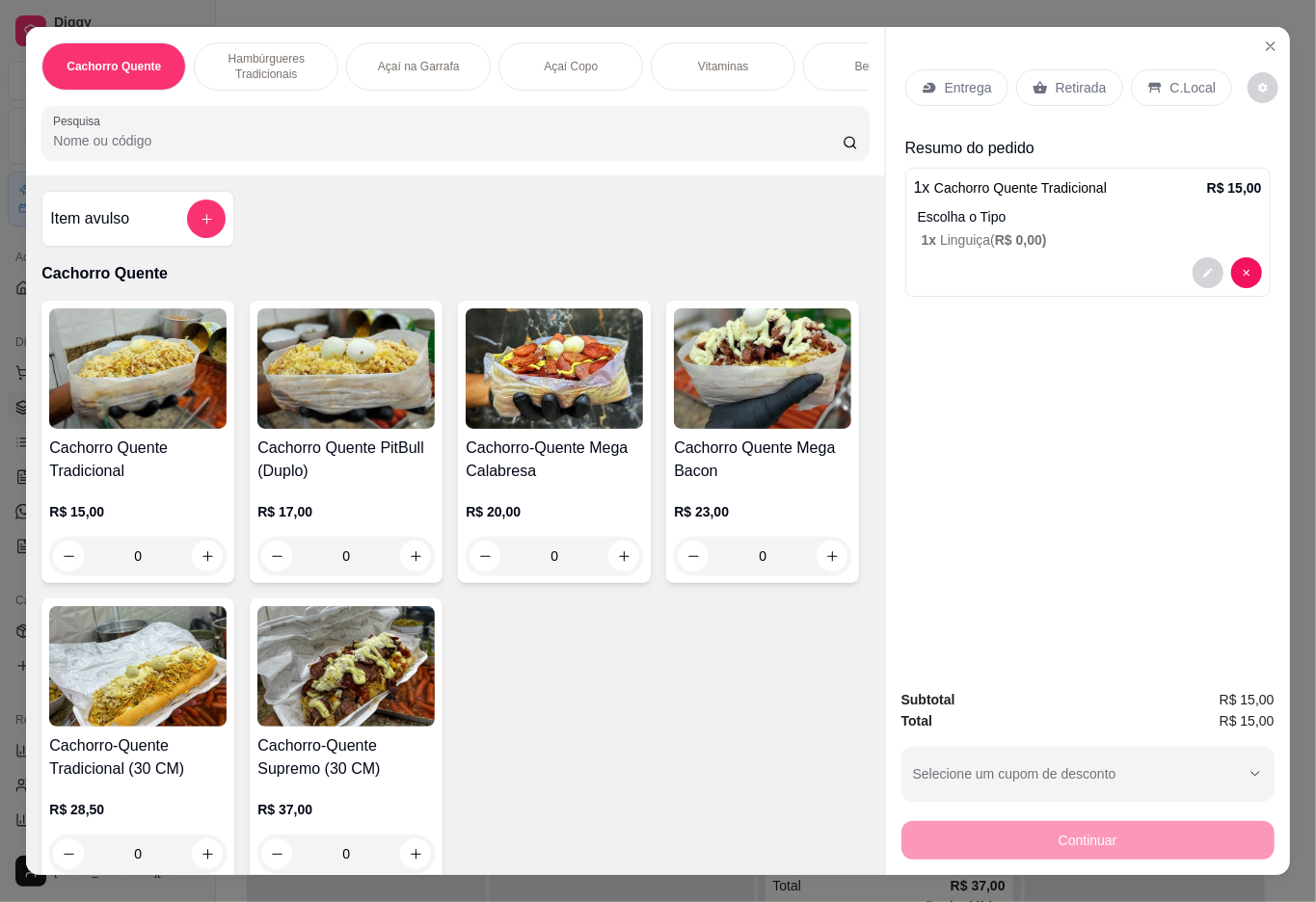
click at [1089, 69] on div "Retirada" at bounding box center [1070, 87] width 107 height 36
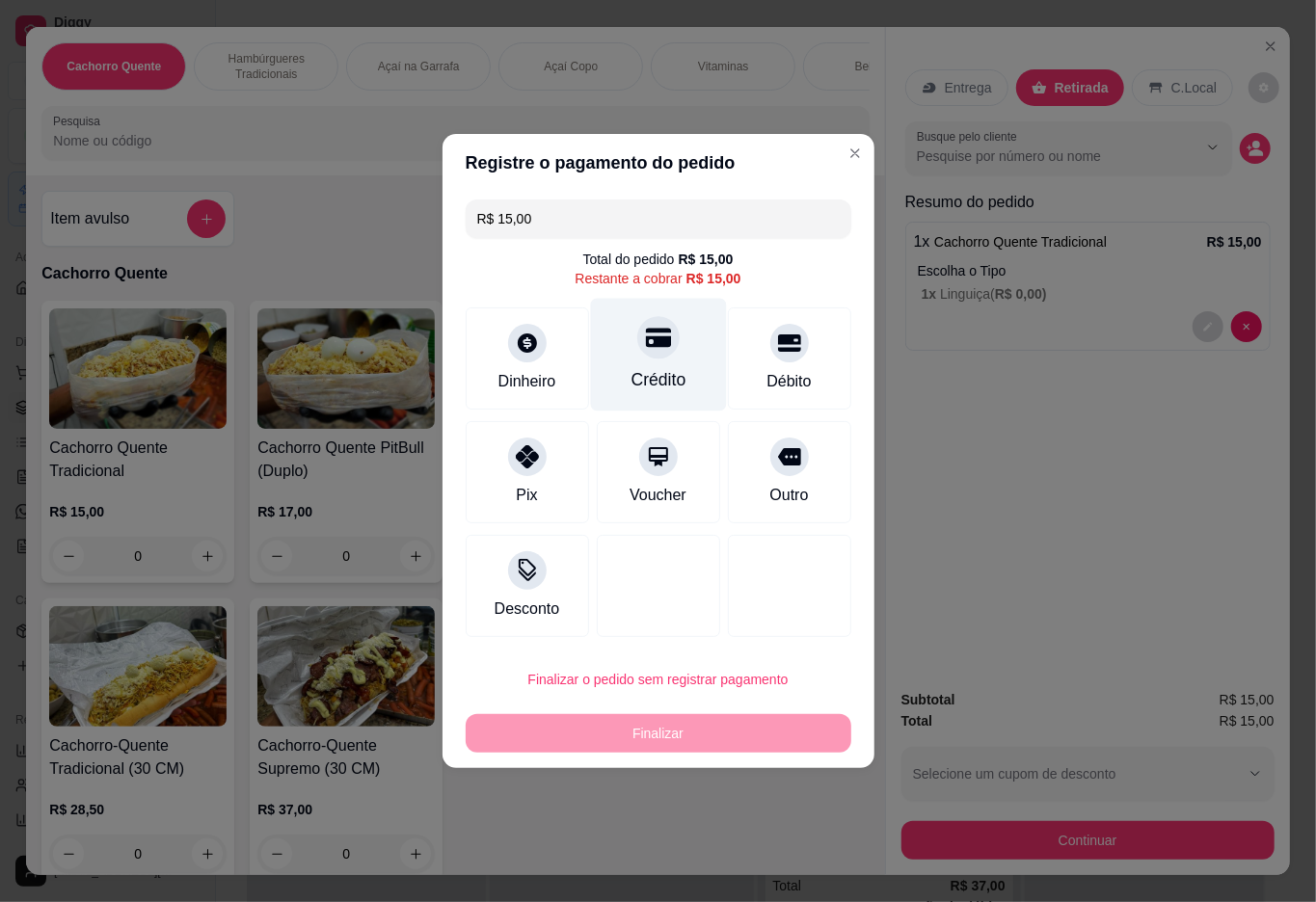
click at [645, 348] on icon at bounding box center [657, 339] width 25 height 20
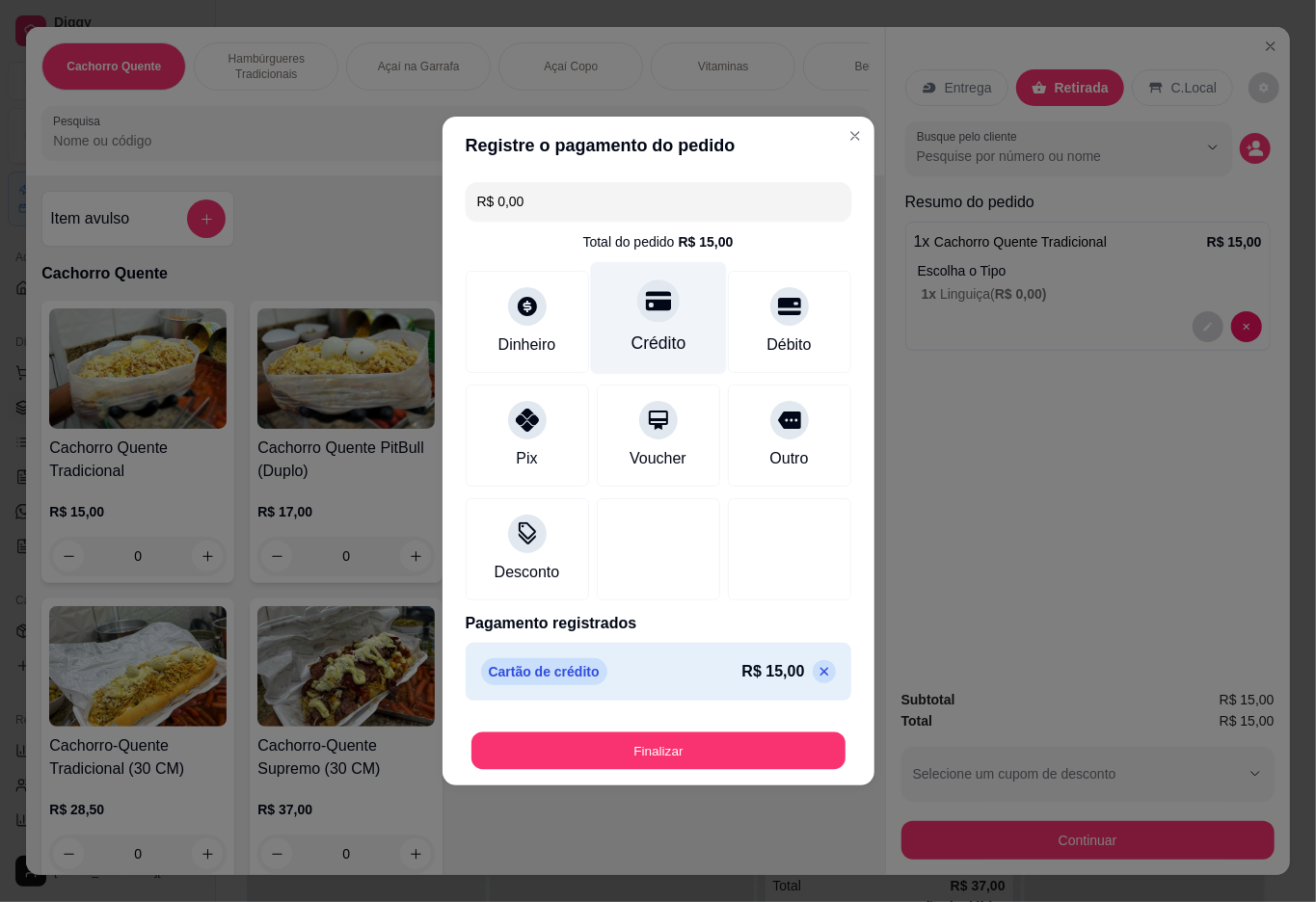
click at [583, 758] on button "Finalizar" at bounding box center [659, 751] width 374 height 37
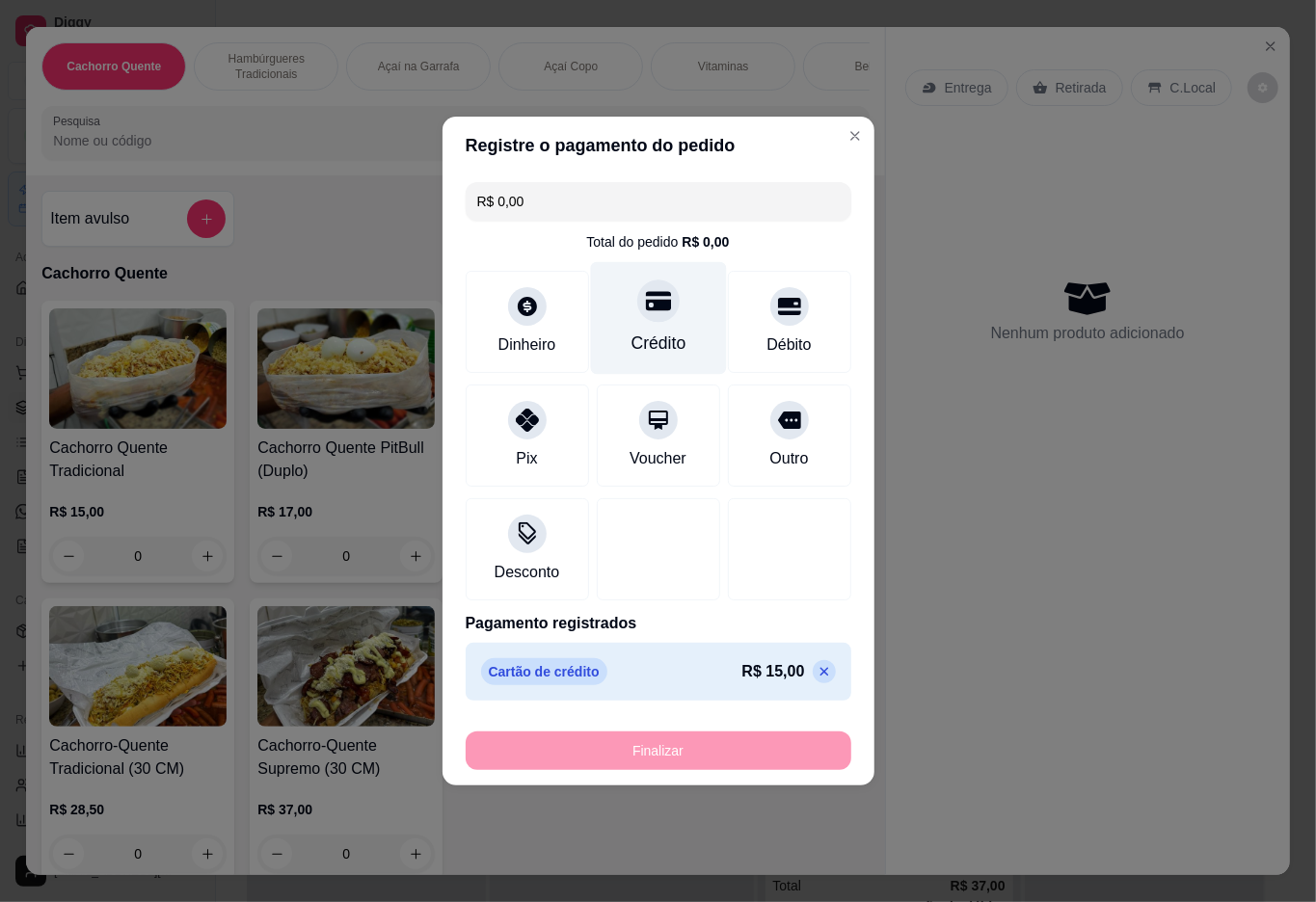
type input "-R$ 15,00"
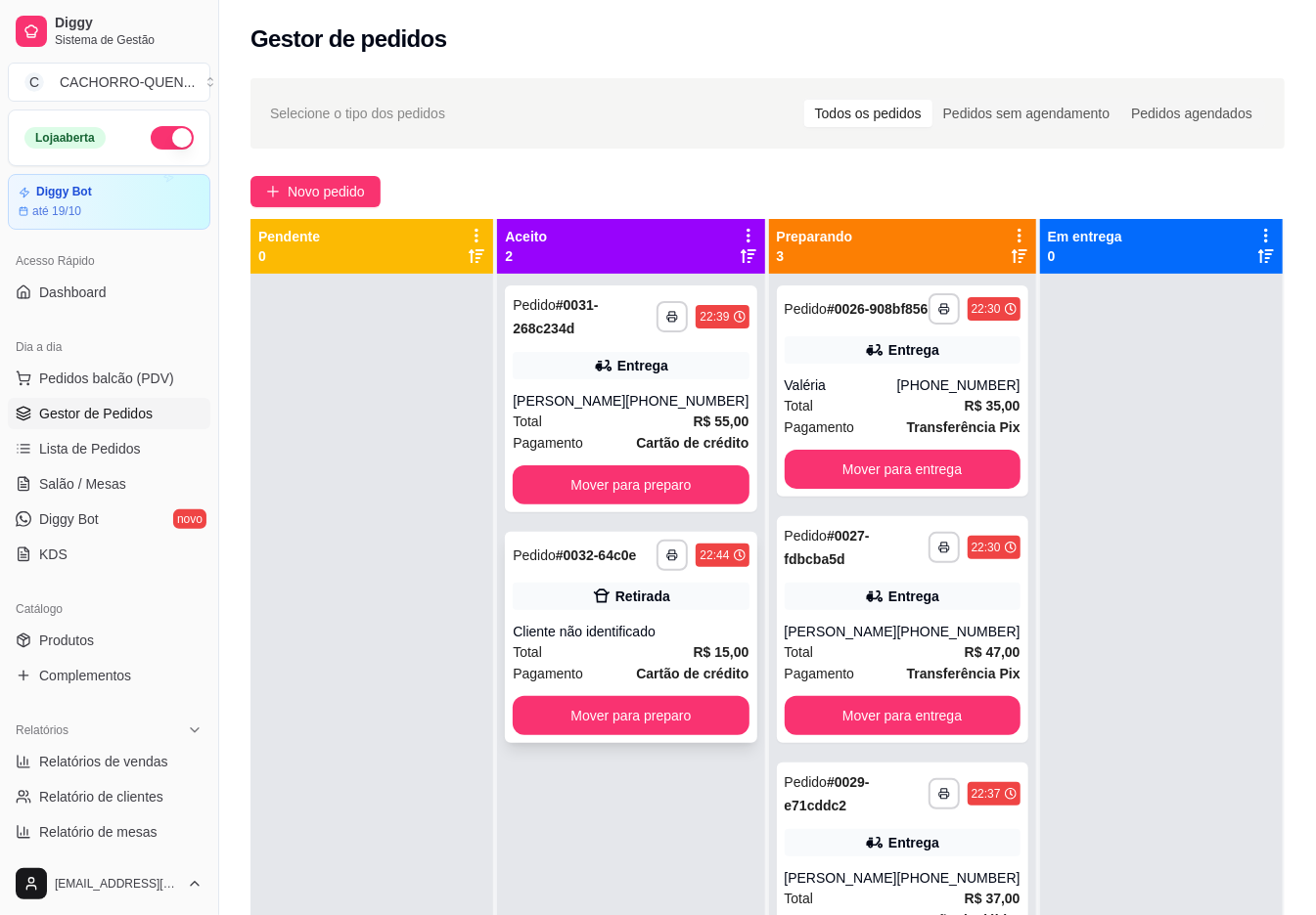
click at [589, 591] on div "**********" at bounding box center [631, 637] width 252 height 211
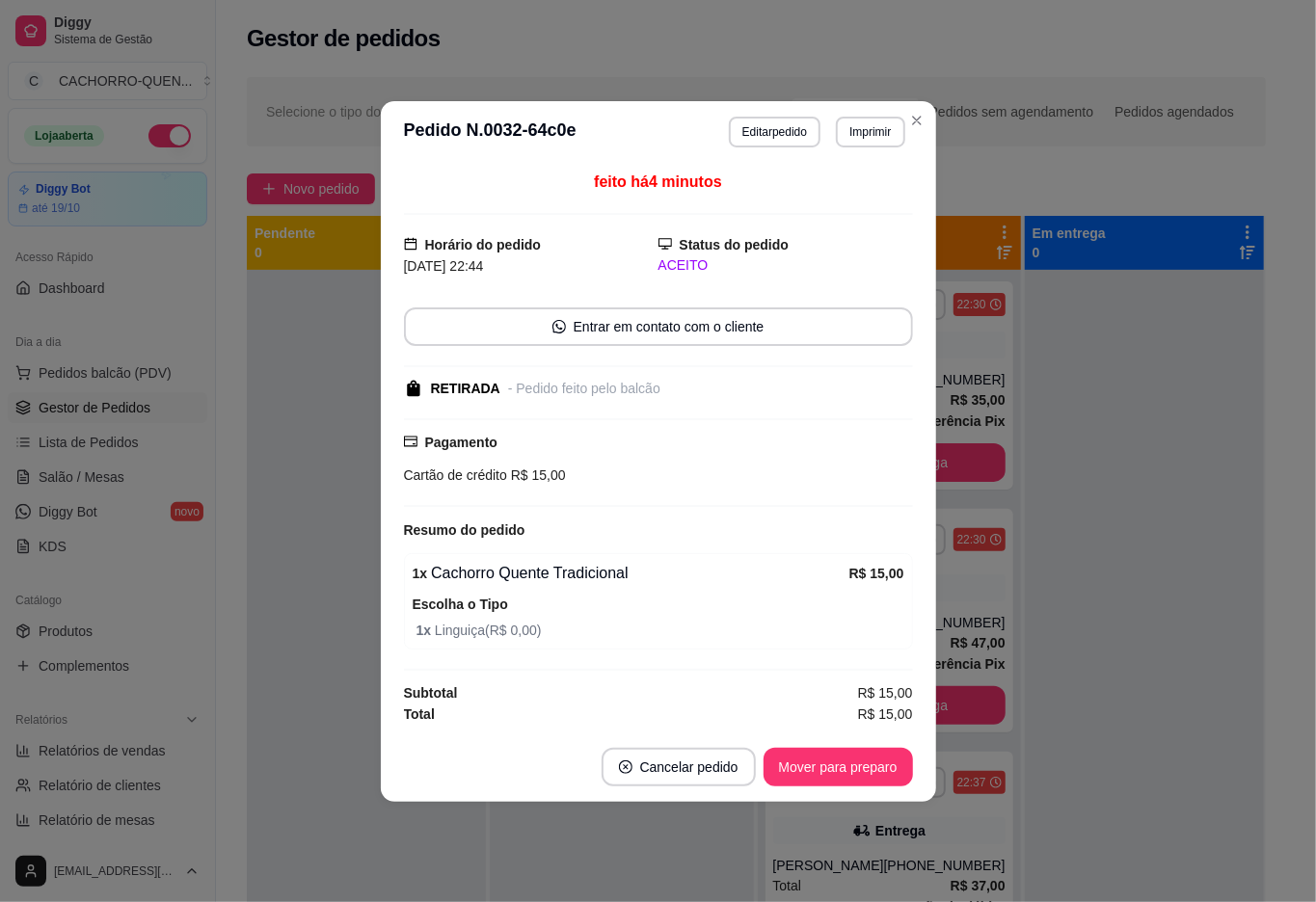
click at [837, 779] on button "Mover para preparo" at bounding box center [838, 767] width 150 height 38
click at [835, 777] on div "Mover para preparo" at bounding box center [824, 767] width 176 height 38
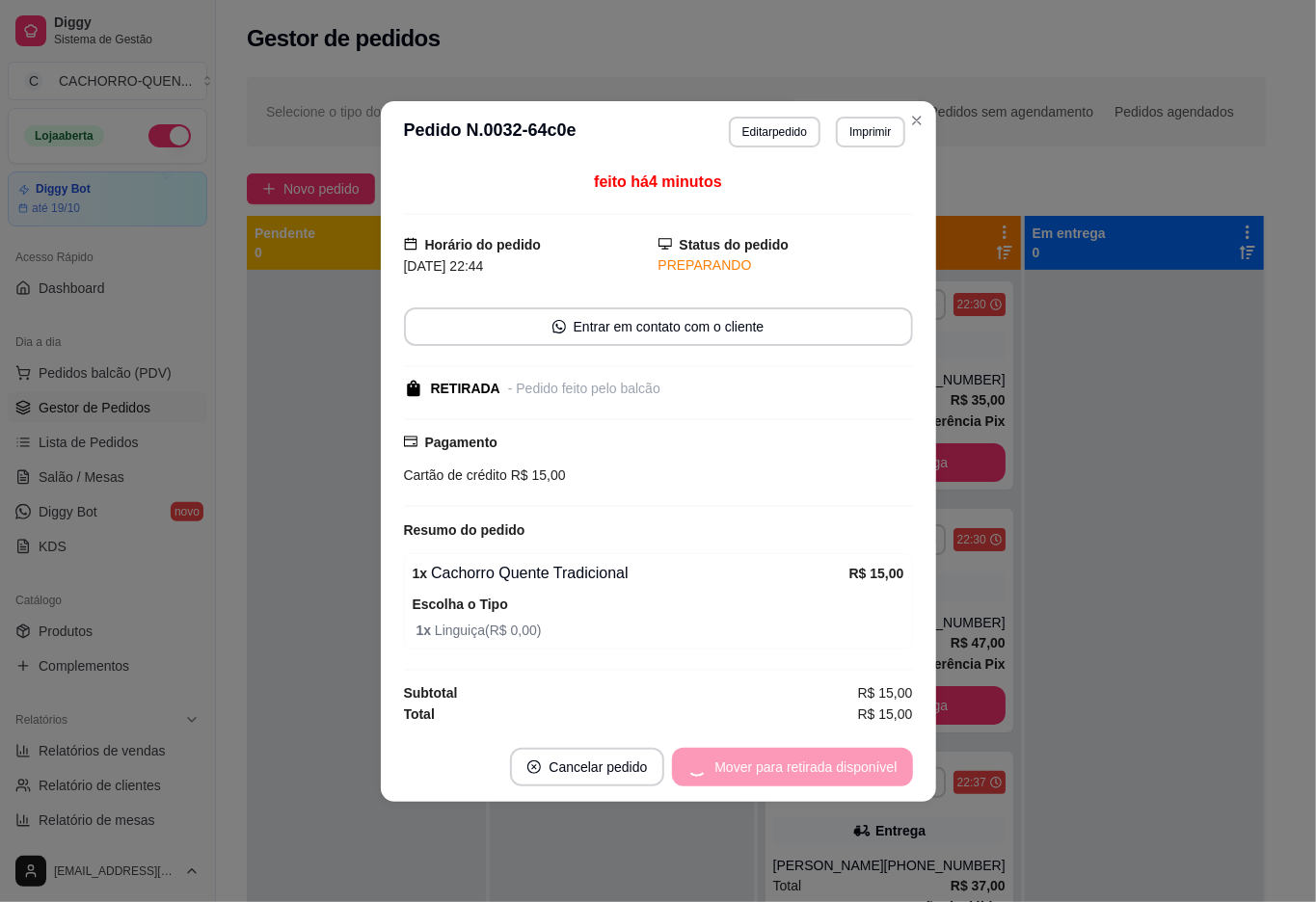
click at [819, 758] on div "Mover para retirada disponível" at bounding box center [792, 767] width 240 height 38
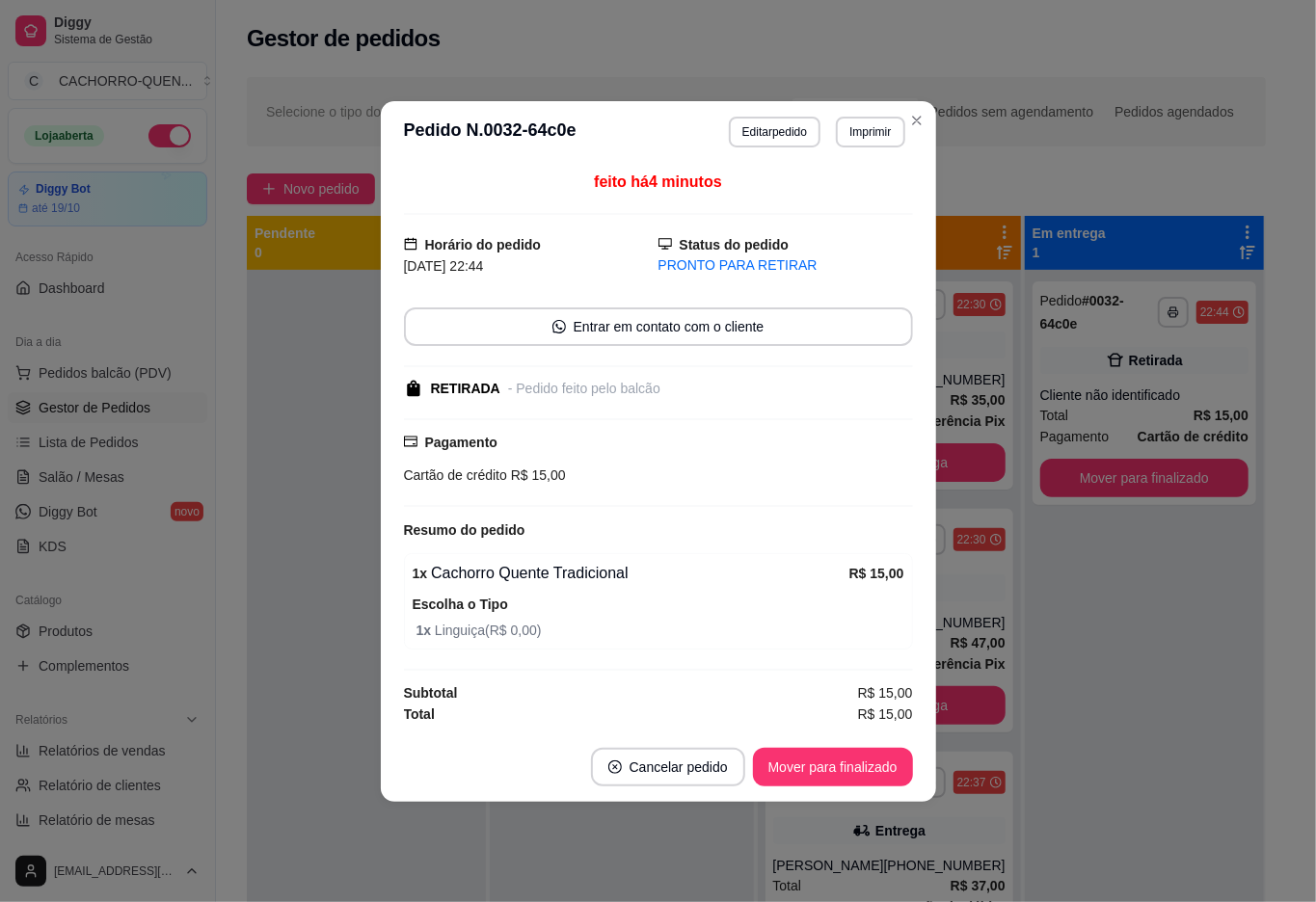
click at [811, 773] on button "Mover para finalizado" at bounding box center [833, 767] width 161 height 38
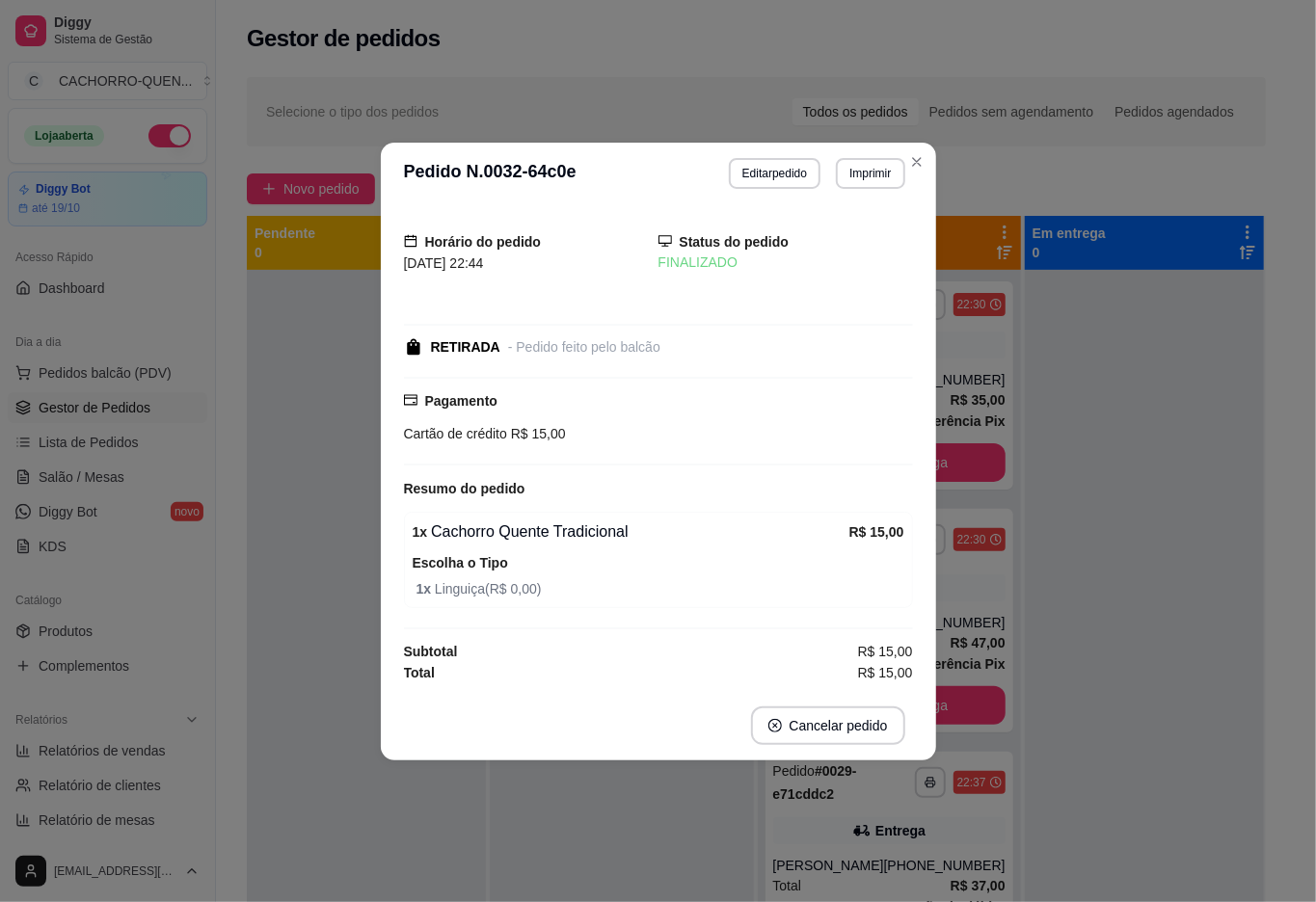
click at [1155, 792] on div at bounding box center [1145, 721] width 239 height 902
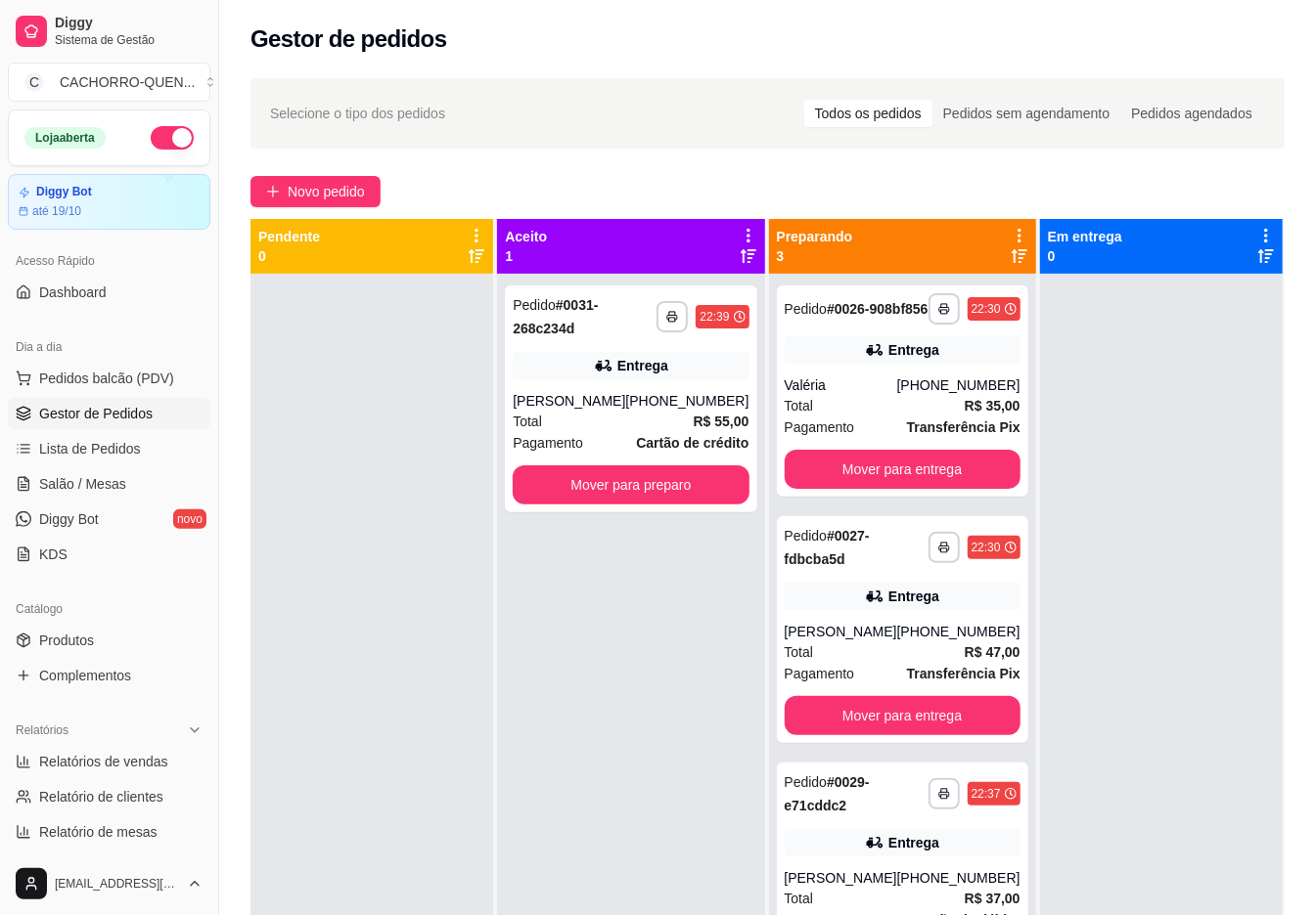
click at [636, 485] on button "Mover para preparo" at bounding box center [631, 484] width 236 height 39
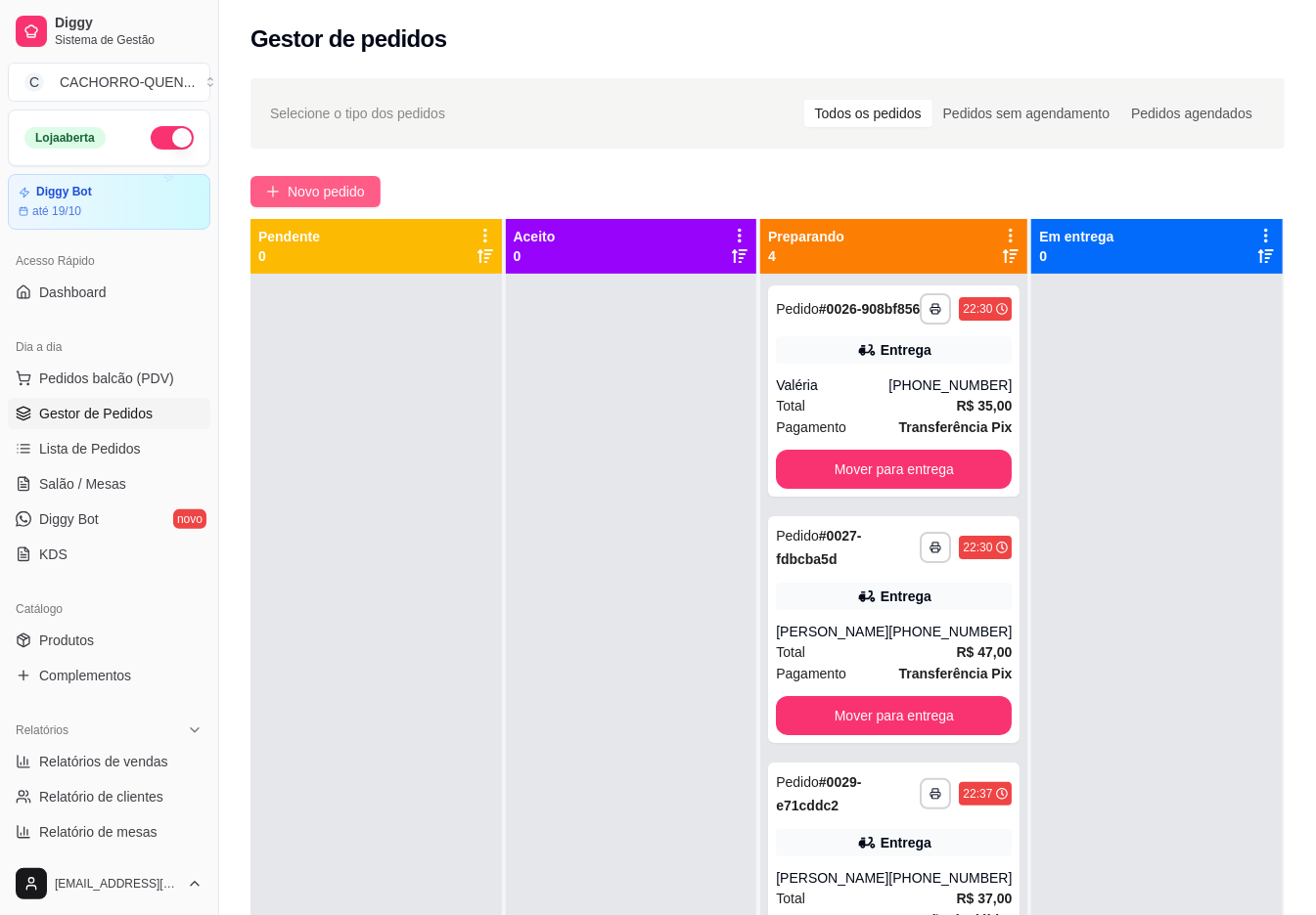
click at [309, 184] on span "Novo pedido" at bounding box center [326, 192] width 77 height 22
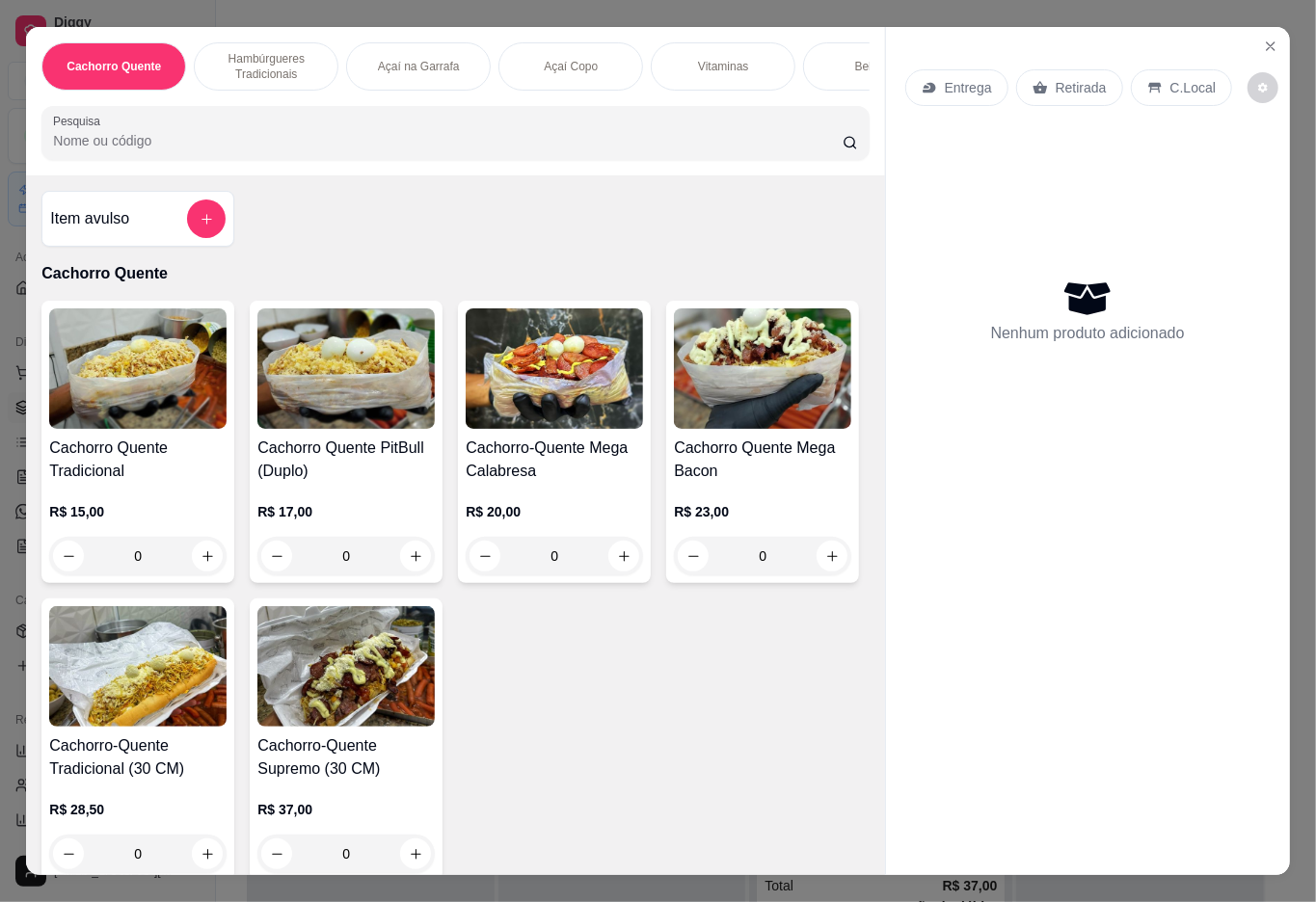
click at [79, 463] on h4 "Cachorro Quente Tradicional" at bounding box center [138, 460] width 177 height 46
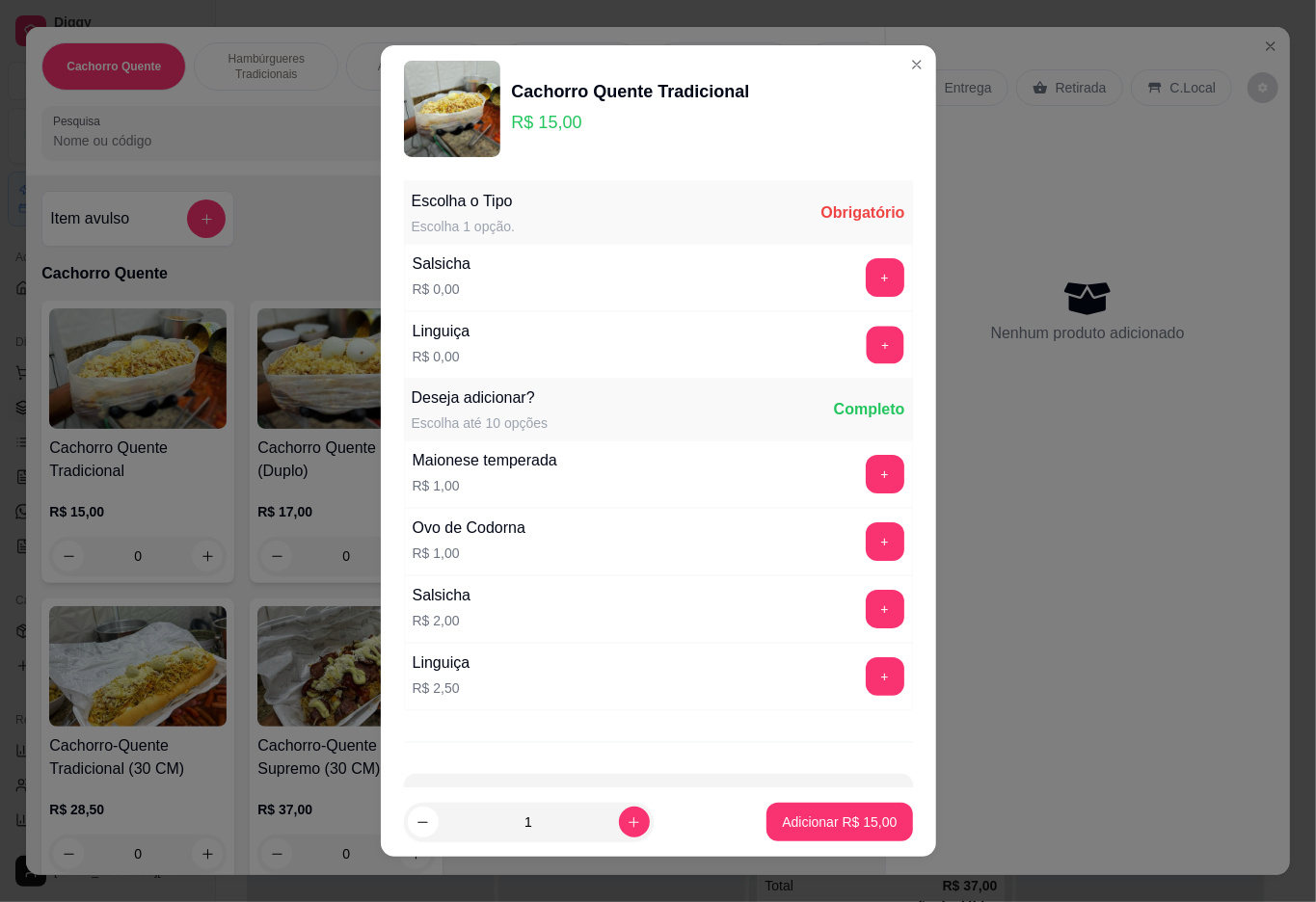
click at [866, 347] on button "+" at bounding box center [885, 345] width 37 height 37
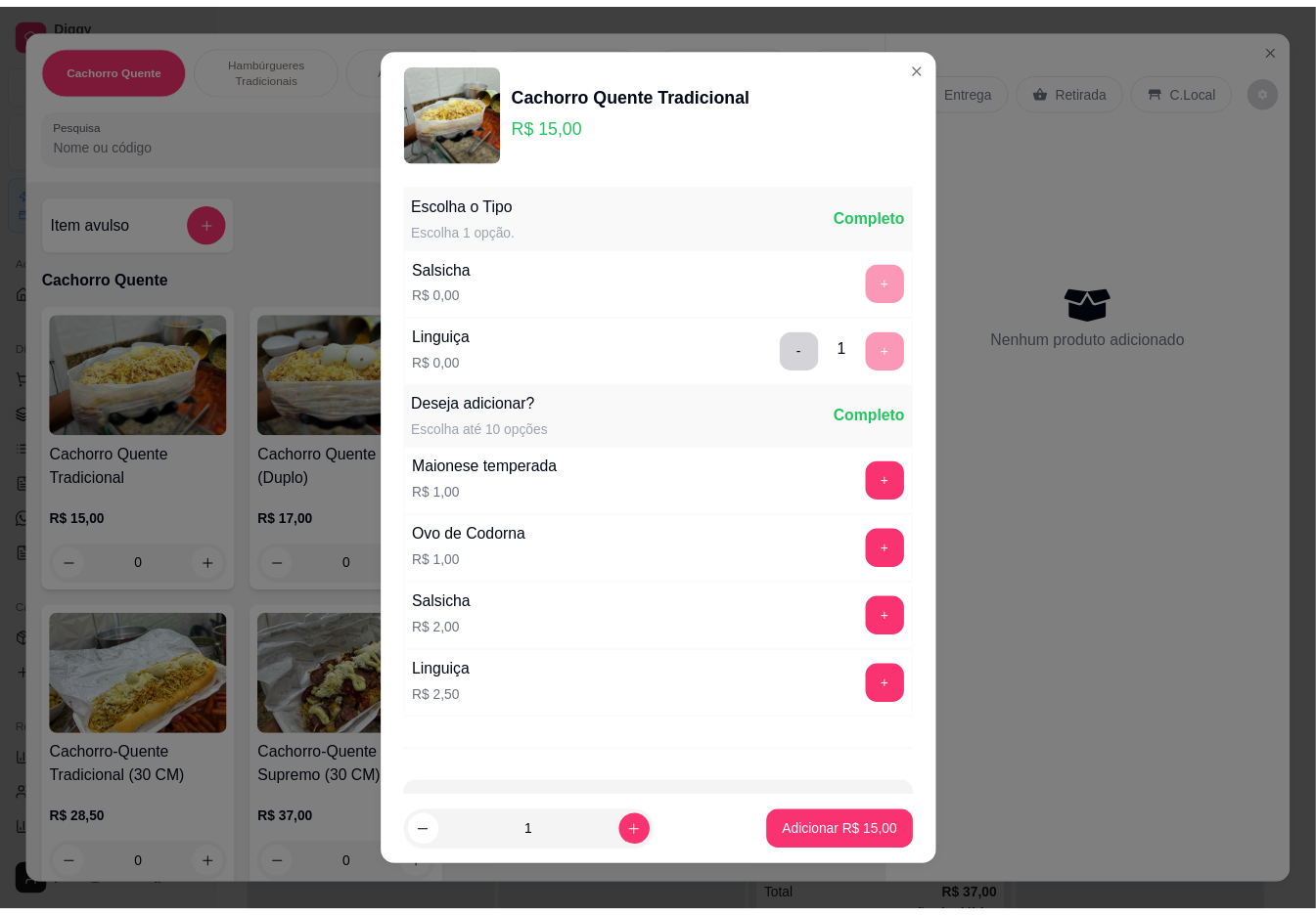
scroll to position [17, 0]
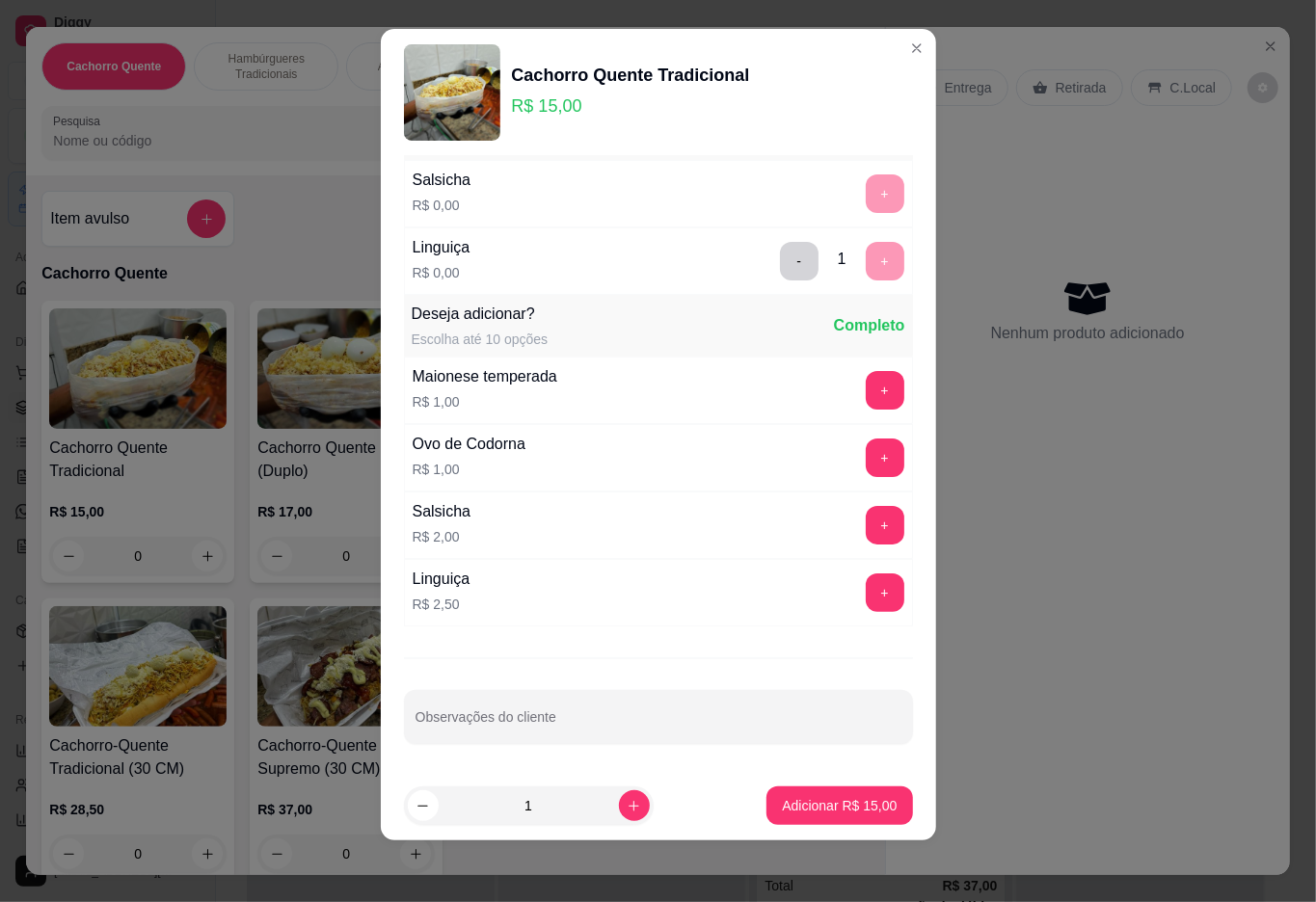
click at [811, 805] on p "Adicionar R$ 15,00" at bounding box center [839, 806] width 115 height 20
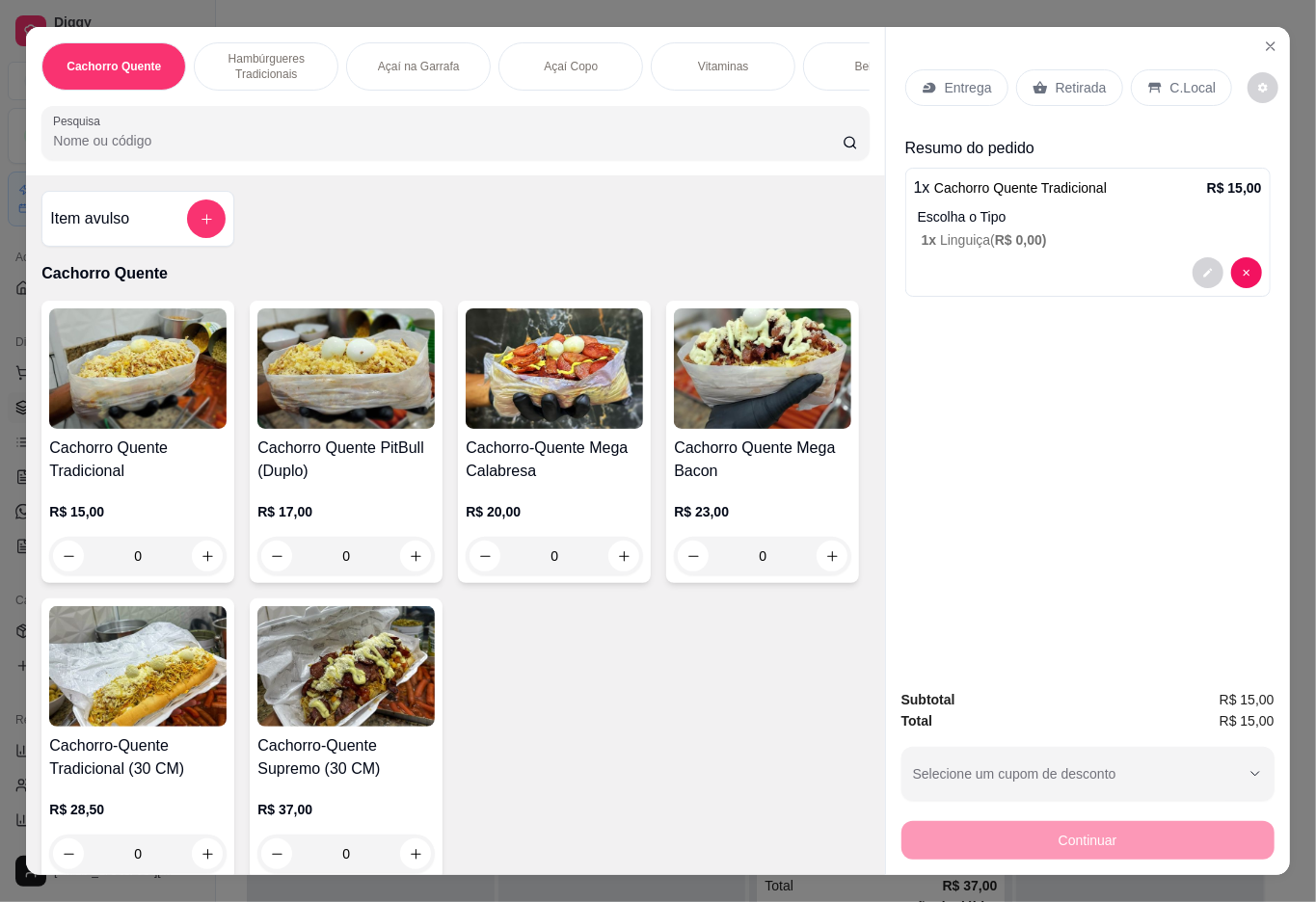
click at [1089, 78] on p "Retirada" at bounding box center [1082, 88] width 51 height 20
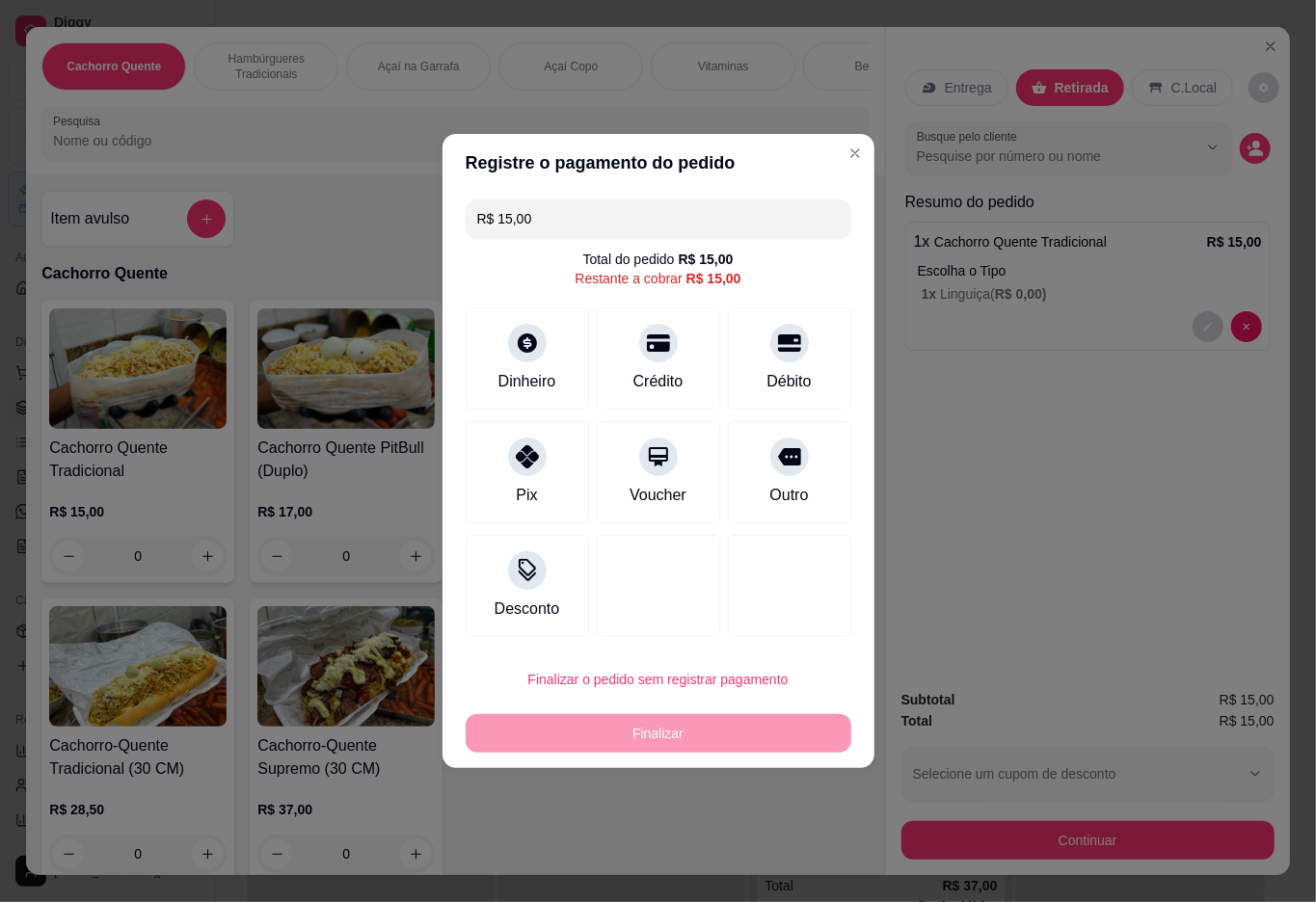
click at [1119, 515] on div "Entrega Retirada C.Local Busque pelo cliente Resumo do pedido 1 x Cachorro Quen…" at bounding box center [1088, 350] width 404 height 647
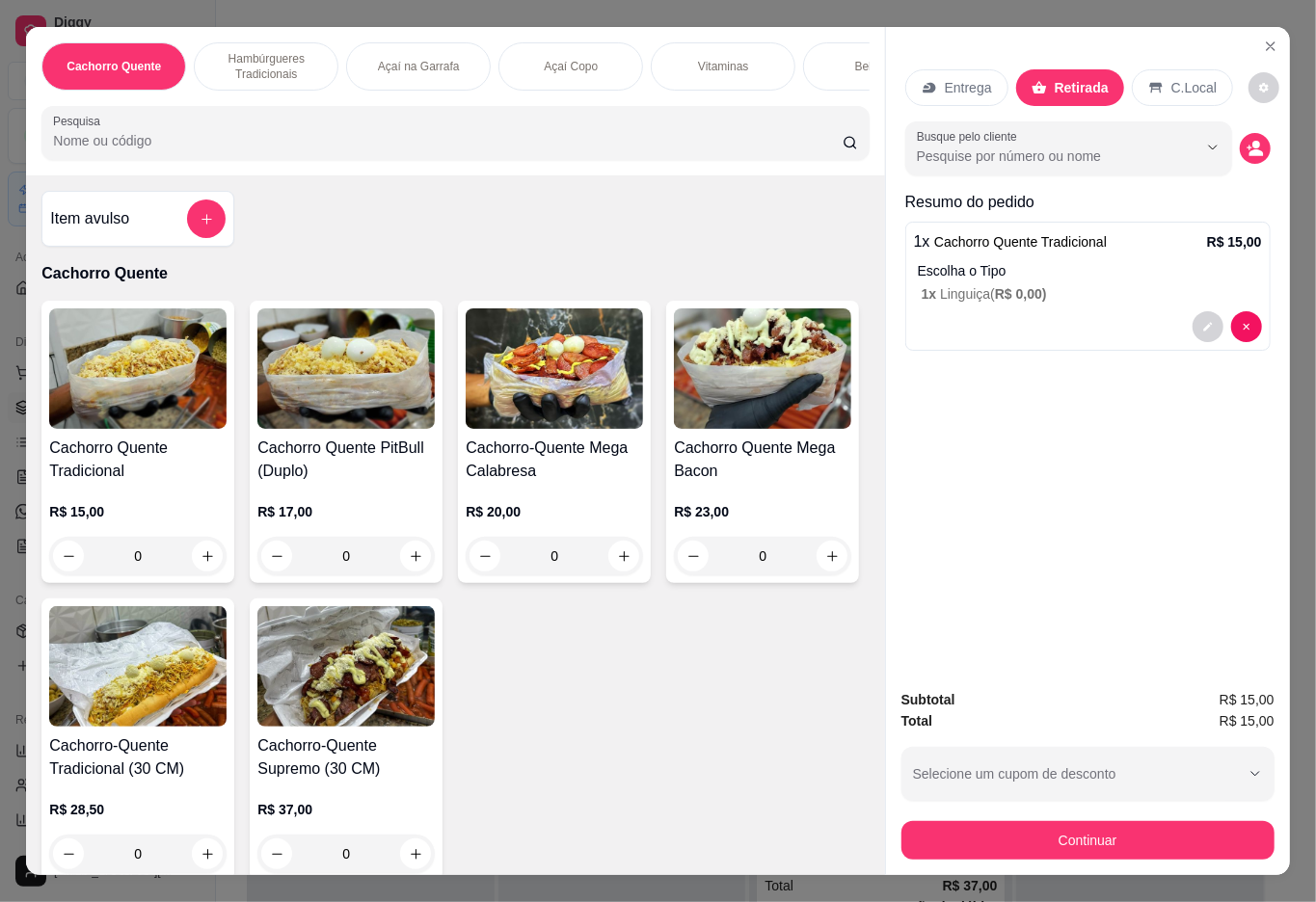
click at [1066, 286] on p "1 x Linguiça ( R$ 0,00 )" at bounding box center [1092, 294] width 341 height 20
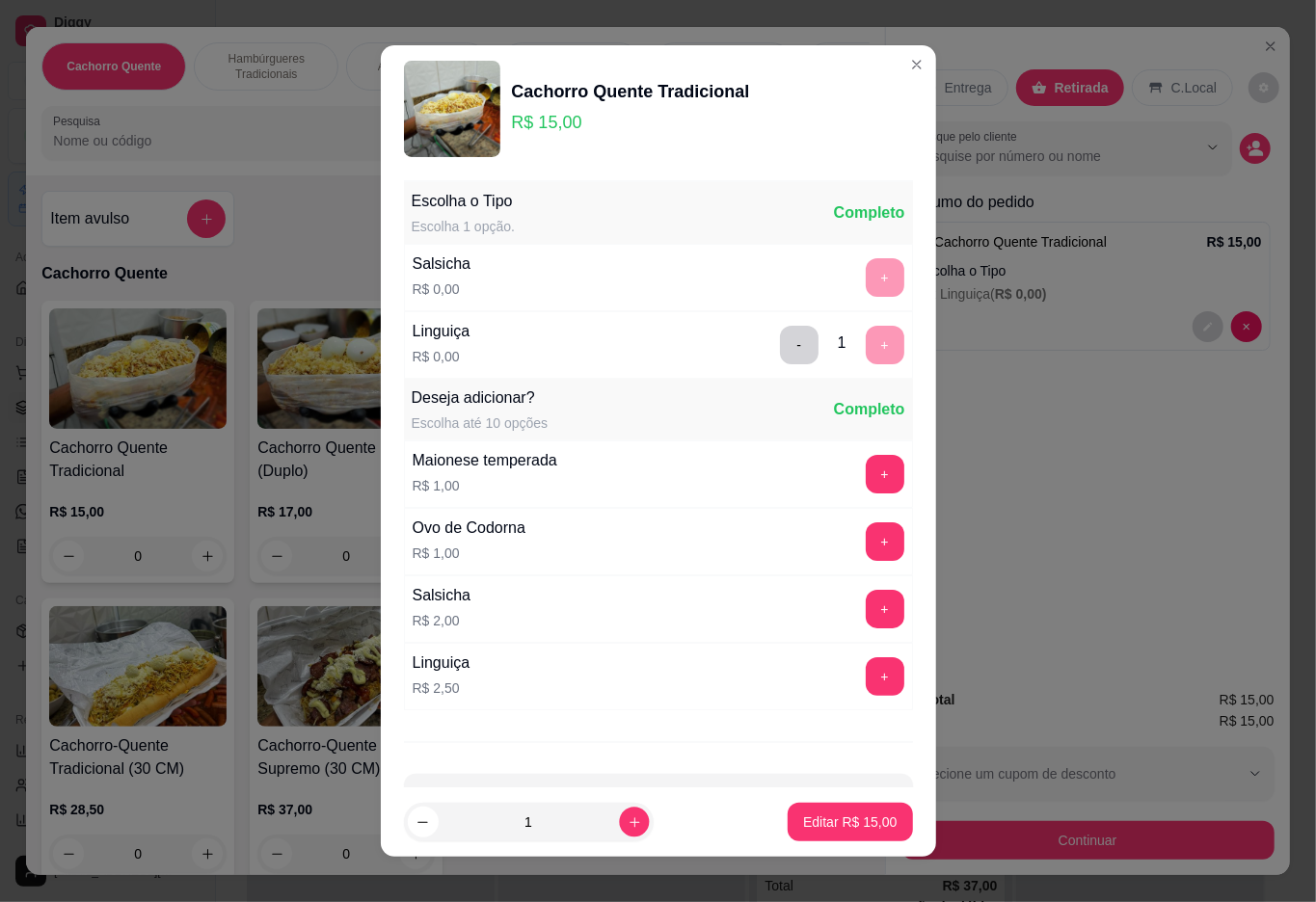
click at [626, 821] on icon "increase-product-quantity" at bounding box center [633, 822] width 15 height 15
type input "2"
click at [804, 826] on p "Editar R$ 30,00" at bounding box center [850, 822] width 94 height 20
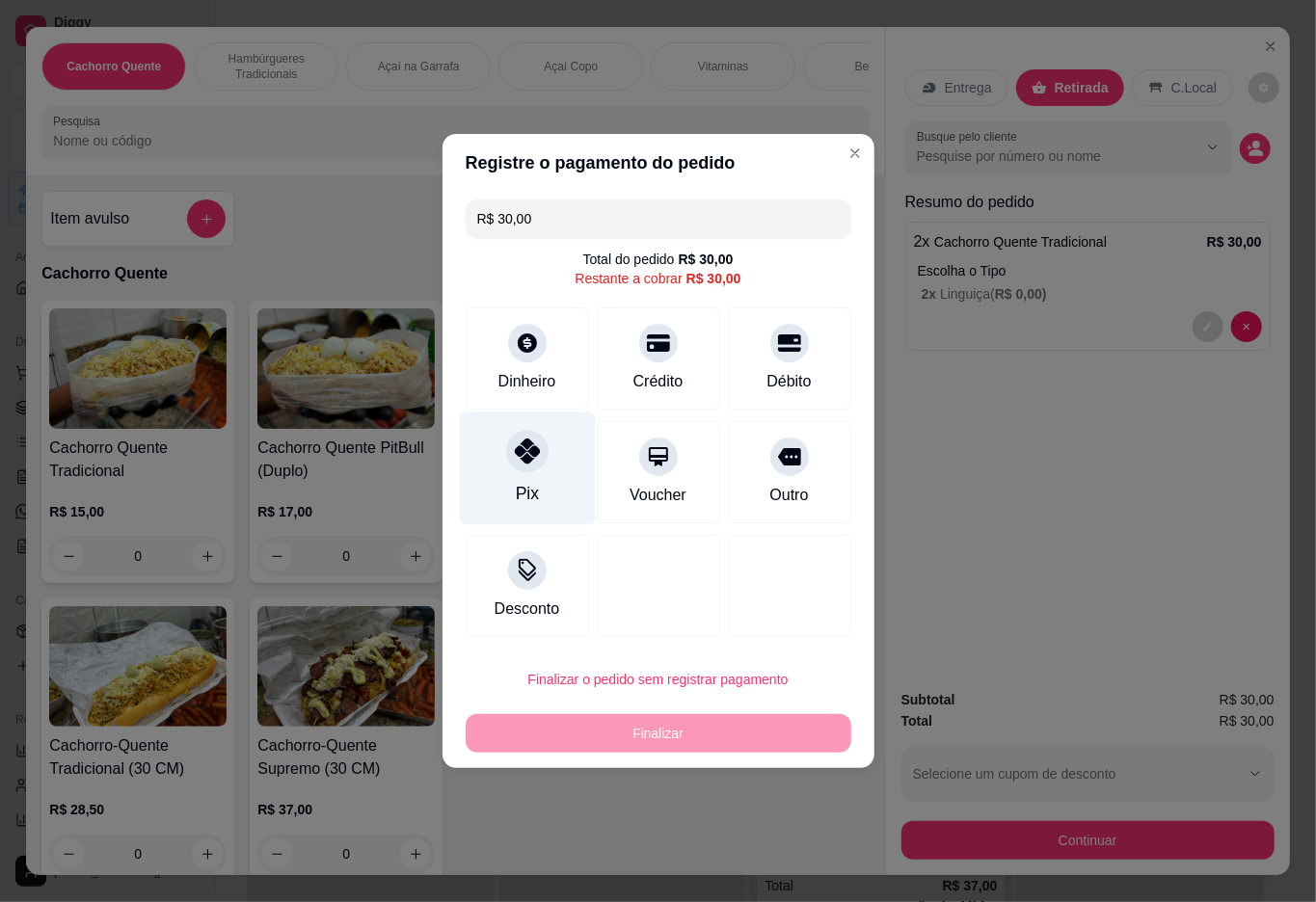
click at [534, 481] on div "Pix" at bounding box center [527, 469] width 136 height 113
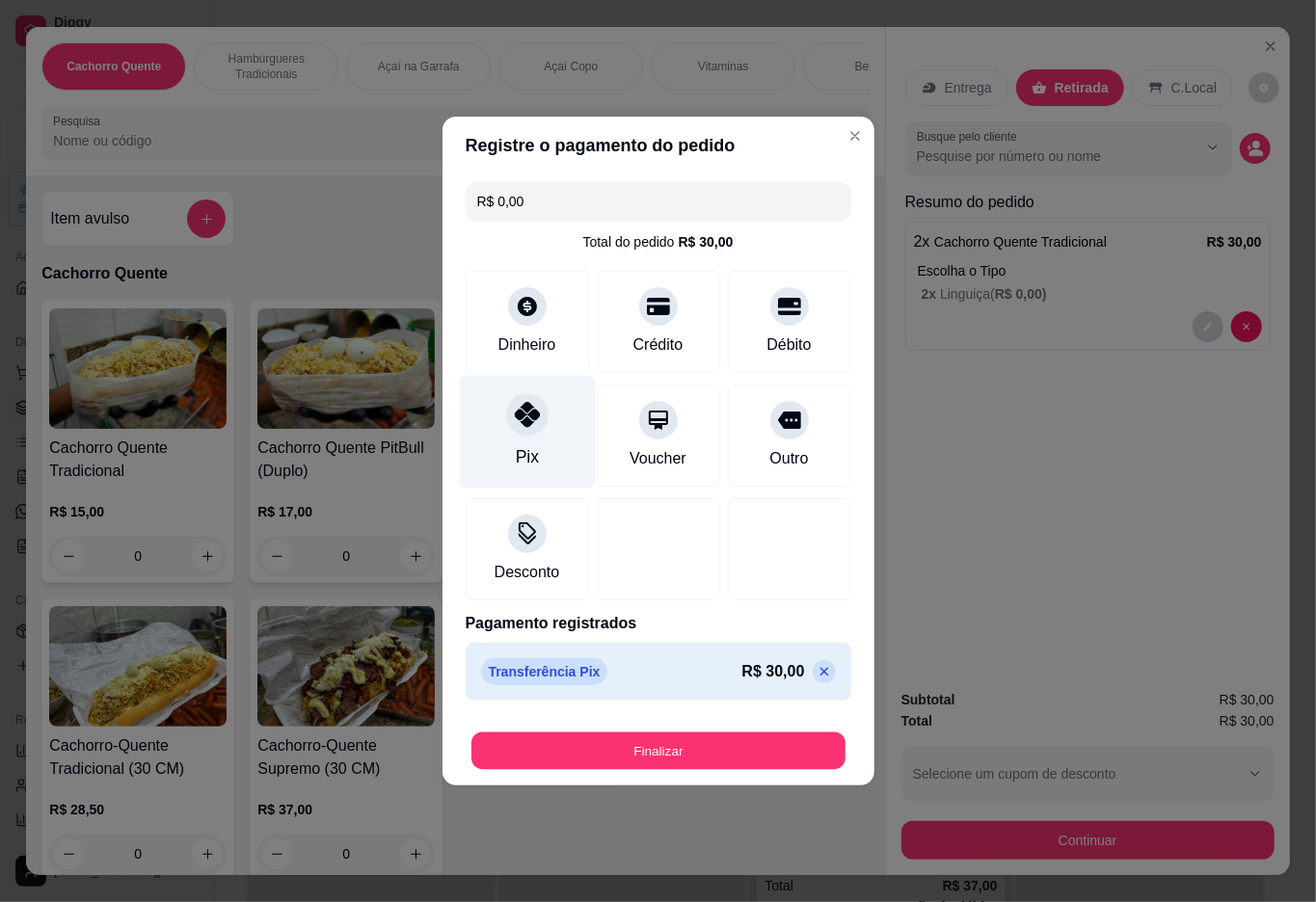
click at [614, 750] on button "Finalizar" at bounding box center [659, 751] width 374 height 37
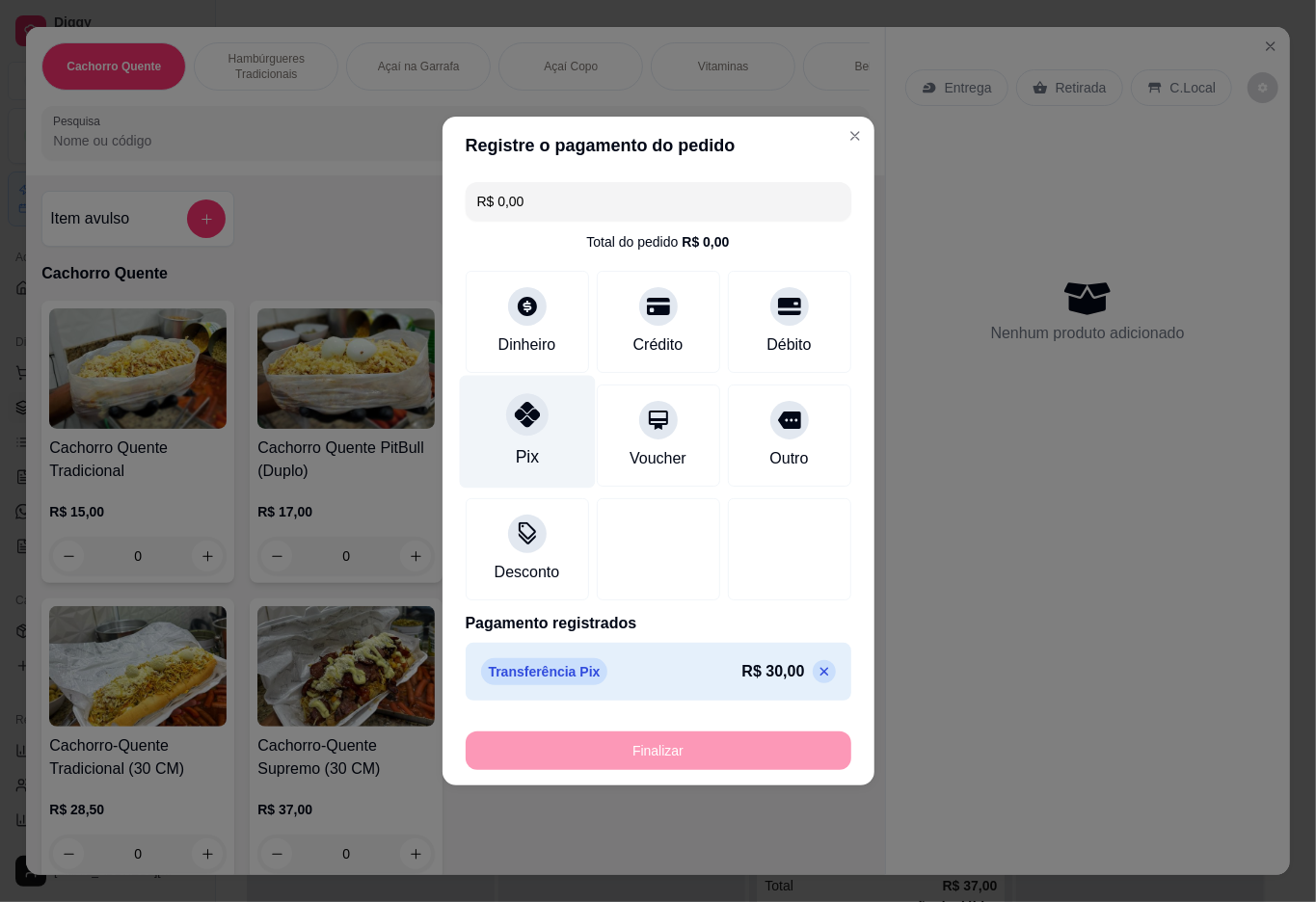
type input "-R$ 30,00"
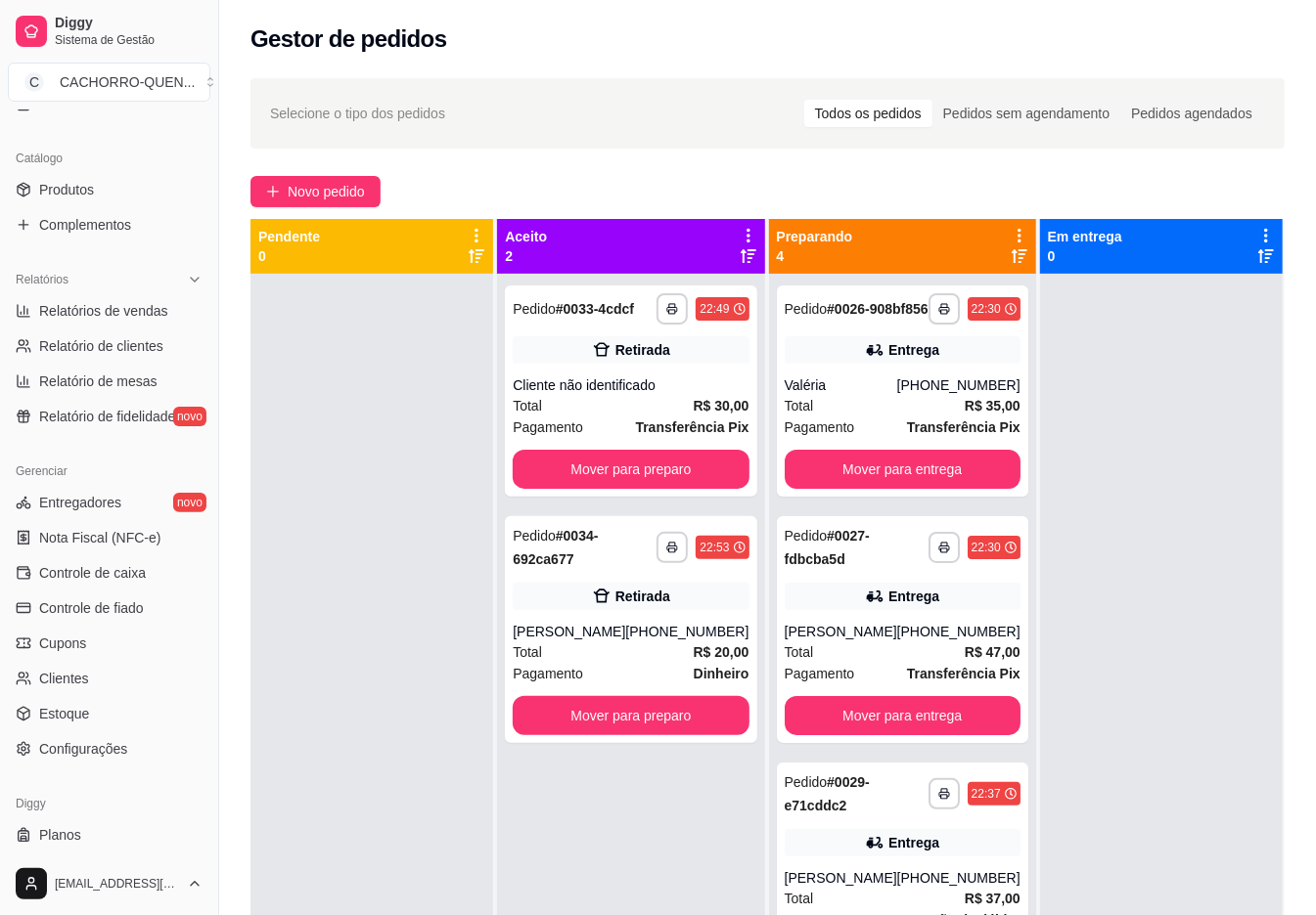
scroll to position [492, 0]
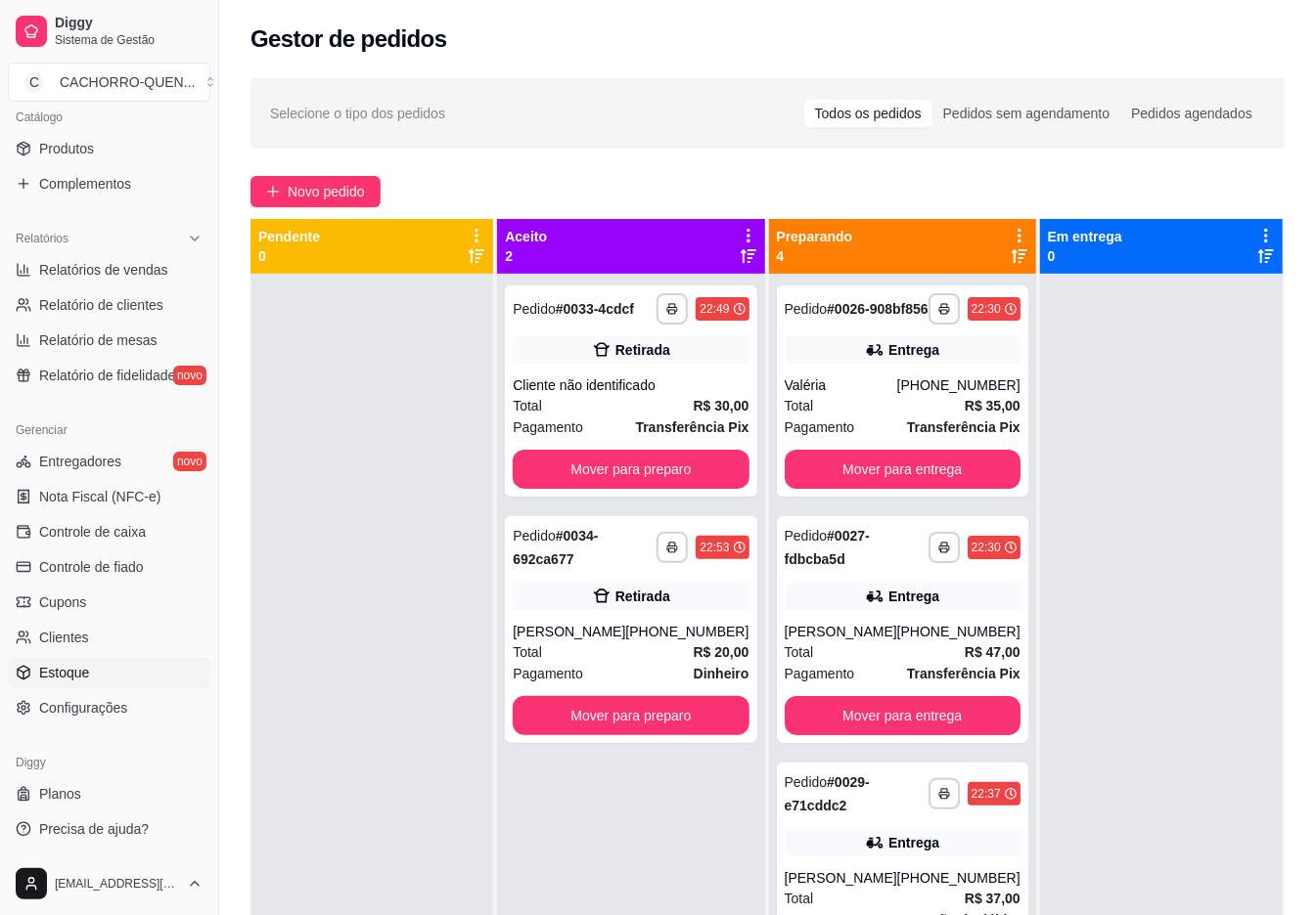
click at [108, 675] on link "Estoque" at bounding box center [109, 672] width 203 height 31
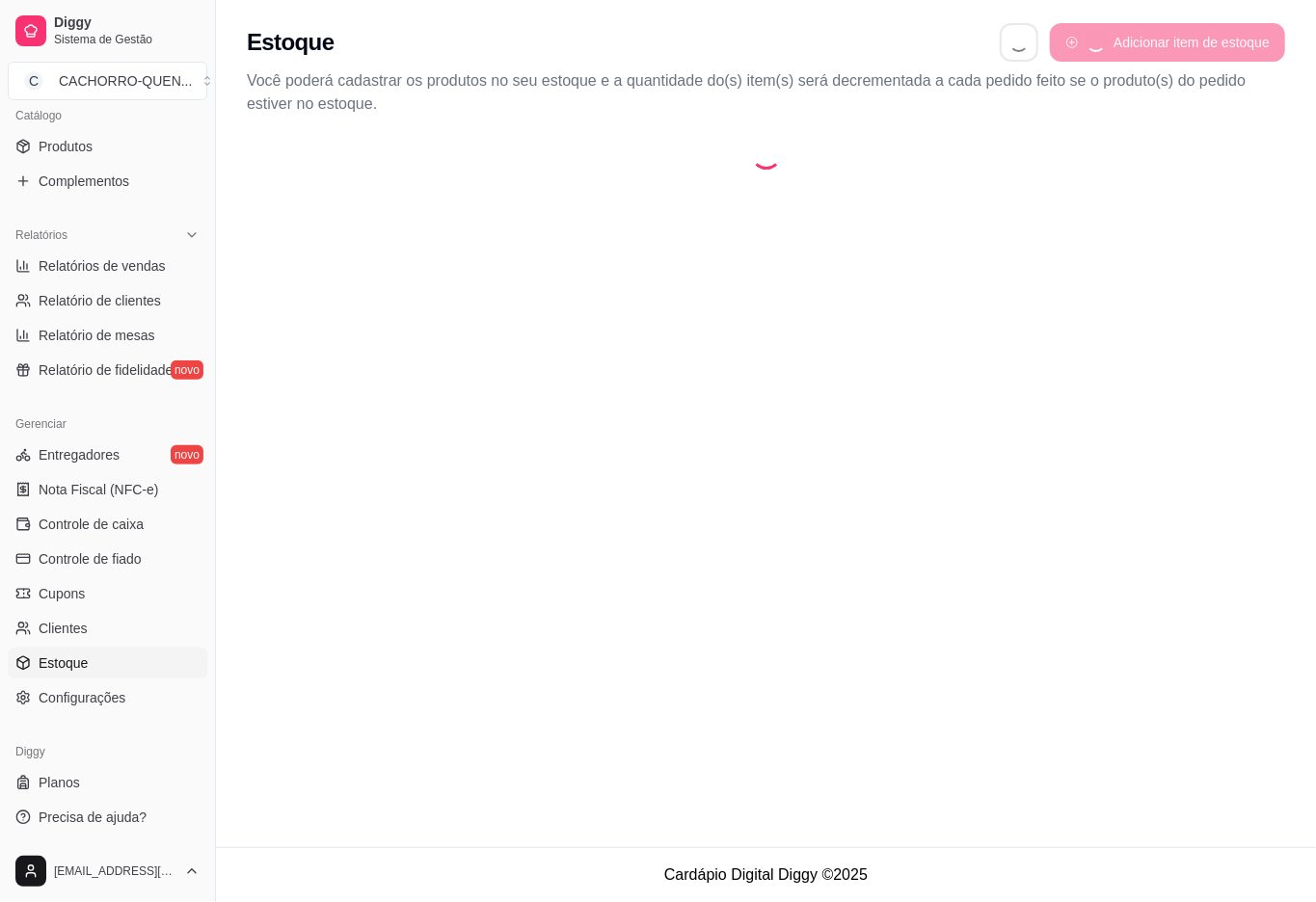
select select "QUANTITY_ORDER"
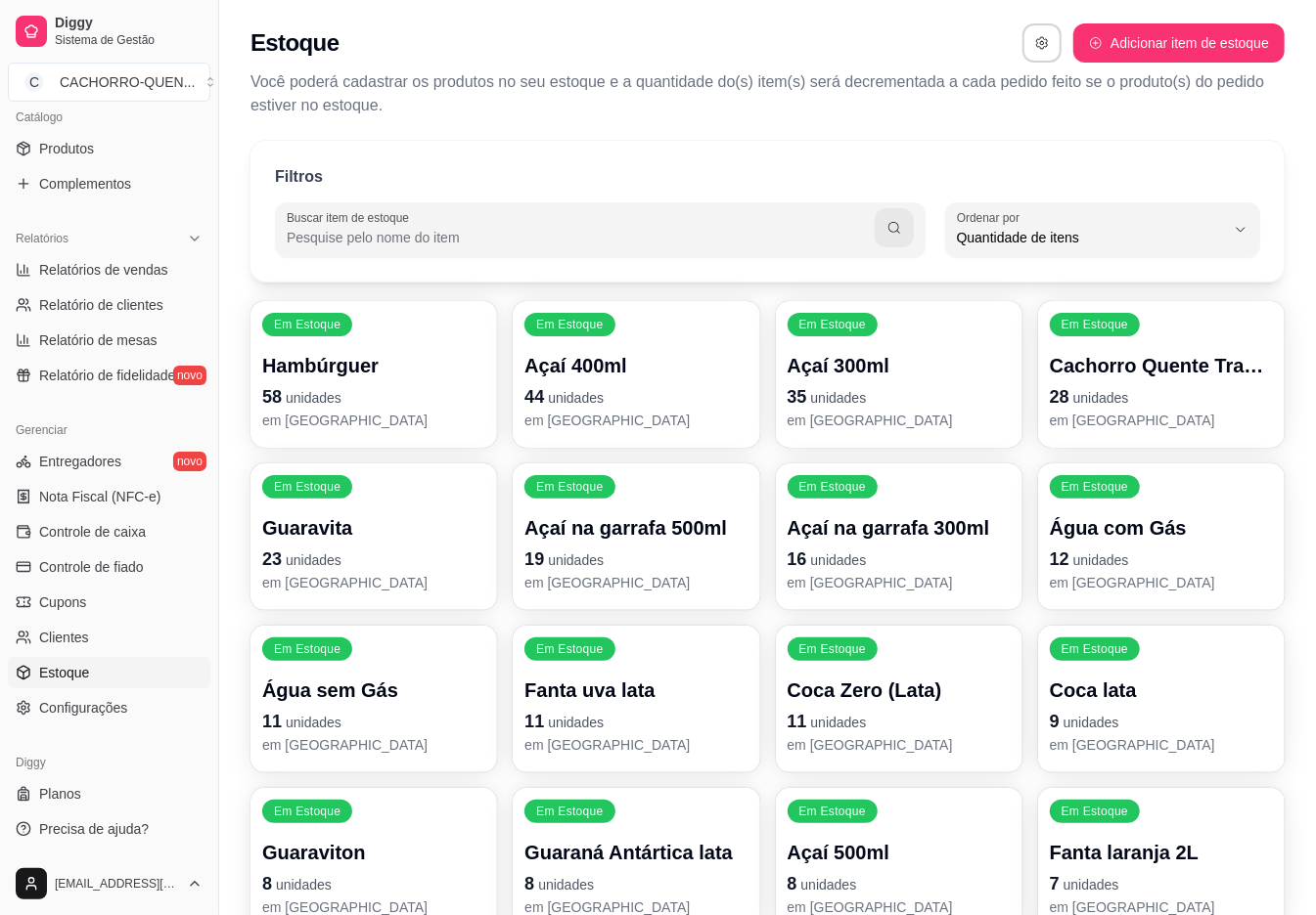
scroll to position [18, 0]
click at [1152, 236] on span "Quantidade de itens" at bounding box center [1090, 238] width 268 height 20
click at [1111, 278] on span "Ordem alfabética" at bounding box center [1093, 284] width 254 height 19
type input "ALPHABETICAL_ORDER"
select select "ALPHABETICAL_ORDER"
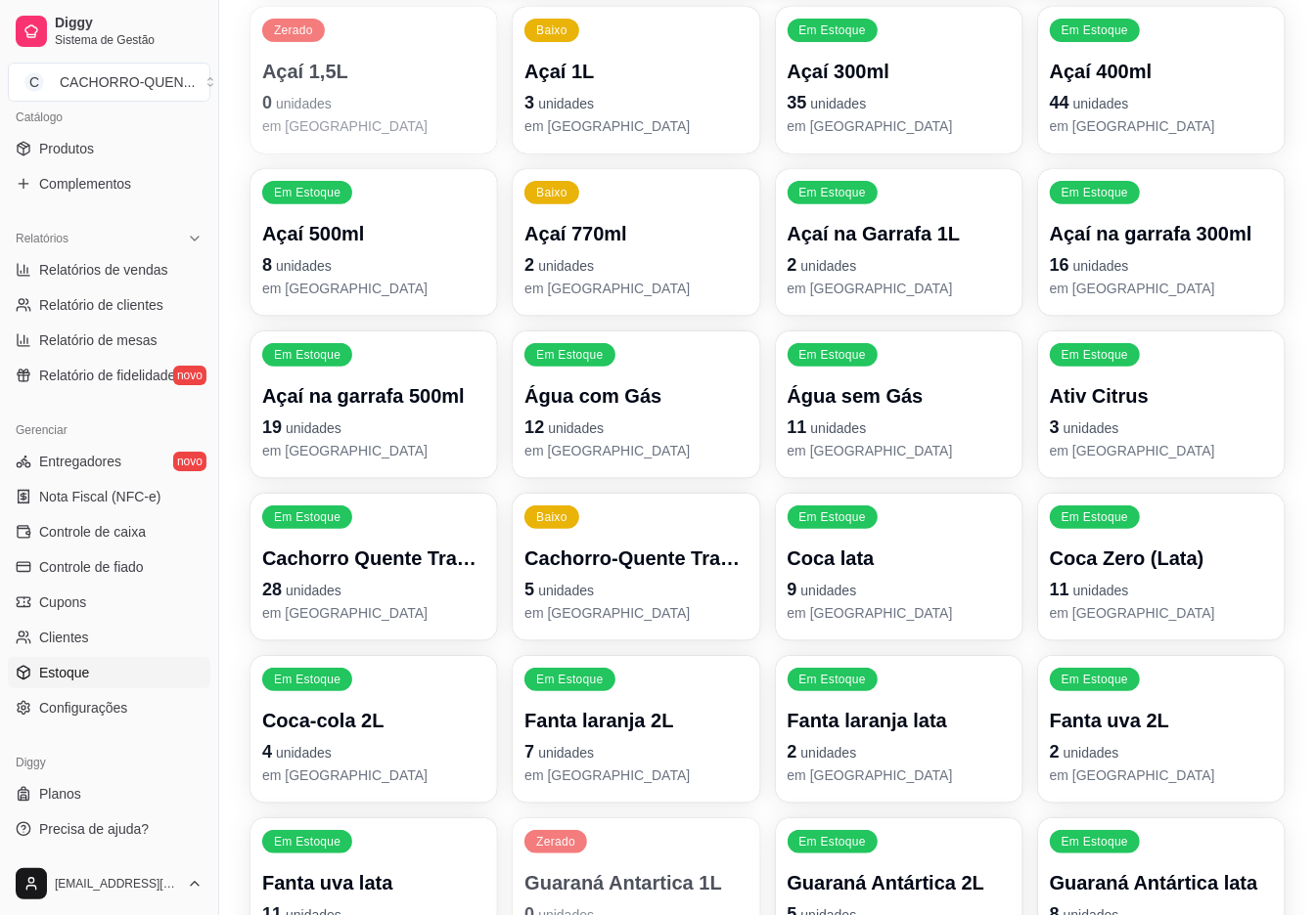
scroll to position [298, 0]
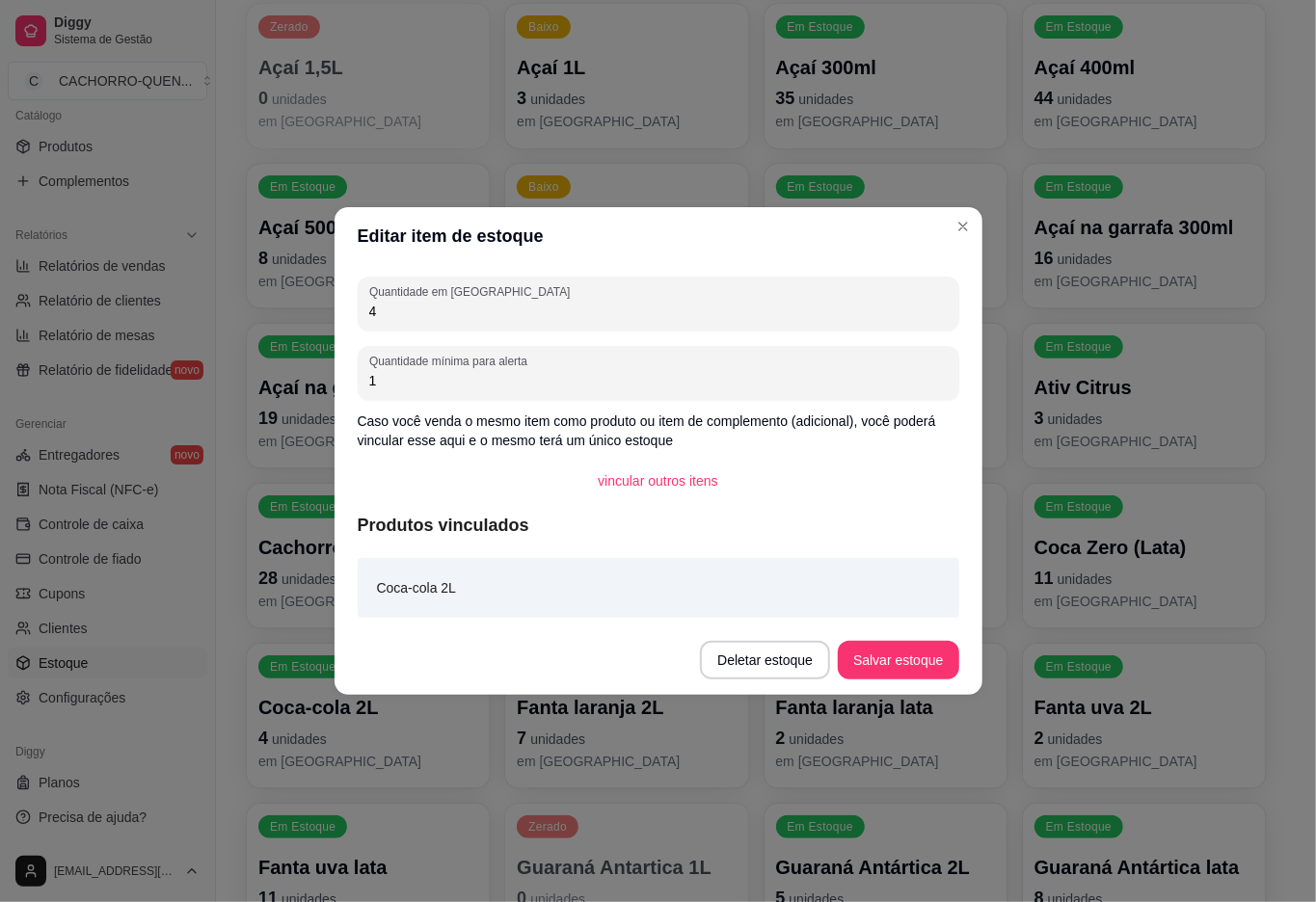
click at [667, 301] on input "4" at bounding box center [658, 311] width 578 height 20
type input "3"
click at [900, 661] on button "Salvar estoque" at bounding box center [898, 660] width 120 height 38
click at [1296, 688] on div "Filtros Buscar item de estoque ALPHABETICAL_ORDER Ordenar por Ordem alfabética …" at bounding box center [757, 483] width 1082 height 1298
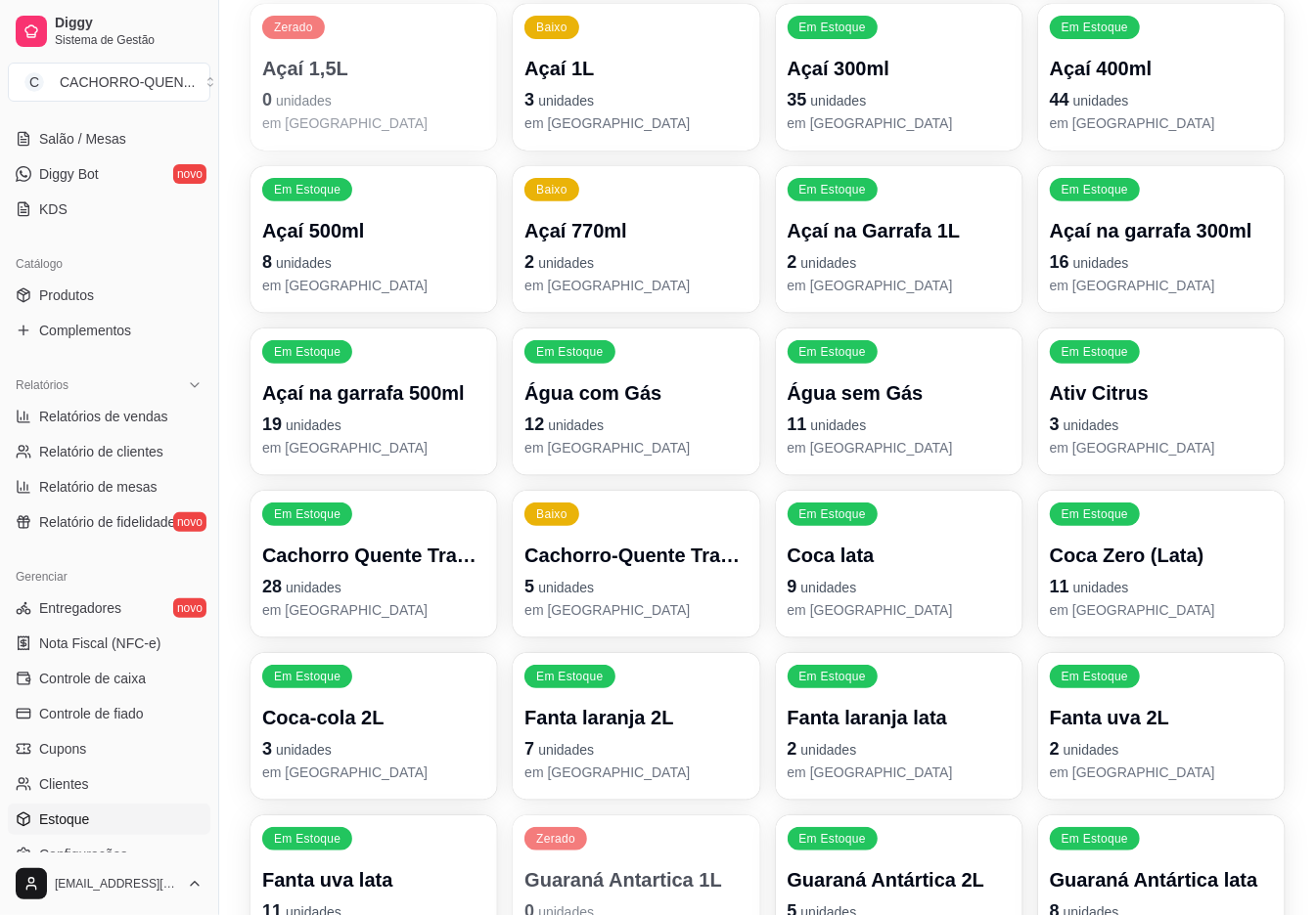
scroll to position [0, 0]
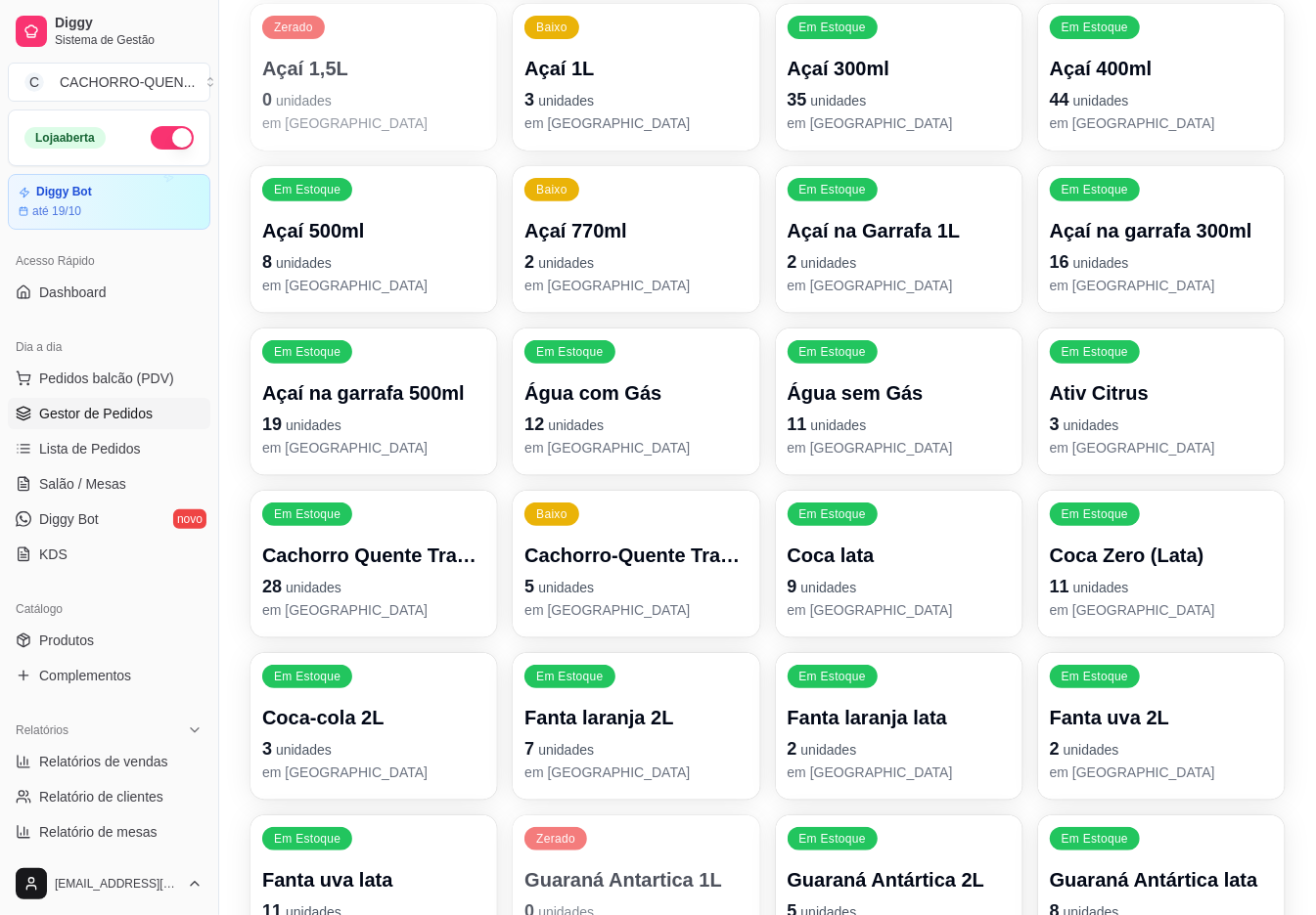
click at [106, 415] on span "Gestor de Pedidos" at bounding box center [96, 414] width 114 height 20
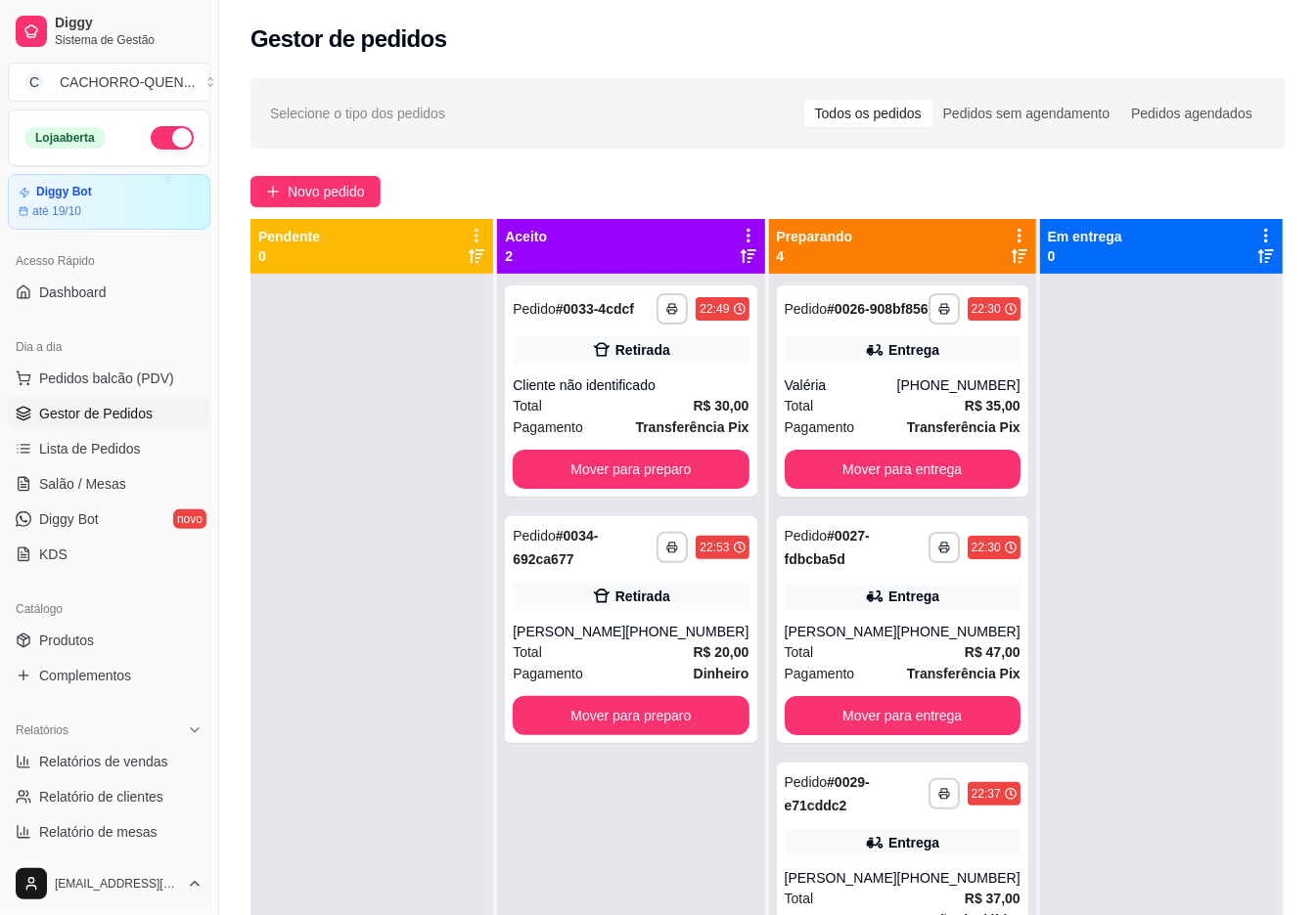
click at [863, 486] on button "Mover para entrega" at bounding box center [902, 468] width 236 height 39
click at [861, 696] on button "Mover para entrega" at bounding box center [902, 715] width 236 height 39
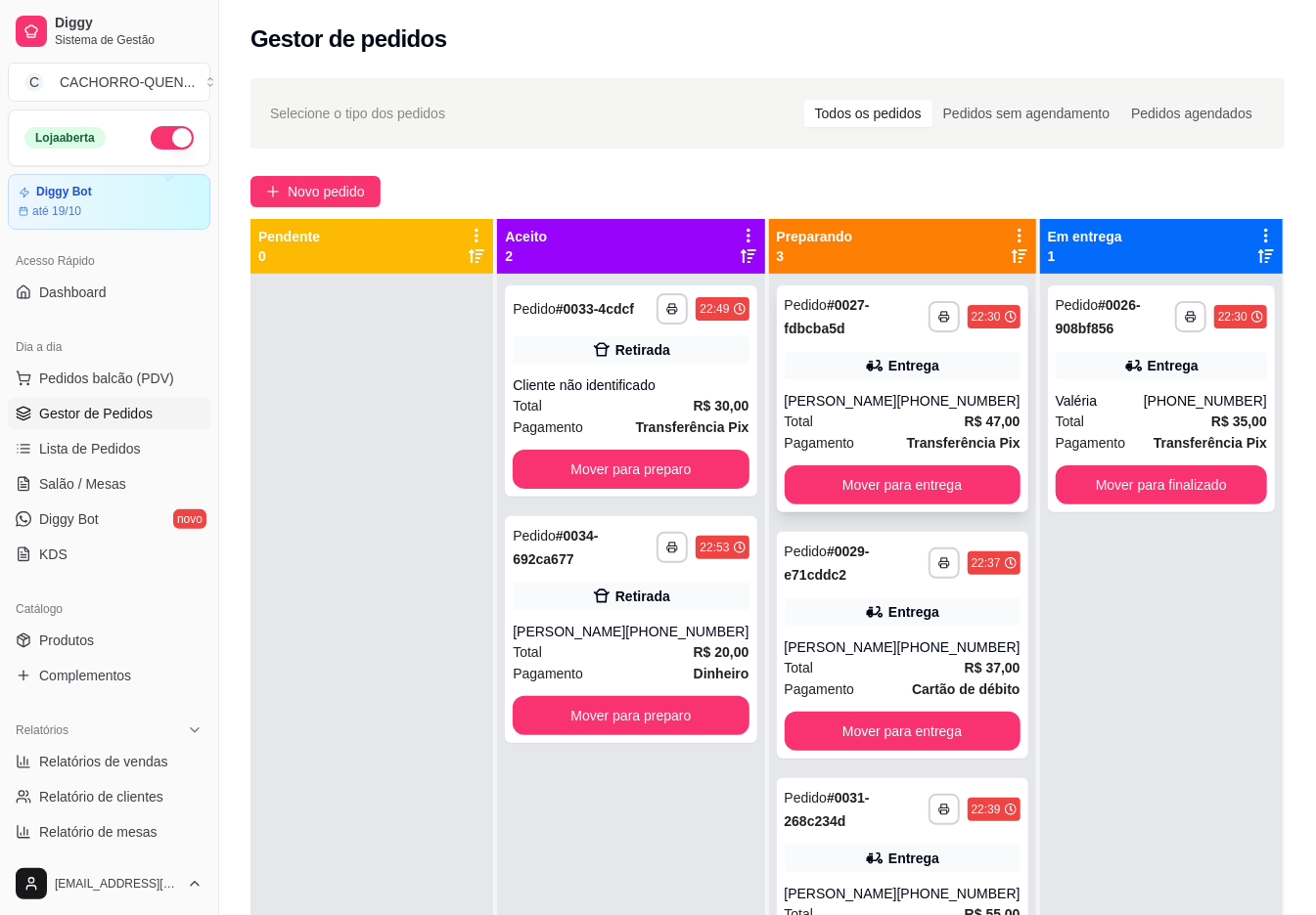
click at [868, 490] on button "Mover para entrega" at bounding box center [902, 484] width 236 height 39
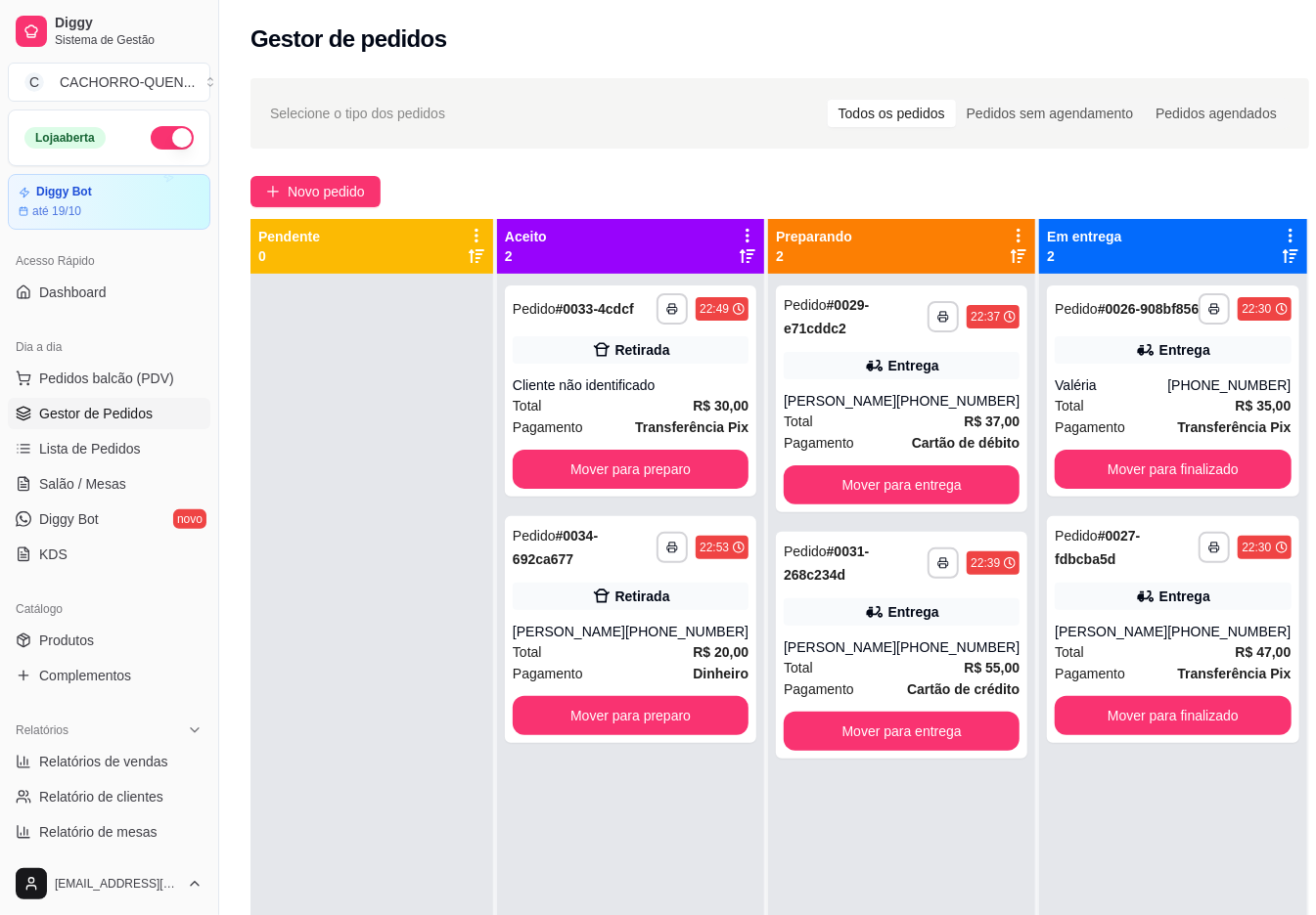
click at [902, 477] on button "Mover para entrega" at bounding box center [901, 484] width 236 height 39
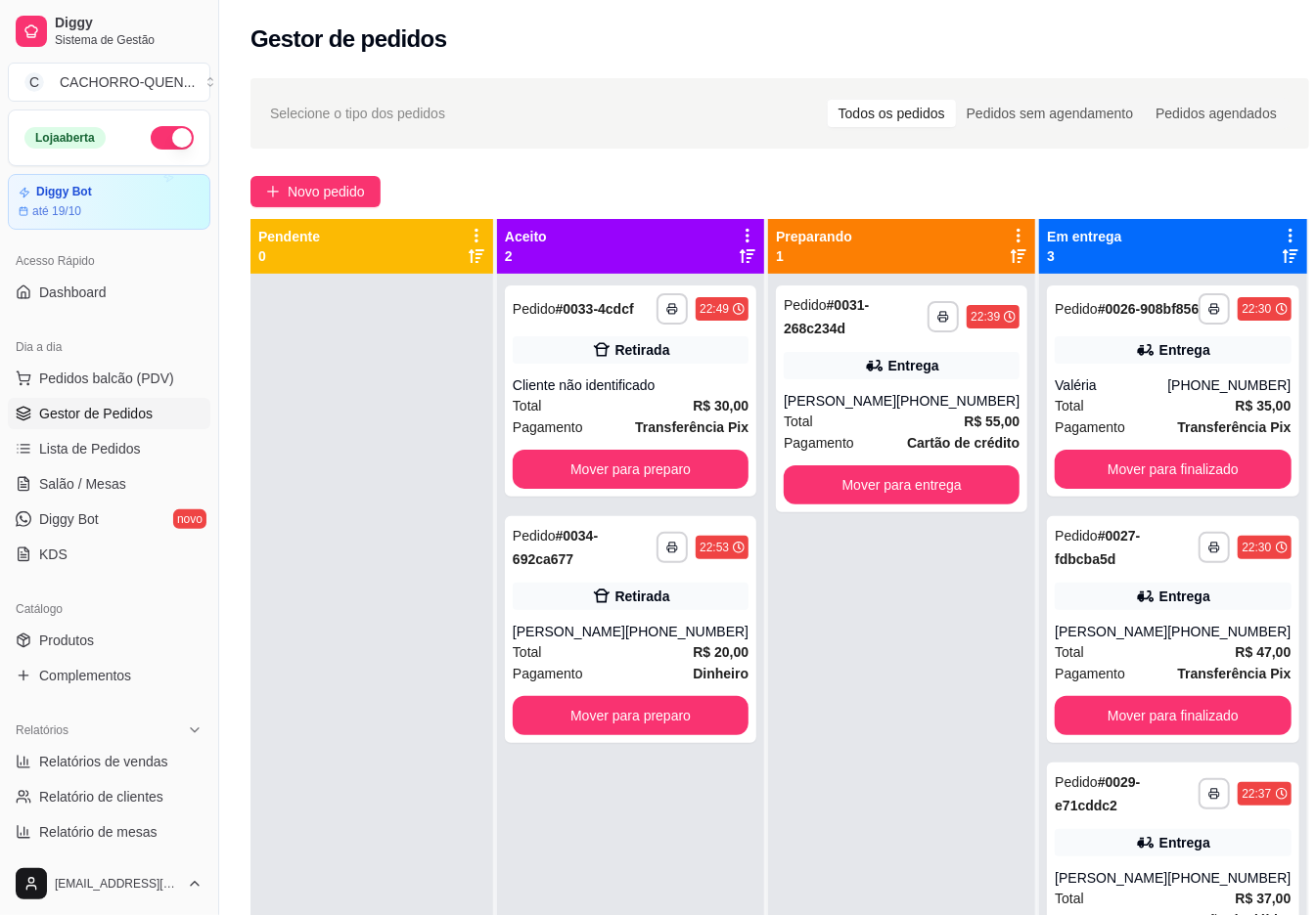
click at [858, 486] on button "Mover para entrega" at bounding box center [901, 484] width 236 height 39
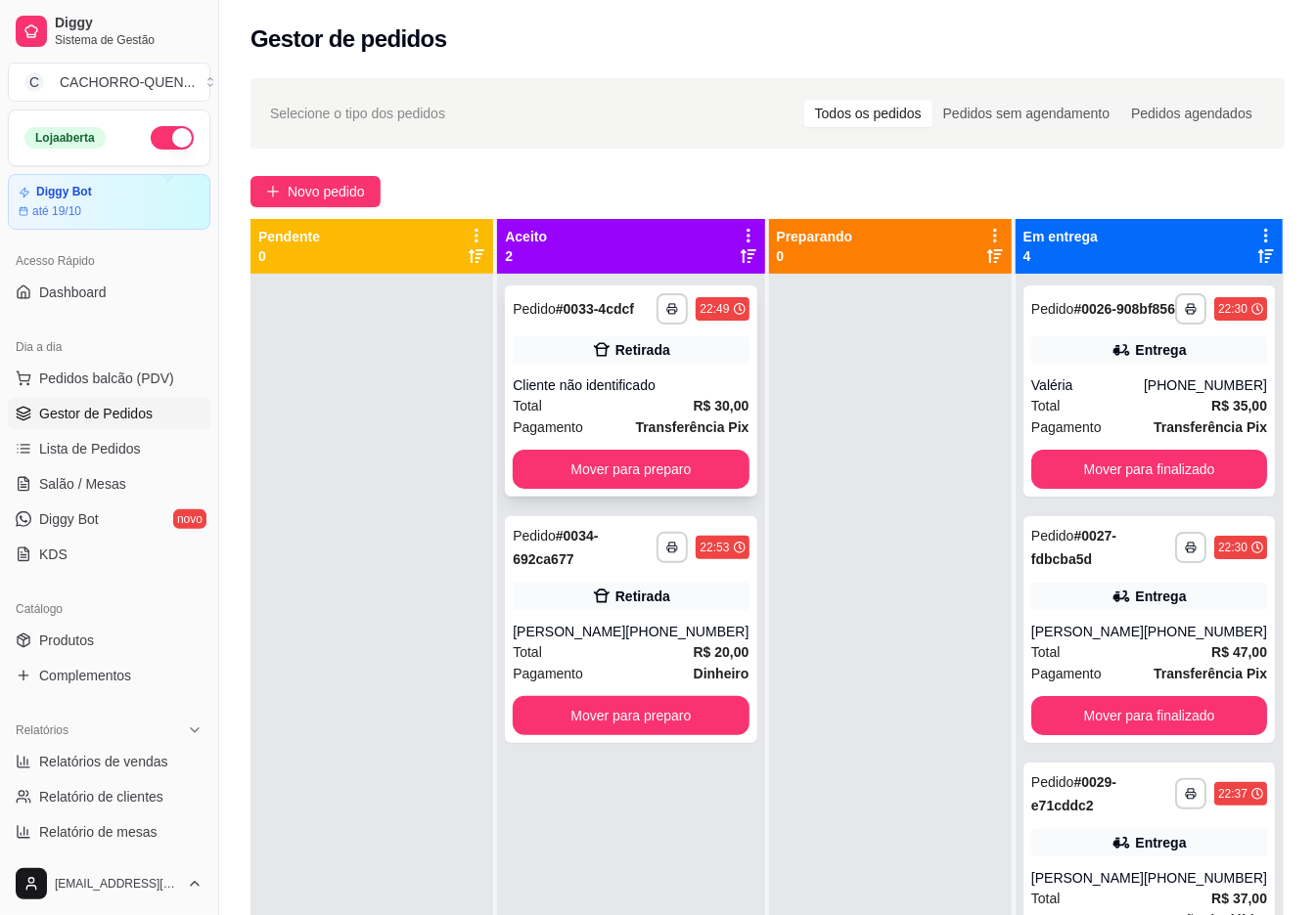
click at [620, 396] on div "Cliente não identificado" at bounding box center [631, 386] width 236 height 20
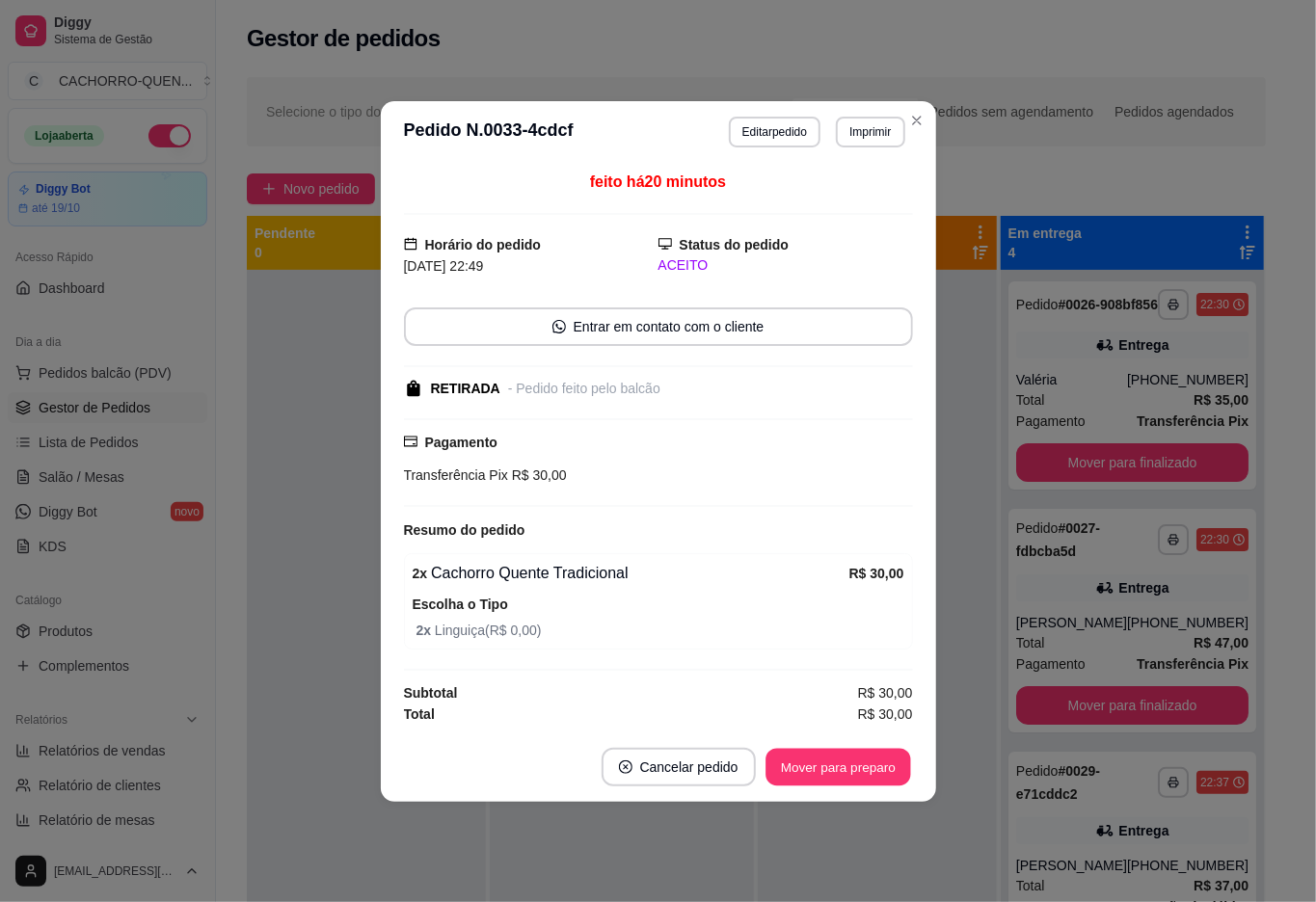
click at [843, 764] on button "Mover para preparo" at bounding box center [837, 767] width 145 height 37
click at [816, 767] on div "Mover para preparo" at bounding box center [824, 767] width 176 height 38
click at [800, 796] on footer "Cancelar pedido Mover para preparo" at bounding box center [659, 767] width 556 height 69
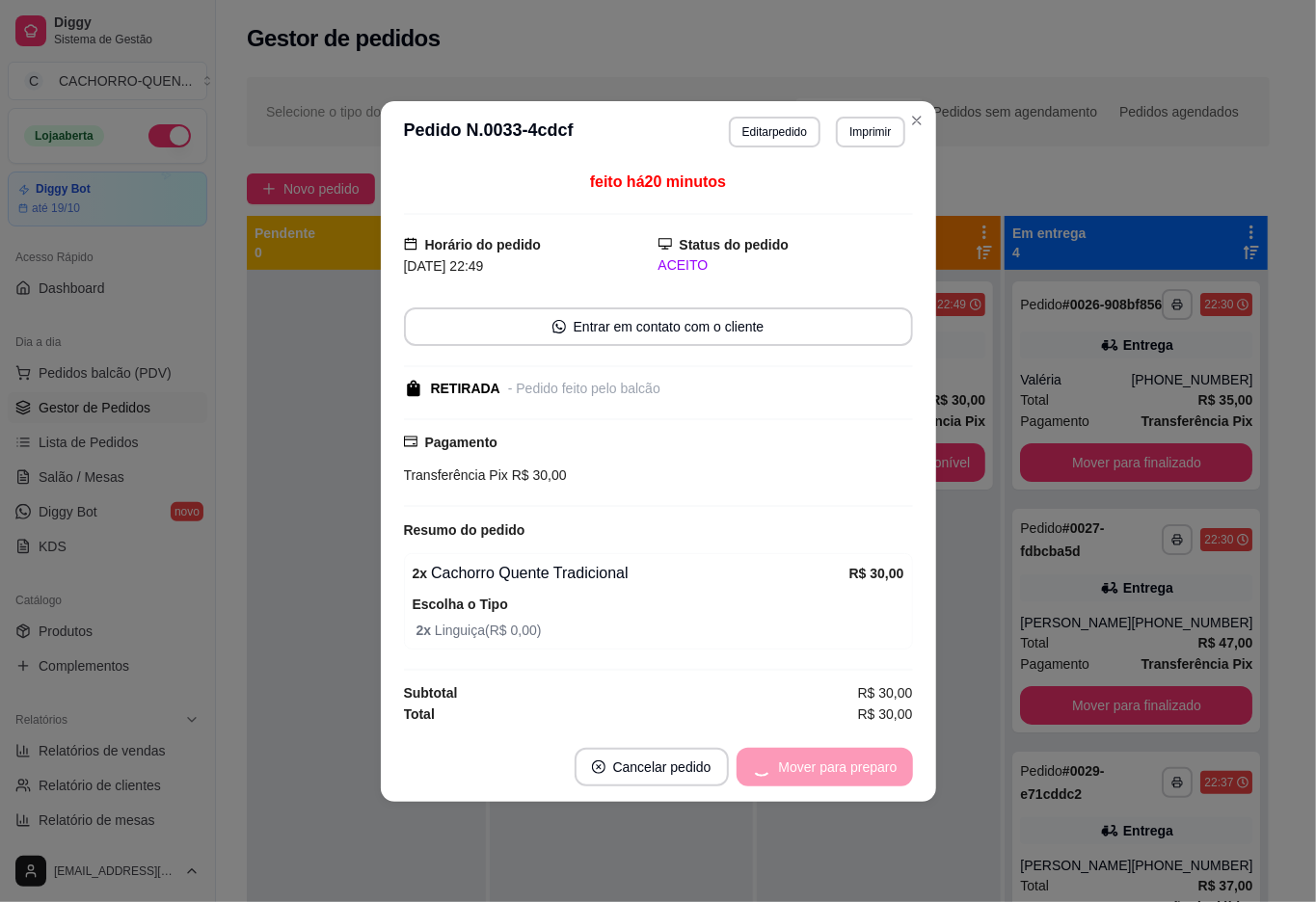
click at [801, 795] on footer "Cancelar pedido Mover para preparo" at bounding box center [659, 767] width 556 height 69
click at [811, 781] on button "Mover para retirada disponível" at bounding box center [806, 767] width 213 height 38
click at [835, 756] on button "Mover para retirada disponível" at bounding box center [807, 767] width 207 height 37
click at [822, 759] on button "Mover para retirada disponível" at bounding box center [806, 767] width 213 height 38
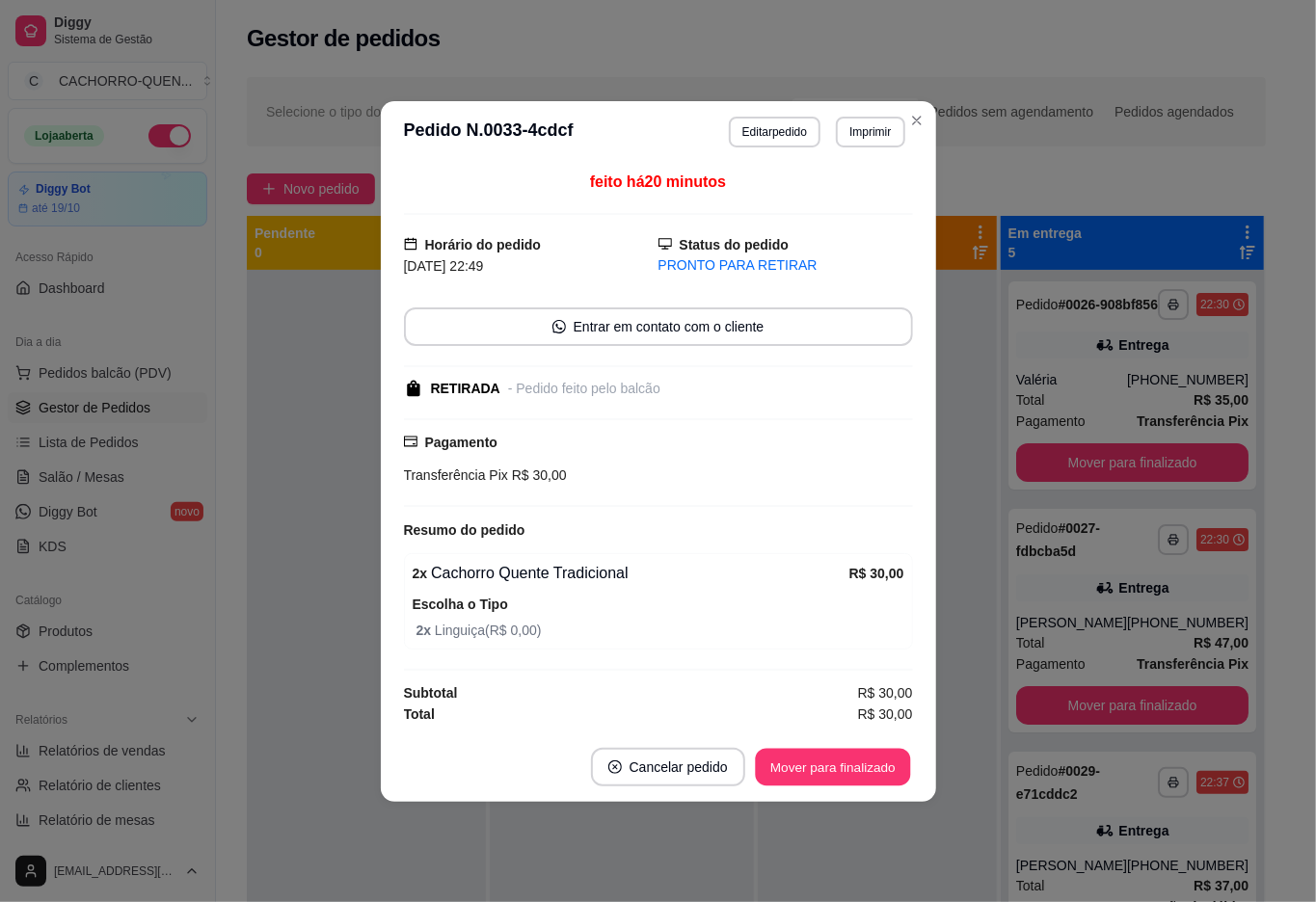
click at [806, 768] on button "Mover para finalizado" at bounding box center [833, 767] width 156 height 37
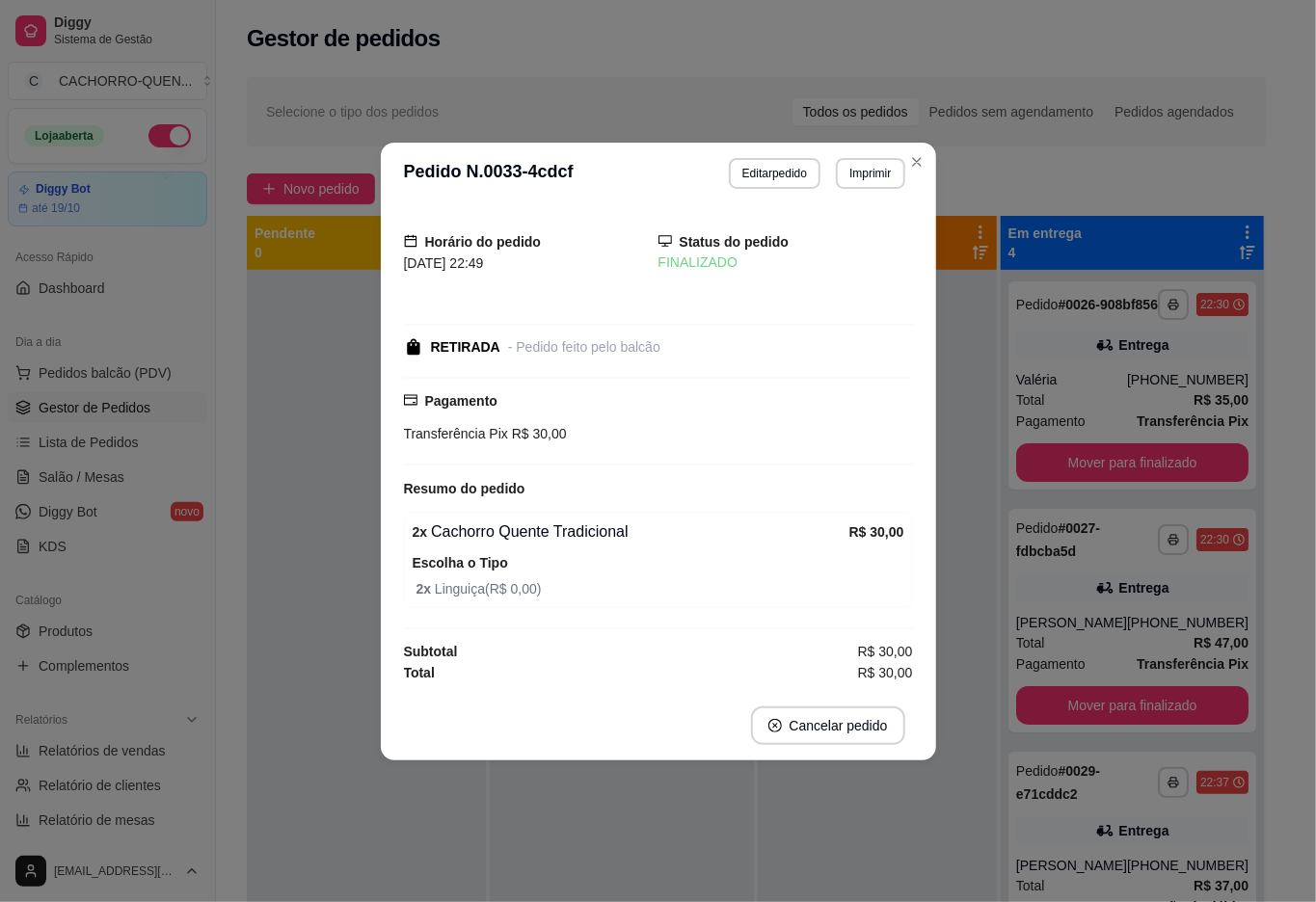
click at [803, 839] on div at bounding box center [878, 721] width 239 height 902
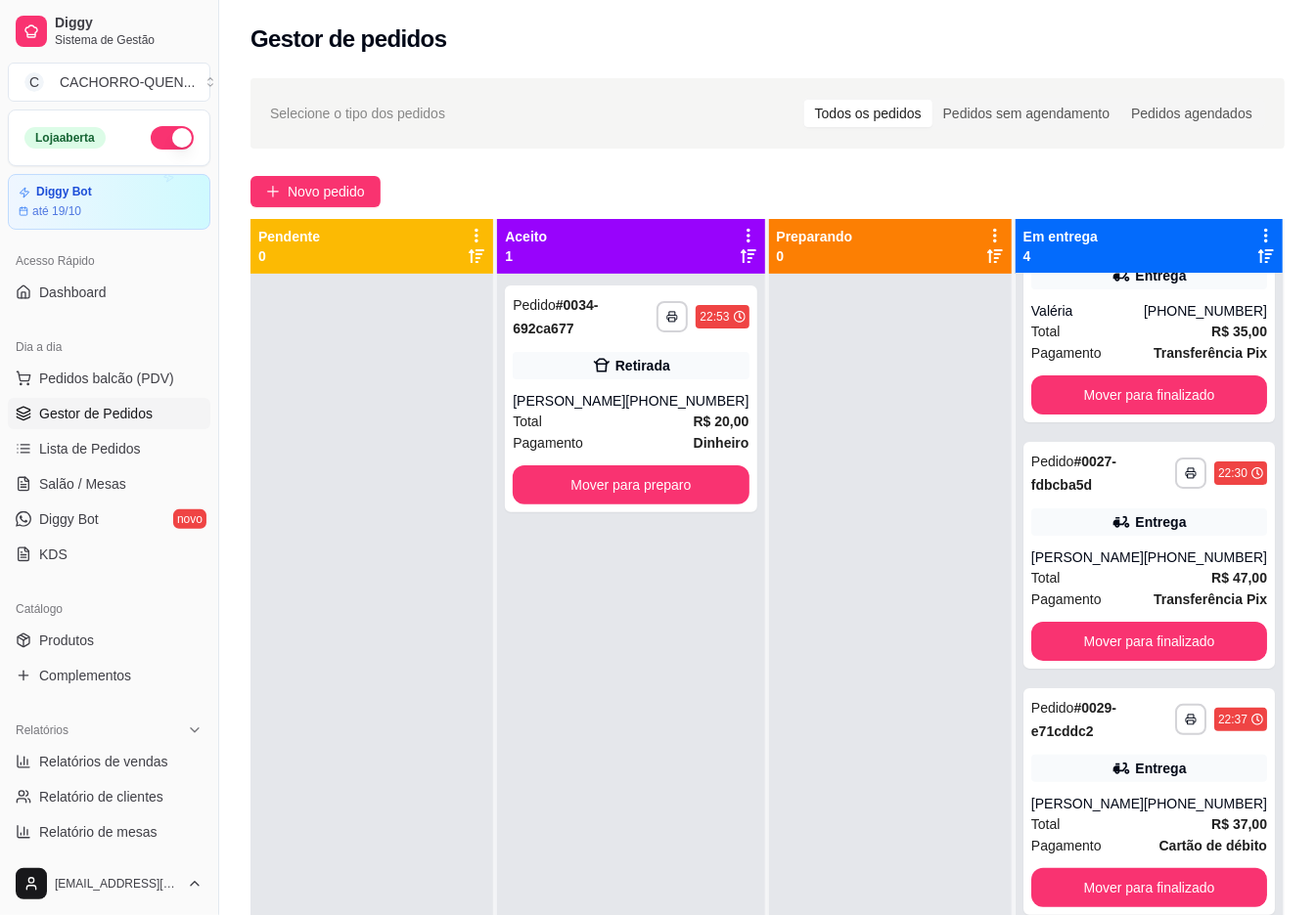
scroll to position [55, 0]
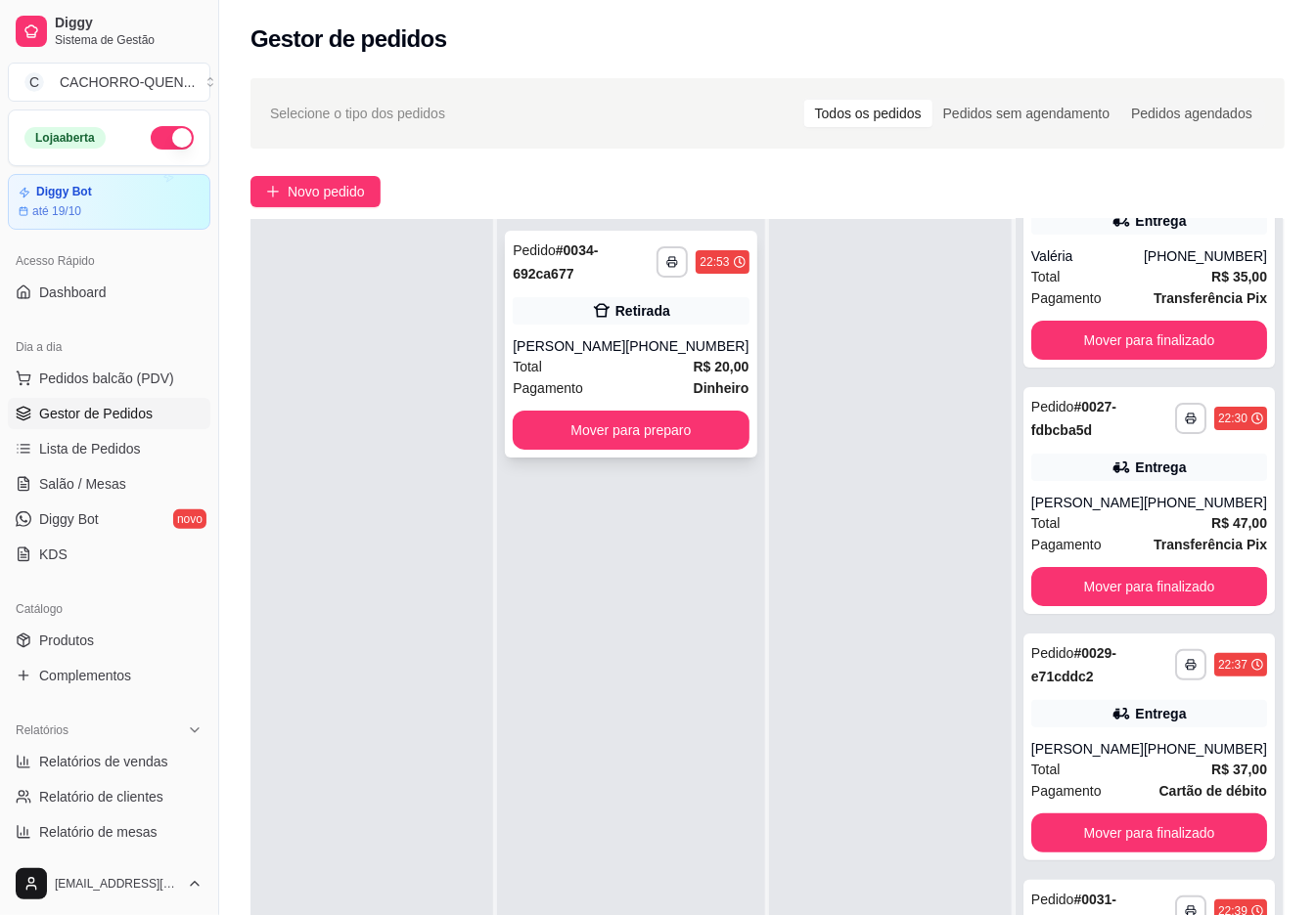
click at [642, 345] on div "[PHONE_NUMBER]" at bounding box center [686, 347] width 123 height 20
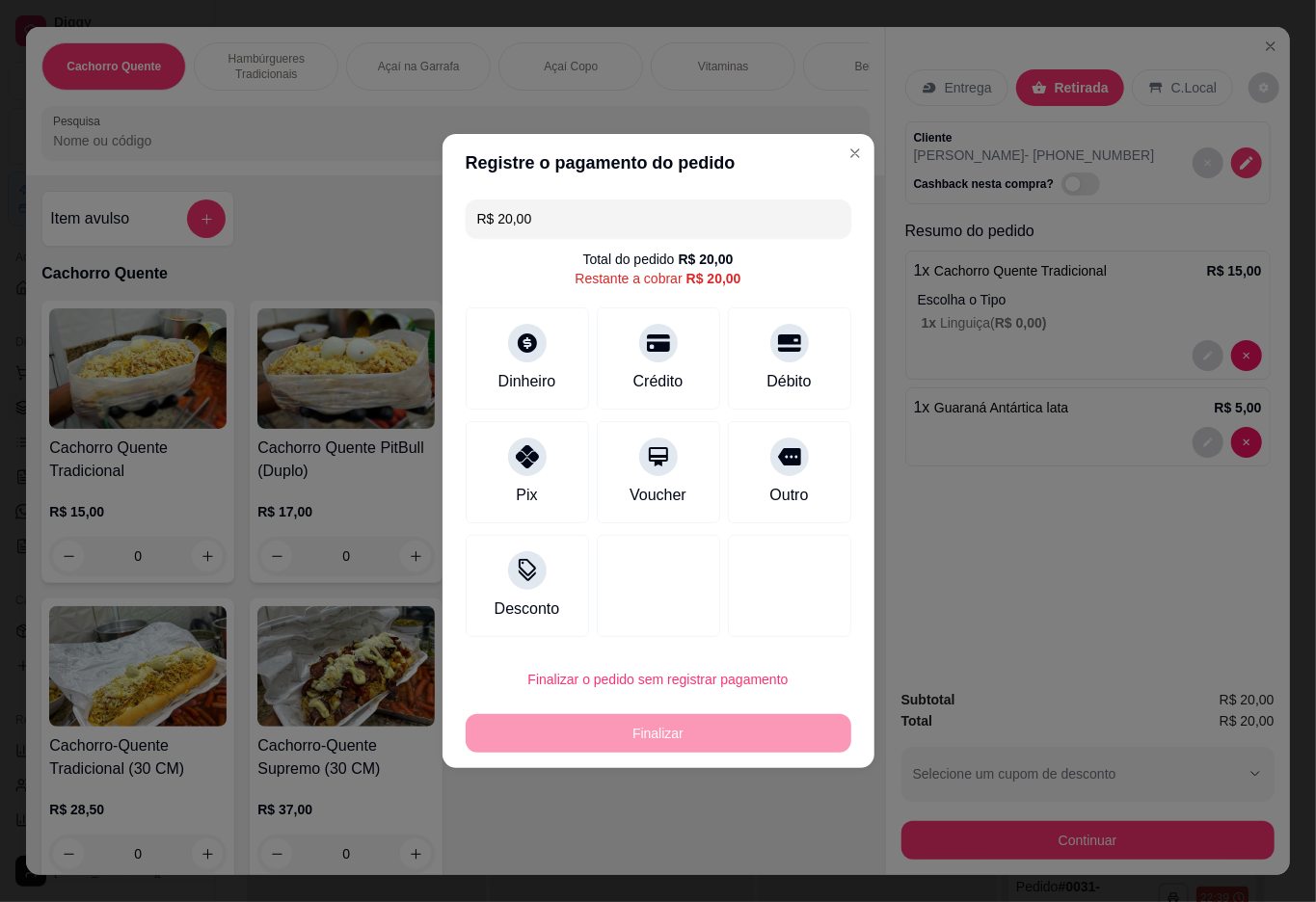
click at [673, 217] on input "R$ 20,00" at bounding box center [659, 219] width 362 height 38
click at [785, 384] on div "Débito" at bounding box center [789, 379] width 49 height 25
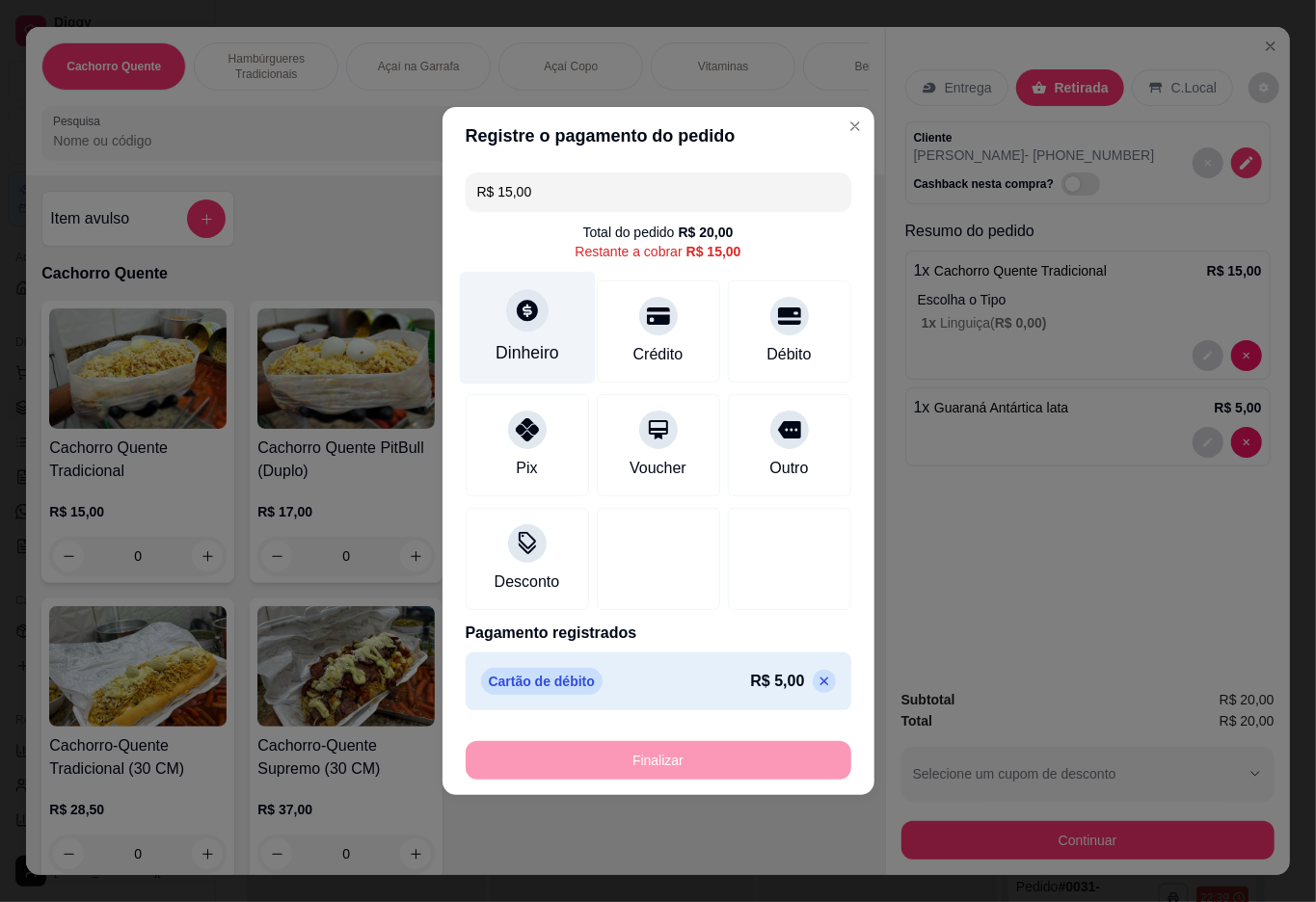
click at [554, 314] on div "Dinheiro" at bounding box center [527, 328] width 136 height 113
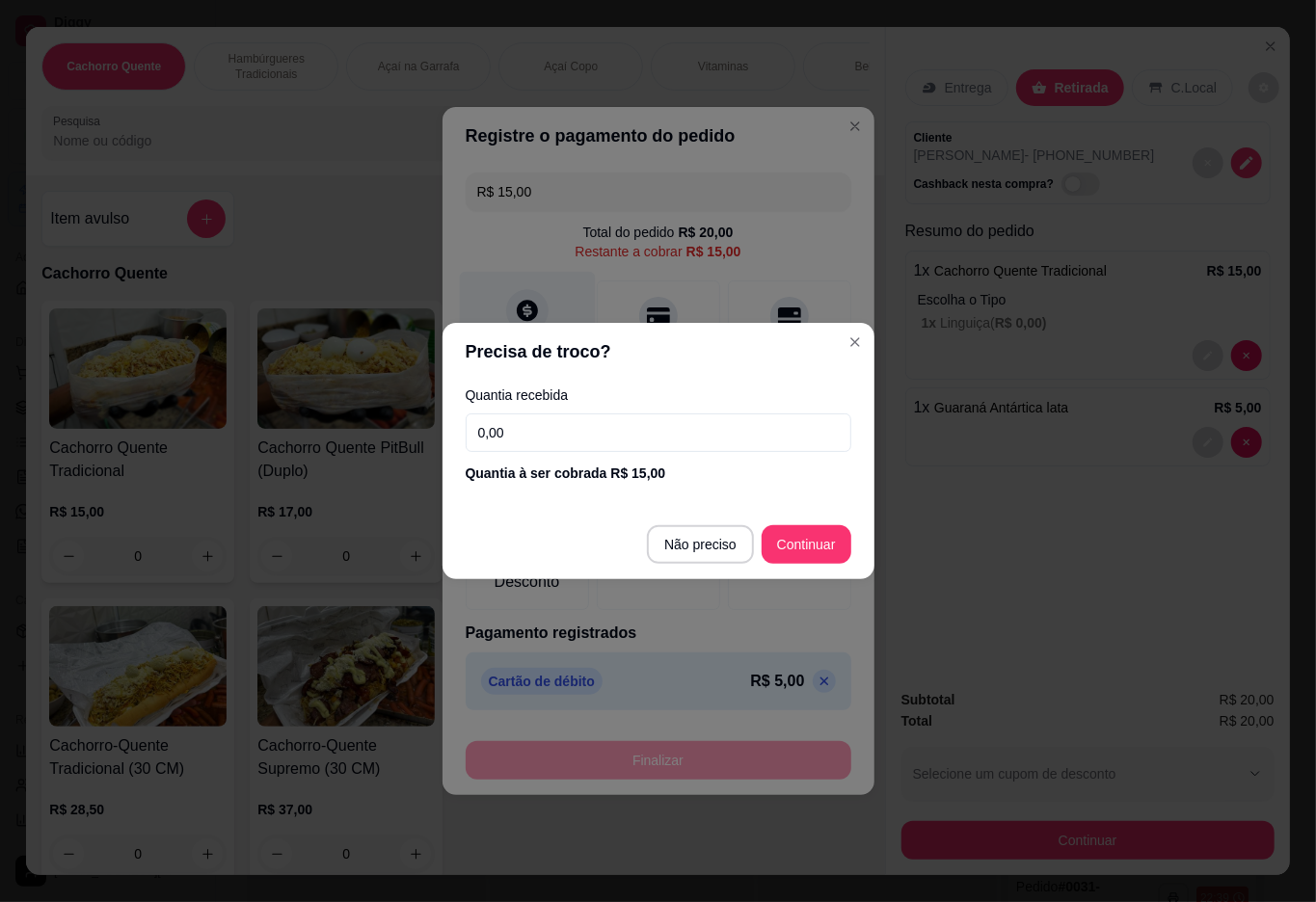
click at [692, 556] on button "Não preciso" at bounding box center [700, 545] width 107 height 38
click at [699, 545] on div at bounding box center [658, 559] width 123 height 102
type input "R$ 0,00"
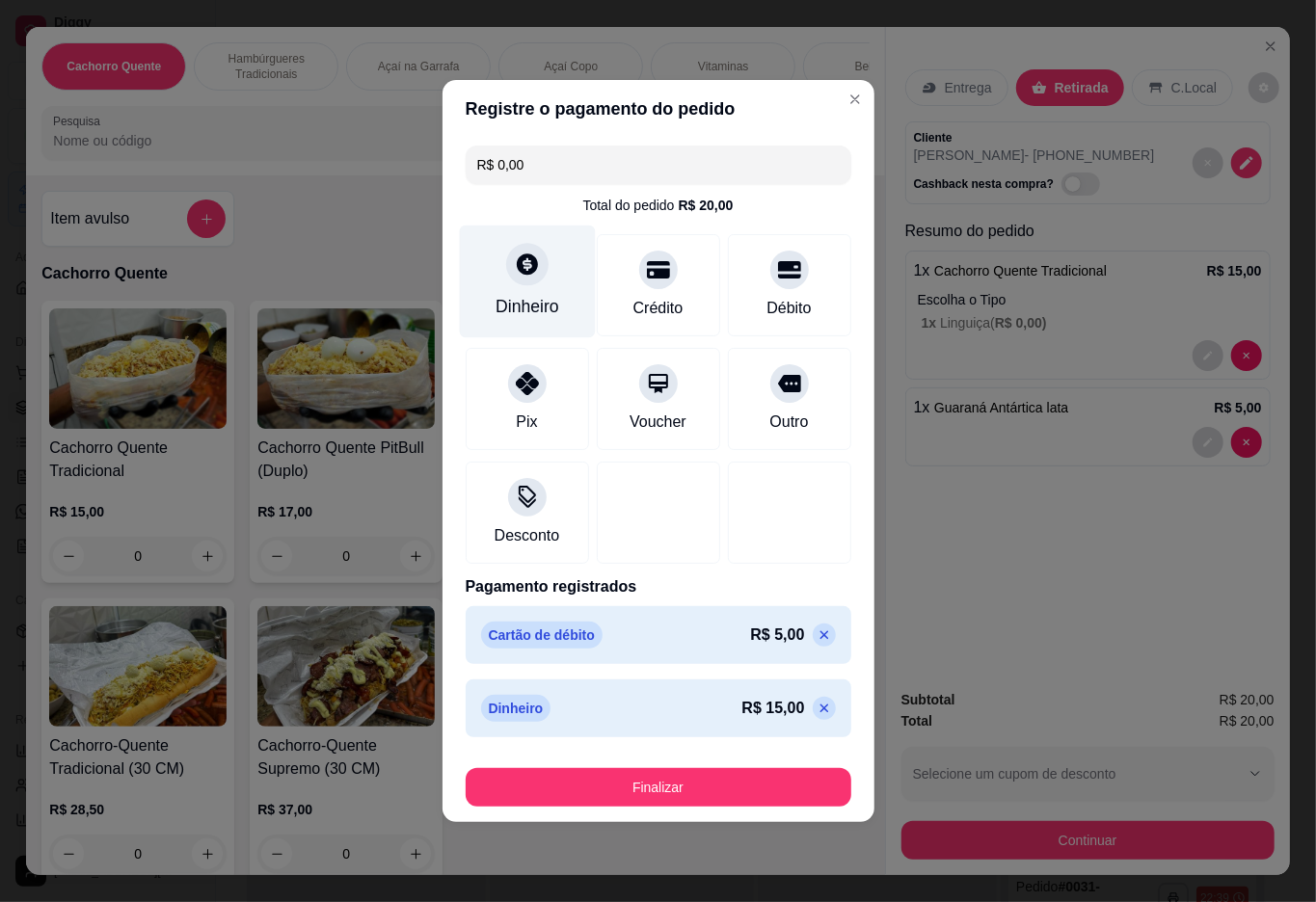
click at [681, 797] on button "Finalizar" at bounding box center [659, 787] width 386 height 38
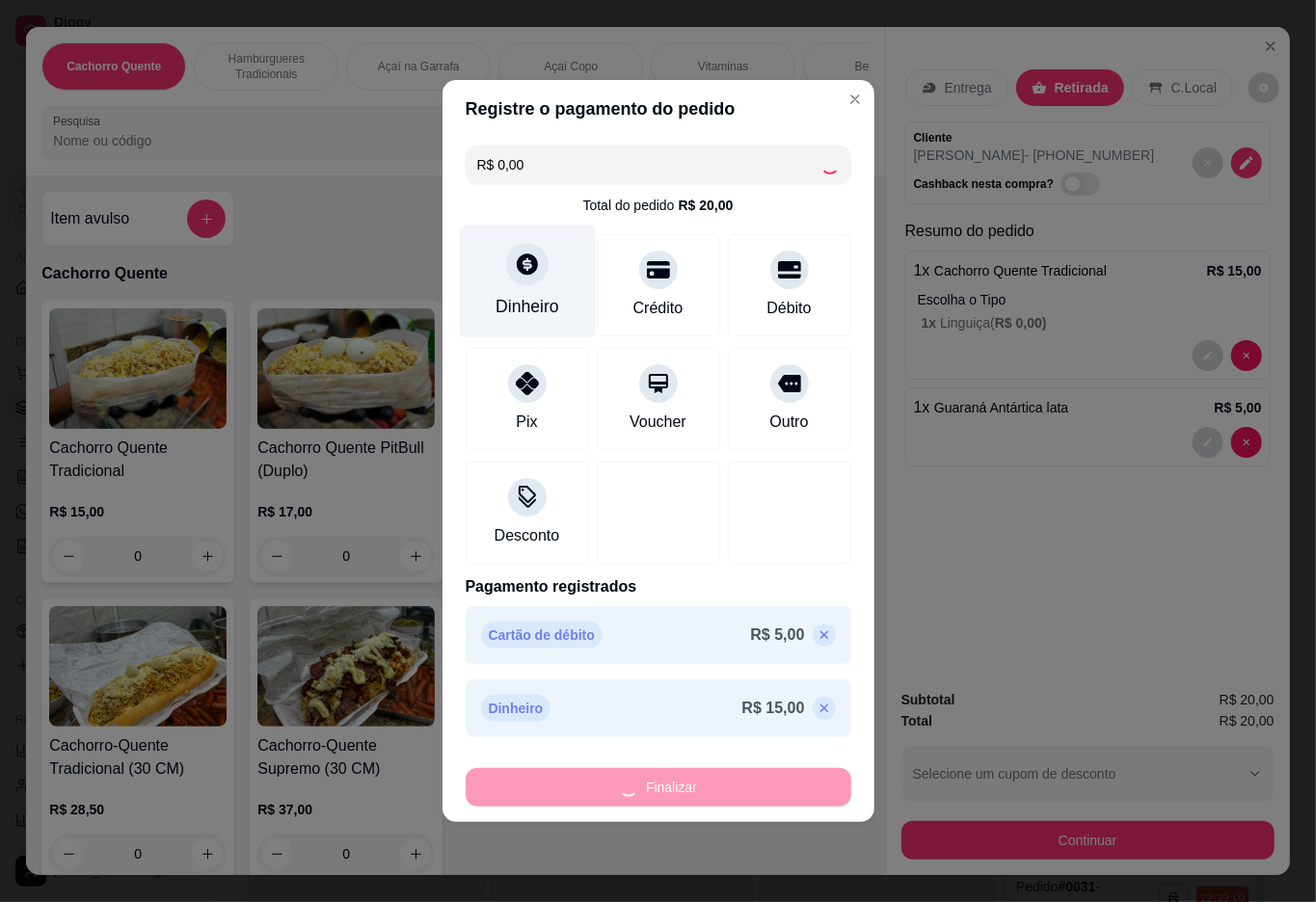
type input "0"
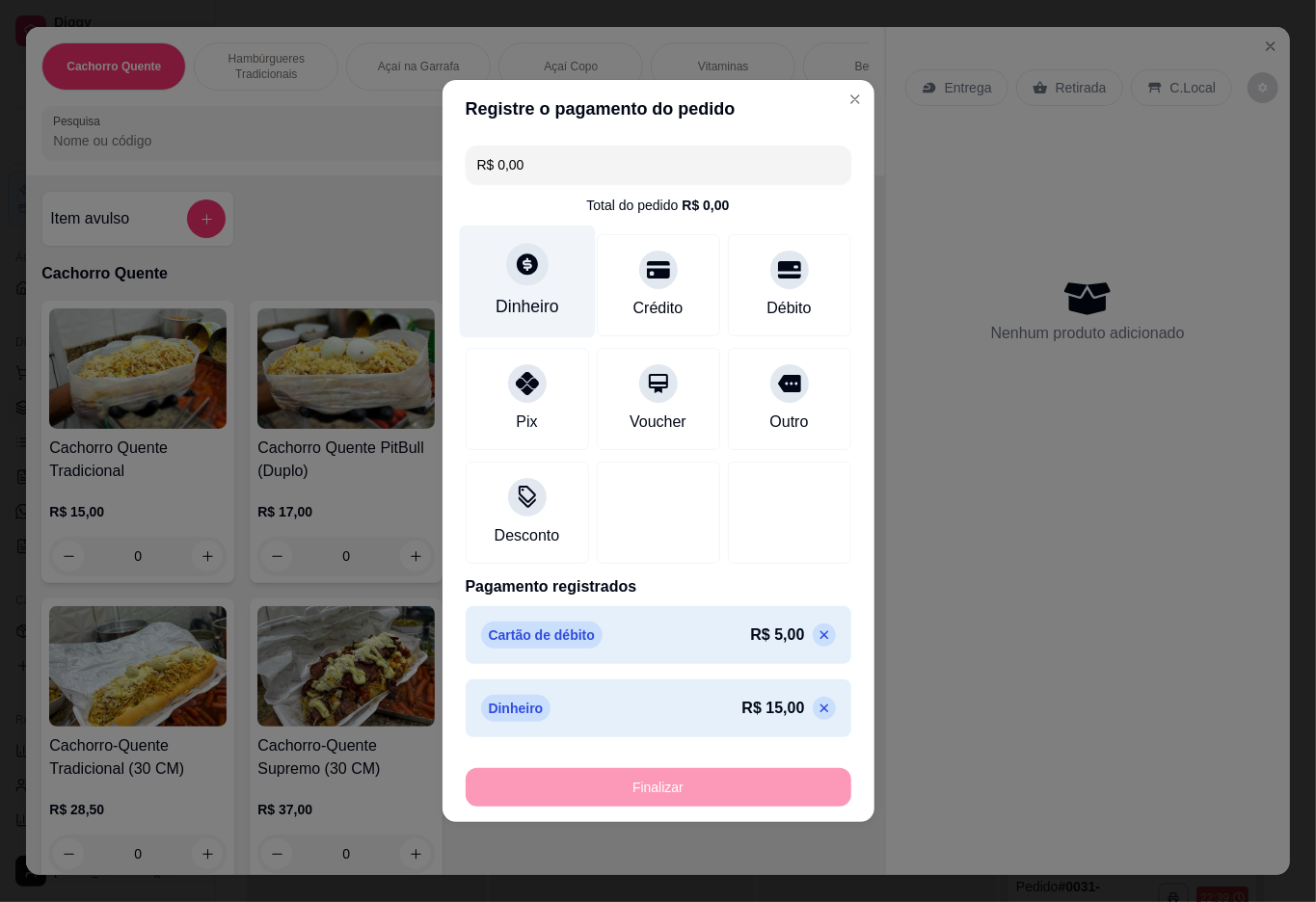
type input "-R$ 20,00"
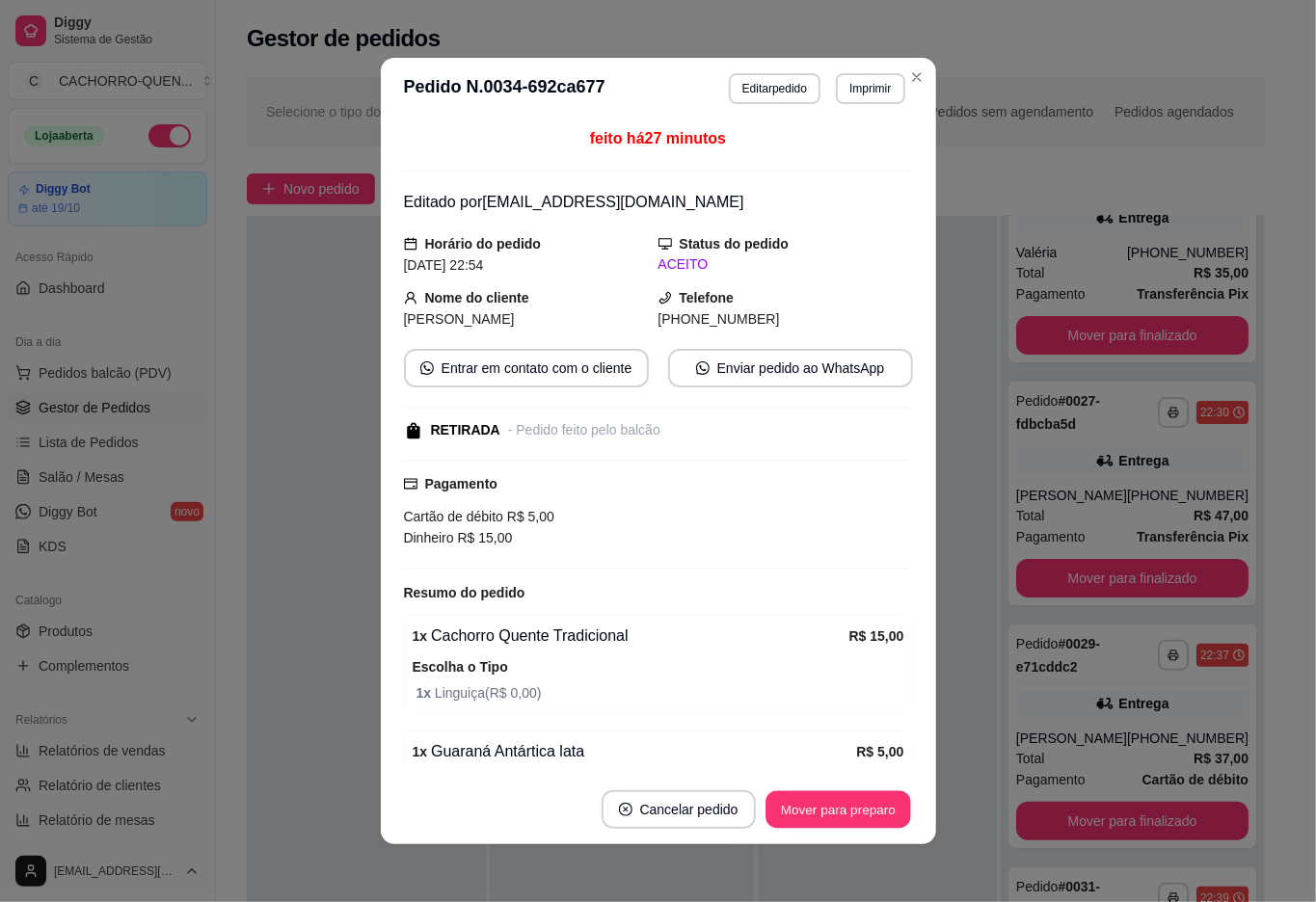
click at [851, 810] on button "Mover para preparo" at bounding box center [837, 810] width 145 height 37
click at [847, 809] on div "Mover para preparo" at bounding box center [824, 809] width 176 height 38
click at [831, 814] on div "Mover para preparo" at bounding box center [824, 809] width 176 height 38
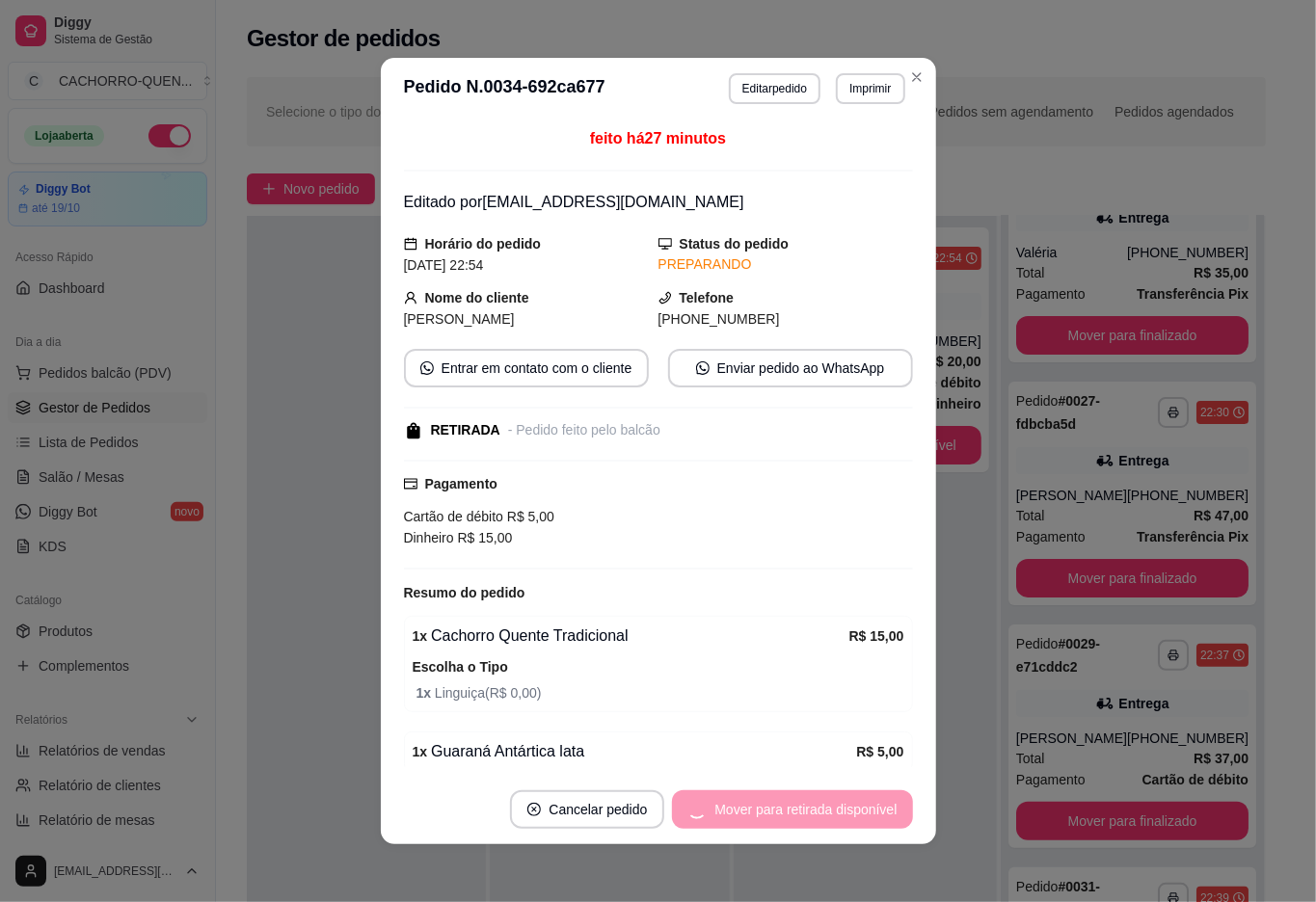
click at [816, 830] on footer "Cancelar pedido Mover para retirada disponível" at bounding box center [659, 809] width 556 height 69
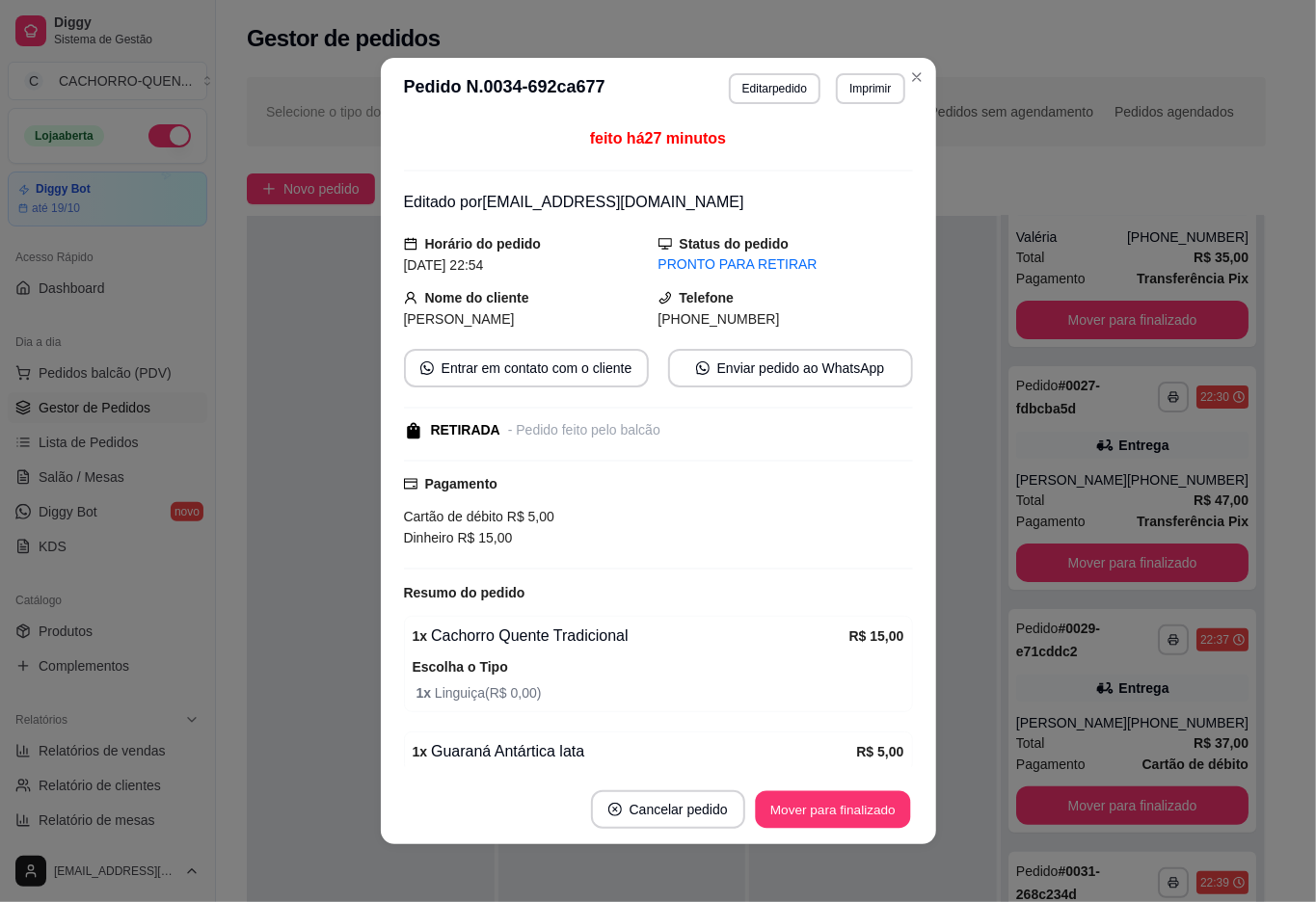
click at [806, 809] on button "Mover para finalizado" at bounding box center [833, 810] width 156 height 37
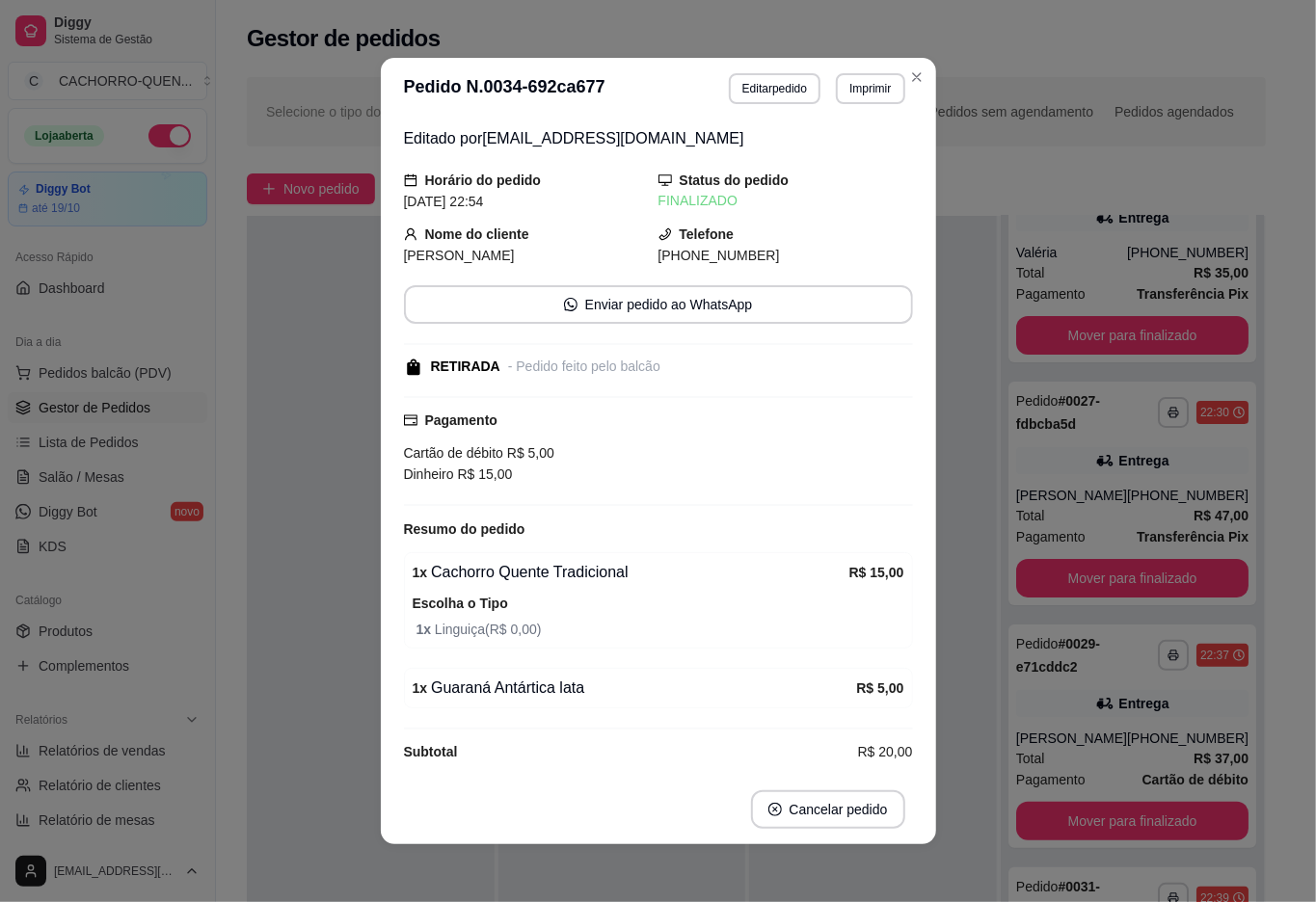
click at [823, 806] on button "Cancelar pedido" at bounding box center [828, 809] width 155 height 38
click at [302, 711] on div at bounding box center [371, 667] width 248 height 902
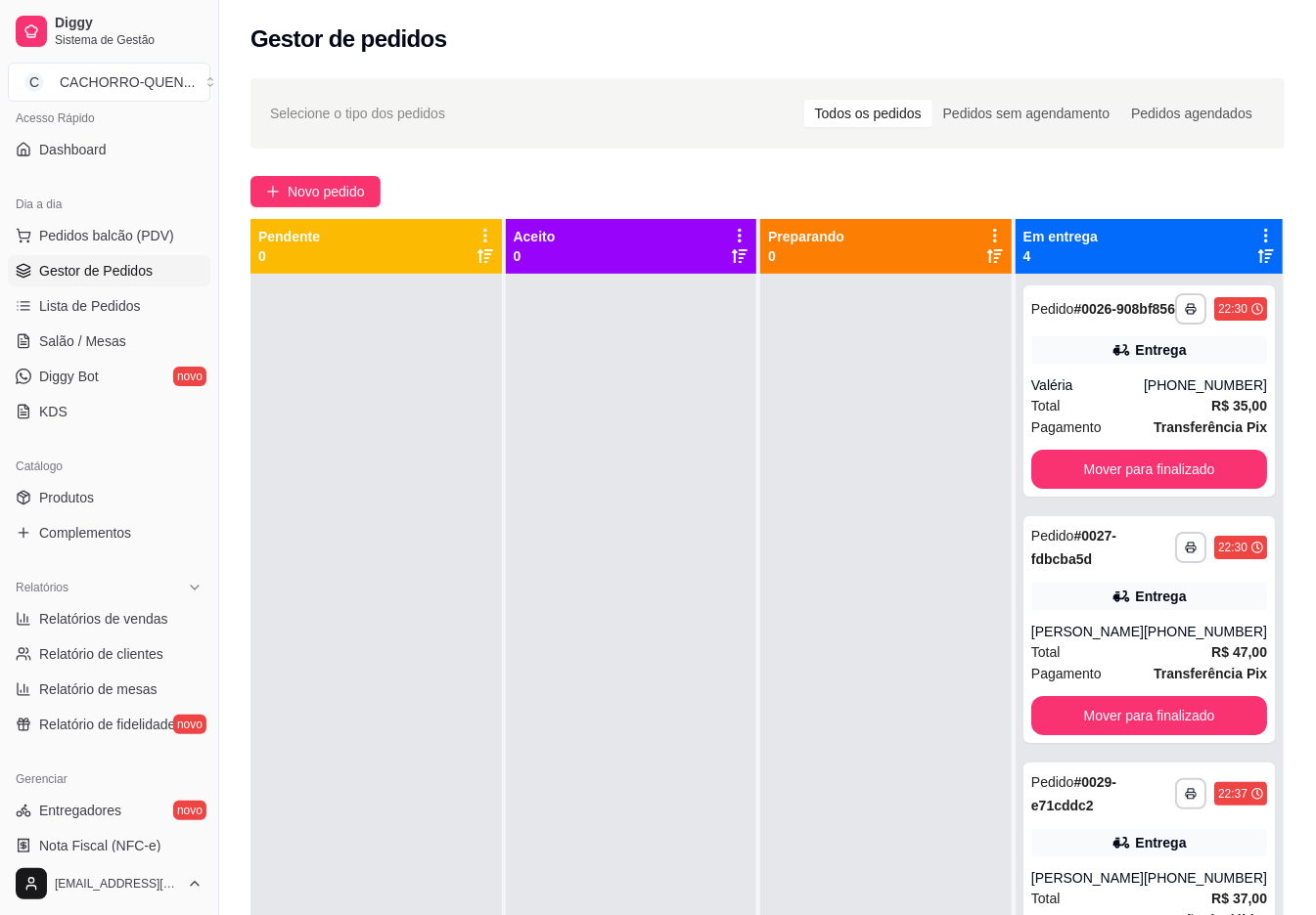
scroll to position [416, 0]
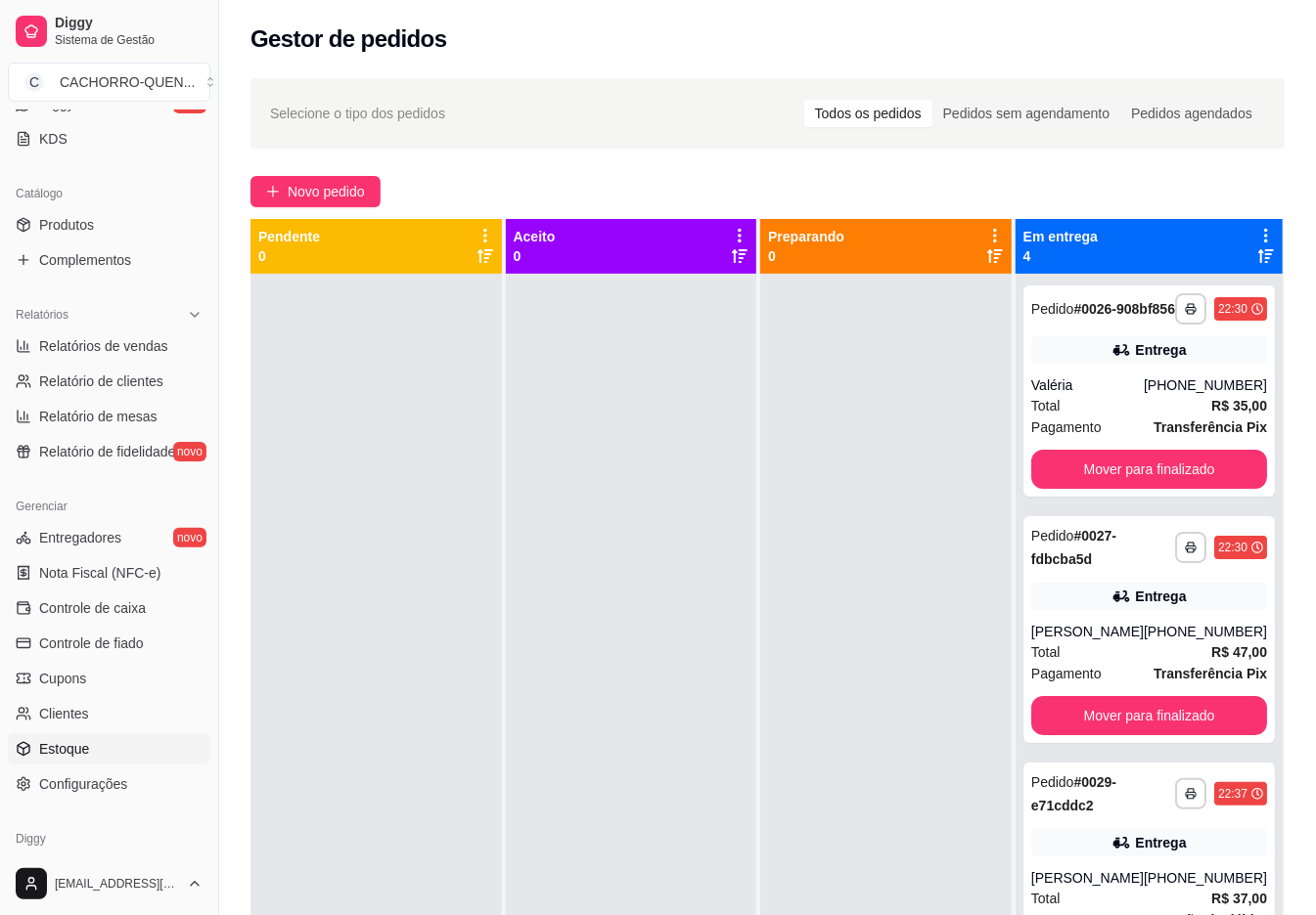
click at [57, 747] on span "Estoque" at bounding box center [64, 749] width 50 height 20
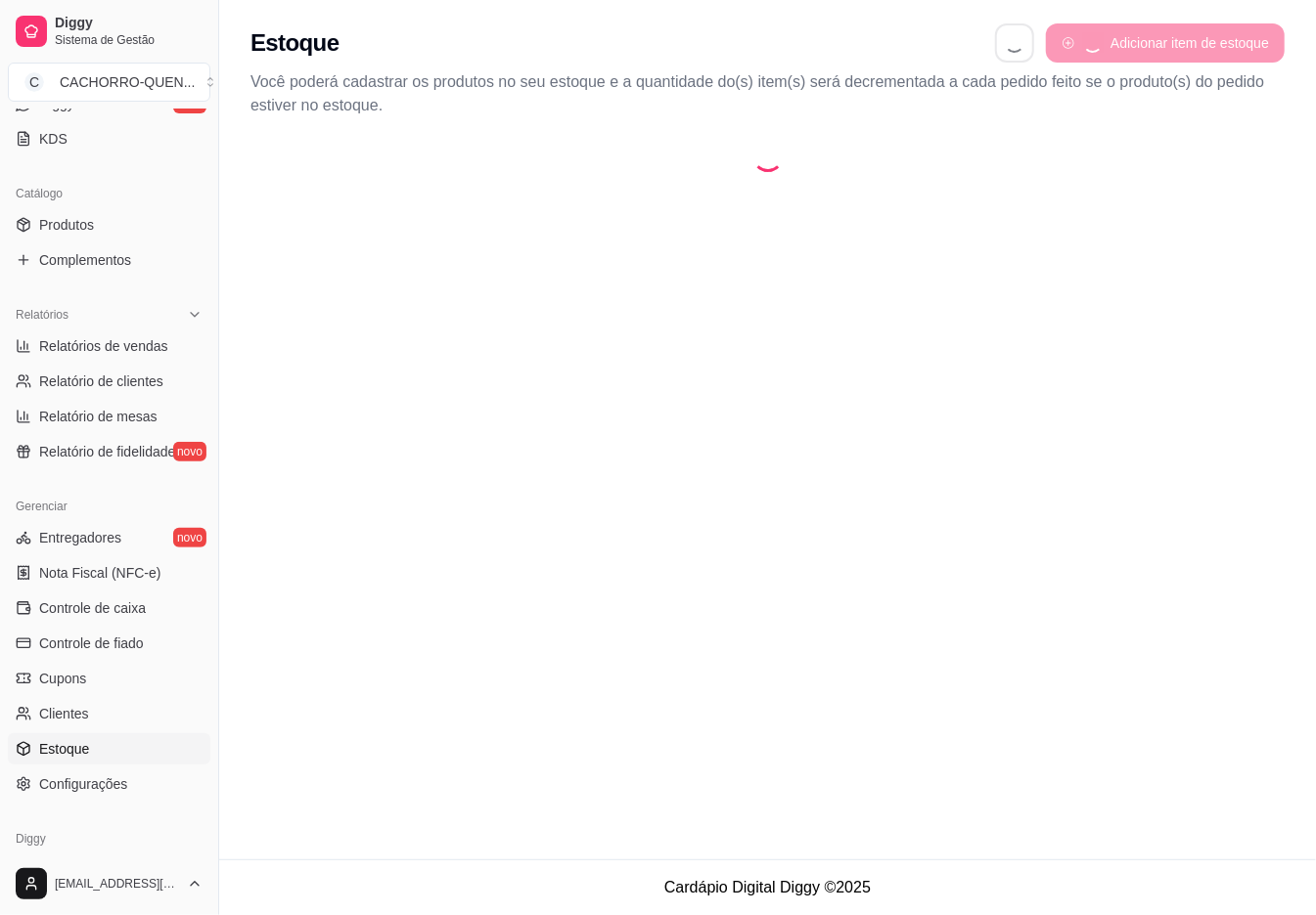
select select "QUANTITY_ORDER"
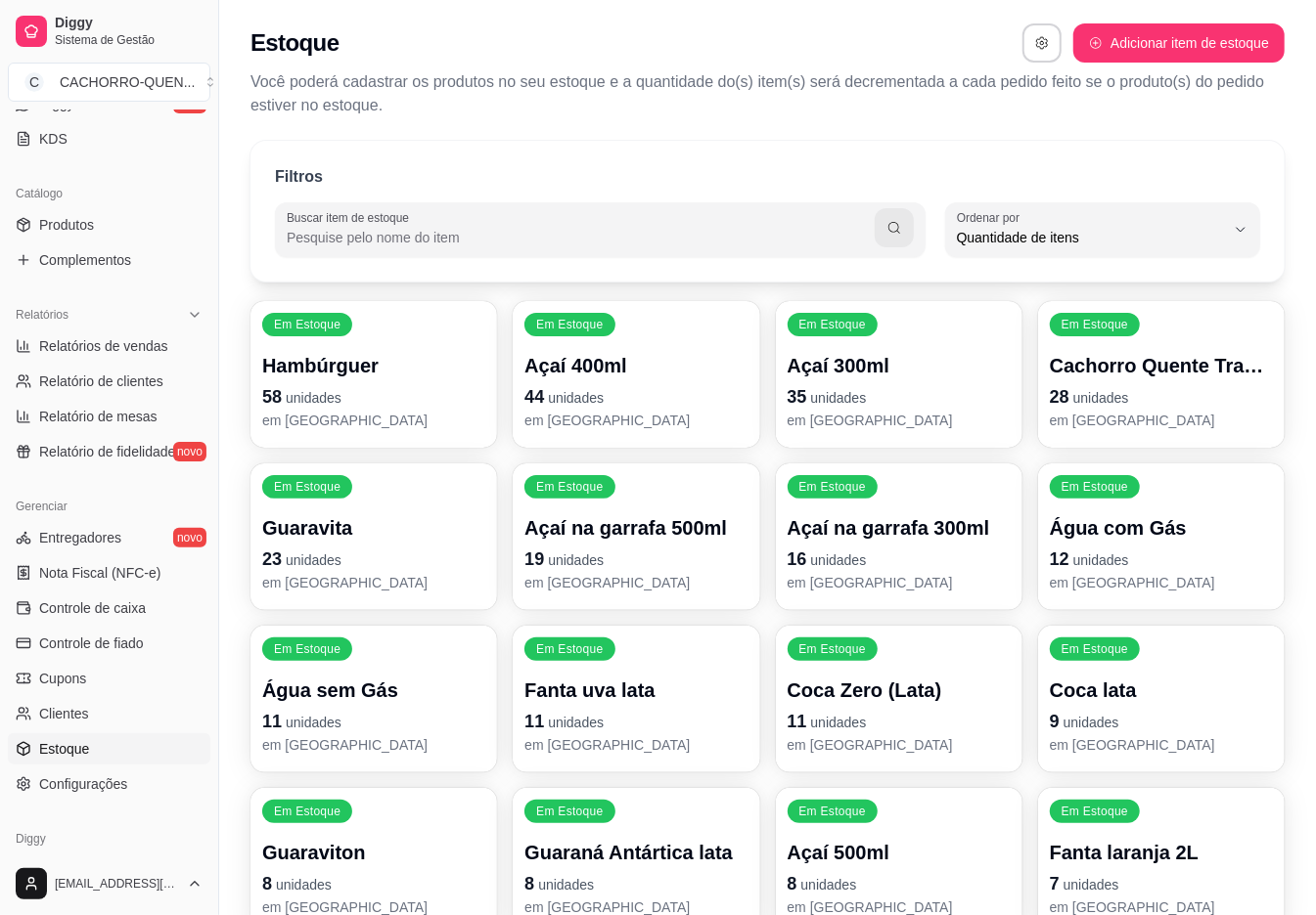
scroll to position [18, 0]
click at [1207, 244] on span "Quantidade de itens" at bounding box center [1090, 238] width 268 height 20
click at [1180, 284] on span "Ordem alfabética" at bounding box center [1093, 284] width 254 height 19
type input "ALPHABETICAL_ORDER"
select select "ALPHABETICAL_ORDER"
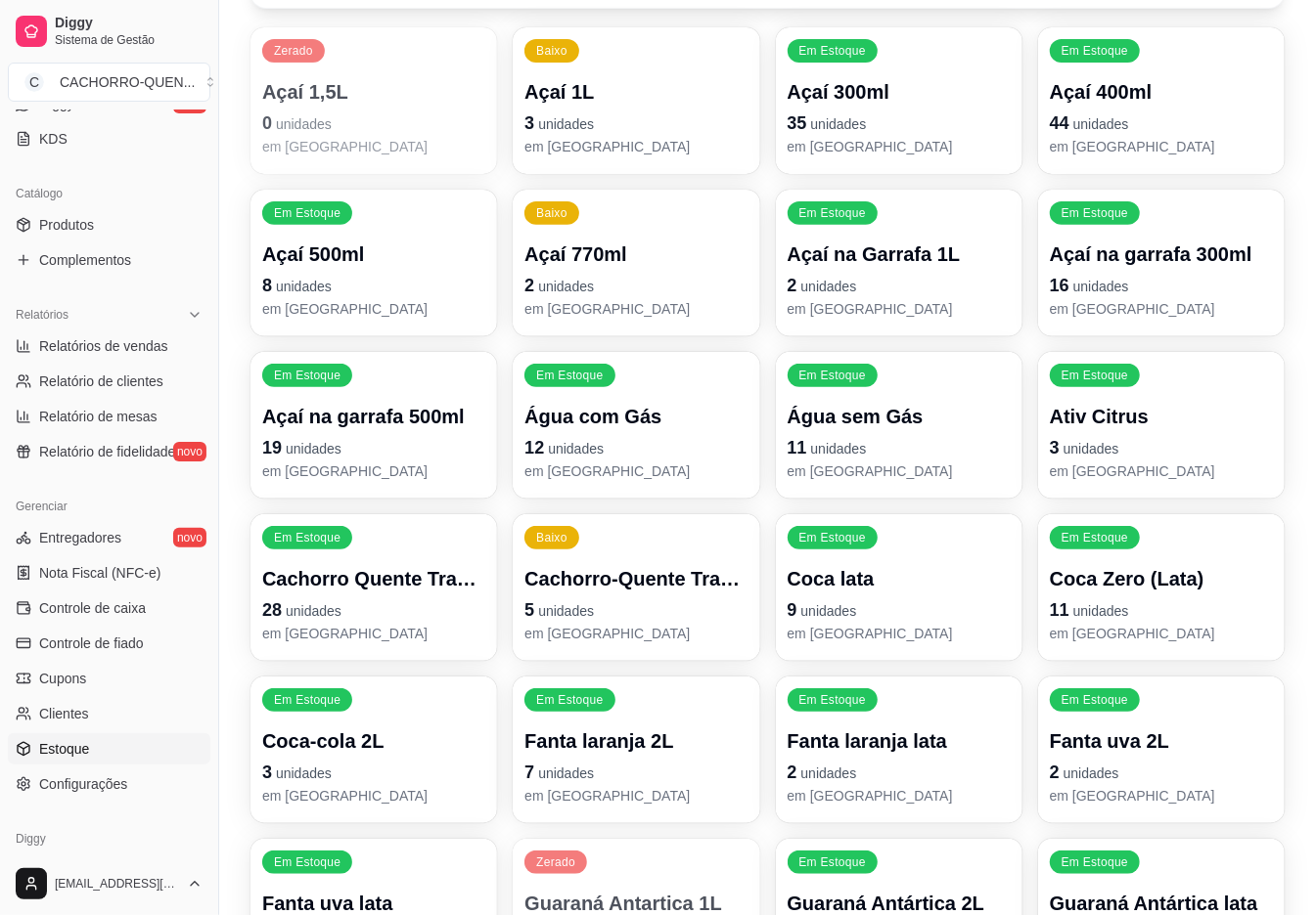
scroll to position [270, 0]
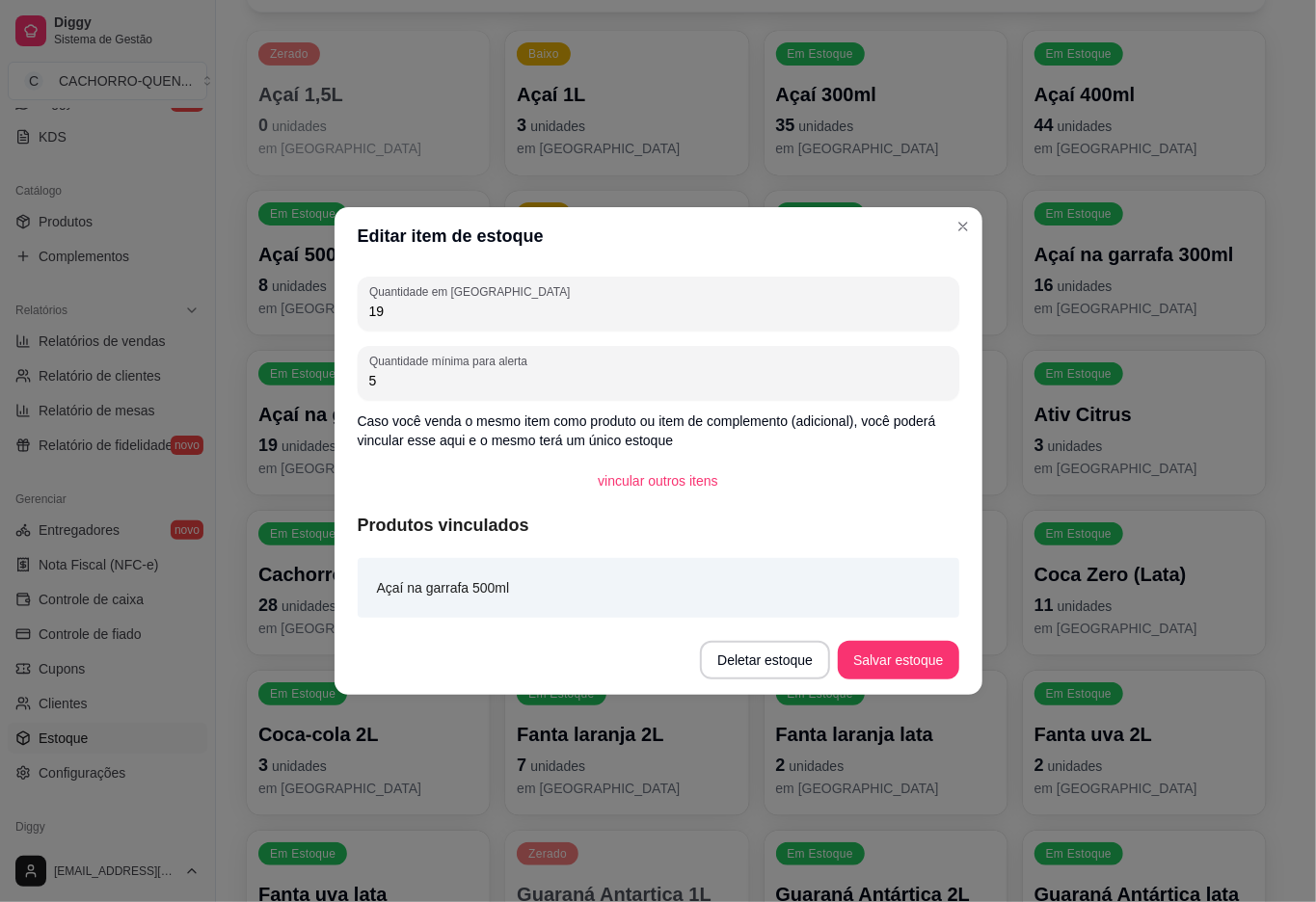
click at [695, 313] on input "19" at bounding box center [658, 311] width 578 height 20
type input "18"
click at [899, 669] on button "Salvar estoque" at bounding box center [898, 661] width 117 height 37
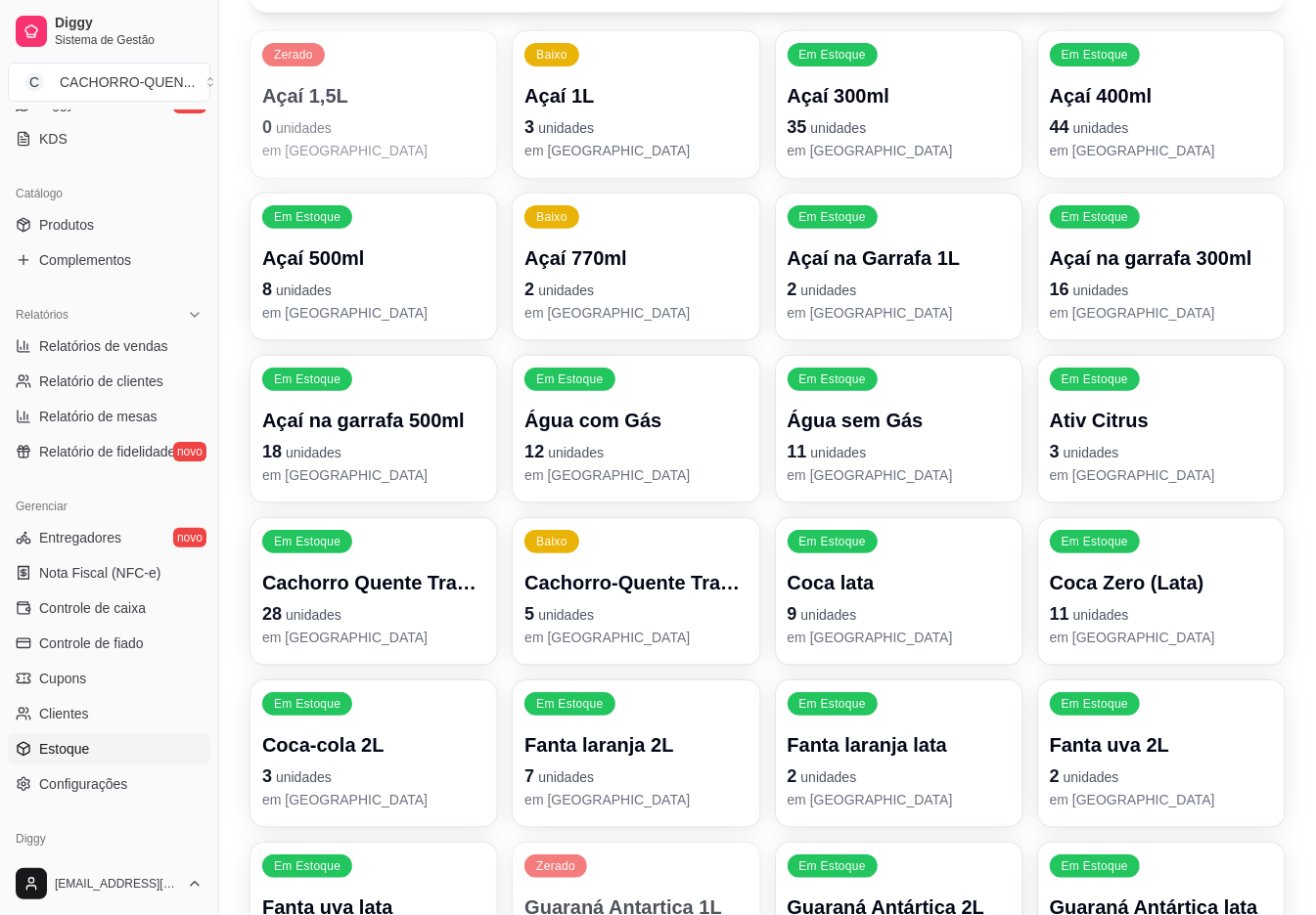
scroll to position [0, 0]
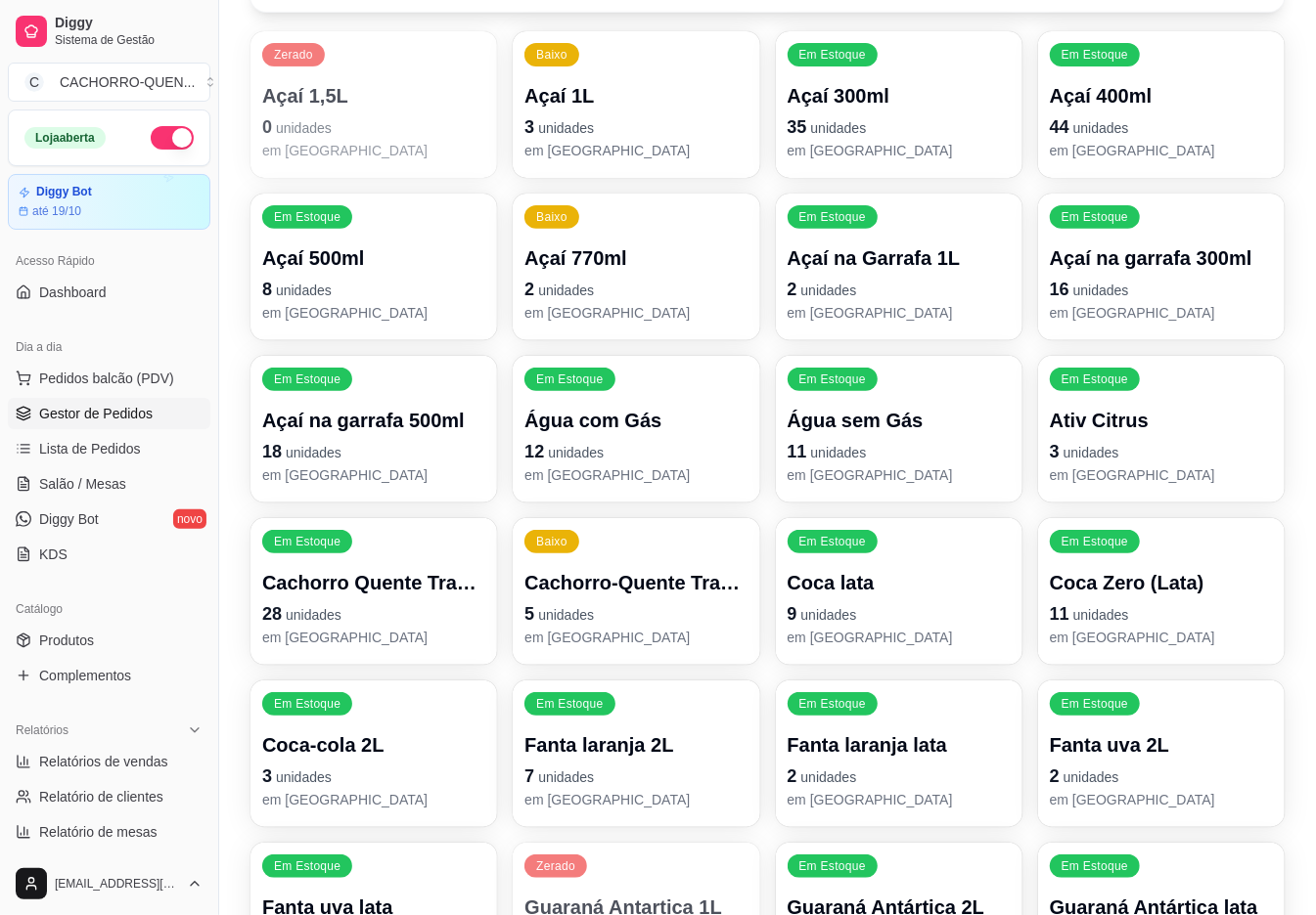
click at [88, 413] on span "Gestor de Pedidos" at bounding box center [96, 414] width 114 height 20
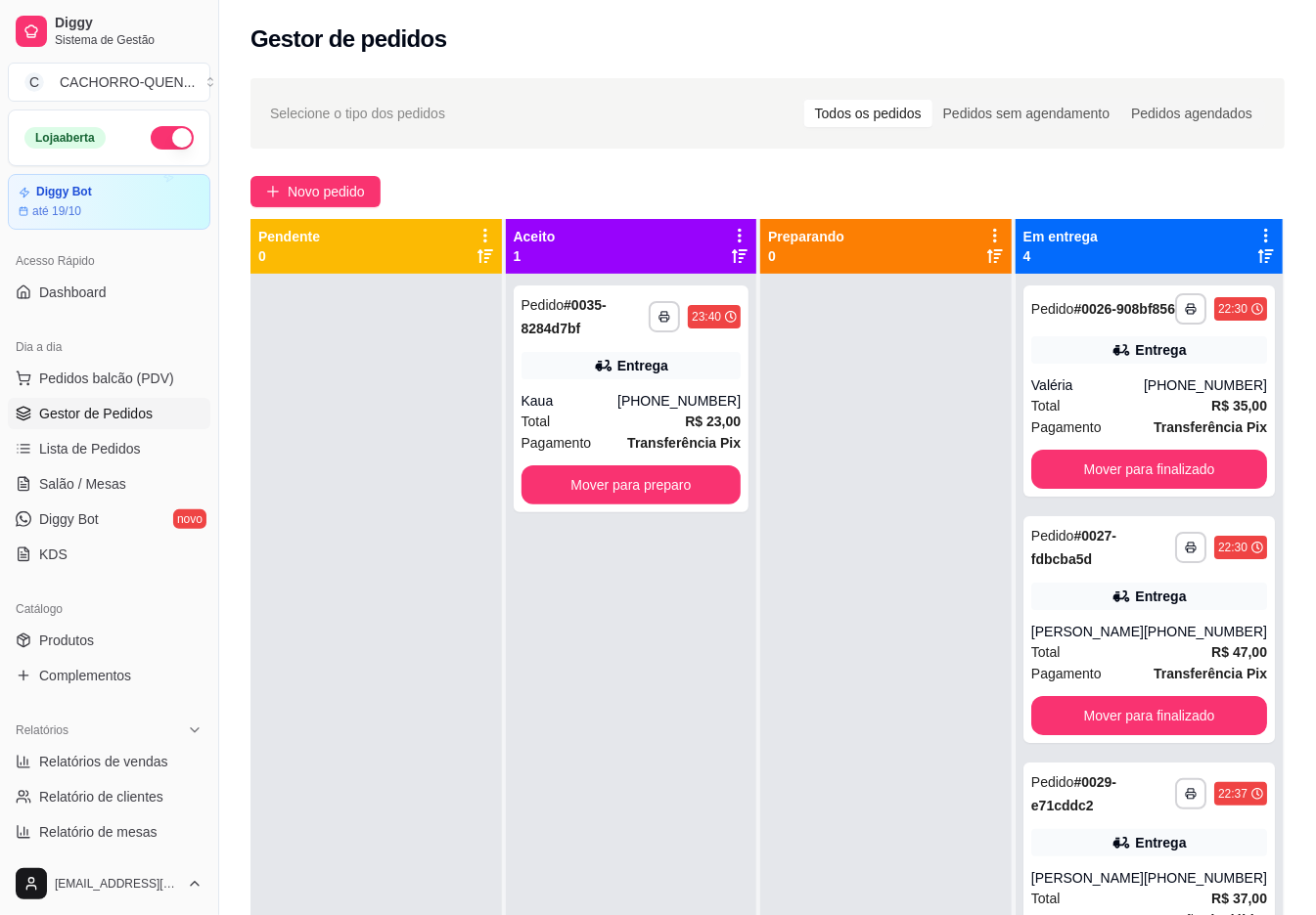
click at [1225, 478] on button "Mover para finalizado" at bounding box center [1149, 468] width 236 height 39
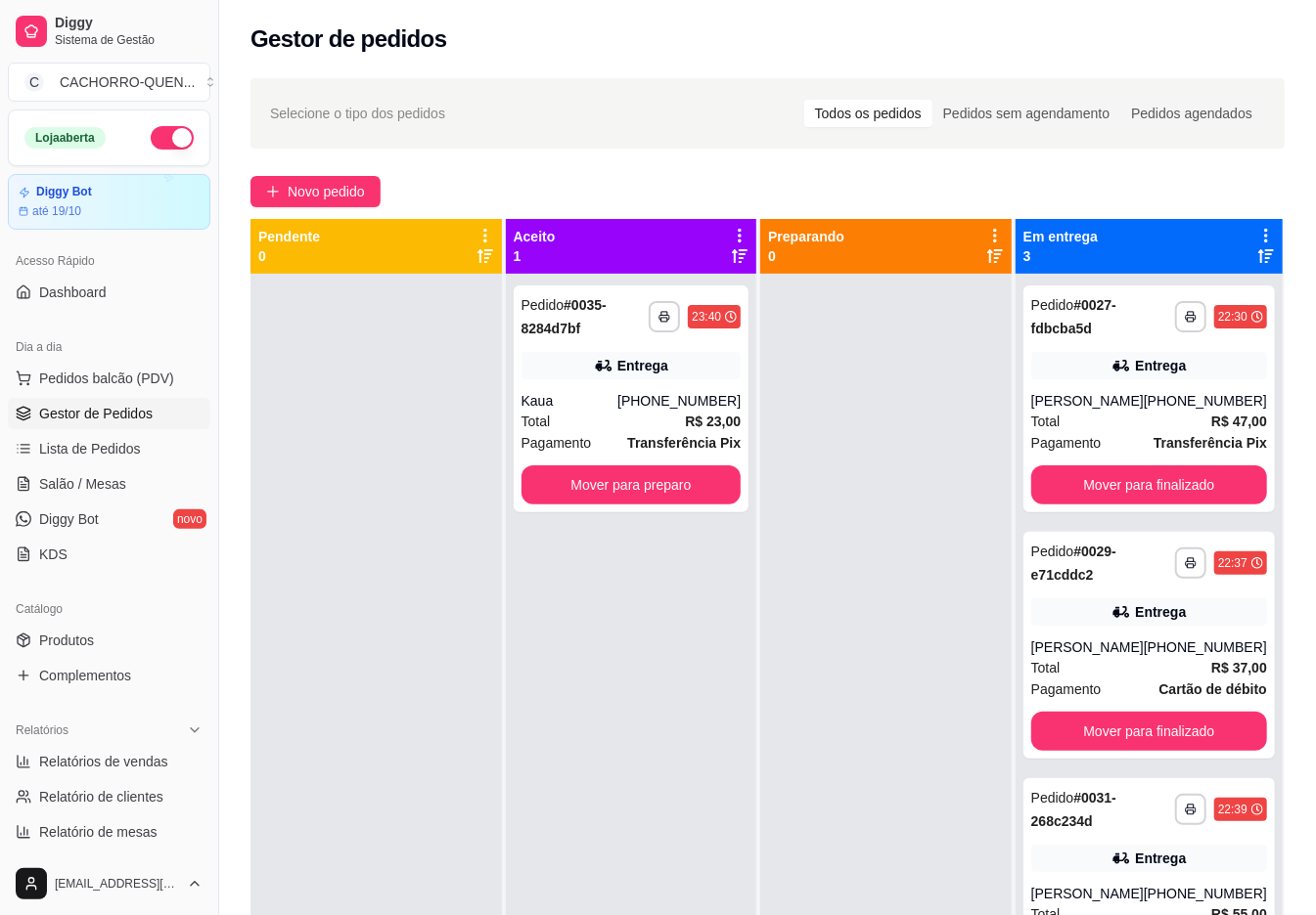
click at [1184, 475] on button "Mover para finalizado" at bounding box center [1149, 484] width 236 height 39
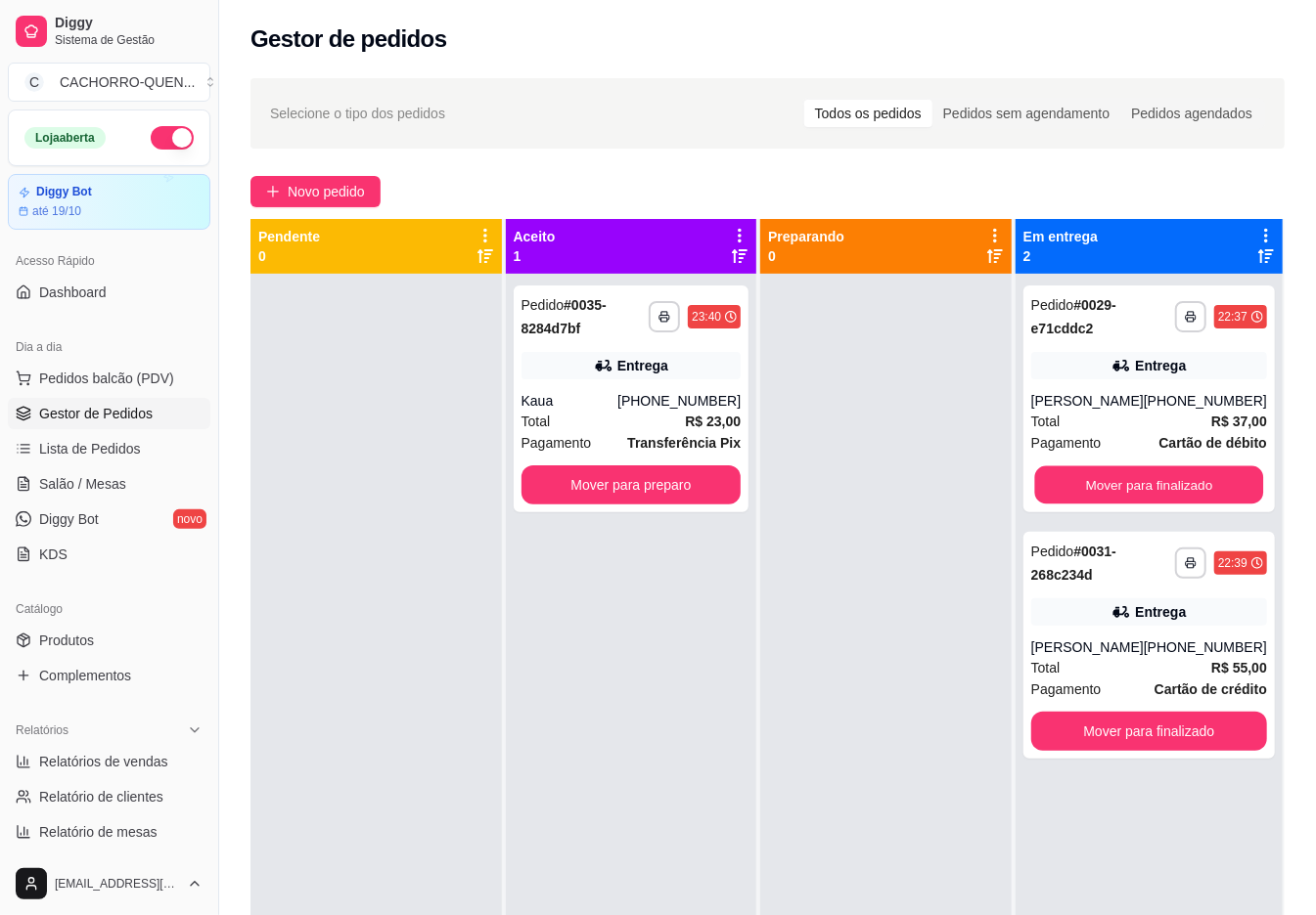
click at [1213, 489] on button "Mover para finalizado" at bounding box center [1148, 485] width 229 height 38
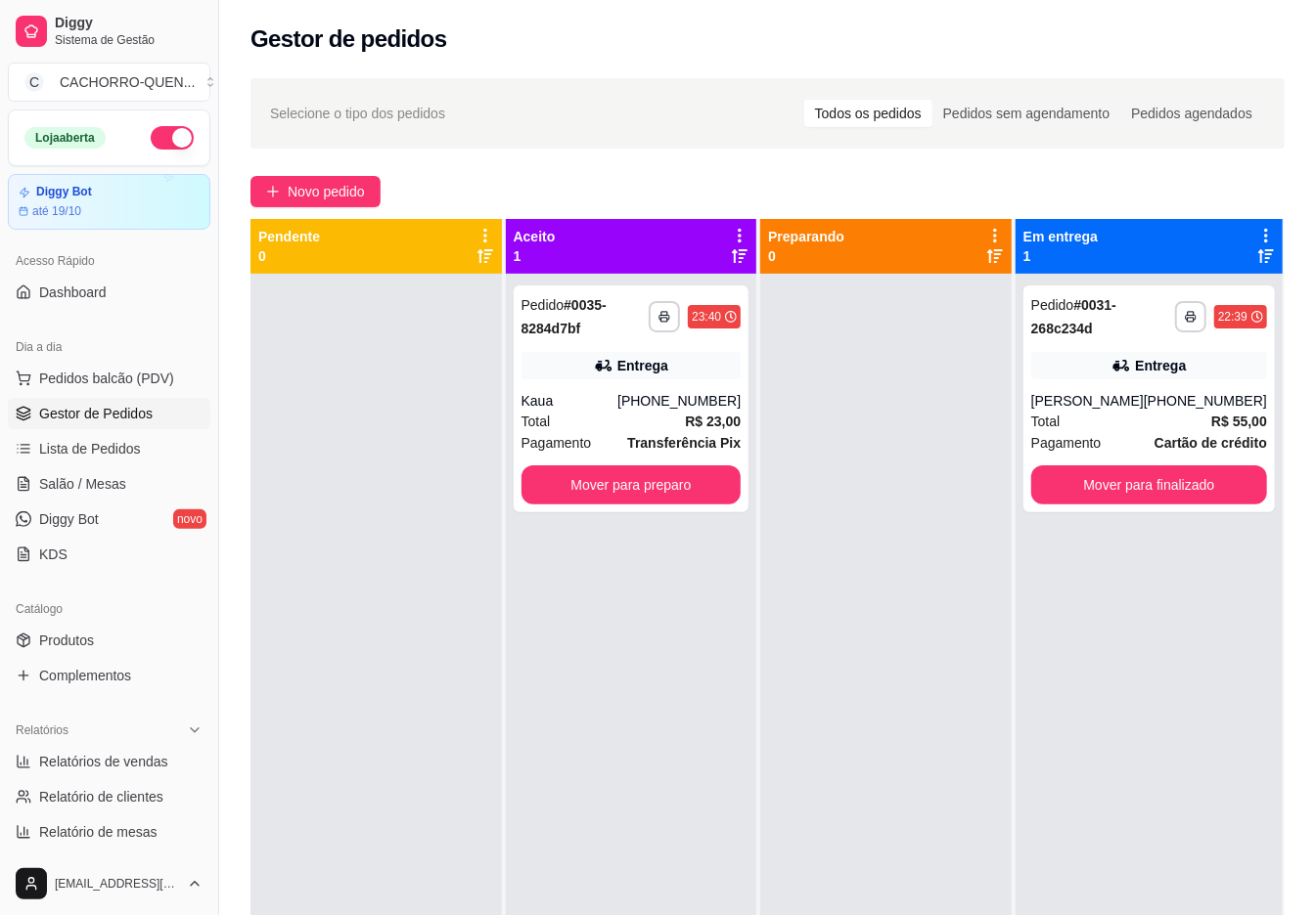
click at [1152, 478] on button "Mover para finalizado" at bounding box center [1149, 484] width 236 height 39
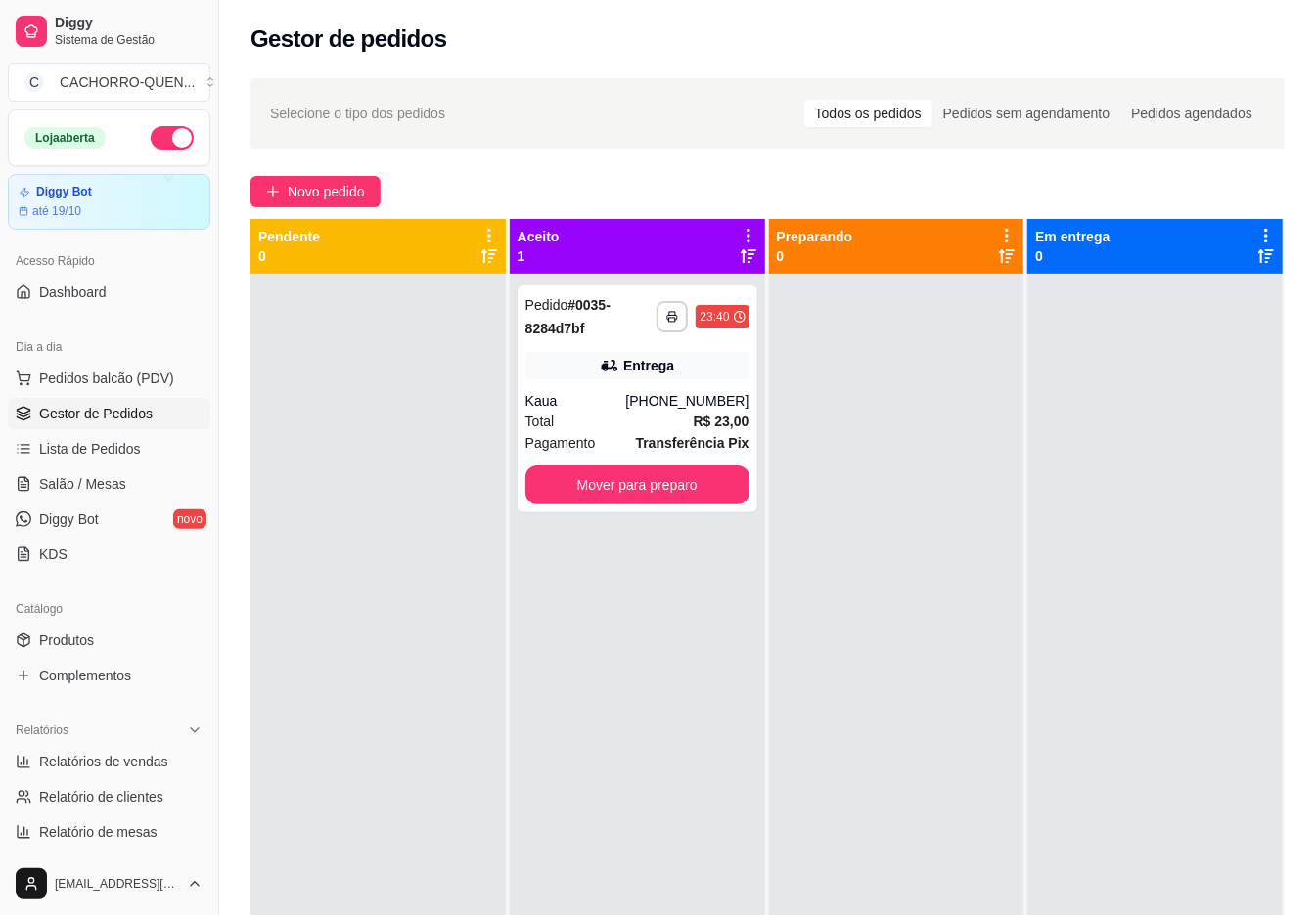
click at [670, 485] on button "Mover para preparo" at bounding box center [638, 484] width 224 height 39
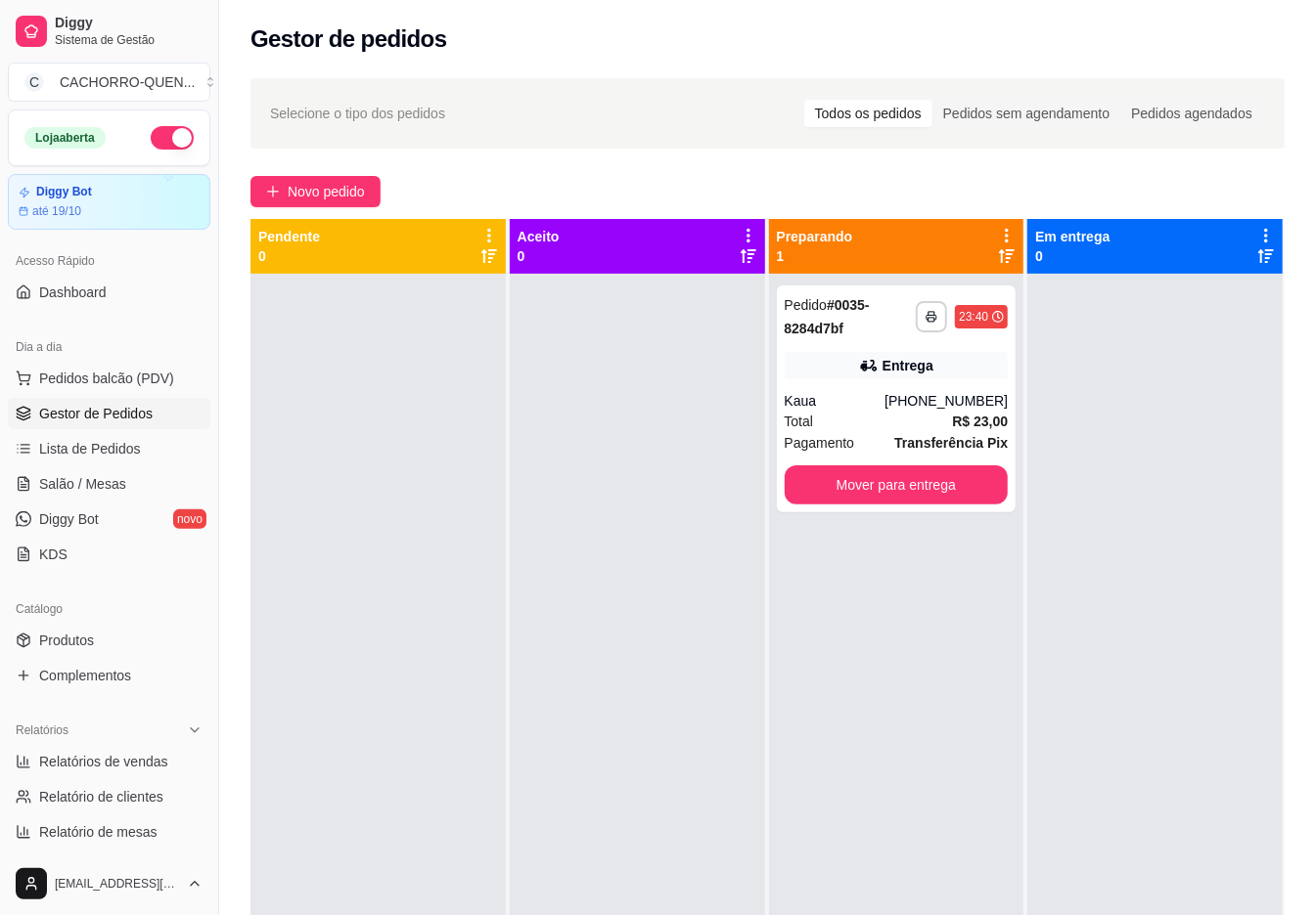
click at [872, 487] on button "Mover para entrega" at bounding box center [896, 484] width 224 height 39
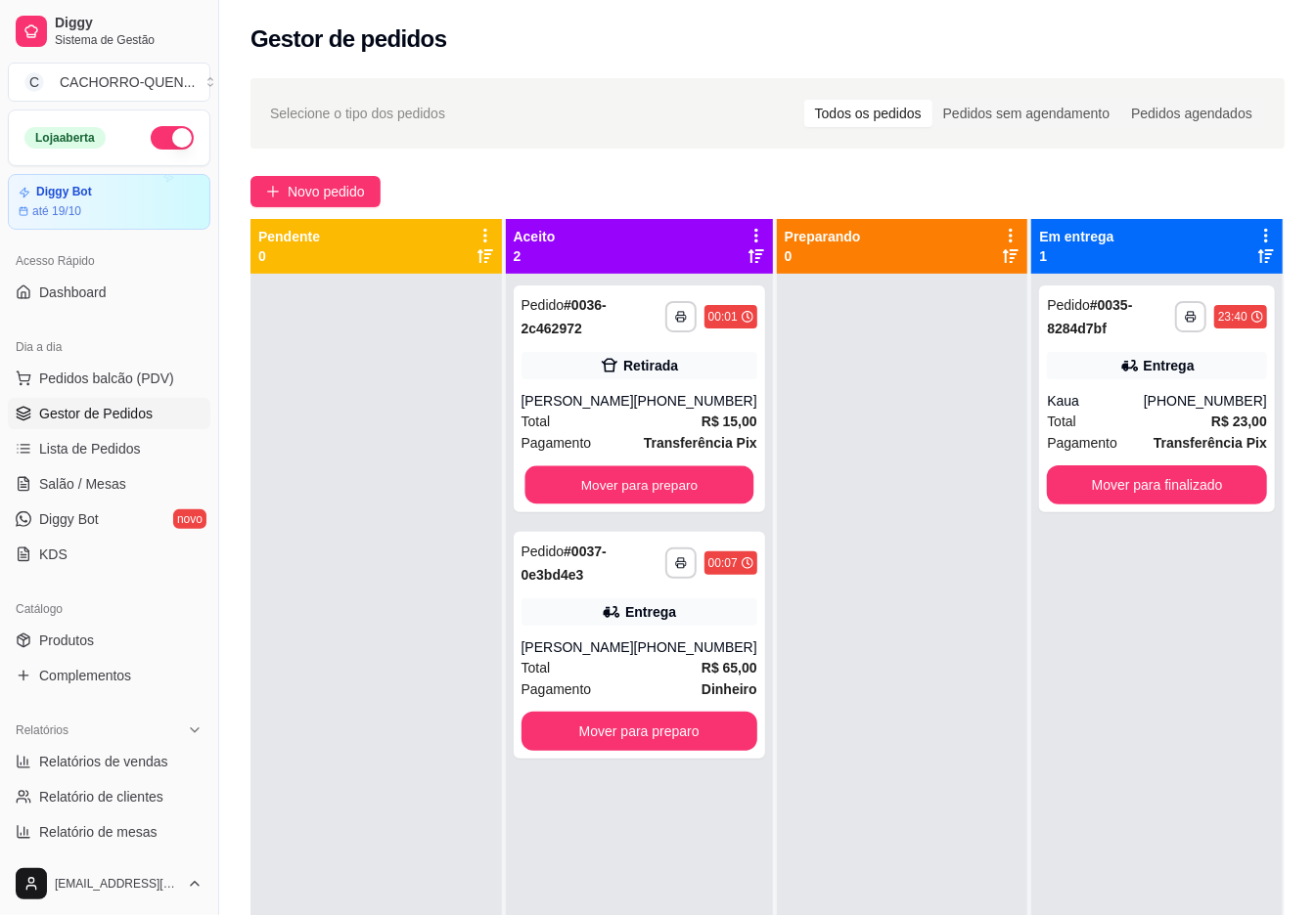
click at [709, 486] on button "Mover para preparo" at bounding box center [639, 485] width 229 height 38
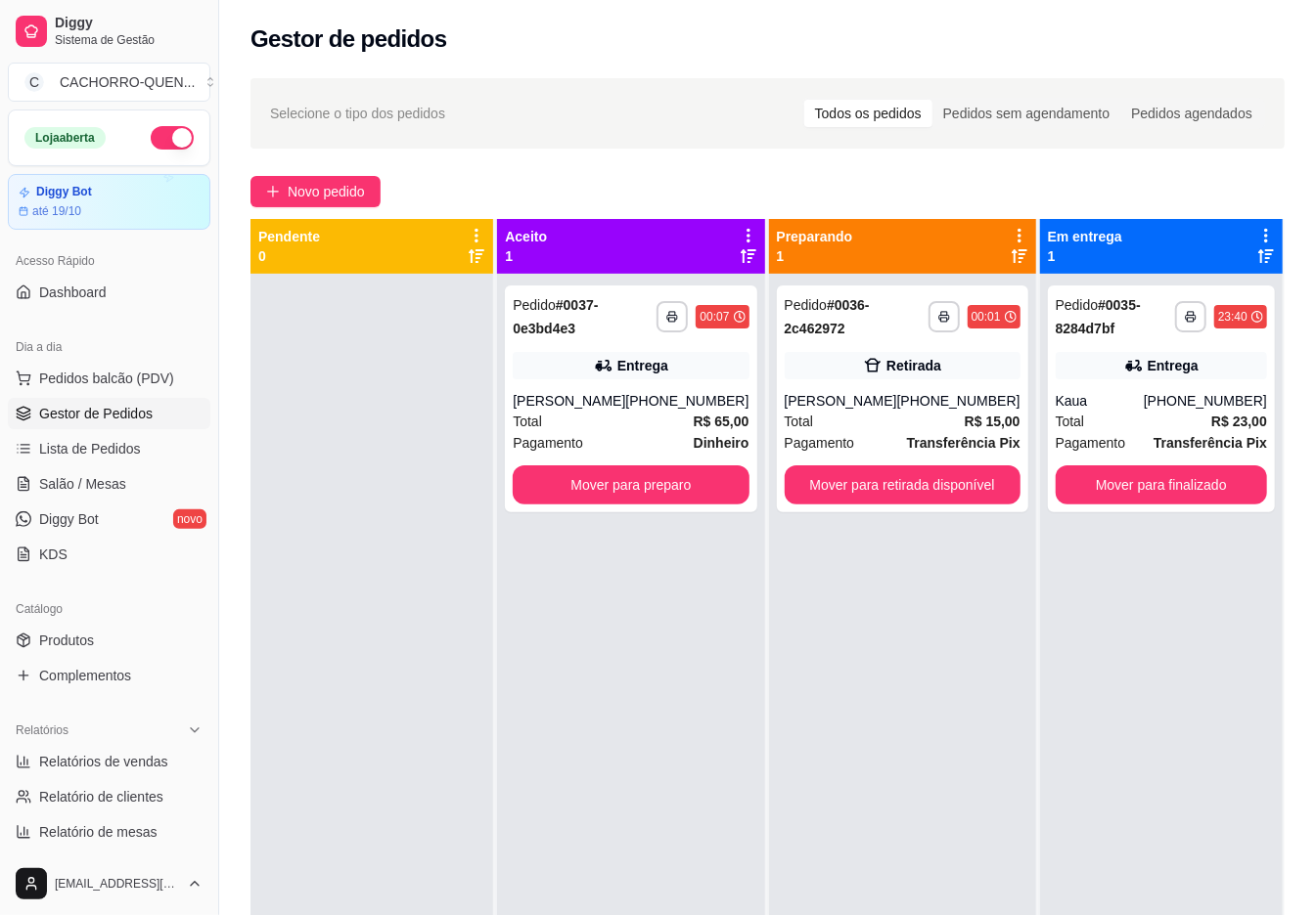
click at [873, 485] on button "Mover para retirada disponível" at bounding box center [902, 484] width 236 height 39
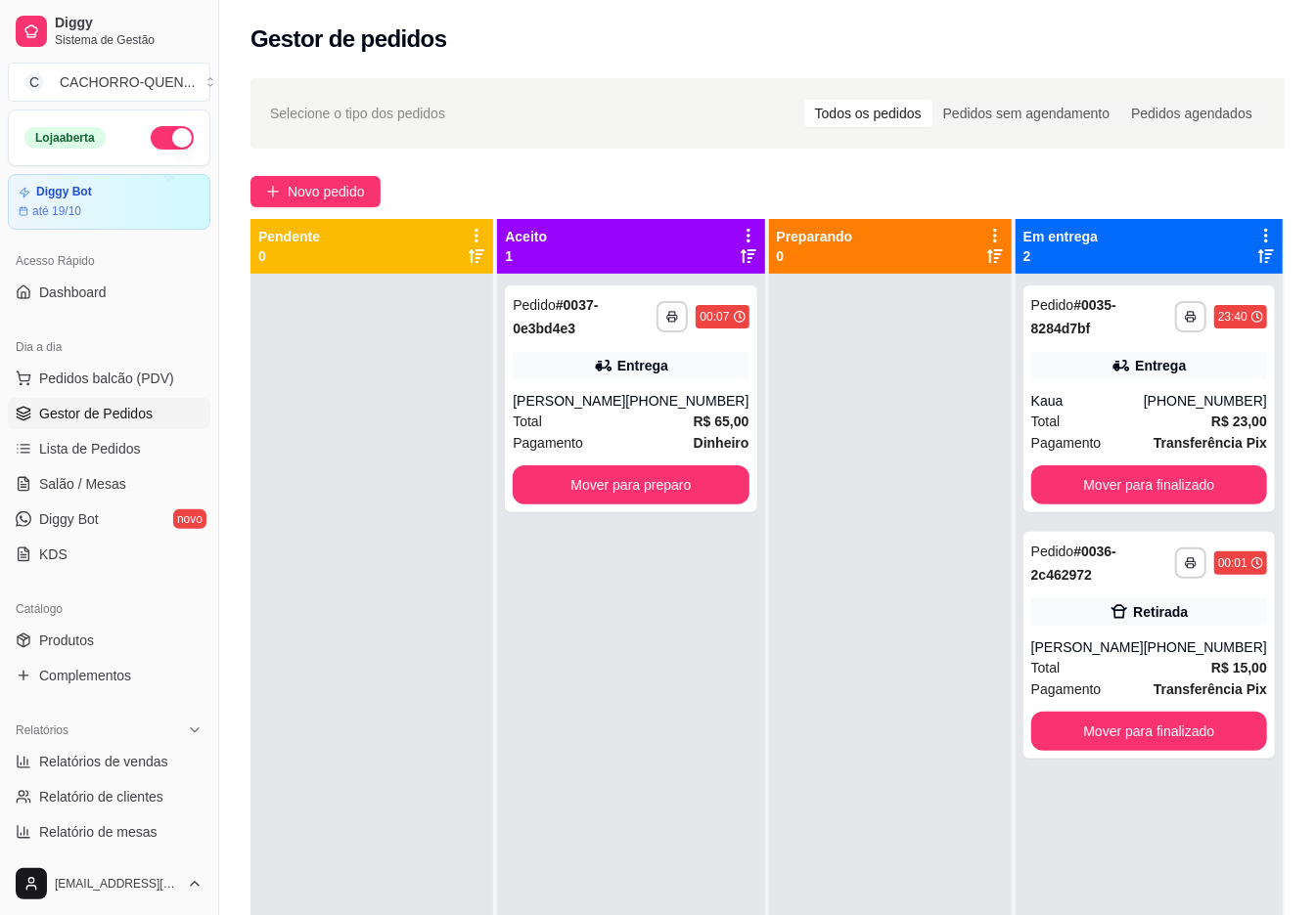
click at [1190, 735] on button "Mover para finalizado" at bounding box center [1149, 731] width 236 height 39
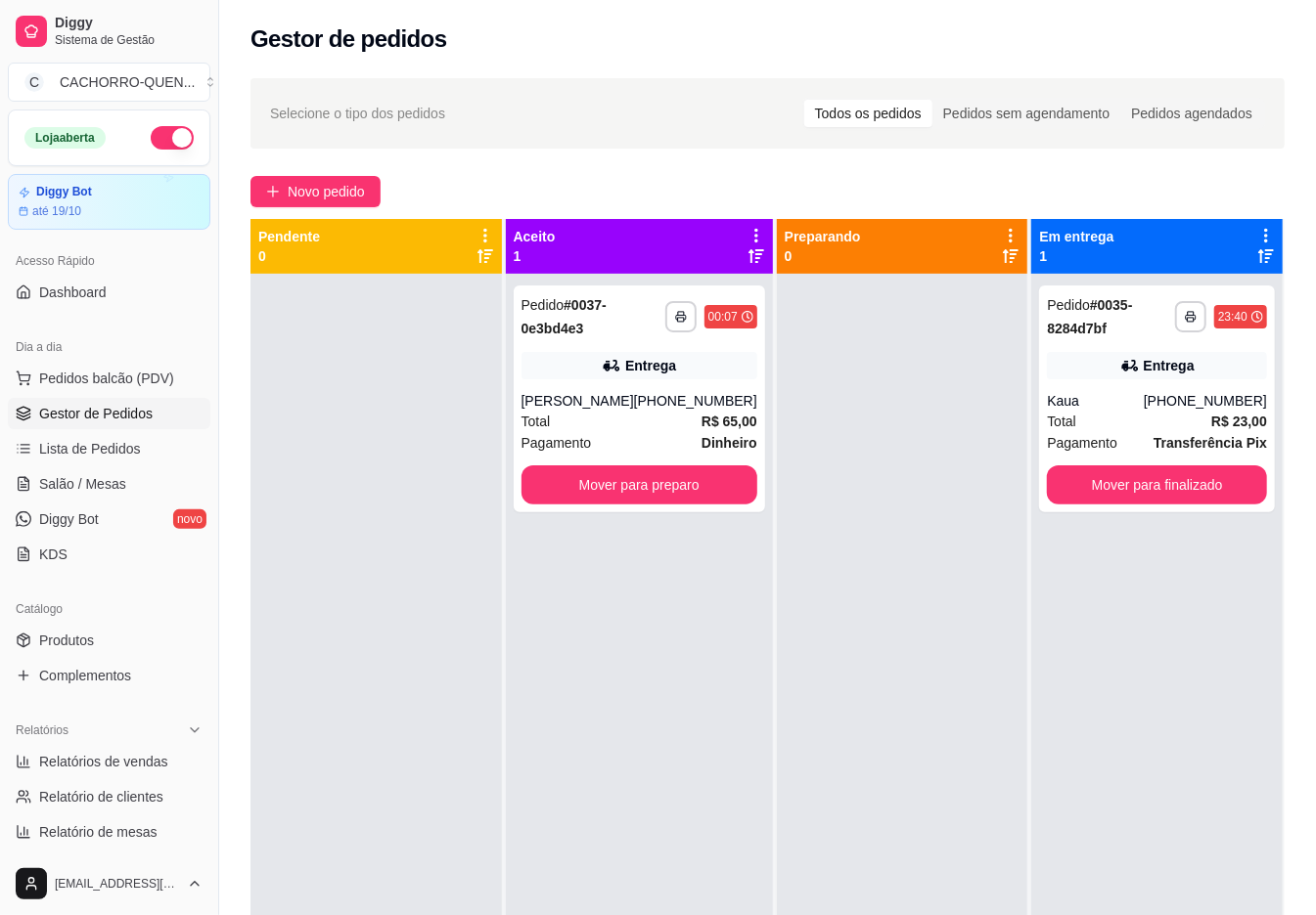
click at [674, 485] on button "Mover para preparo" at bounding box center [640, 484] width 236 height 39
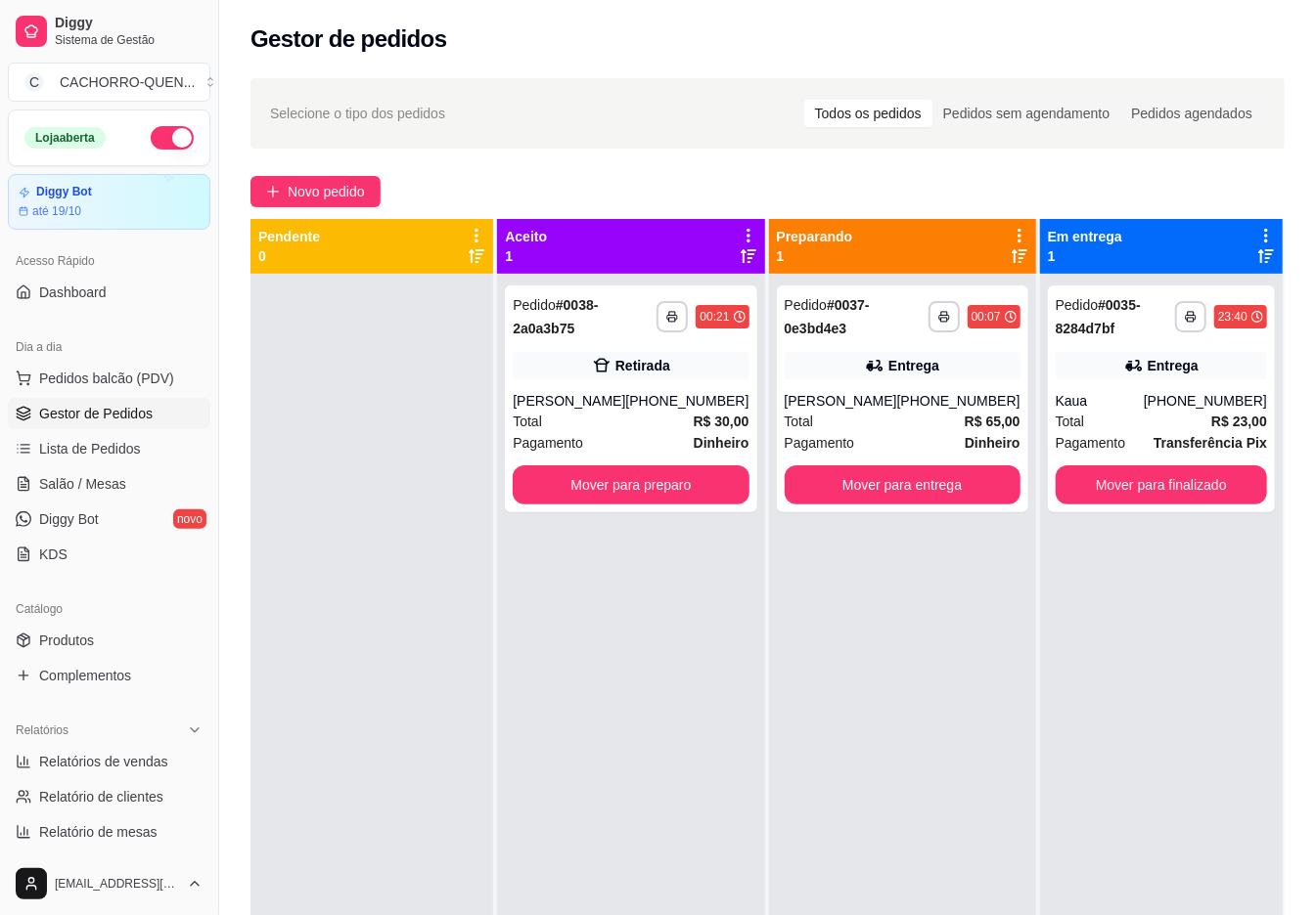
click at [1167, 483] on button "Mover para finalizado" at bounding box center [1160, 484] width 211 height 39
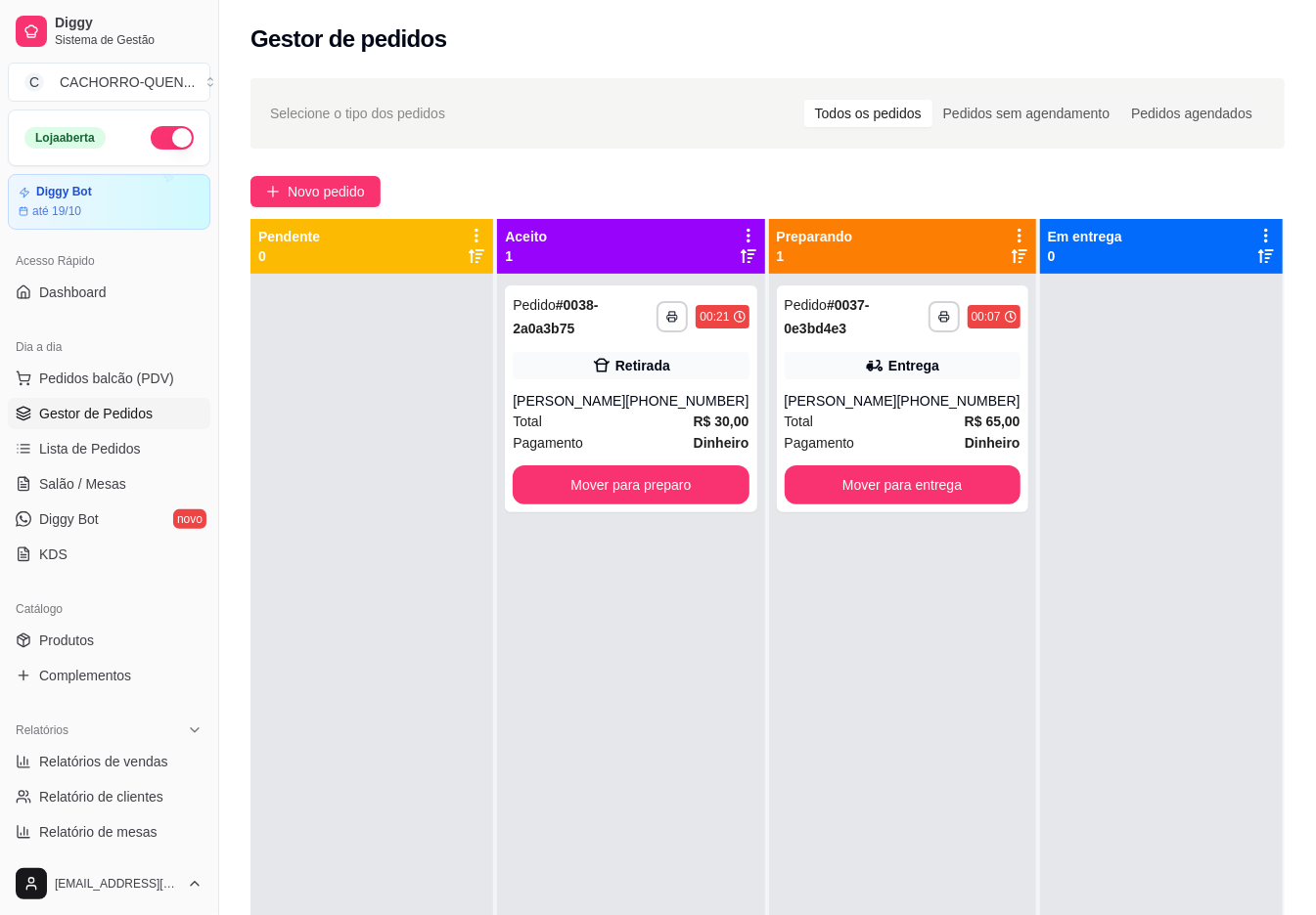
click at [919, 485] on button "Mover para entrega" at bounding box center [902, 484] width 236 height 39
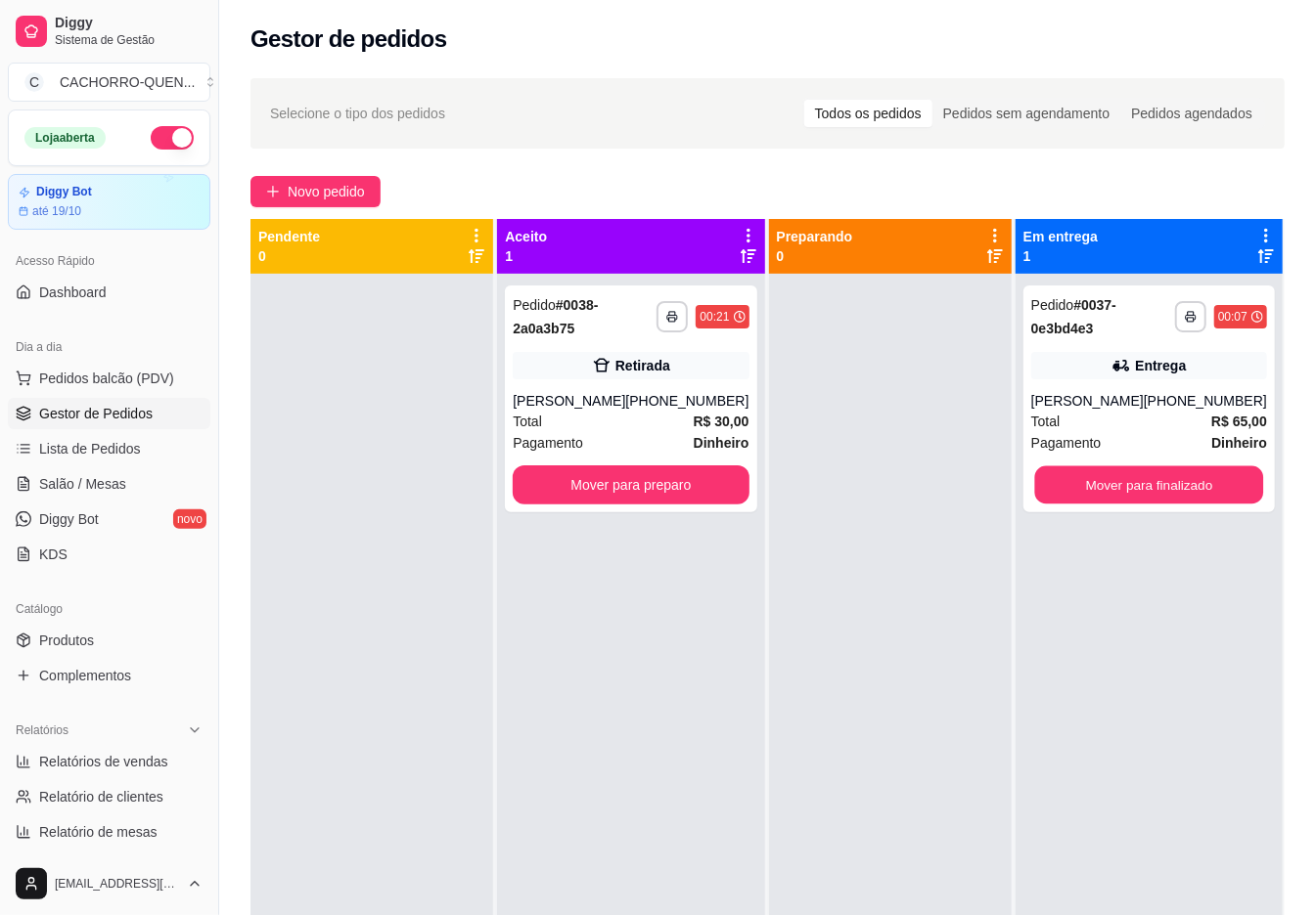
click at [1144, 485] on button "Mover para finalizado" at bounding box center [1148, 485] width 229 height 38
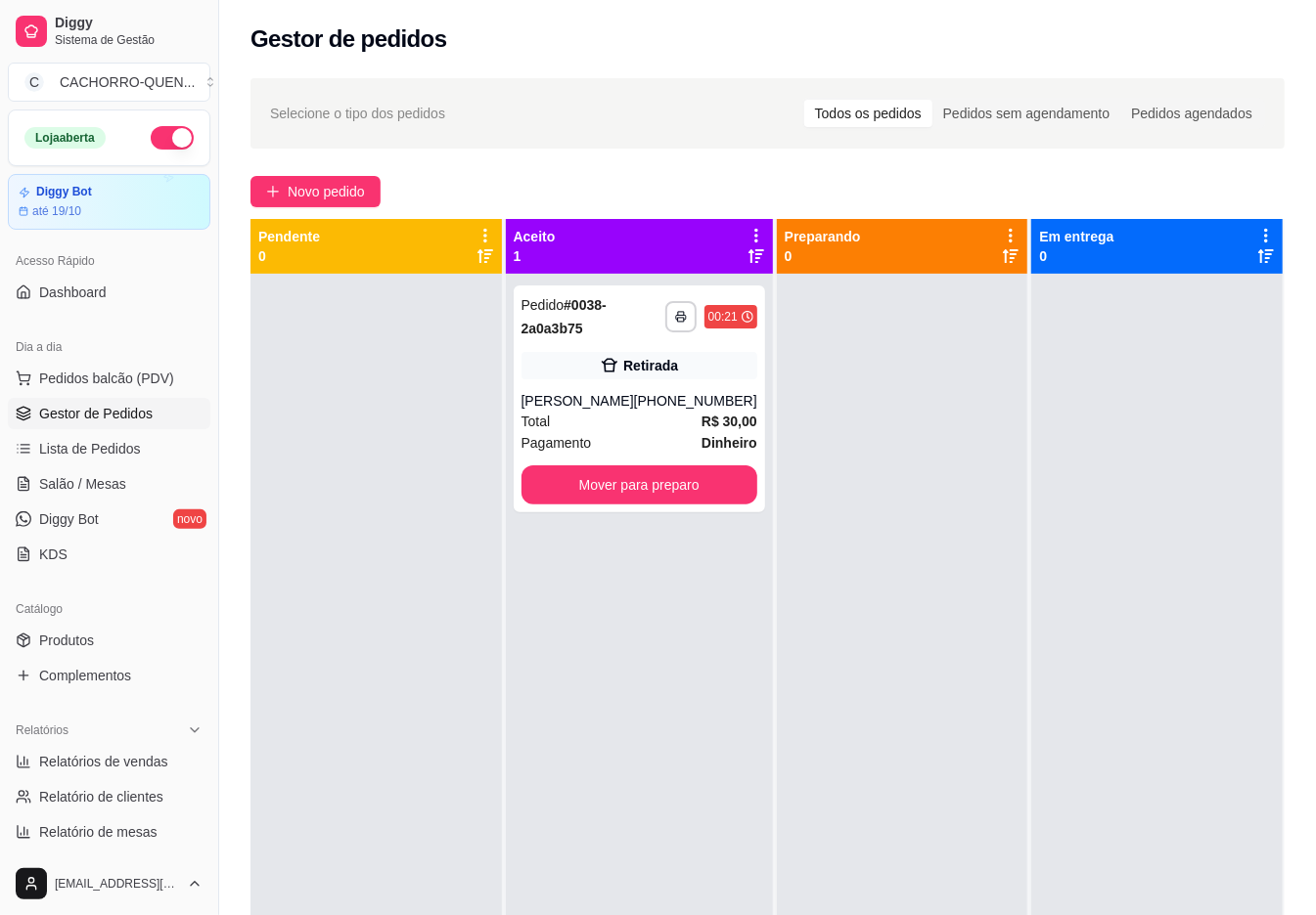
click at [648, 486] on button "Mover para preparo" at bounding box center [640, 484] width 236 height 39
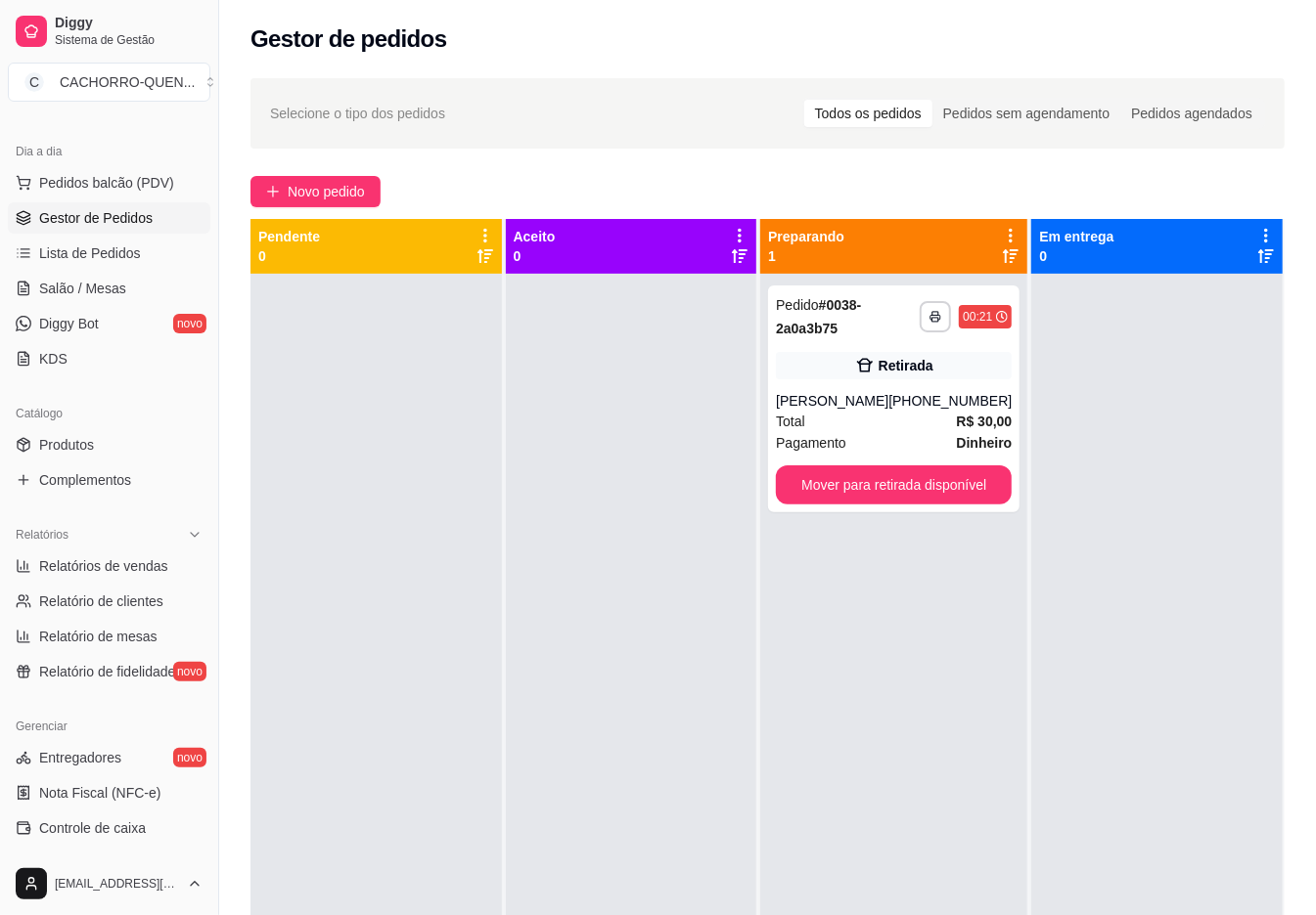
scroll to position [404, 0]
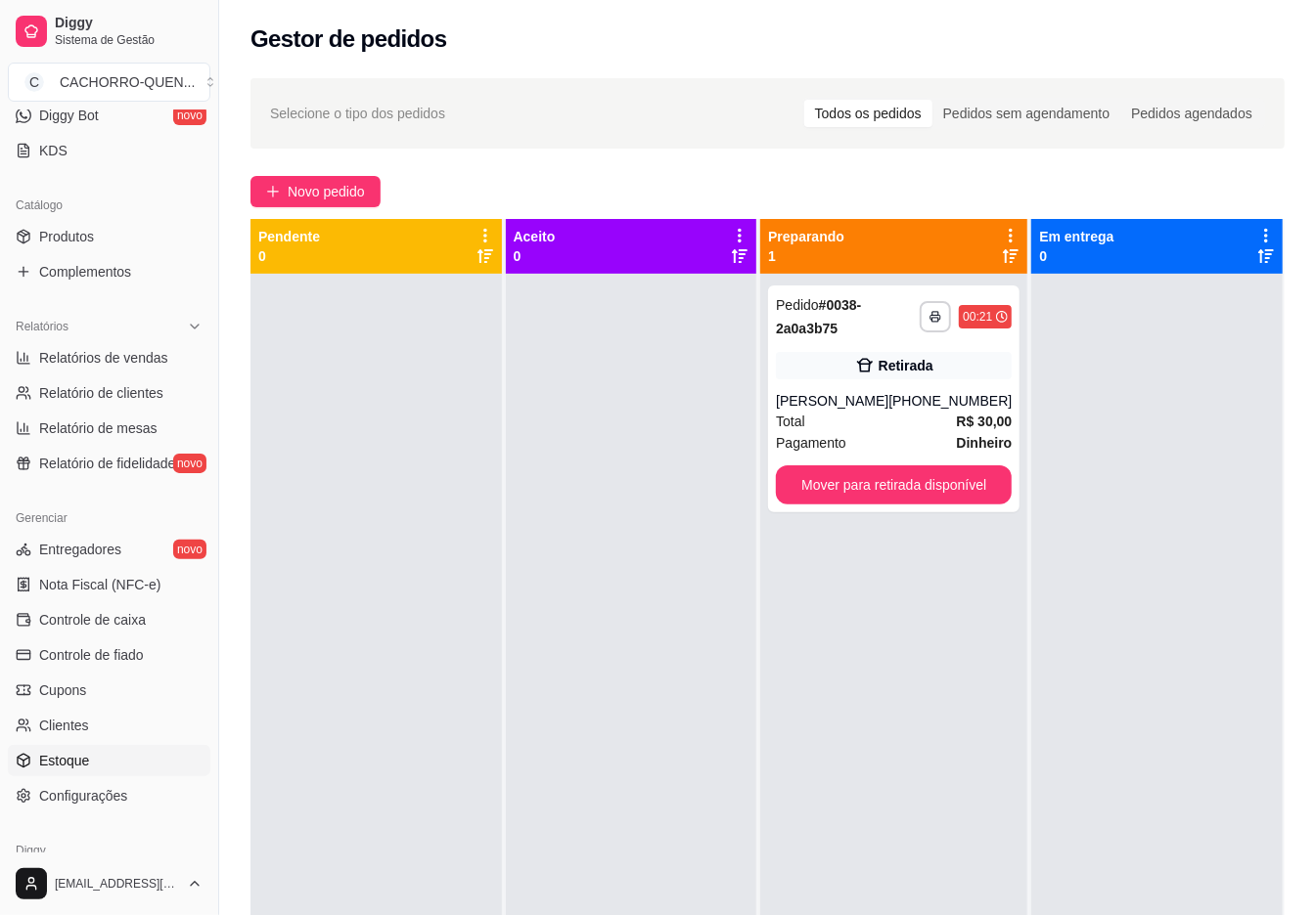
click at [110, 770] on link "Estoque" at bounding box center [109, 760] width 203 height 31
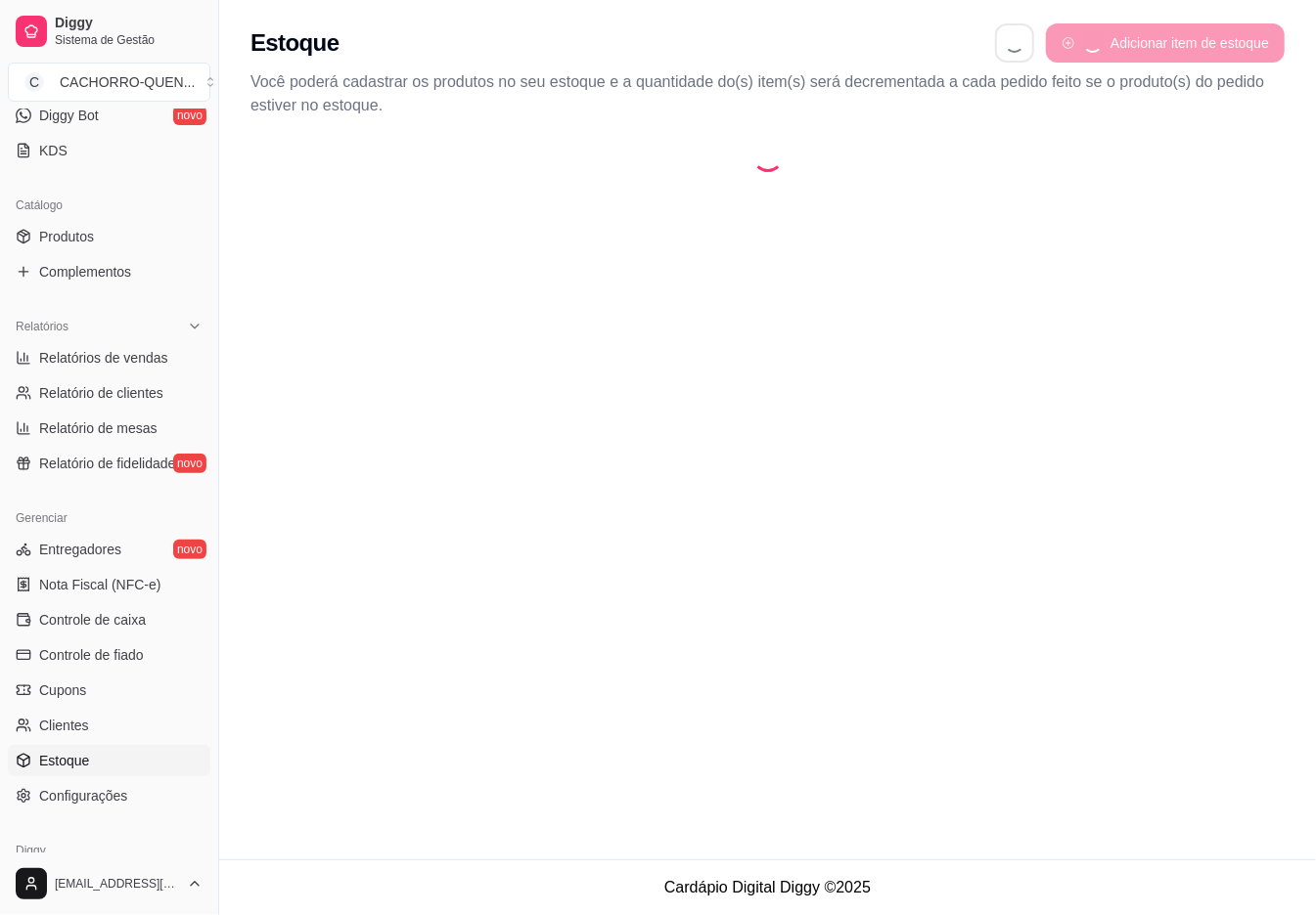
select select "QUANTITY_ORDER"
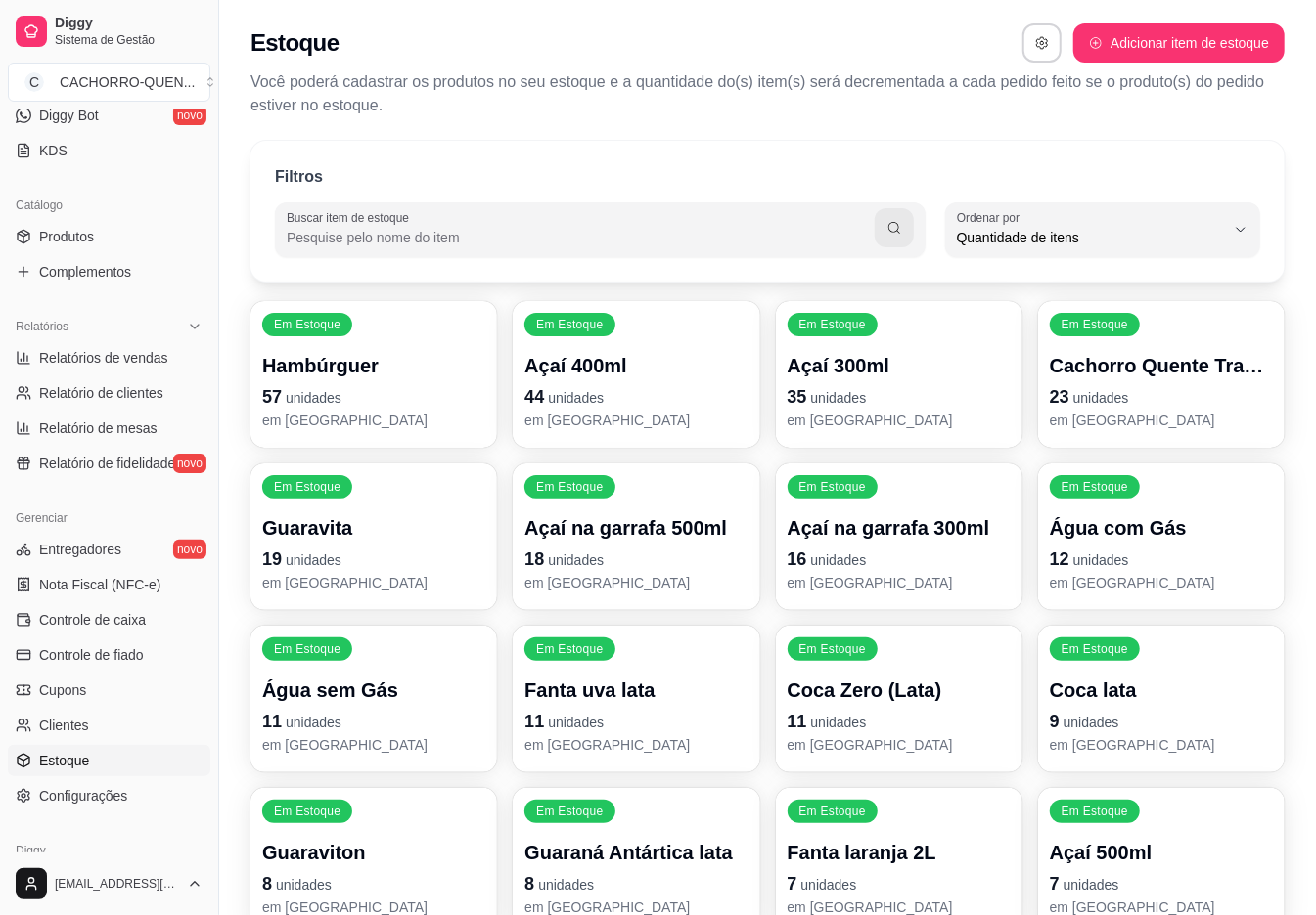
scroll to position [18, 0]
click at [1132, 239] on span "Quantidade de itens" at bounding box center [1090, 238] width 268 height 20
click at [1053, 294] on span "Ordem alfabética" at bounding box center [1093, 284] width 254 height 19
type input "ALPHABETICAL_ORDER"
select select "ALPHABETICAL_ORDER"
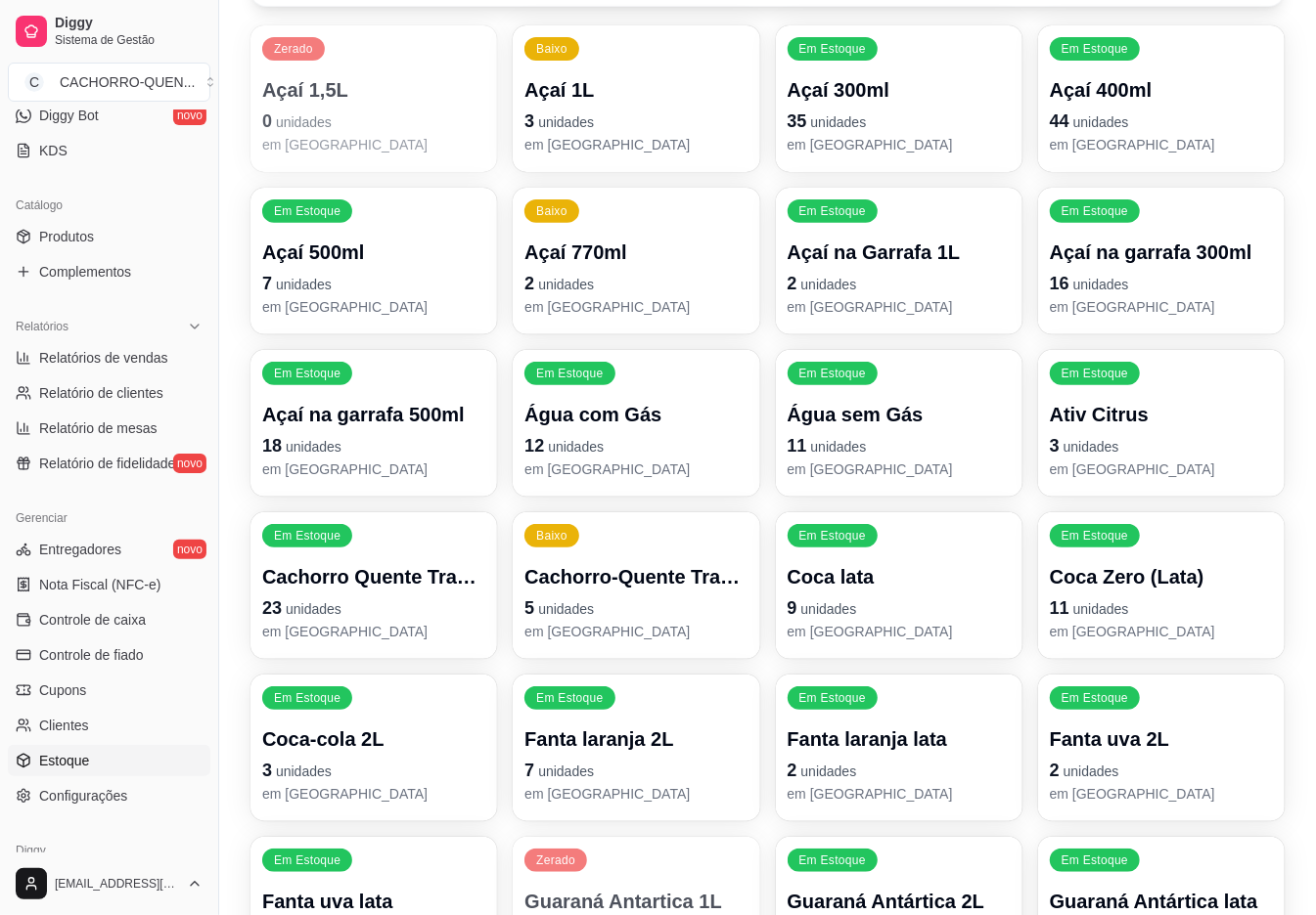
scroll to position [275, 0]
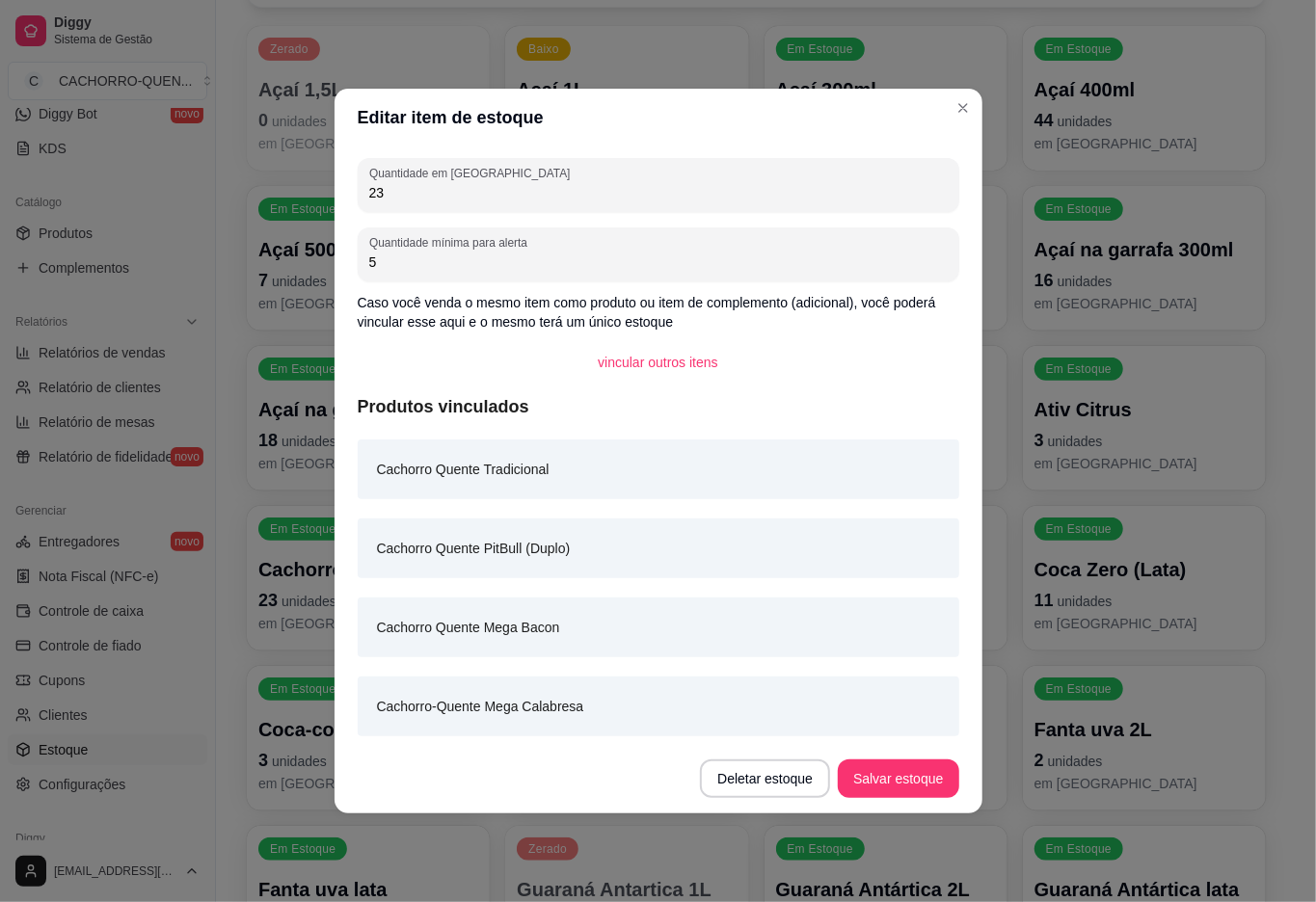
click at [590, 201] on input "23" at bounding box center [658, 193] width 578 height 20
type input "21"
click at [893, 776] on button "Salvar estoque" at bounding box center [898, 778] width 120 height 38
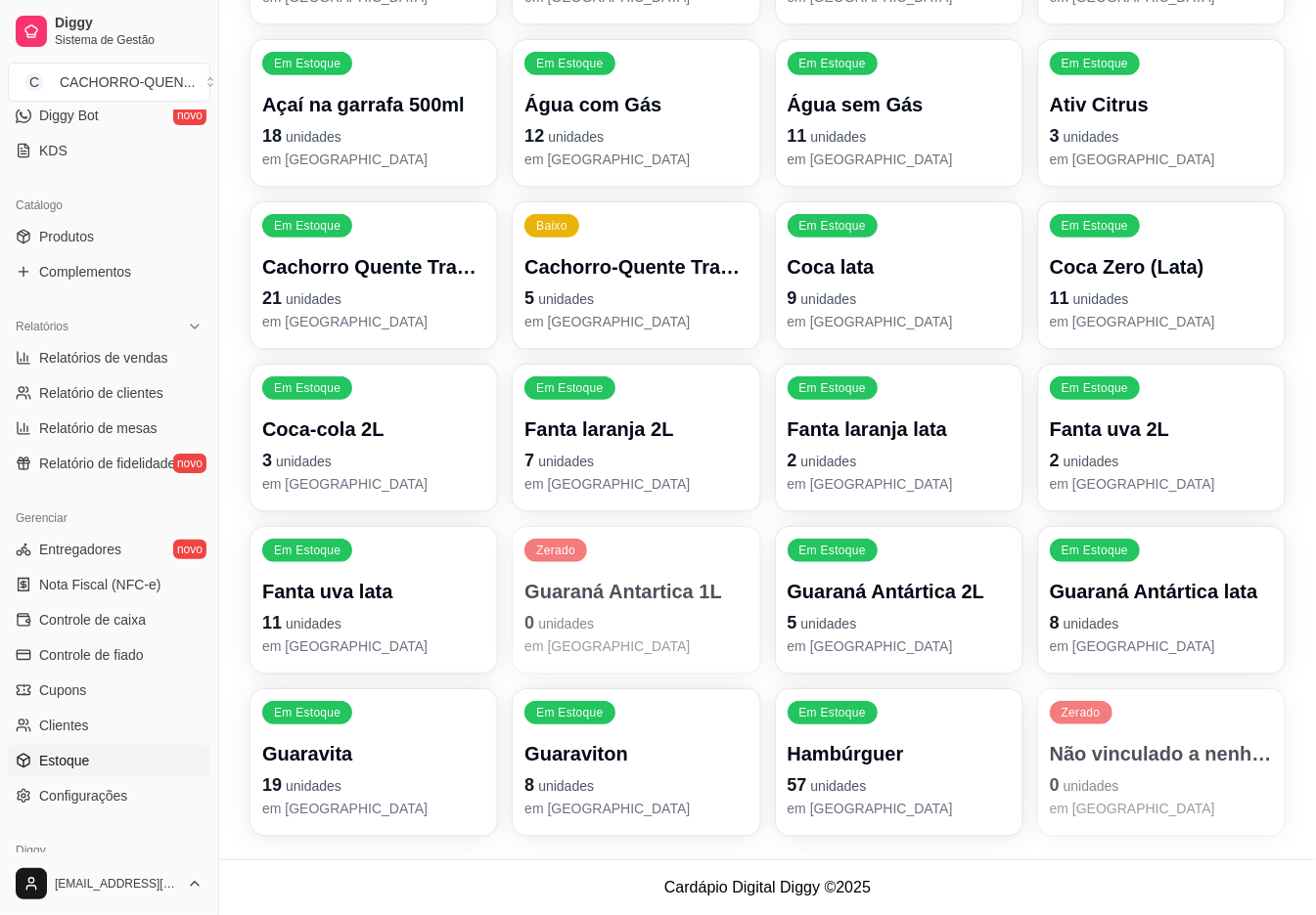
scroll to position [0, 0]
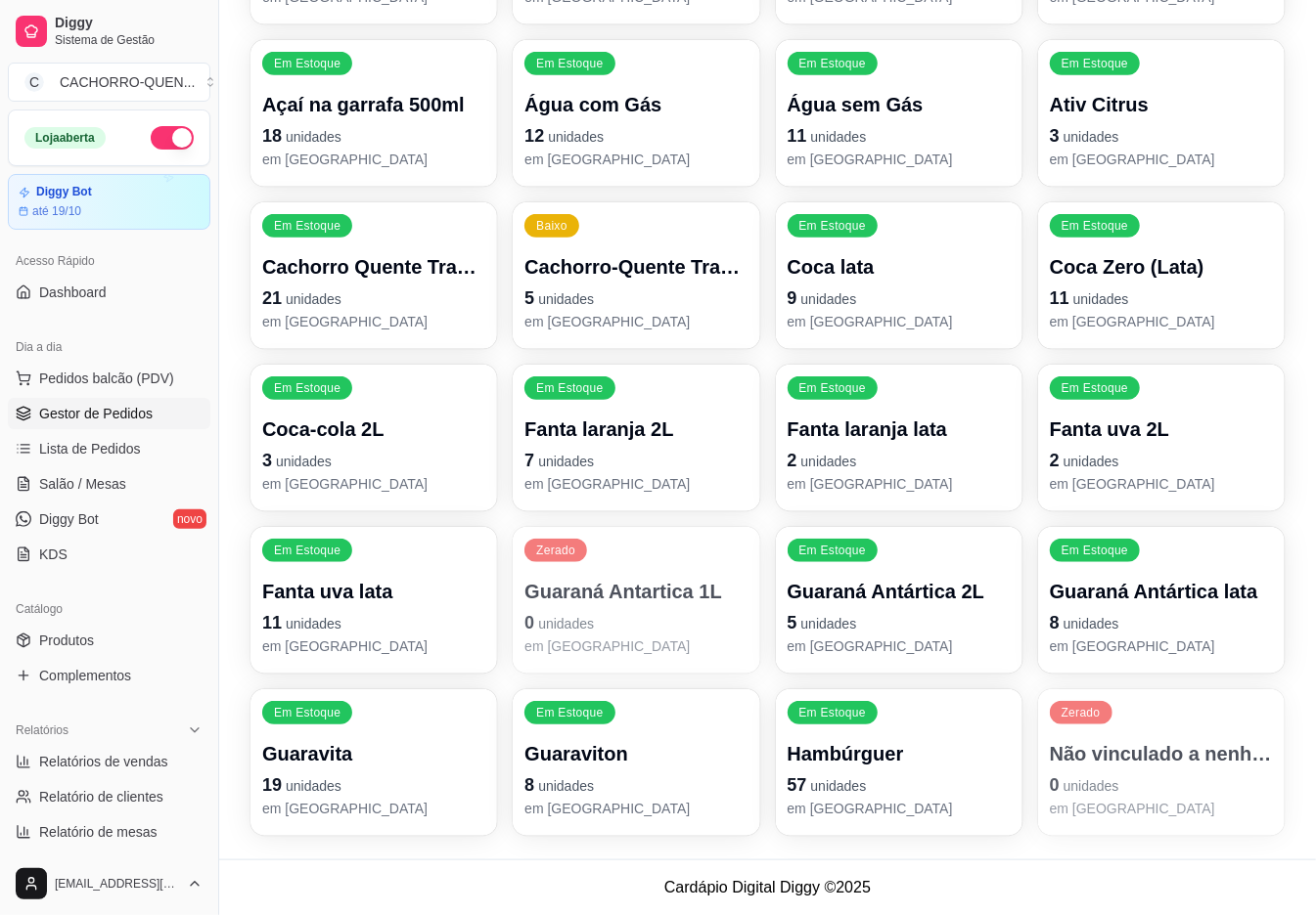
click at [79, 419] on span "Gestor de Pedidos" at bounding box center [96, 414] width 114 height 20
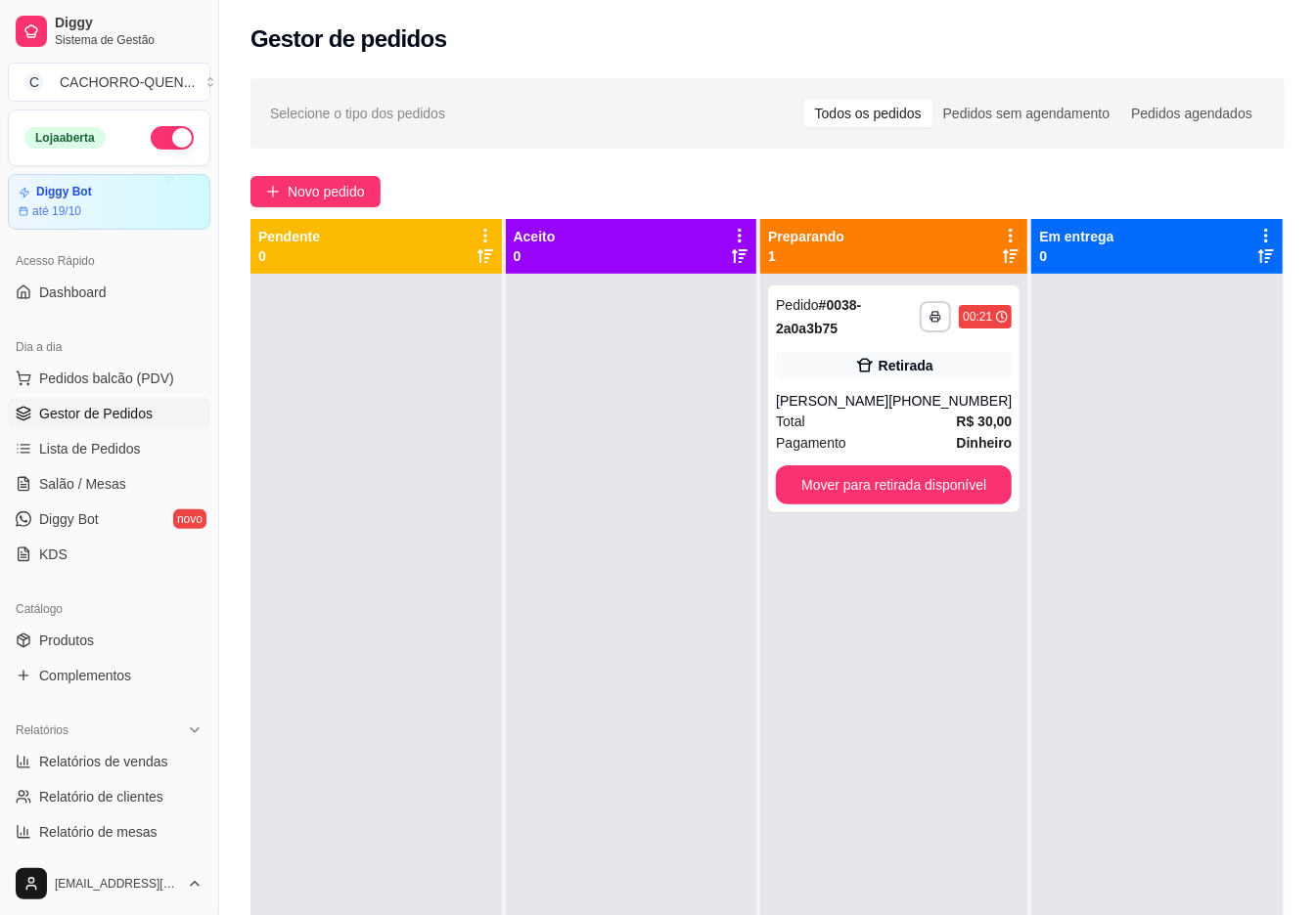
click at [944, 489] on button "Mover para retirada disponível" at bounding box center [893, 484] width 236 height 39
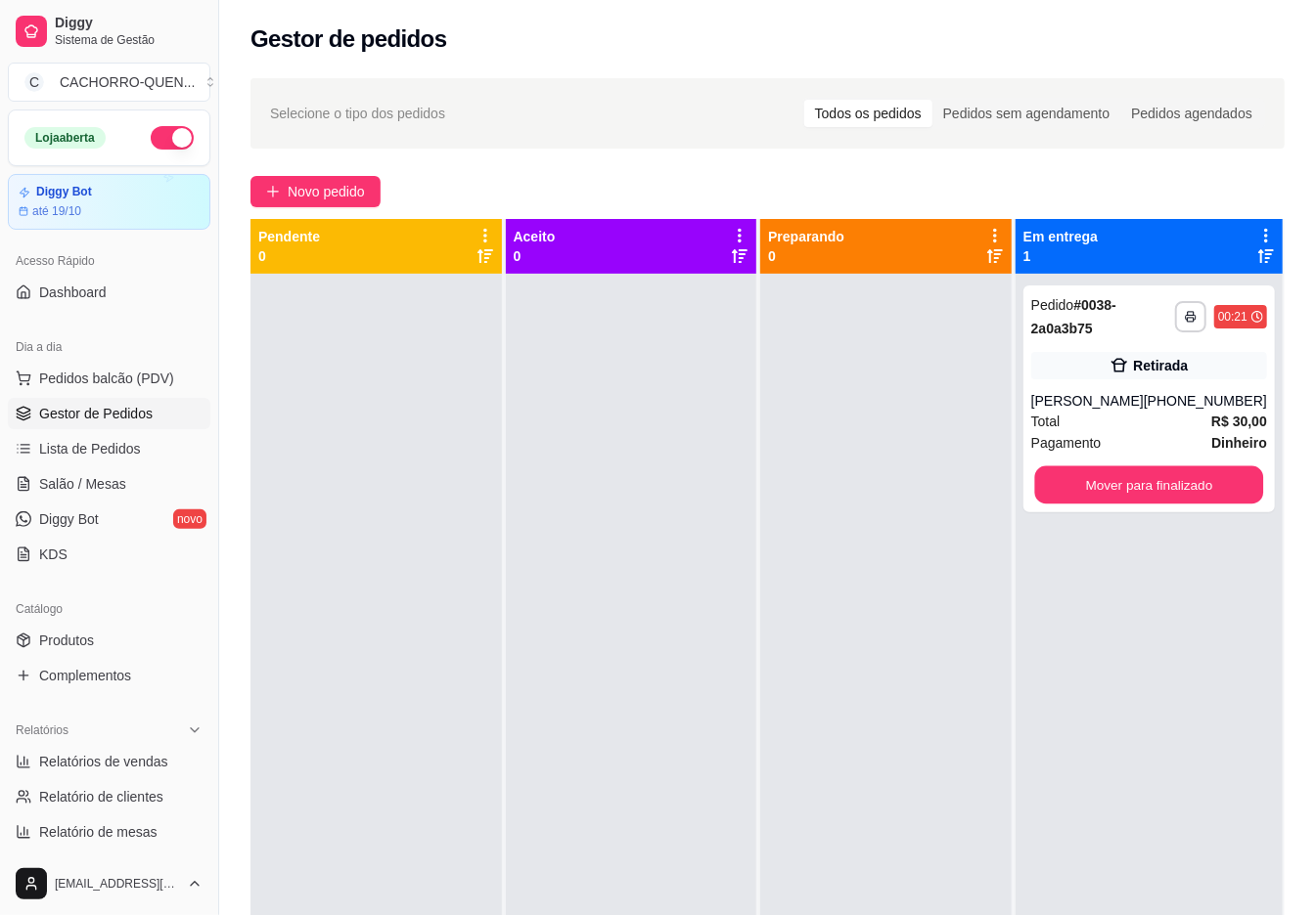
click at [1163, 485] on button "Mover para finalizado" at bounding box center [1148, 485] width 229 height 38
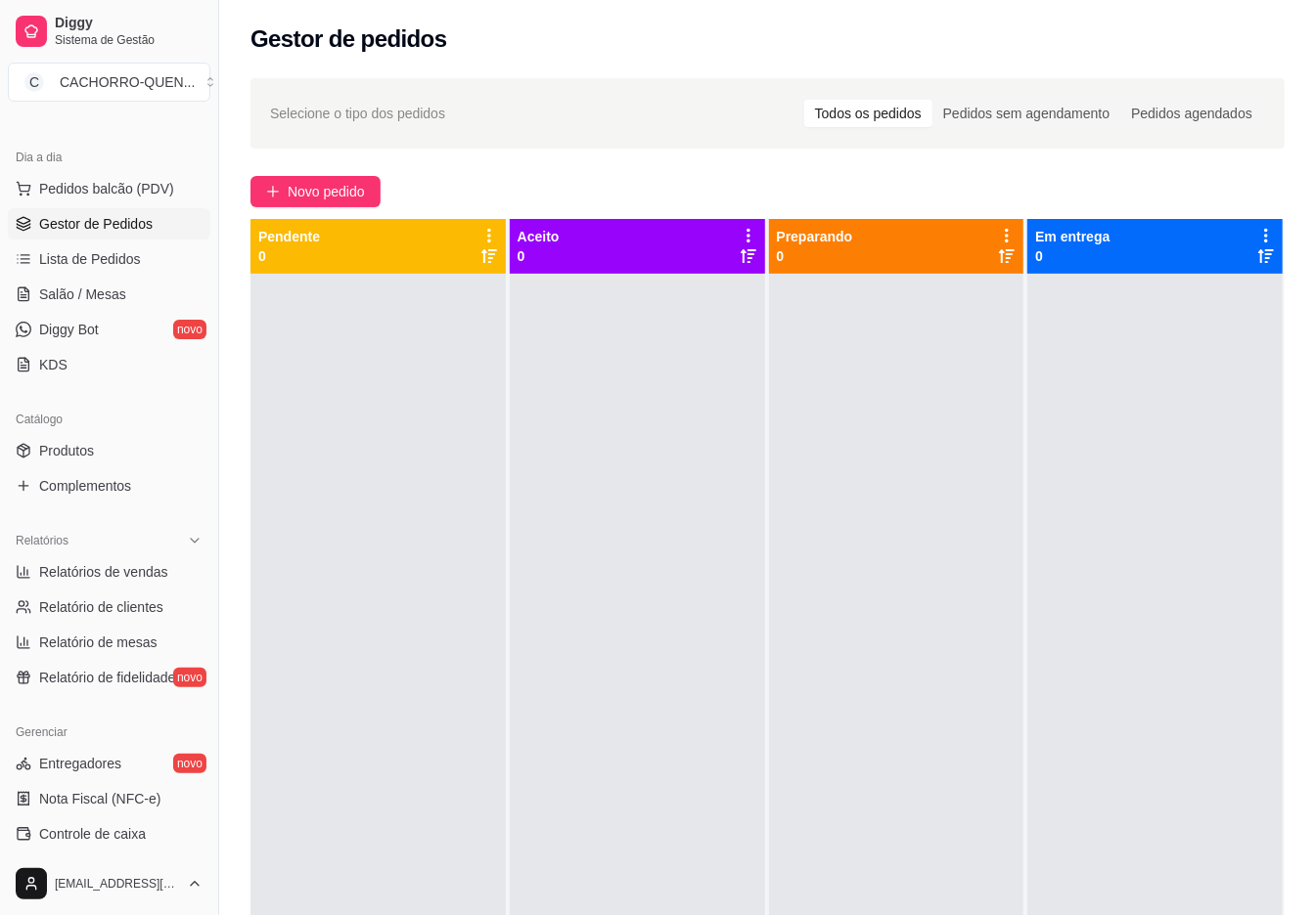
scroll to position [429, 0]
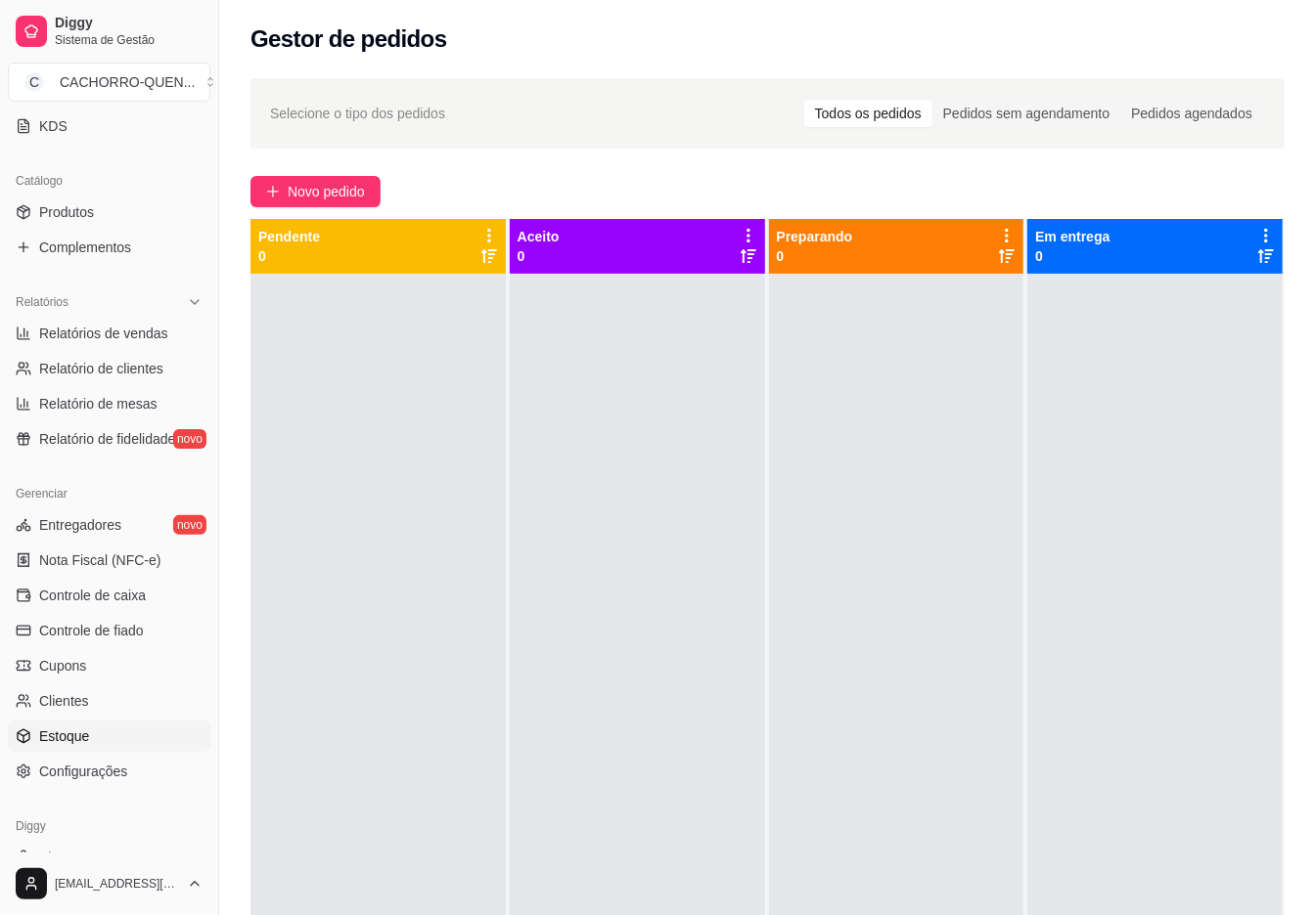
click at [89, 744] on span "Estoque" at bounding box center [64, 736] width 50 height 20
select select "QUANTITY_ORDER"
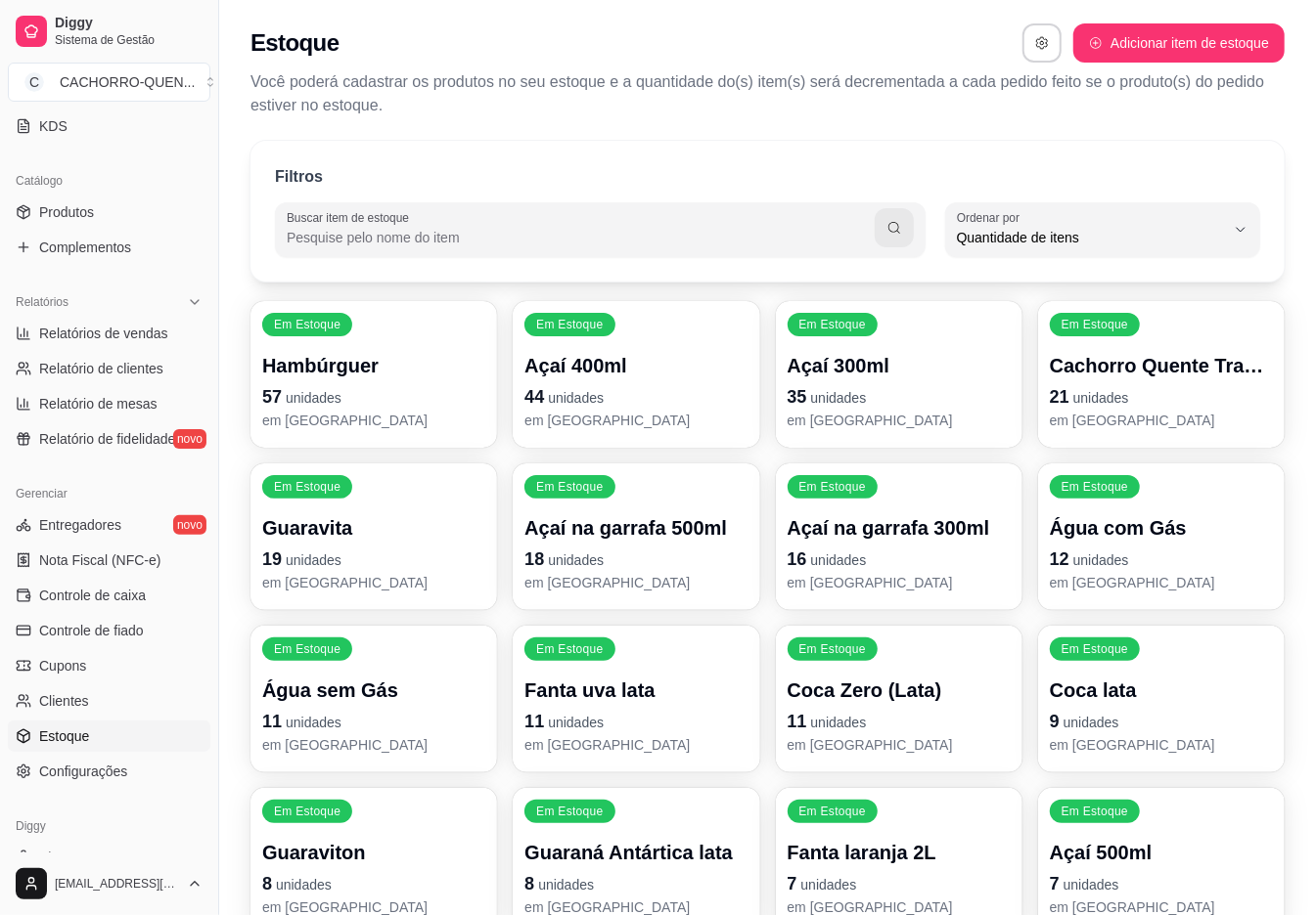
click at [1199, 243] on span "Quantidade de itens" at bounding box center [1090, 238] width 268 height 20
click at [1096, 287] on span "Ordem alfabética" at bounding box center [1093, 284] width 254 height 19
type input "ALPHABETICAL_ORDER"
select select "ALPHABETICAL_ORDER"
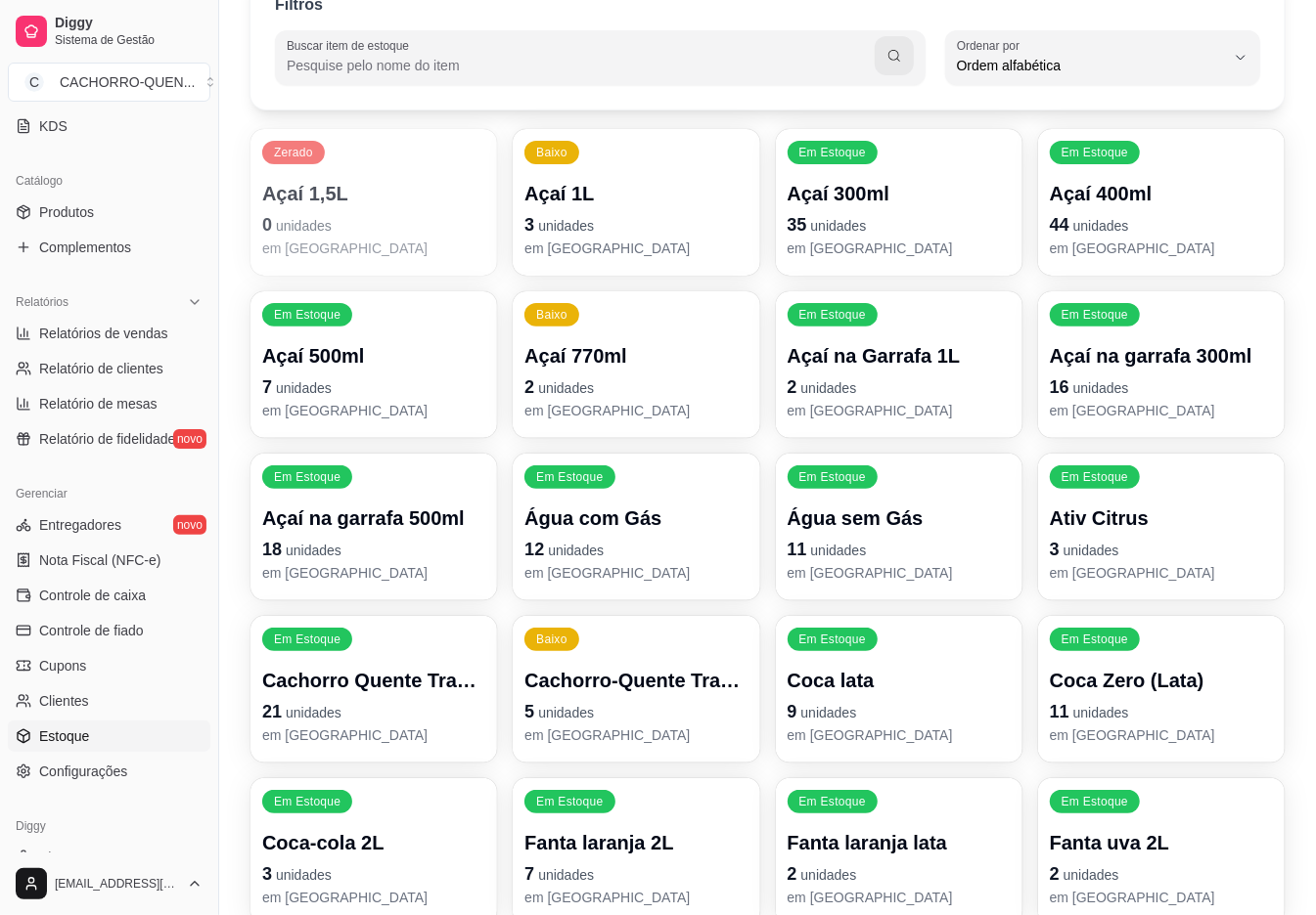
scroll to position [586, 0]
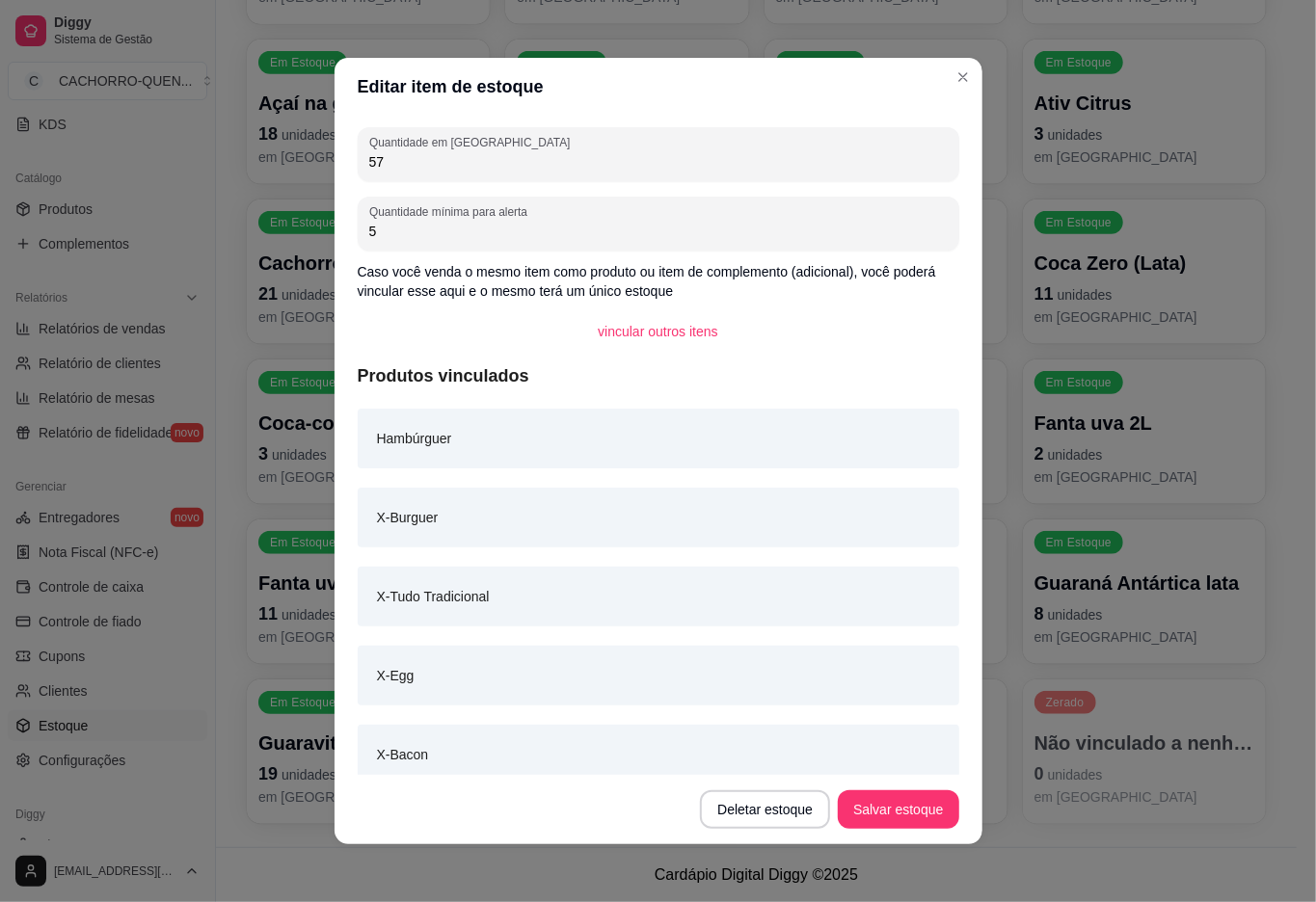
click at [691, 163] on input "57" at bounding box center [658, 162] width 578 height 20
type input "56"
click at [920, 827] on button "Salvar estoque" at bounding box center [898, 810] width 117 height 37
click at [1049, 891] on footer "Cardápio Digital Diggy © 2025" at bounding box center [757, 875] width 1082 height 55
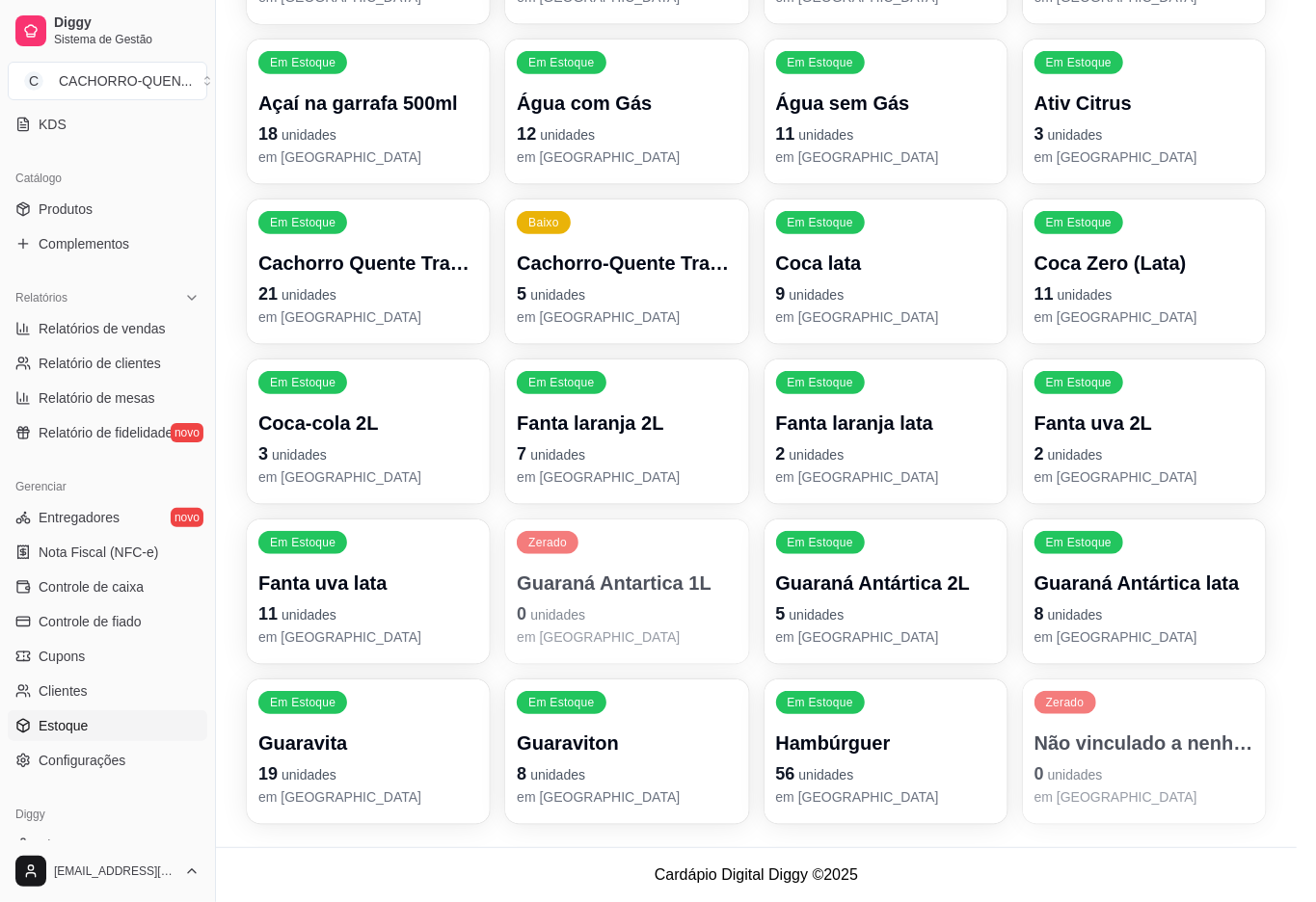
click at [632, 308] on input "3" at bounding box center [657, 311] width 578 height 20
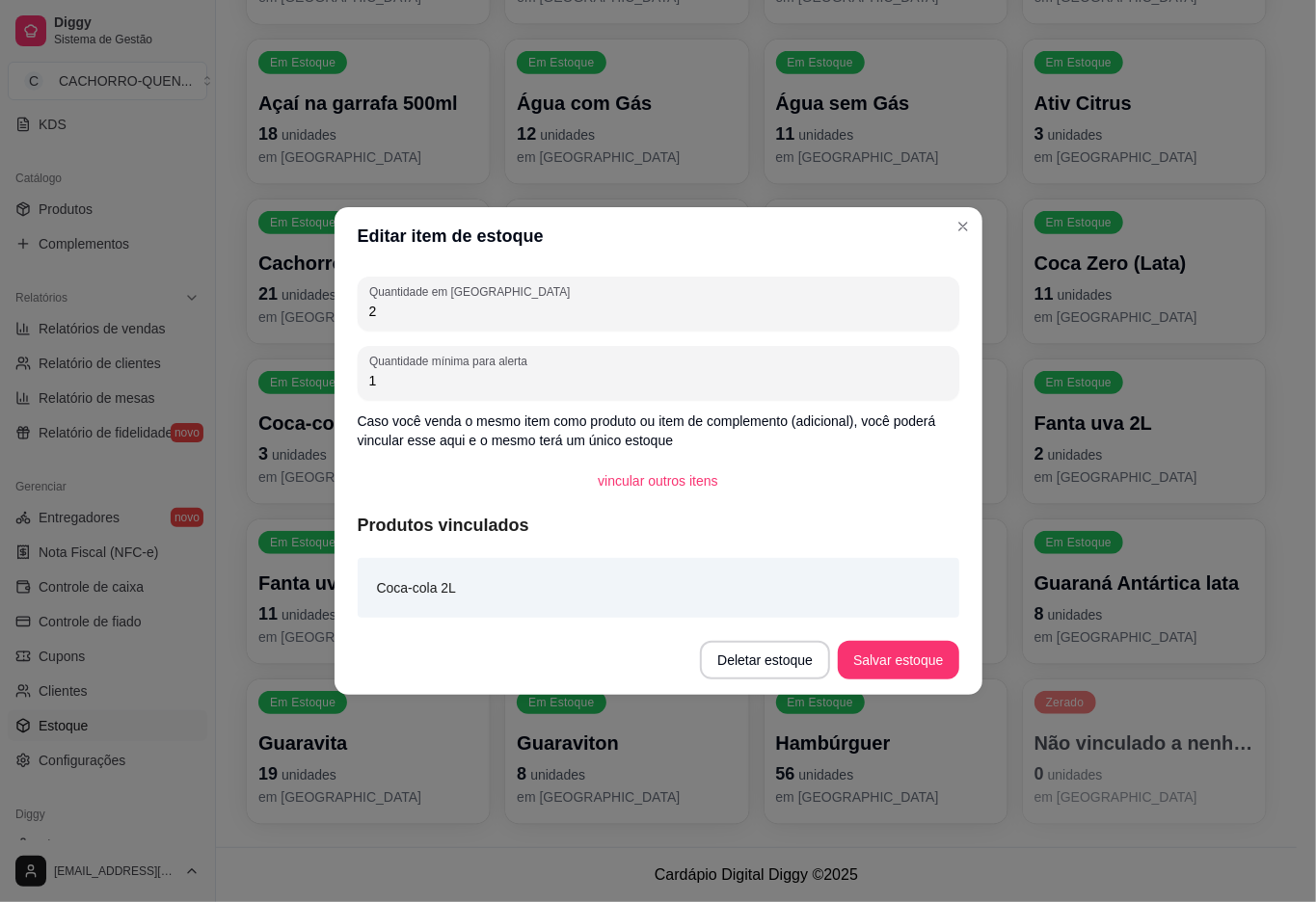
type input "2"
click at [932, 671] on button "Salvar estoque" at bounding box center [898, 661] width 117 height 37
click at [885, 868] on footer "Cardápio Digital Diggy © 2025" at bounding box center [757, 875] width 1082 height 55
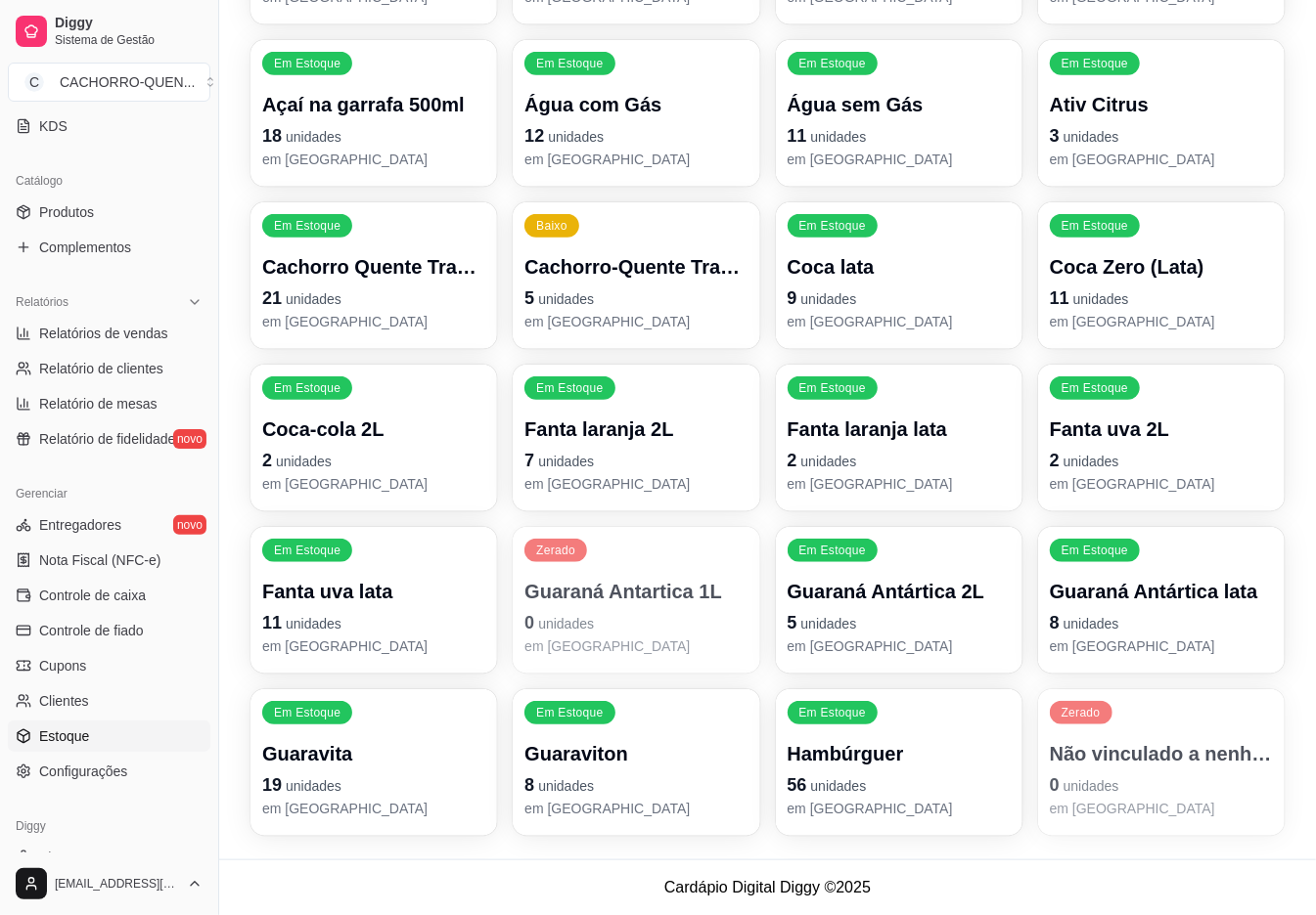
scroll to position [0, 0]
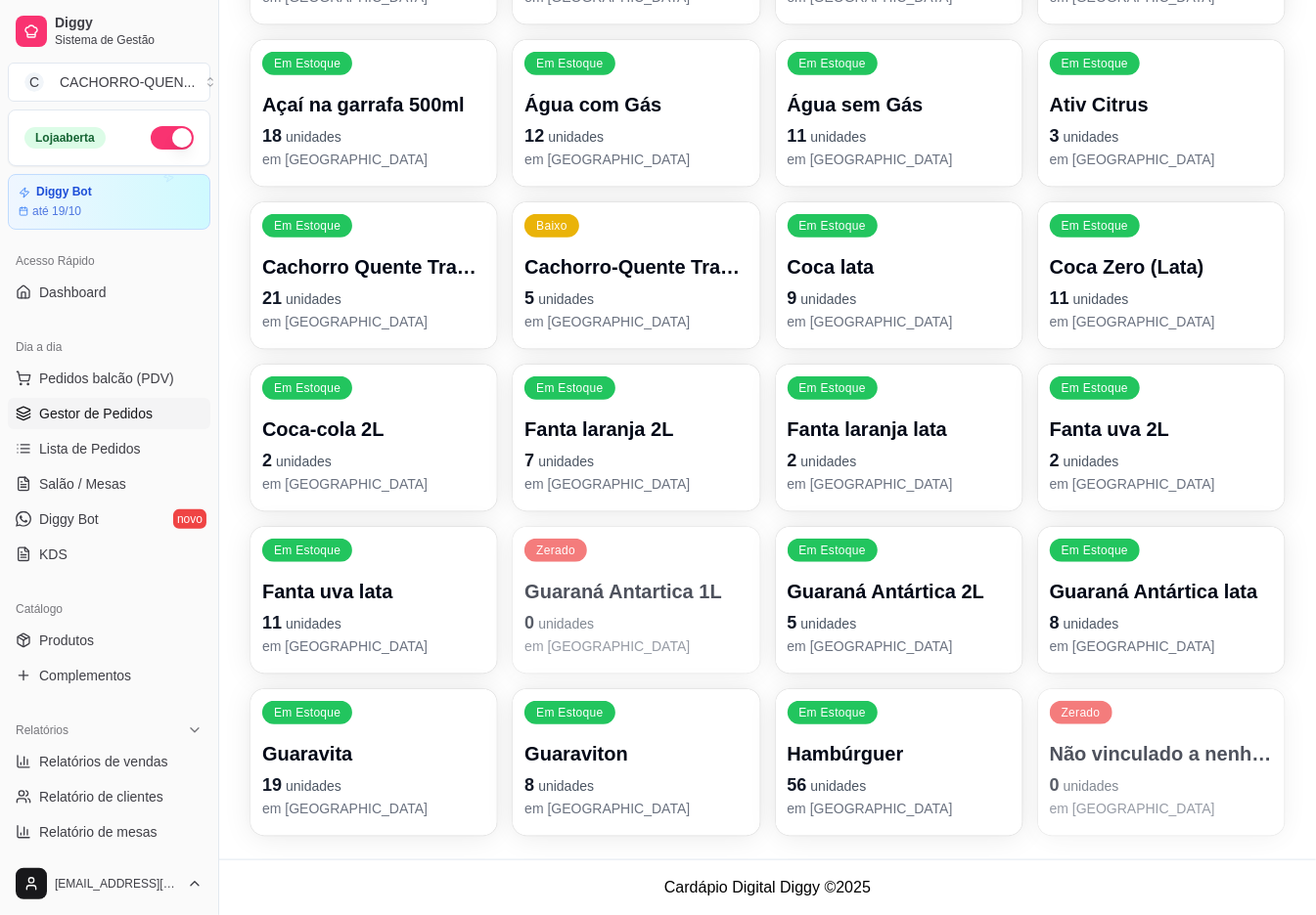
click at [150, 413] on span "Gestor de Pedidos" at bounding box center [96, 414] width 114 height 20
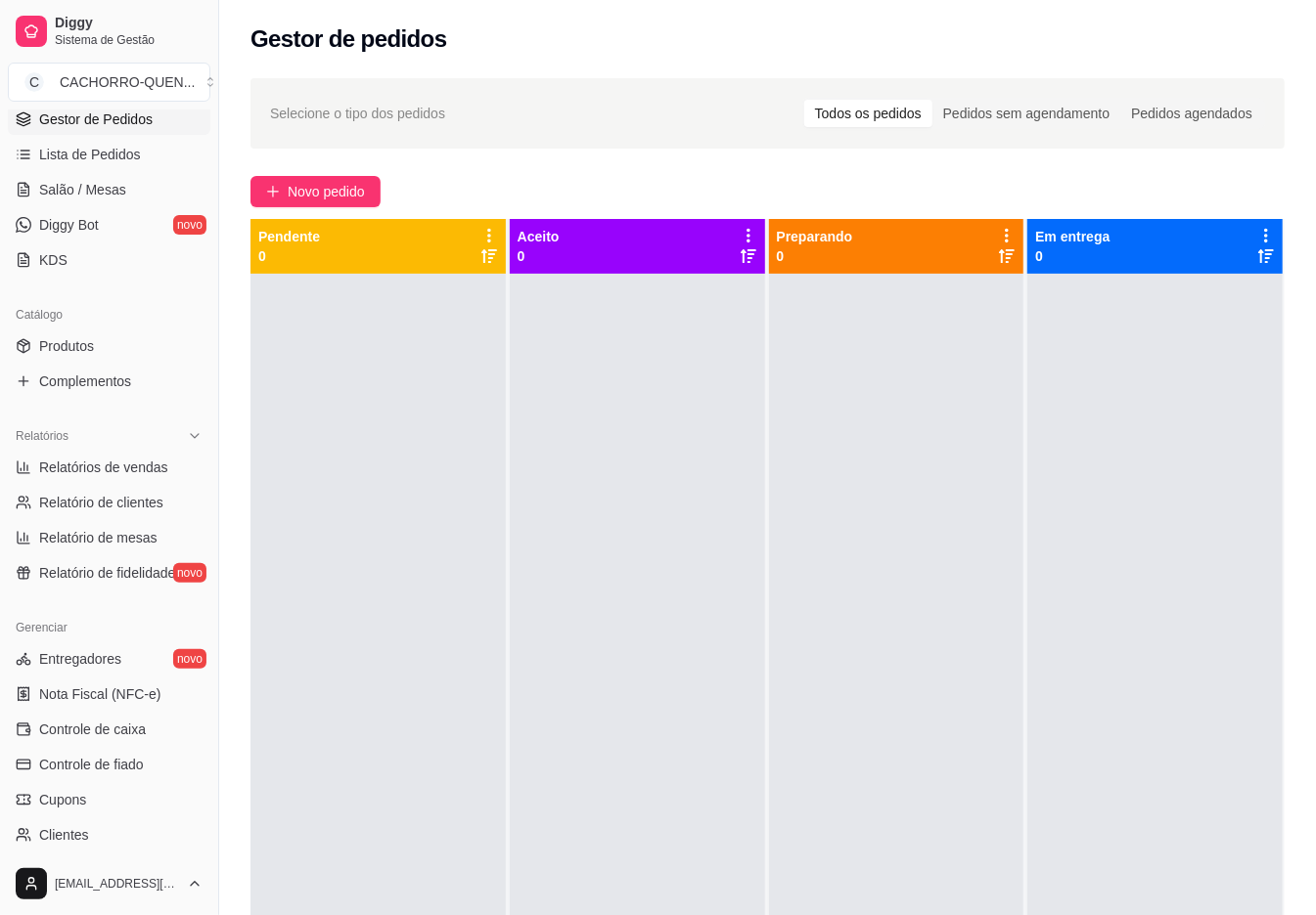
scroll to position [342, 0]
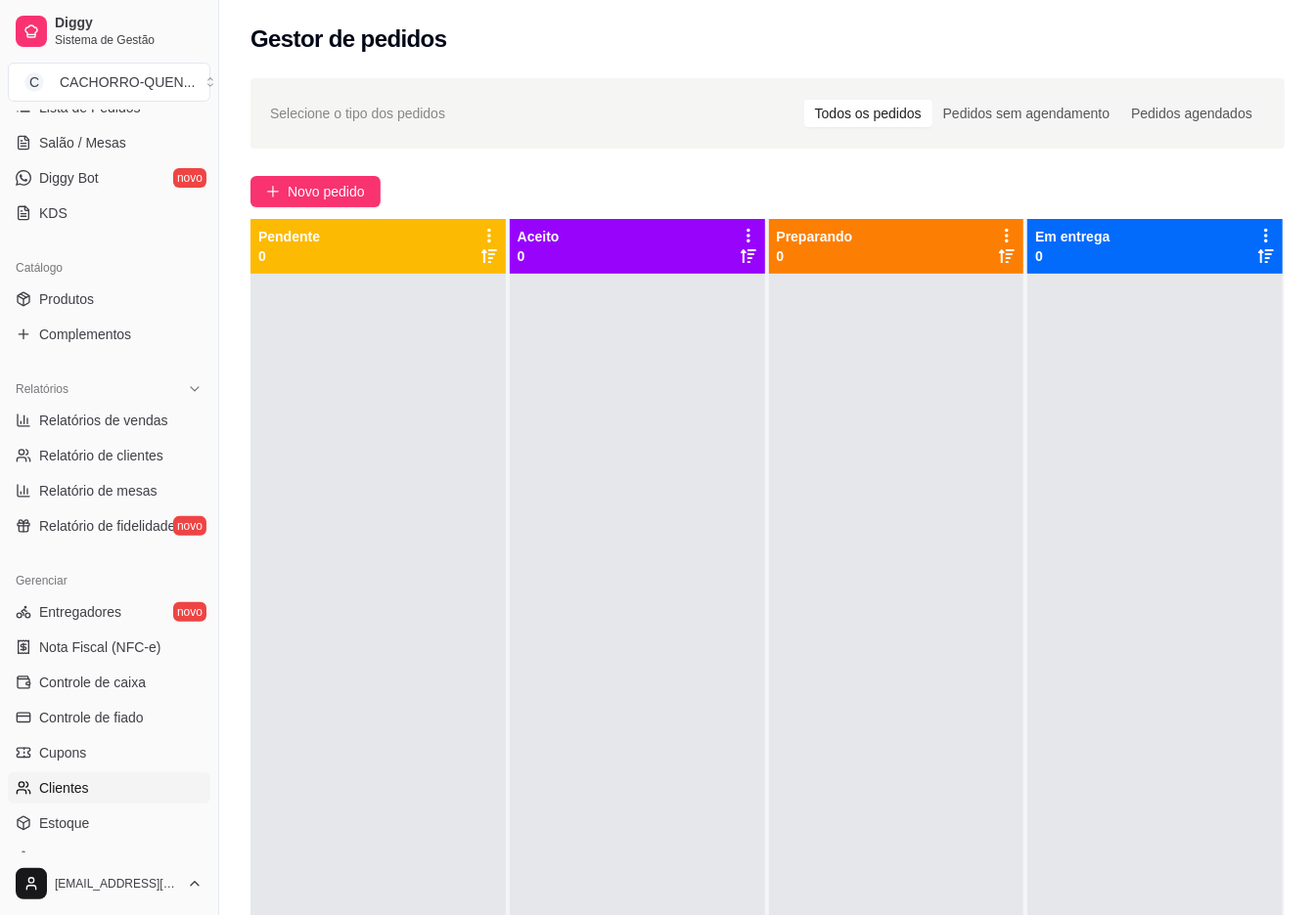
click at [71, 787] on span "Clientes" at bounding box center [64, 788] width 50 height 20
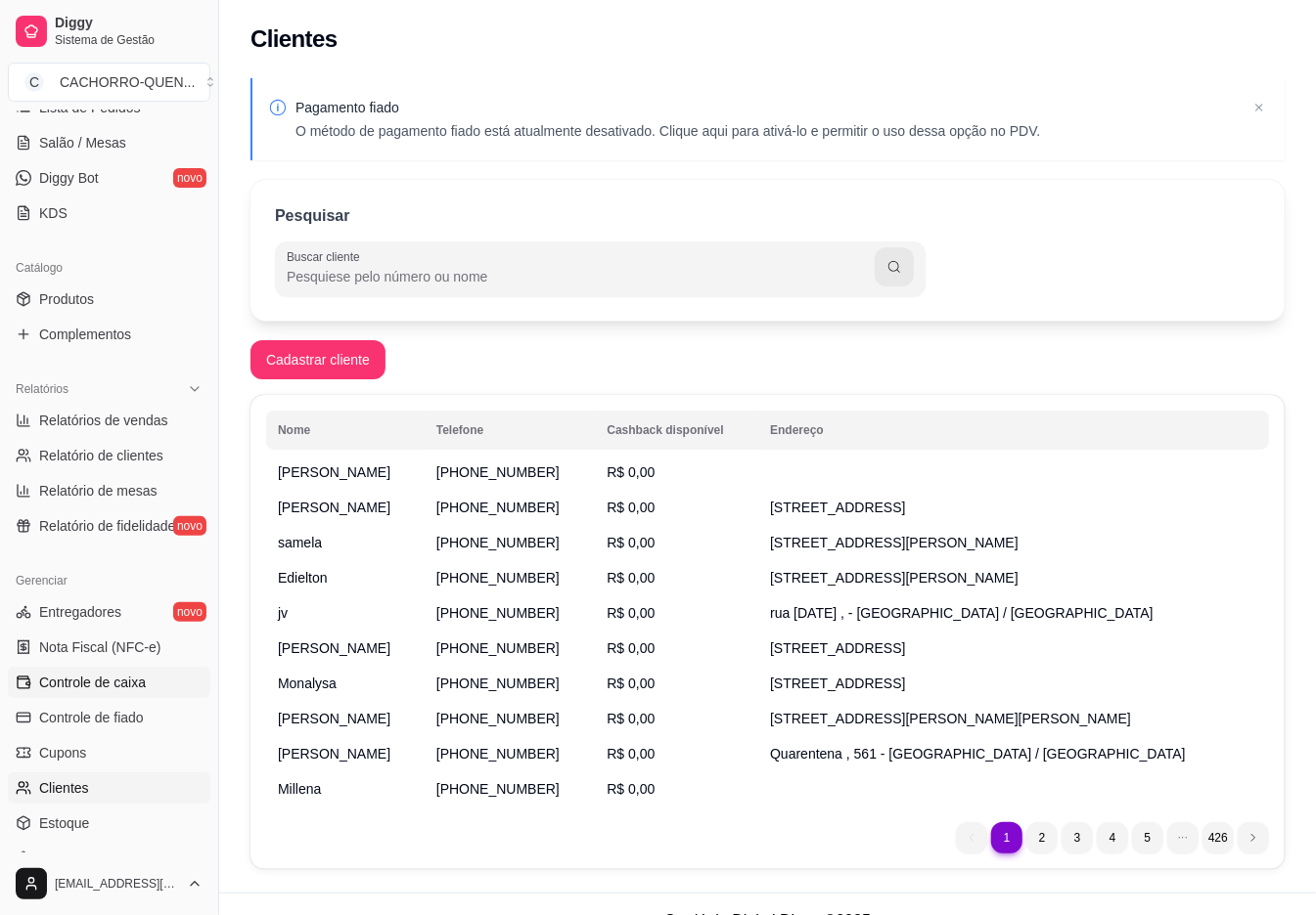
click at [131, 686] on span "Controle de caixa" at bounding box center [92, 683] width 107 height 20
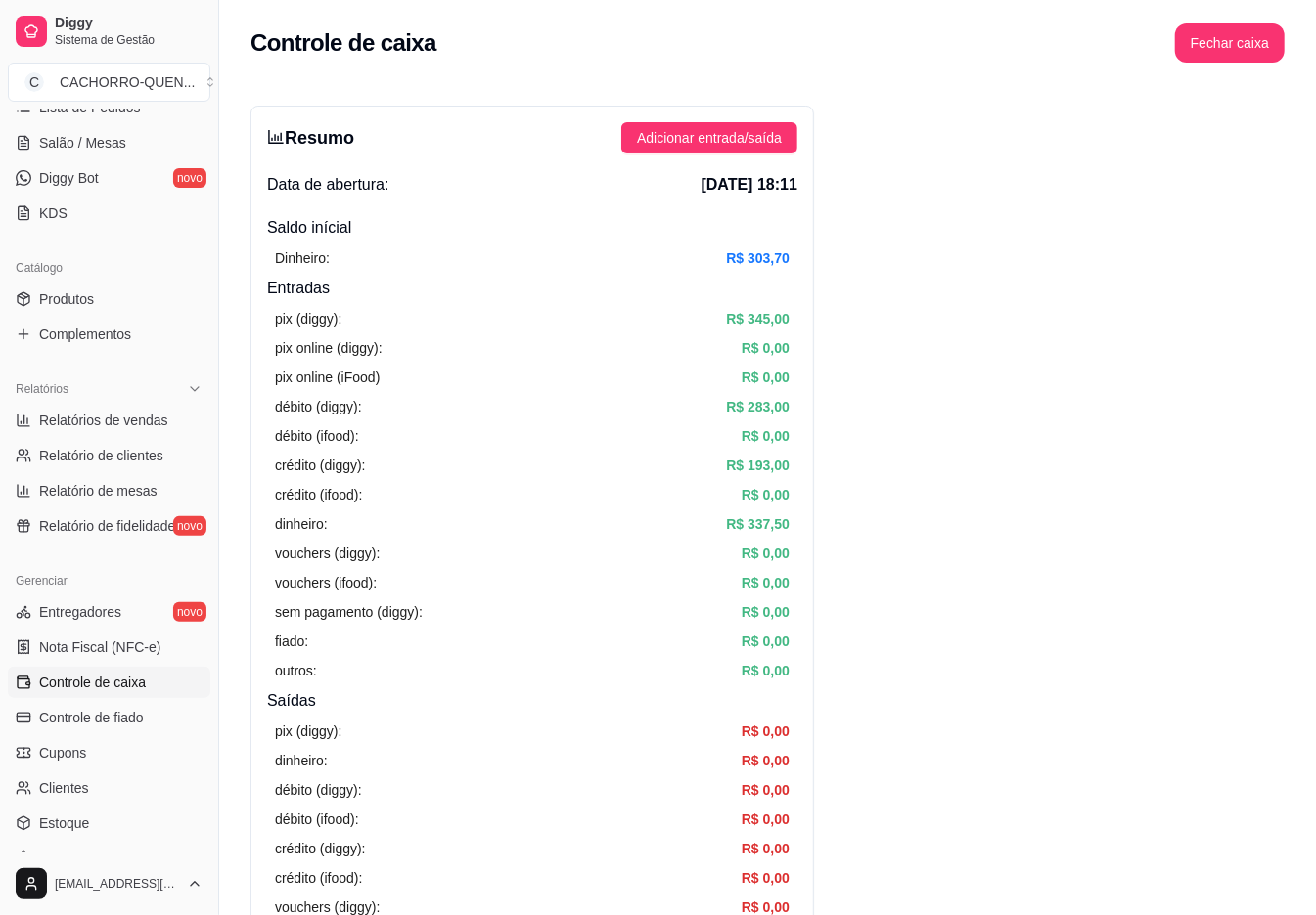
click at [1240, 39] on button "Fechar caixa" at bounding box center [1230, 42] width 110 height 39
click at [1283, 163] on span "Sim" at bounding box center [1271, 153] width 23 height 22
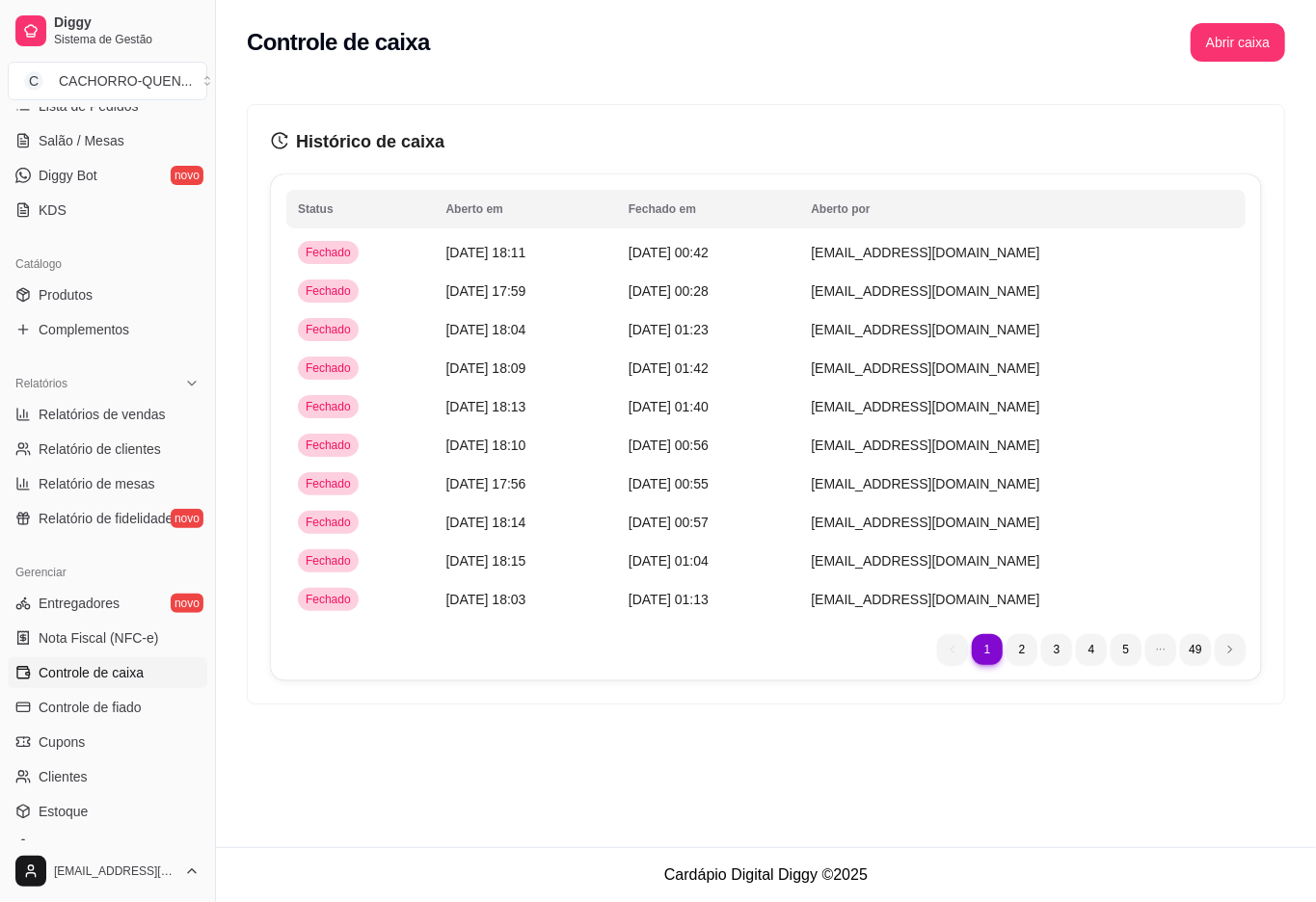
click at [499, 298] on span "[DATE] 17:59" at bounding box center [486, 291] width 80 height 16
